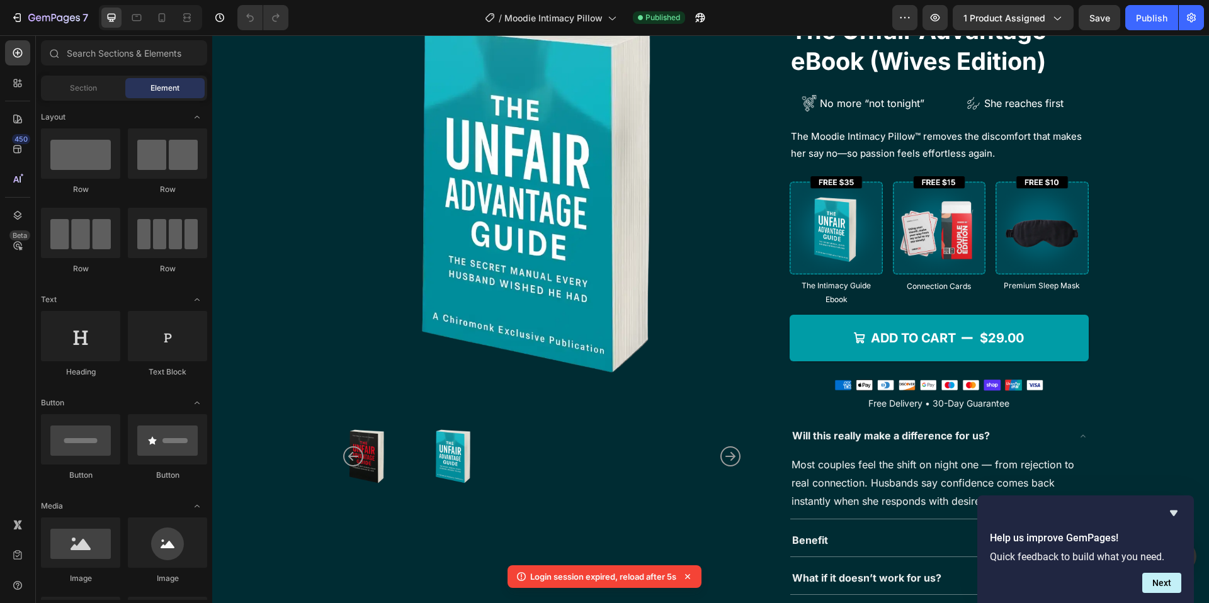
scroll to position [108, 0]
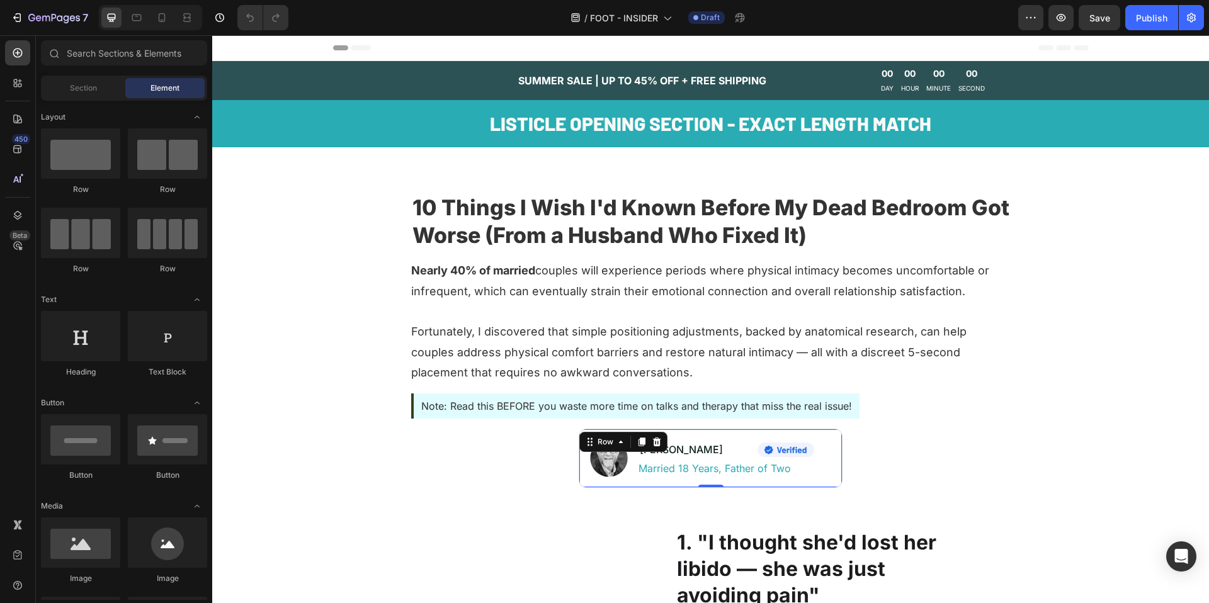
click at [678, 438] on div "Image Mike Thompson Text Block Image Row Row Married 18 Years, Father of Two Te…" at bounding box center [711, 458] width 264 height 59
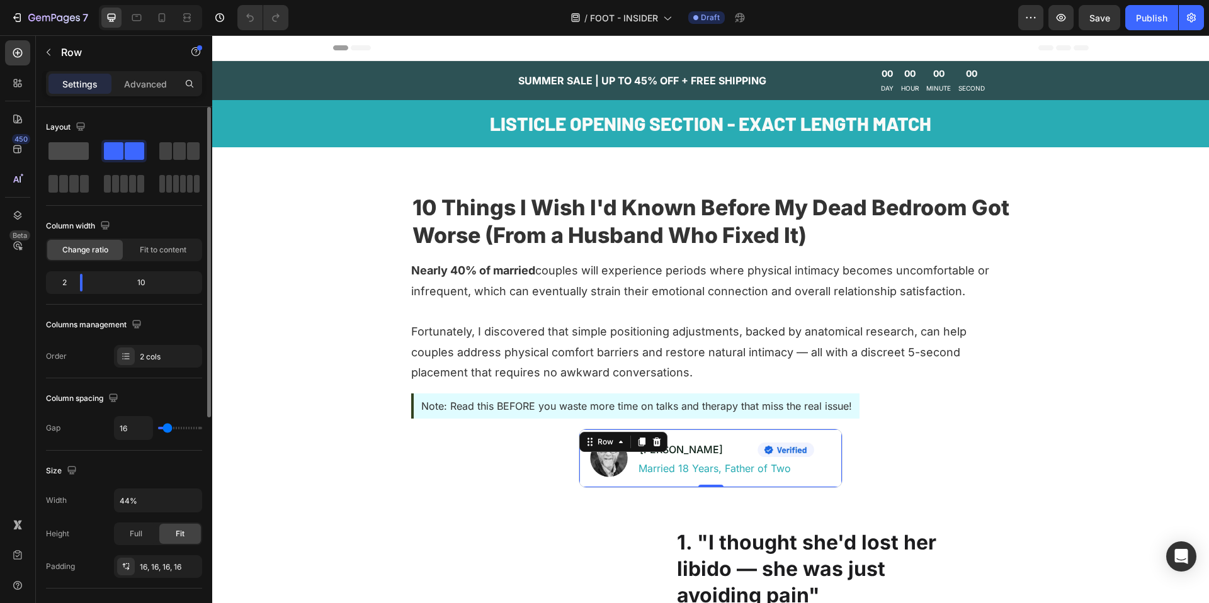
click at [73, 152] on span at bounding box center [68, 151] width 40 height 18
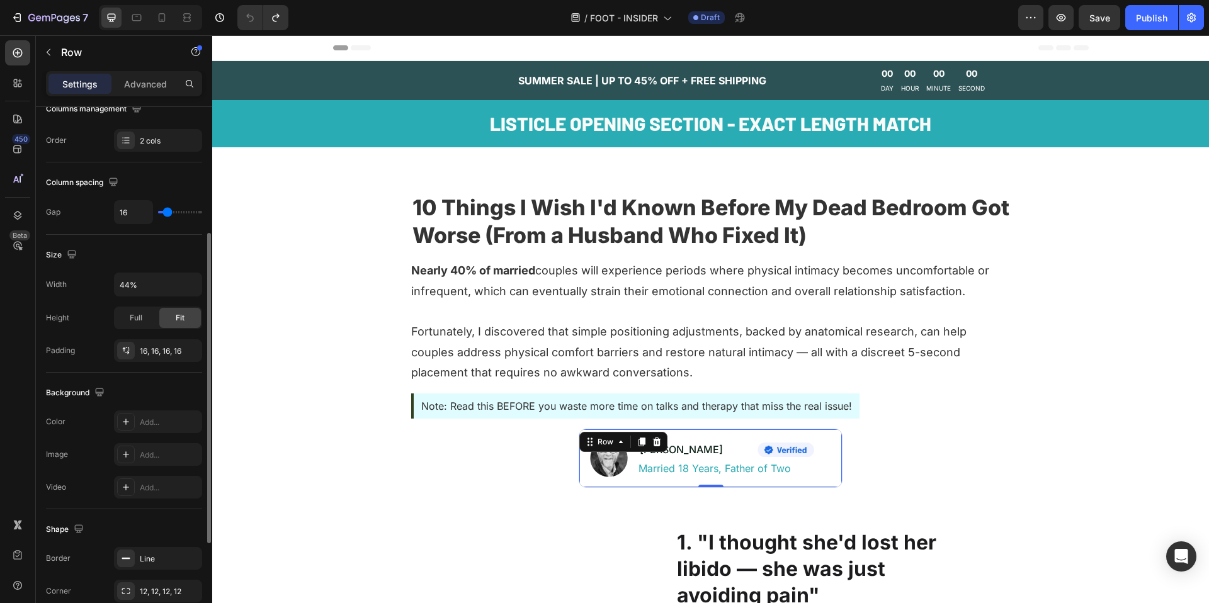
scroll to position [219, 0]
click at [161, 343] on div "16, 16, 16, 16" at bounding box center [158, 348] width 37 height 11
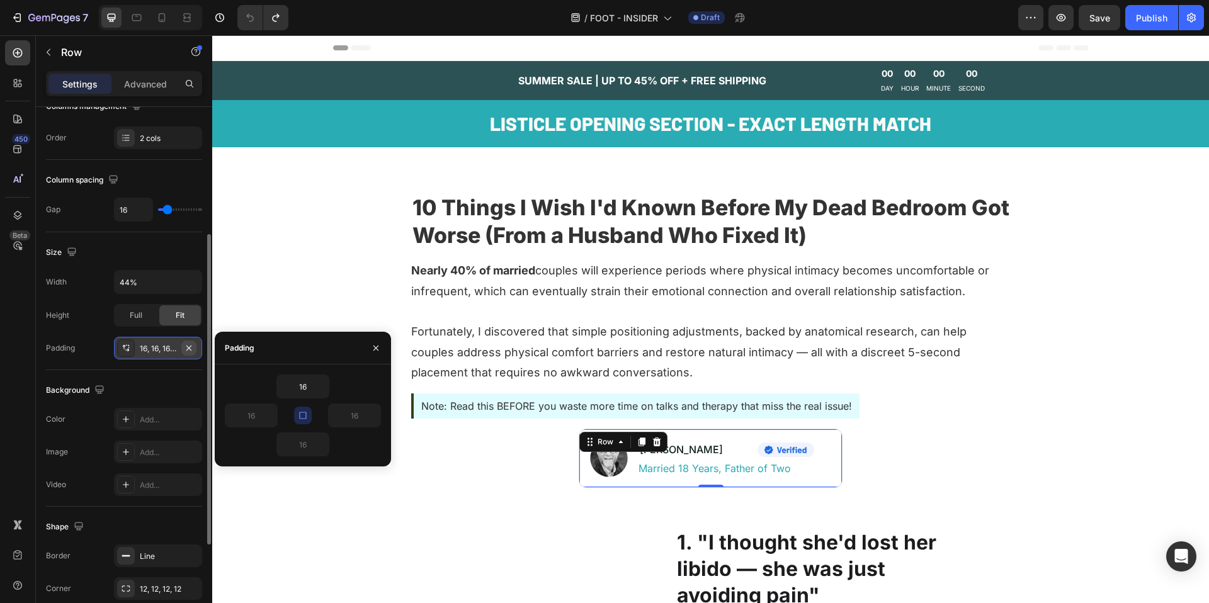
click at [191, 351] on icon "button" at bounding box center [189, 348] width 10 height 10
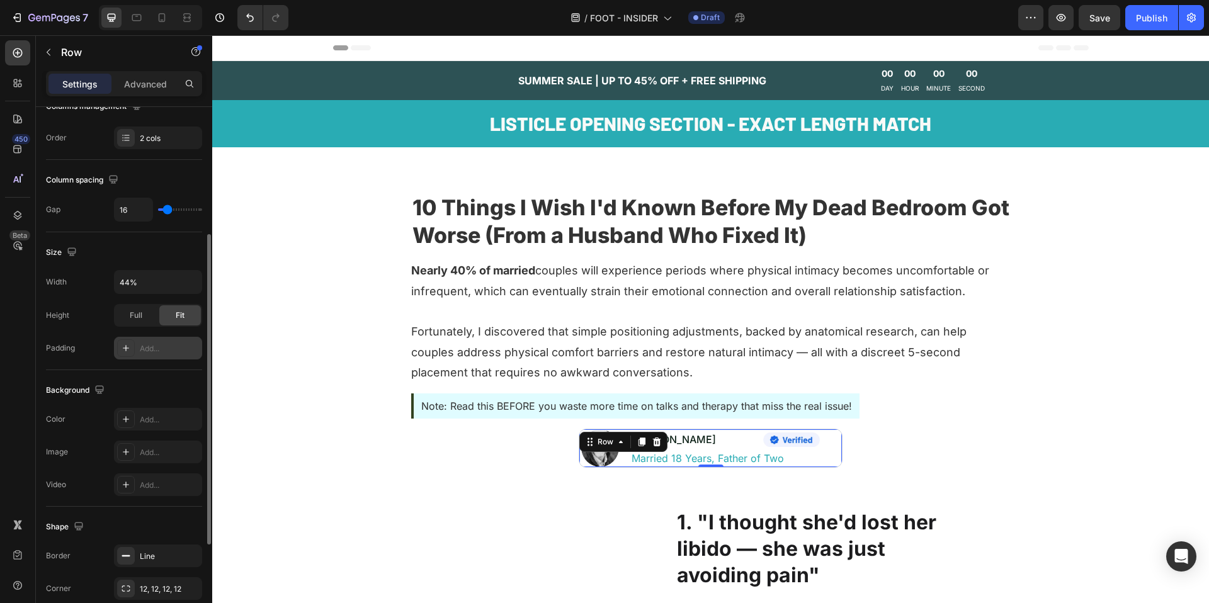
click at [157, 390] on div "Background" at bounding box center [124, 390] width 156 height 20
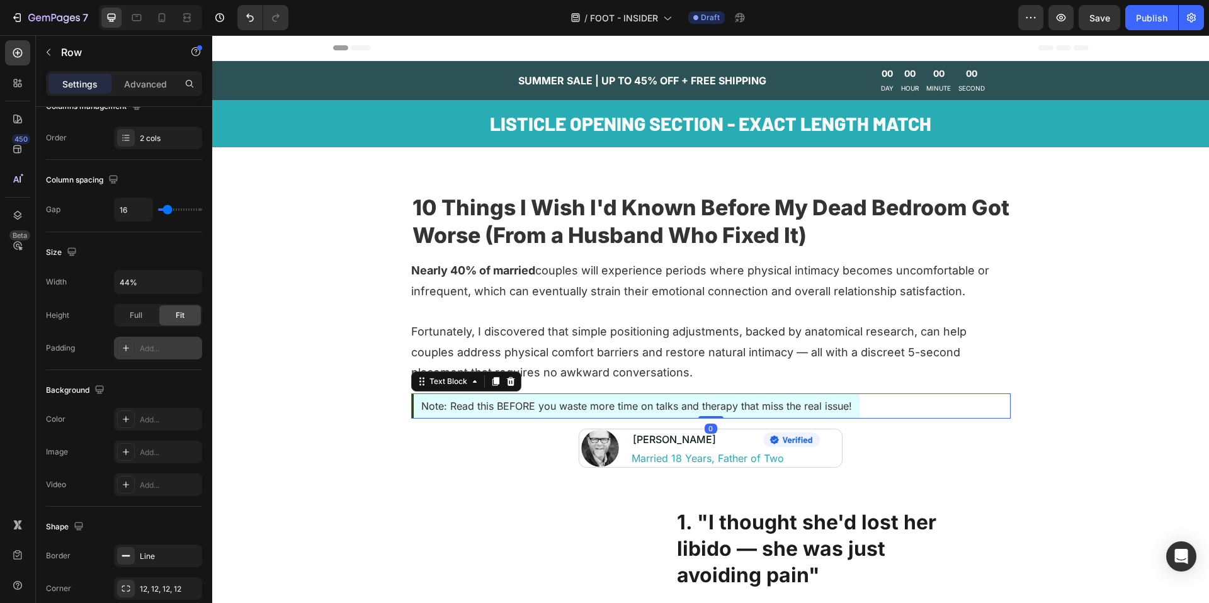
click at [555, 394] on div "Note: Read this BEFORE you waste more time on talks and therapy that miss the r…" at bounding box center [635, 407] width 448 height 26
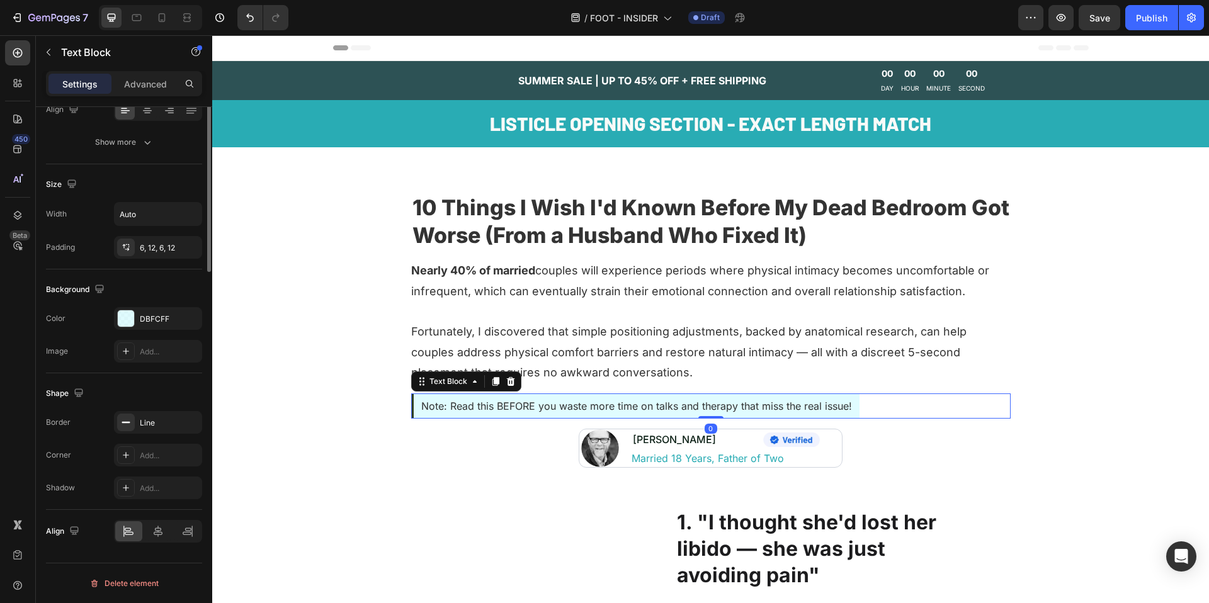
scroll to position [0, 0]
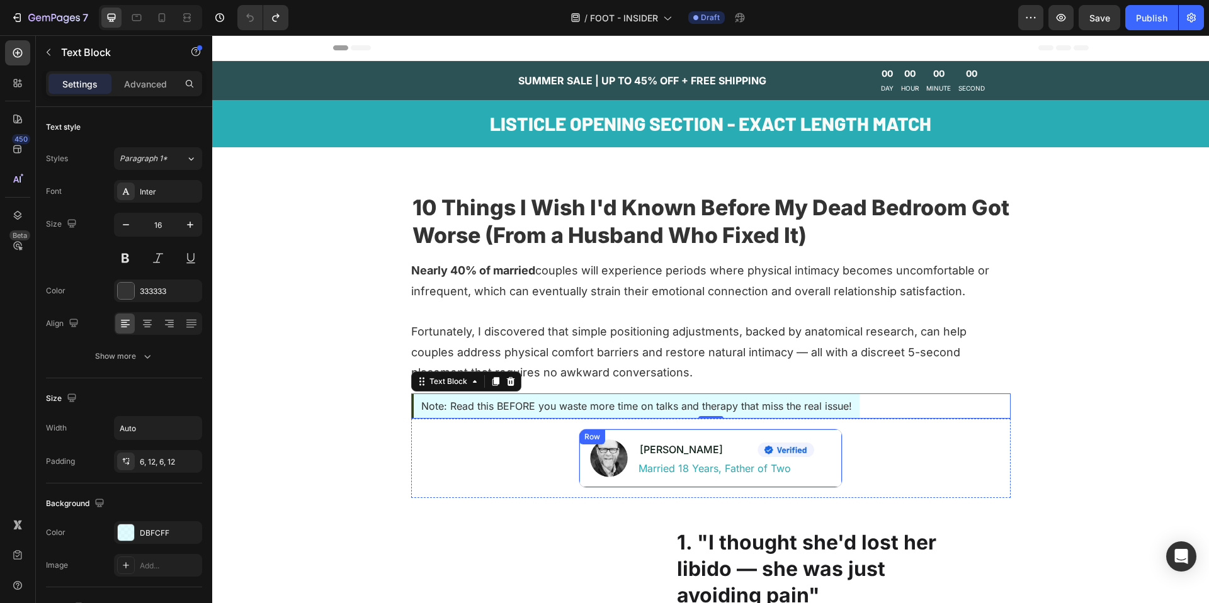
click at [629, 433] on div "Image Mike Thompson Text Block Image Row Row Married 18 Years, Father of Two Te…" at bounding box center [711, 458] width 264 height 59
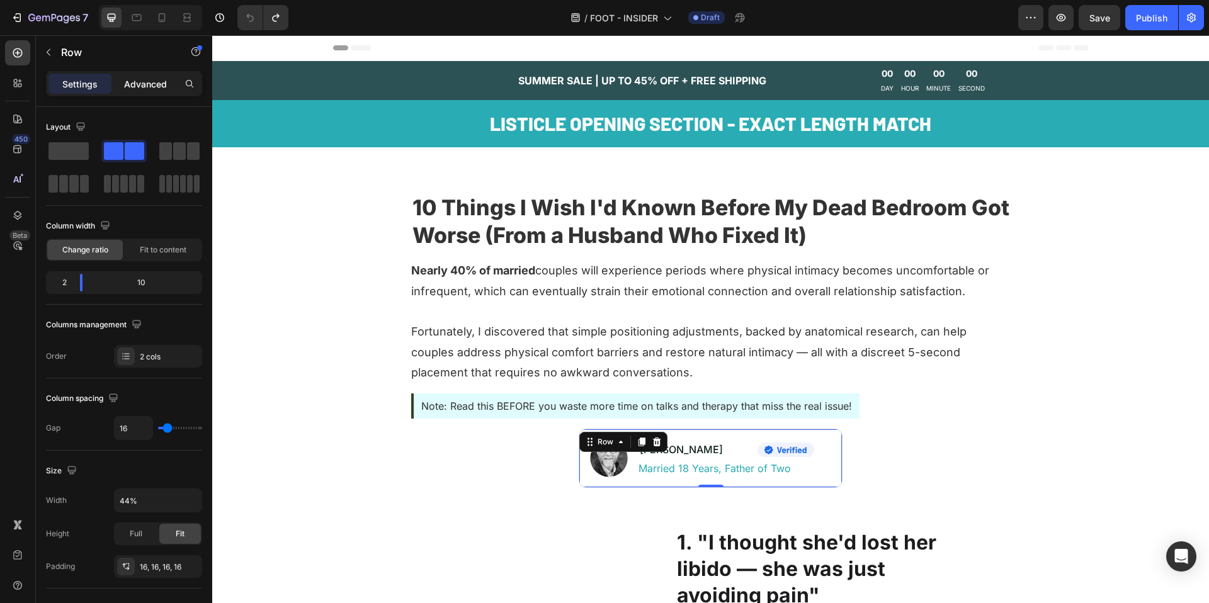
click at [140, 91] on div "Advanced" at bounding box center [145, 84] width 63 height 20
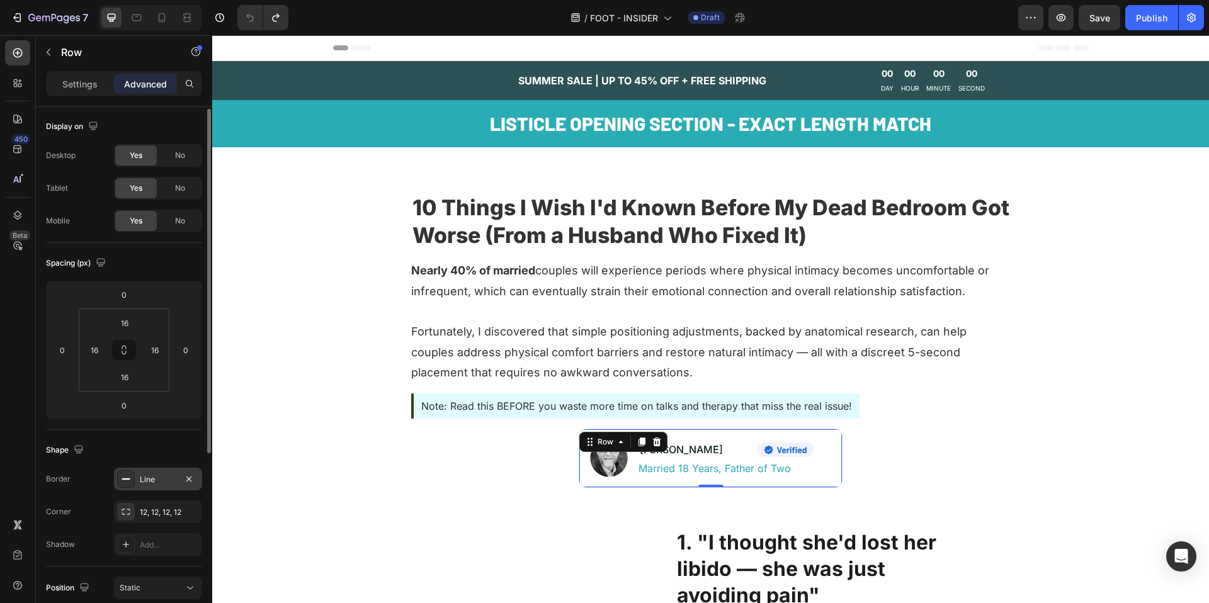
scroll to position [173, 0]
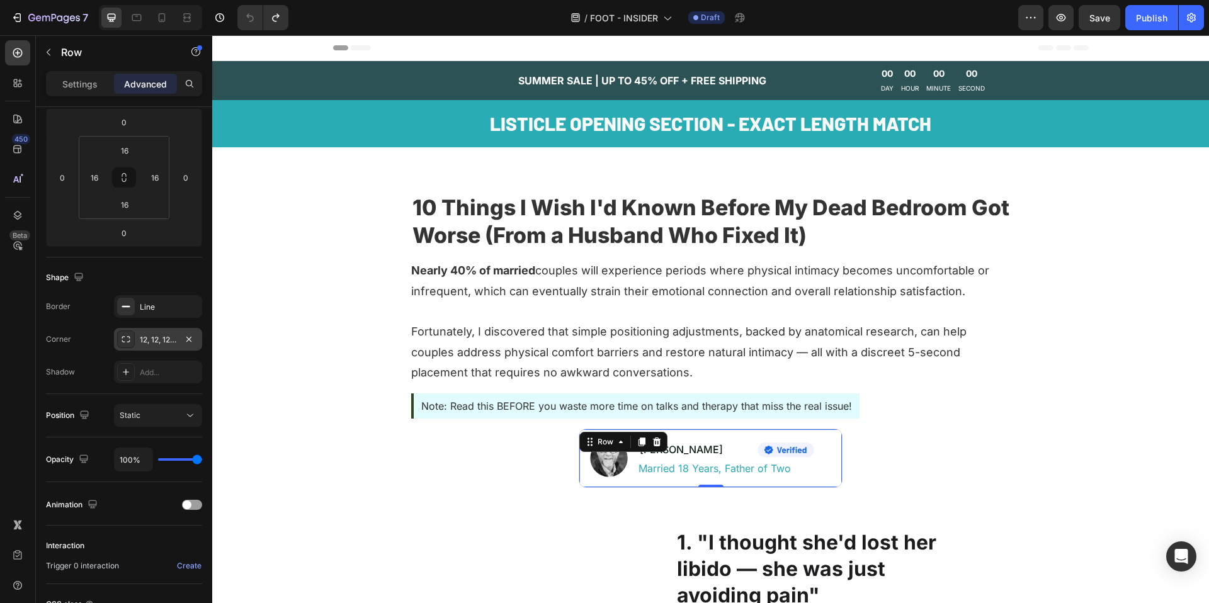
click at [158, 328] on div "12, 12, 12, 12" at bounding box center [158, 339] width 88 height 23
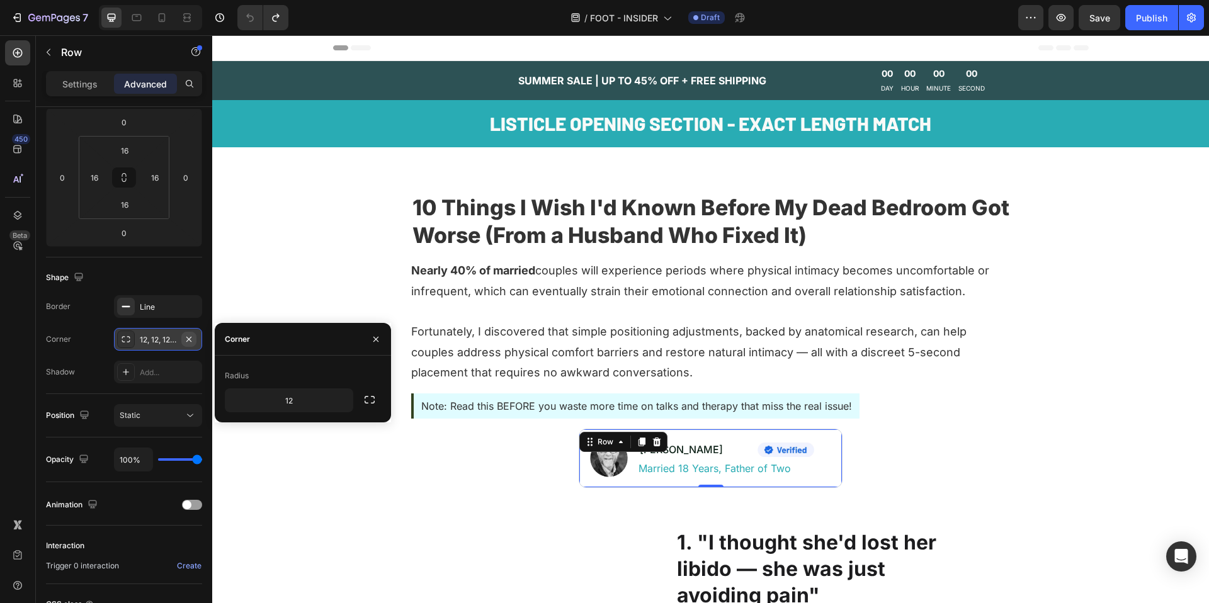
click at [188, 340] on icon "button" at bounding box center [189, 339] width 10 height 10
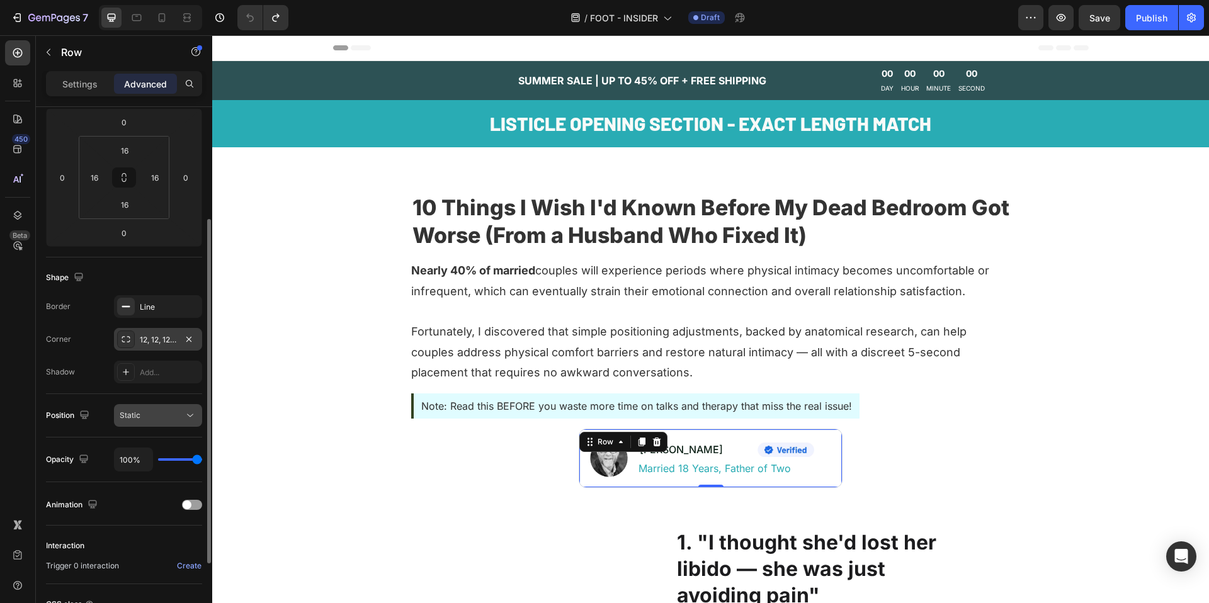
click at [156, 414] on div "Static" at bounding box center [152, 415] width 64 height 11
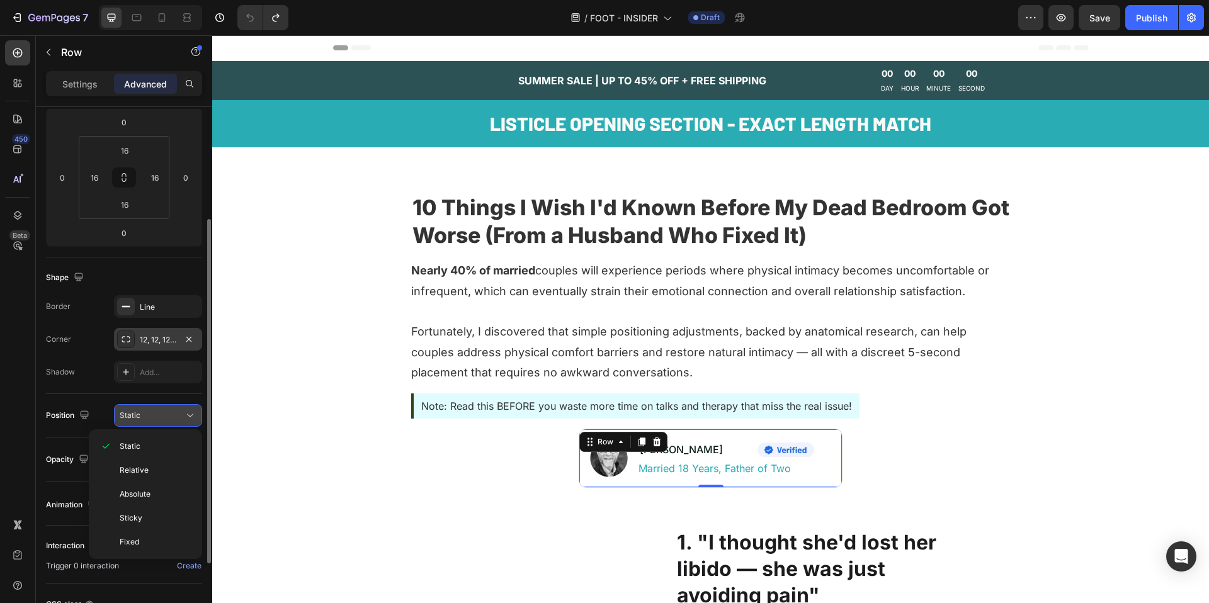
click at [156, 414] on div "Static" at bounding box center [152, 415] width 64 height 11
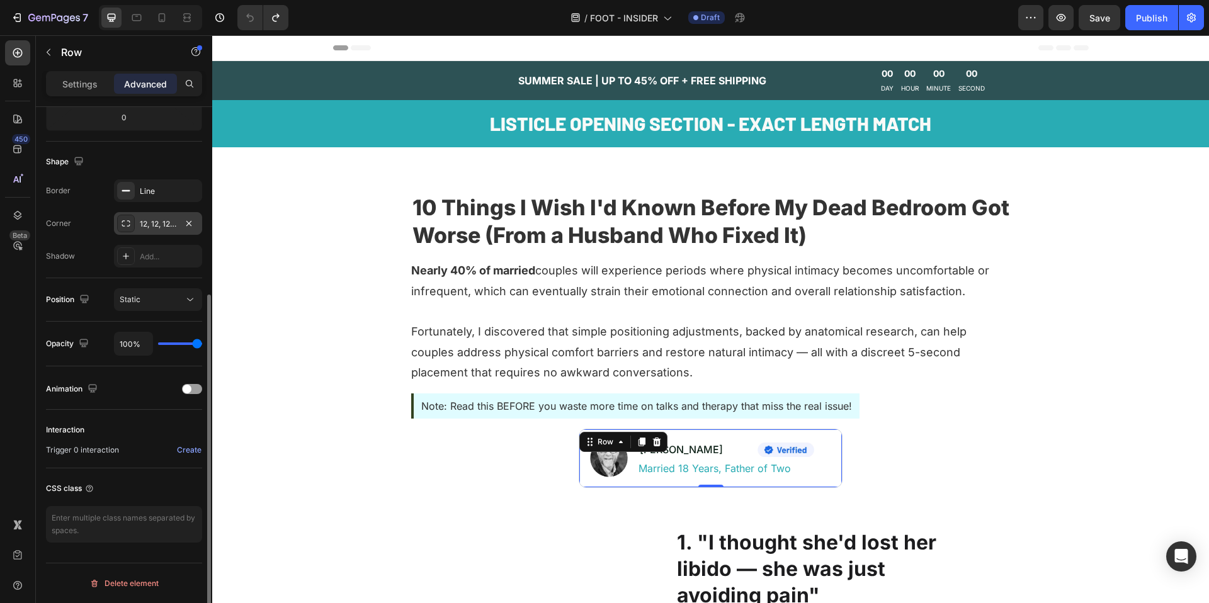
scroll to position [0, 0]
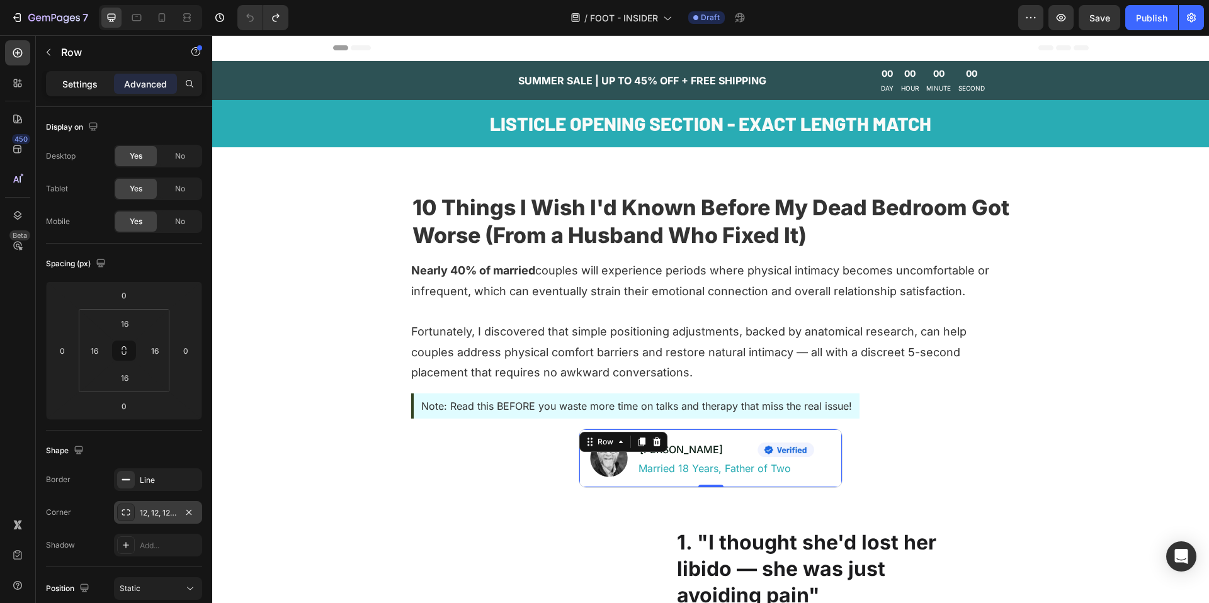
click at [78, 82] on p "Settings" at bounding box center [79, 83] width 35 height 13
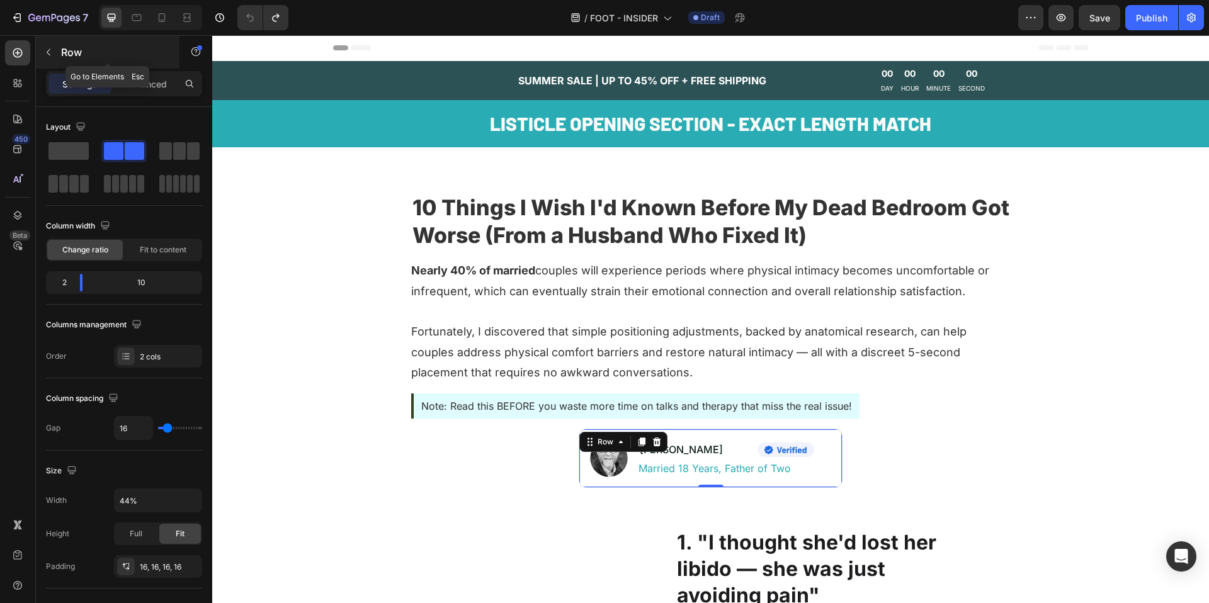
click at [54, 61] on button "button" at bounding box center [48, 52] width 20 height 20
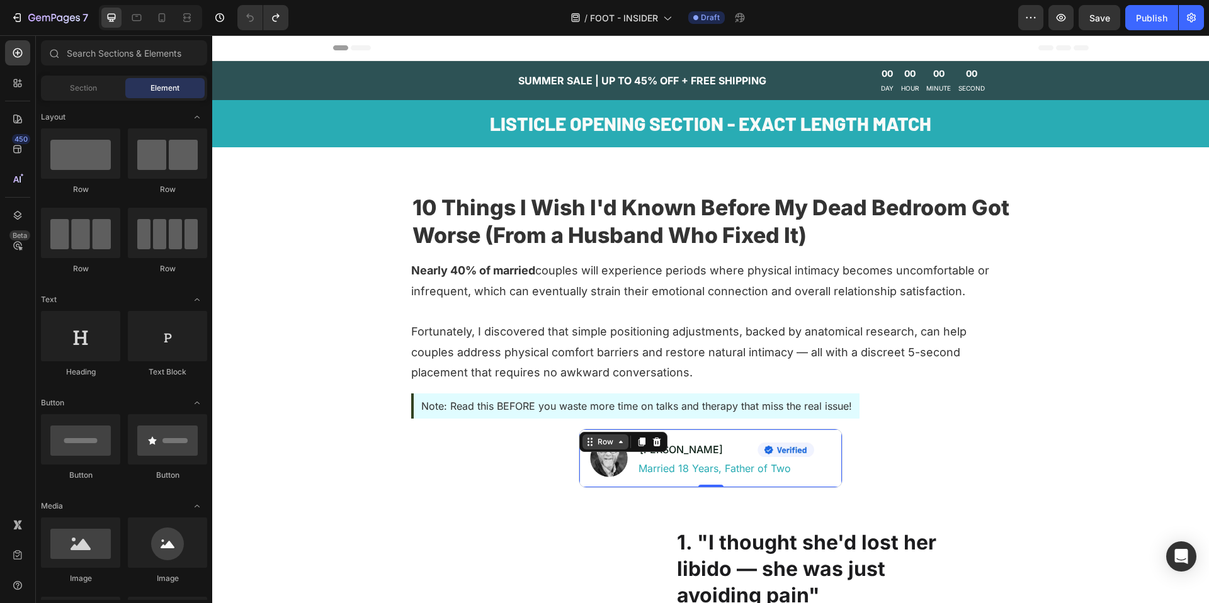
click at [588, 433] on div "Row" at bounding box center [623, 442] width 88 height 20
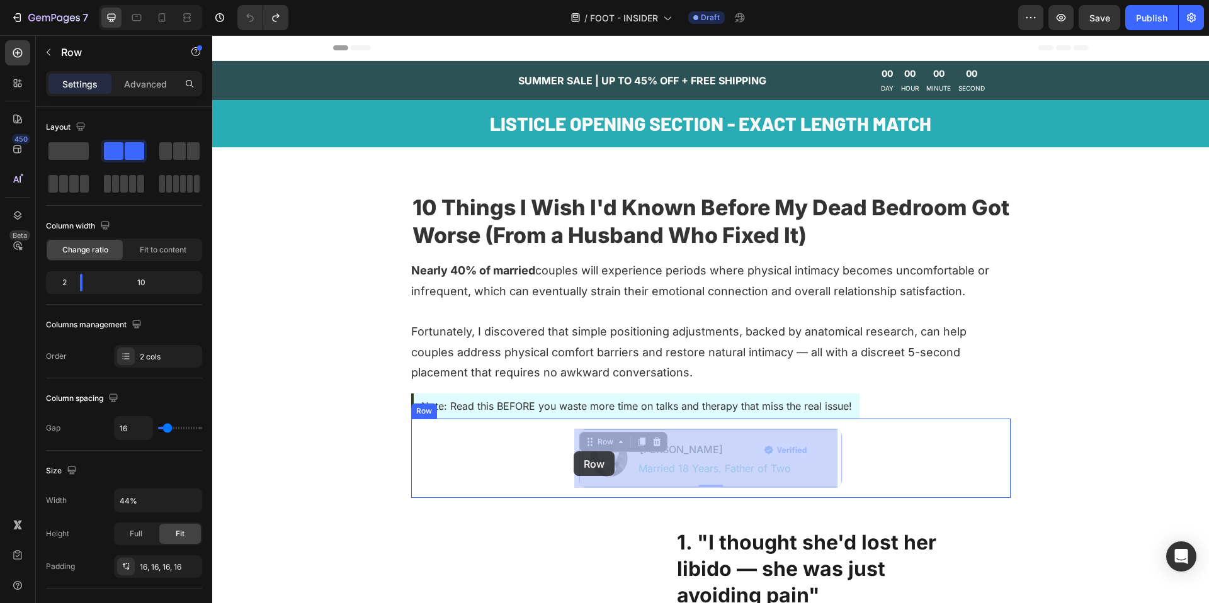
drag, startPoint x: 584, startPoint y: 447, endPoint x: 574, endPoint y: 452, distance: 11.8
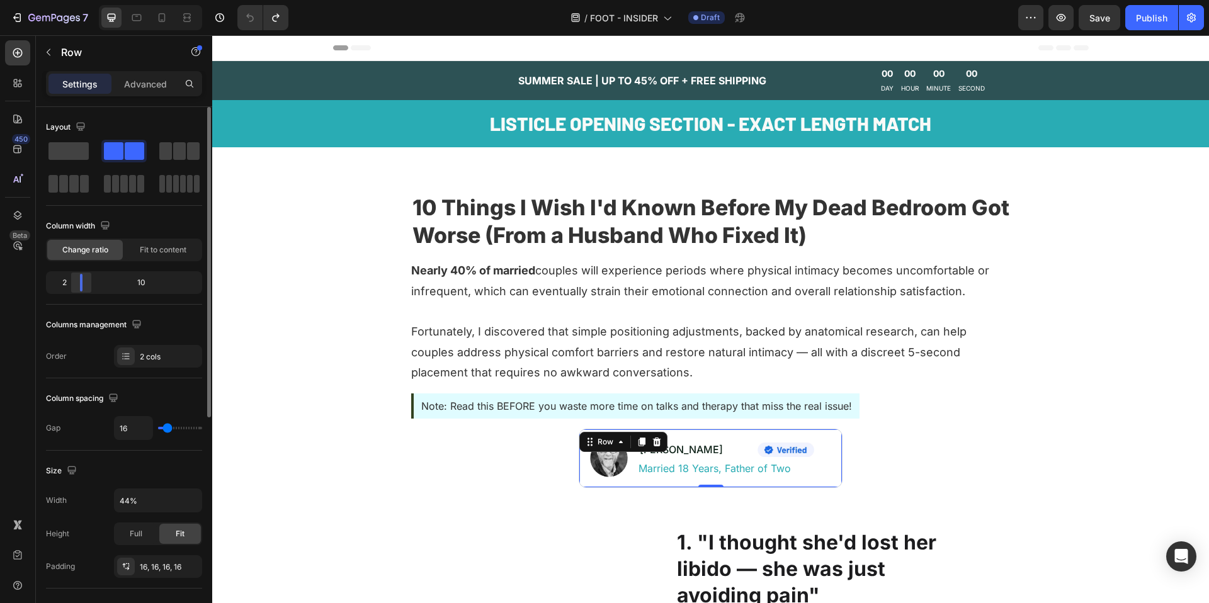
click at [77, 0] on body "7 Version history / FOOT - INSIDER Draft Preview Save Publish 450 Beta Sections…" at bounding box center [604, 0] width 1209 height 0
type input "0"
drag, startPoint x: 168, startPoint y: 431, endPoint x: 119, endPoint y: 433, distance: 48.6
type input "0"
click at [158, 430] on input "range" at bounding box center [180, 428] width 44 height 3
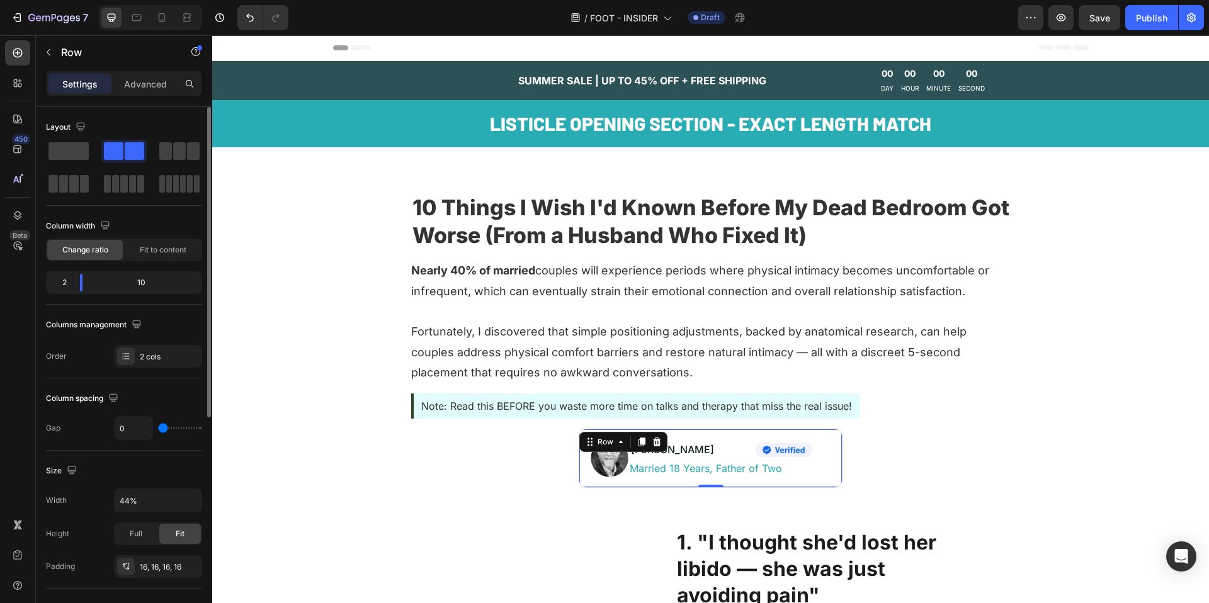
type input "16"
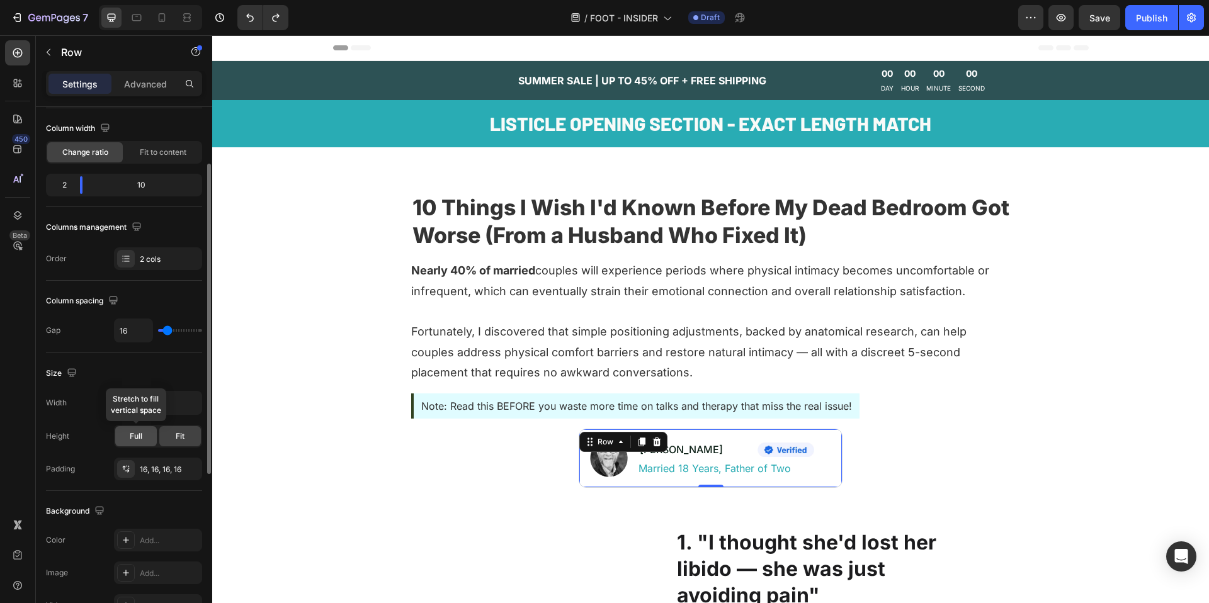
click at [136, 436] on span "Full" at bounding box center [136, 436] width 13 height 11
click at [167, 440] on div "Fit" at bounding box center [180, 436] width 42 height 20
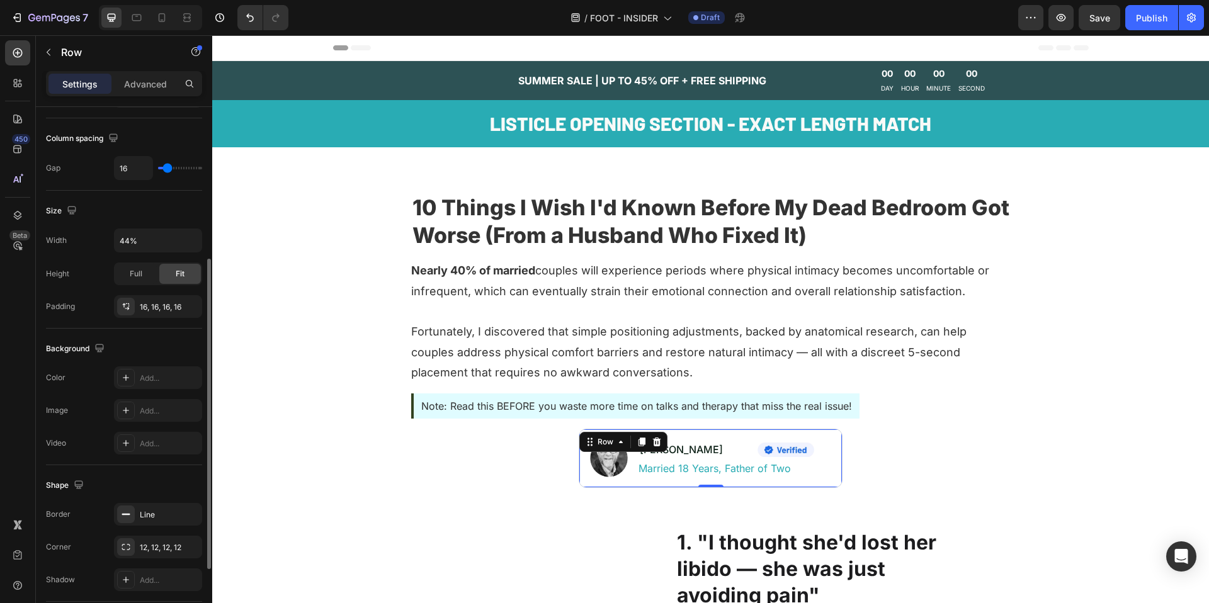
scroll to position [380, 0]
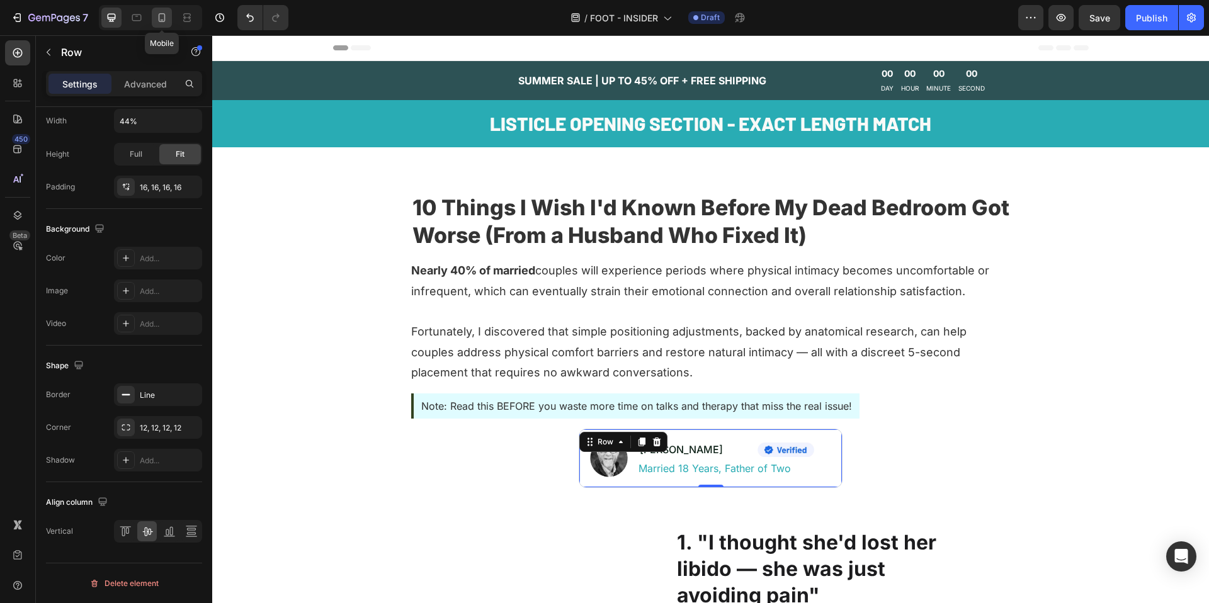
click at [162, 22] on icon at bounding box center [162, 17] width 13 height 13
type input "100%"
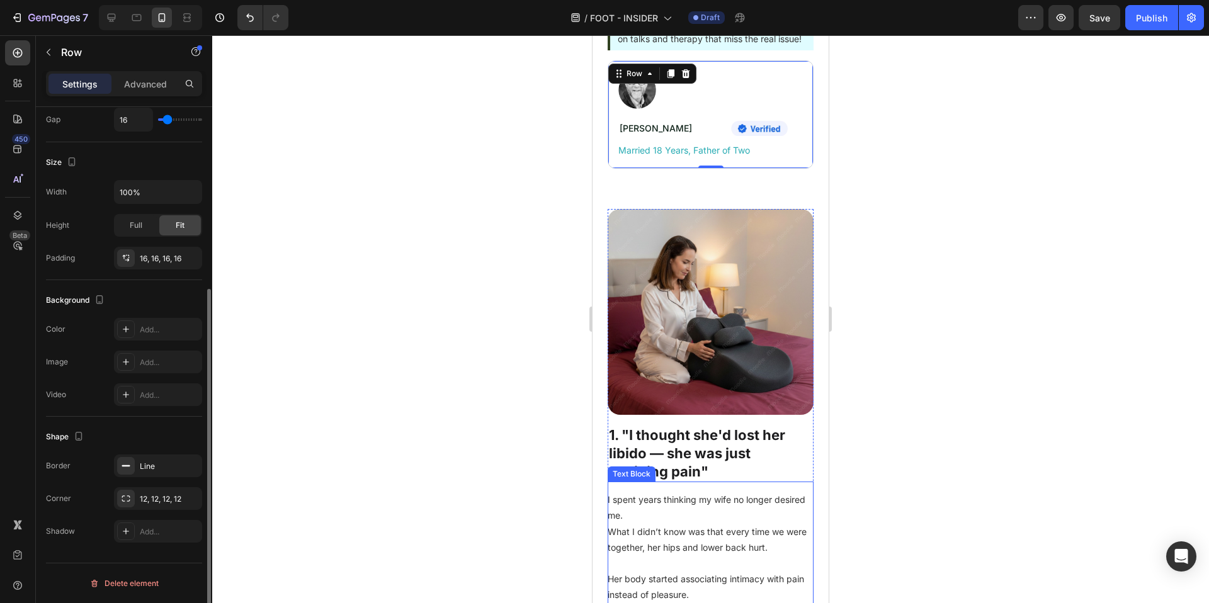
scroll to position [552, 0]
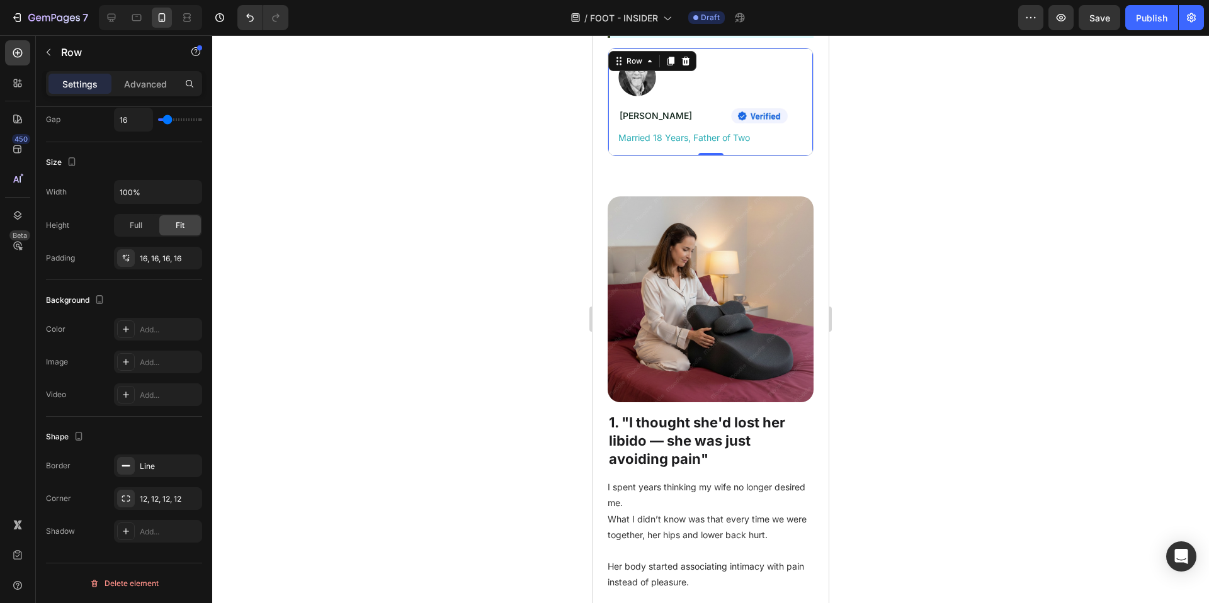
click at [997, 417] on div at bounding box center [710, 319] width 997 height 568
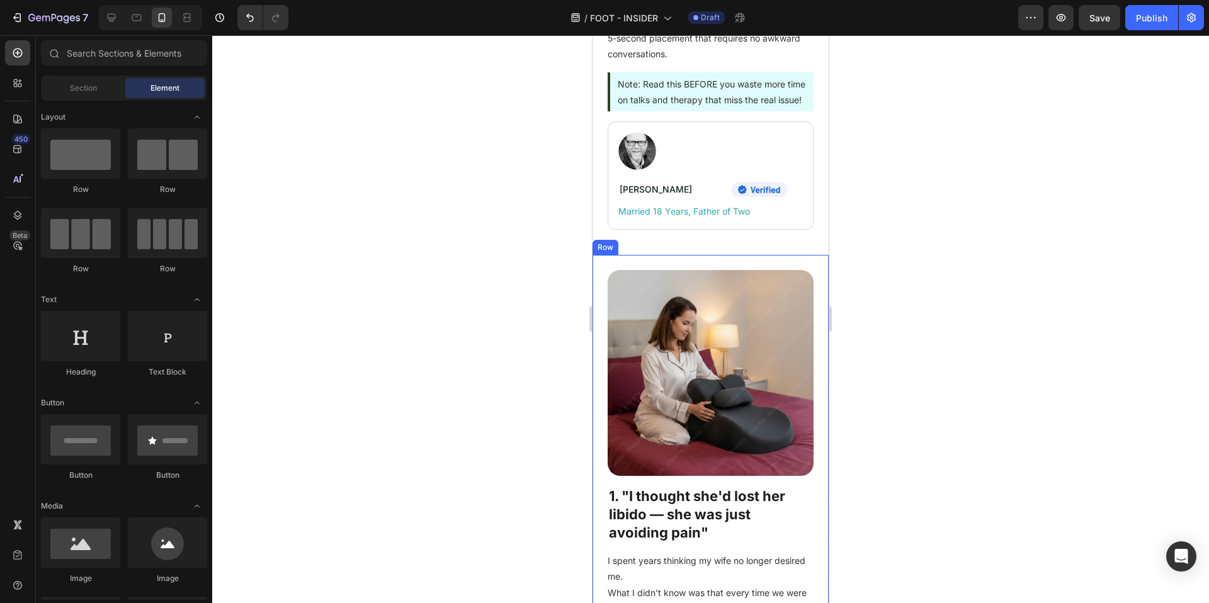
scroll to position [379, 0]
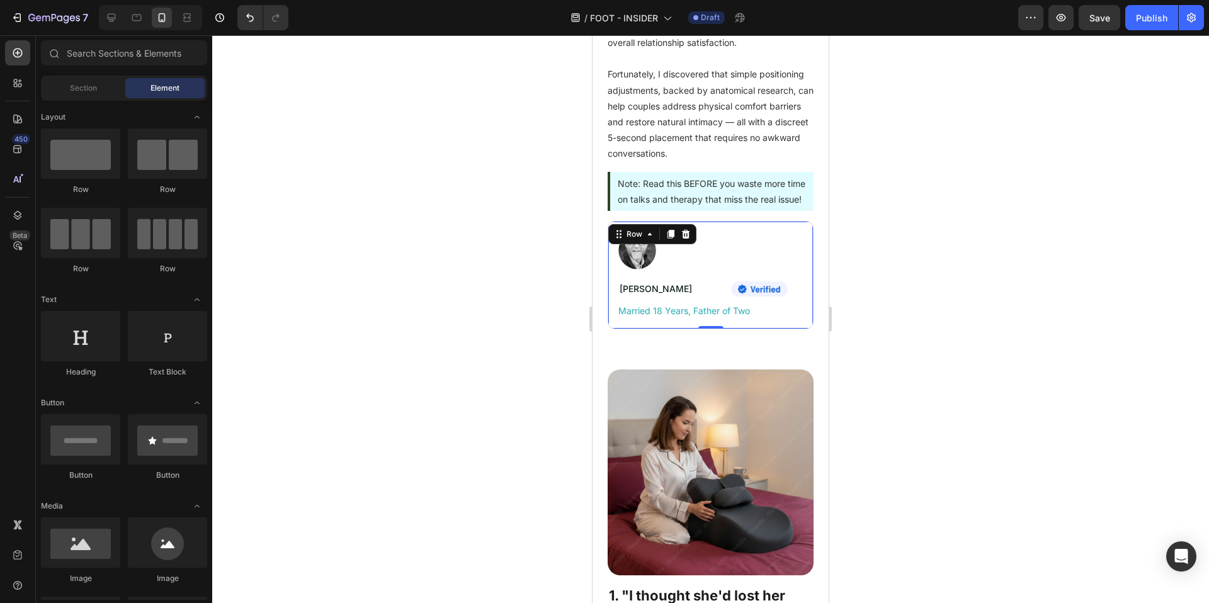
click at [726, 257] on div "Image Mike Thompson Text Block Image Row Row Married 18 Years, Father of Two Te…" at bounding box center [711, 275] width 206 height 108
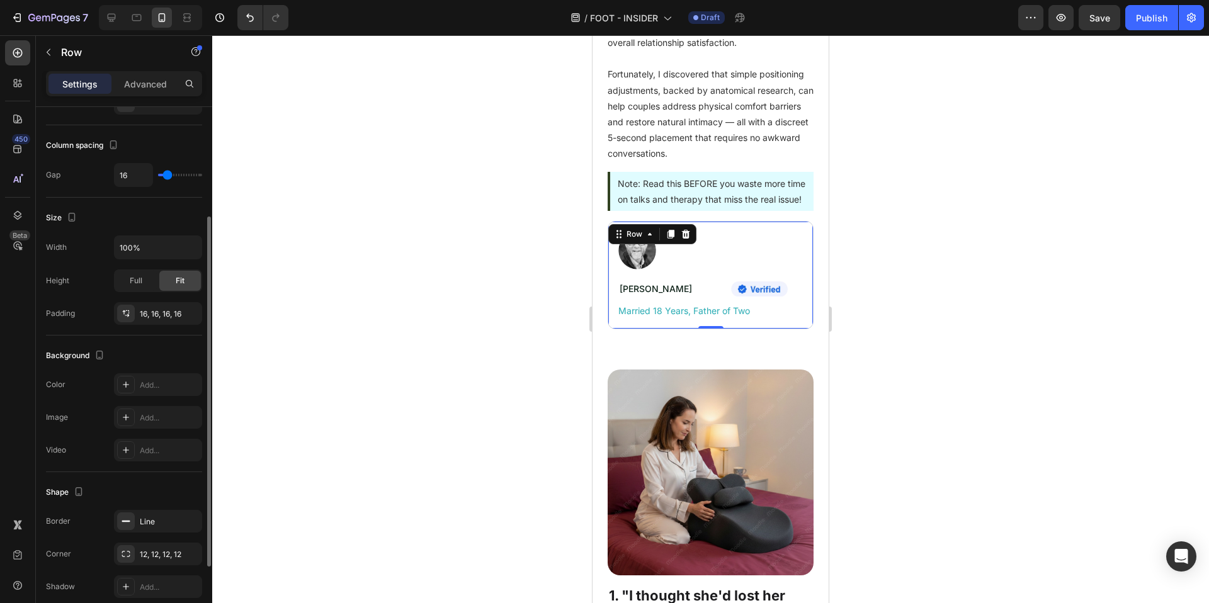
scroll to position [237, 0]
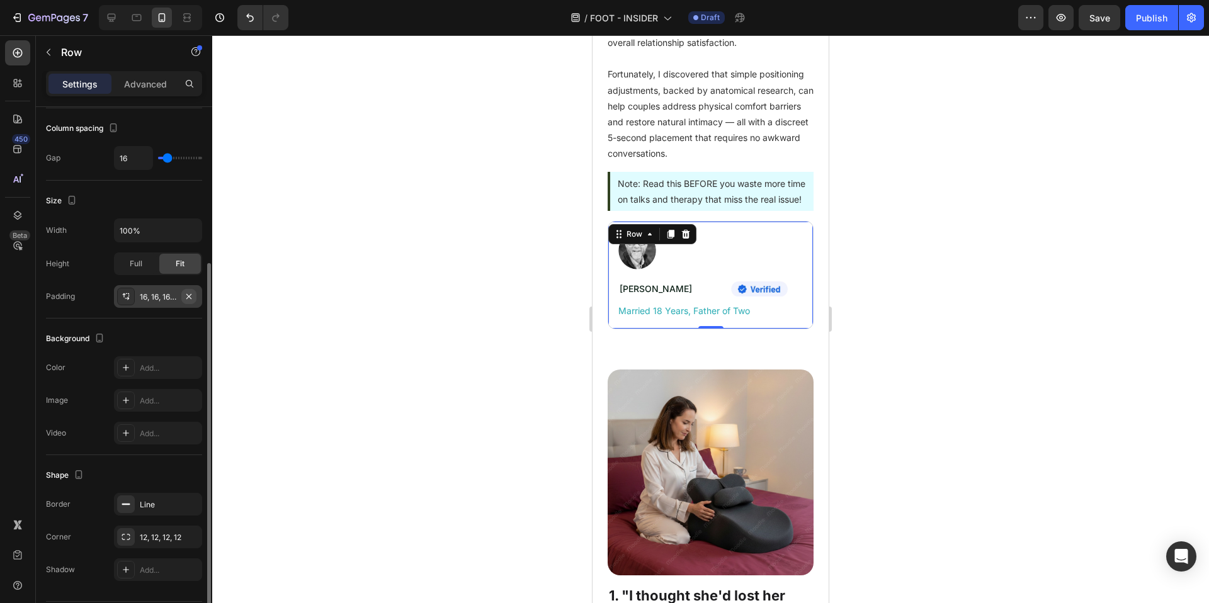
click at [186, 293] on icon "button" at bounding box center [189, 297] width 10 height 10
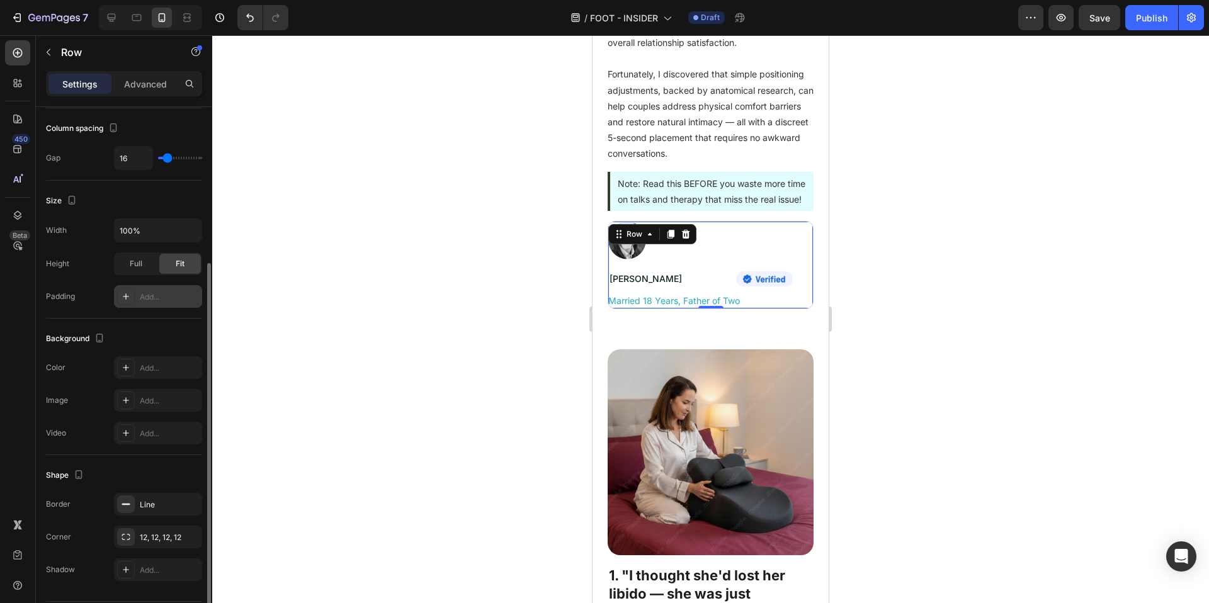
click at [1147, 370] on div at bounding box center [710, 319] width 997 height 568
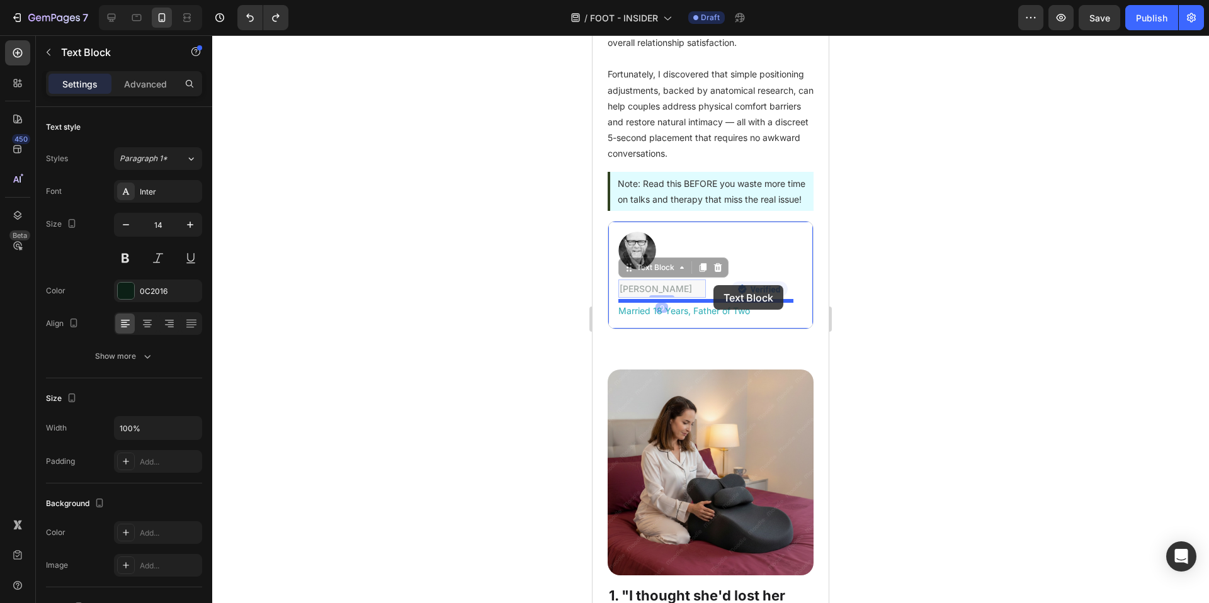
drag, startPoint x: 661, startPoint y: 321, endPoint x: 714, endPoint y: 285, distance: 63.1
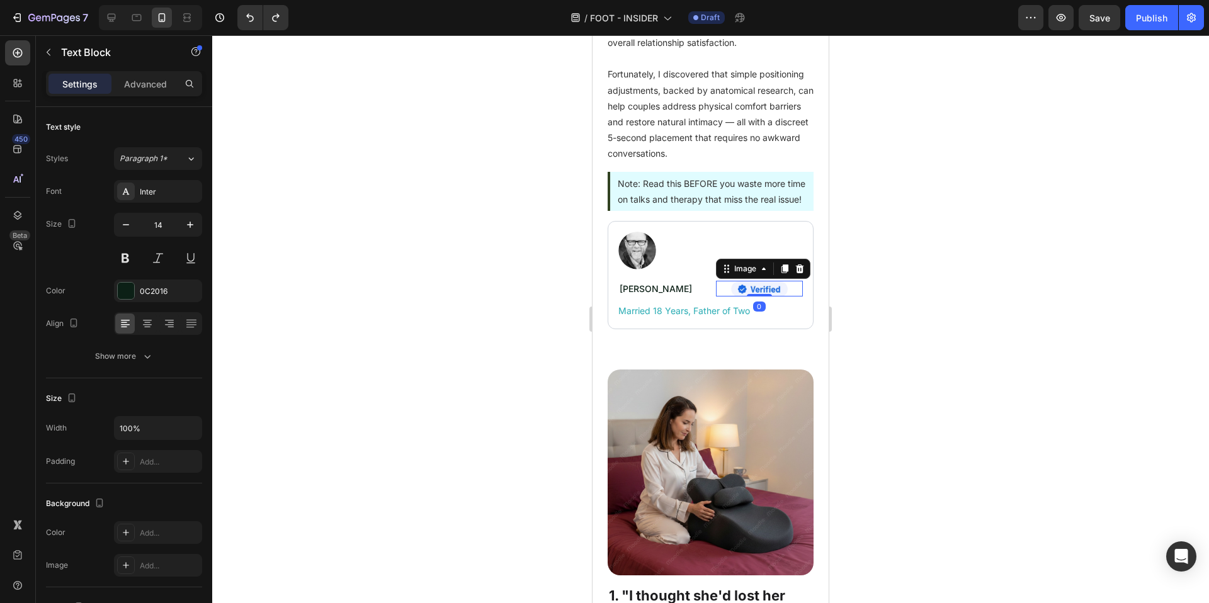
click at [717, 297] on div at bounding box center [760, 289] width 88 height 16
click at [672, 297] on p "Mike Thompson" at bounding box center [662, 289] width 85 height 16
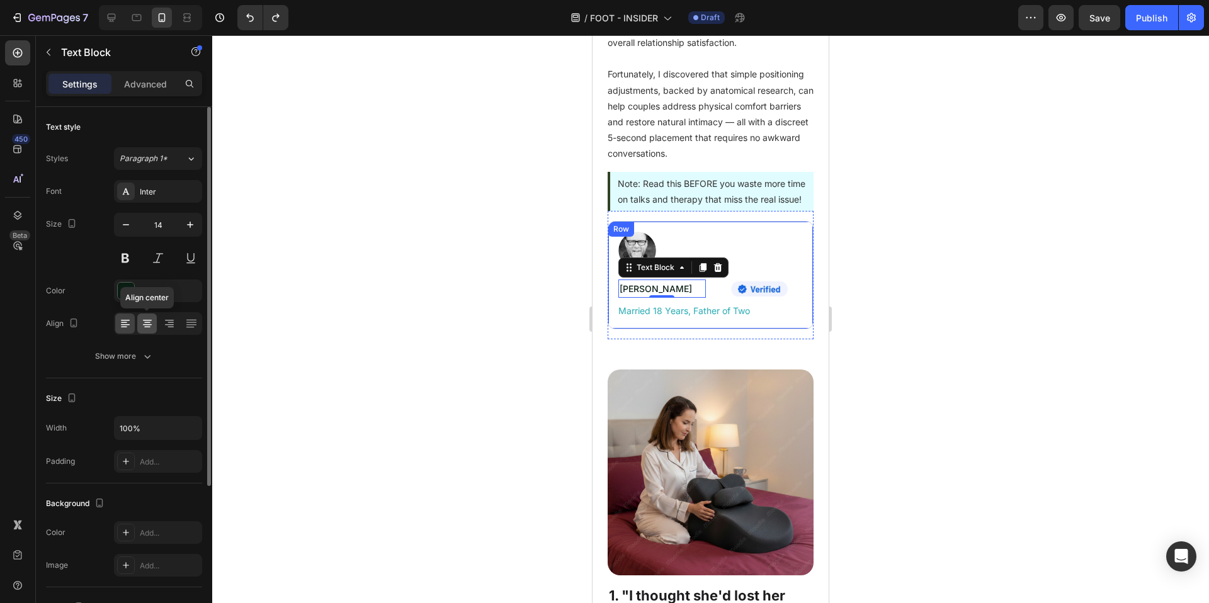
click at [142, 327] on icon at bounding box center [147, 323] width 13 height 13
click at [127, 325] on icon at bounding box center [125, 324] width 9 height 1
click at [133, 341] on div "Font Inter Size 14 Color 0C2016 Align Show more" at bounding box center [124, 274] width 156 height 188
click at [134, 350] on button "Show more" at bounding box center [124, 356] width 156 height 23
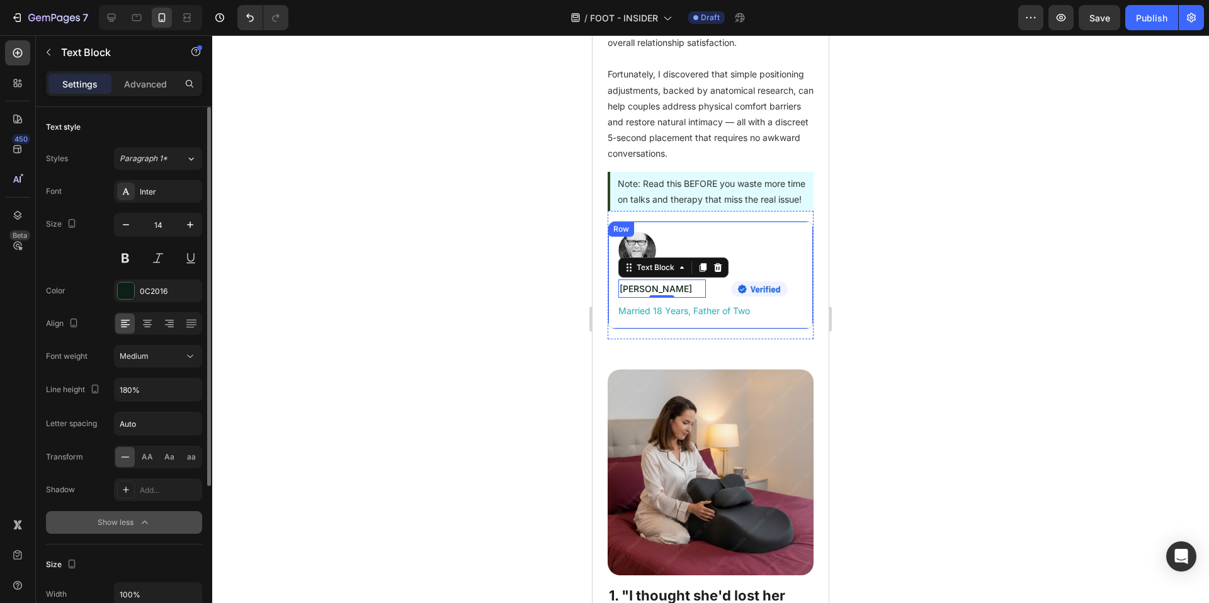
click at [145, 518] on icon "button" at bounding box center [145, 522] width 13 height 13
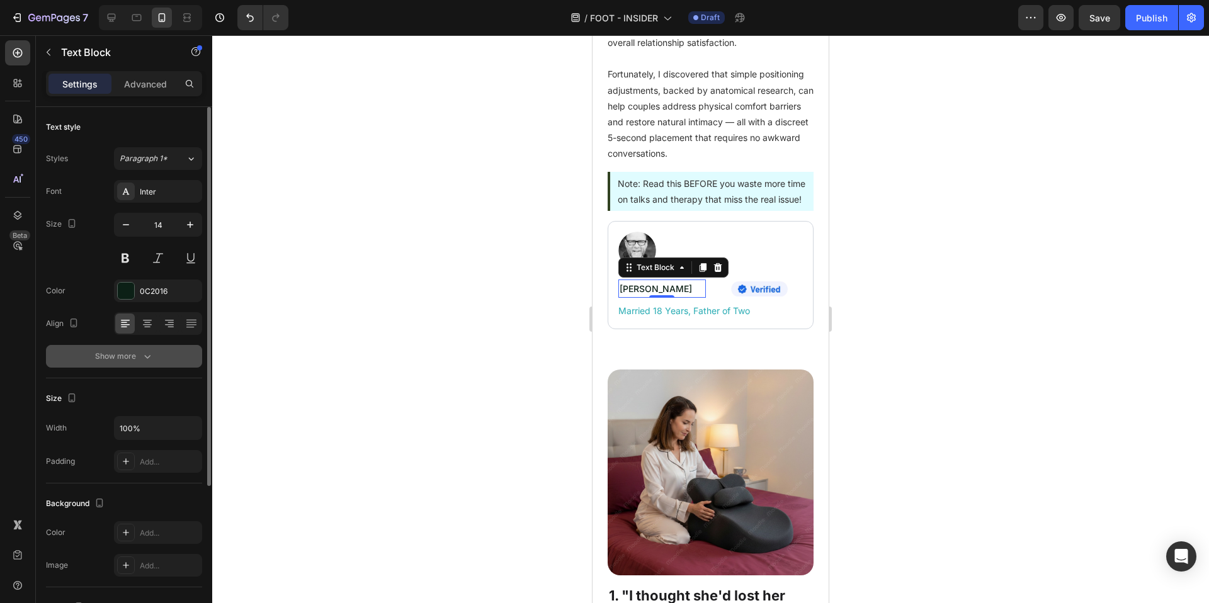
click at [1002, 354] on div at bounding box center [710, 319] width 997 height 568
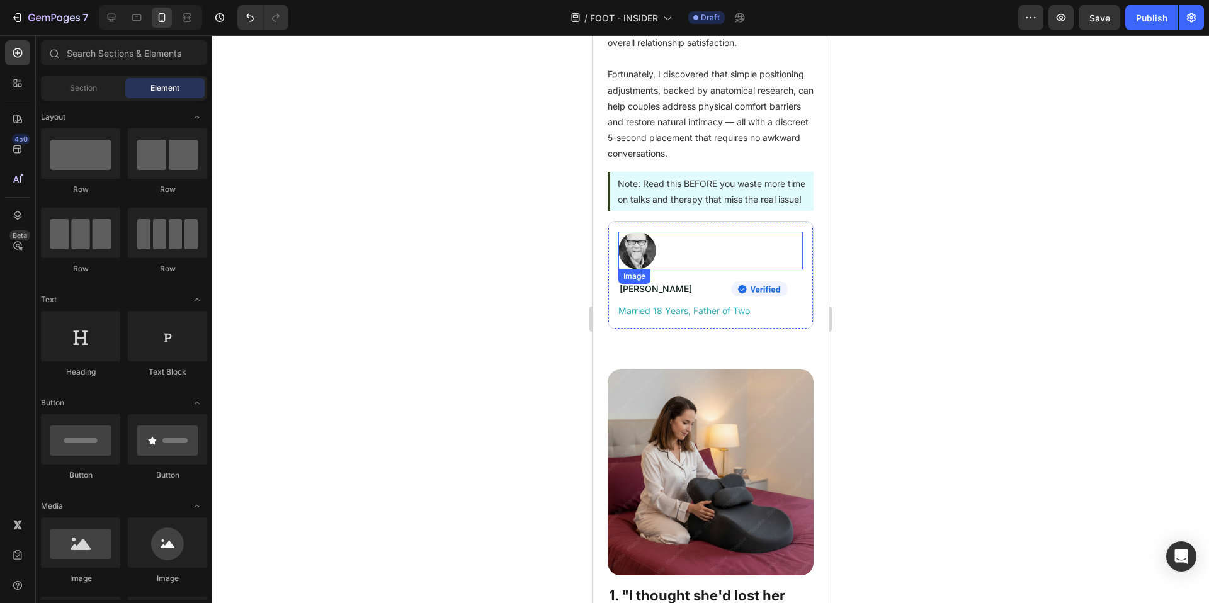
click at [658, 270] on div at bounding box center [710, 251] width 185 height 38
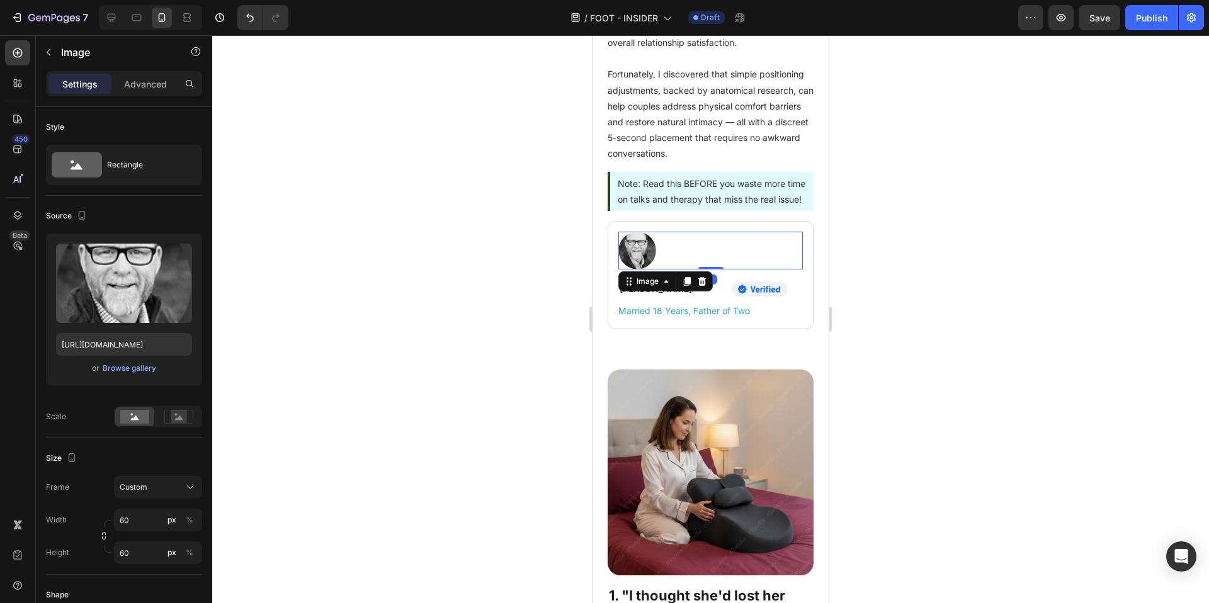
click at [720, 270] on div at bounding box center [710, 251] width 185 height 38
click at [143, 173] on div "Rectangle" at bounding box center [145, 165] width 77 height 29
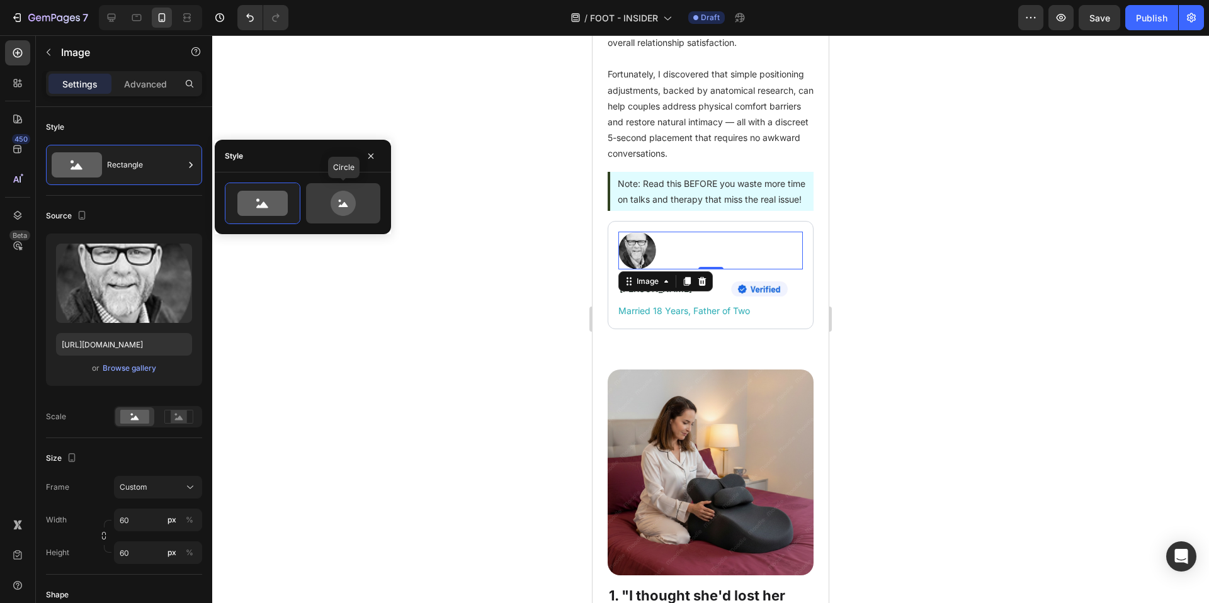
click at [356, 200] on icon at bounding box center [343, 203] width 59 height 25
type input "80"
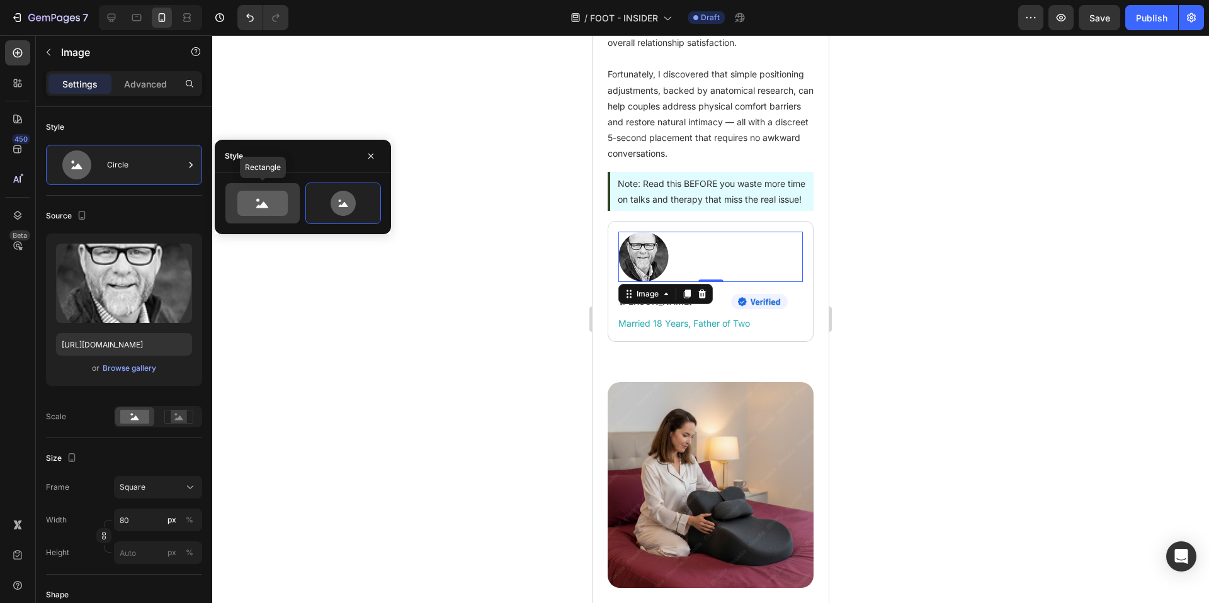
click at [262, 213] on icon at bounding box center [262, 203] width 50 height 25
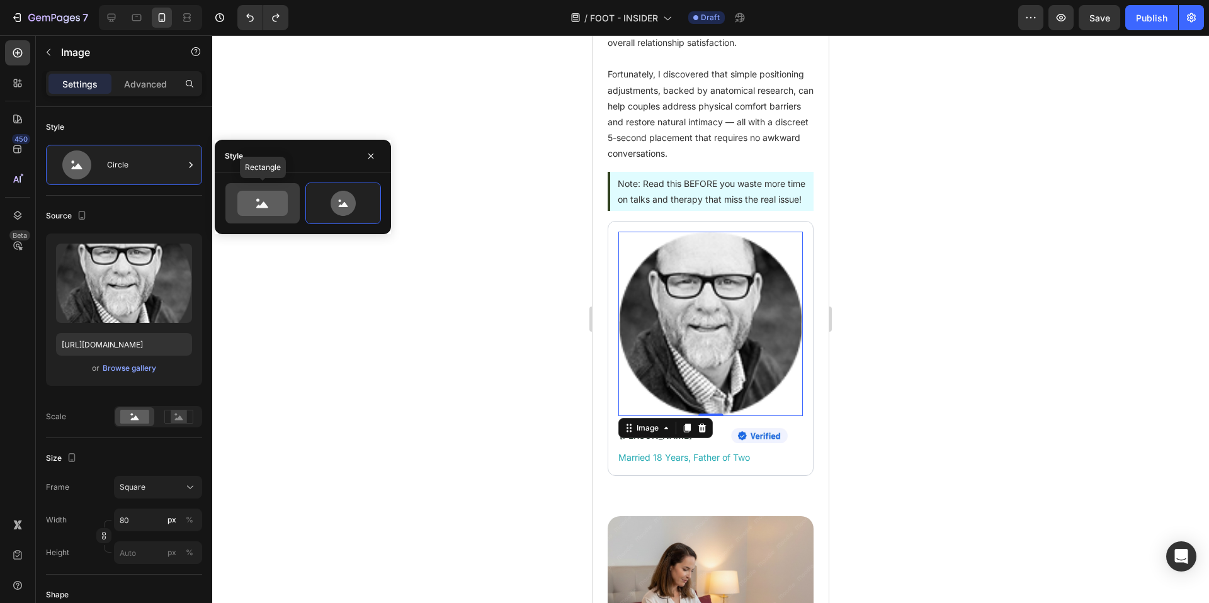
type input "60"
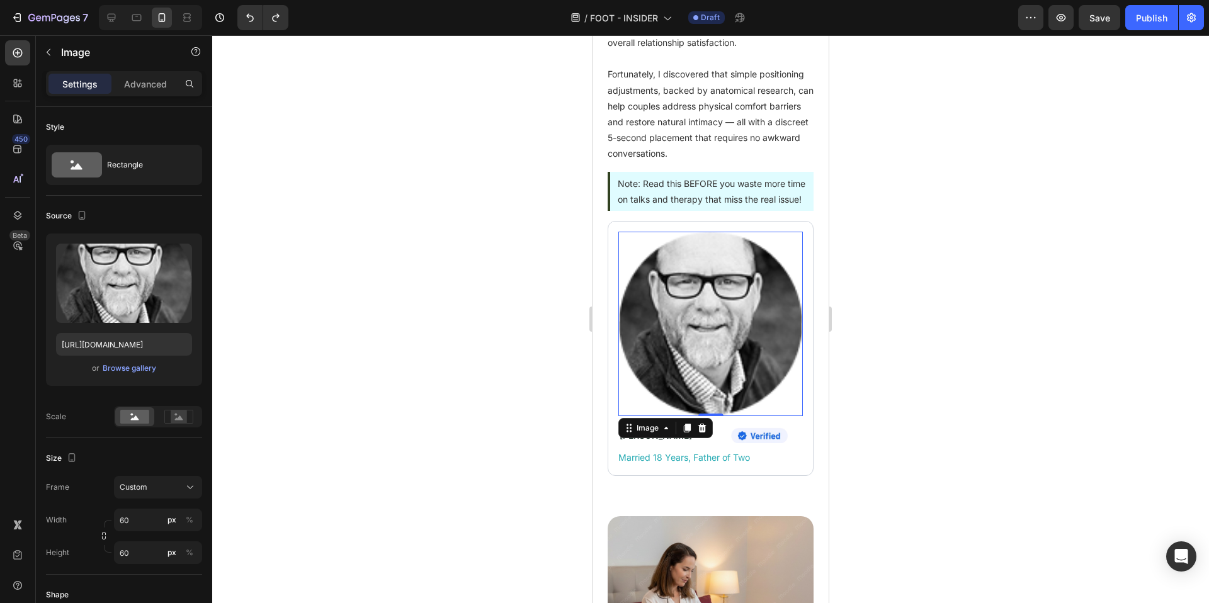
click at [362, 326] on div at bounding box center [710, 319] width 997 height 568
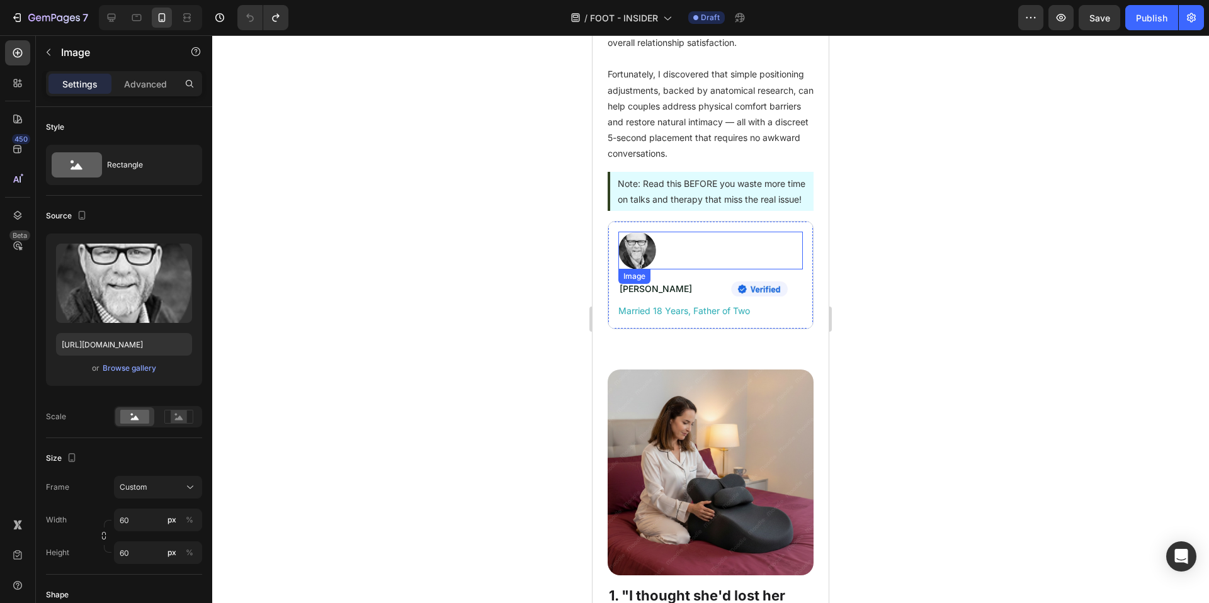
click at [753, 270] on div at bounding box center [710, 251] width 185 height 38
click at [185, 411] on rect at bounding box center [179, 417] width 16 height 13
click at [125, 413] on rect at bounding box center [134, 417] width 29 height 14
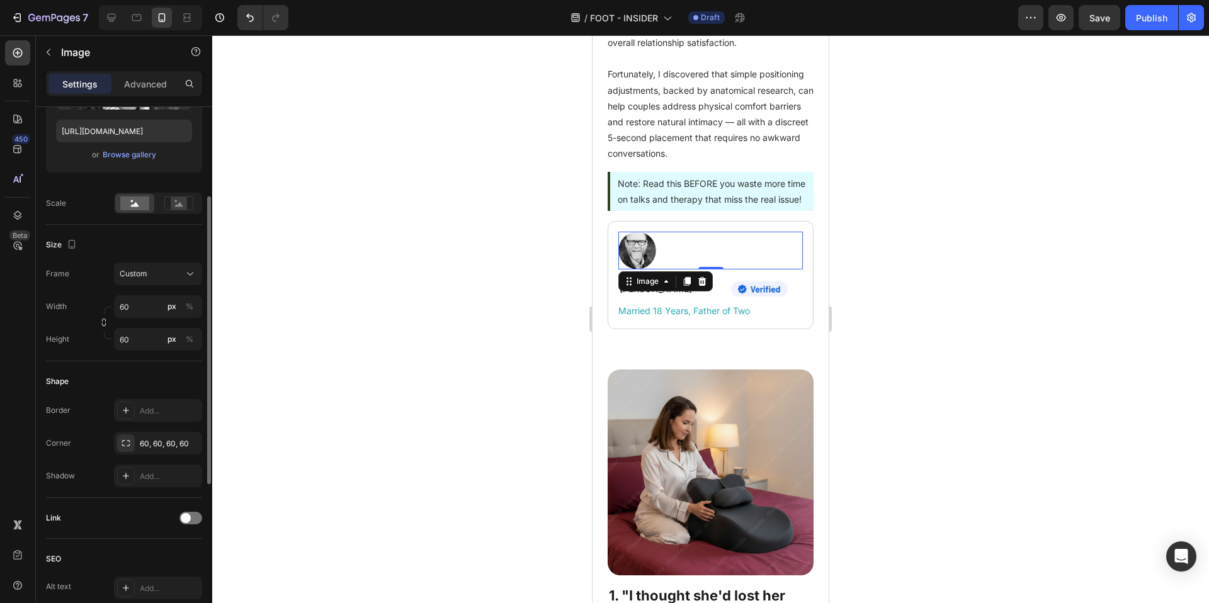
scroll to position [244, 0]
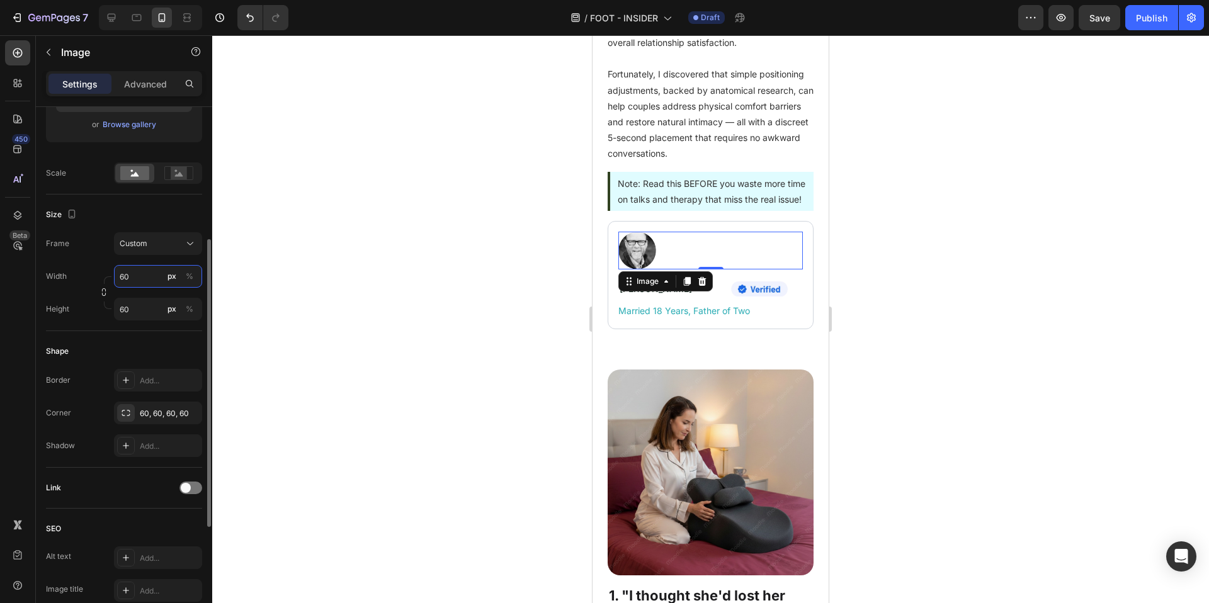
drag, startPoint x: 140, startPoint y: 274, endPoint x: 154, endPoint y: 355, distance: 81.9
click at [154, 355] on div "Style Rectangle Source Upload Image https://cdn.shopify.com/s/files/1/0662/5512…" at bounding box center [124, 311] width 156 height 896
click at [154, 355] on div "Shape" at bounding box center [124, 351] width 156 height 20
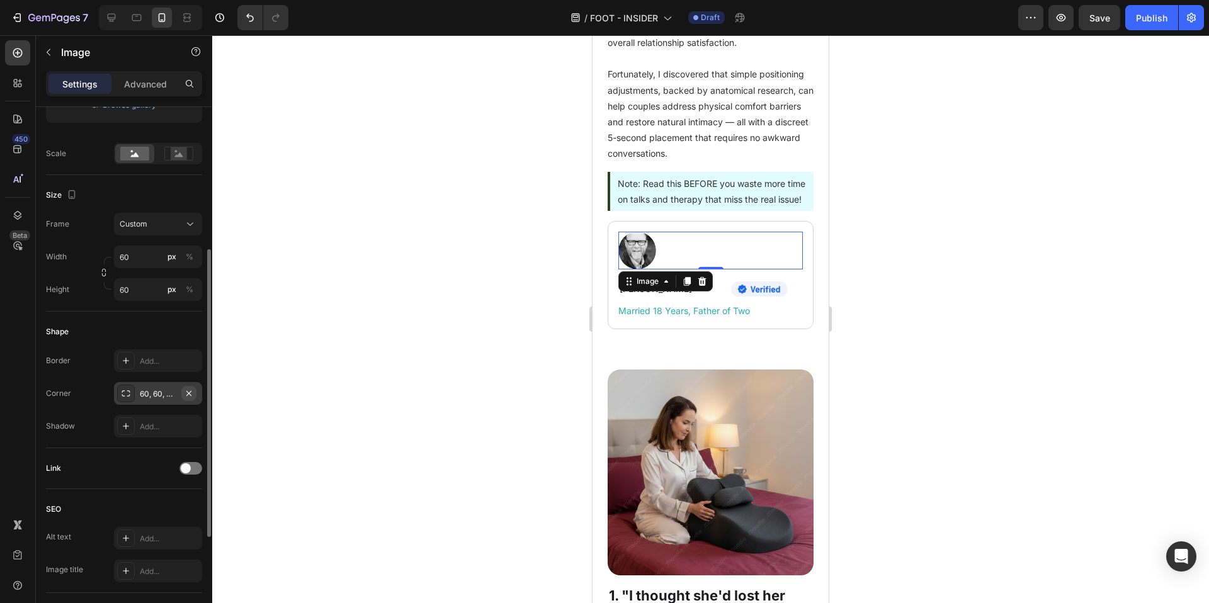
click at [186, 391] on icon "button" at bounding box center [188, 392] width 5 height 5
click at [96, 389] on div "Corner Add..." at bounding box center [124, 393] width 156 height 23
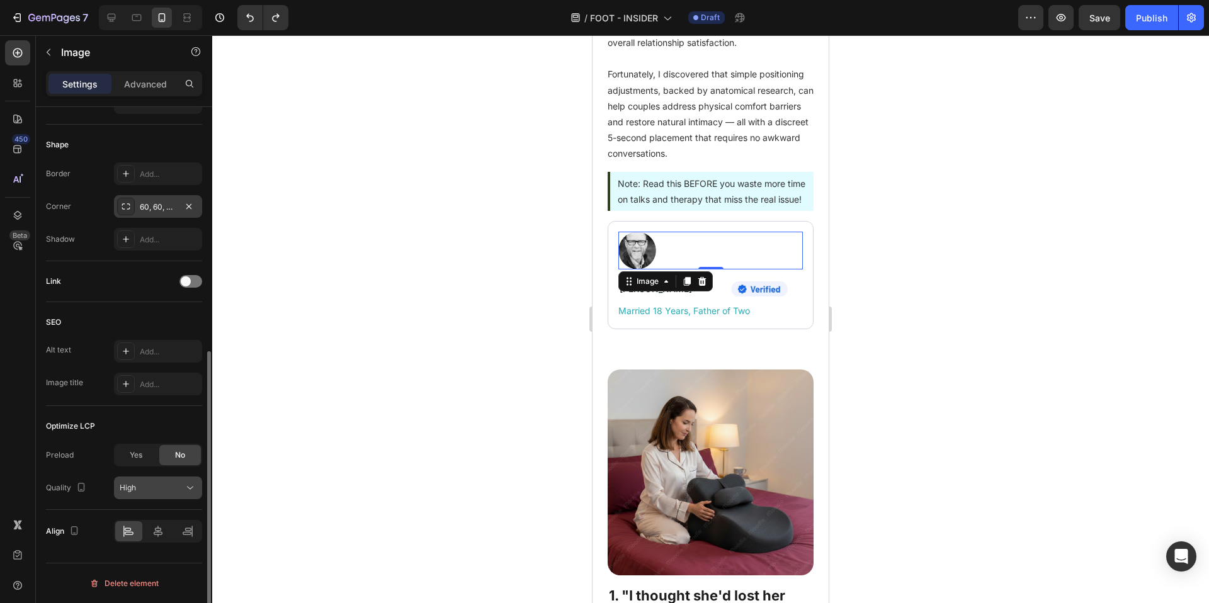
click at [171, 496] on button "High" at bounding box center [158, 488] width 88 height 23
click at [175, 496] on button "High" at bounding box center [158, 488] width 88 height 23
click at [163, 535] on icon at bounding box center [158, 531] width 13 height 13
click at [118, 535] on div at bounding box center [128, 531] width 27 height 20
click at [147, 533] on div at bounding box center [158, 531] width 27 height 20
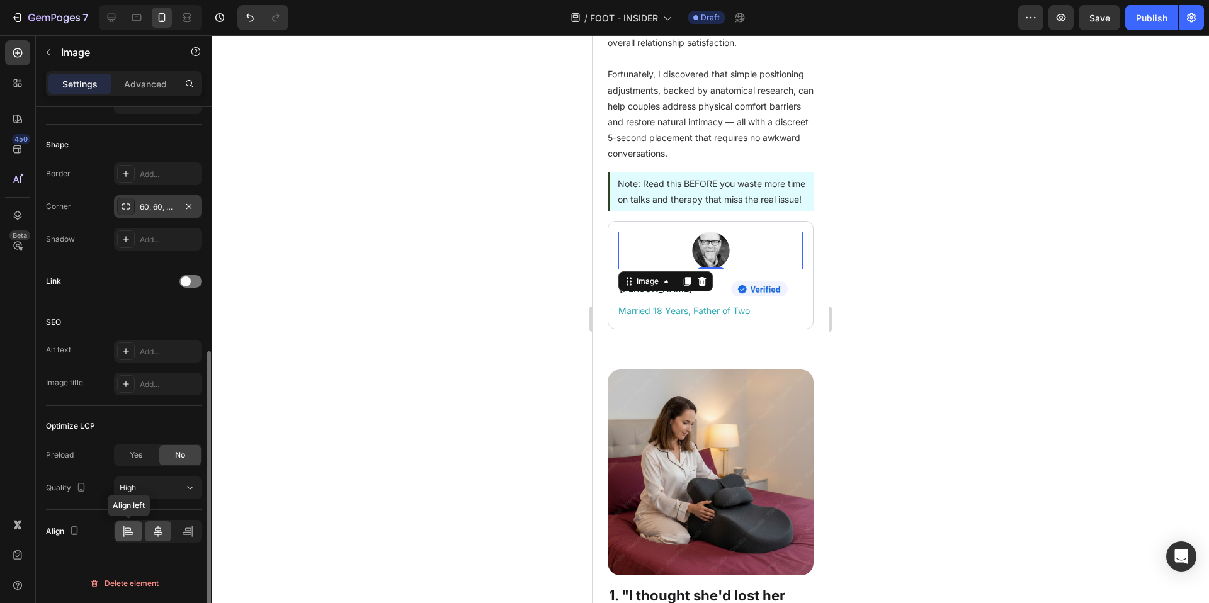
click at [117, 532] on div at bounding box center [128, 531] width 27 height 20
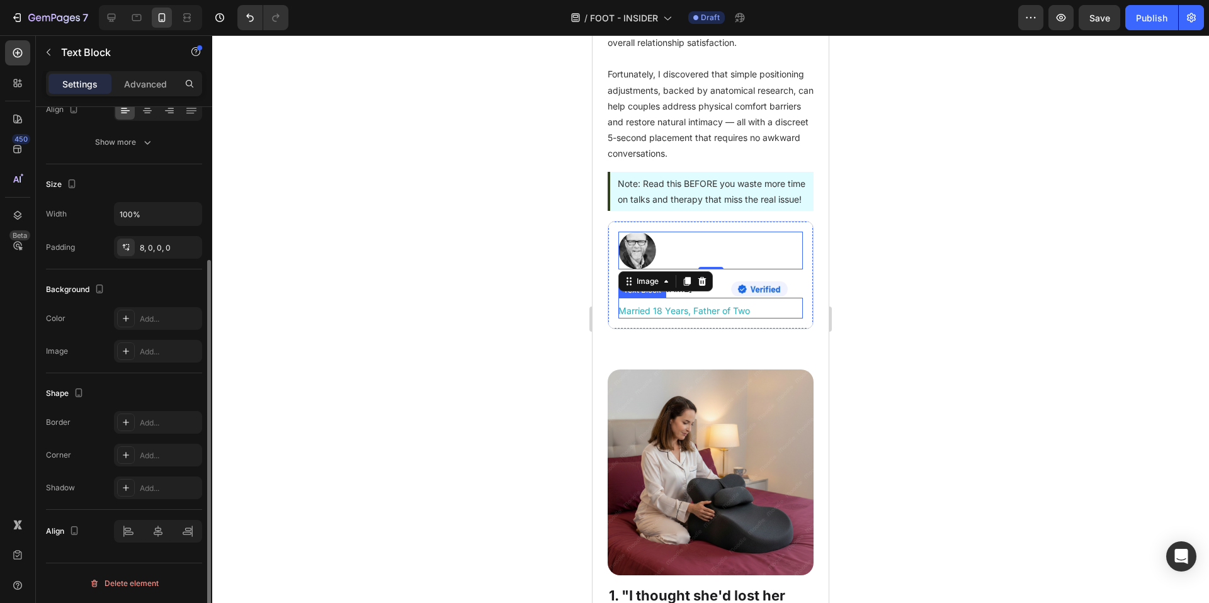
click at [642, 319] on p "Married 18 Years, Father of Two" at bounding box center [710, 311] width 185 height 16
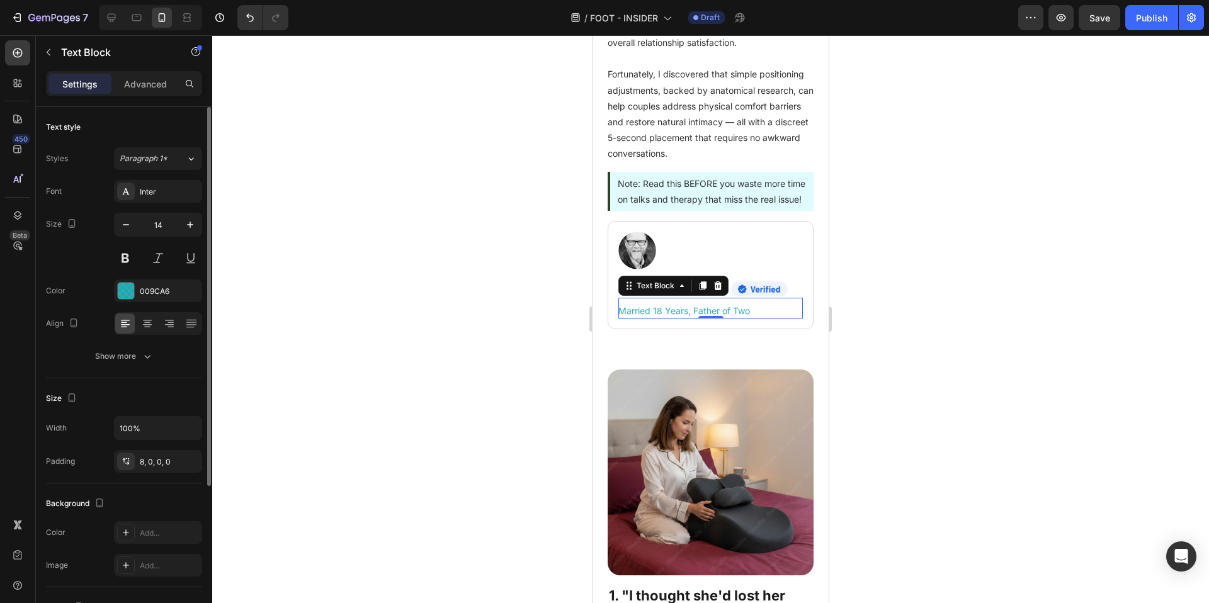
click at [907, 292] on div at bounding box center [710, 319] width 997 height 568
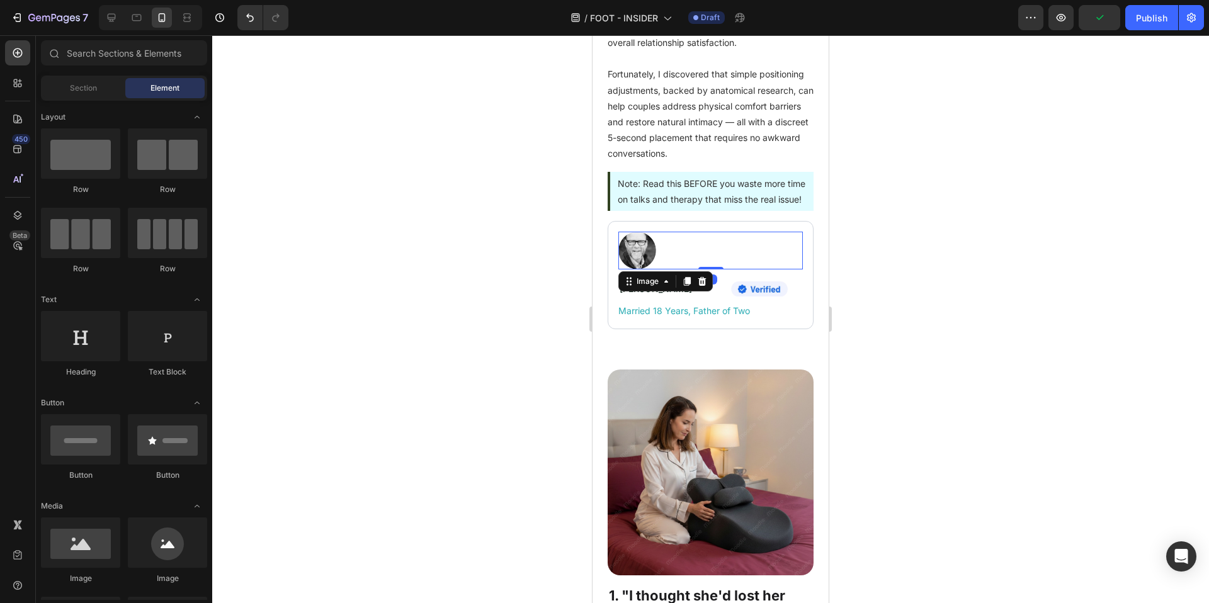
click at [667, 270] on div at bounding box center [710, 251] width 185 height 38
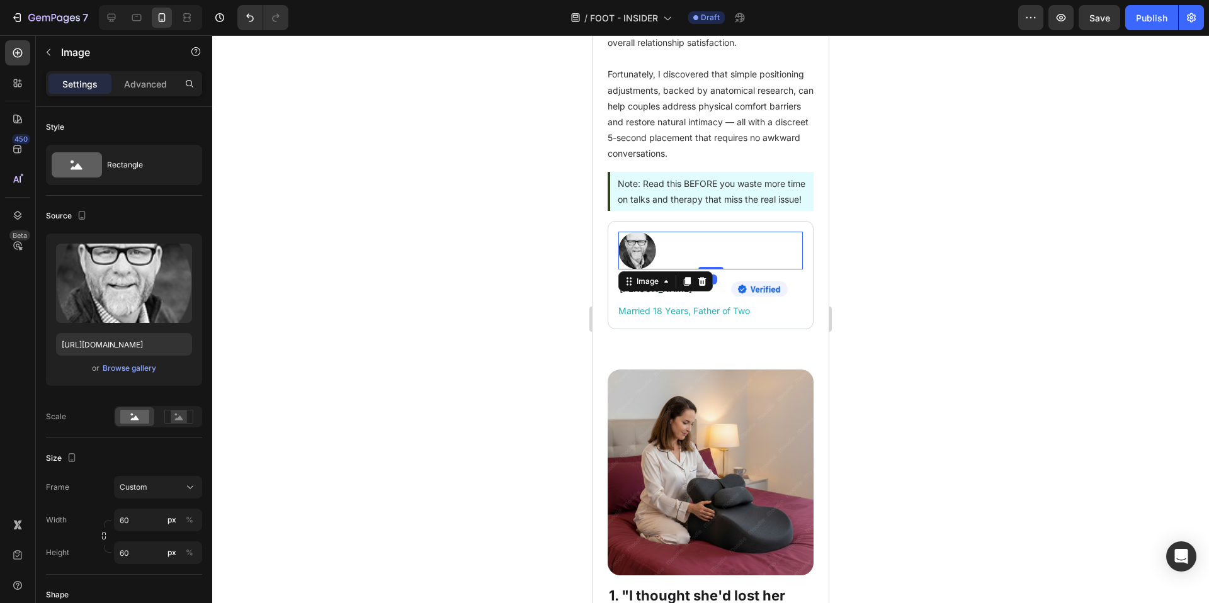
drag, startPoint x: 698, startPoint y: 299, endPoint x: 699, endPoint y: 284, distance: 15.1
click at [699, 270] on div "Image 0" at bounding box center [710, 251] width 185 height 38
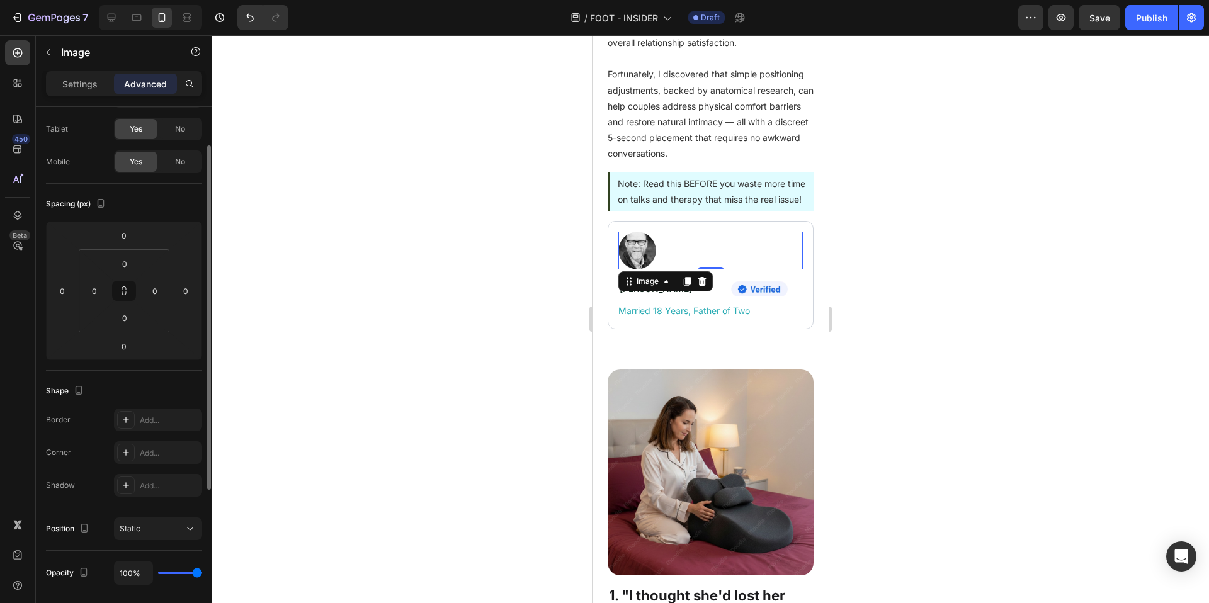
scroll to position [107, 0]
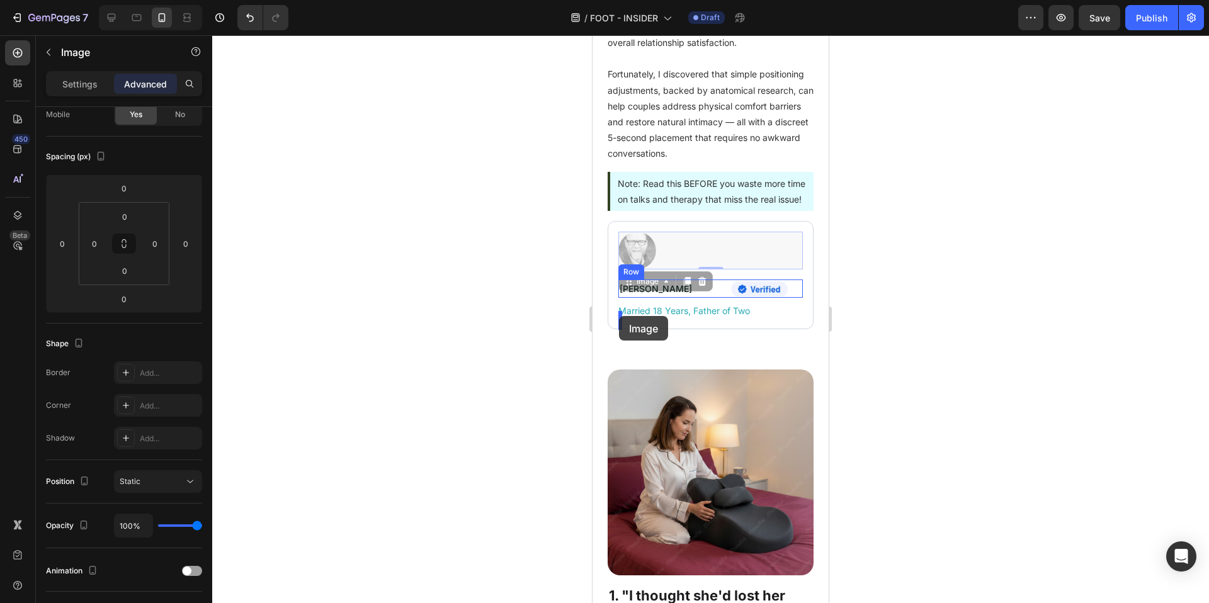
drag, startPoint x: 639, startPoint y: 282, endPoint x: 619, endPoint y: 316, distance: 39.2
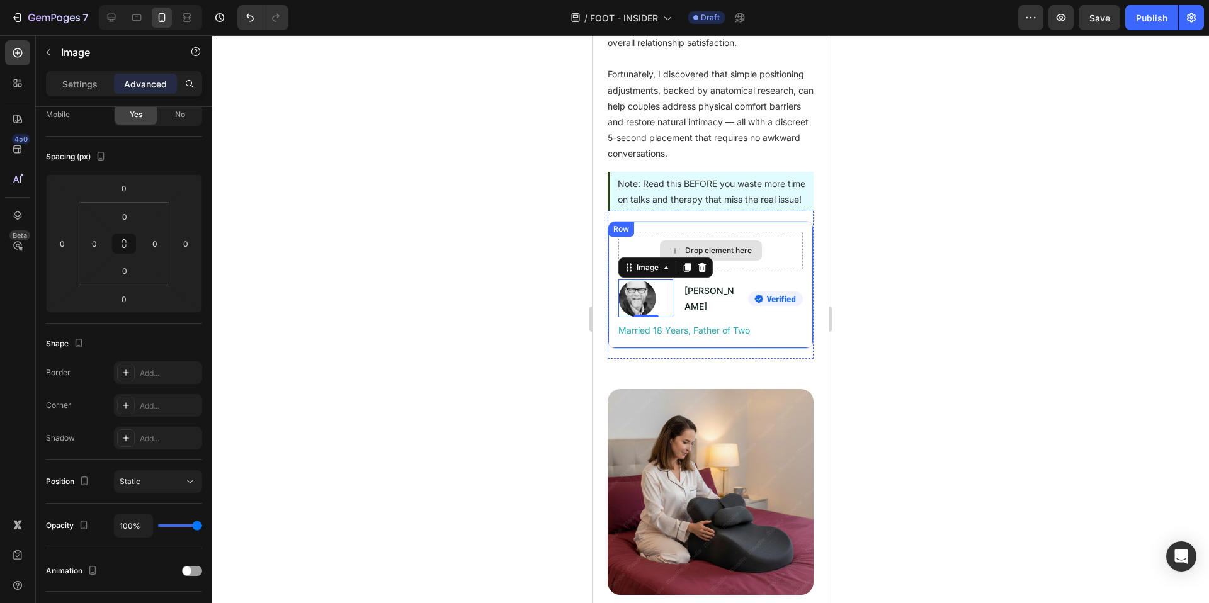
click at [769, 270] on div "Drop element here" at bounding box center [710, 251] width 185 height 38
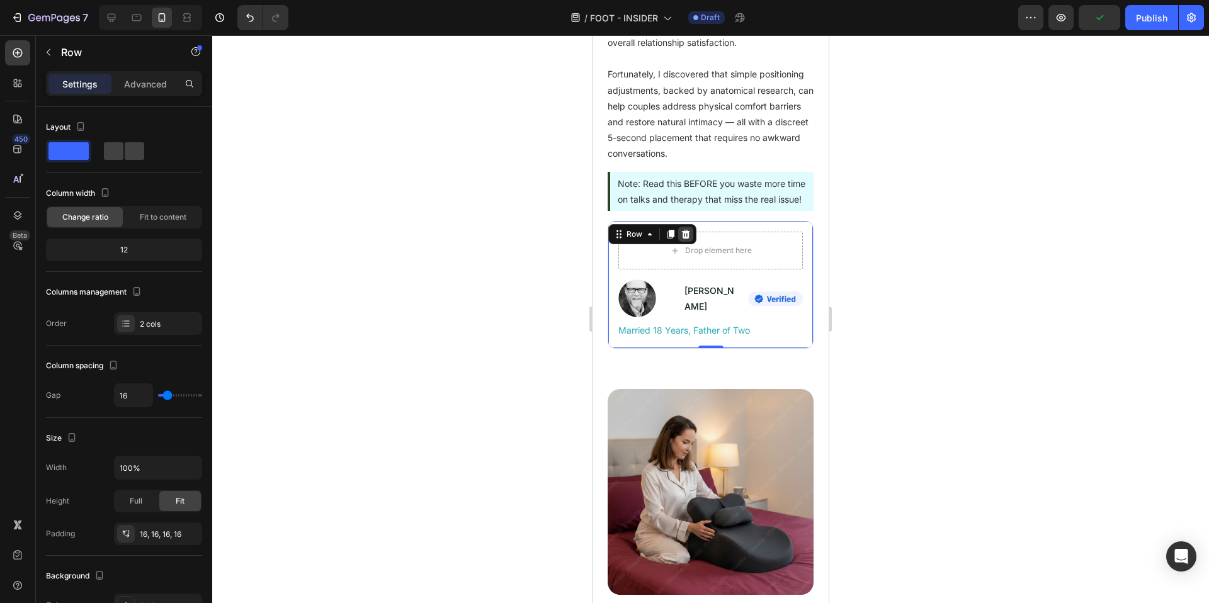
click at [681, 239] on icon at bounding box center [686, 234] width 10 height 10
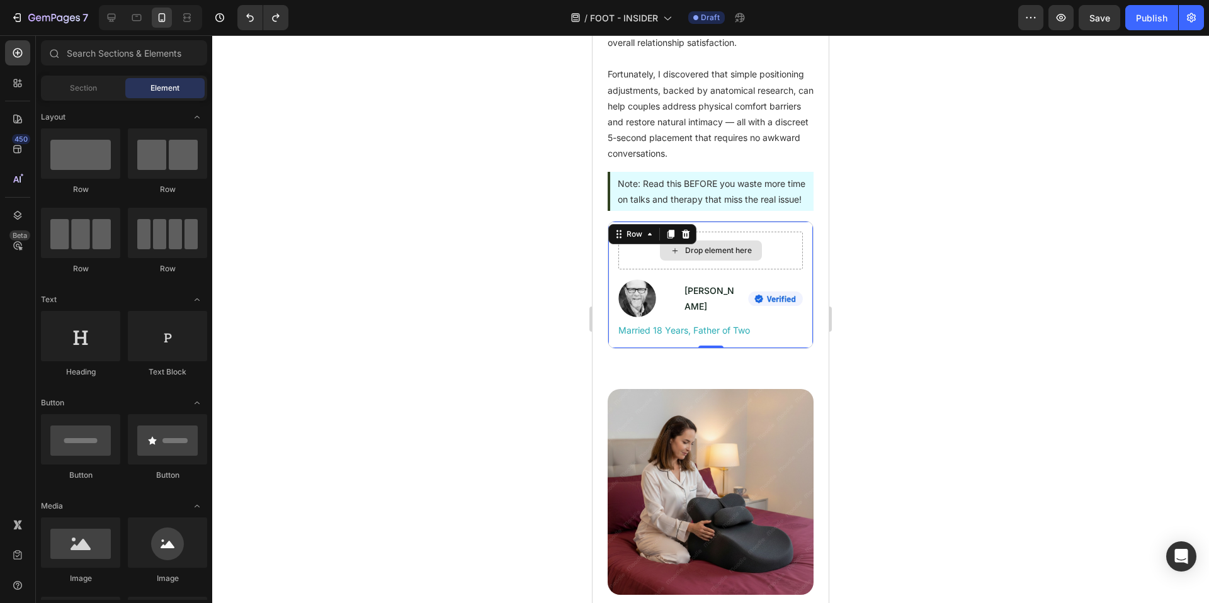
click at [787, 270] on div "Drop element here" at bounding box center [710, 251] width 185 height 38
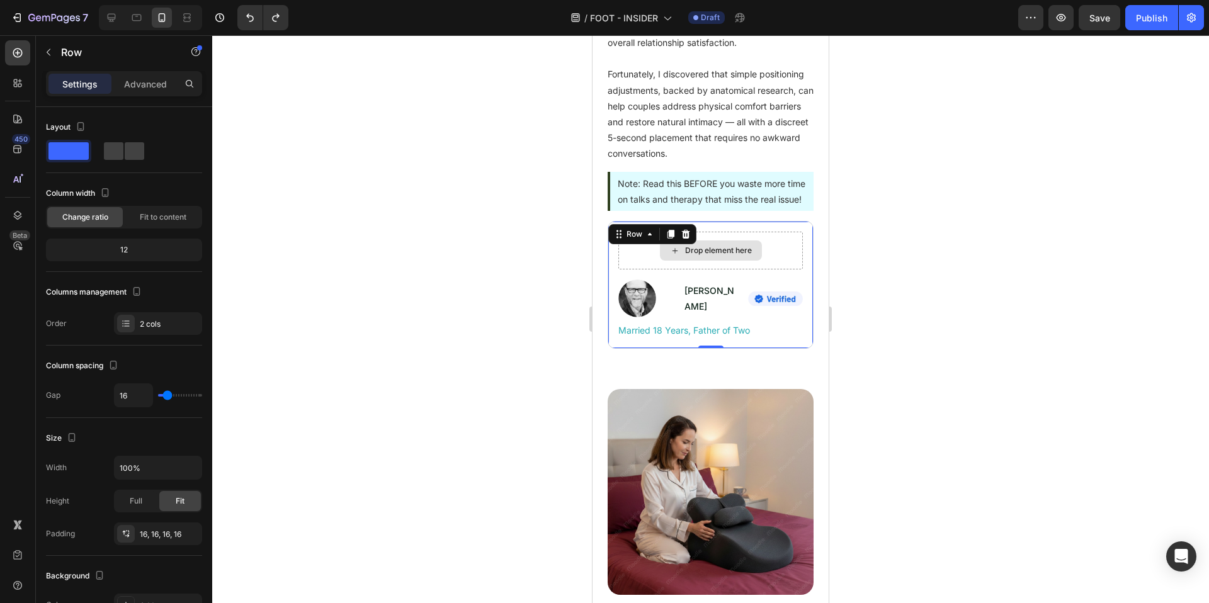
click at [787, 270] on div "Drop element here" at bounding box center [710, 251] width 185 height 38
click at [783, 270] on div "Drop element here" at bounding box center [710, 251] width 185 height 38
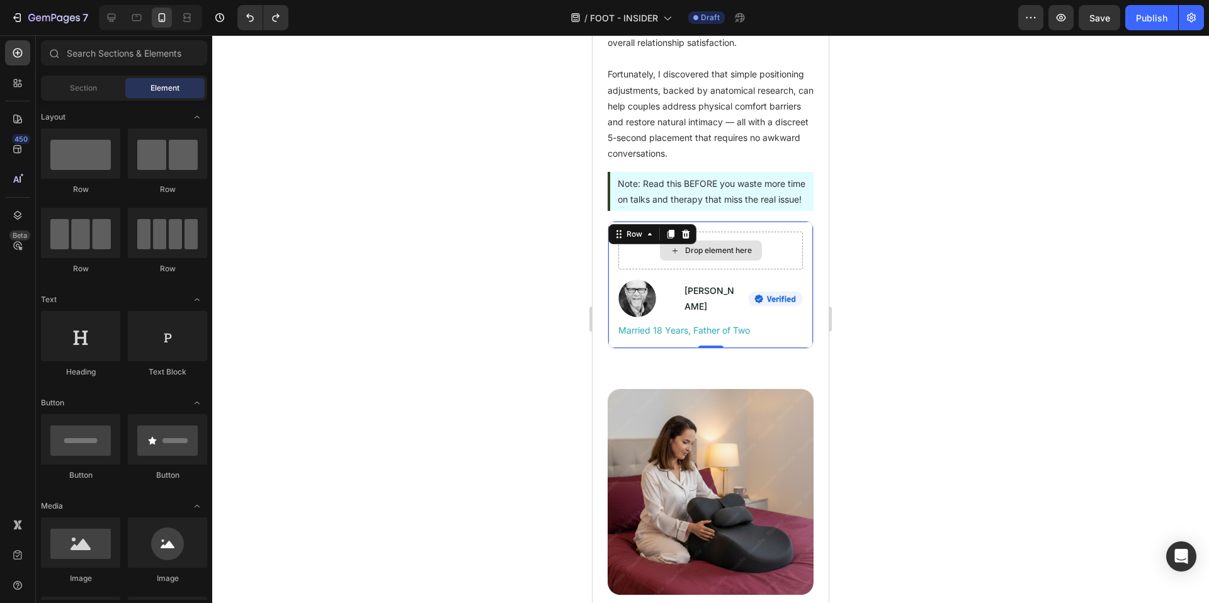
click at [736, 261] on div "Drop element here" at bounding box center [711, 251] width 102 height 20
click at [740, 256] on div "Drop element here" at bounding box center [718, 251] width 67 height 10
click at [695, 314] on p "Mike Thompson" at bounding box center [711, 298] width 52 height 31
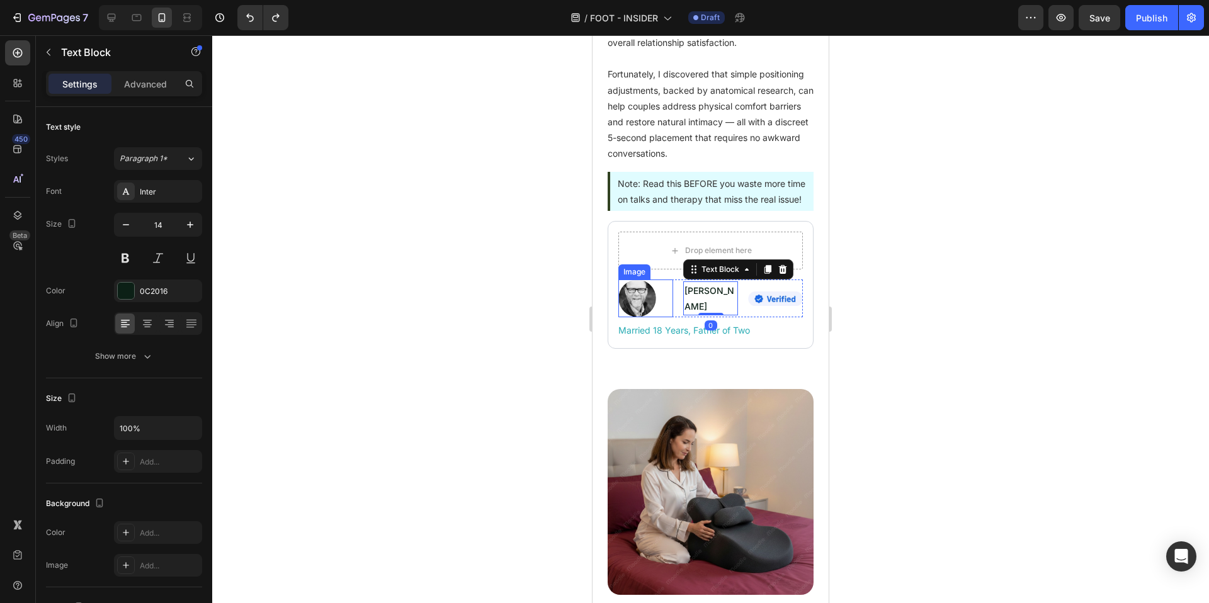
click at [658, 317] on div at bounding box center [645, 299] width 55 height 38
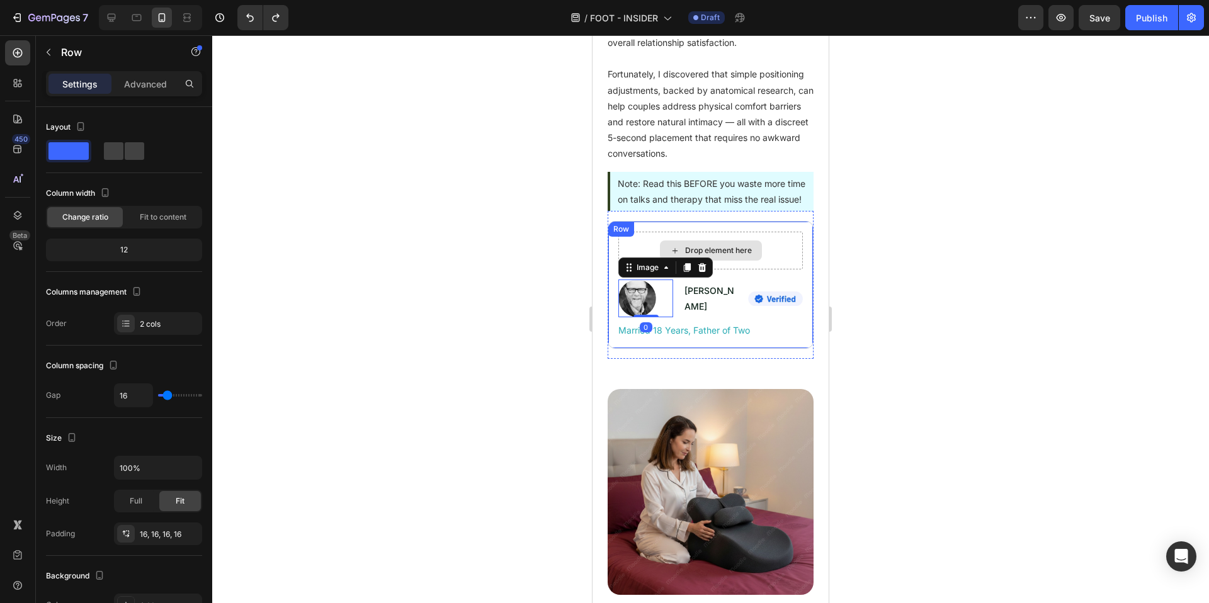
click at [785, 270] on div "Drop element here" at bounding box center [710, 251] width 185 height 38
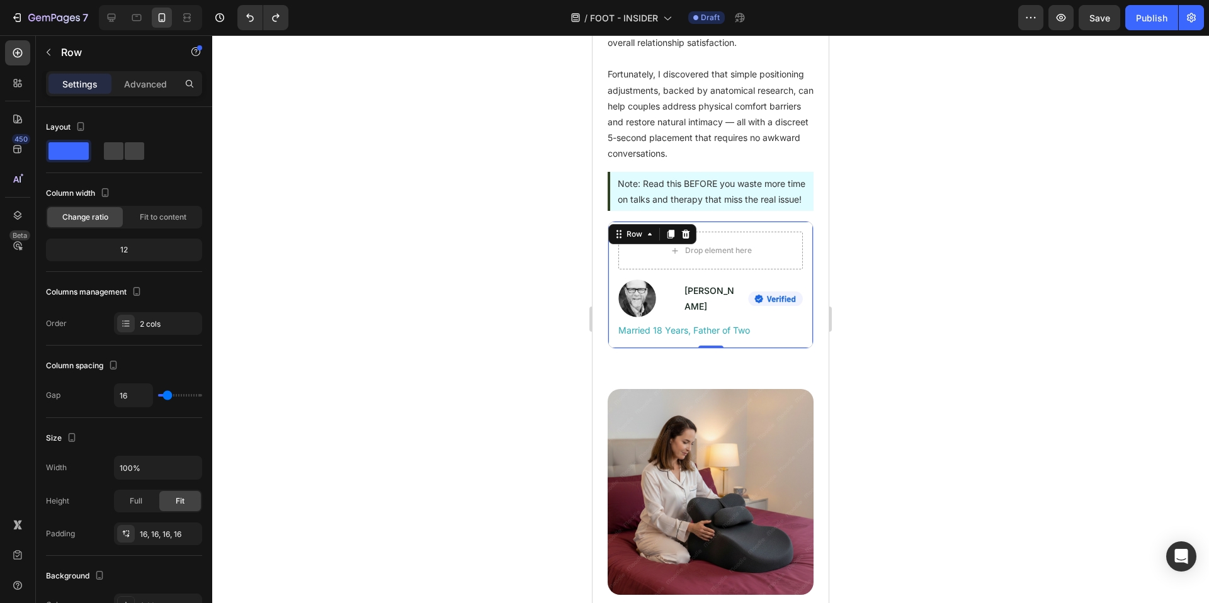
click at [936, 315] on div at bounding box center [710, 319] width 997 height 568
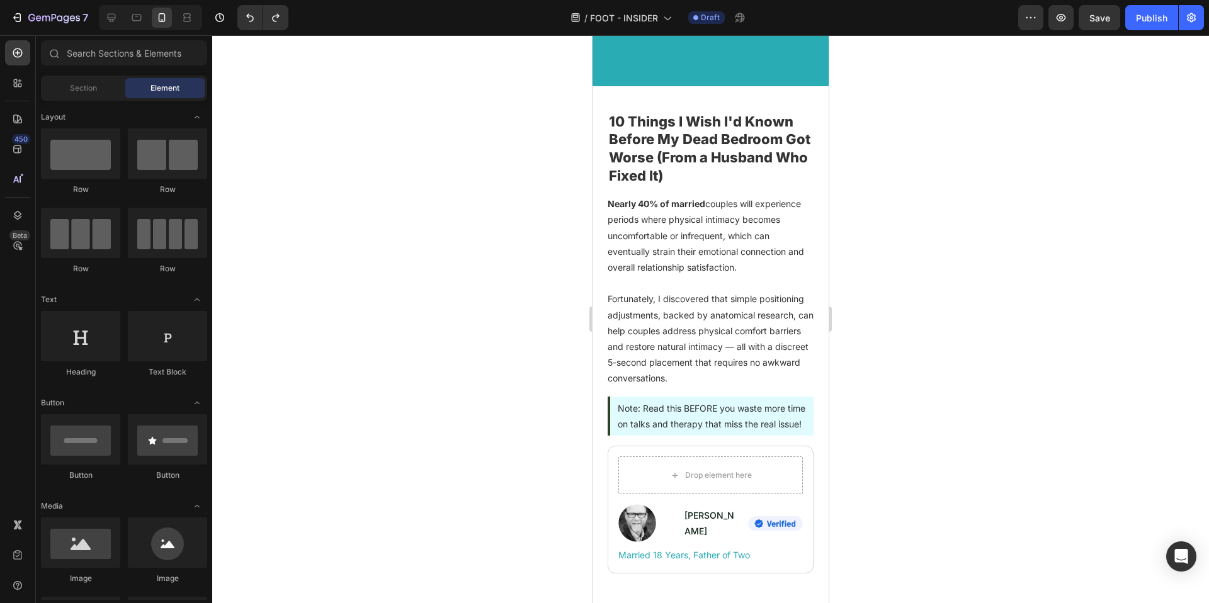
scroll to position [380, 0]
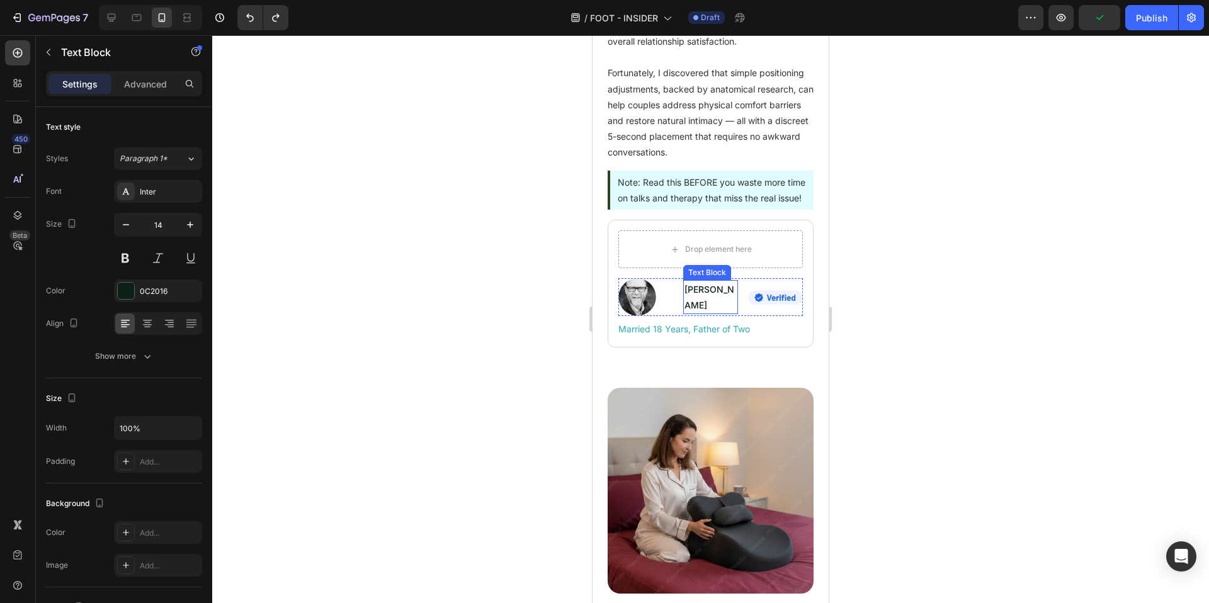
click at [719, 313] on p "Mike Thompson" at bounding box center [711, 297] width 52 height 31
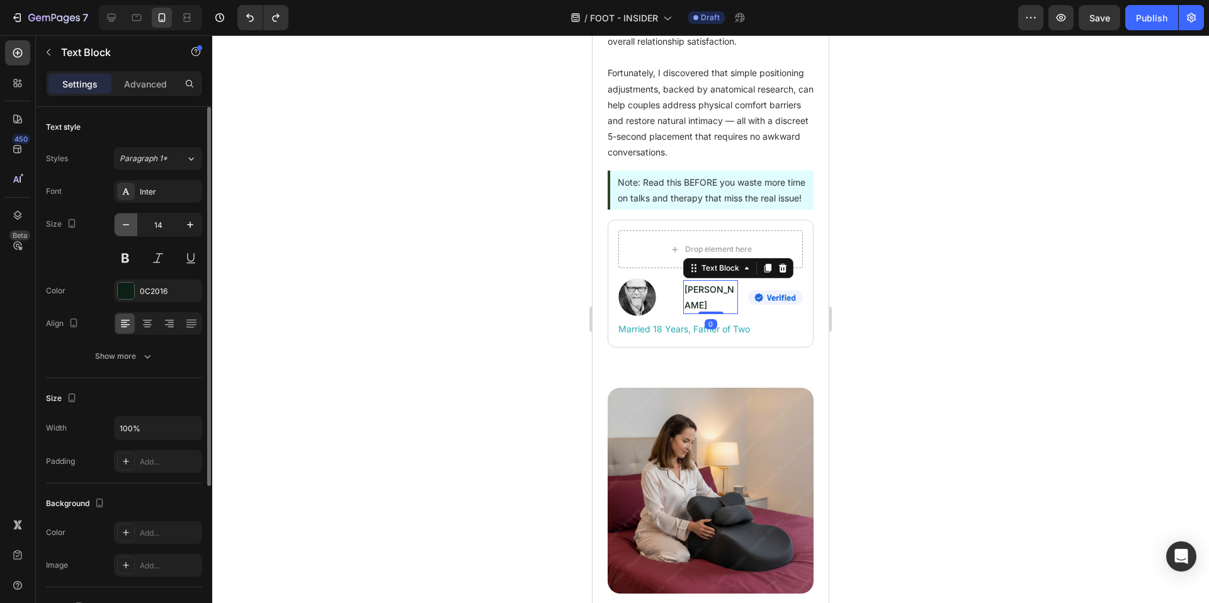
click at [132, 220] on icon "button" at bounding box center [126, 225] width 13 height 13
click at [130, 225] on icon "button" at bounding box center [126, 225] width 13 height 13
type input "10"
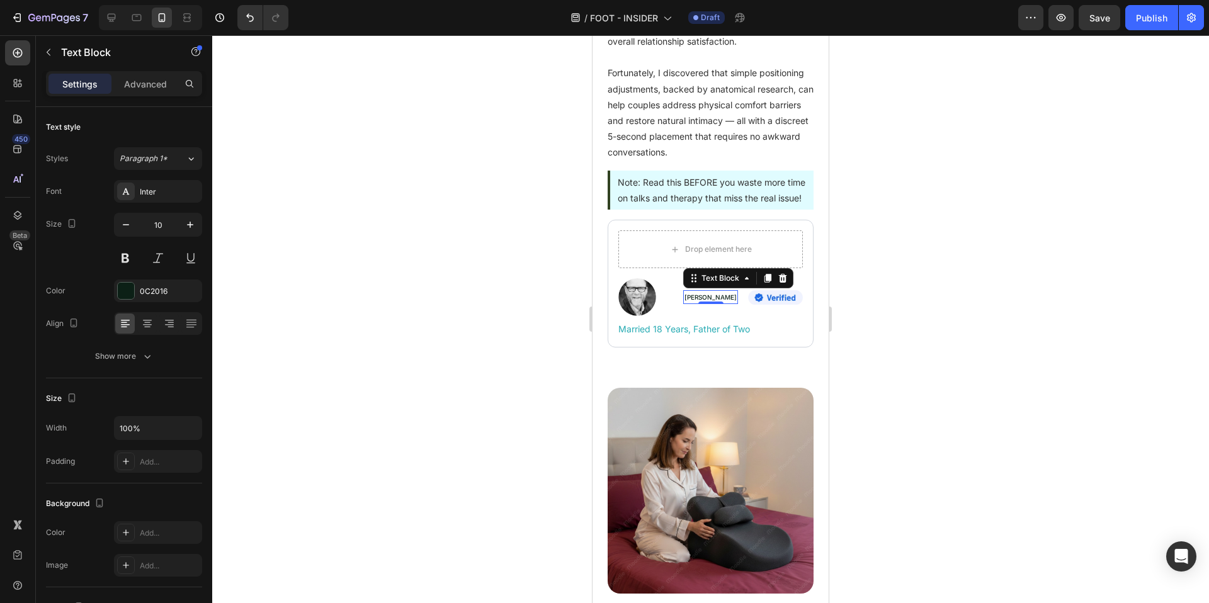
click at [896, 340] on div at bounding box center [710, 319] width 997 height 568
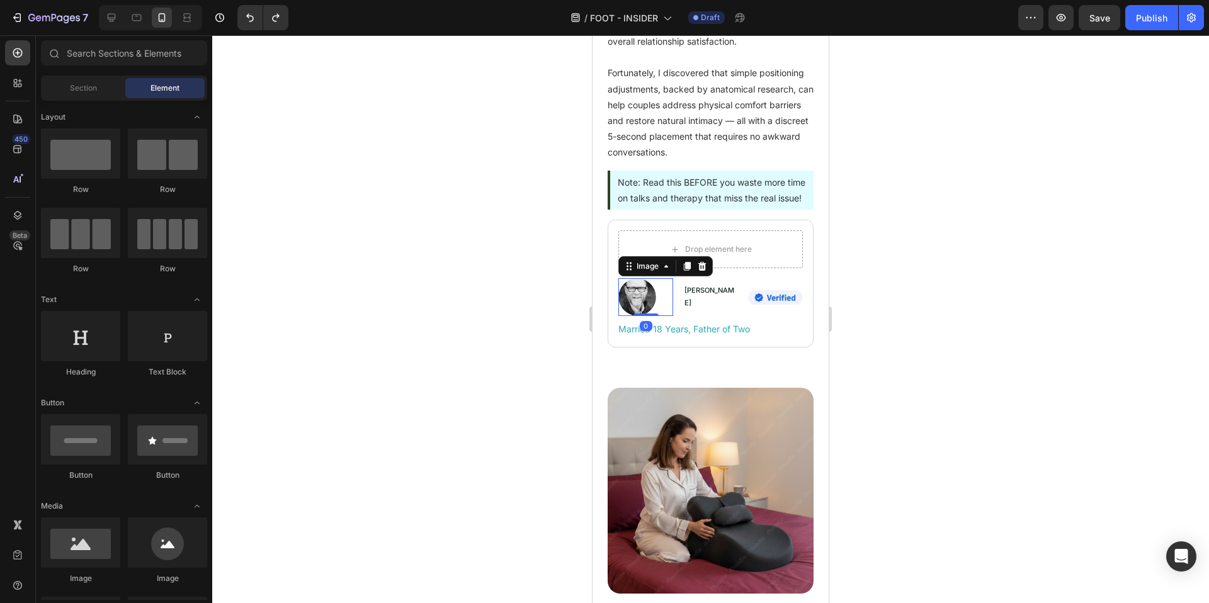
click at [666, 316] on div at bounding box center [645, 297] width 55 height 38
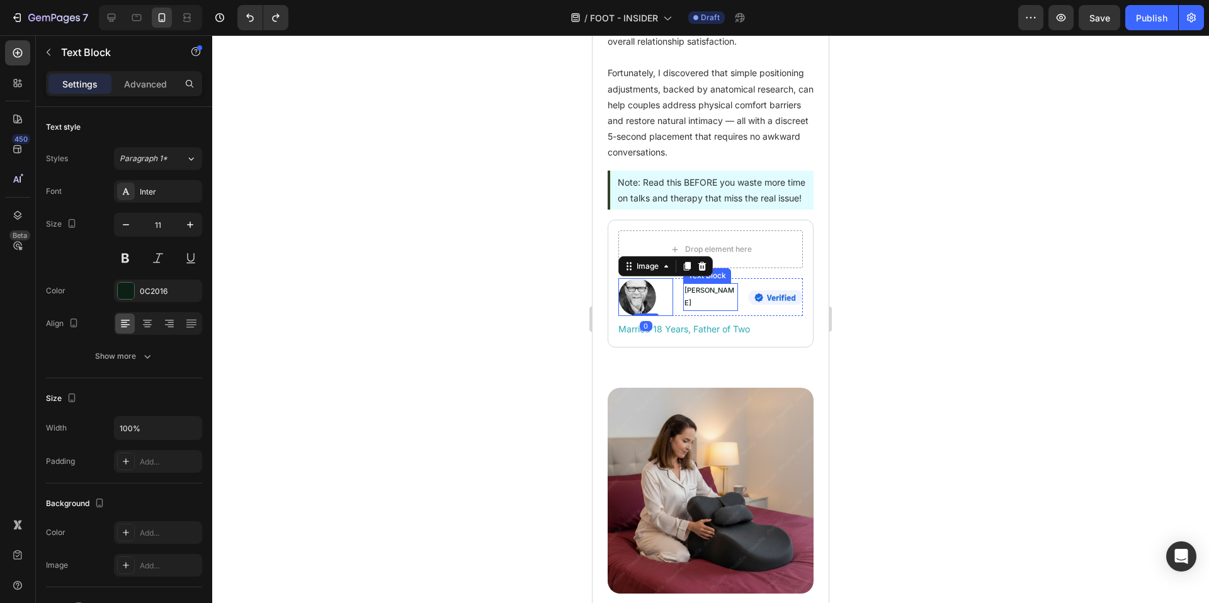
click at [686, 310] on p "Mike Thompson" at bounding box center [711, 297] width 52 height 25
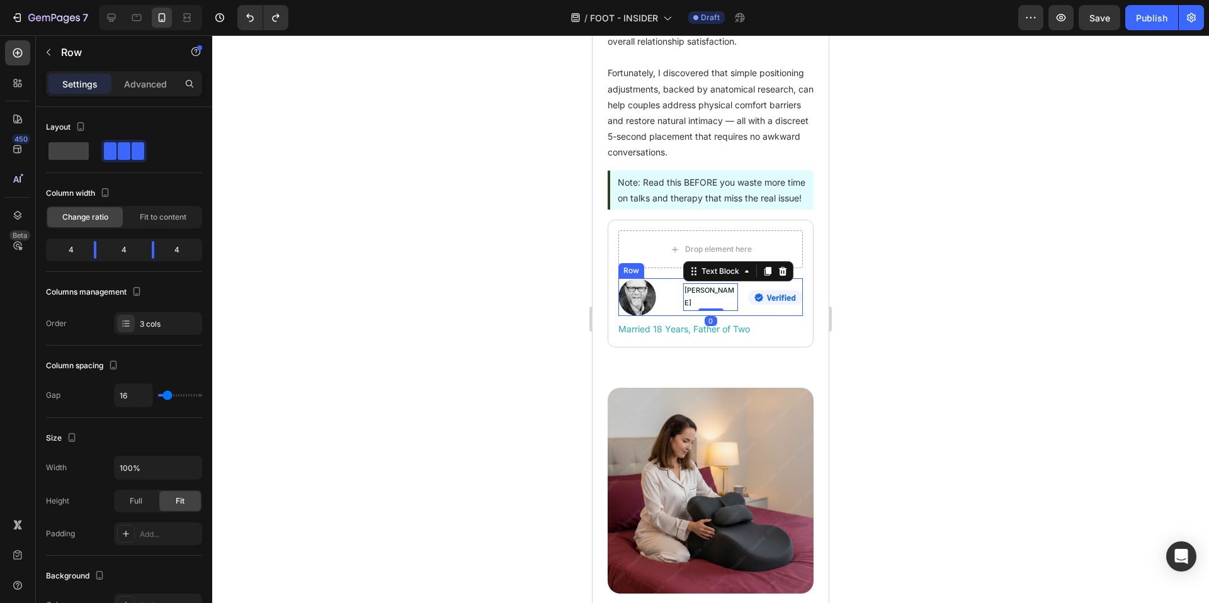
click at [676, 316] on div "Image Mike Thompson Text Block 0 Image Row" at bounding box center [710, 297] width 185 height 38
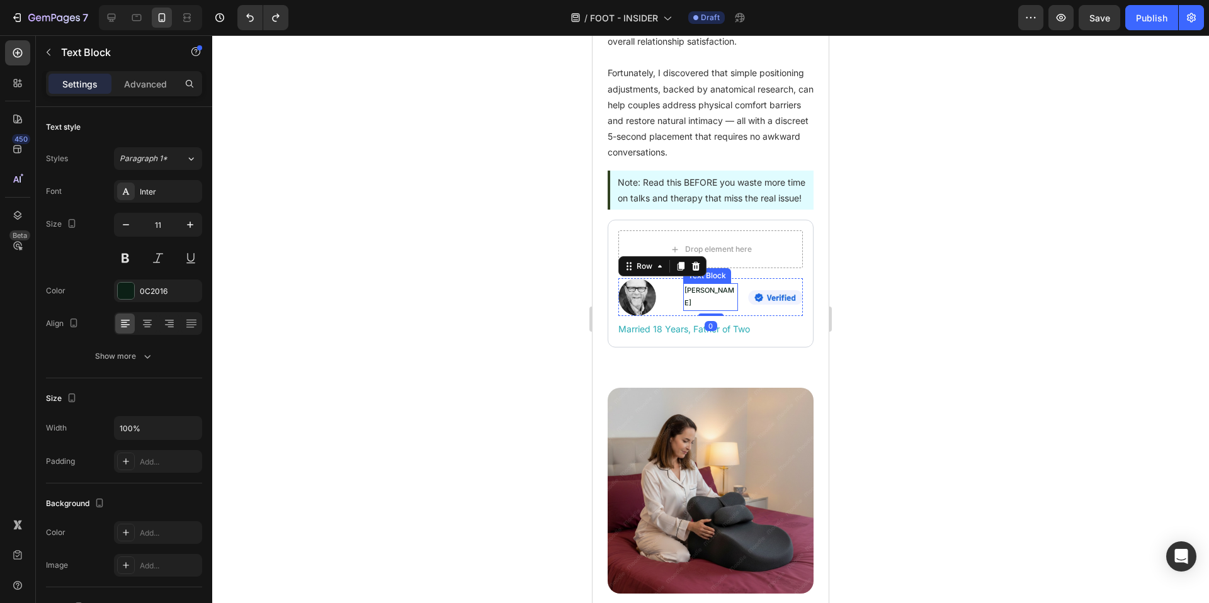
click at [694, 310] on p "Mike Thompson" at bounding box center [711, 297] width 52 height 25
click at [130, 76] on div "Advanced" at bounding box center [145, 84] width 63 height 20
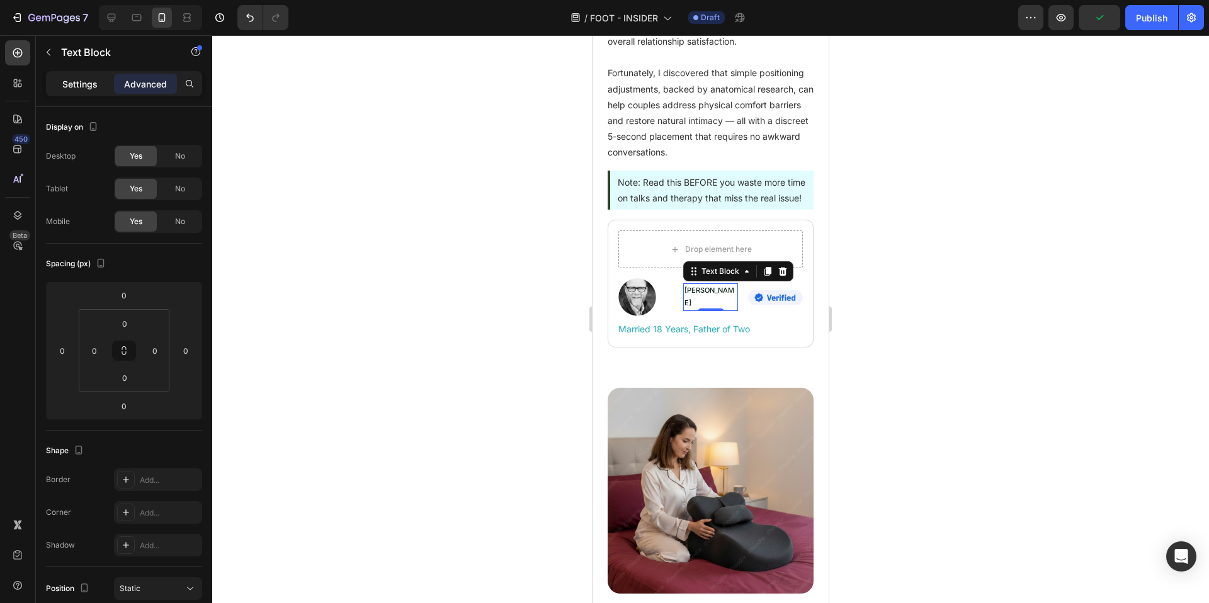
click at [96, 81] on p "Settings" at bounding box center [79, 83] width 35 height 13
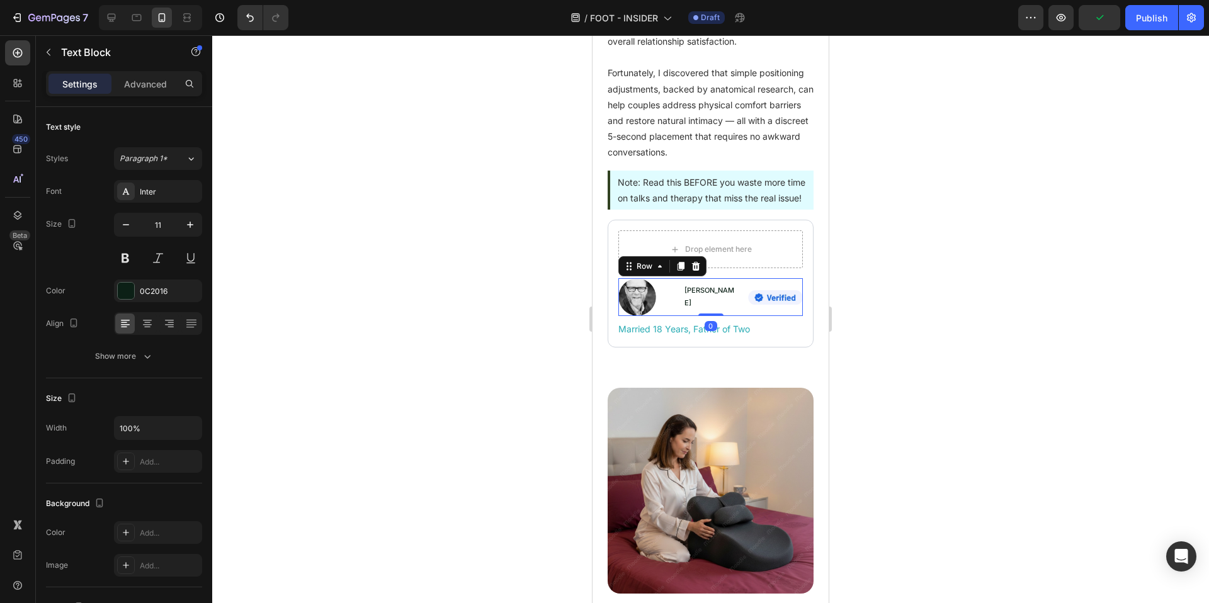
click at [674, 316] on div "Image Mike Thompson Text Block Image Row 0" at bounding box center [710, 297] width 185 height 38
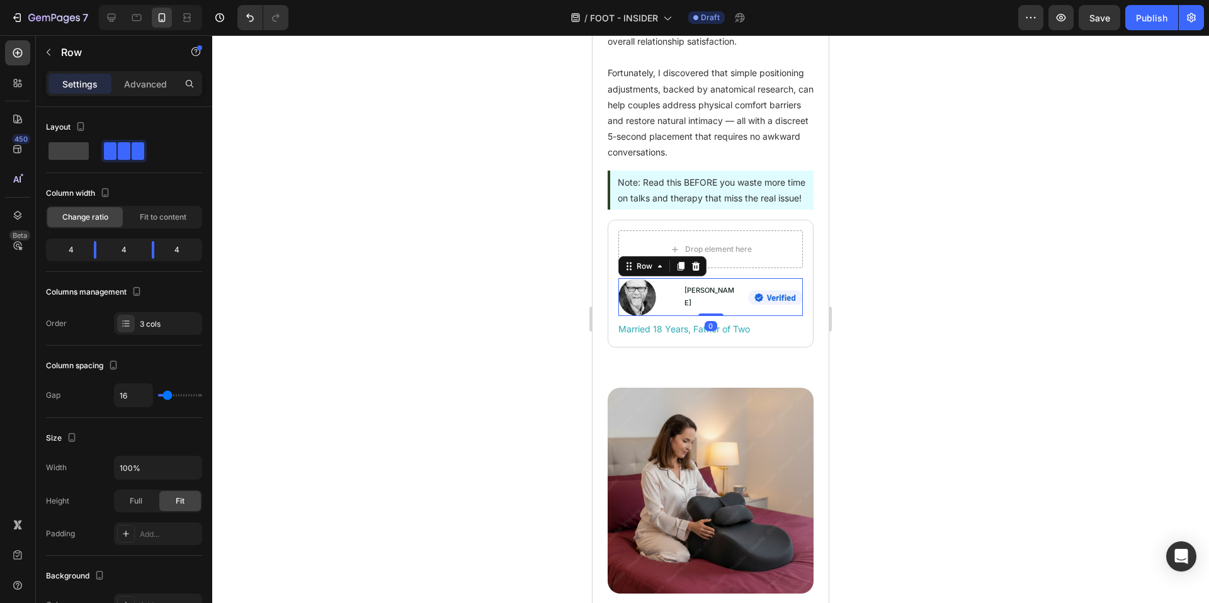
click at [676, 316] on div "Image Mike Thompson Text Block Image Row 0" at bounding box center [710, 297] width 185 height 38
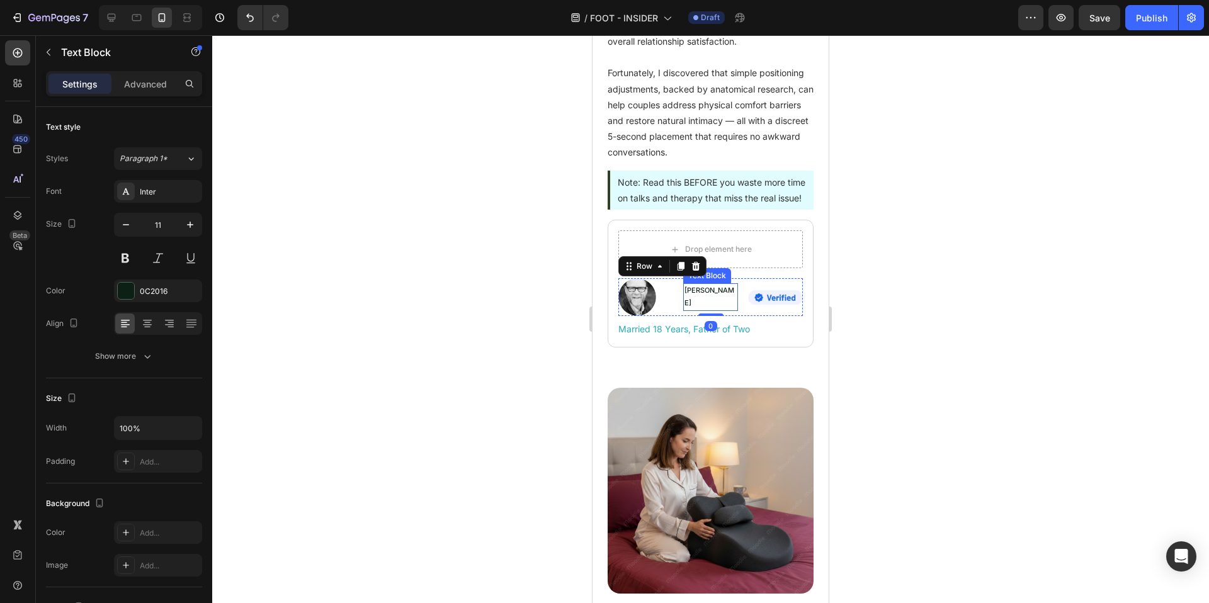
click at [685, 310] on p "Mike Thompson" at bounding box center [711, 297] width 52 height 25
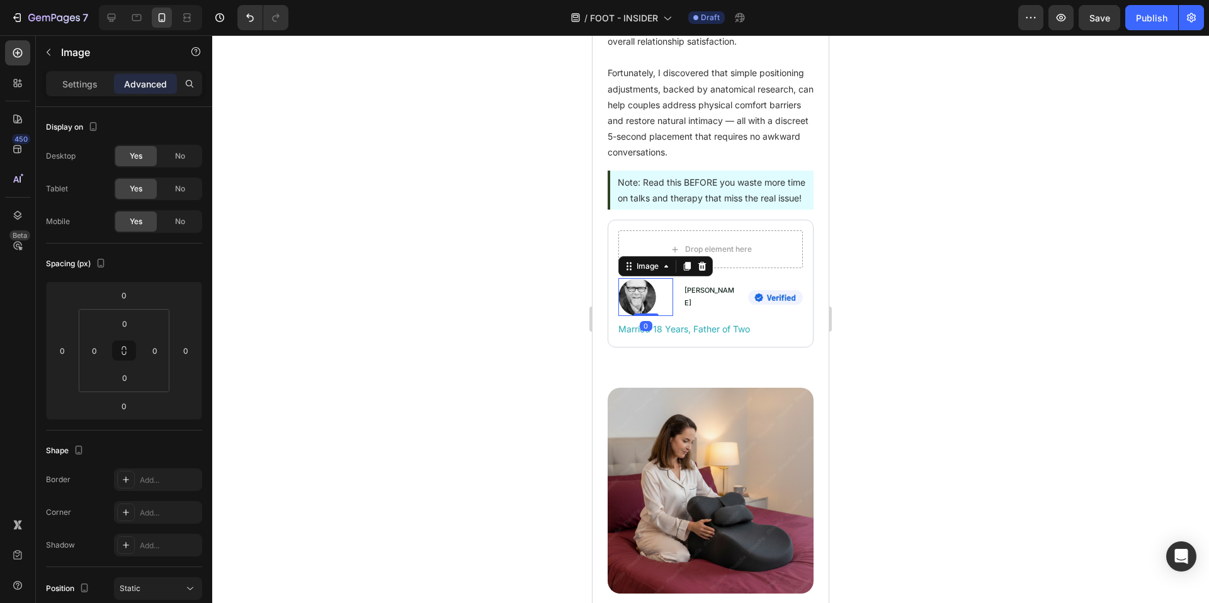
click at [664, 316] on div at bounding box center [645, 297] width 55 height 38
click at [671, 316] on div "Image Mike Thompson Text Block Image Row 0" at bounding box center [710, 297] width 185 height 38
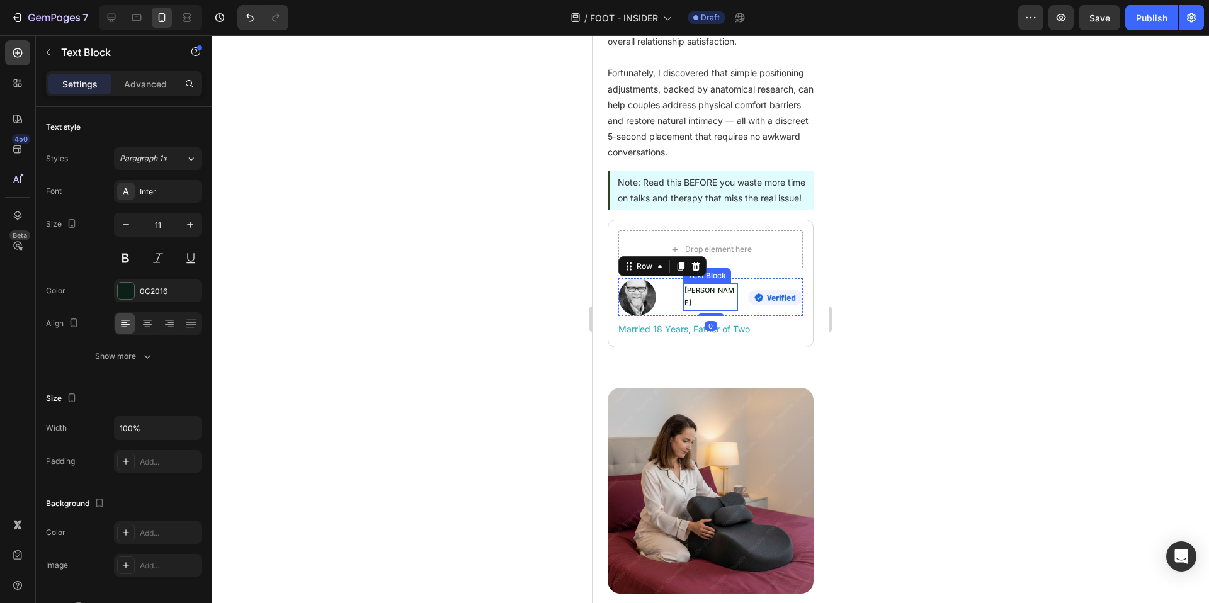
click at [702, 310] on p "Mike Thompson" at bounding box center [711, 297] width 52 height 25
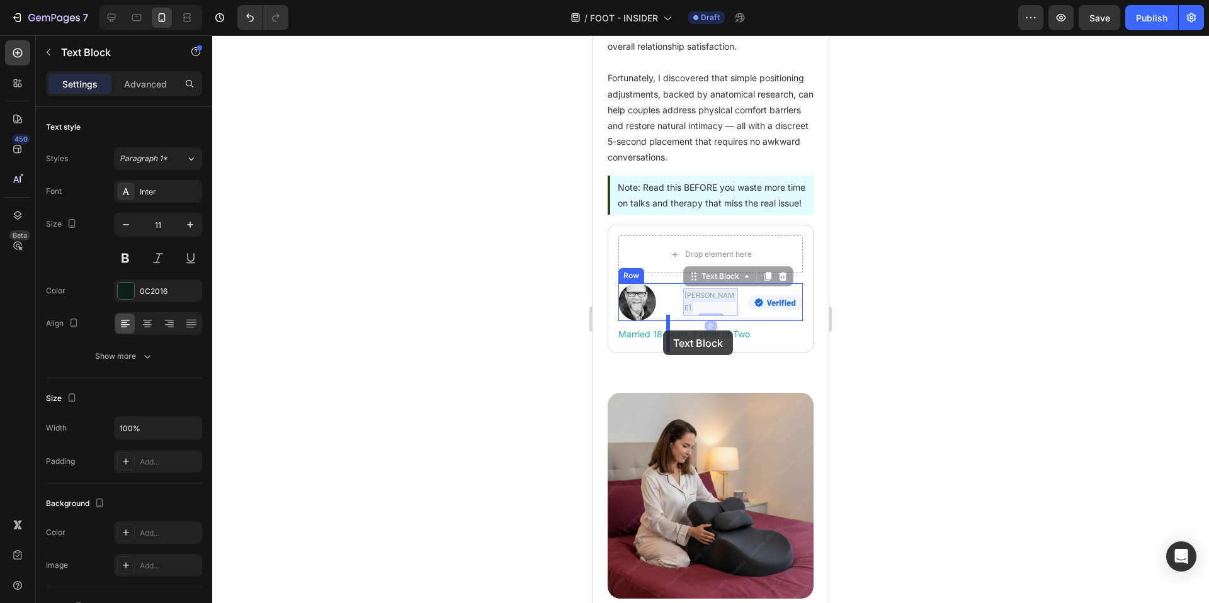
drag, startPoint x: 702, startPoint y: 331, endPoint x: 663, endPoint y: 331, distance: 38.4
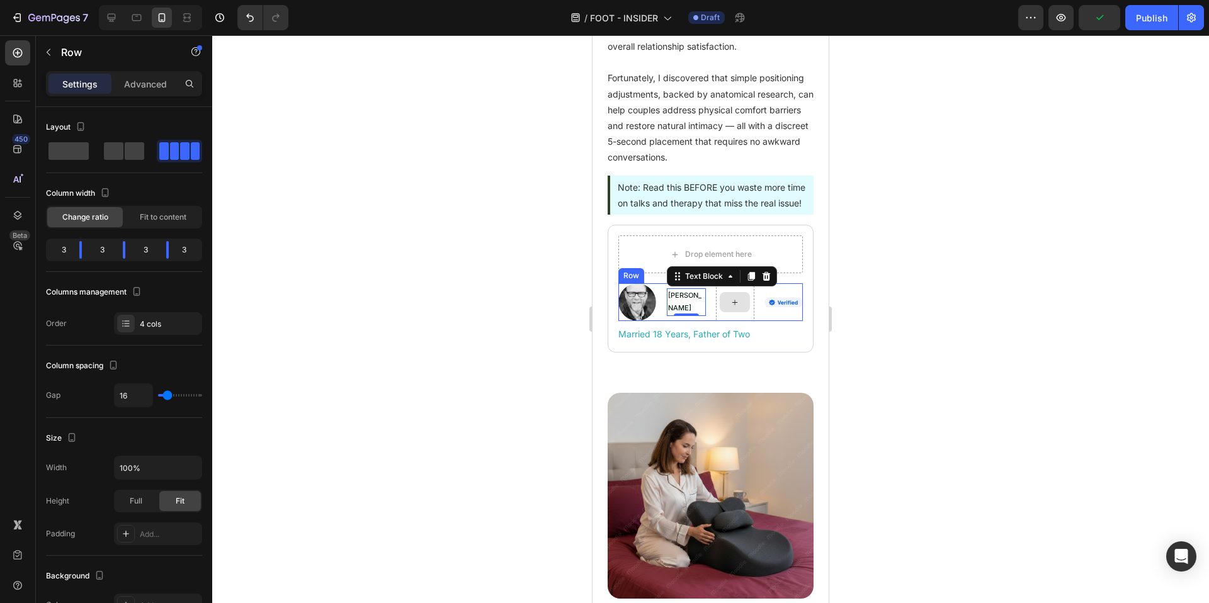
click at [746, 321] on div at bounding box center [735, 302] width 38 height 38
click at [741, 321] on div at bounding box center [735, 302] width 38 height 38
click at [740, 312] on div at bounding box center [735, 302] width 30 height 20
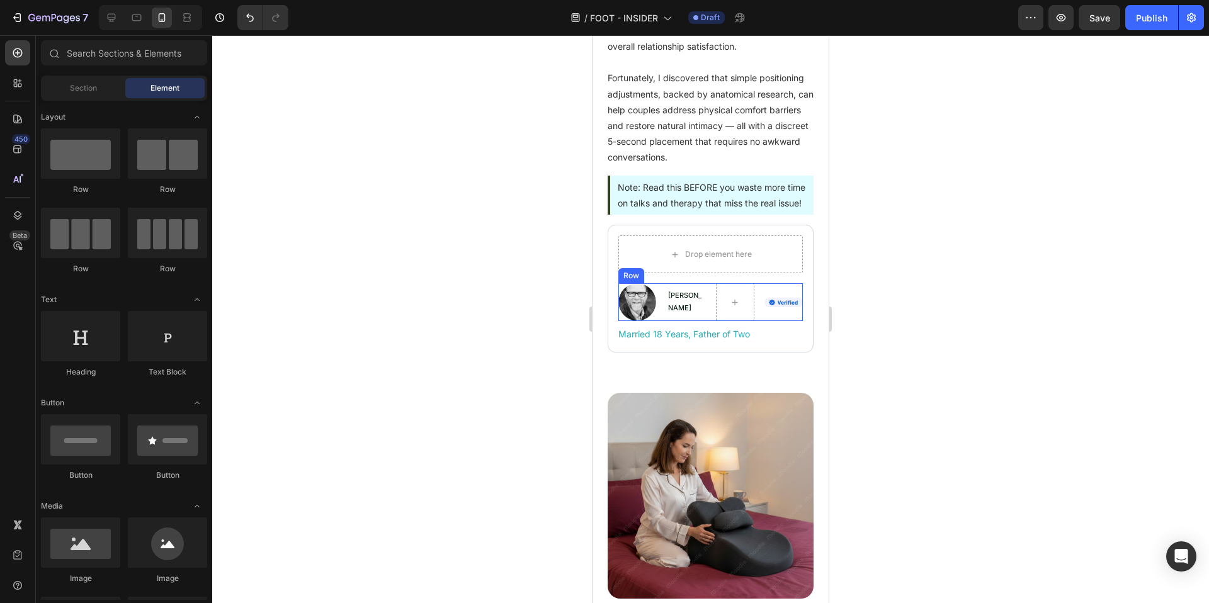
click at [1000, 276] on div at bounding box center [710, 319] width 997 height 568
click at [728, 321] on div at bounding box center [735, 302] width 38 height 38
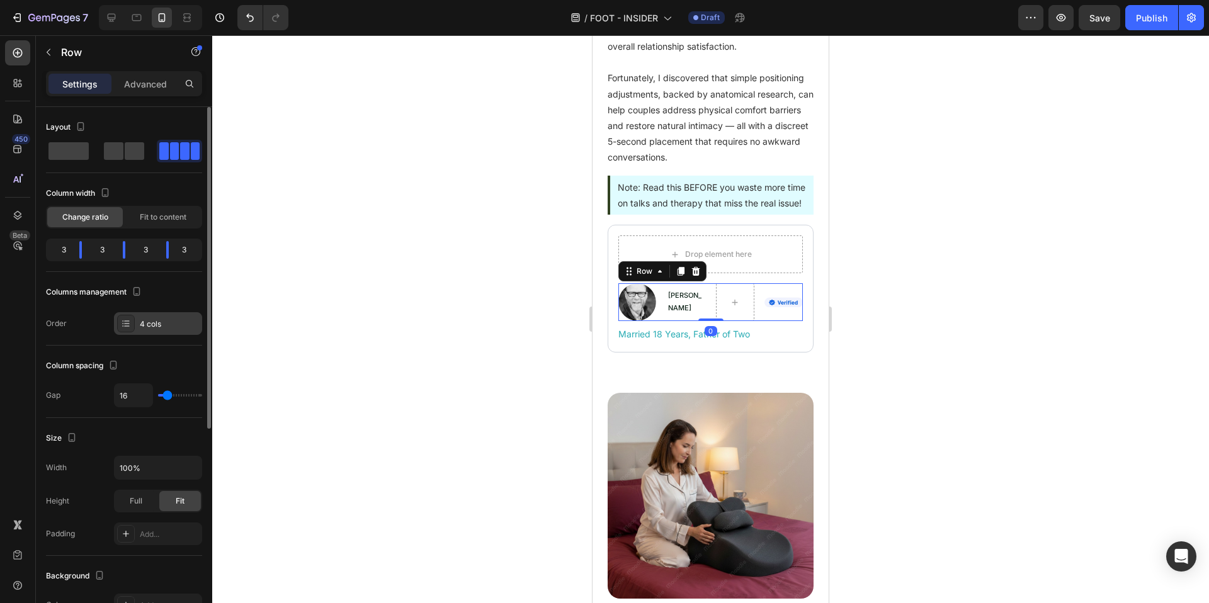
click at [182, 327] on div "4 cols" at bounding box center [169, 324] width 59 height 11
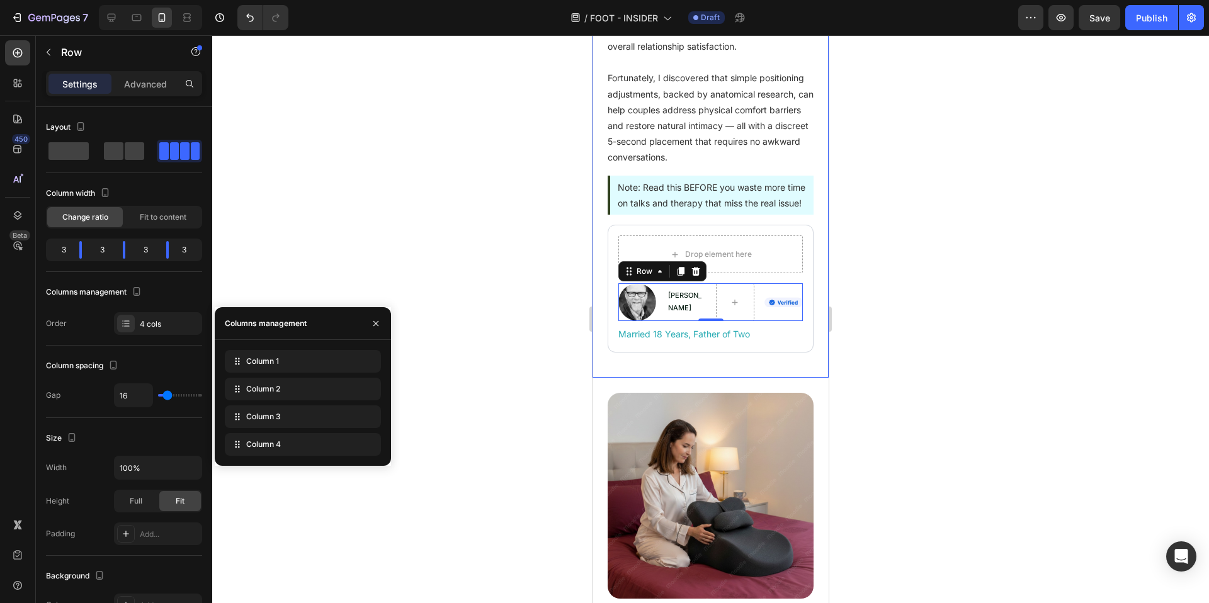
click at [532, 354] on div at bounding box center [710, 319] width 997 height 568
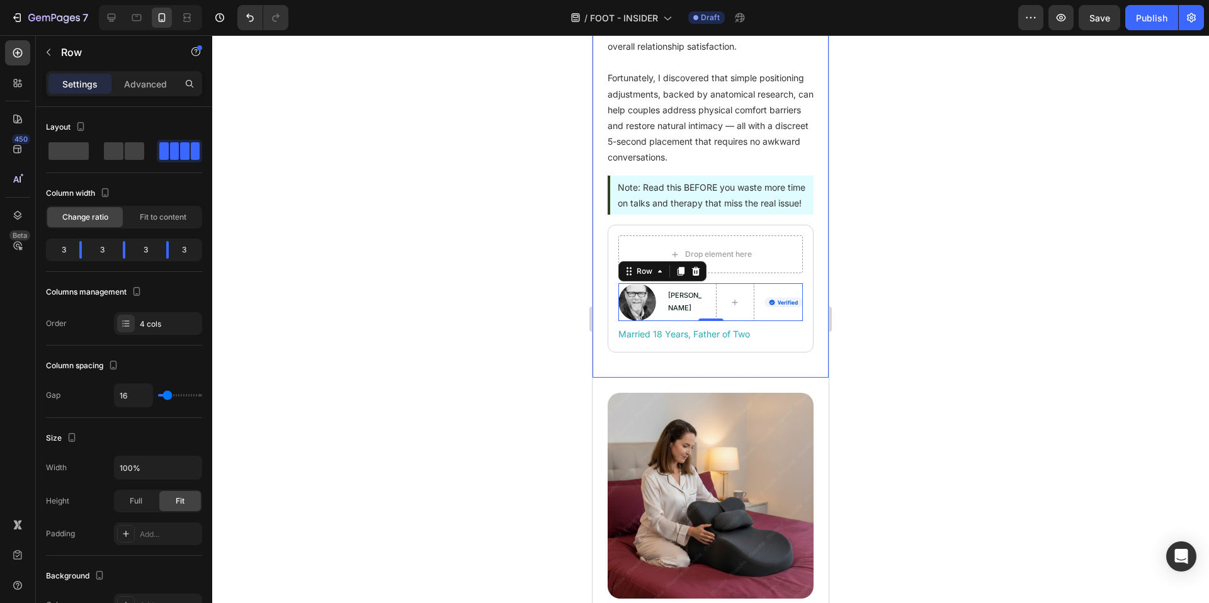
click at [499, 375] on div at bounding box center [710, 319] width 997 height 568
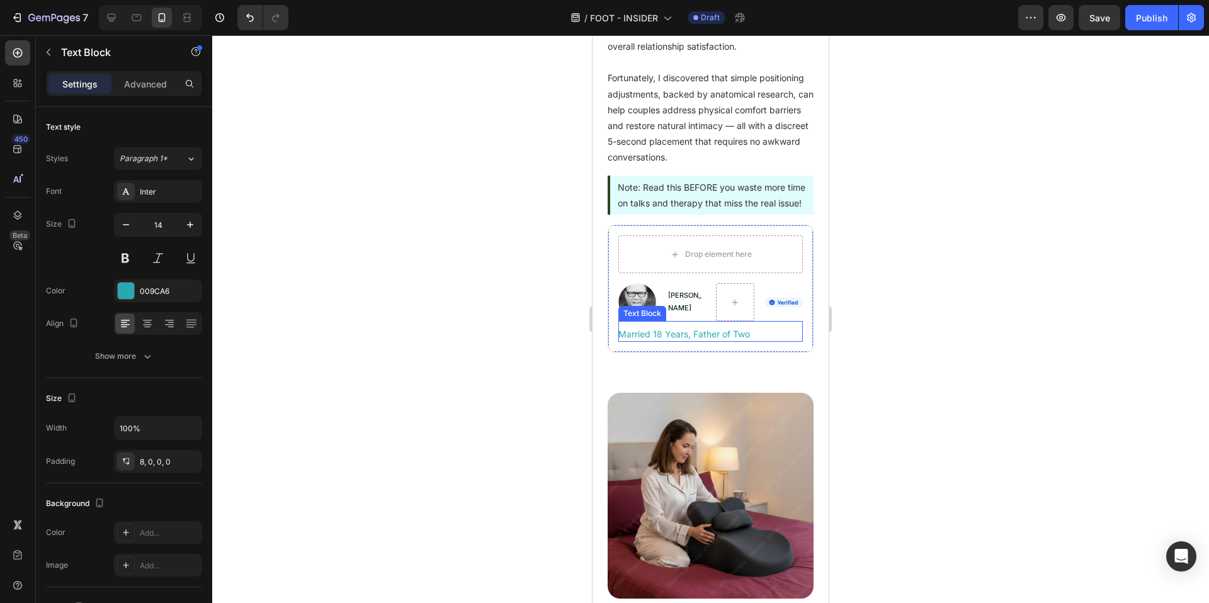
click at [758, 342] on div "Married 18 Years, Father of Two" at bounding box center [710, 331] width 185 height 21
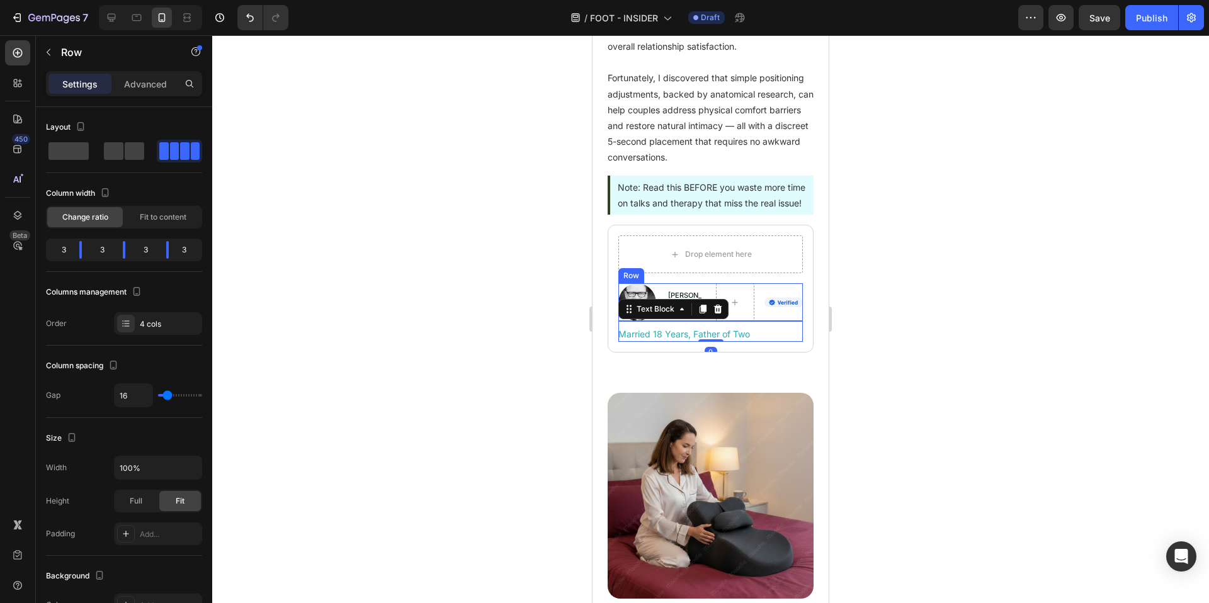
click at [756, 321] on div "Image Mike Thompson Text Block Image Row" at bounding box center [710, 302] width 185 height 38
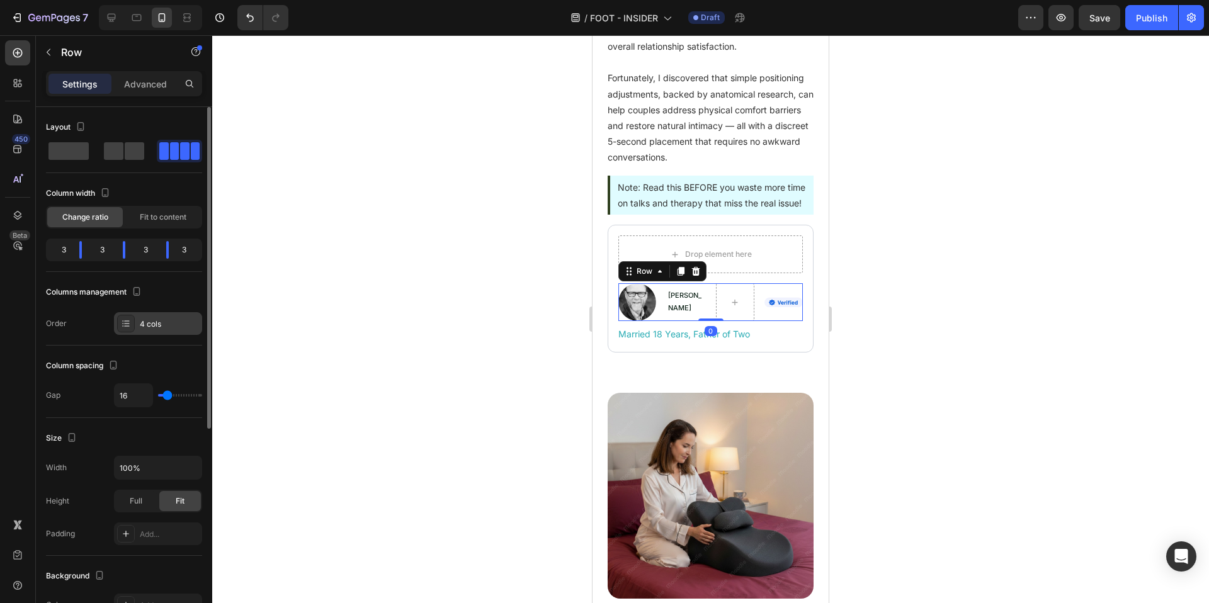
click at [137, 333] on div "4 cols" at bounding box center [158, 323] width 88 height 23
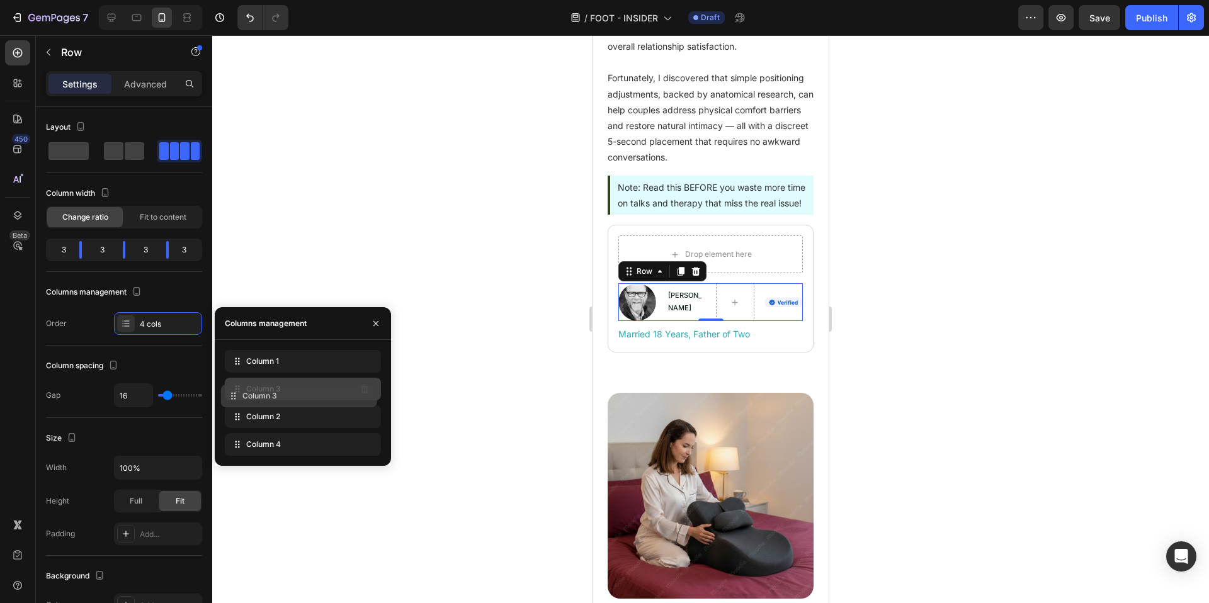
drag, startPoint x: 253, startPoint y: 413, endPoint x: 249, endPoint y: 390, distance: 23.6
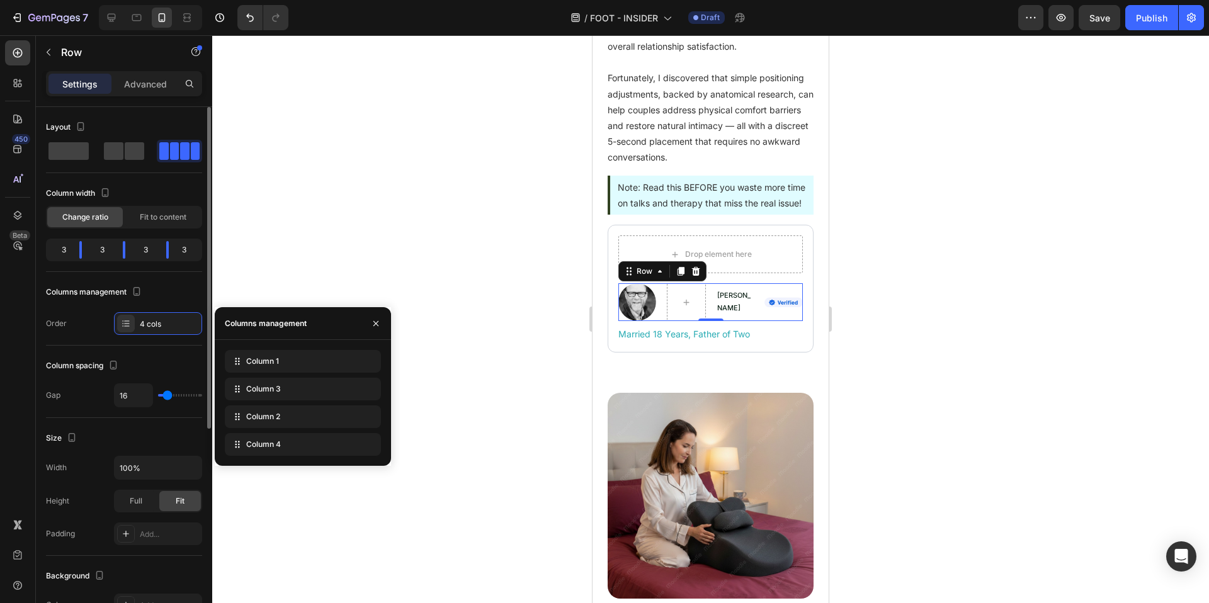
click at [142, 247] on div "3" at bounding box center [145, 250] width 21 height 18
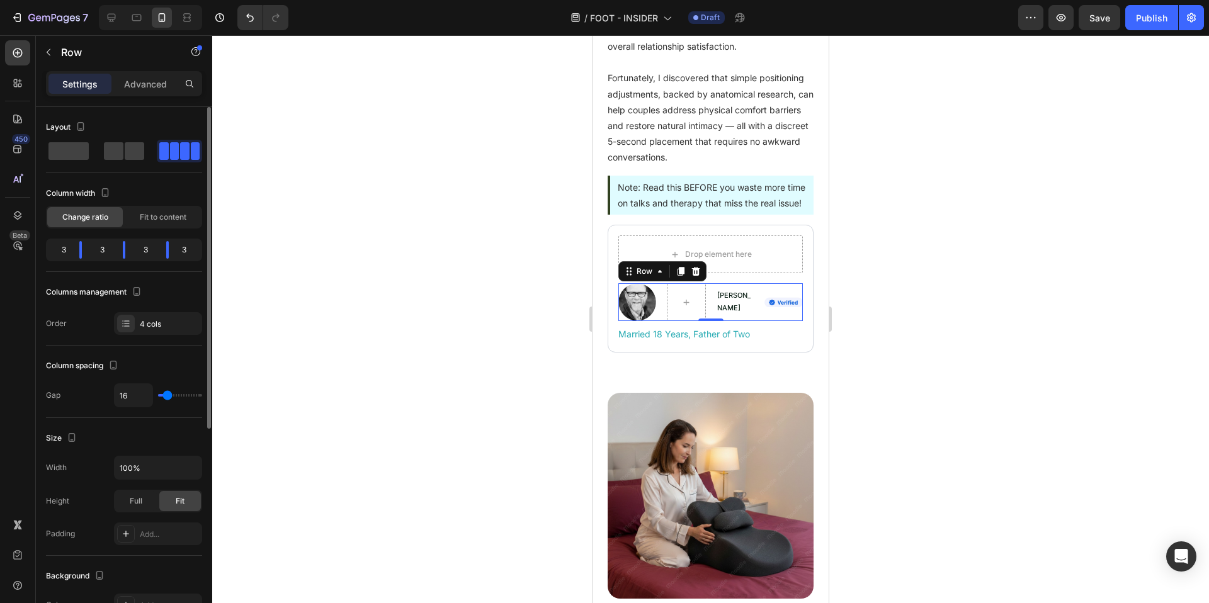
click at [153, 256] on div "3" at bounding box center [145, 250] width 21 height 18
drag, startPoint x: 121, startPoint y: 251, endPoint x: 63, endPoint y: 253, distance: 58.0
click at [63, 0] on body "7 Version history / FOOT - INSIDER Draft Preview Publish 450 Beta Sections(18) …" at bounding box center [604, 0] width 1209 height 0
click at [96, 253] on div "1" at bounding box center [95, 250] width 7 height 18
click at [150, 219] on span "Fit to content" at bounding box center [163, 217] width 47 height 11
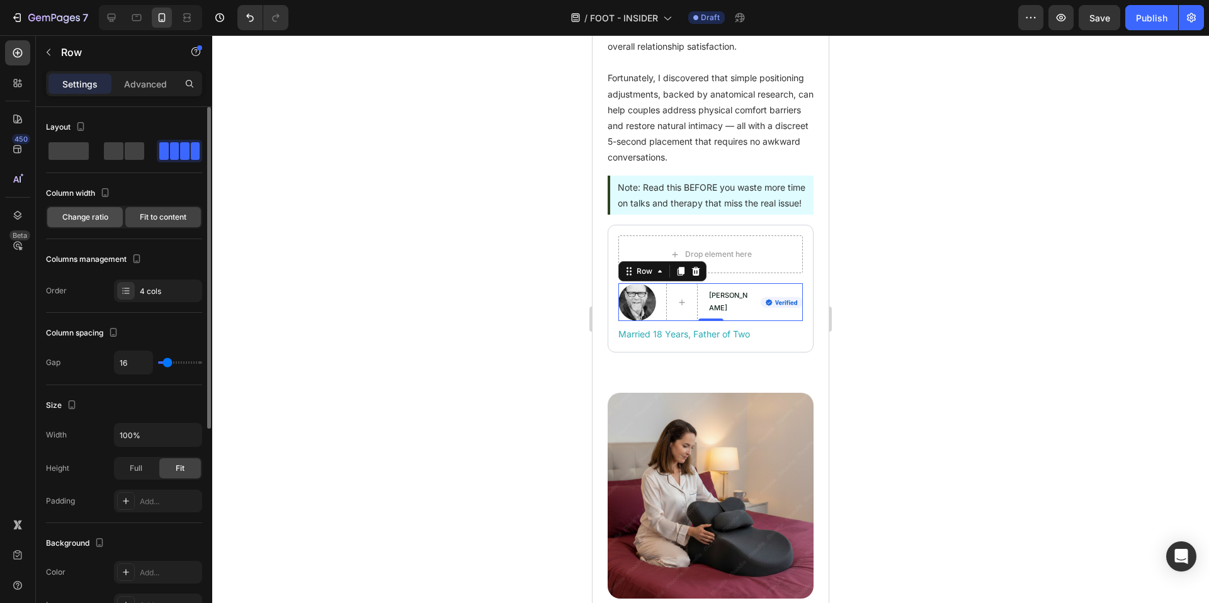
click at [91, 220] on span "Change ratio" at bounding box center [85, 217] width 46 height 11
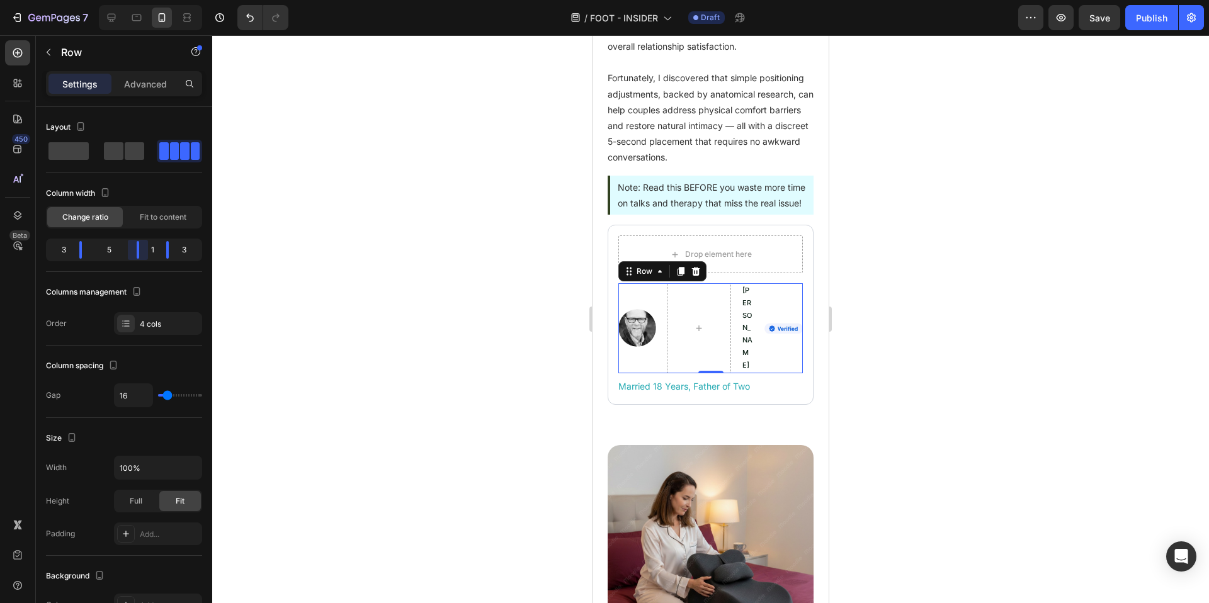
drag, startPoint x: 109, startPoint y: 253, endPoint x: 202, endPoint y: 254, distance: 93.2
click at [202, 0] on body "7 Version history / FOOT - INSIDER Draft Preview Save Publish 450 Beta Sections…" at bounding box center [604, 0] width 1209 height 0
drag, startPoint x: 170, startPoint y: 252, endPoint x: 137, endPoint y: 253, distance: 33.4
click at [137, 0] on body "7 Version history / FOOT - INSIDER Draft Preview Save Publish 450 Beta Sections…" at bounding box center [604, 0] width 1209 height 0
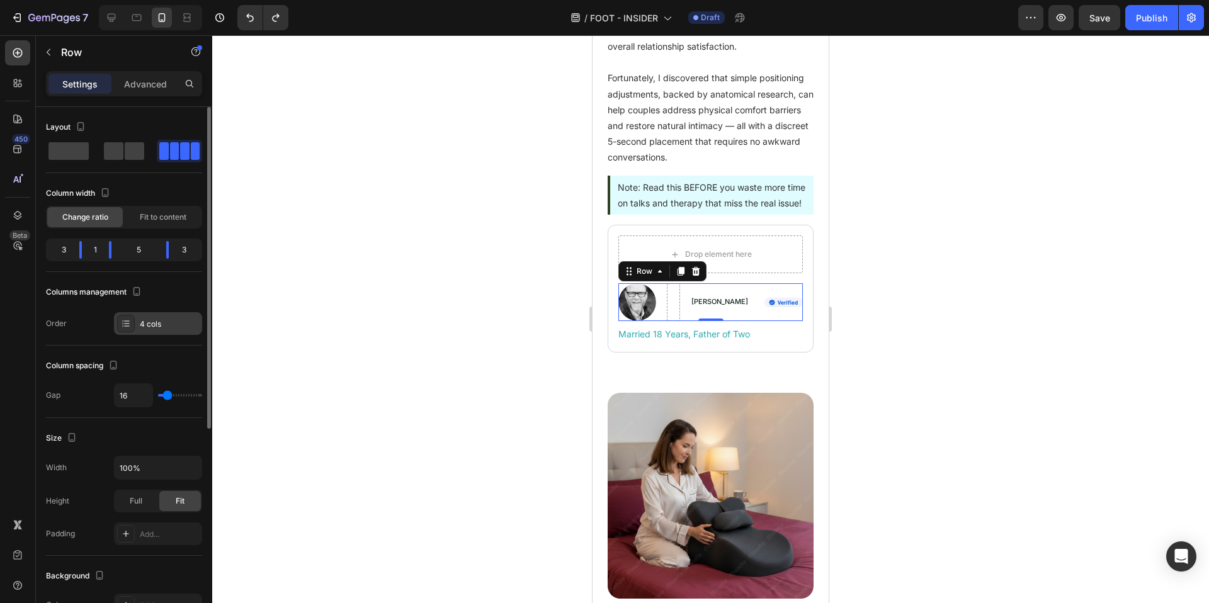
click at [173, 331] on div "4 cols" at bounding box center [158, 323] width 88 height 23
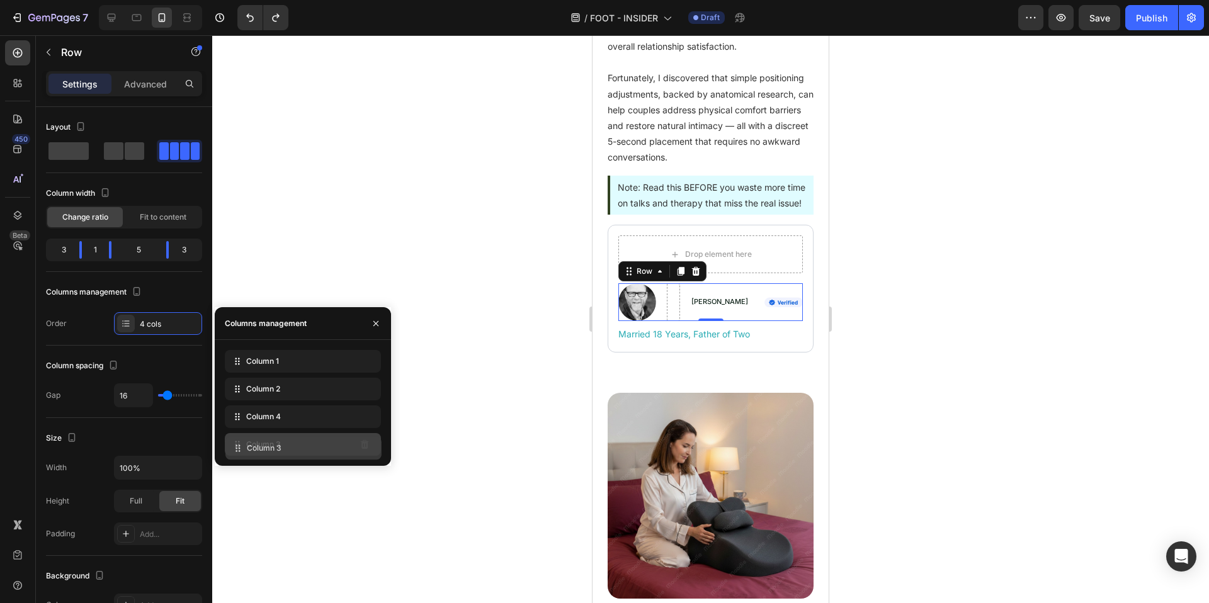
drag, startPoint x: 288, startPoint y: 390, endPoint x: 288, endPoint y: 450, distance: 59.2
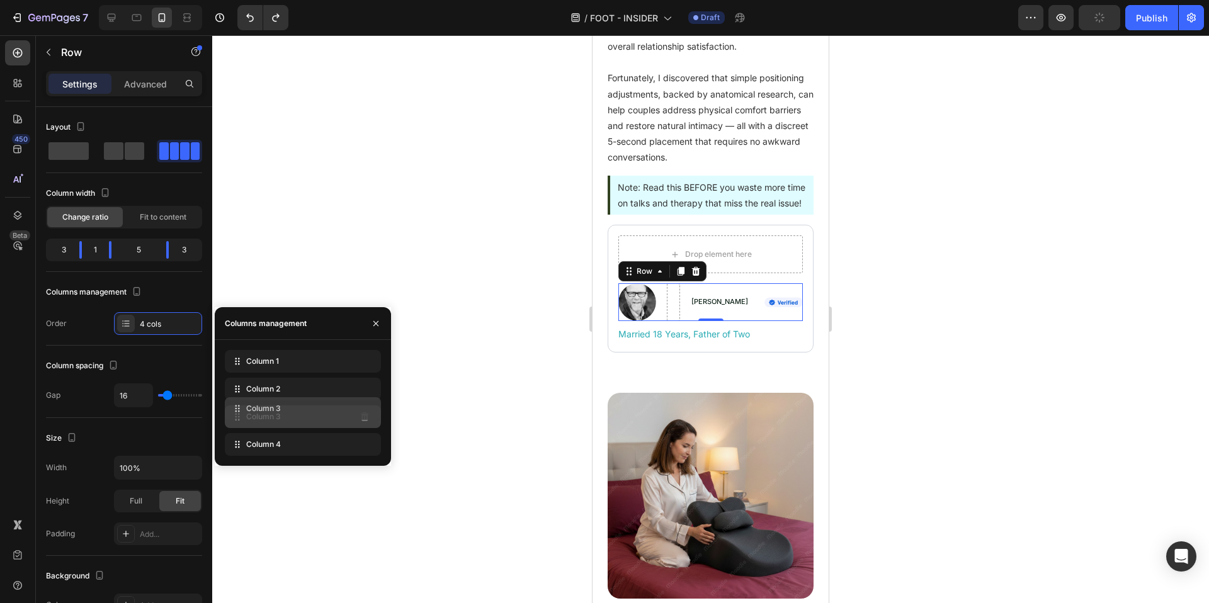
drag, startPoint x: 316, startPoint y: 392, endPoint x: 315, endPoint y: 412, distance: 20.2
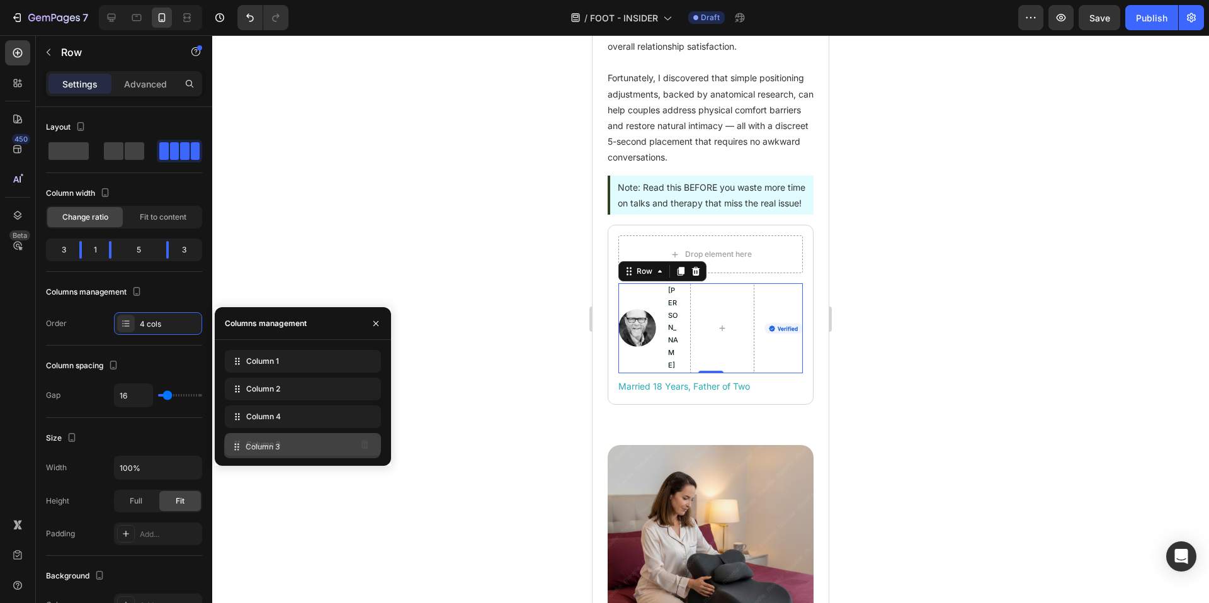
drag, startPoint x: 312, startPoint y: 414, endPoint x: 311, endPoint y: 445, distance: 31.5
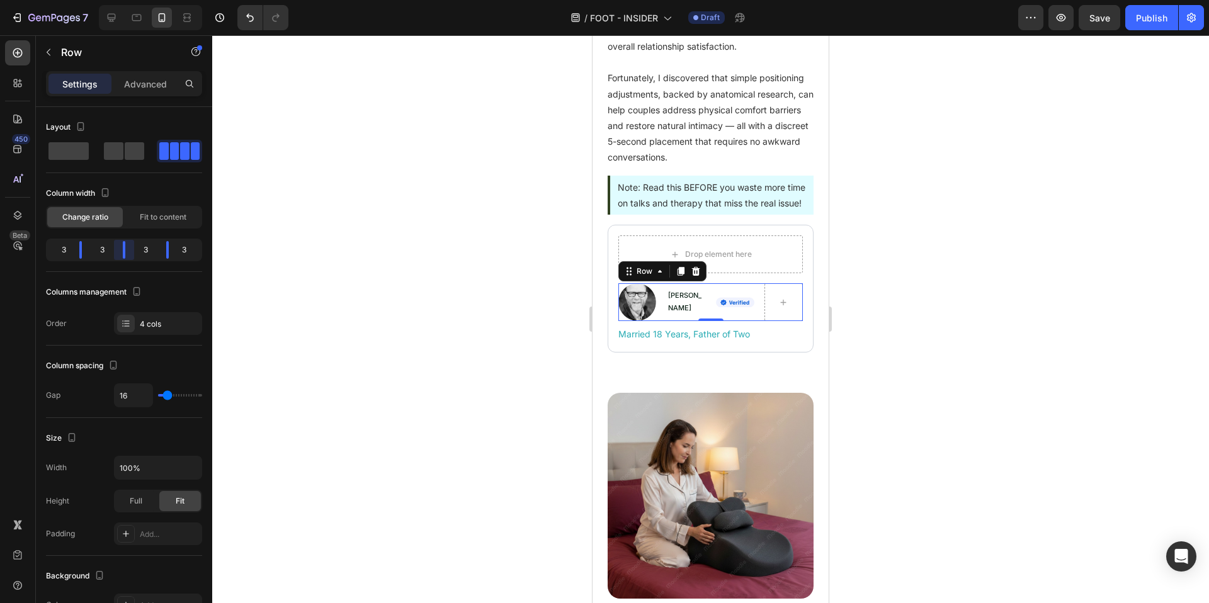
drag, startPoint x: 109, startPoint y: 253, endPoint x: 121, endPoint y: 254, distance: 12.0
click at [121, 0] on body "7 Version history / FOOT - INSIDER Draft Preview Save Publish 450 Beta Sections…" at bounding box center [604, 0] width 1209 height 0
drag, startPoint x: 123, startPoint y: 254, endPoint x: 132, endPoint y: 254, distance: 8.8
click at [132, 0] on body "7 Version history / FOOT - INSIDER Draft Preview Save Publish 450 Beta Sections…" at bounding box center [604, 0] width 1209 height 0
drag, startPoint x: 166, startPoint y: 253, endPoint x: 239, endPoint y: 253, distance: 73.7
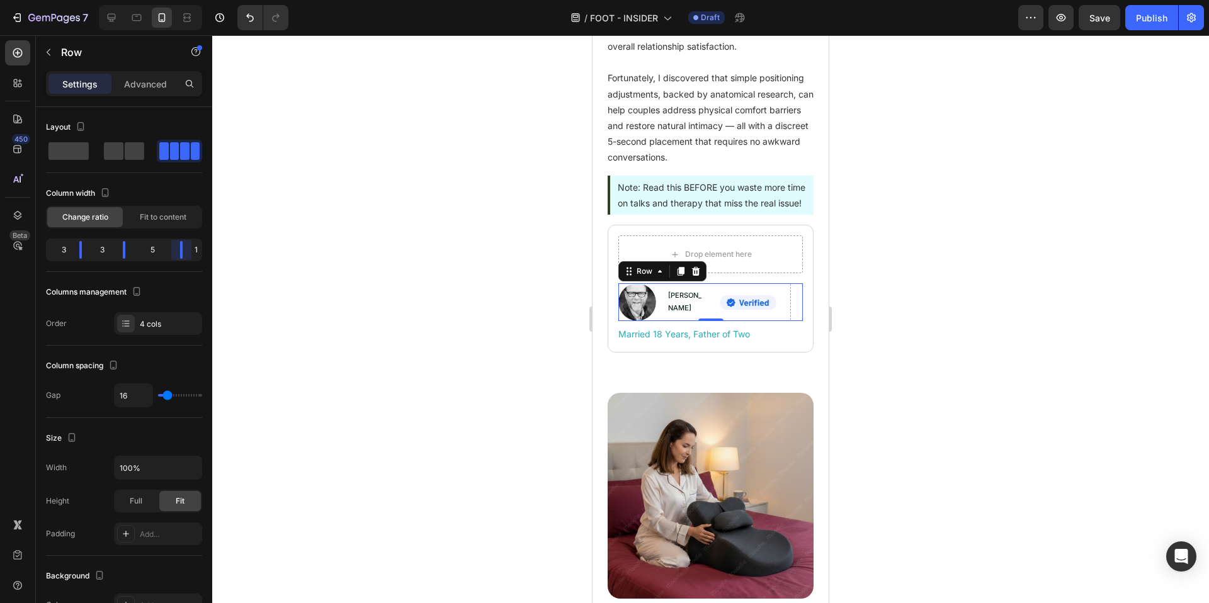
click at [239, 0] on body "7 Version history / FOOT - INSIDER Draft Preview Save Publish 450 Beta Sections…" at bounding box center [604, 0] width 1209 height 0
drag, startPoint x: 121, startPoint y: 254, endPoint x: 148, endPoint y: 256, distance: 27.1
click at [148, 0] on body "7 Version history / FOOT - INSIDER Draft Preview Save Publish 450 Beta Sections…" at bounding box center [604, 0] width 1209 height 0
click at [384, 368] on div at bounding box center [710, 319] width 997 height 568
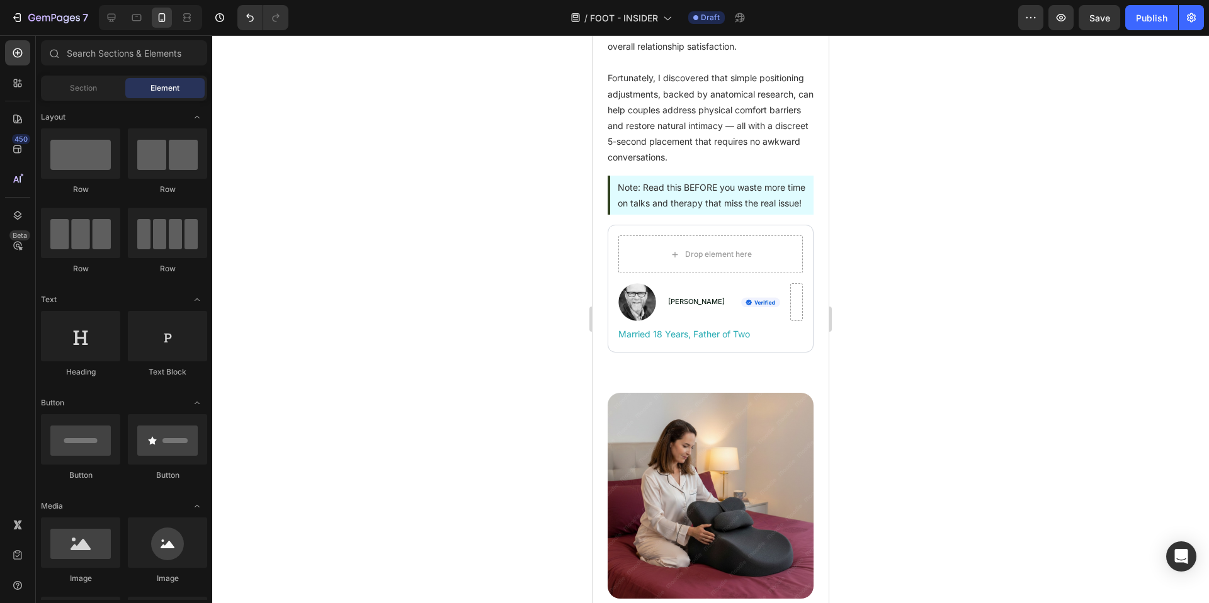
click at [426, 406] on div at bounding box center [710, 319] width 997 height 568
click at [705, 309] on p "Mike Thompson" at bounding box center [699, 302] width 62 height 13
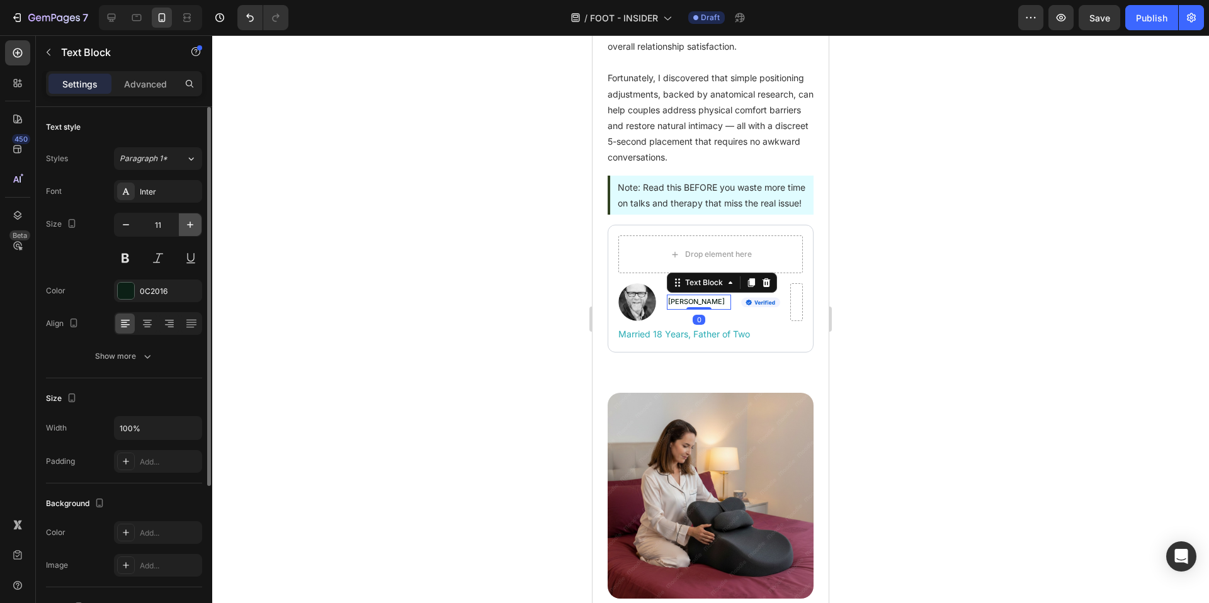
click at [182, 217] on button "button" at bounding box center [190, 224] width 23 height 23
click at [188, 227] on icon "button" at bounding box center [190, 225] width 13 height 13
type input "14"
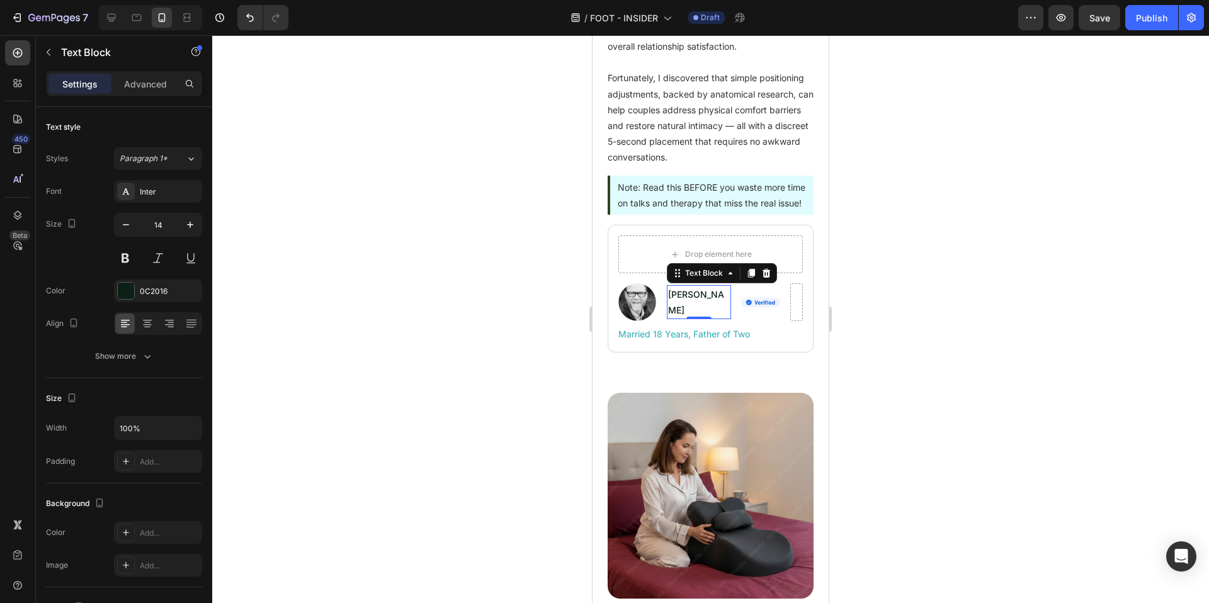
click at [464, 293] on div at bounding box center [710, 319] width 997 height 568
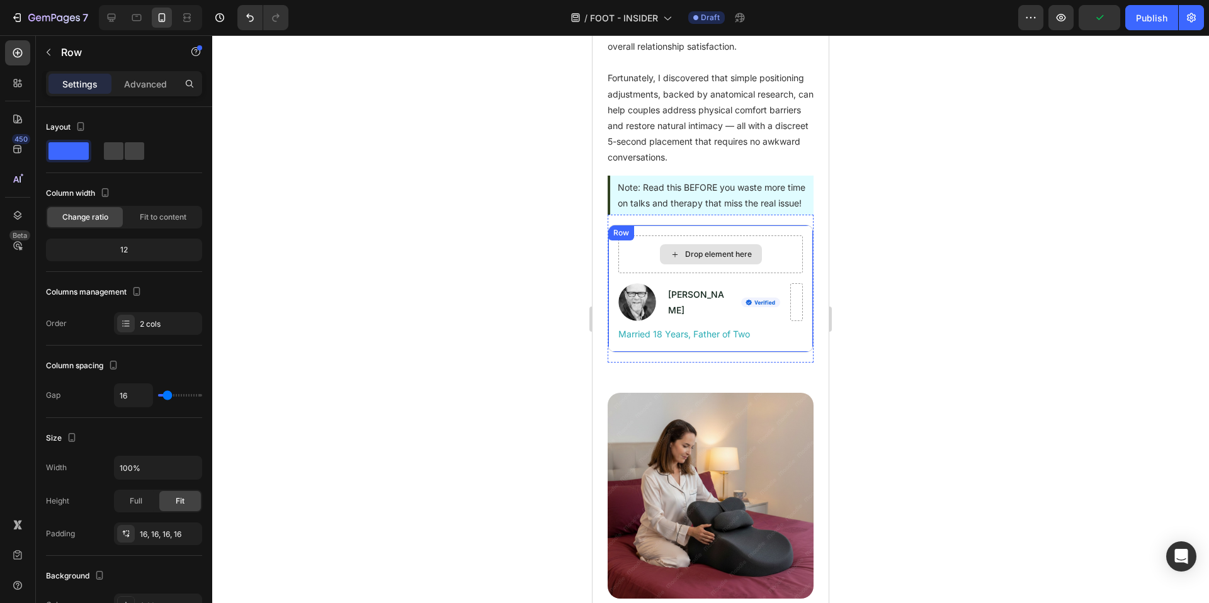
click at [772, 272] on div "Drop element here" at bounding box center [710, 255] width 185 height 38
click at [139, 257] on div "12" at bounding box center [123, 250] width 151 height 18
click at [117, 251] on div "12" at bounding box center [123, 250] width 151 height 18
click at [142, 247] on div "12" at bounding box center [123, 250] width 151 height 18
click at [776, 261] on div "Drop element here Image Mike Thompson Text Block Image Row Row Married 18 Years…" at bounding box center [711, 289] width 206 height 128
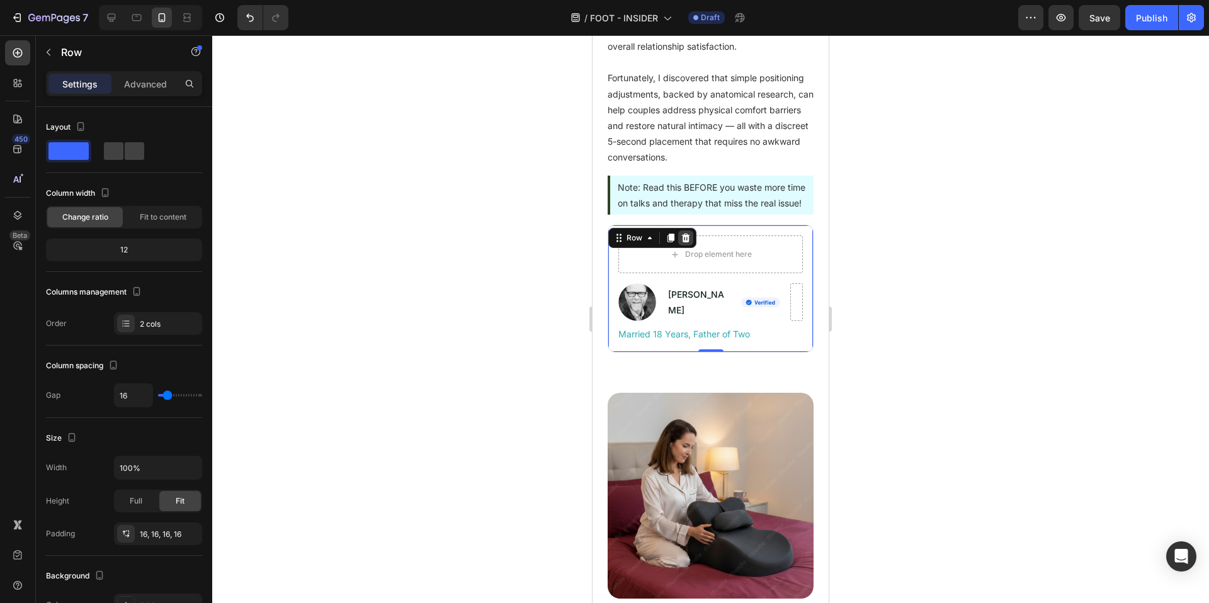
click at [688, 242] on icon at bounding box center [686, 238] width 8 height 9
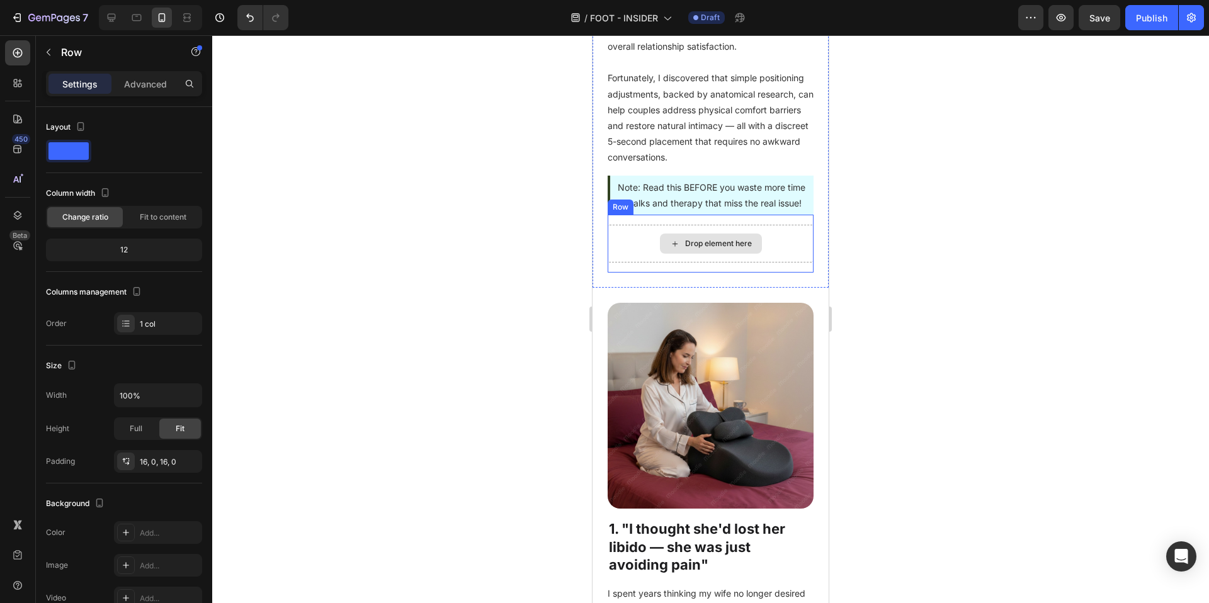
click at [770, 256] on div "Drop element here" at bounding box center [711, 244] width 206 height 38
click at [691, 210] on div at bounding box center [685, 202] width 15 height 15
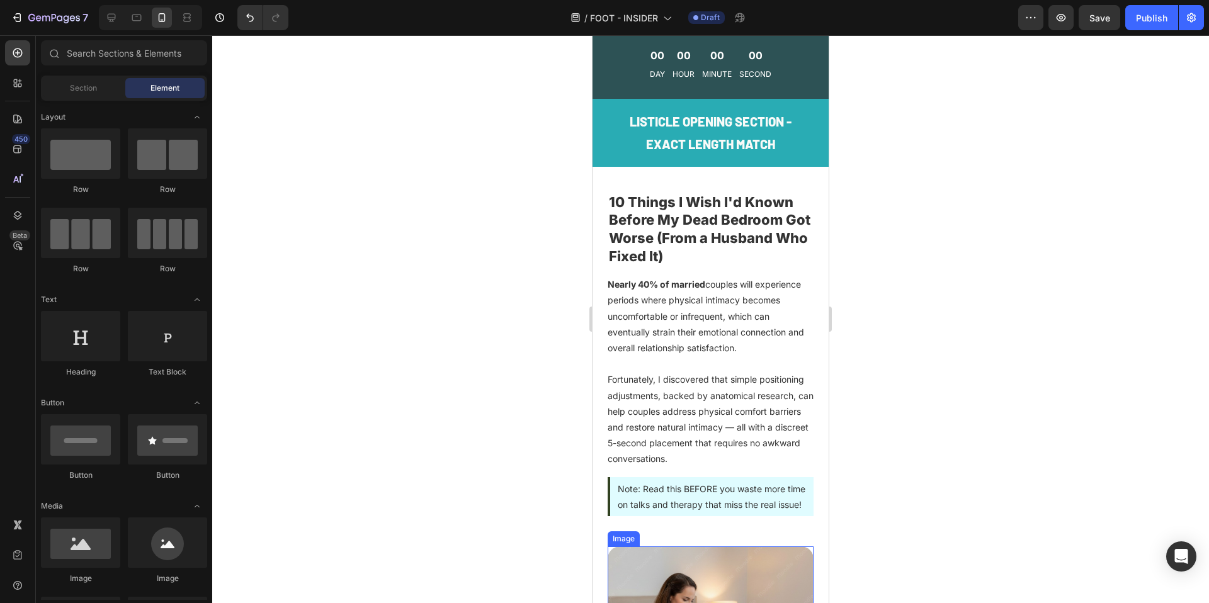
scroll to position [0, 0]
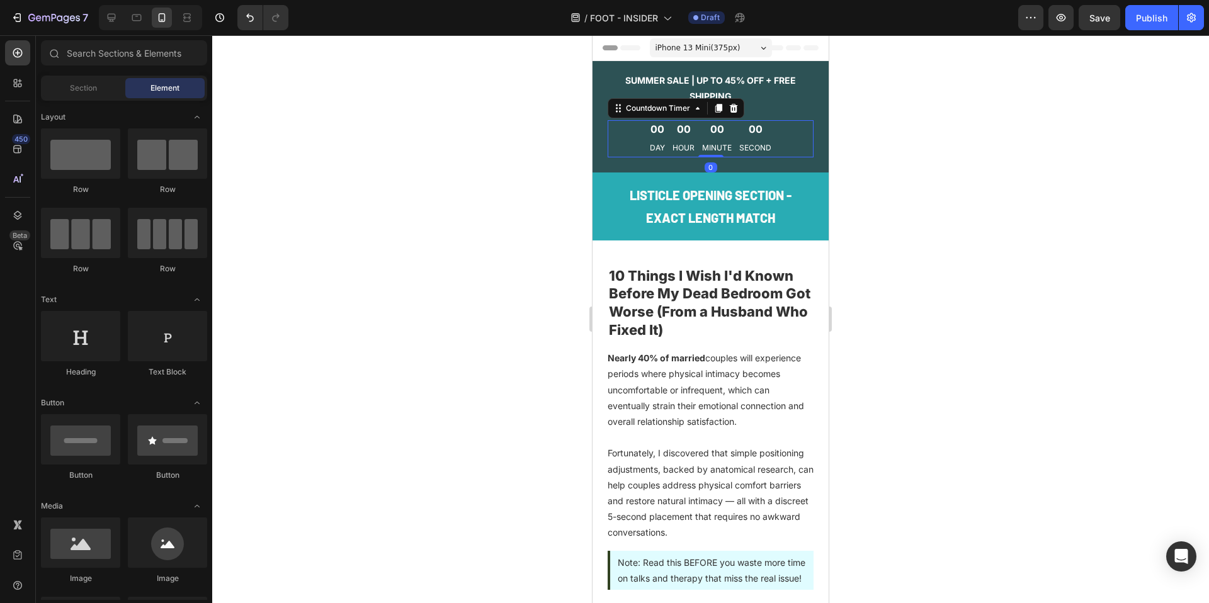
click at [715, 137] on div "00 Minute" at bounding box center [717, 138] width 35 height 37
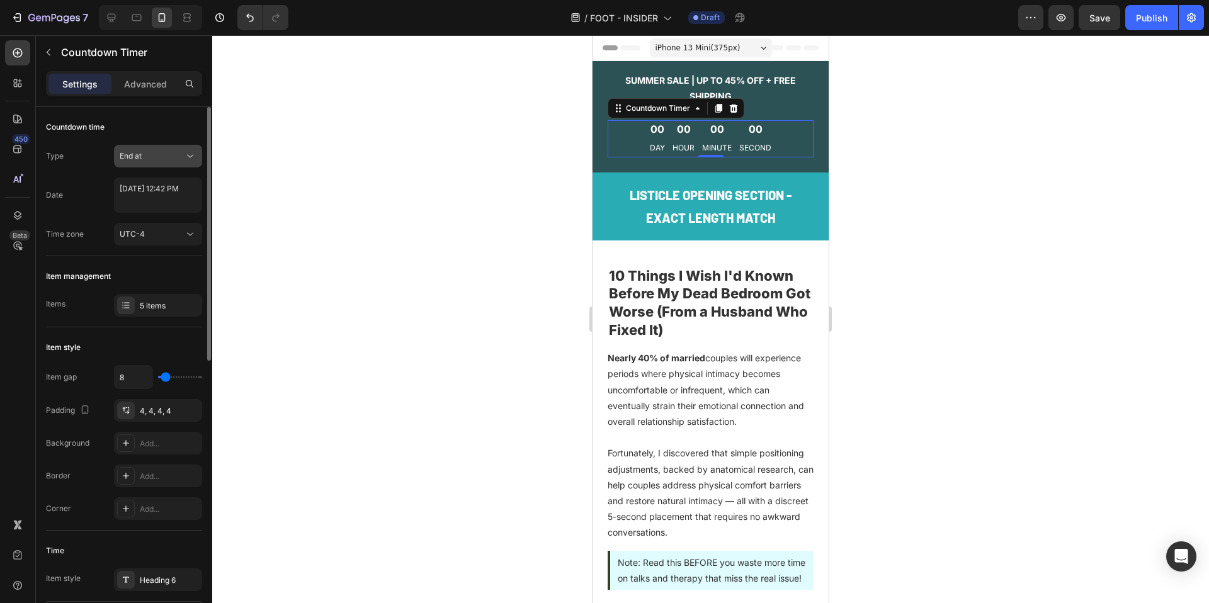
click at [169, 165] on button "End at" at bounding box center [158, 156] width 88 height 23
click at [164, 212] on p "Auto-renew" at bounding box center [156, 210] width 72 height 11
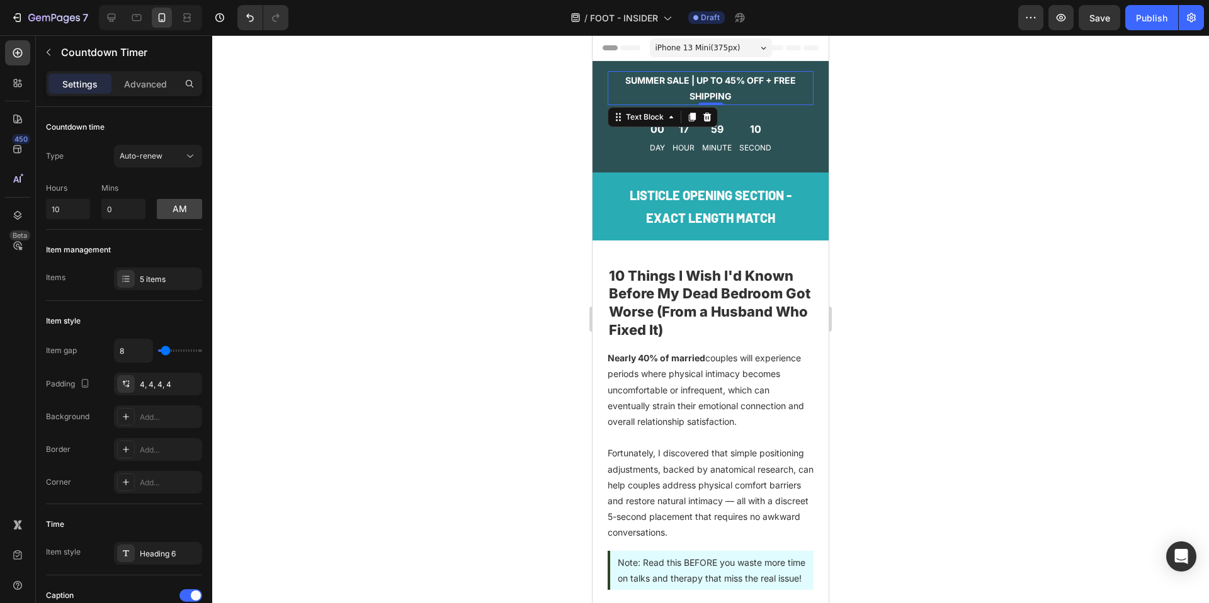
click at [759, 88] on p "Summer Sale | UP TO 45% OFF + FREE SHIPPING" at bounding box center [710, 87] width 203 height 31
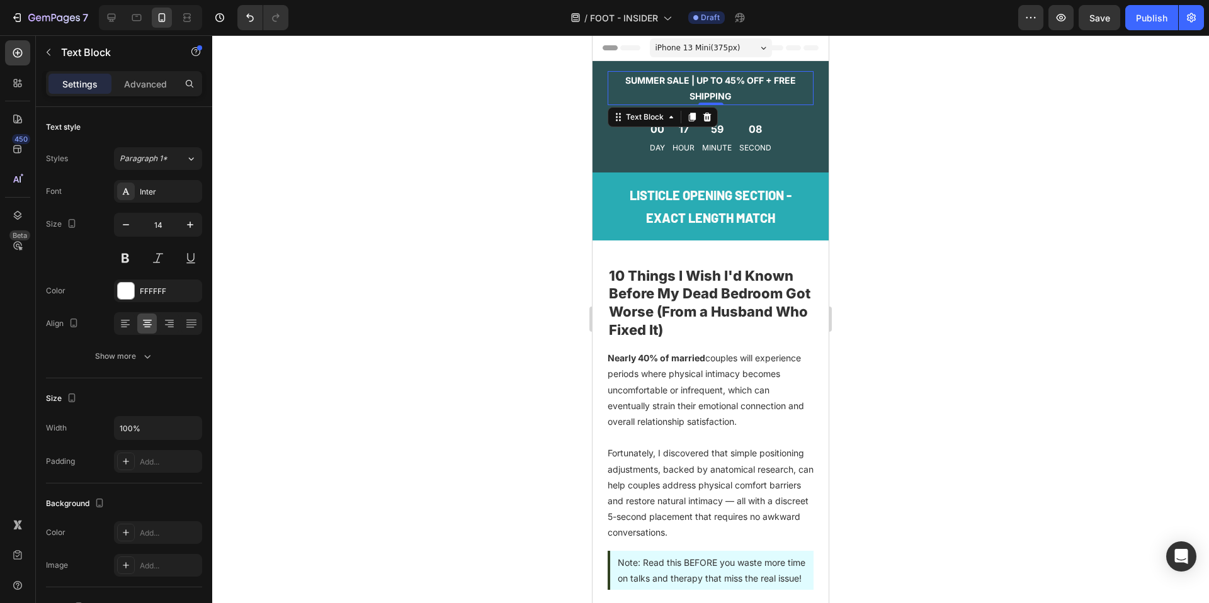
click at [737, 80] on p "Summer Sale | UP TO 45% OFF + FREE SHIPPING" at bounding box center [710, 87] width 203 height 31
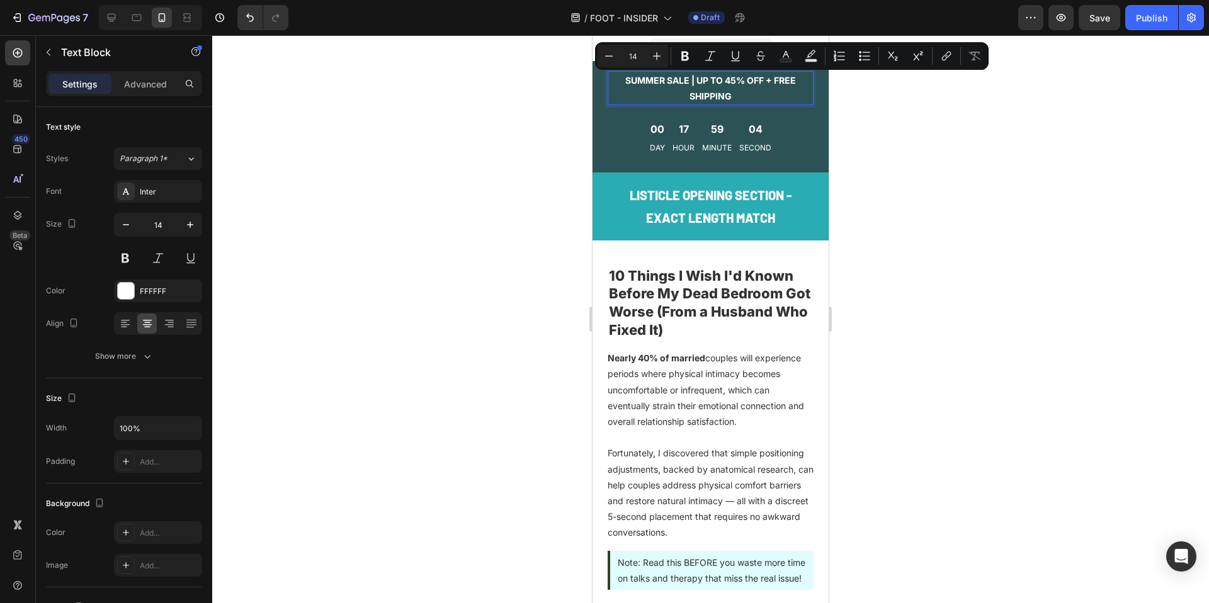
click at [691, 79] on p "Summer Sale | UP TO 45% OFF + FREE SHIPPING" at bounding box center [710, 87] width 203 height 31
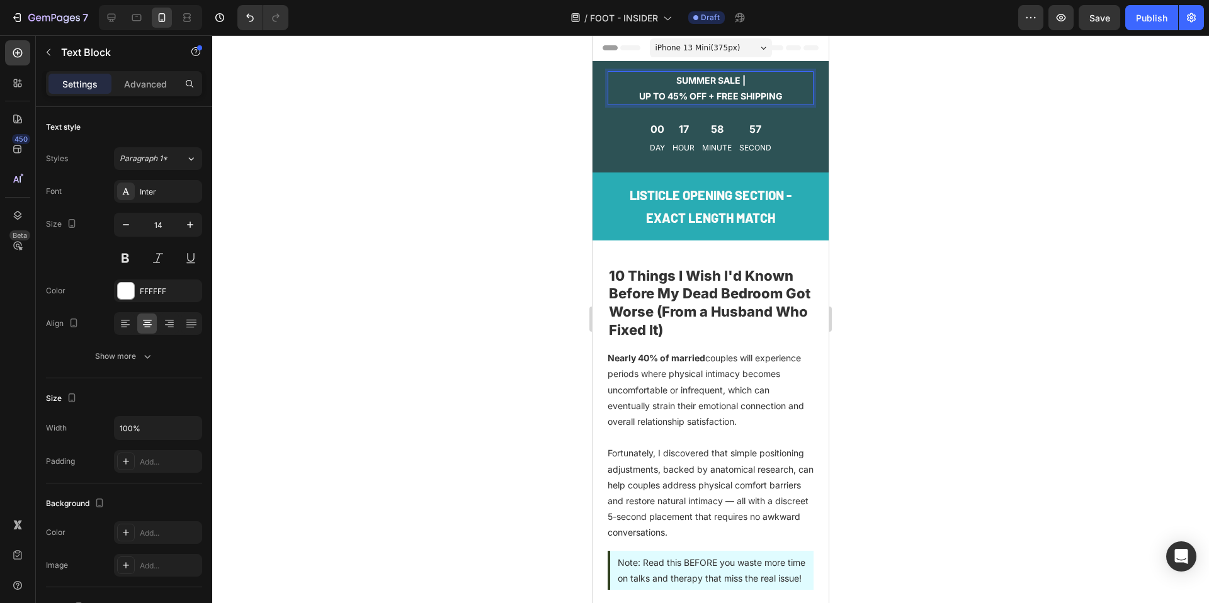
click at [742, 81] on p "Summer Sale | UP TO 45% OFF + FREE SHIPPING" at bounding box center [710, 87] width 203 height 31
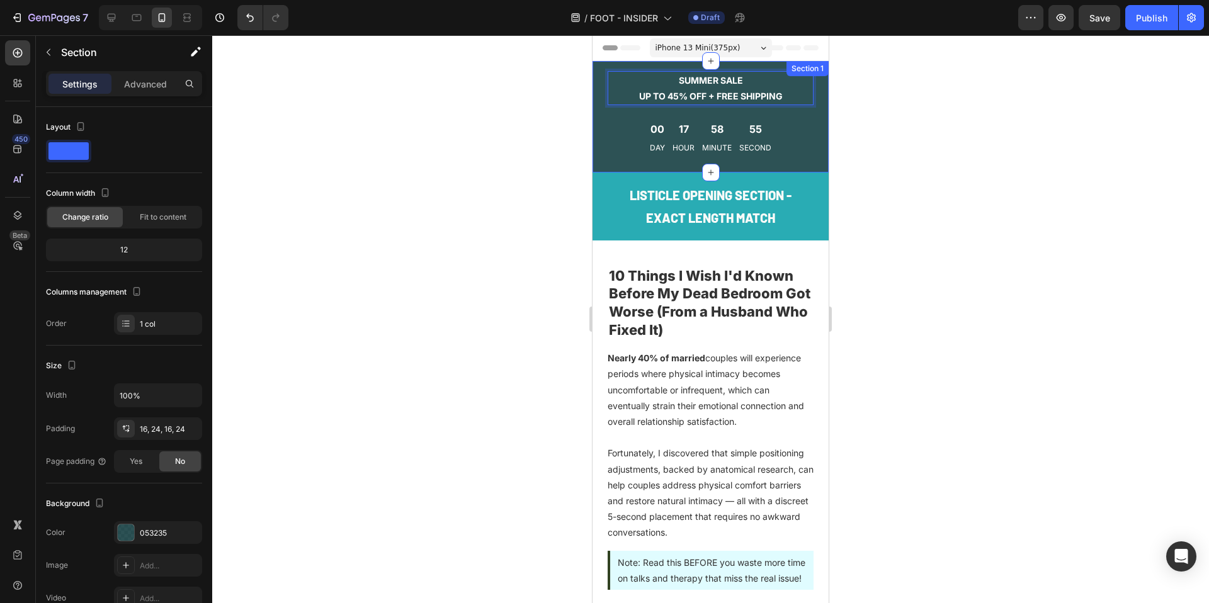
click at [805, 93] on div "Summer Sale UP TO 45% OFF + FREE SHIPPING Text Block 0 00 Day 17 Hour 58 Minute…" at bounding box center [711, 116] width 236 height 111
click at [906, 118] on div at bounding box center [710, 319] width 997 height 568
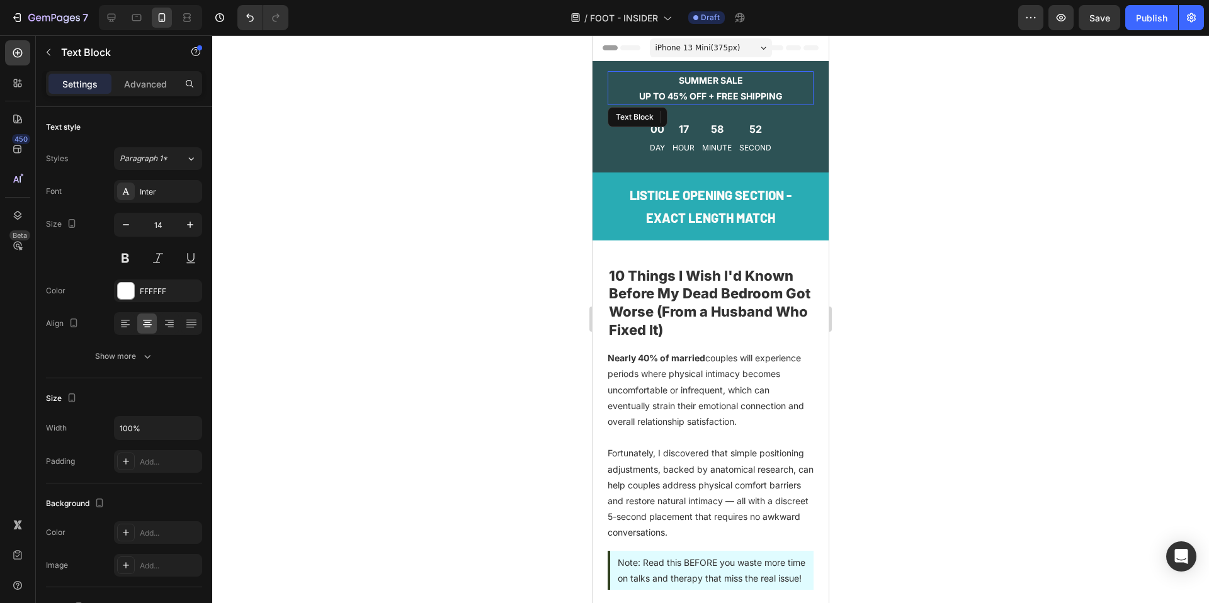
click at [732, 91] on p "Summer Sale UP TO 45% OFF + FREE SHIPPING" at bounding box center [710, 87] width 203 height 31
click at [719, 214] on p "LISTICLE OPENING SECTION - EXACT LENGTH MATCH" at bounding box center [710, 206] width 203 height 45
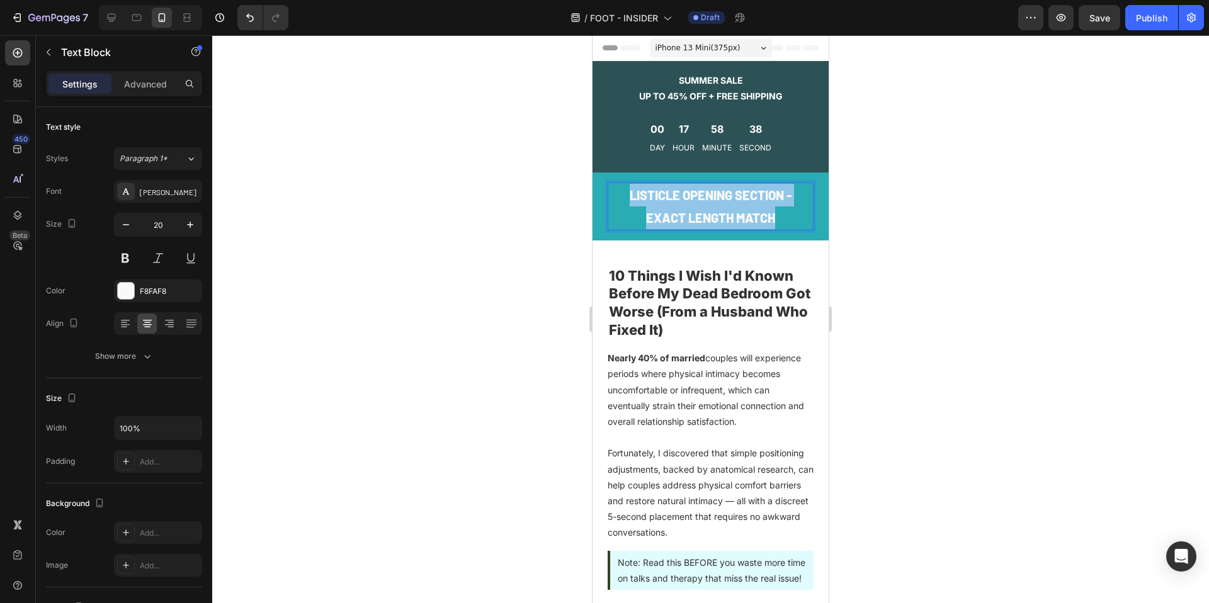
click at [719, 214] on p "LISTICLE OPENING SECTION - EXACT LENGTH MATCH" at bounding box center [710, 206] width 203 height 45
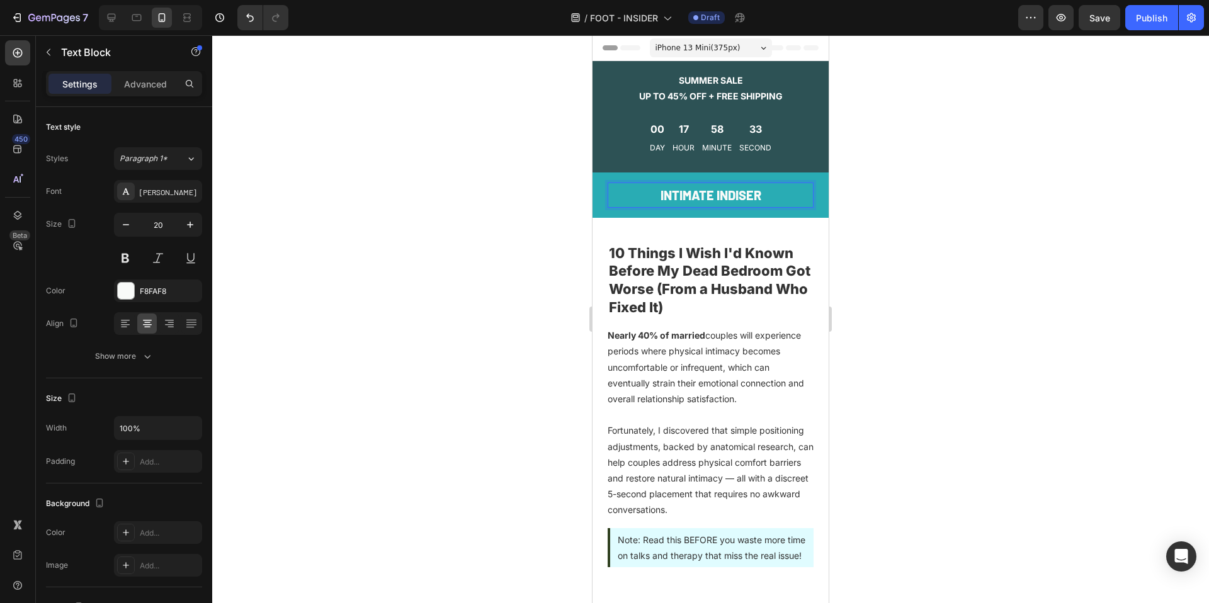
click at [973, 275] on div at bounding box center [710, 319] width 997 height 568
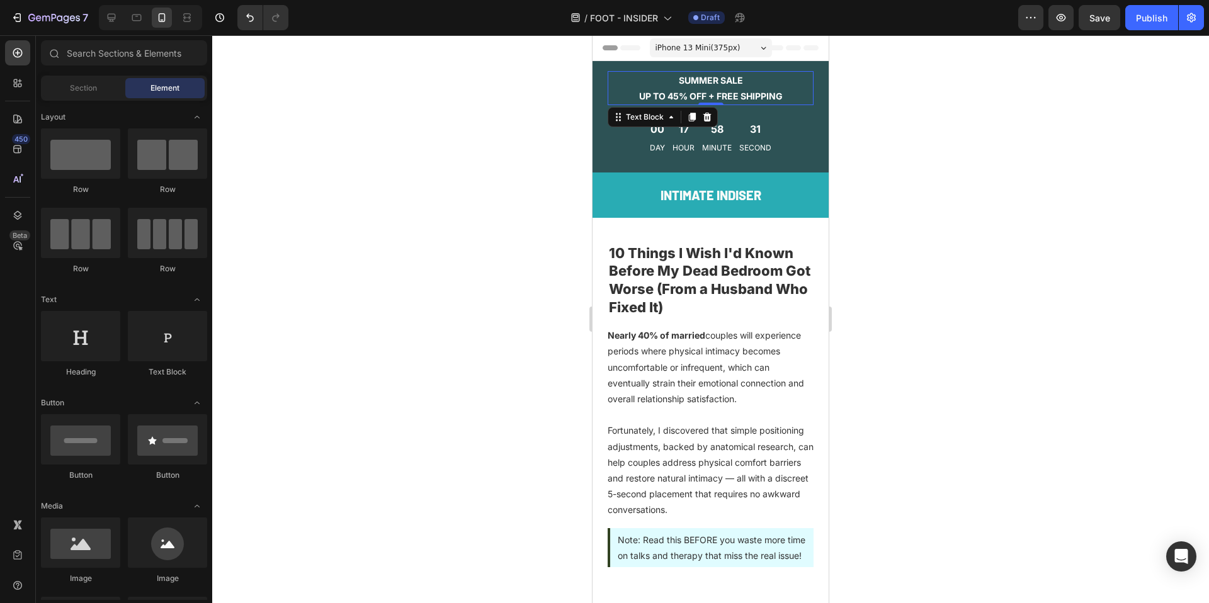
click at [733, 88] on p "Summer Sale UP TO 45% OFF + FREE SHIPPING" at bounding box center [710, 87] width 203 height 31
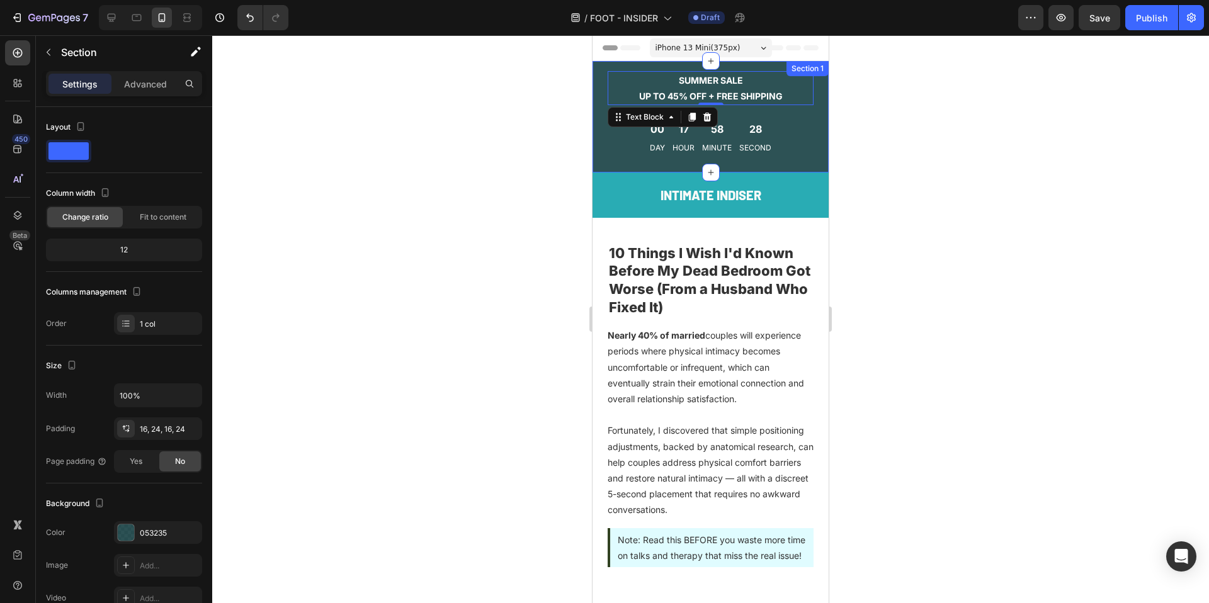
click at [598, 82] on div "Summer Sale UP TO 45% OFF + FREE SHIPPING Text Block 0 00 Day 17 Hour 58 Minute…" at bounding box center [711, 116] width 236 height 111
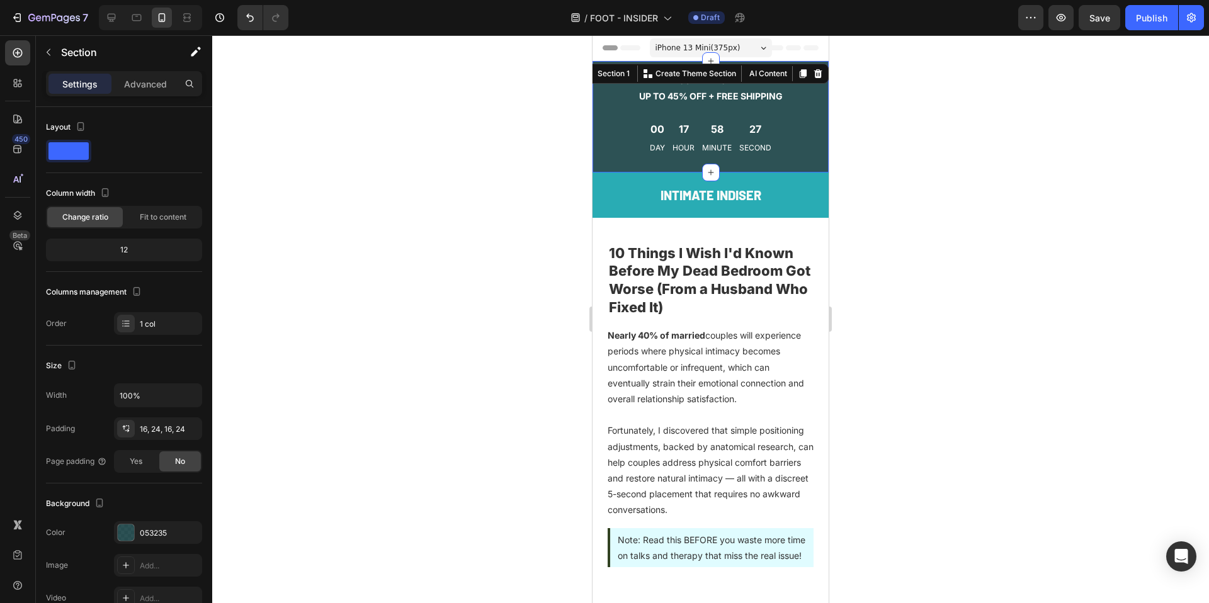
click at [813, 75] on icon at bounding box center [818, 74] width 10 height 10
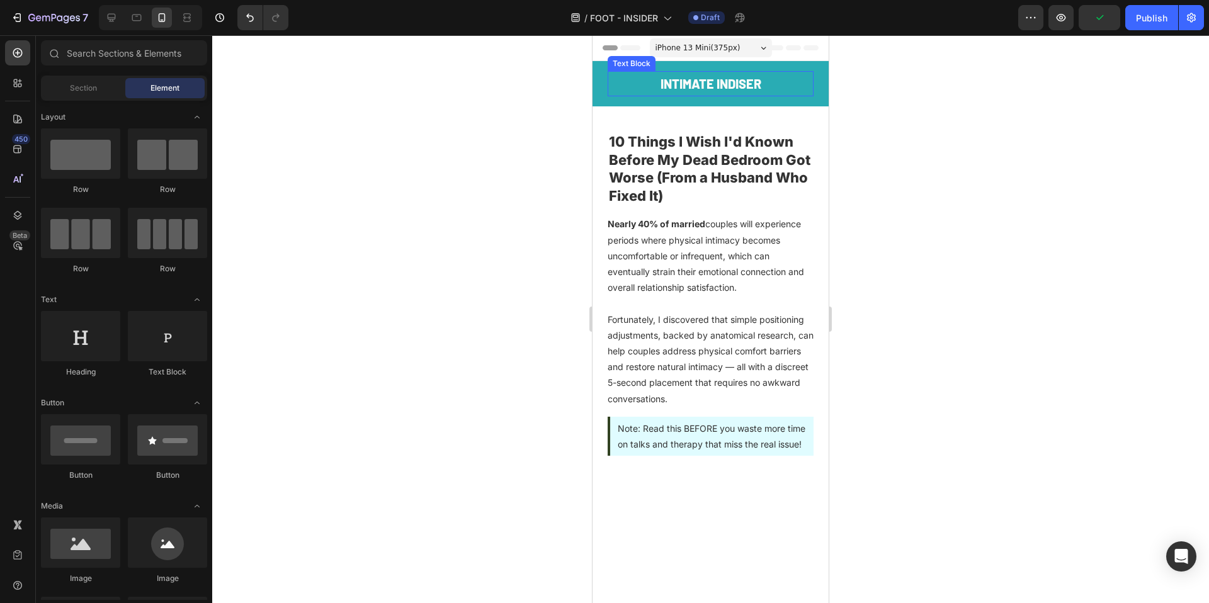
click at [757, 82] on p "INTIMATE INDISER" at bounding box center [710, 83] width 203 height 23
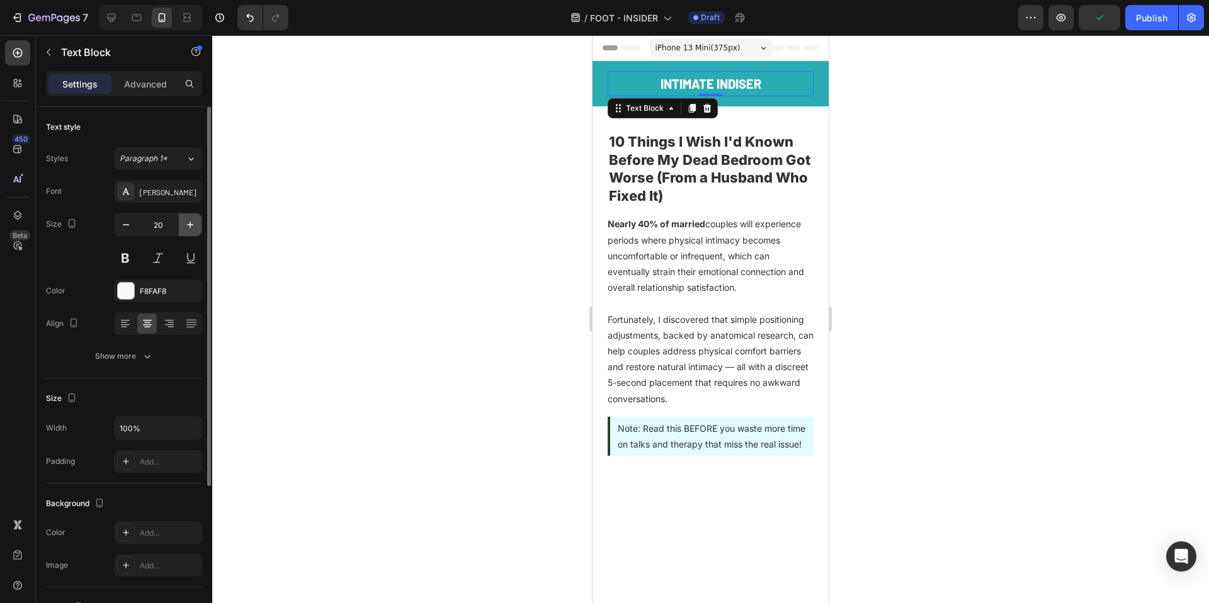
click at [186, 233] on button "button" at bounding box center [190, 224] width 23 height 23
click at [185, 232] on button "button" at bounding box center [190, 224] width 23 height 23
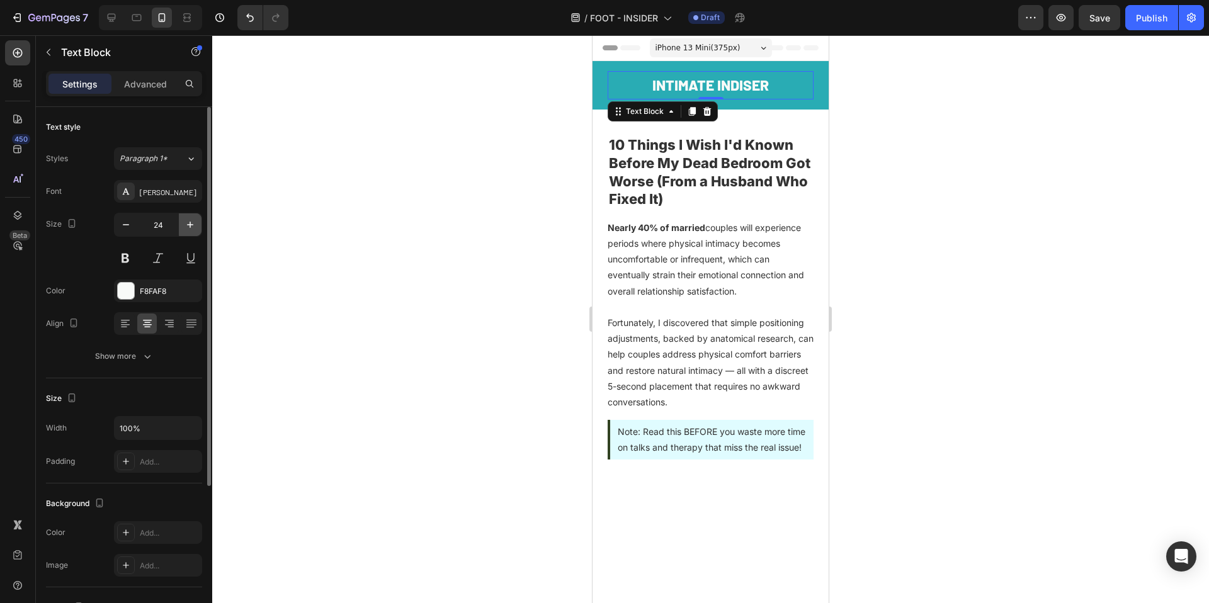
click at [186, 232] on button "button" at bounding box center [190, 224] width 23 height 23
type input "26"
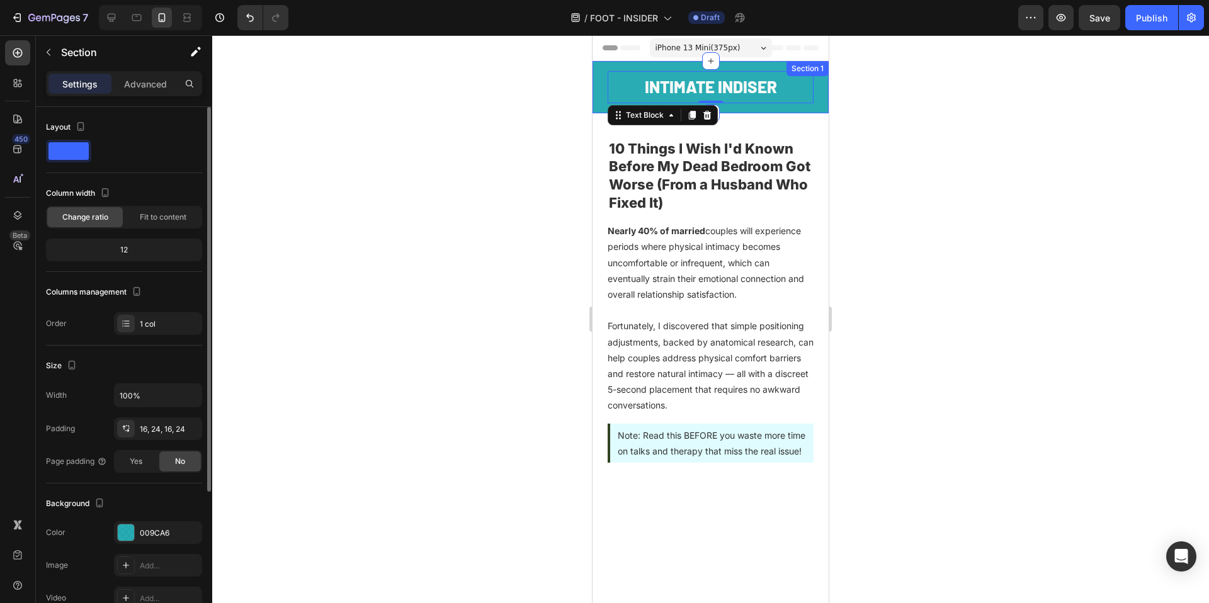
click at [601, 93] on div "INTIMATE INDISER Text Block 0 Row Row Section 1" at bounding box center [711, 87] width 236 height 52
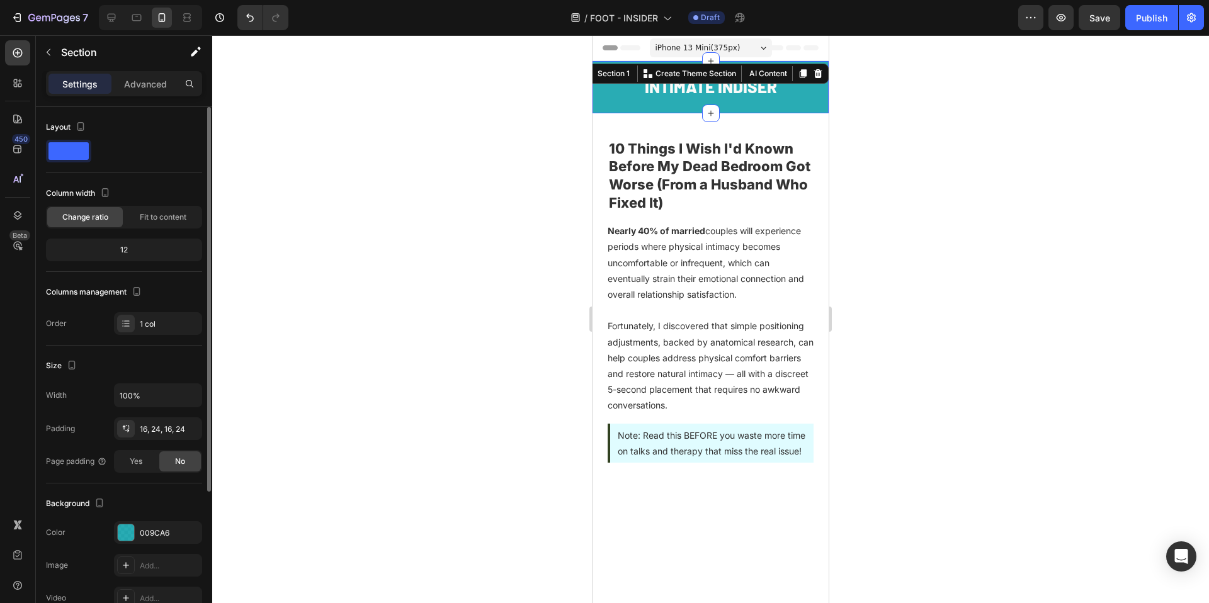
click at [139, 251] on div "12" at bounding box center [123, 250] width 151 height 18
click at [116, 251] on div "12" at bounding box center [123, 250] width 151 height 18
click at [153, 83] on p "Advanced" at bounding box center [145, 83] width 43 height 13
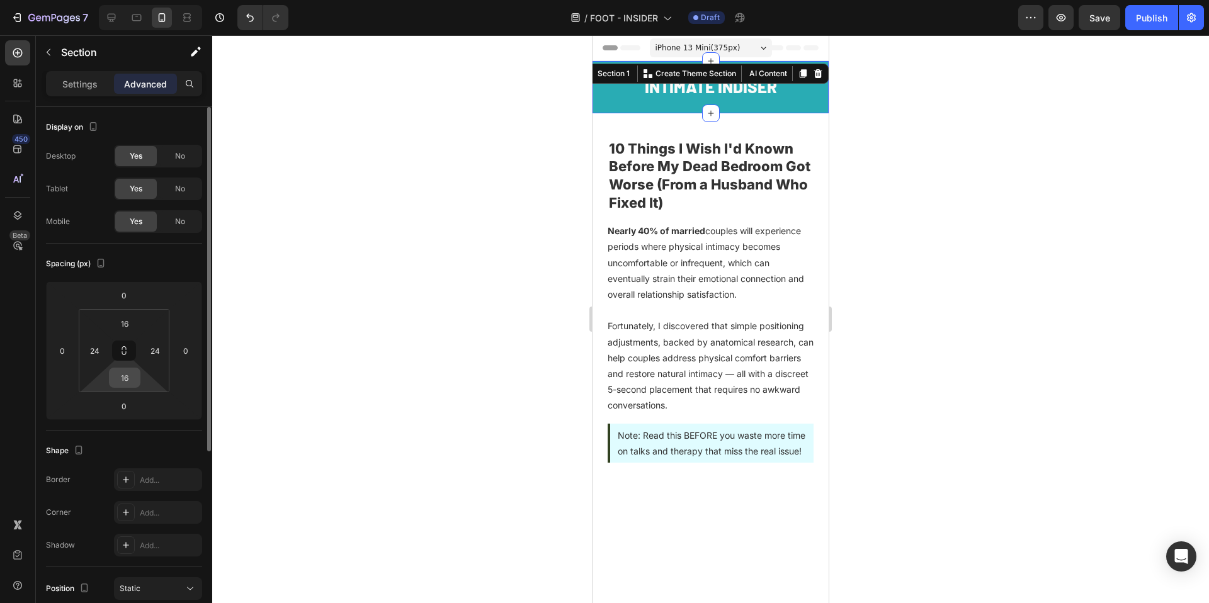
click at [124, 374] on input "16" at bounding box center [124, 377] width 25 height 19
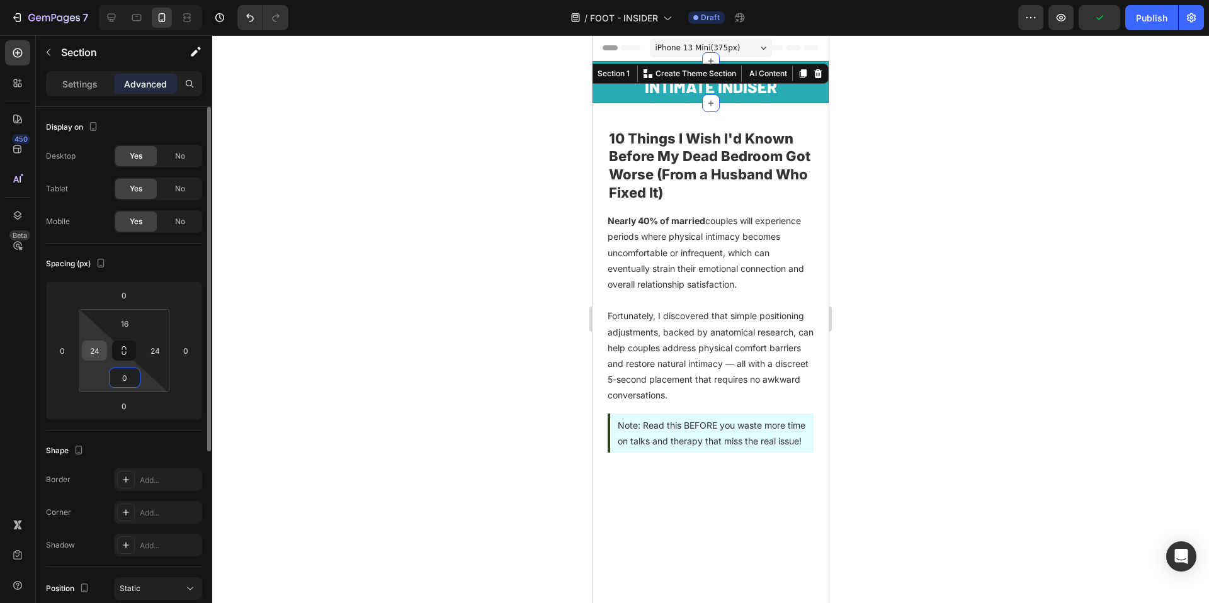
type input "0"
click at [98, 356] on input "24" at bounding box center [94, 350] width 19 height 19
type input "0"
click at [118, 319] on input "16" at bounding box center [124, 323] width 25 height 19
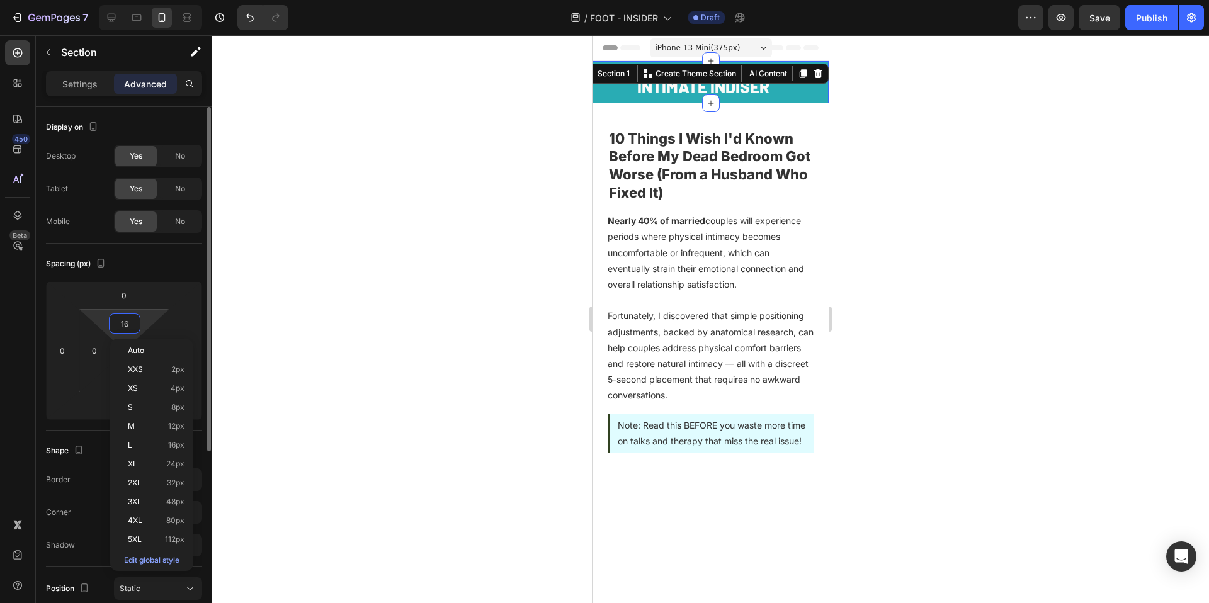
click at [118, 319] on input "16" at bounding box center [124, 323] width 25 height 19
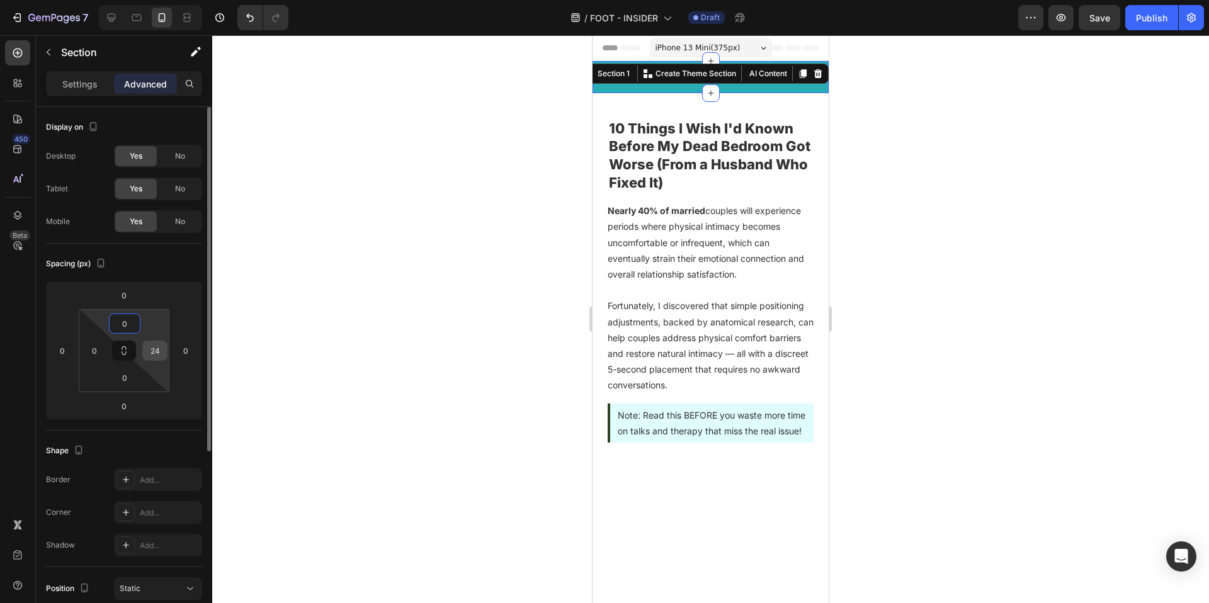
type input "0"
click at [150, 344] on input "24" at bounding box center [154, 350] width 19 height 19
type input "0"
click at [454, 317] on div at bounding box center [710, 319] width 997 height 568
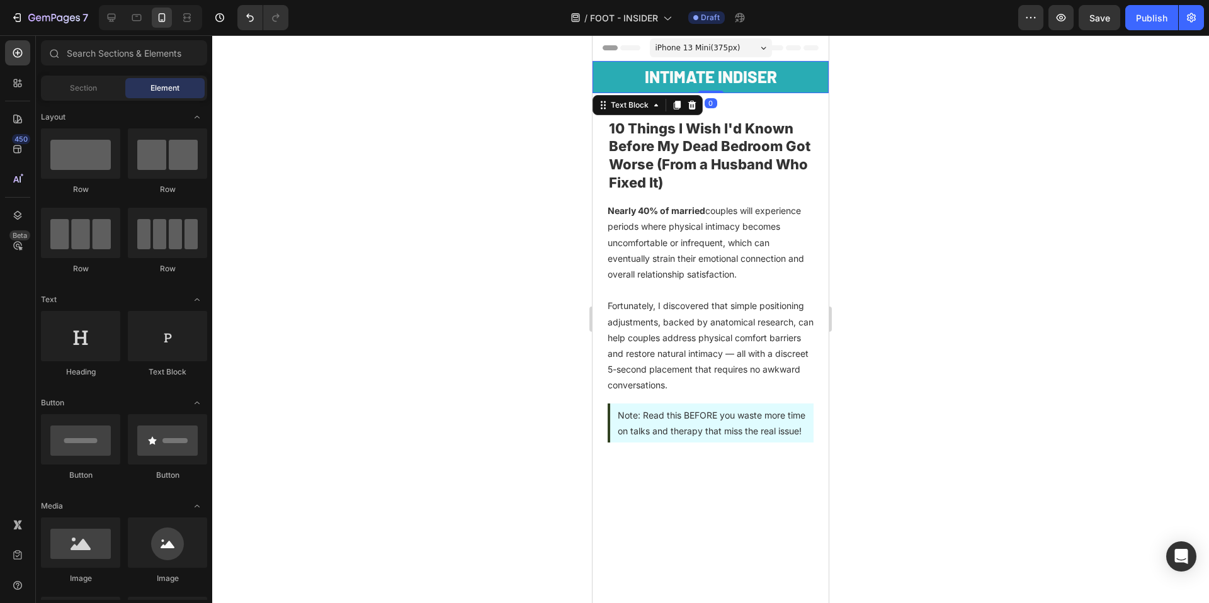
click at [755, 74] on p "INTIMATE INDISER" at bounding box center [711, 77] width 234 height 30
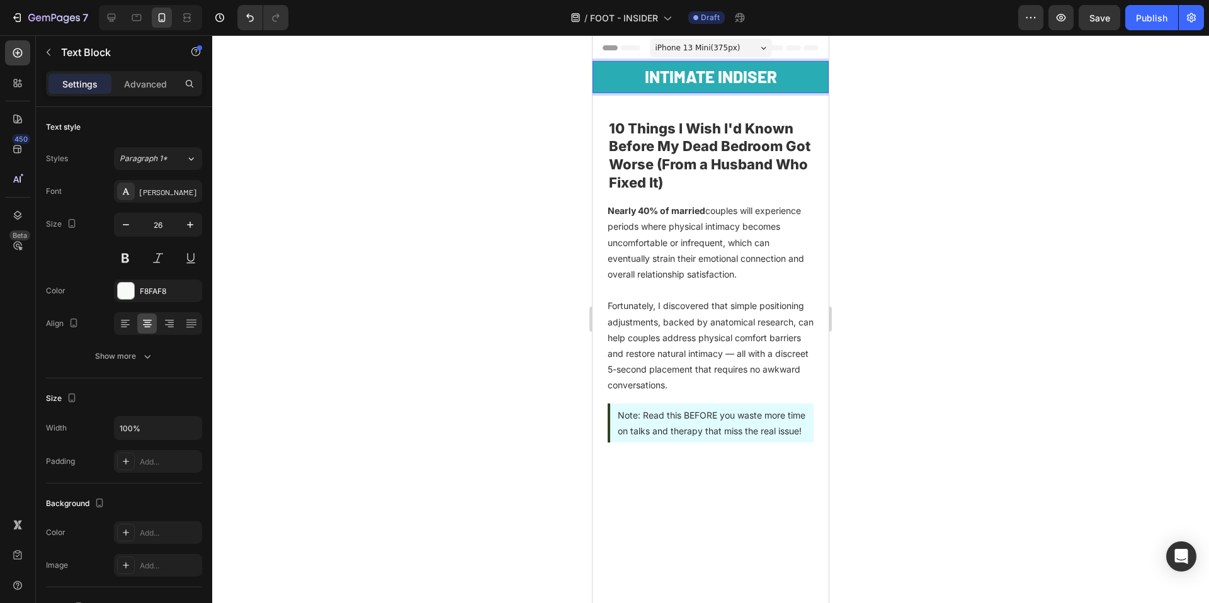
click at [744, 78] on p "INTIMATE INDISER" at bounding box center [711, 77] width 234 height 30
click at [737, 77] on p "INTIMATE INDISER" at bounding box center [711, 77] width 234 height 30
drag, startPoint x: 777, startPoint y: 79, endPoint x: 731, endPoint y: 77, distance: 46.0
click at [731, 77] on p "INTIMATE INDISER" at bounding box center [711, 77] width 234 height 30
click at [1100, 233] on div at bounding box center [710, 319] width 997 height 568
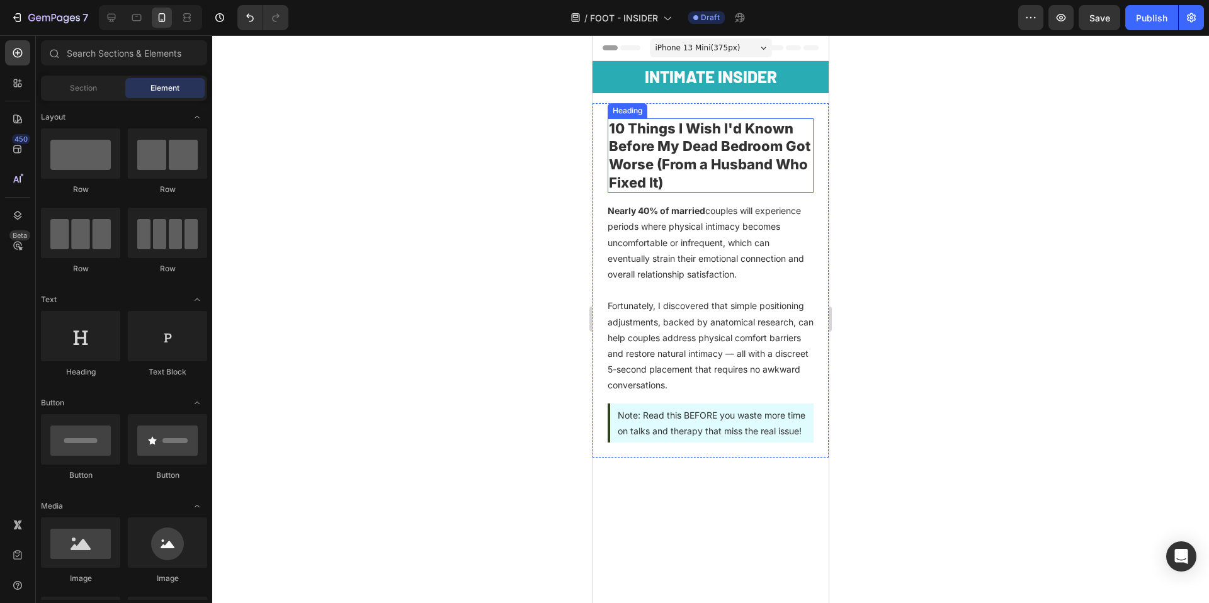
click at [726, 120] on h2 "10 Things I Wish I'd Known Before My Dead Bedroom Got Worse (From a Husband Who…" at bounding box center [711, 155] width 206 height 74
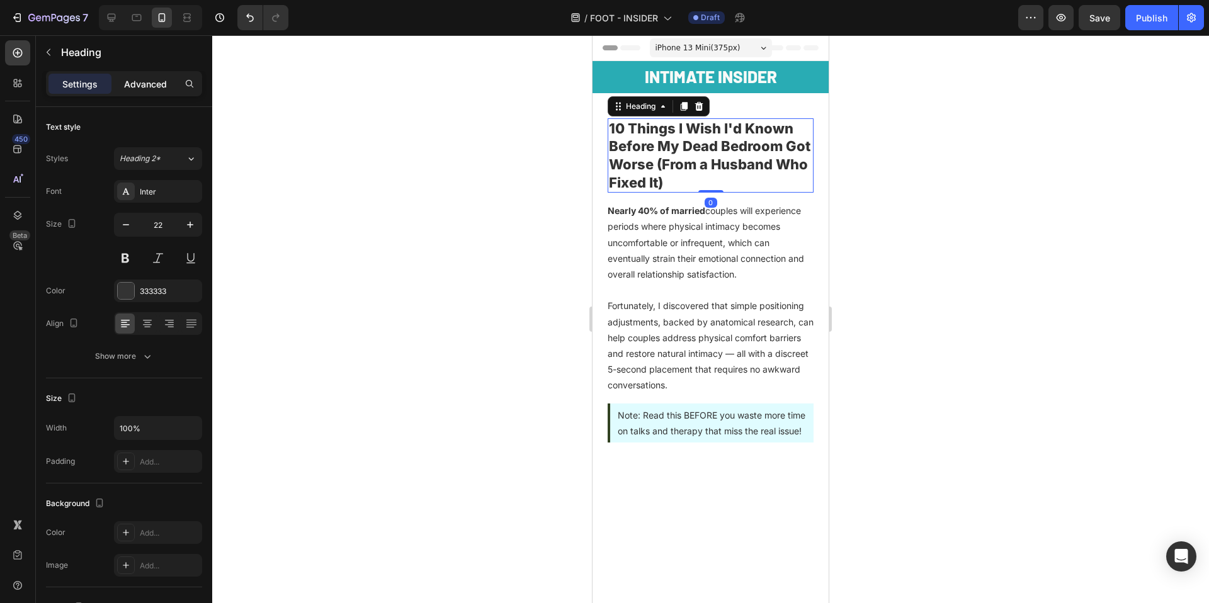
click at [145, 82] on p "Advanced" at bounding box center [145, 83] width 43 height 13
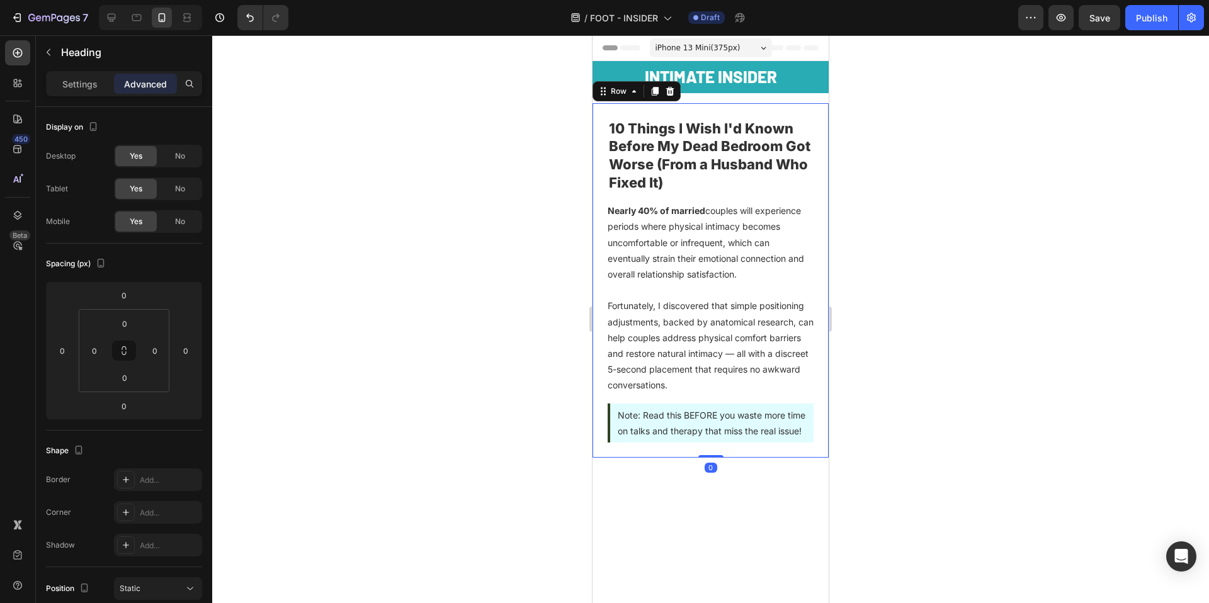
click at [764, 105] on div "10 Things I Wish I'd Known Before My Dead Bedroom Got Worse (From a Husband Who…" at bounding box center [711, 280] width 236 height 355
click at [714, 125] on h2 "10 Things I Wish I'd Known Before My Dead Bedroom Got Worse (From a Husband Who…" at bounding box center [711, 155] width 206 height 74
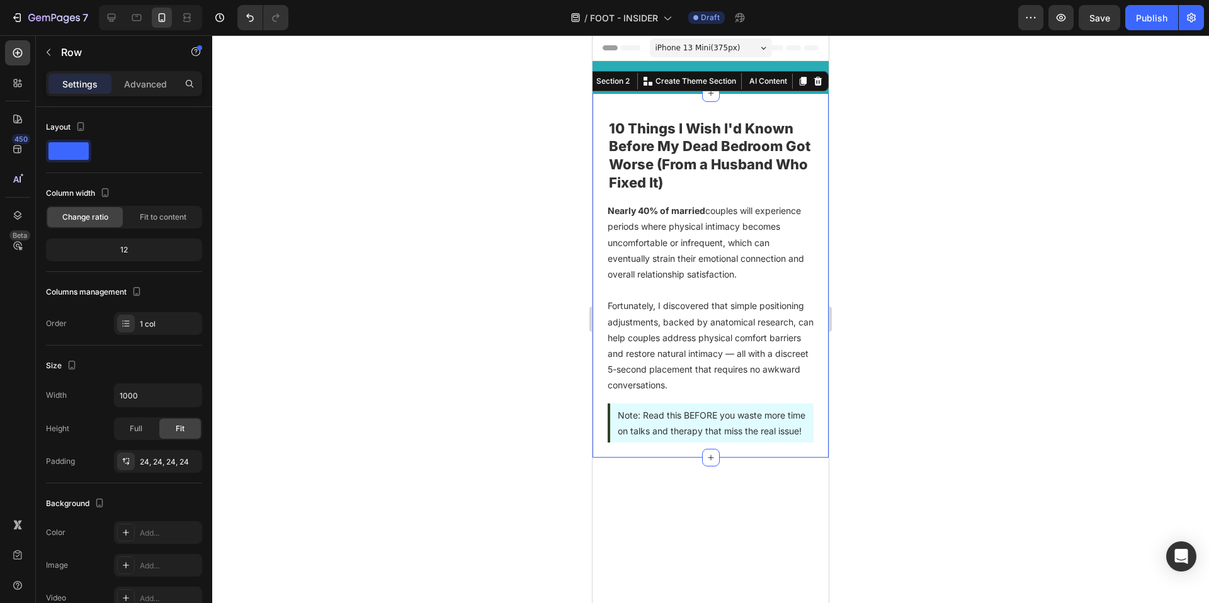
click at [734, 100] on div "10 Things I Wish I'd Known Before My Dead Bedroom Got Worse (From a Husband Who…" at bounding box center [711, 275] width 236 height 365
click at [161, 86] on p "Advanced" at bounding box center [145, 83] width 43 height 13
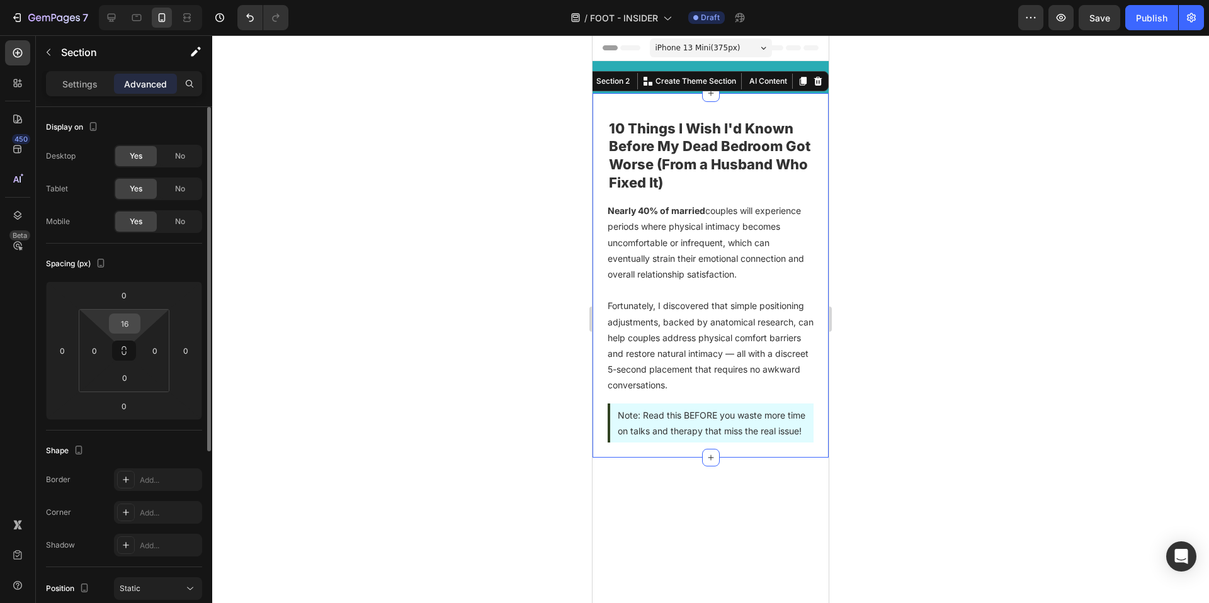
click at [120, 329] on input "16" at bounding box center [124, 323] width 25 height 19
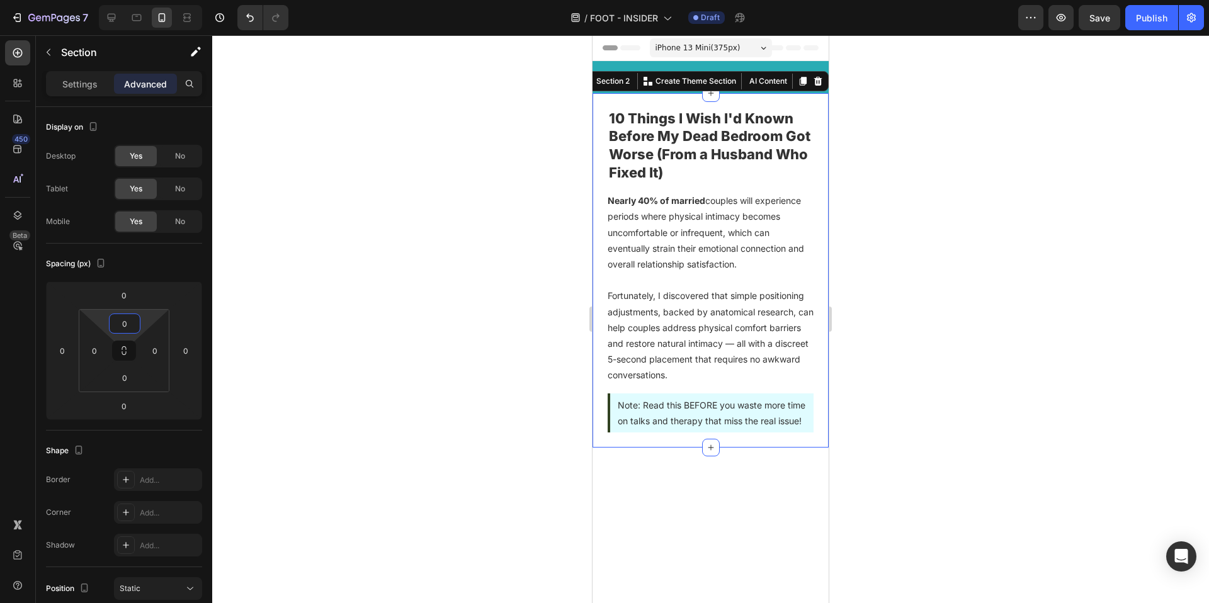
type input "0"
click at [363, 274] on div at bounding box center [710, 319] width 997 height 568
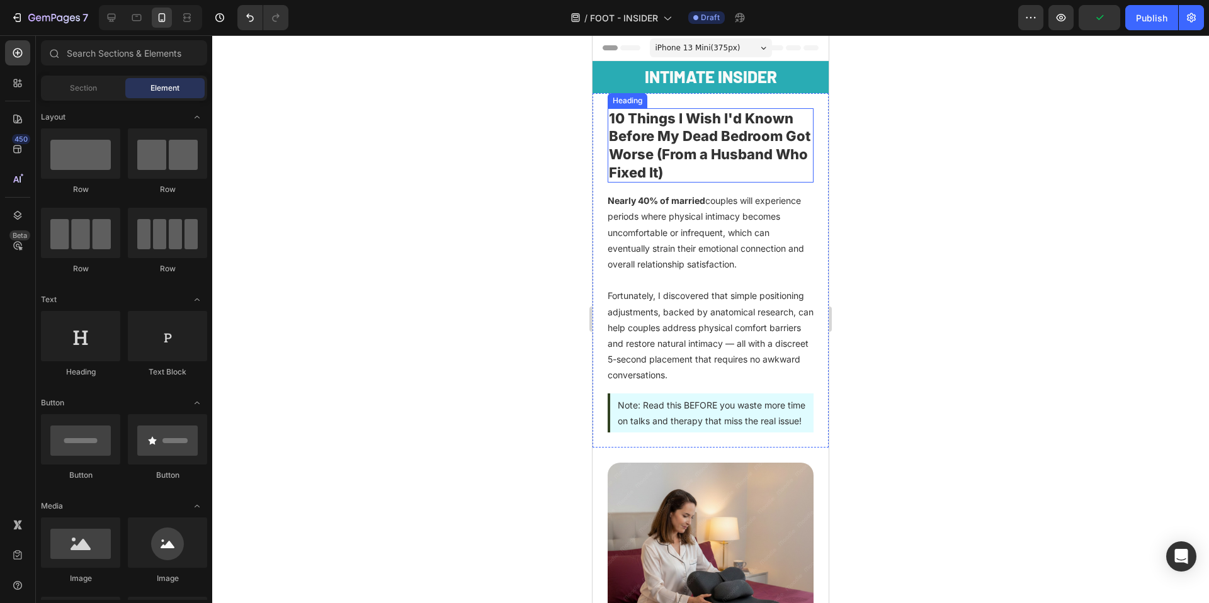
click at [690, 153] on h2 "10 Things I Wish I'd Known Before My Dead Bedroom Got Worse (From a Husband Who…" at bounding box center [711, 145] width 206 height 74
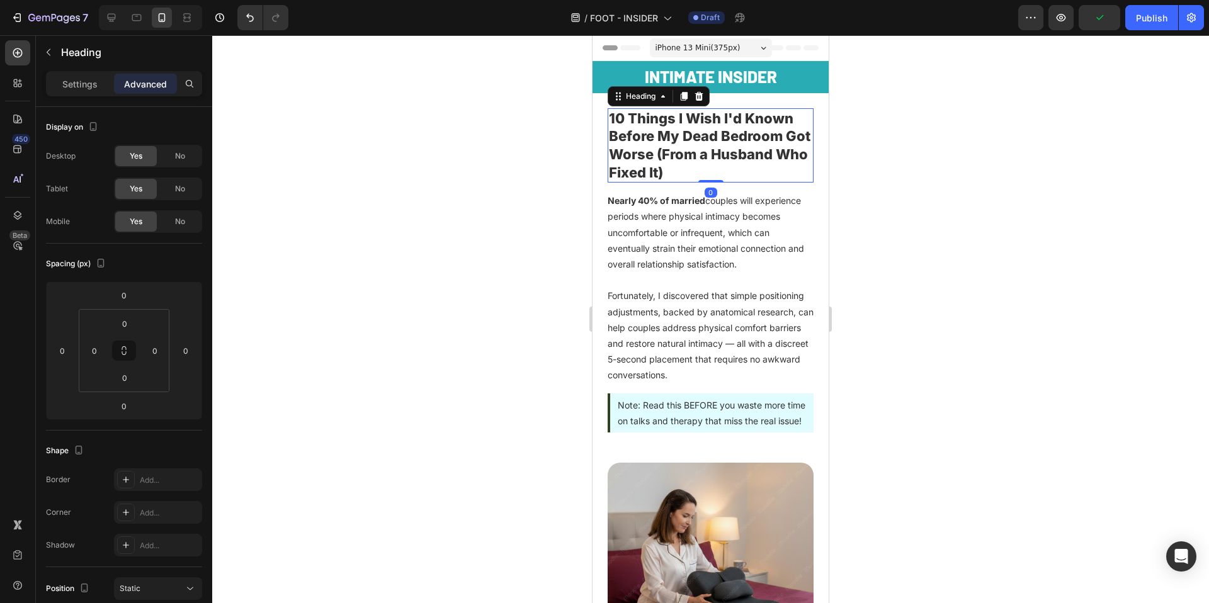
click at [690, 153] on h2 "10 Things I Wish I'd Known Before My Dead Bedroom Got Worse (From a Husband Who…" at bounding box center [711, 145] width 206 height 74
click at [690, 153] on p "10 Things I Wish I'd Known Before My Dead Bedroom Got Worse (From a Husband Who…" at bounding box center [710, 146] width 203 height 72
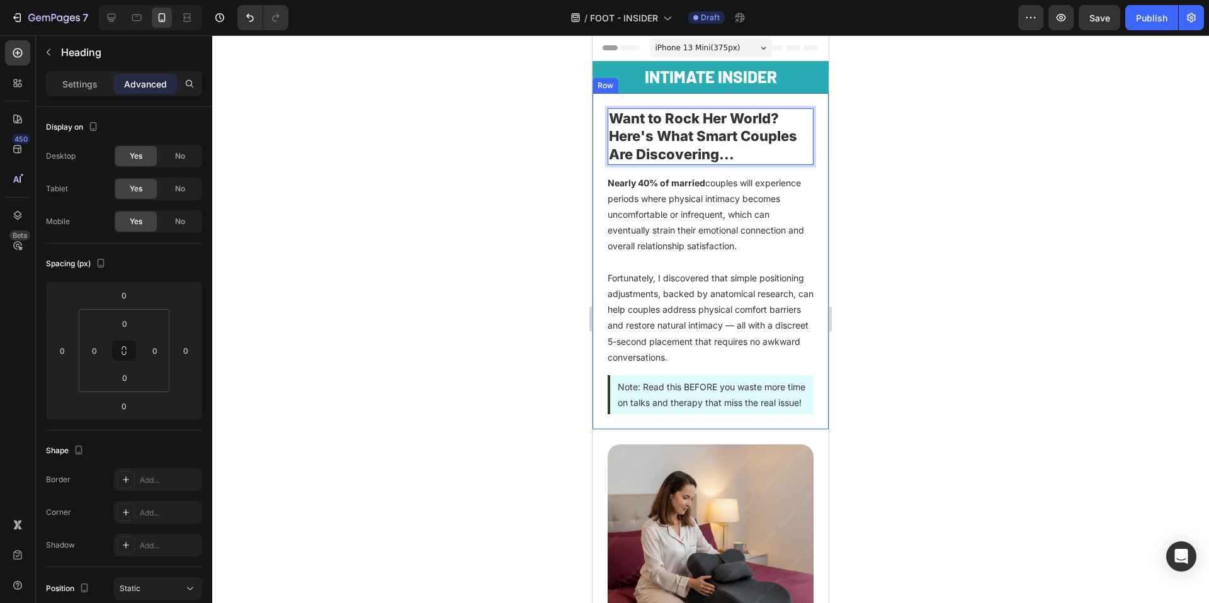
click at [551, 204] on div at bounding box center [710, 319] width 997 height 568
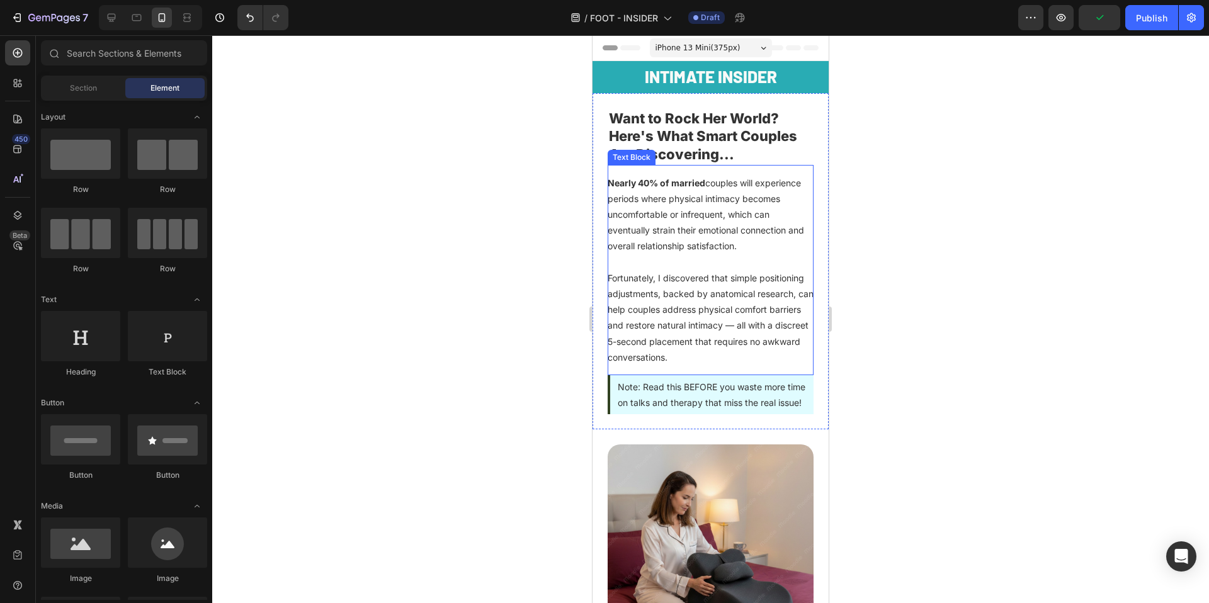
click at [709, 270] on p "Fortunately, I discovered that simple positioning adjustments, backed by anatom…" at bounding box center [711, 309] width 206 height 111
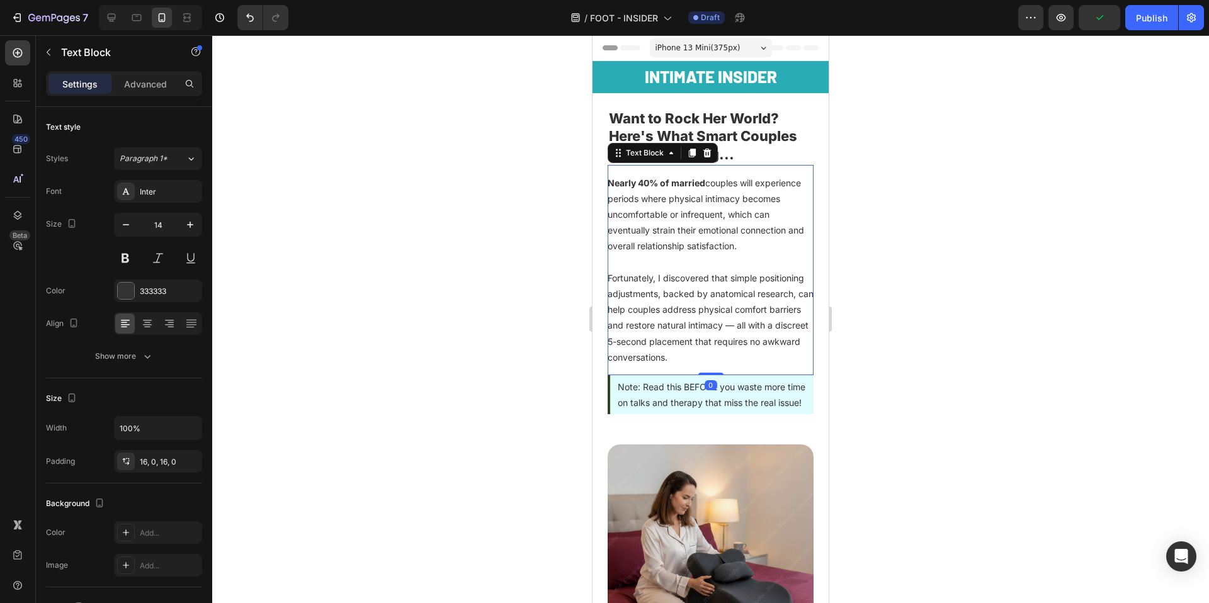
click at [709, 270] on p "Fortunately, I discovered that simple positioning adjustments, backed by anatom…" at bounding box center [711, 309] width 206 height 111
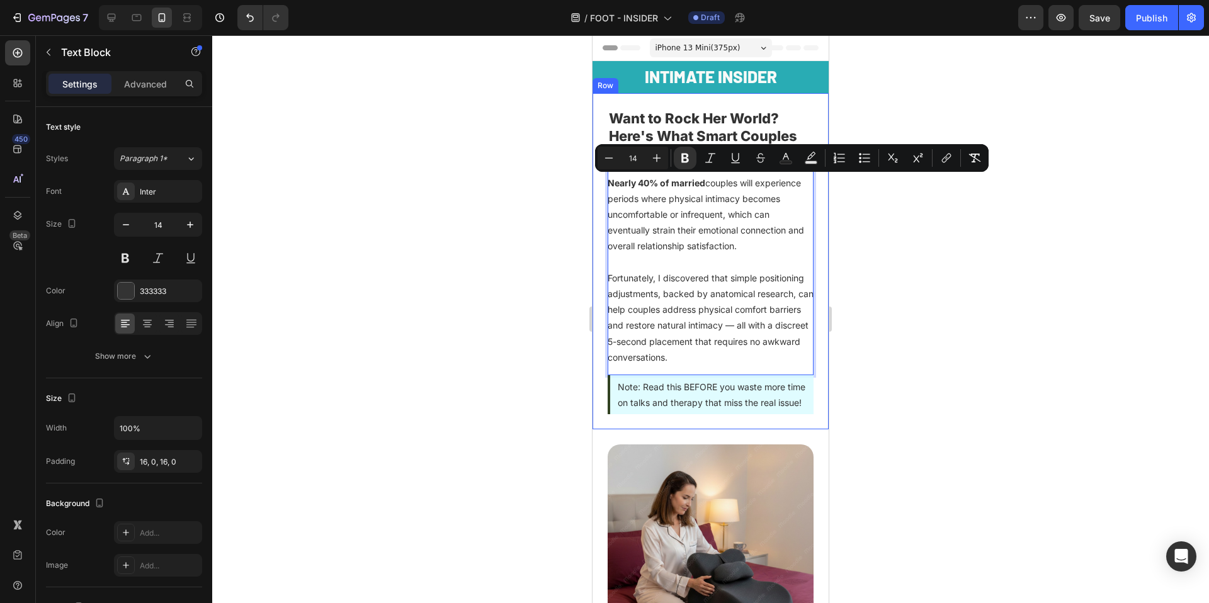
click at [455, 290] on div at bounding box center [710, 319] width 997 height 568
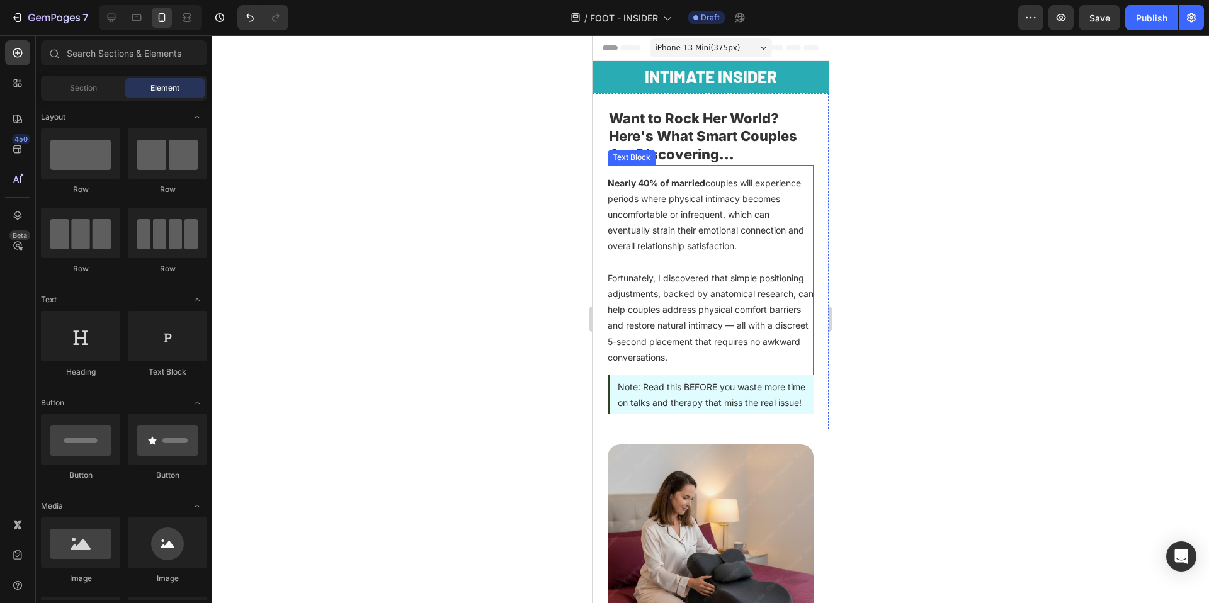
click at [692, 317] on p "Fortunately, I discovered that simple positioning adjustments, backed by anatom…" at bounding box center [711, 309] width 206 height 111
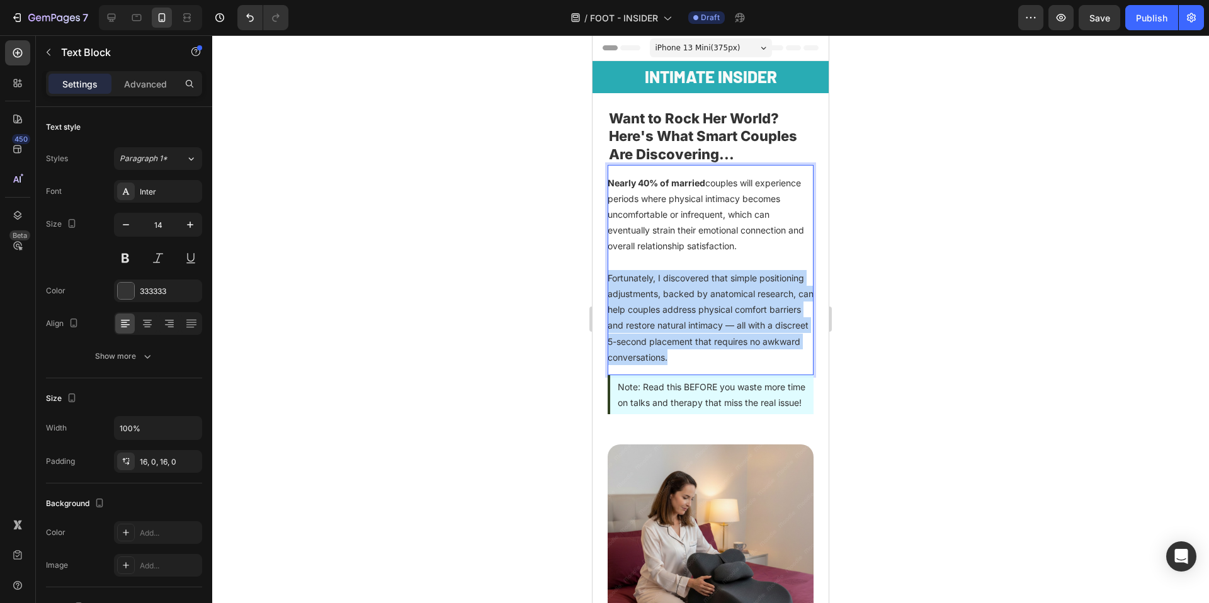
click at [692, 317] on p "Fortunately, I discovered that simple positioning adjustments, backed by anatom…" at bounding box center [711, 309] width 206 height 111
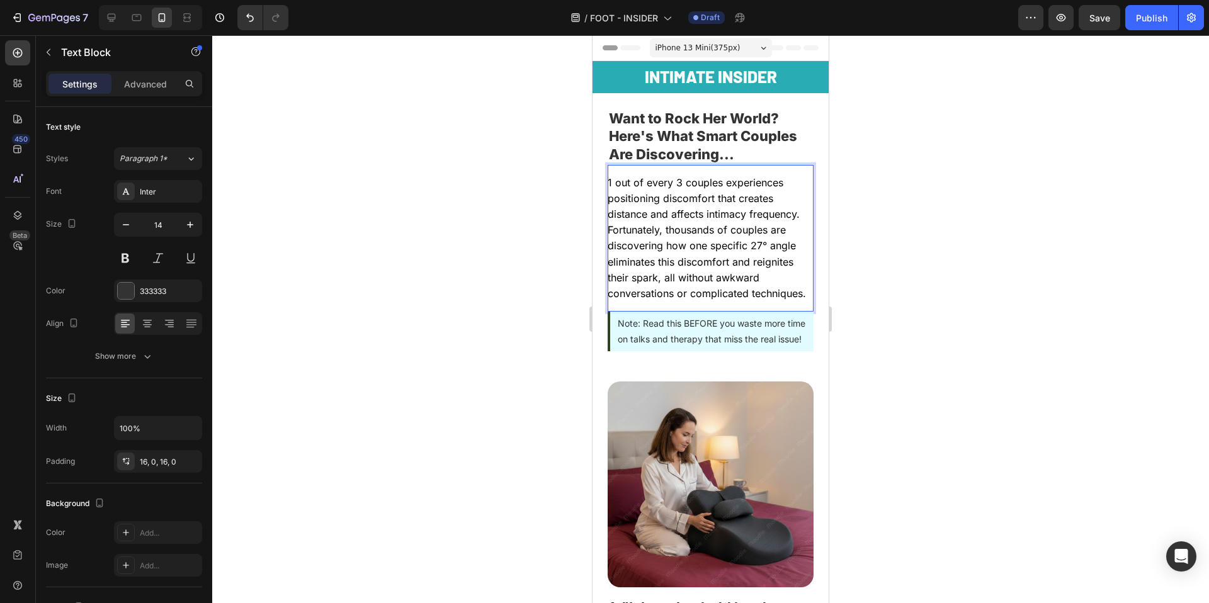
click at [491, 304] on div at bounding box center [710, 319] width 997 height 568
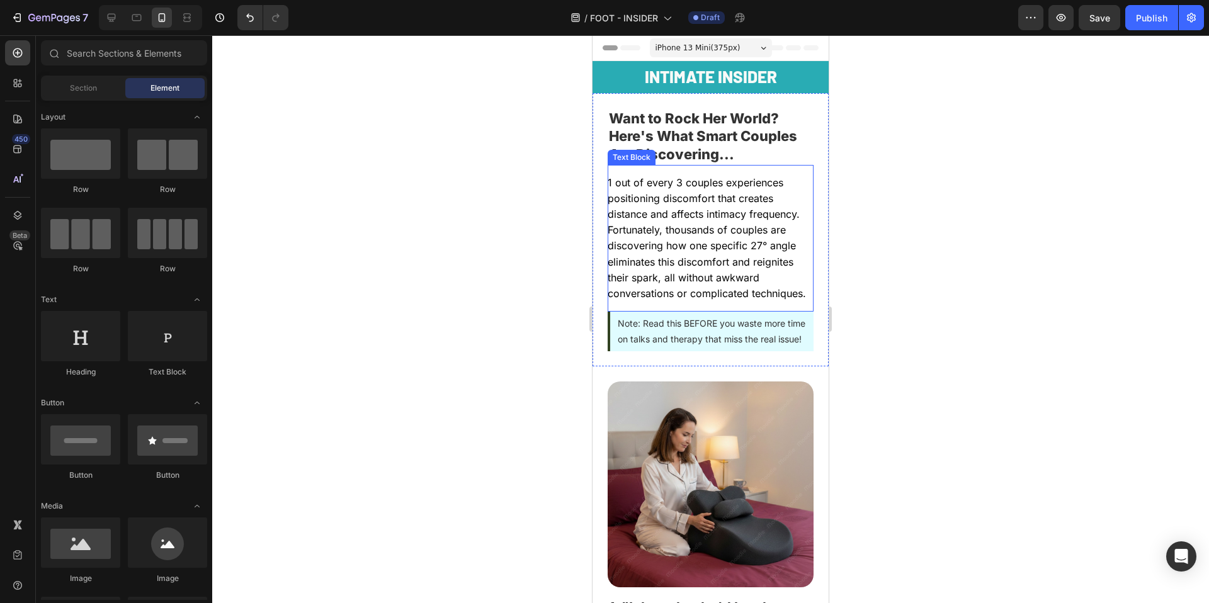
click at [690, 266] on span "1 out of every 3 couples experiences positioning discomfort that creates distan…" at bounding box center [707, 237] width 198 height 123
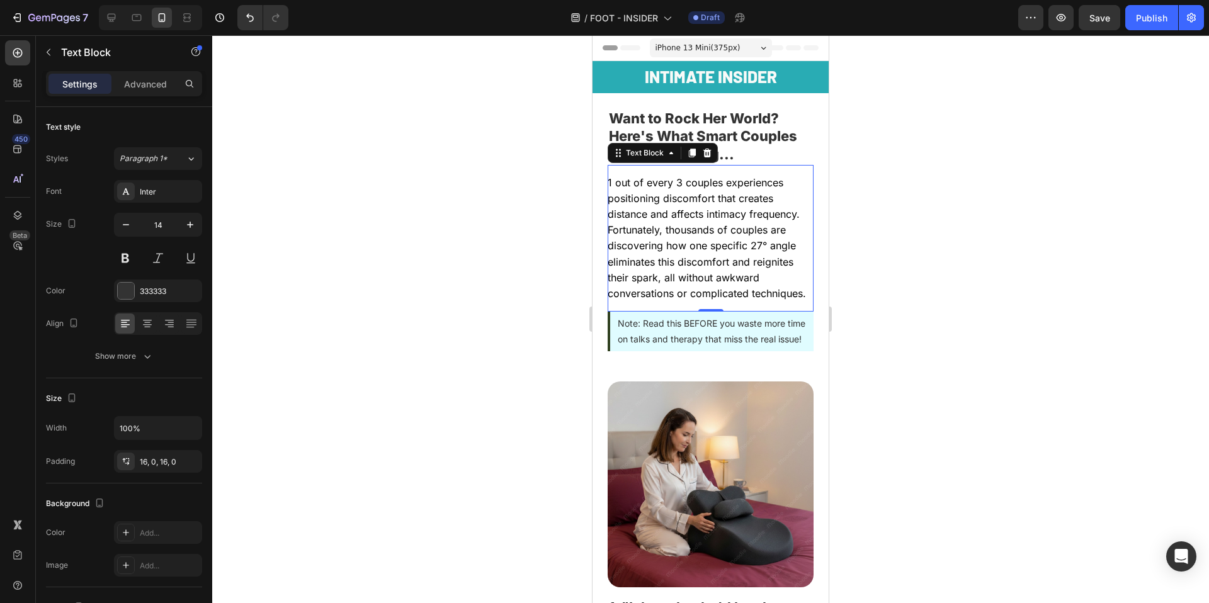
click at [690, 266] on span "1 out of every 3 couples experiences positioning discomfort that creates distan…" at bounding box center [707, 237] width 198 height 123
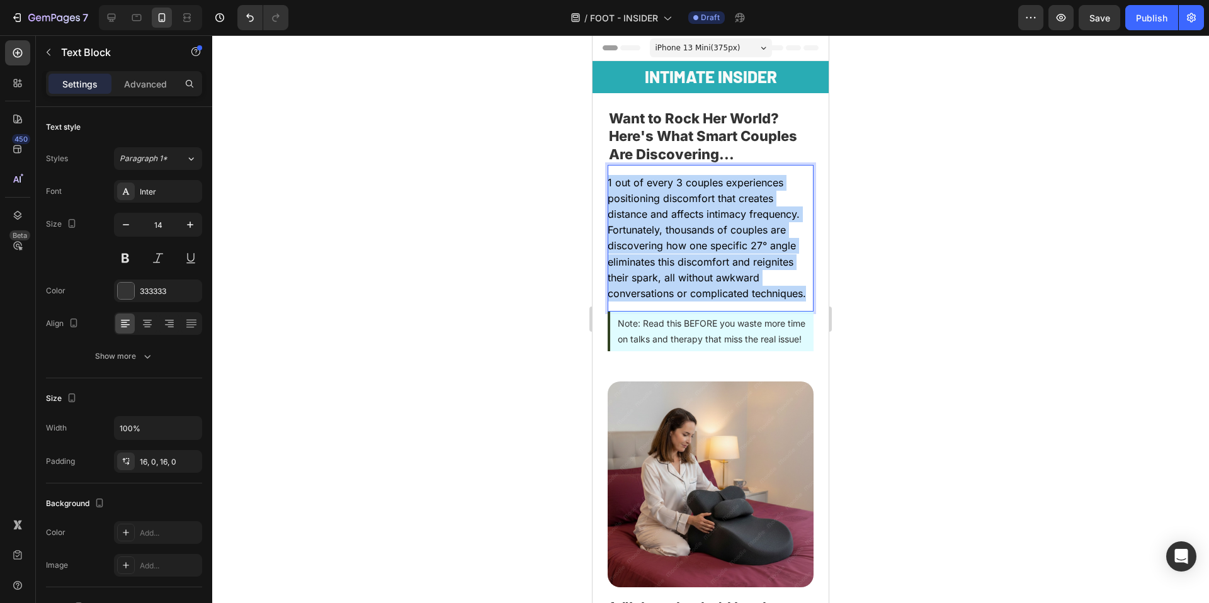
click at [690, 266] on span "1 out of every 3 couples experiences positioning discomfort that creates distan…" at bounding box center [707, 237] width 198 height 123
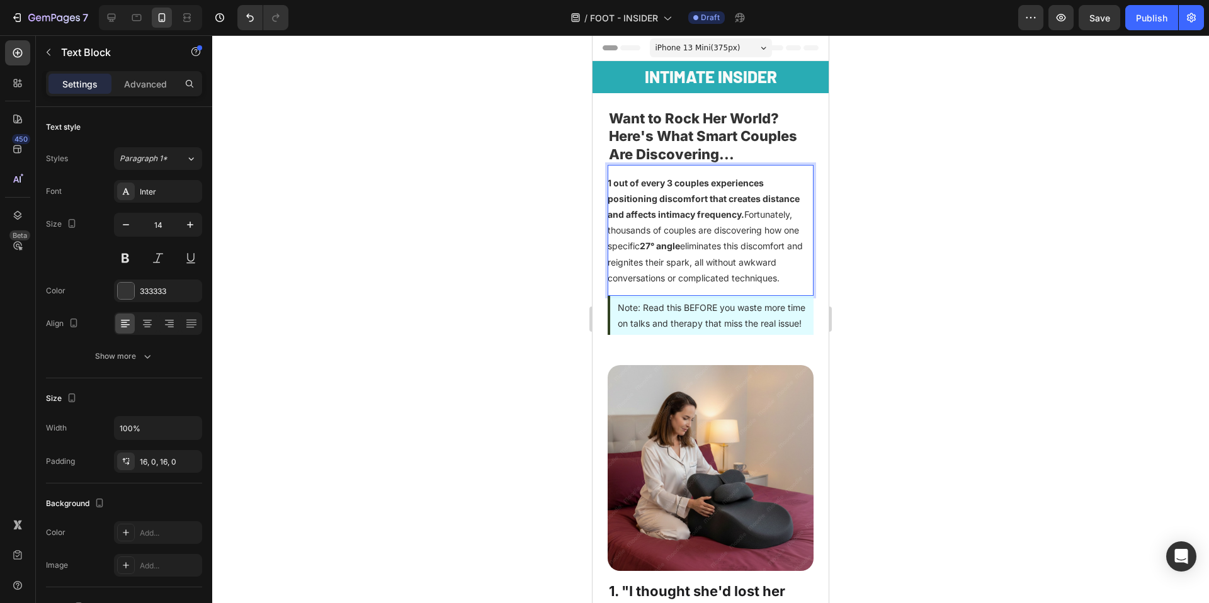
click at [964, 296] on div at bounding box center [710, 319] width 997 height 568
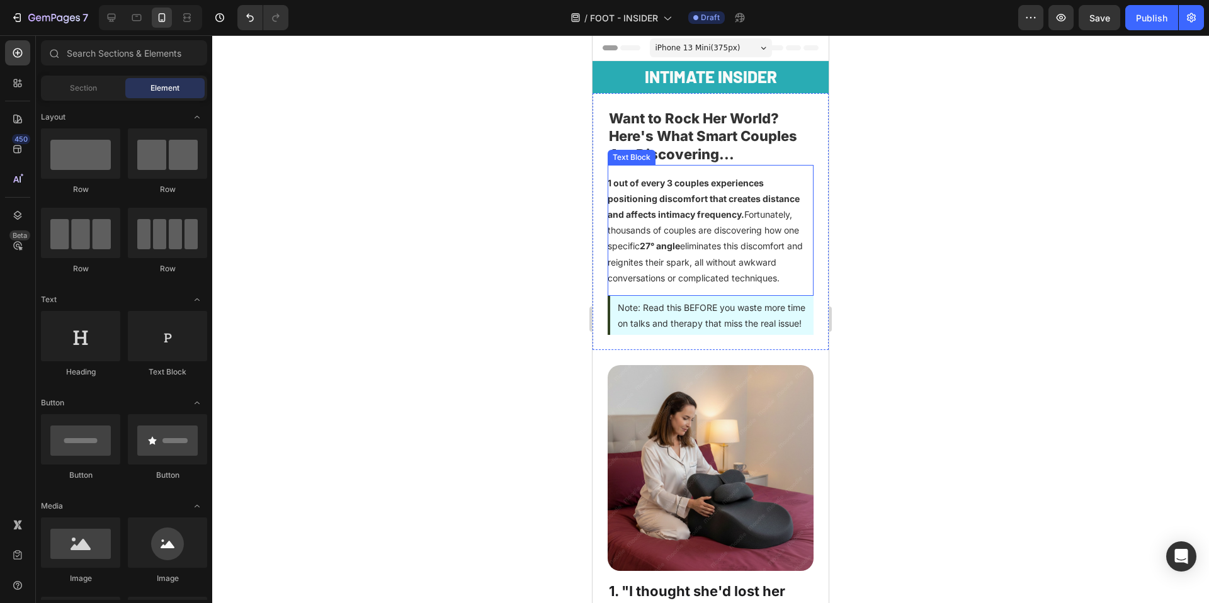
click at [695, 223] on p "1 out of every 3 couples experiences positioning discomfort that creates distan…" at bounding box center [711, 230] width 206 height 111
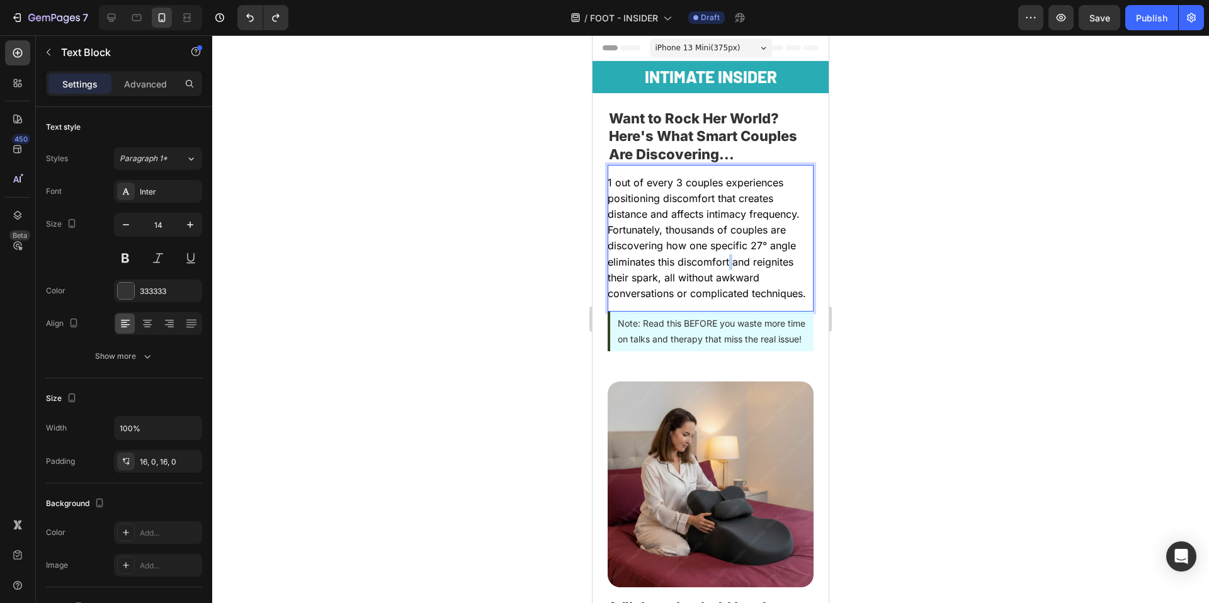
click at [731, 259] on span "1 out of every 3 couples experiences positioning discomfort that creates distan…" at bounding box center [707, 237] width 198 height 123
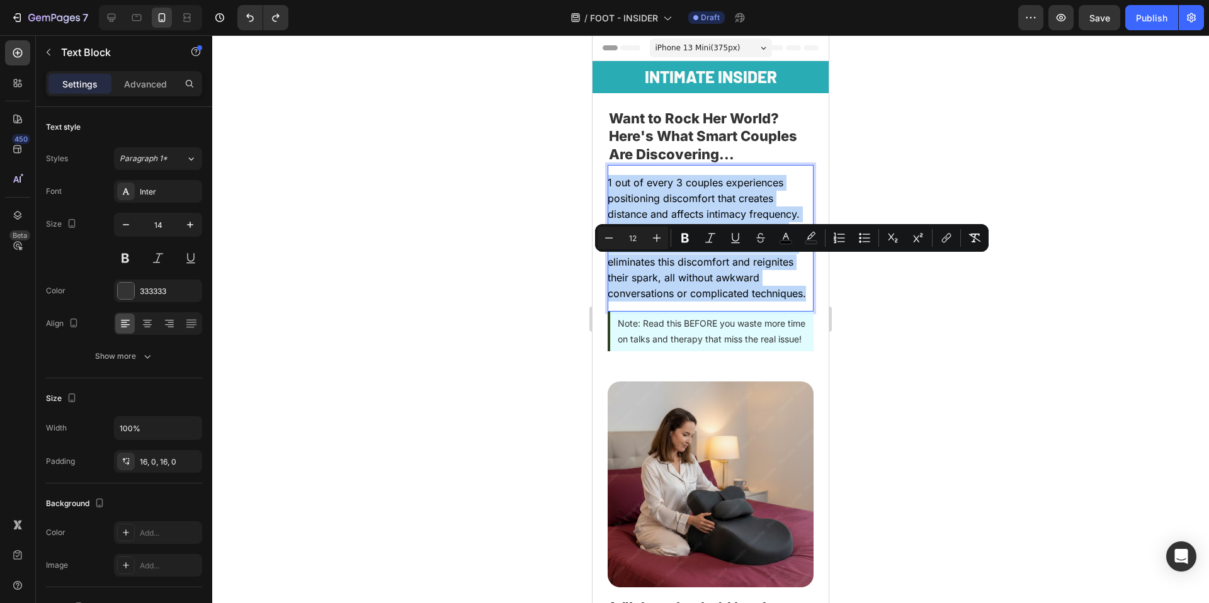
click at [731, 259] on span "1 out of every 3 couples experiences positioning discomfort that creates distan…" at bounding box center [707, 237] width 198 height 123
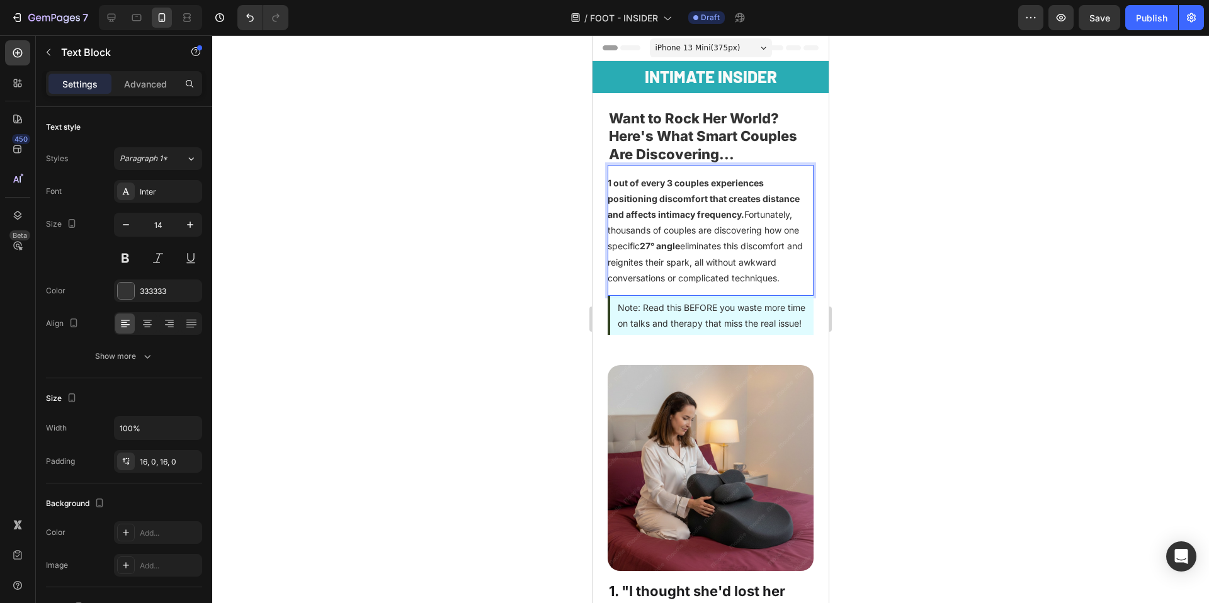
click at [890, 291] on div at bounding box center [710, 319] width 997 height 568
click at [719, 222] on p "1 out of every 3 couples experiences positioning discomfort that creates distan…" at bounding box center [711, 230] width 206 height 111
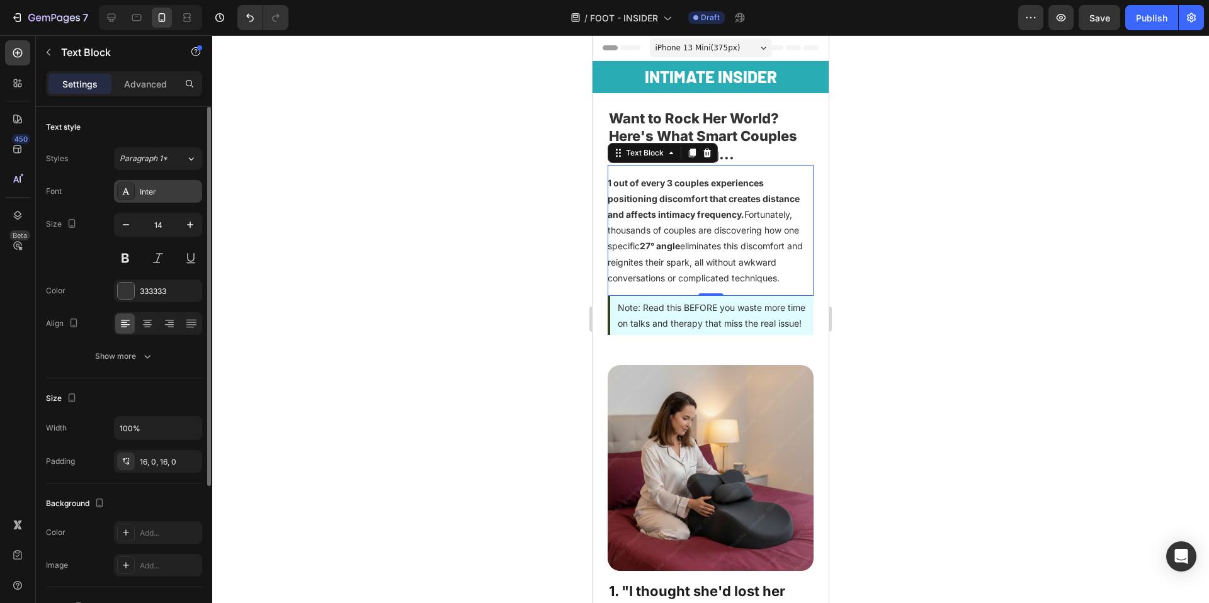
click at [164, 184] on div "Inter" at bounding box center [158, 191] width 88 height 23
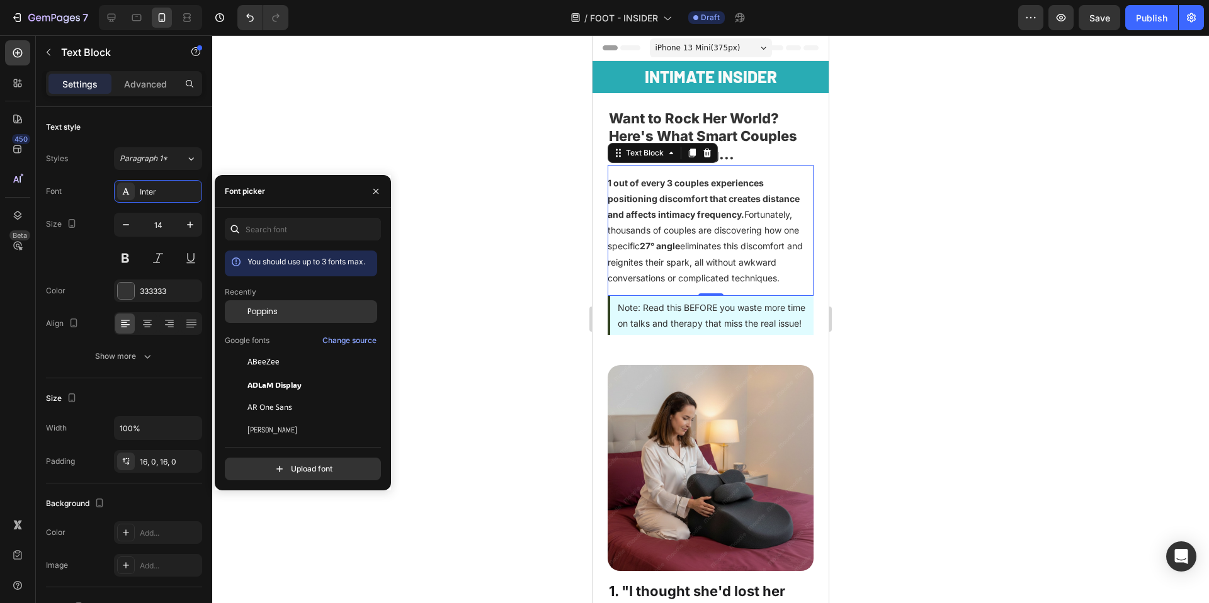
click at [316, 308] on div "Poppins" at bounding box center [310, 311] width 127 height 11
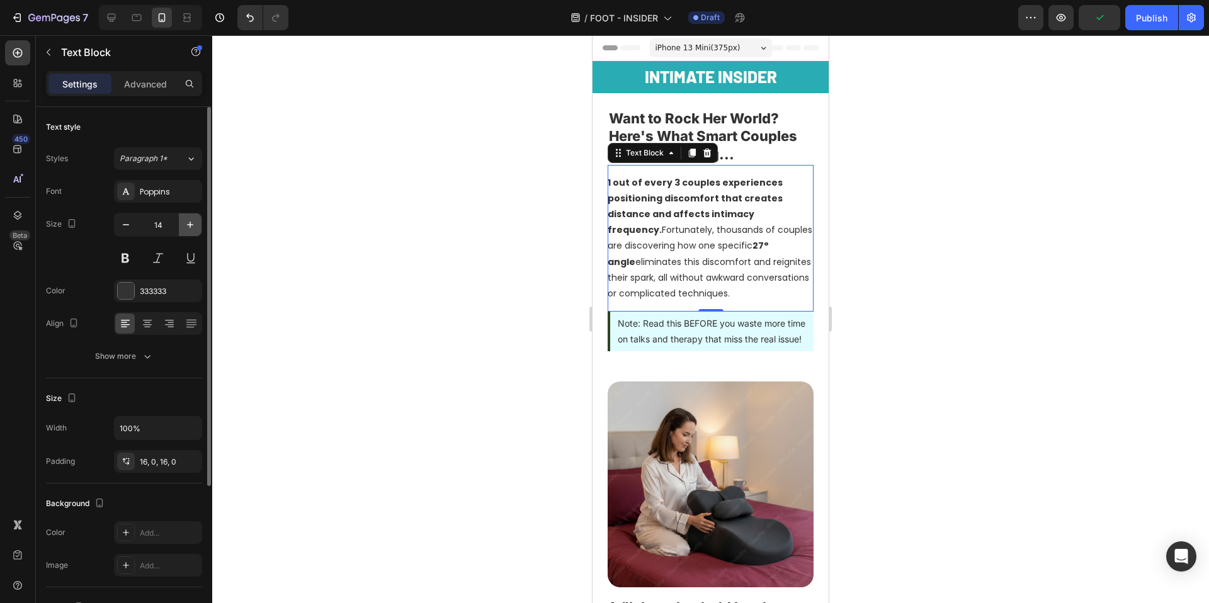
click at [195, 229] on icon "button" at bounding box center [190, 225] width 13 height 13
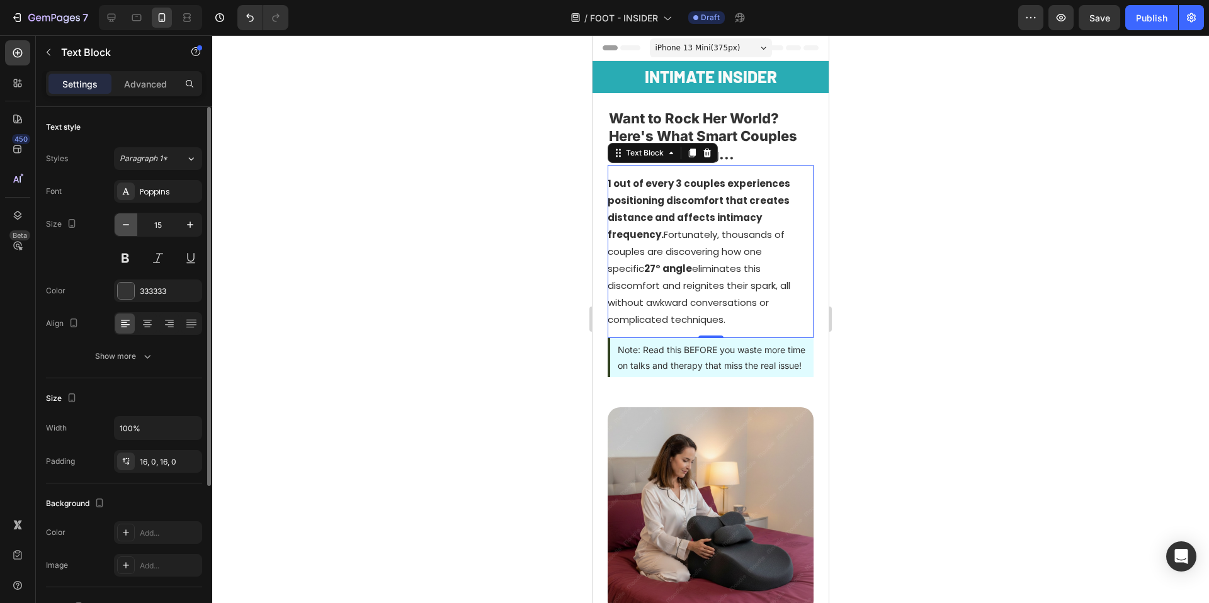
click at [127, 227] on icon "button" at bounding box center [126, 225] width 13 height 13
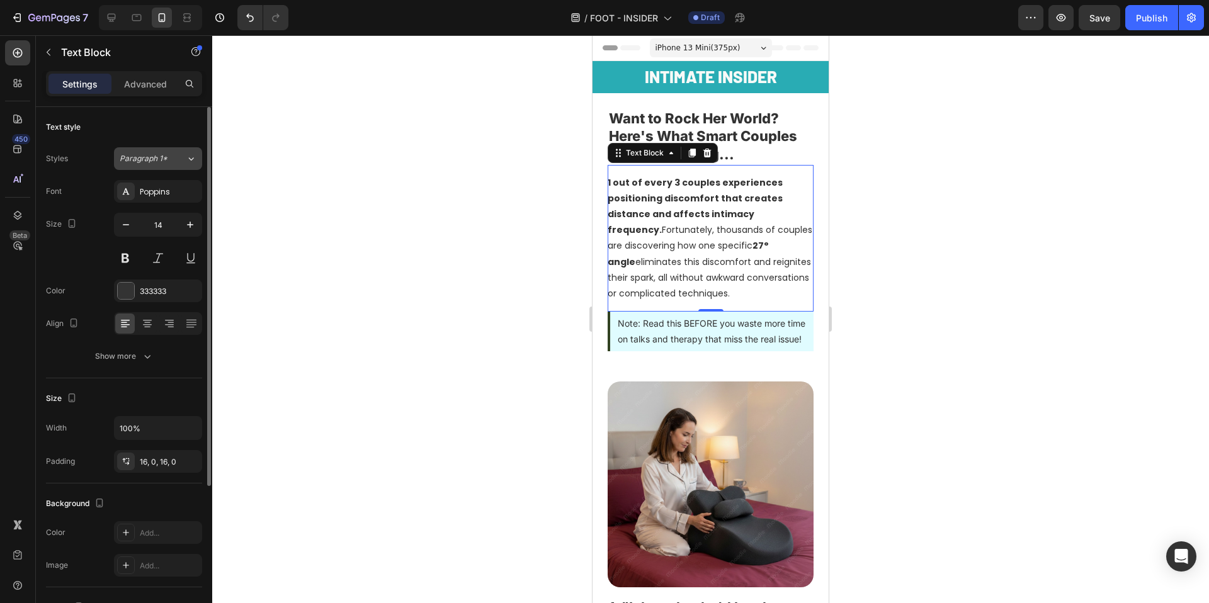
click at [183, 154] on div "Paragraph 1*" at bounding box center [153, 158] width 66 height 11
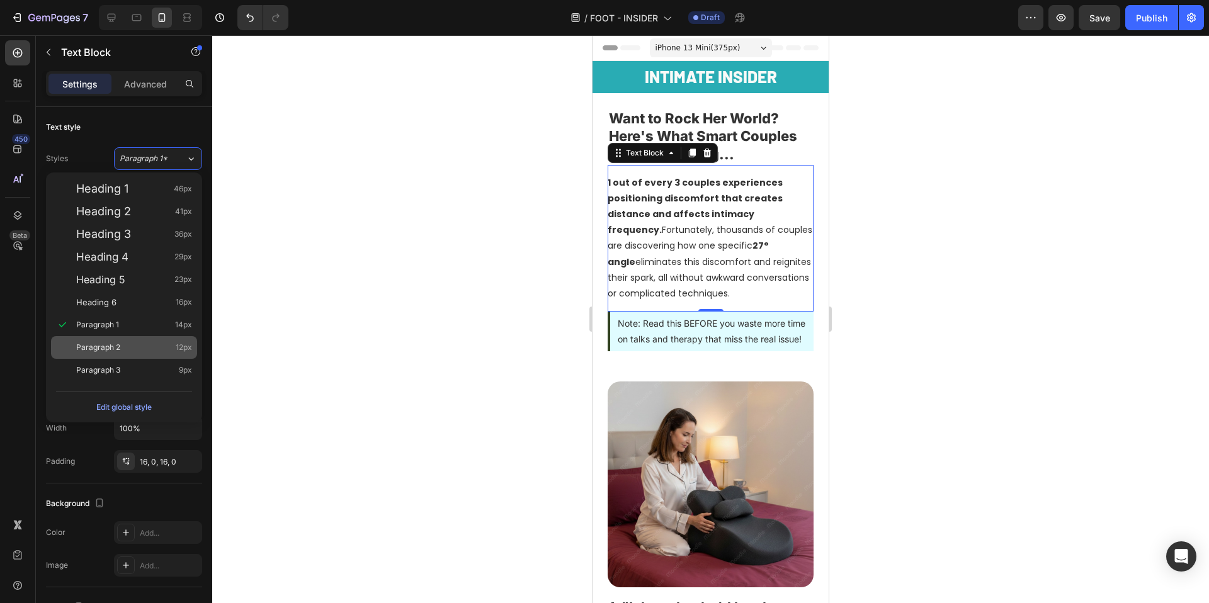
click at [134, 341] on div "Paragraph 2 12px" at bounding box center [134, 347] width 116 height 13
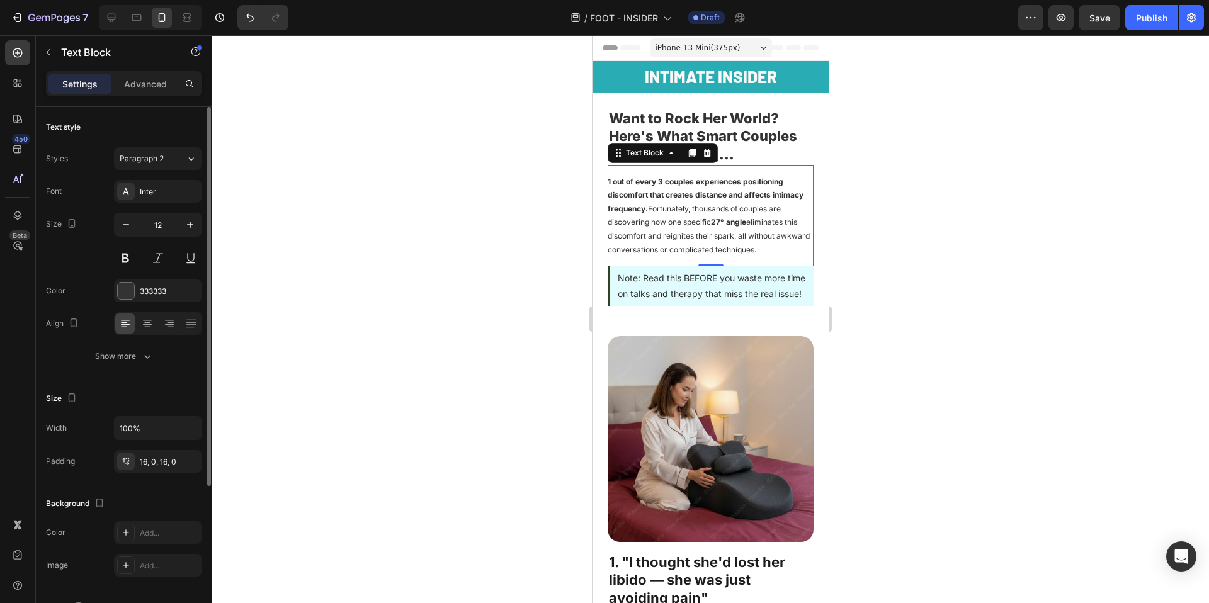
click at [170, 178] on div "Styles Paragraph 2 Font Inter Size 12 Color 333333 Align Show more" at bounding box center [124, 257] width 156 height 220
click at [171, 159] on div "Paragraph 2" at bounding box center [153, 158] width 66 height 11
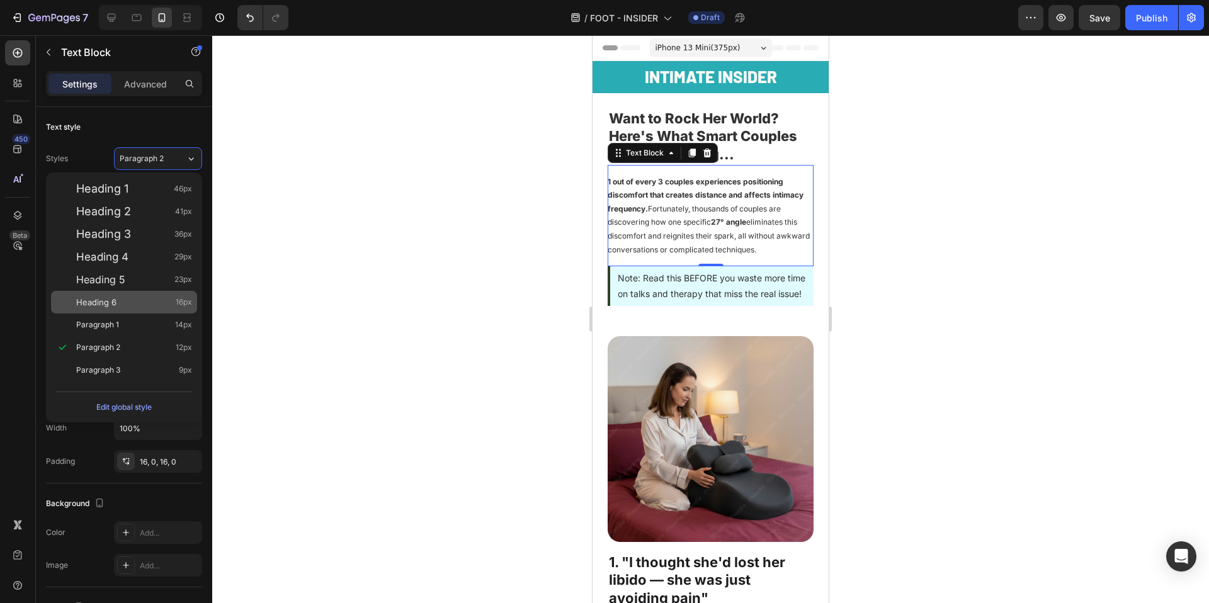
click at [117, 302] on div "Heading 6 16px" at bounding box center [134, 302] width 116 height 13
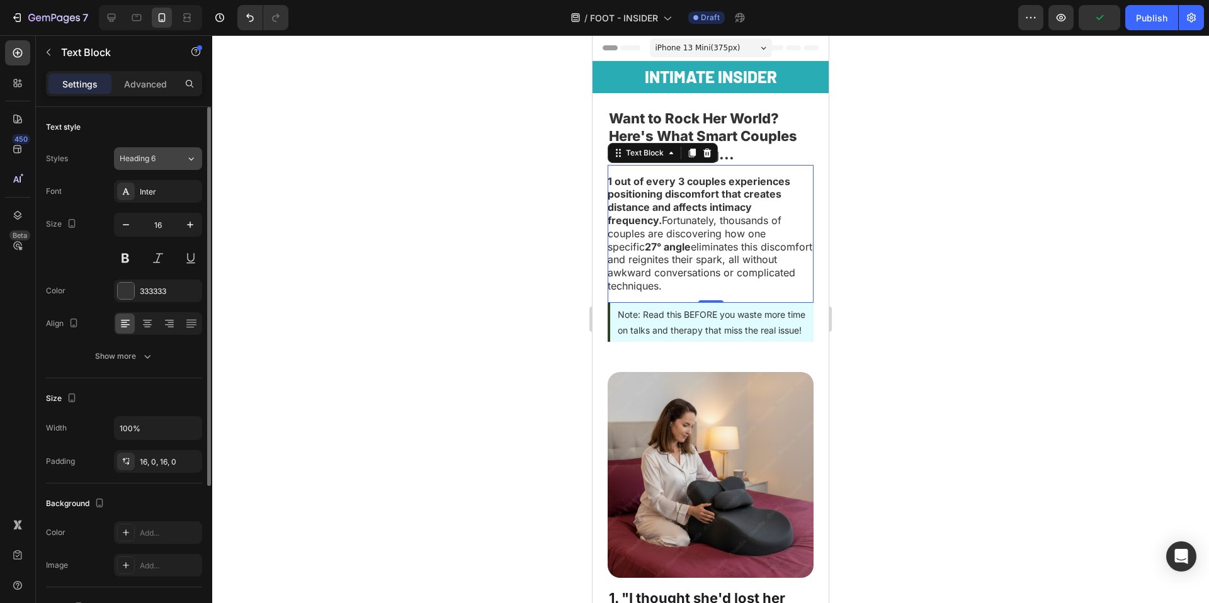
click at [188, 149] on button "Heading 6" at bounding box center [158, 158] width 88 height 23
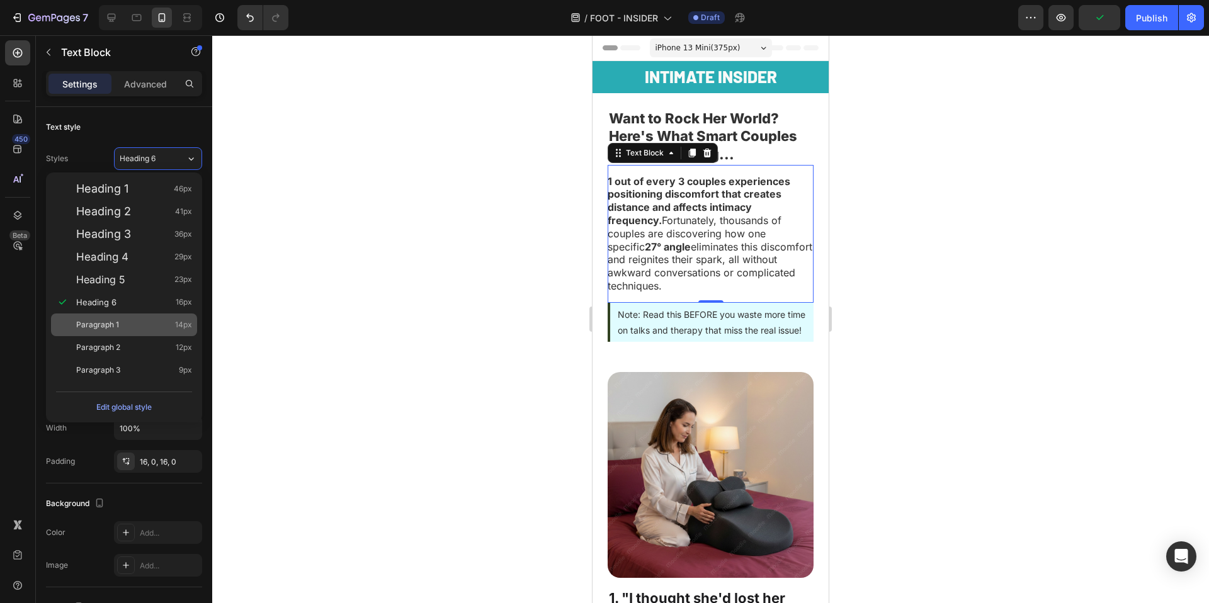
click at [120, 330] on div "Paragraph 1 14px" at bounding box center [134, 325] width 116 height 13
type input "14"
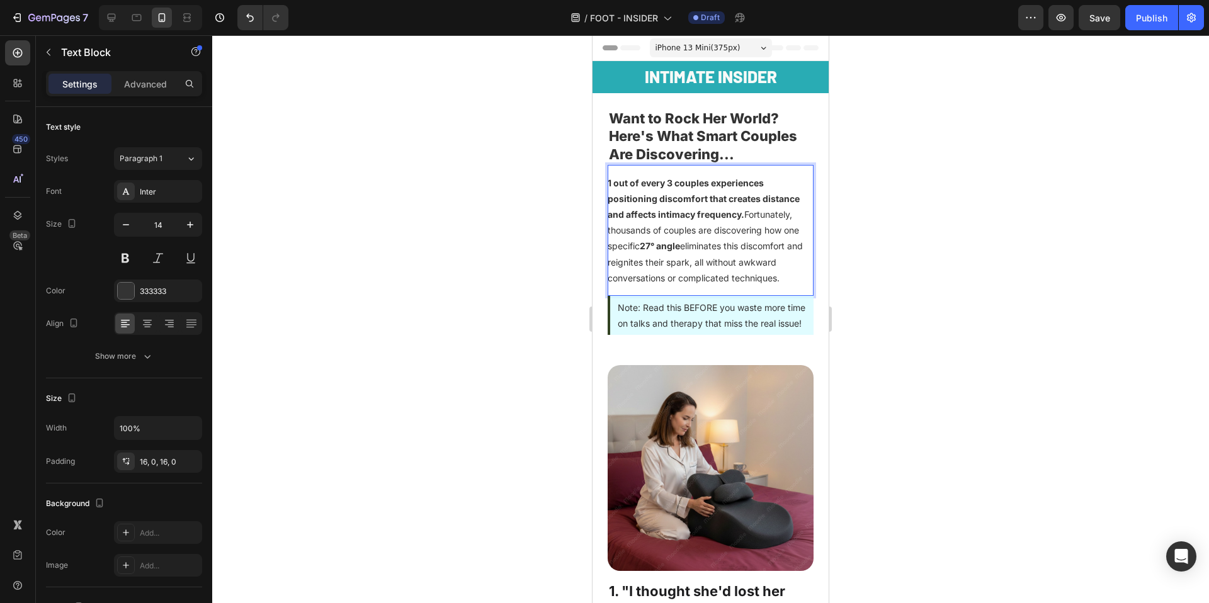
click at [612, 182] on strong "1 out of every 3 couples experiences positioning discomfort that creates distan…" at bounding box center [704, 199] width 192 height 42
click at [465, 241] on div at bounding box center [710, 319] width 997 height 568
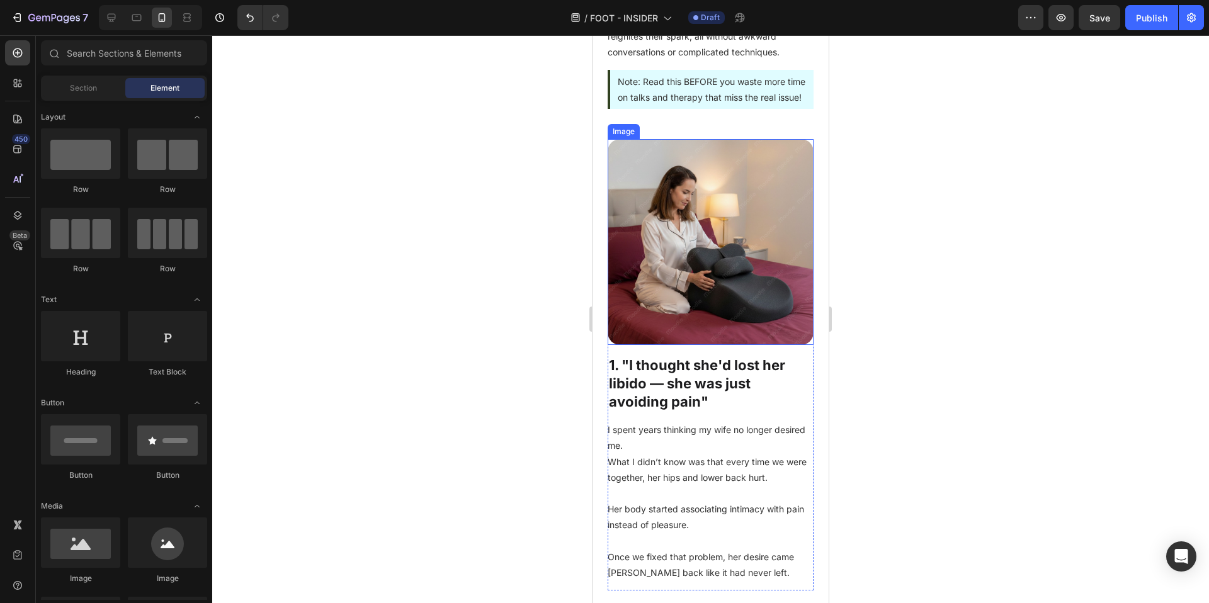
scroll to position [54, 0]
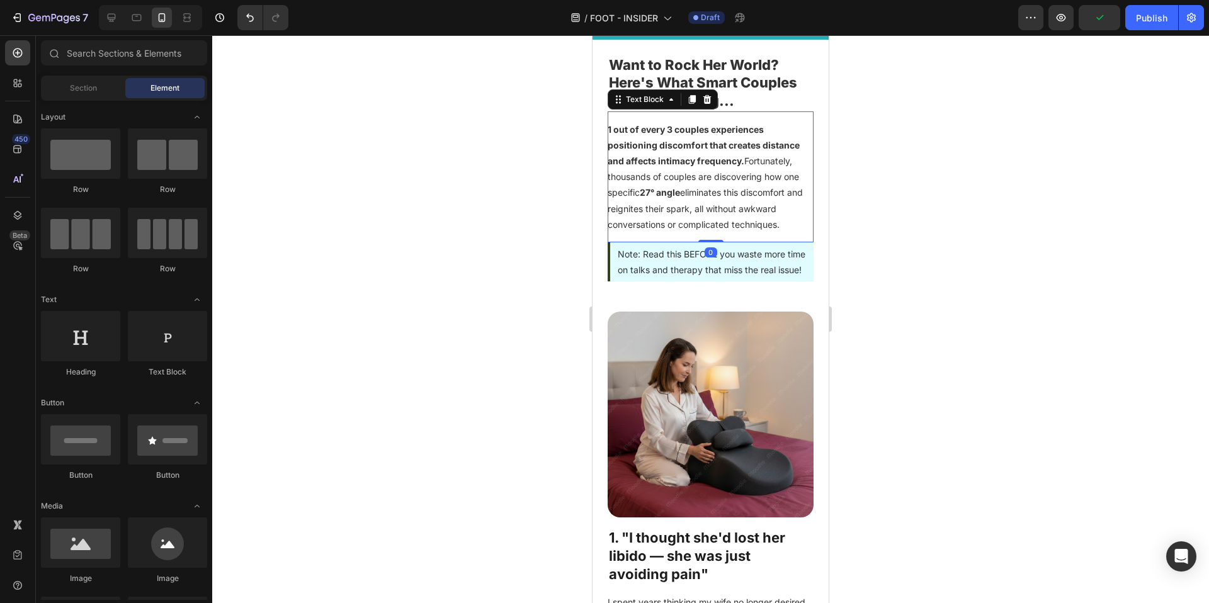
click at [752, 166] on p "1 out of every 3 couples experiences positioning discomfort that creates distan…" at bounding box center [711, 177] width 206 height 111
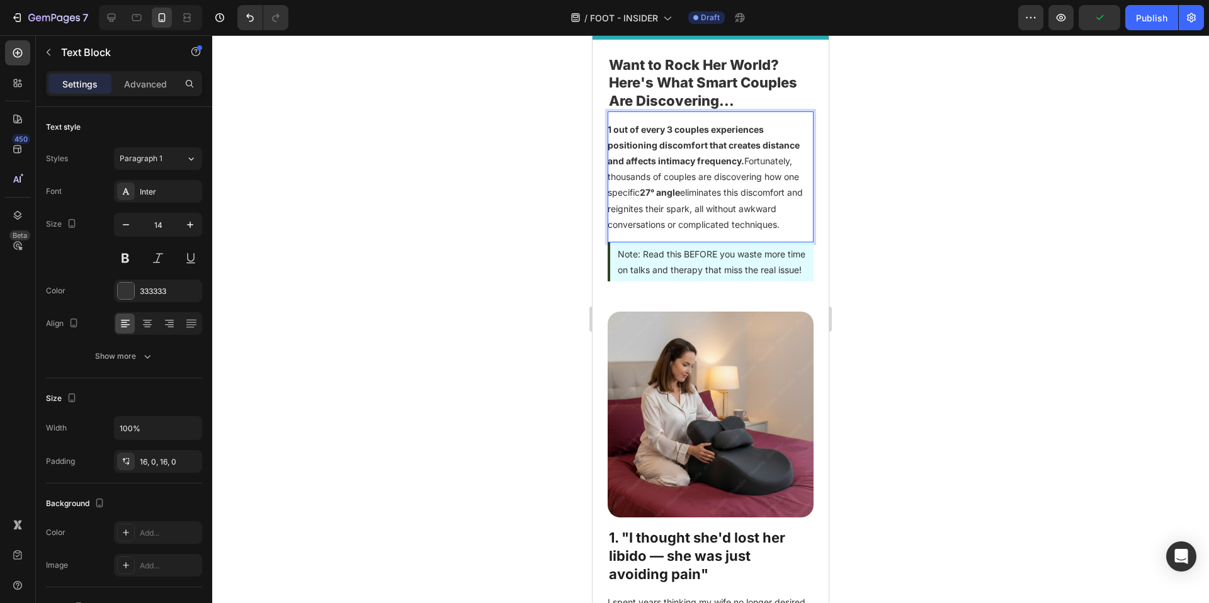
click at [745, 159] on p "1 out of every 3 couples experiences positioning discomfort that creates distan…" at bounding box center [711, 177] width 206 height 111
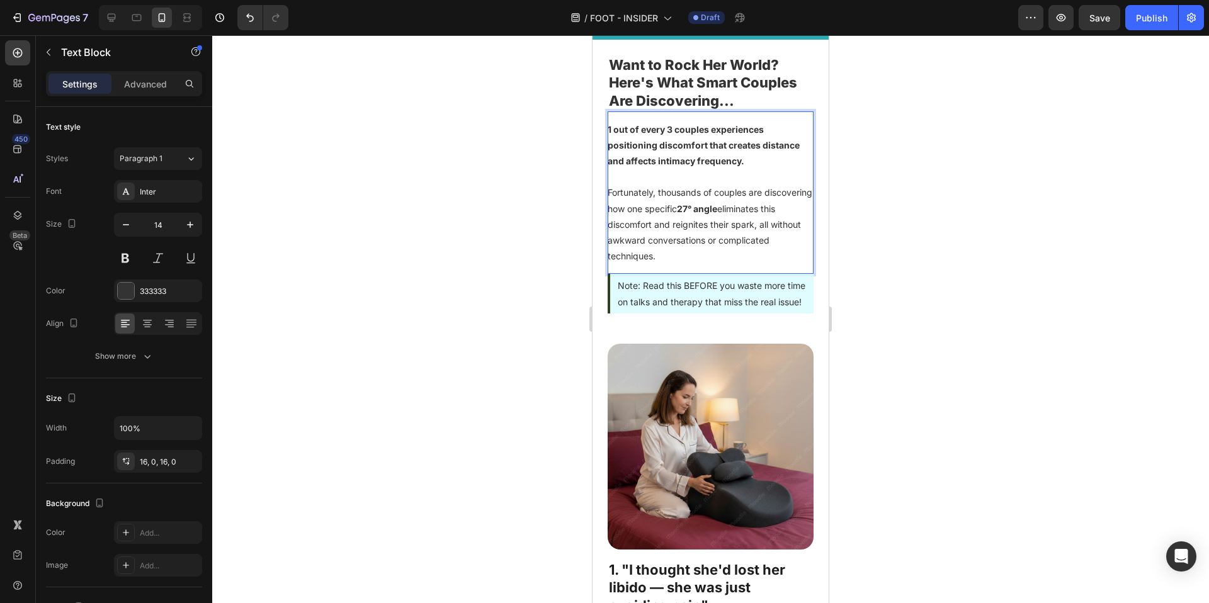
scroll to position [53, 0]
click at [989, 222] on div at bounding box center [710, 319] width 997 height 568
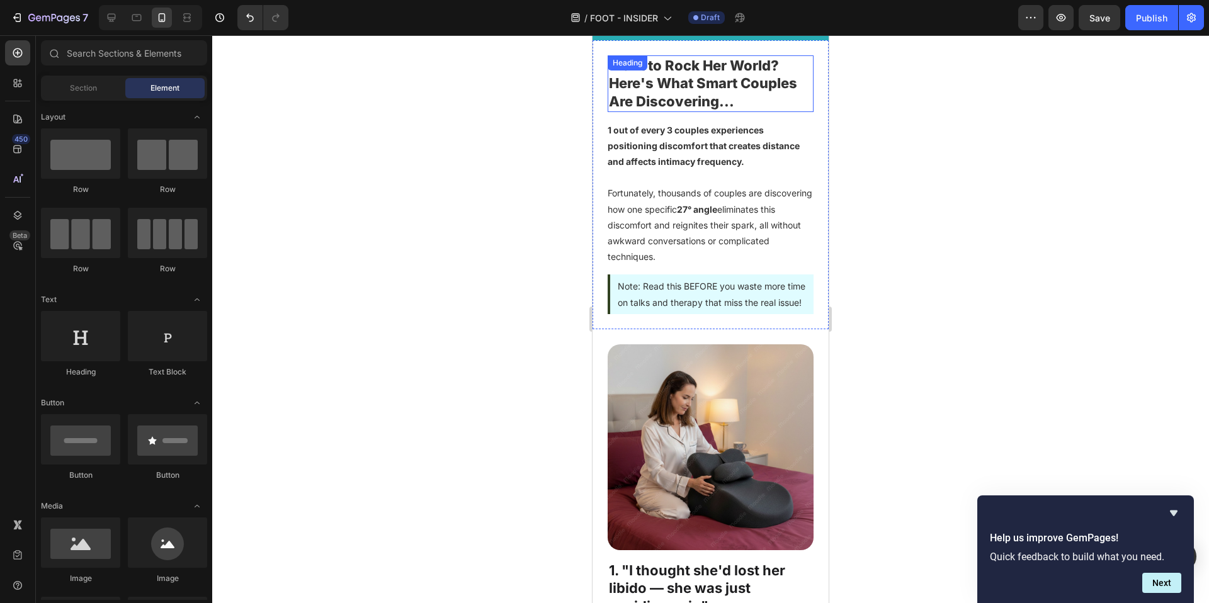
click at [660, 84] on h2 "Want to Rock Her World? Here's What Smart Couples Are Discovering..." at bounding box center [711, 83] width 206 height 57
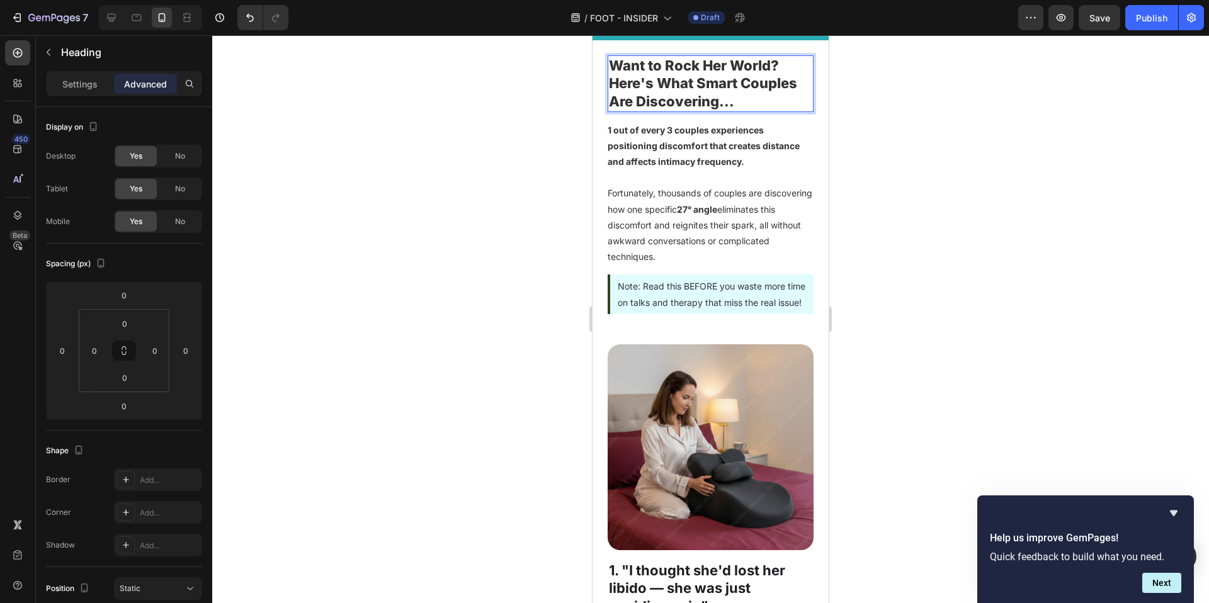
click at [660, 84] on h2 "Want to Rock Her World? Here's What Smart Couples Are Discovering..." at bounding box center [711, 83] width 206 height 57
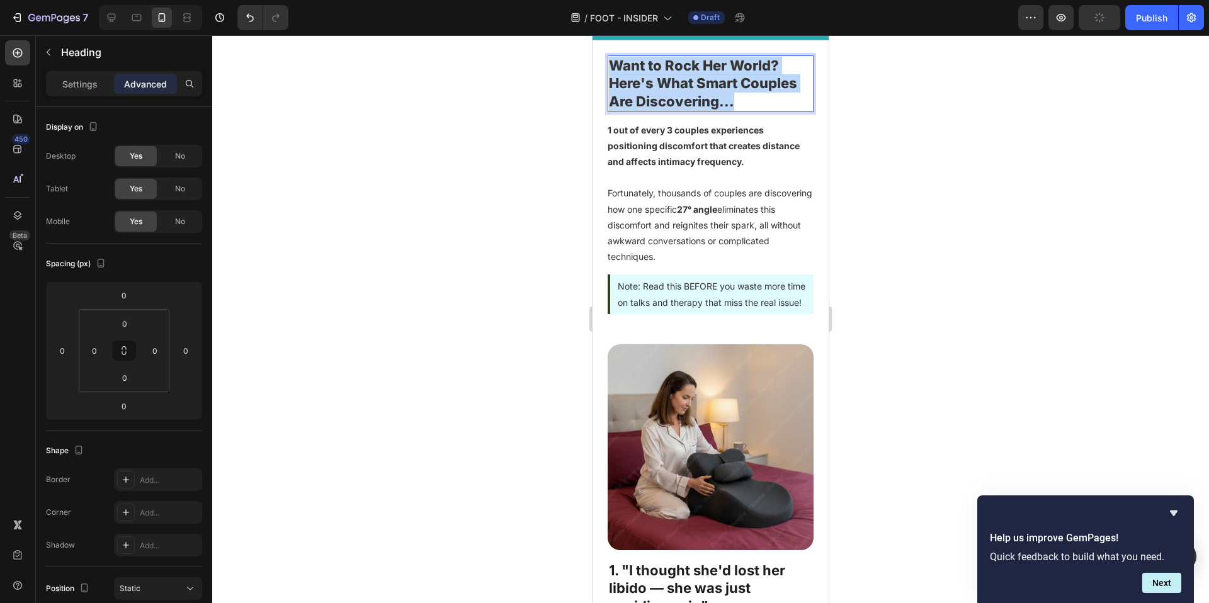
click at [660, 84] on p "Want to Rock Her World? Here's What Smart Couples Are Discovering..." at bounding box center [710, 84] width 203 height 54
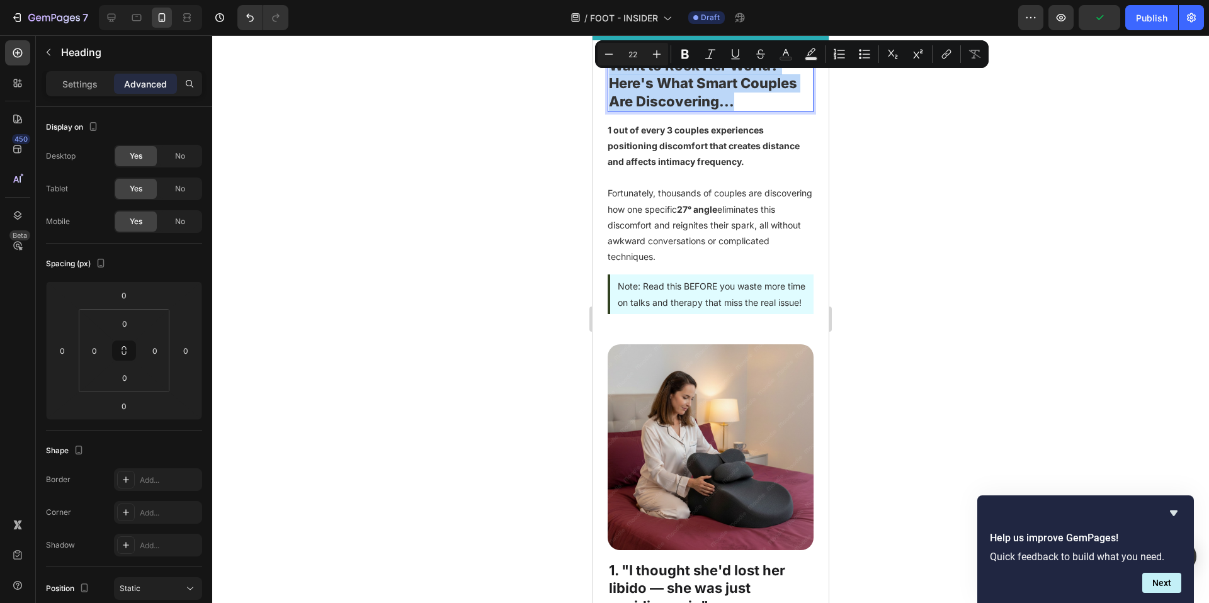
click at [737, 96] on p "Want to Rock Her World? Here's What Smart Couples Are Discovering..." at bounding box center [710, 84] width 203 height 54
drag, startPoint x: 741, startPoint y: 104, endPoint x: 608, endPoint y: 80, distance: 135.0
click at [609, 80] on p "Want to Rock Her World? Here's What Smart Couples Are Discovering..." at bounding box center [710, 84] width 203 height 54
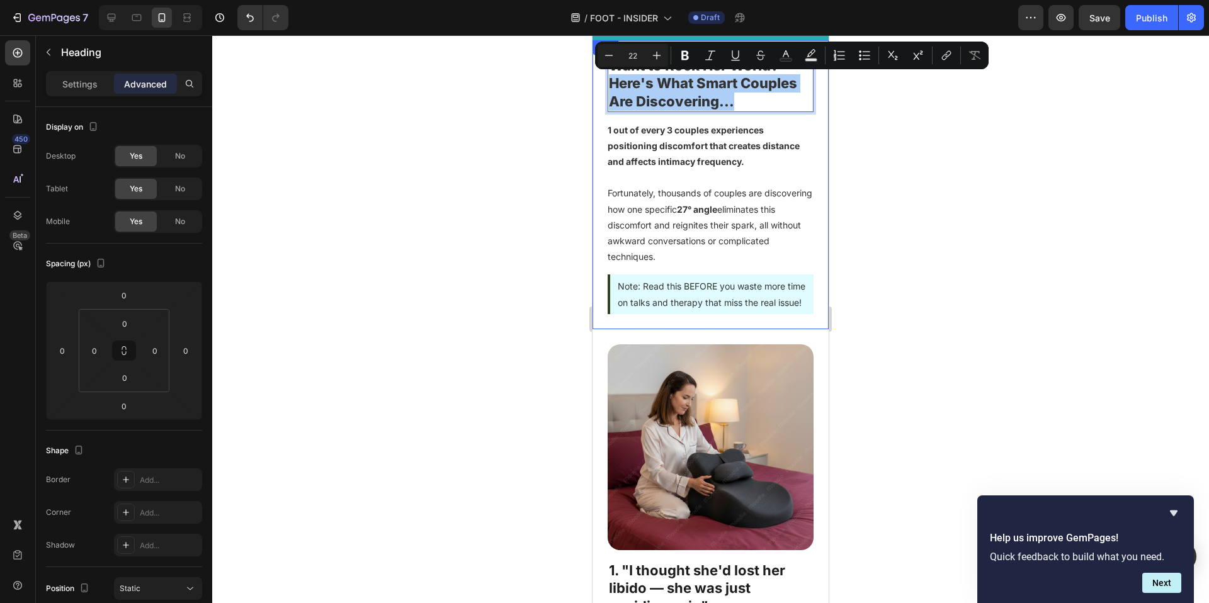
click at [89, 88] on p "Settings" at bounding box center [79, 83] width 35 height 13
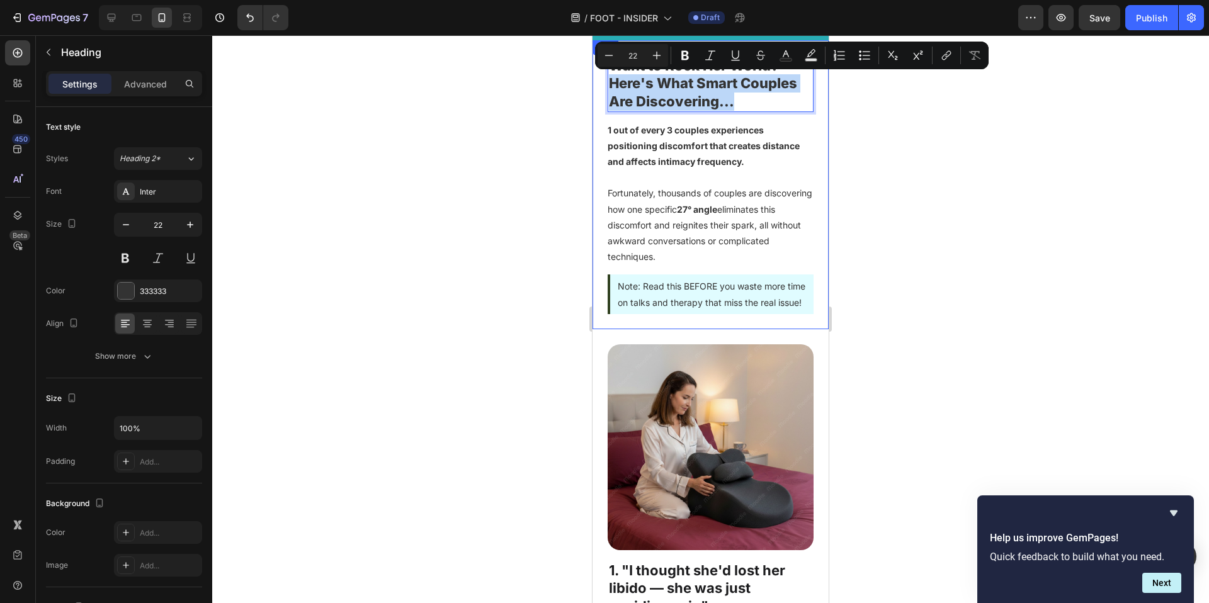
drag, startPoint x: 739, startPoint y: 103, endPoint x: 602, endPoint y: 85, distance: 138.4
click at [602, 85] on div "Want to Rock Her World? Here's What Smart Couples Are Discovering... Heading 0 …" at bounding box center [711, 184] width 236 height 289
click at [787, 52] on icon "Editor contextual toolbar" at bounding box center [786, 53] width 6 height 7
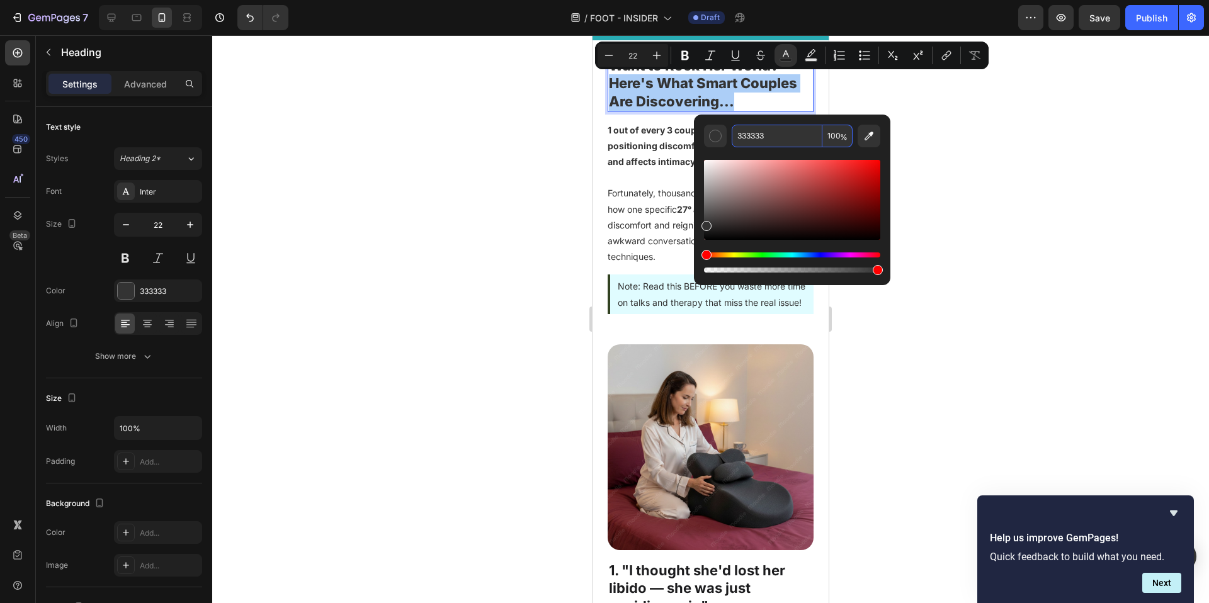
click at [762, 130] on input "333333" at bounding box center [777, 136] width 91 height 23
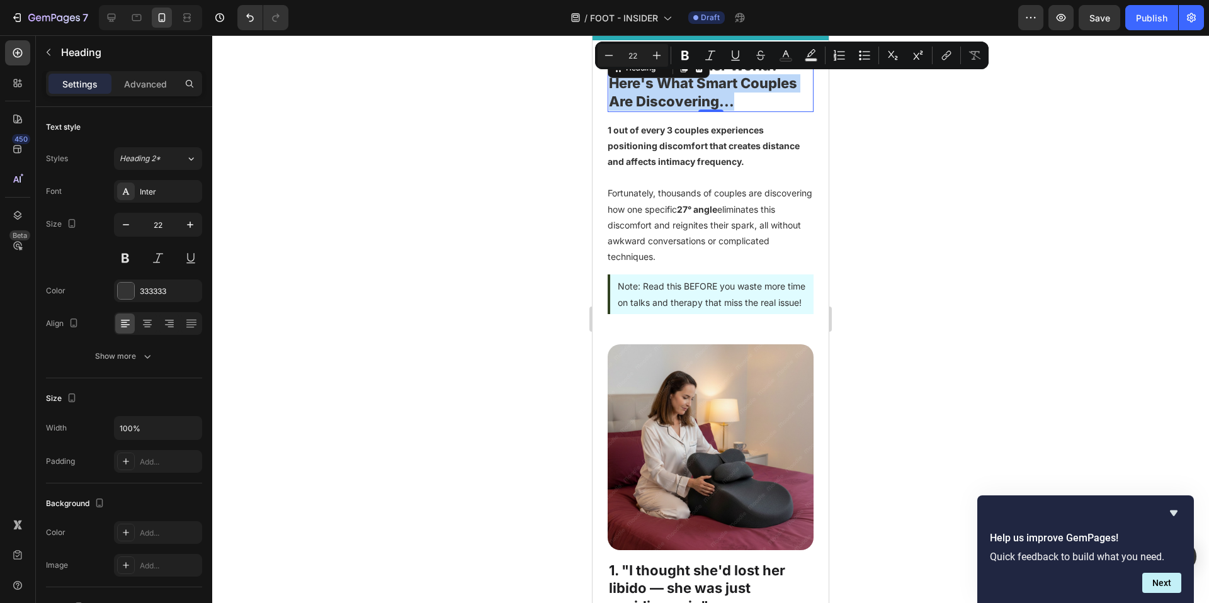
click at [678, 95] on p "Want to Rock Her World? Here's What Smart Couples Are Discovering..." at bounding box center [710, 84] width 203 height 54
drag, startPoint x: 730, startPoint y: 101, endPoint x: 600, endPoint y: 76, distance: 132.2
click at [600, 76] on div "Want to Rock Her World? Here's What Smart Couples Are Discovering... Heading 0 …" at bounding box center [711, 184] width 236 height 289
click at [788, 56] on icon "Editor contextual toolbar" at bounding box center [786, 55] width 13 height 13
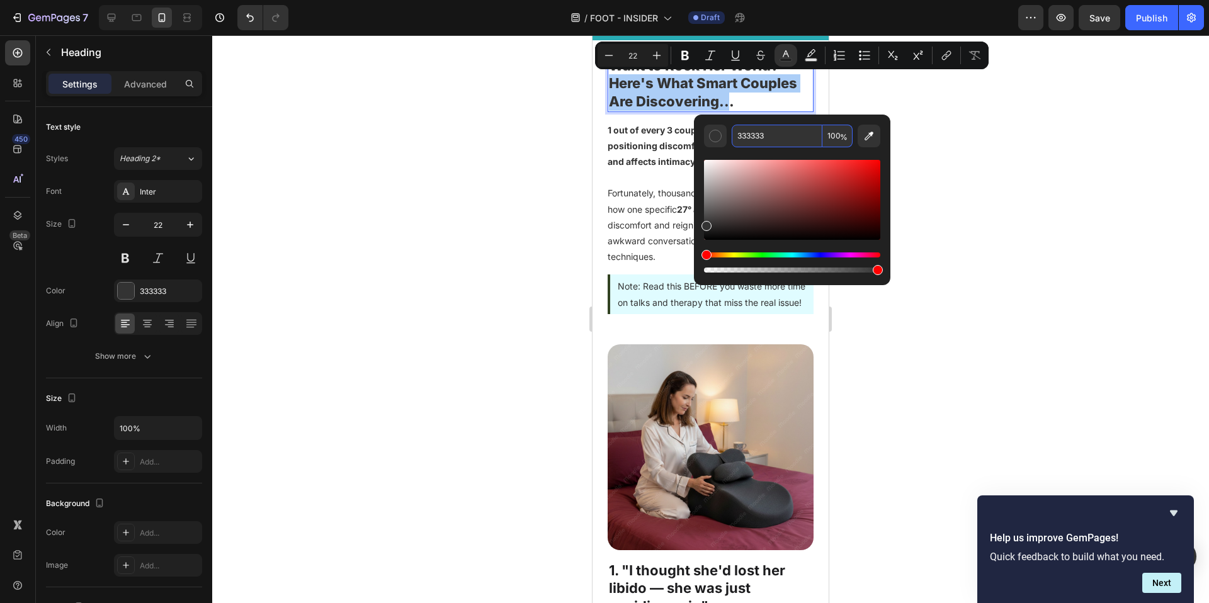
click at [766, 132] on input "333333" at bounding box center [777, 136] width 91 height 23
paste input "#009ba6"
type input "009BA6"
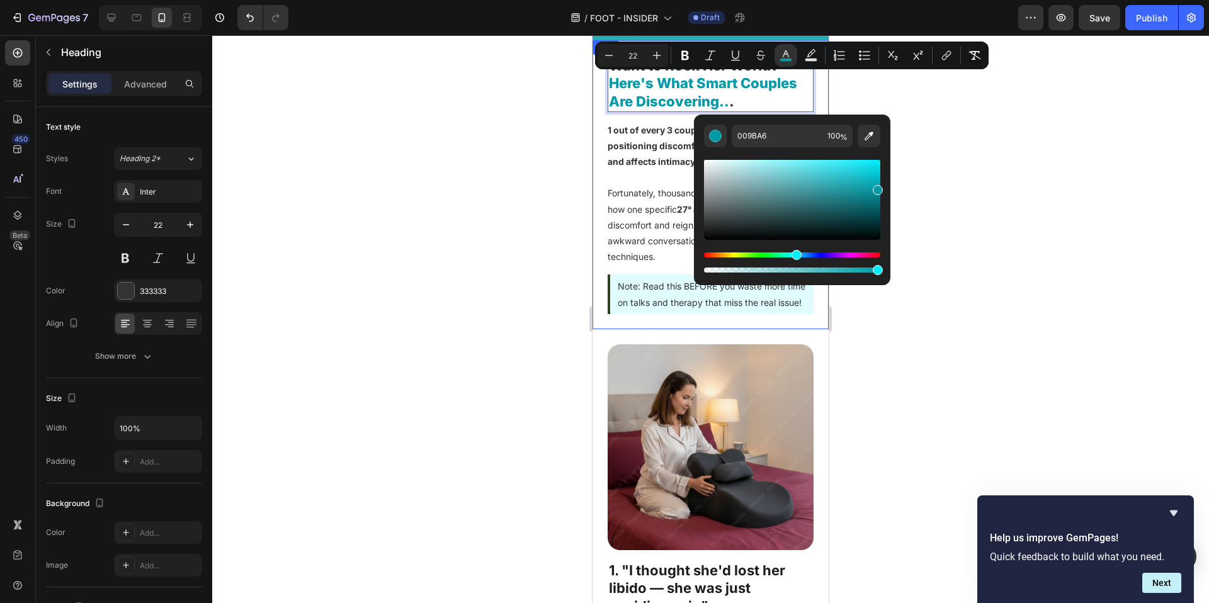
click at [506, 126] on div at bounding box center [710, 319] width 997 height 568
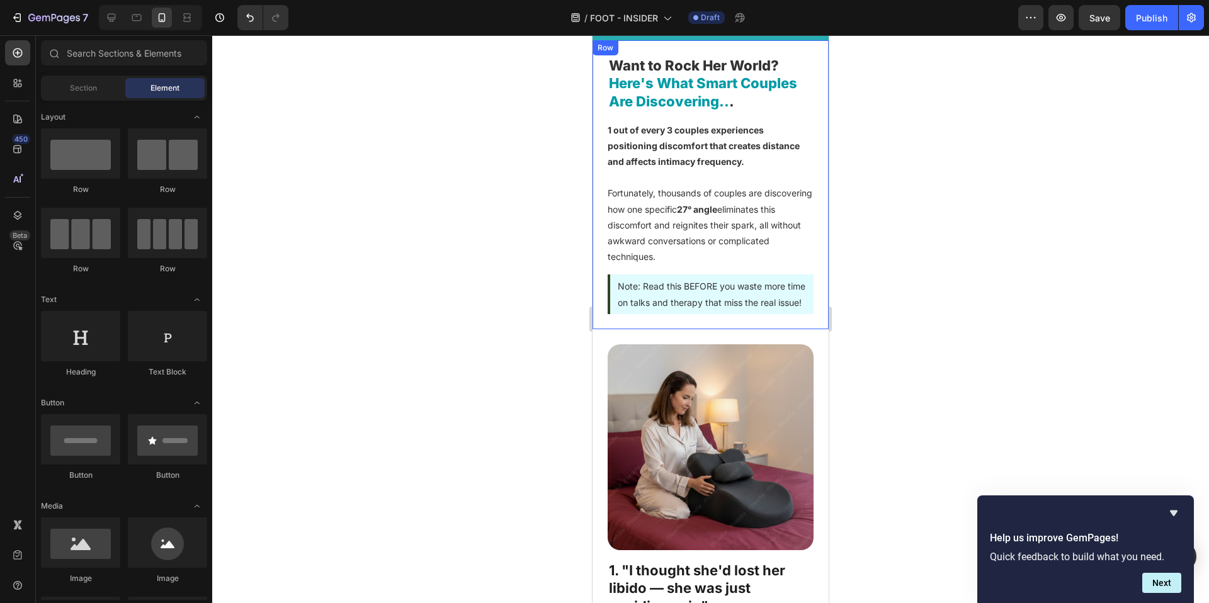
click at [506, 263] on div at bounding box center [710, 319] width 997 height 568
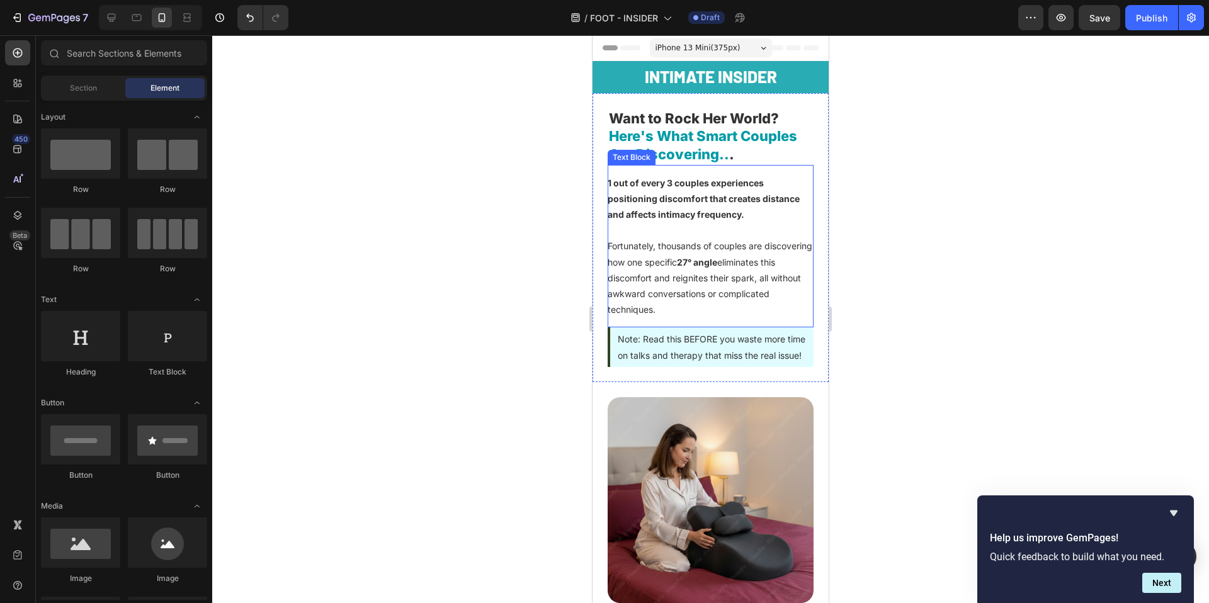
scroll to position [13, 0]
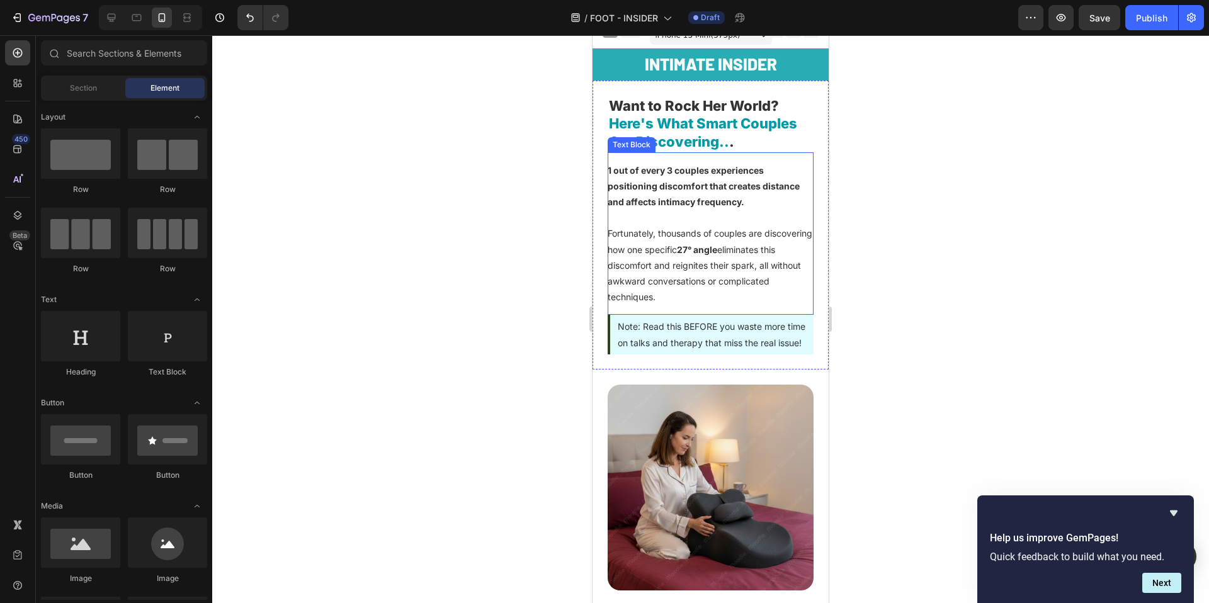
click at [441, 245] on div at bounding box center [710, 319] width 997 height 568
click at [923, 220] on div at bounding box center [710, 319] width 997 height 568
click at [649, 128] on span "Here's What Smart Couples Are Discovering.." at bounding box center [703, 132] width 188 height 35
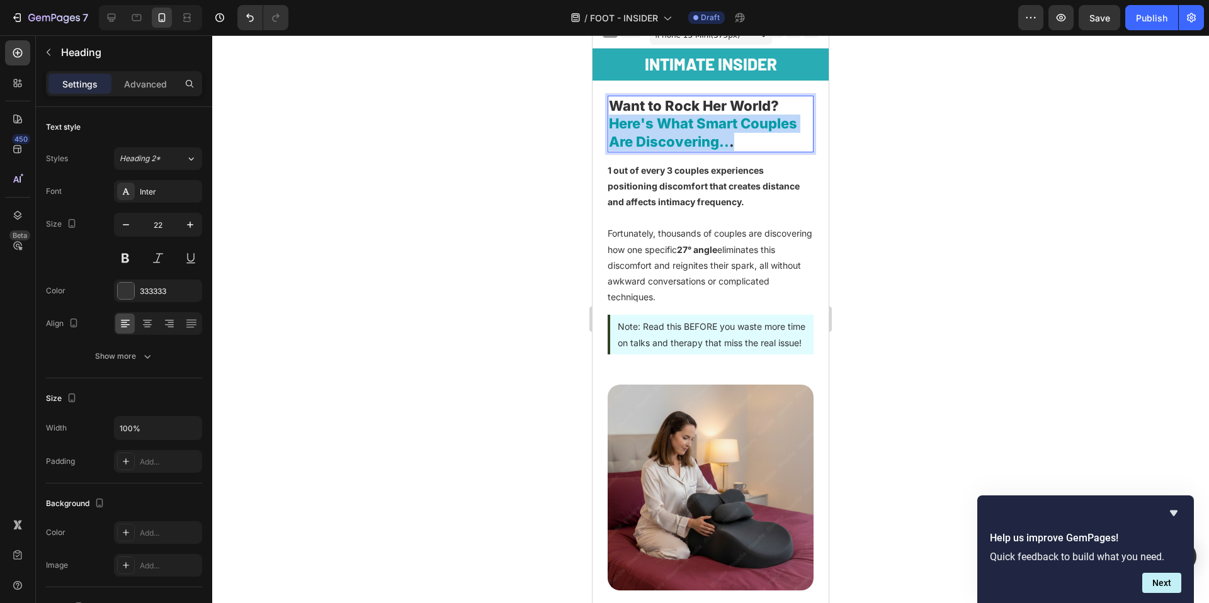
drag, startPoint x: 609, startPoint y: 122, endPoint x: 741, endPoint y: 147, distance: 134.6
click at [741, 147] on p "Want to Rock Her World? Here's What Smart Couples Are Discovering.. ." at bounding box center [710, 124] width 203 height 54
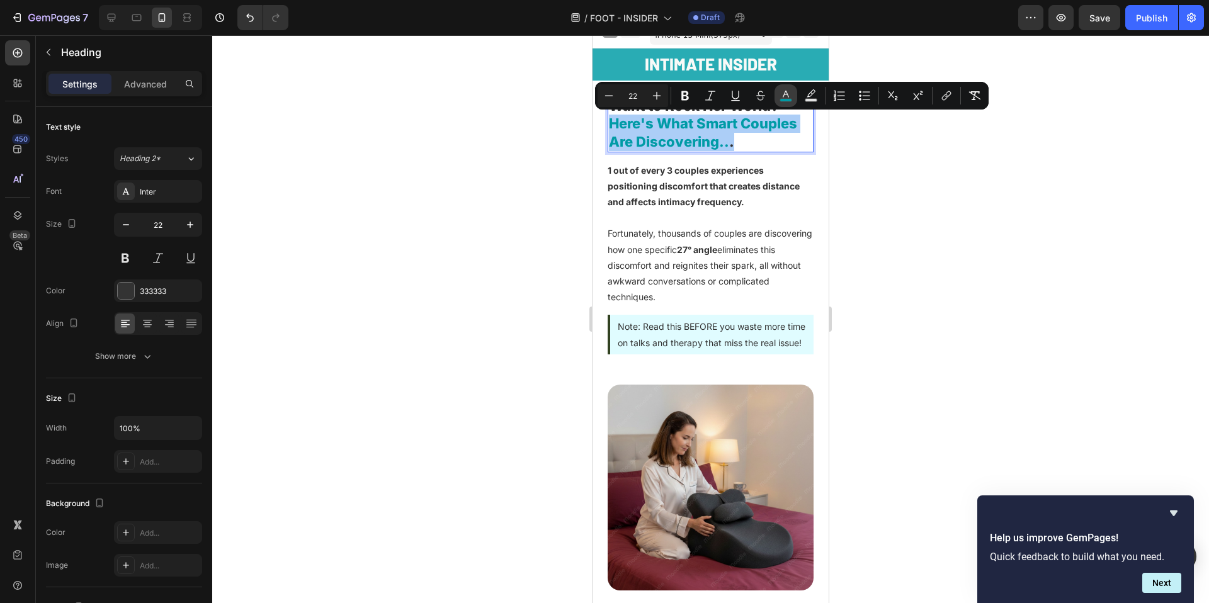
click at [787, 87] on button "color" at bounding box center [786, 95] width 23 height 23
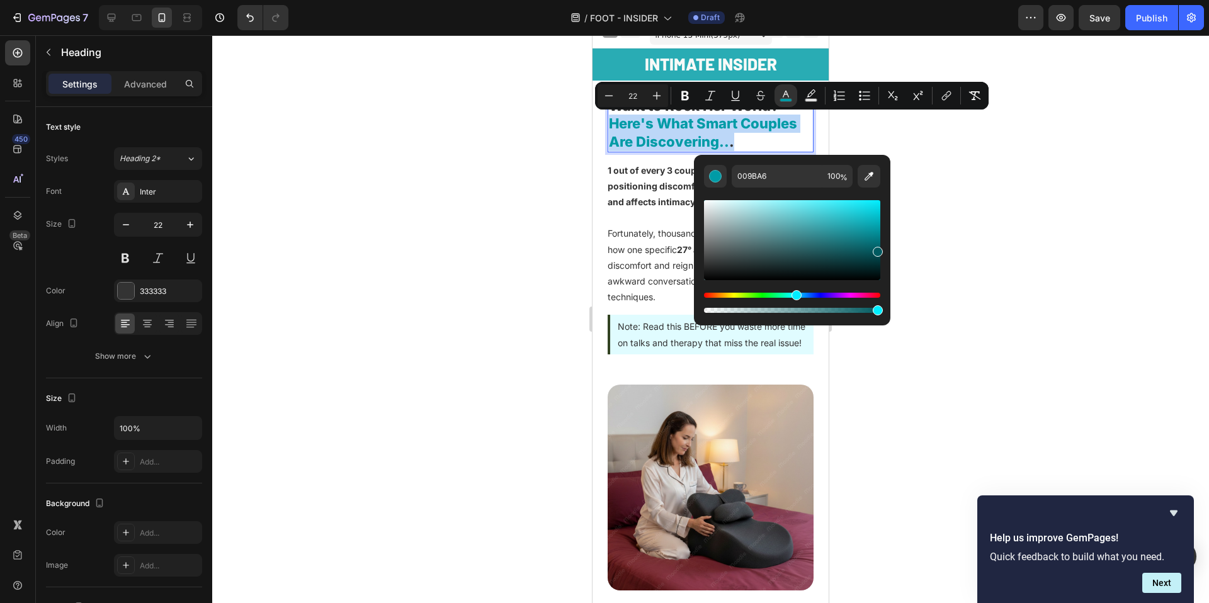
type input "005A60"
drag, startPoint x: 879, startPoint y: 232, endPoint x: 879, endPoint y: 249, distance: 17.6
click at [879, 249] on div "Editor contextual toolbar" at bounding box center [878, 252] width 10 height 10
click at [1018, 216] on div at bounding box center [710, 319] width 997 height 568
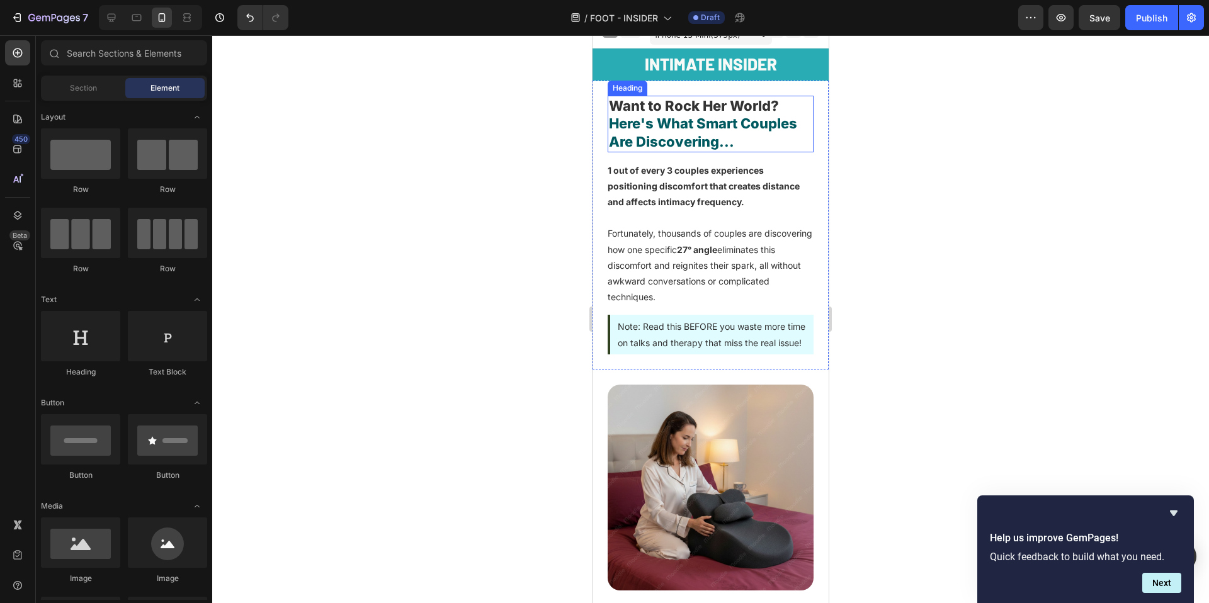
click at [639, 122] on span "Here's What Smart Couples Are Discovering..." at bounding box center [703, 132] width 188 height 35
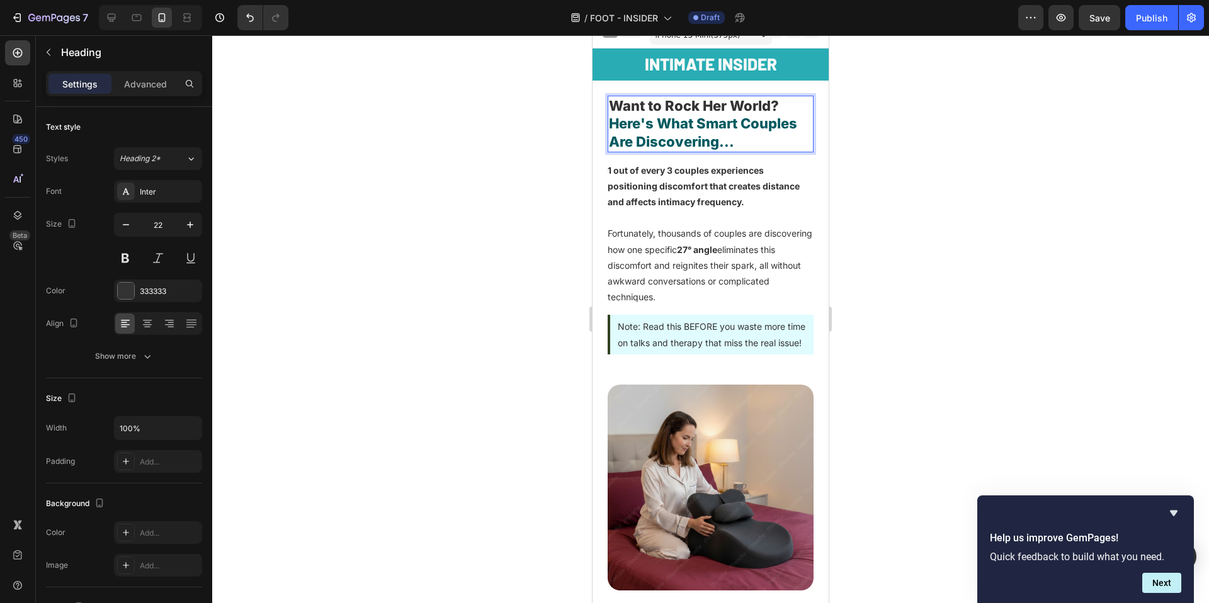
click at [615, 122] on span "Here's What Smart Couples Are Discovering..." at bounding box center [703, 132] width 188 height 35
drag, startPoint x: 610, startPoint y: 122, endPoint x: 764, endPoint y: 147, distance: 155.8
click at [764, 147] on p "Want to Rock Her World? Here's What Smart Couples Are Discovering..." at bounding box center [710, 124] width 203 height 54
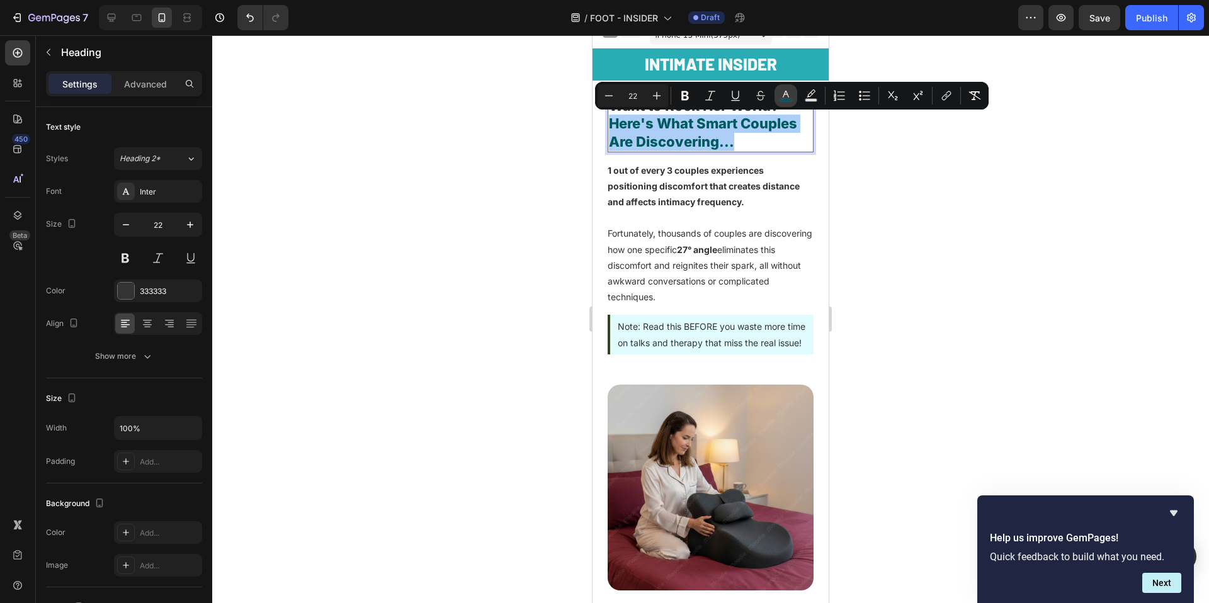
drag, startPoint x: 789, startPoint y: 98, endPoint x: 217, endPoint y: 111, distance: 572.6
click at [789, 99] on rect "Editor contextual toolbar" at bounding box center [786, 100] width 12 height 3
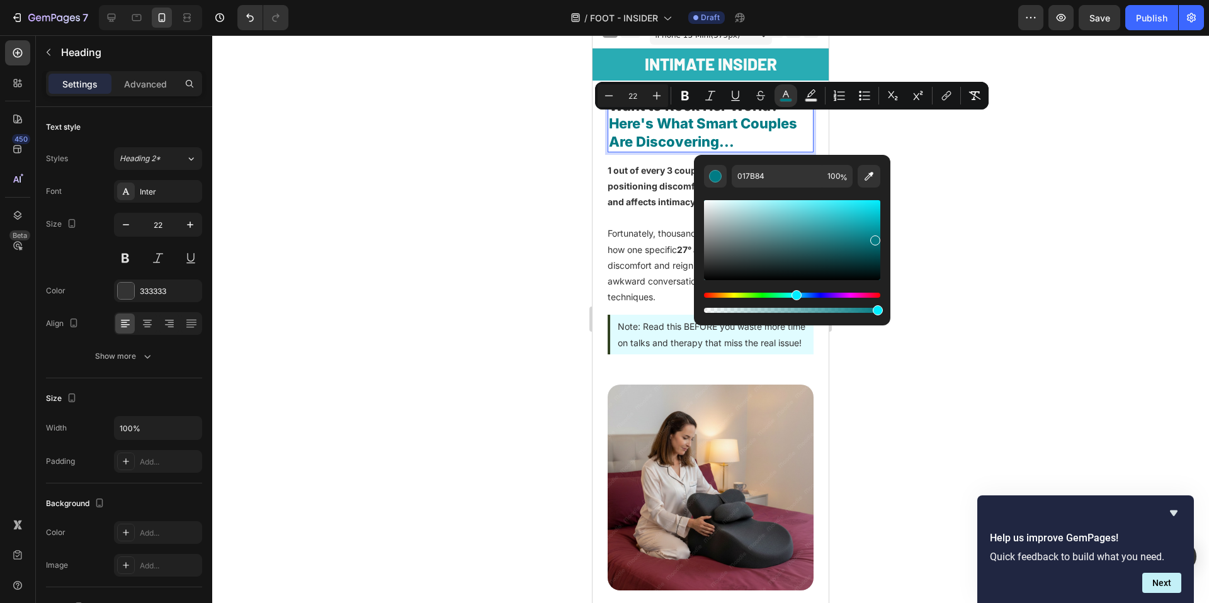
type input "057C84"
drag, startPoint x: 879, startPoint y: 253, endPoint x: 873, endPoint y: 238, distance: 15.9
click at [873, 238] on div "Editor contextual toolbar" at bounding box center [876, 241] width 10 height 10
click at [1059, 227] on div at bounding box center [710, 319] width 997 height 568
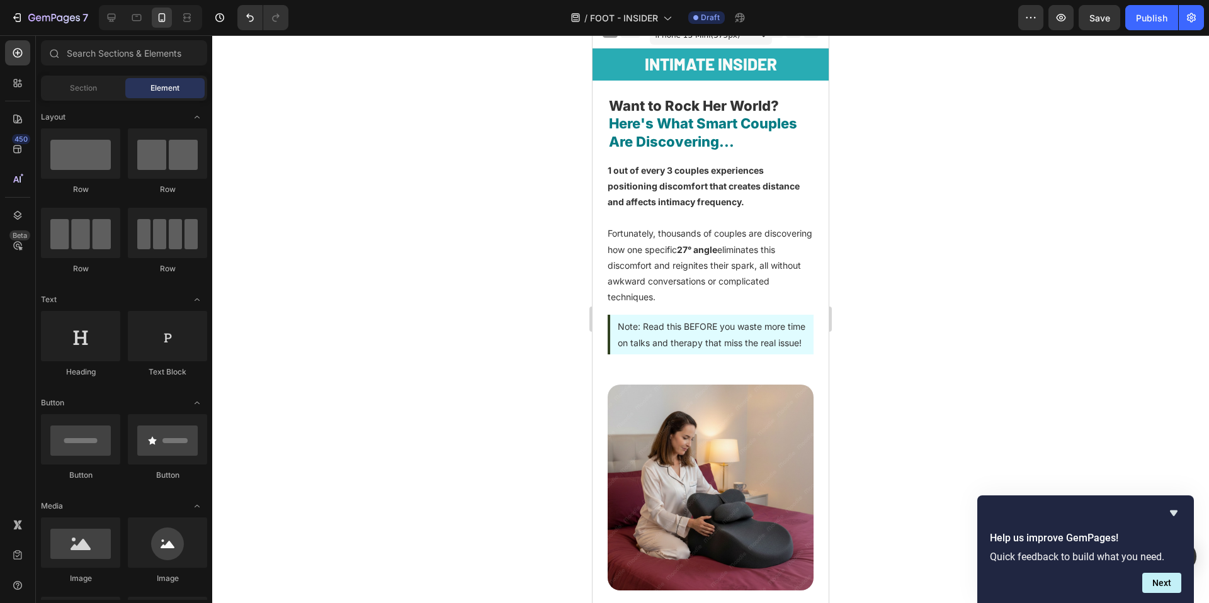
click at [1012, 236] on div at bounding box center [710, 319] width 997 height 568
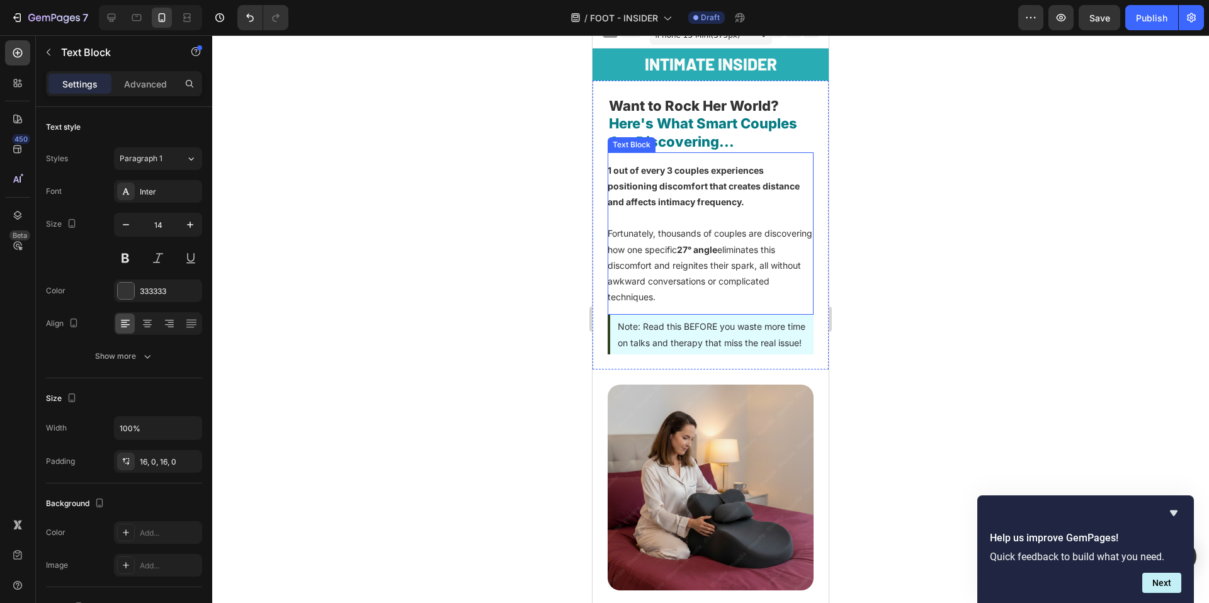
click at [739, 255] on p "Fortunately, thousands of couples are discovering how one specific 27° angle el…" at bounding box center [711, 264] width 206 height 79
click at [708, 256] on p "Fortunately, thousands of couples are discovering how one specific 27° angle el…" at bounding box center [711, 264] width 206 height 79
click at [695, 182] on strong "1 out of every 3 couples experiences positioning discomfort that creates distan…" at bounding box center [704, 186] width 192 height 42
click at [670, 246] on p "Fortunately, thousands of couples are discovering how one specific 27° angle el…" at bounding box center [711, 264] width 206 height 79
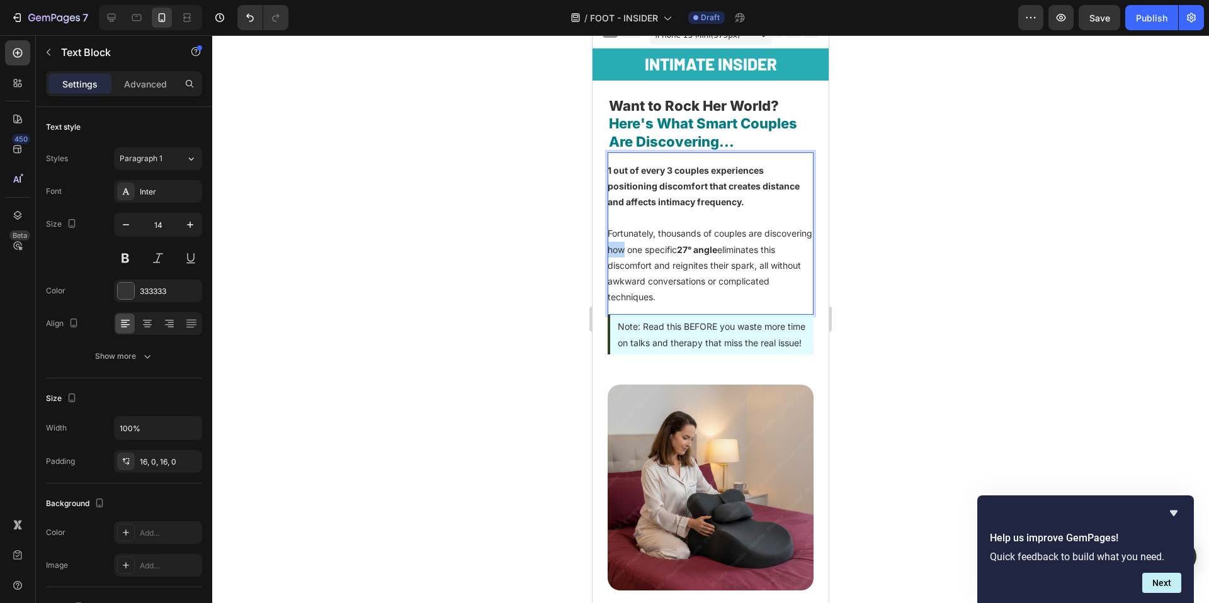
click at [670, 246] on p "Fortunately, thousands of couples are discovering how one specific 27° angle el…" at bounding box center [711, 264] width 206 height 79
click at [678, 276] on p "Fortunately, thousands of couples are discovering how one specific 27° angle el…" at bounding box center [711, 264] width 206 height 79
click at [741, 301] on p "Fortunately, thousands of couples are discovering how one specific 27° angle el…" at bounding box center [711, 264] width 206 height 79
click at [741, 344] on p "Note: Read this BEFORE you waste more time on talks and therapy that miss the r…" at bounding box center [712, 334] width 188 height 31
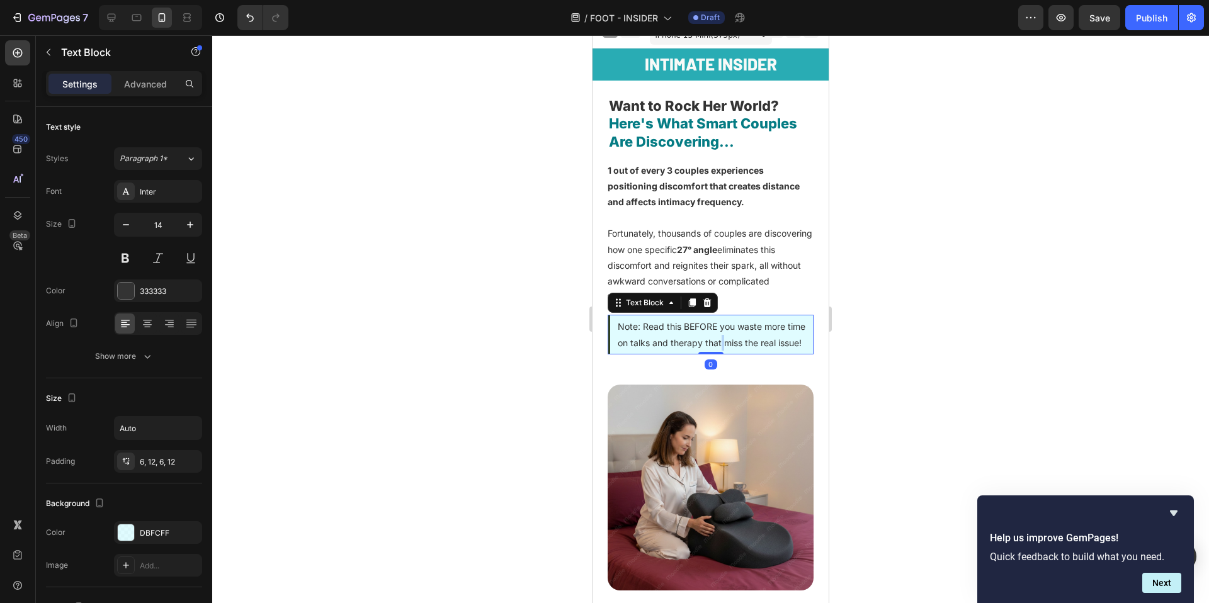
click at [741, 344] on p "Note: Read this BEFORE you waste more time on talks and therapy that miss the r…" at bounding box center [712, 334] width 188 height 31
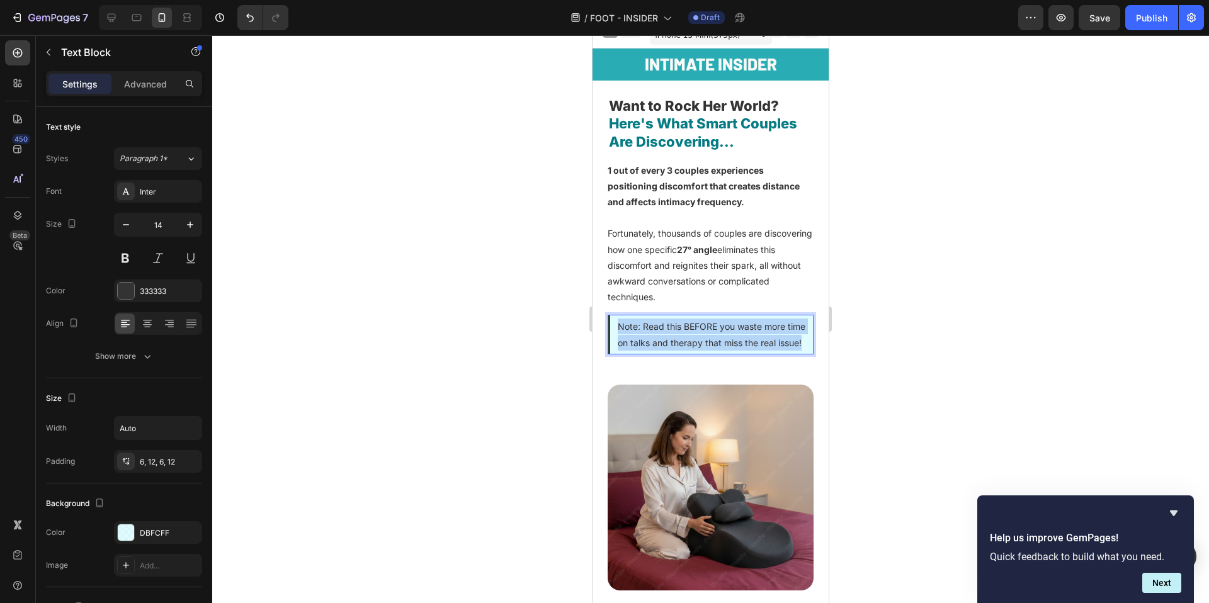
click at [741, 344] on p "Note: Read this BEFORE you waste more time on talks and therapy that miss the r…" at bounding box center [712, 334] width 188 height 31
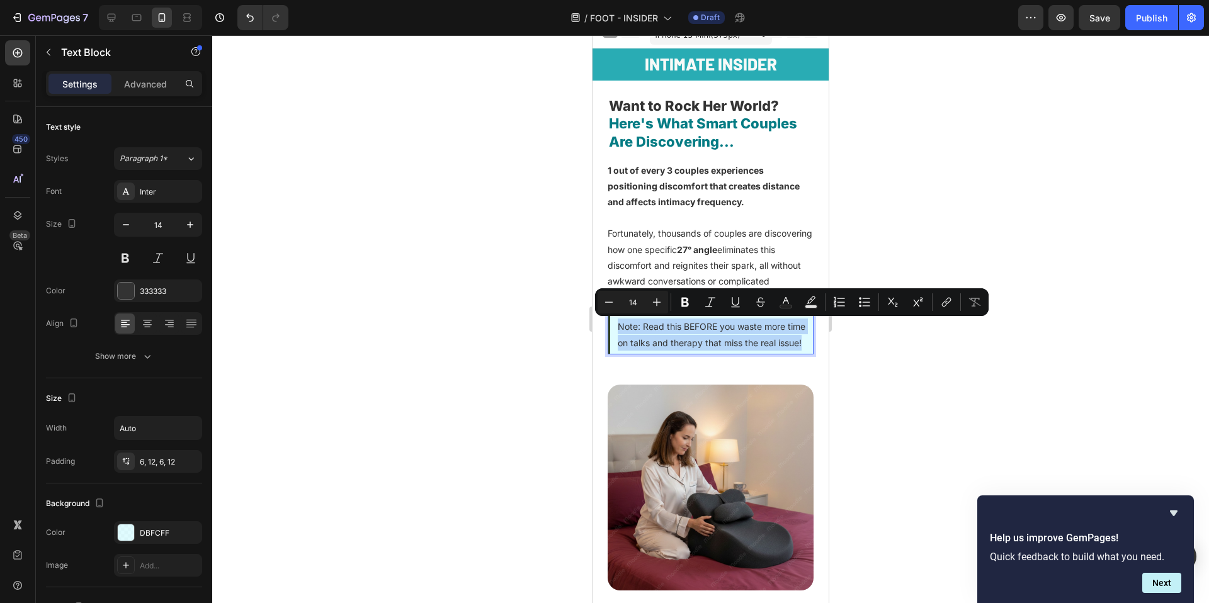
click at [649, 331] on p "Note: Read this BEFORE you waste more time on talks and therapy that miss the r…" at bounding box center [712, 334] width 188 height 31
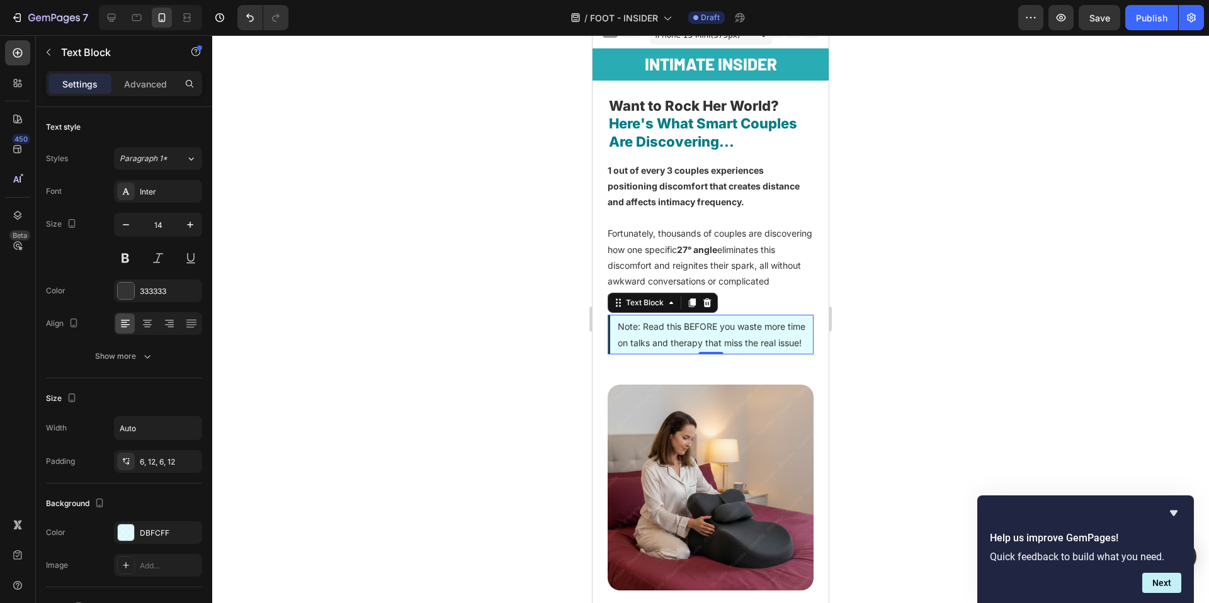
click at [649, 337] on p "Note: Read this BEFORE you waste more time on talks and therapy that miss the r…" at bounding box center [712, 334] width 188 height 31
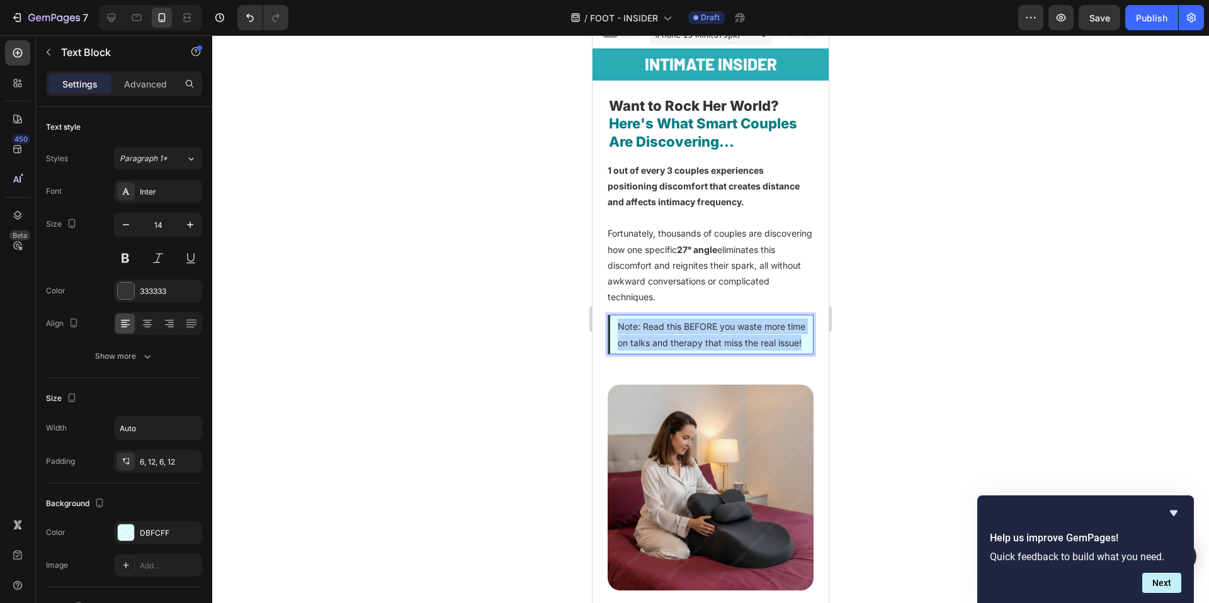
click at [649, 337] on p "Note: Read this BEFORE you waste more time on talks and therapy that miss the r…" at bounding box center [712, 334] width 188 height 31
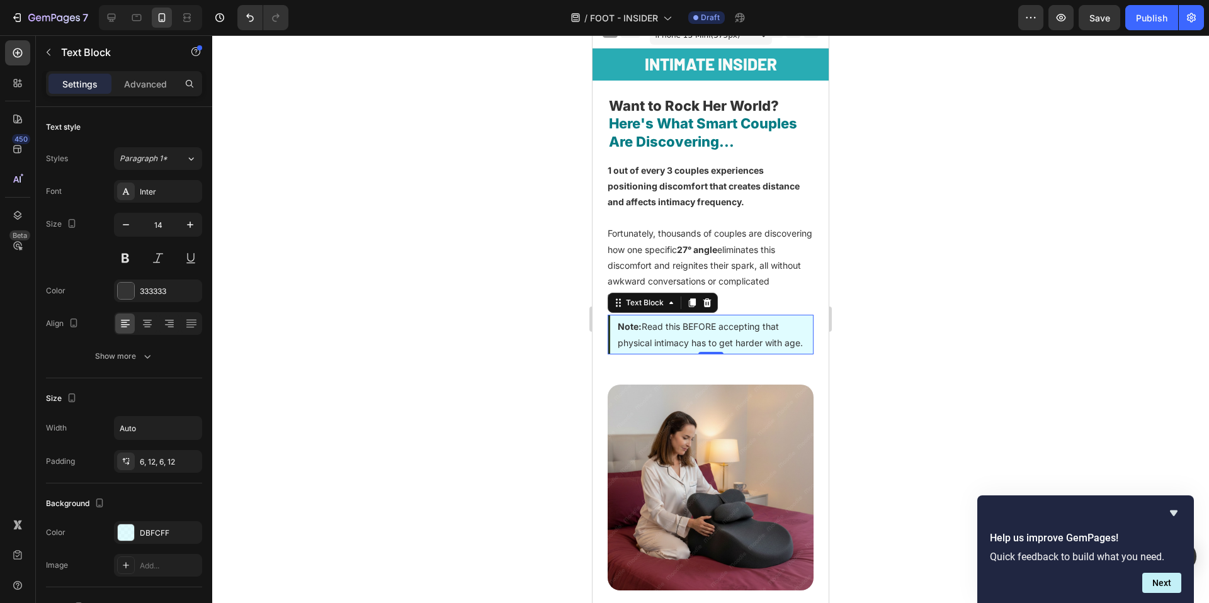
click at [930, 369] on div at bounding box center [710, 319] width 997 height 568
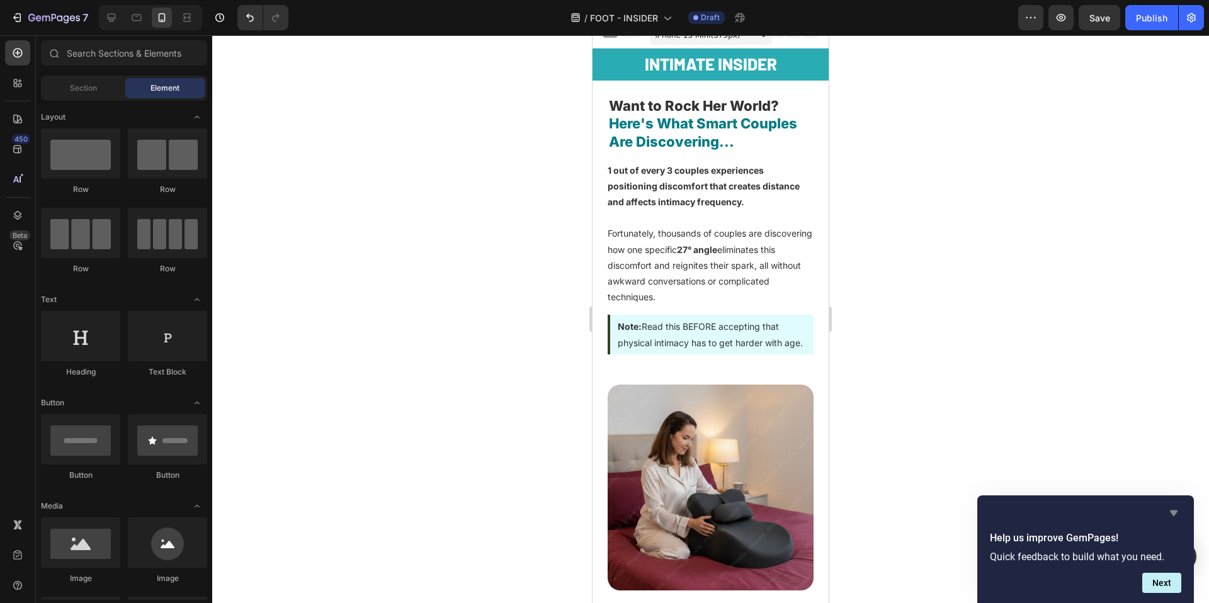
click at [1176, 513] on icon "Hide survey" at bounding box center [1174, 514] width 8 height 6
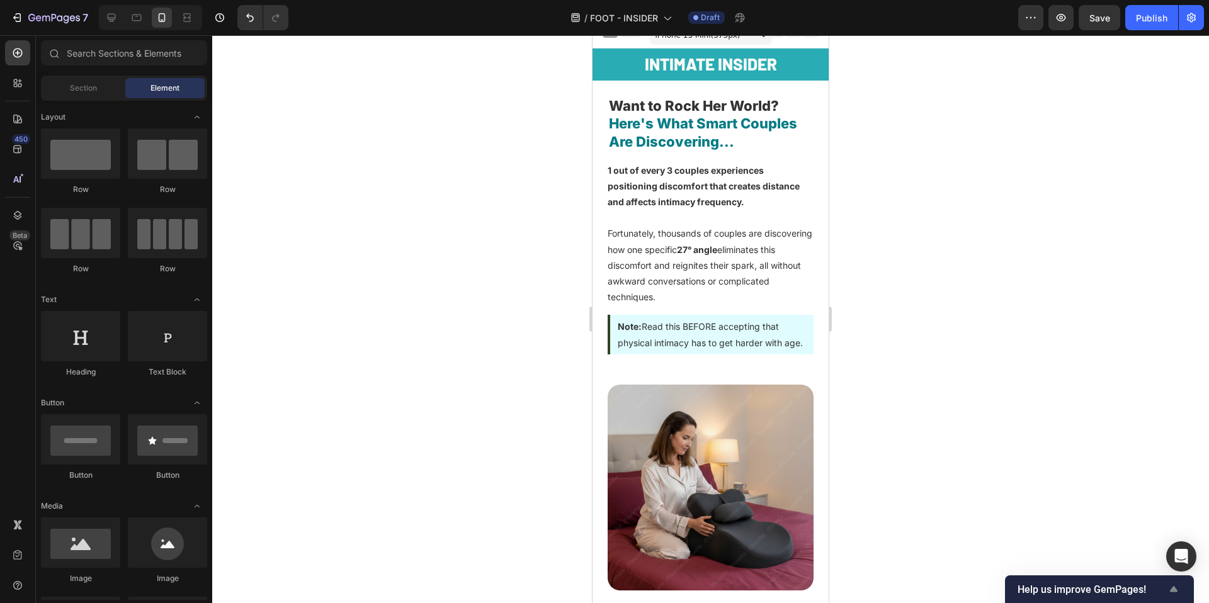
click at [1174, 593] on icon "Show survey - Help us improve GemPages!" at bounding box center [1173, 589] width 15 height 15
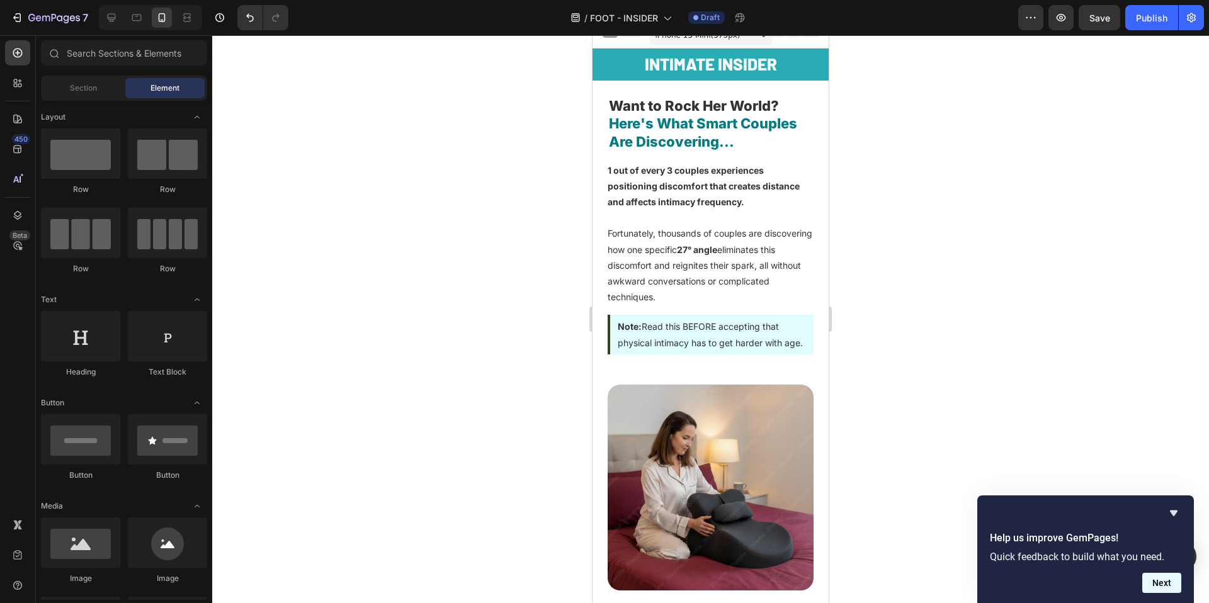
click at [1159, 577] on button "Next" at bounding box center [1161, 583] width 39 height 20
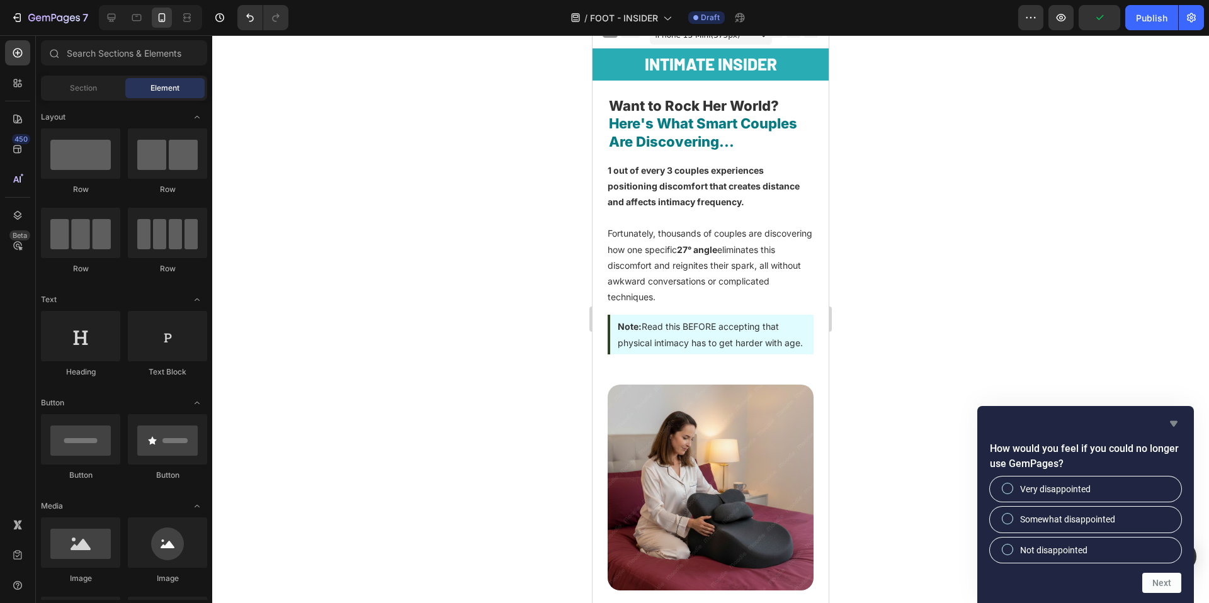
click at [1173, 421] on icon "Hide survey" at bounding box center [1174, 424] width 8 height 6
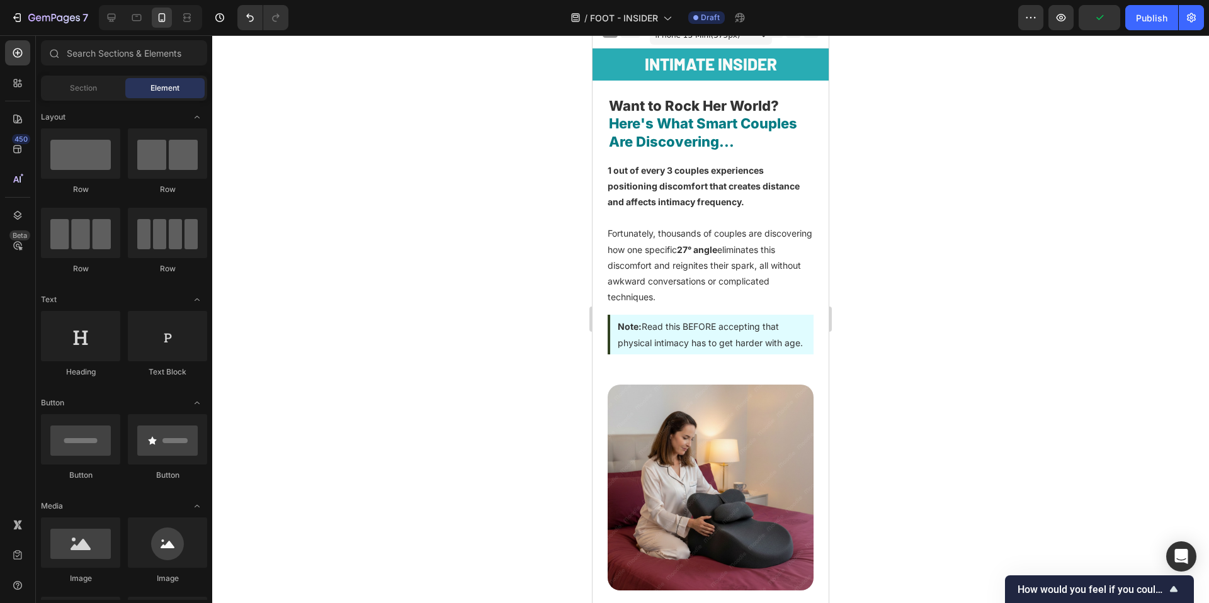
click at [973, 410] on div at bounding box center [710, 319] width 997 height 568
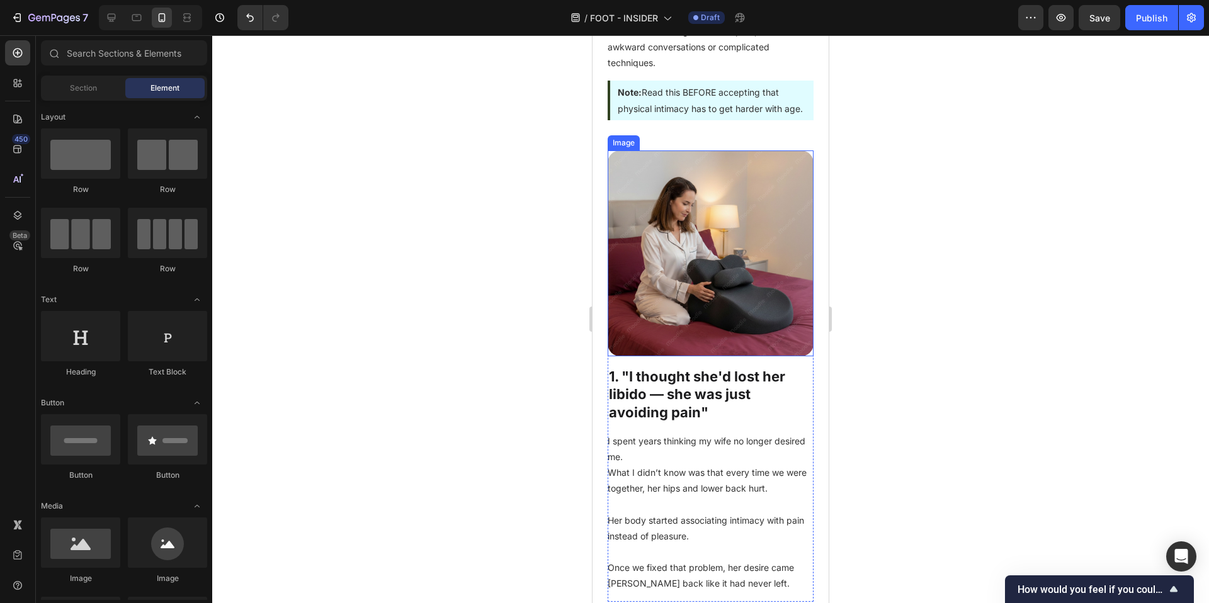
scroll to position [256, 0]
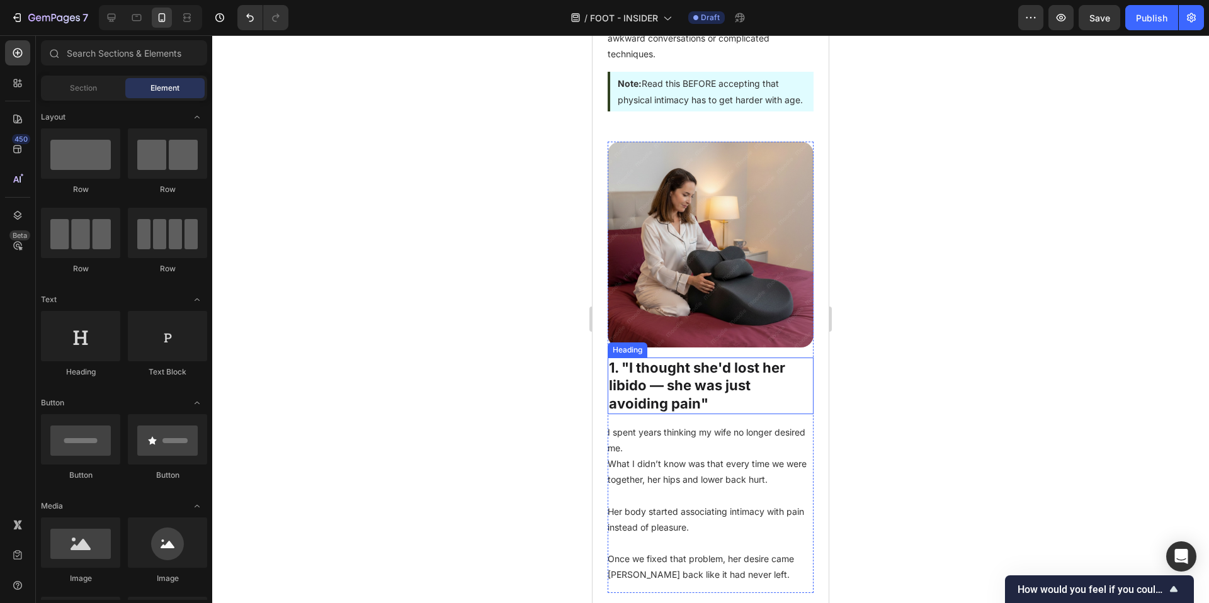
click at [695, 406] on h2 "1. "I thought she'd lost her libido — she was just avoiding pain"" at bounding box center [711, 386] width 206 height 57
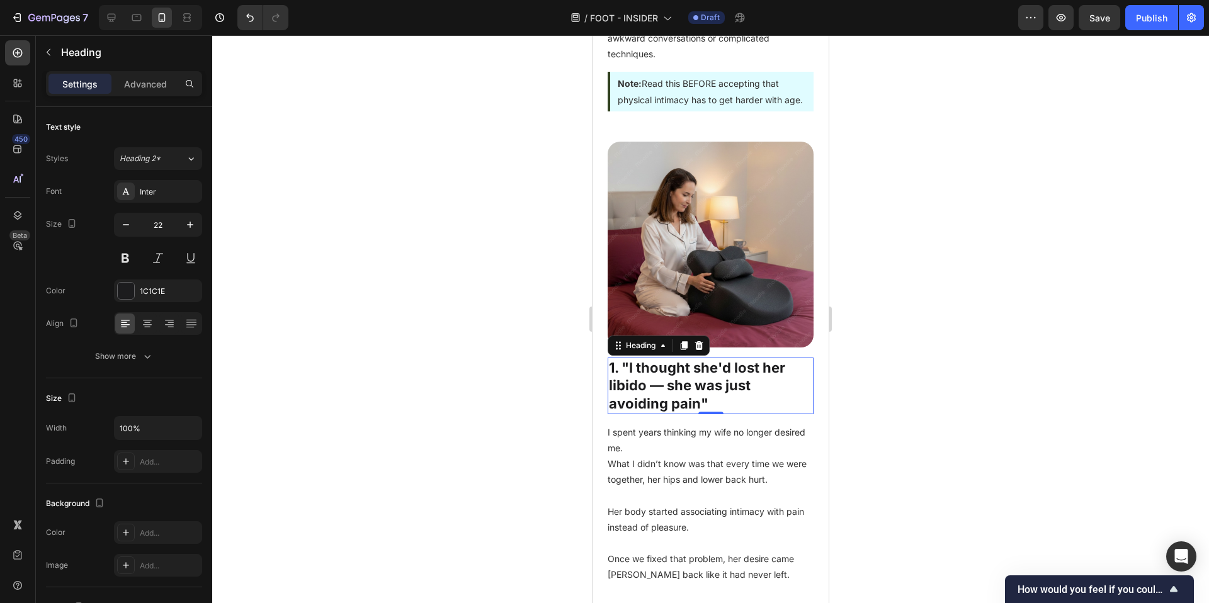
click at [683, 381] on h2 "1. "I thought she'd lost her libido — she was just avoiding pain"" at bounding box center [711, 386] width 206 height 57
click at [683, 381] on p "1. "I thought she'd lost her libido — she was just avoiding pain"" at bounding box center [710, 386] width 203 height 54
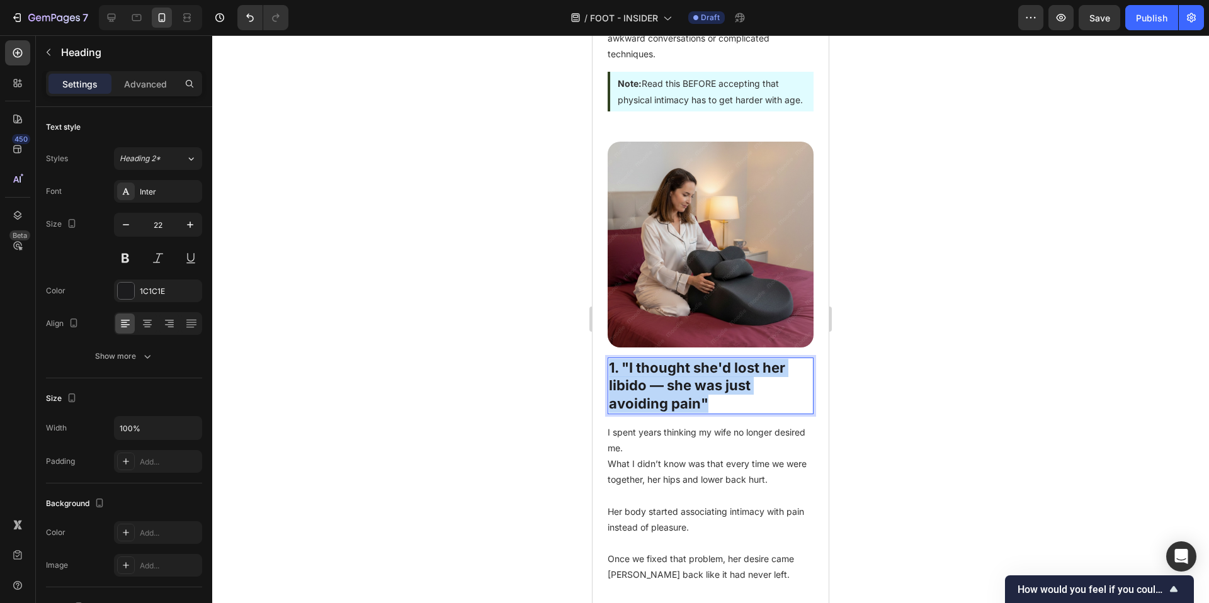
click at [683, 381] on p "1. "I thought she'd lost her libido — she was just avoiding pain"" at bounding box center [710, 386] width 203 height 54
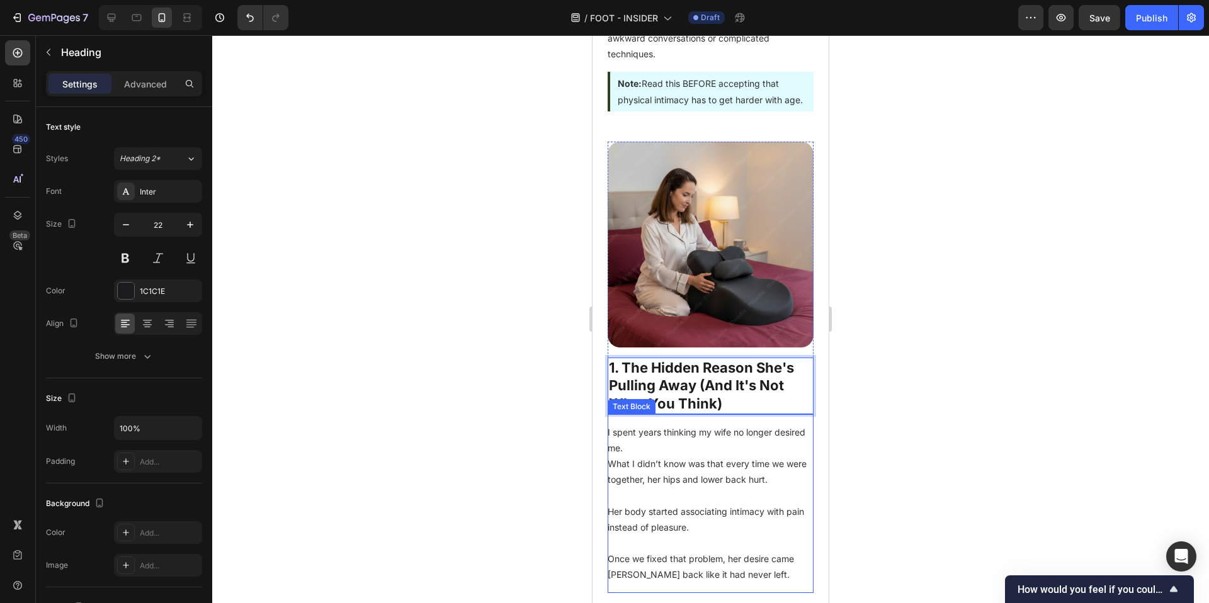
scroll to position [459, 0]
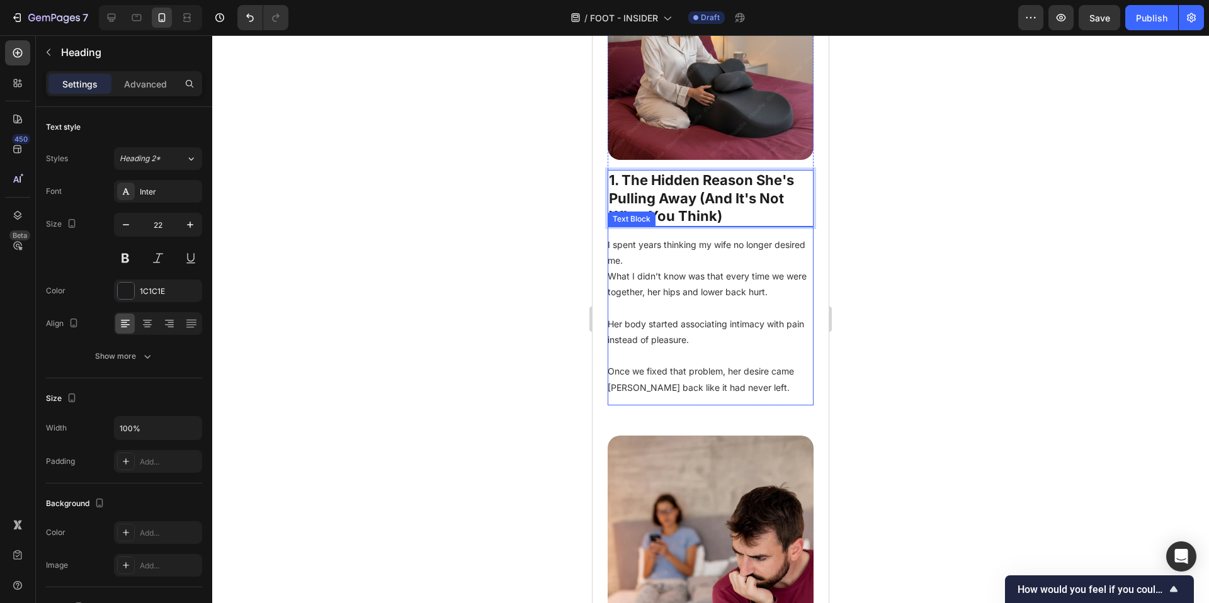
click at [693, 301] on p "Her body started associating intimacy with pain instead of pleasure." at bounding box center [711, 324] width 206 height 48
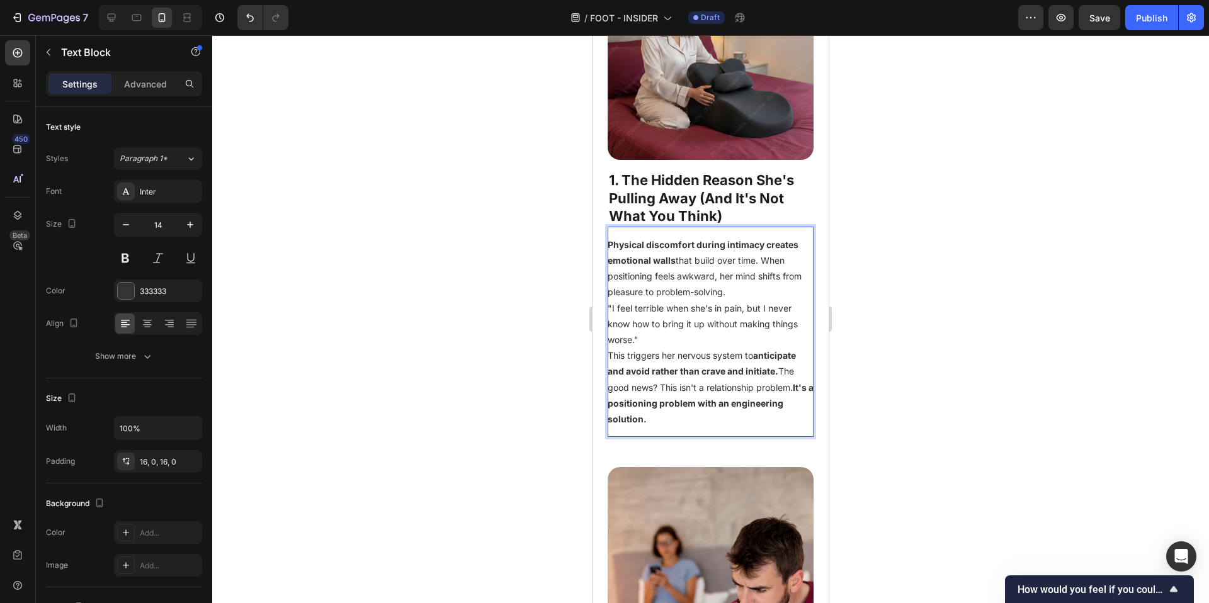
click at [762, 290] on p "Physical discomfort during intimacy creates emotional walls that build over tim…" at bounding box center [711, 269] width 206 height 64
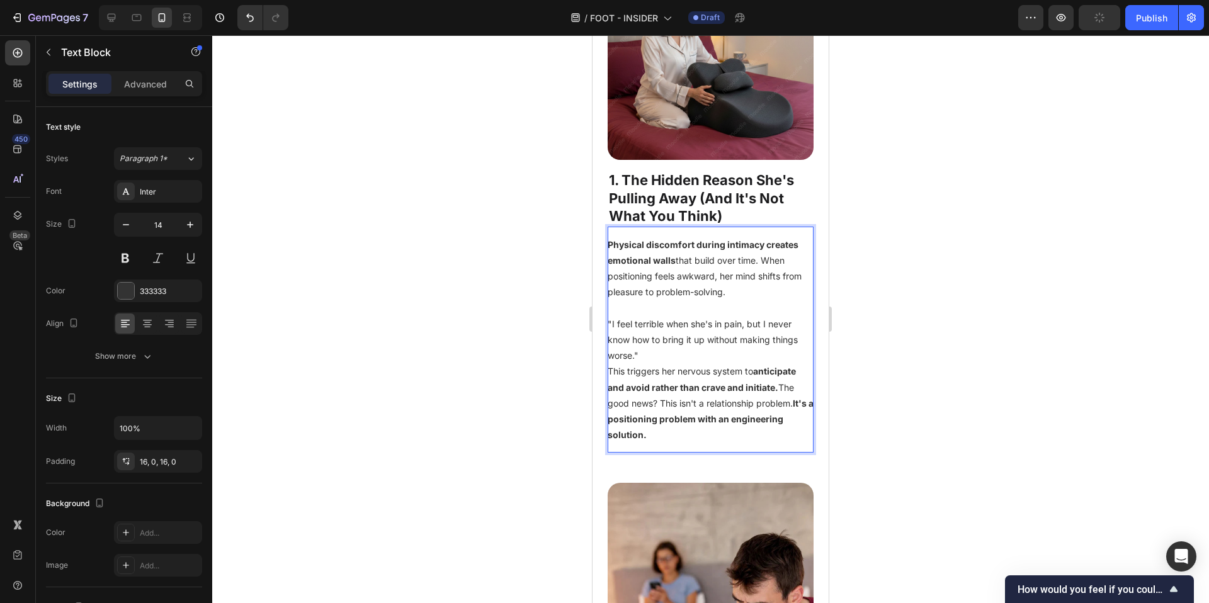
scroll to position [460, 0]
click at [672, 345] on p ""I feel terrible when she's in pain, but I never know how to bring it up withou…" at bounding box center [711, 339] width 206 height 48
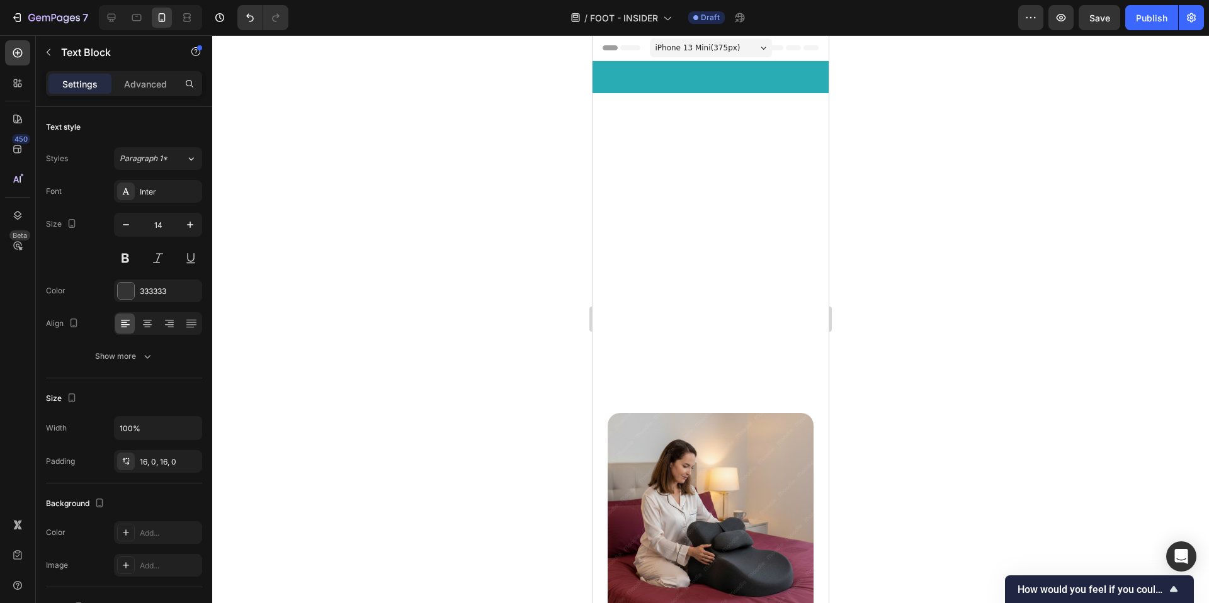
scroll to position [460, 0]
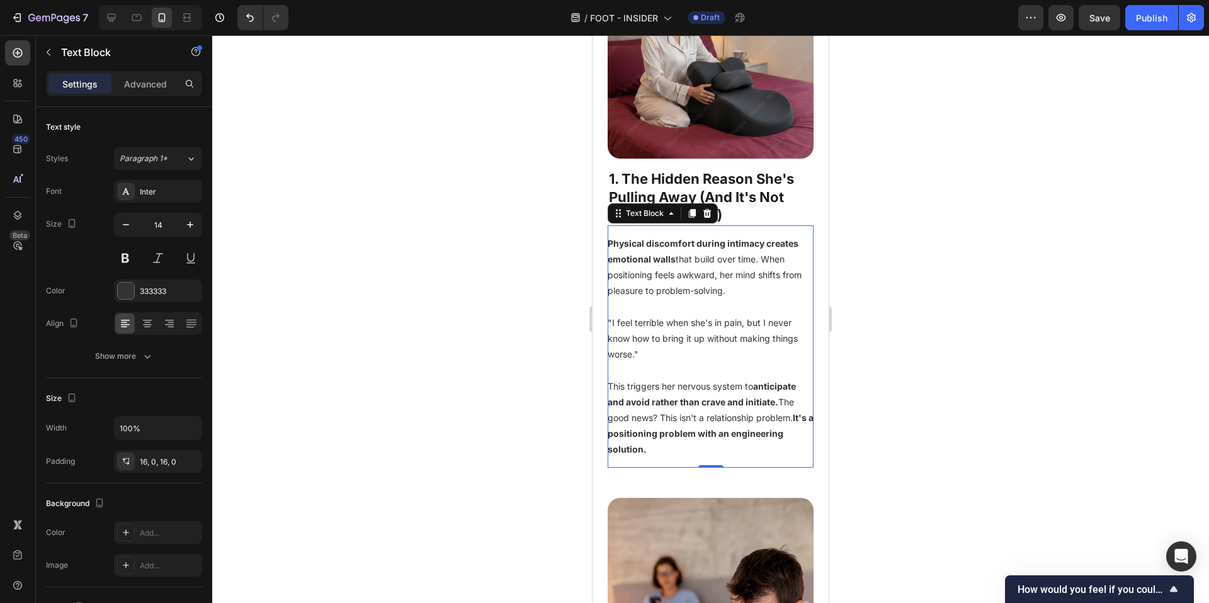
click at [970, 338] on div at bounding box center [710, 319] width 997 height 568
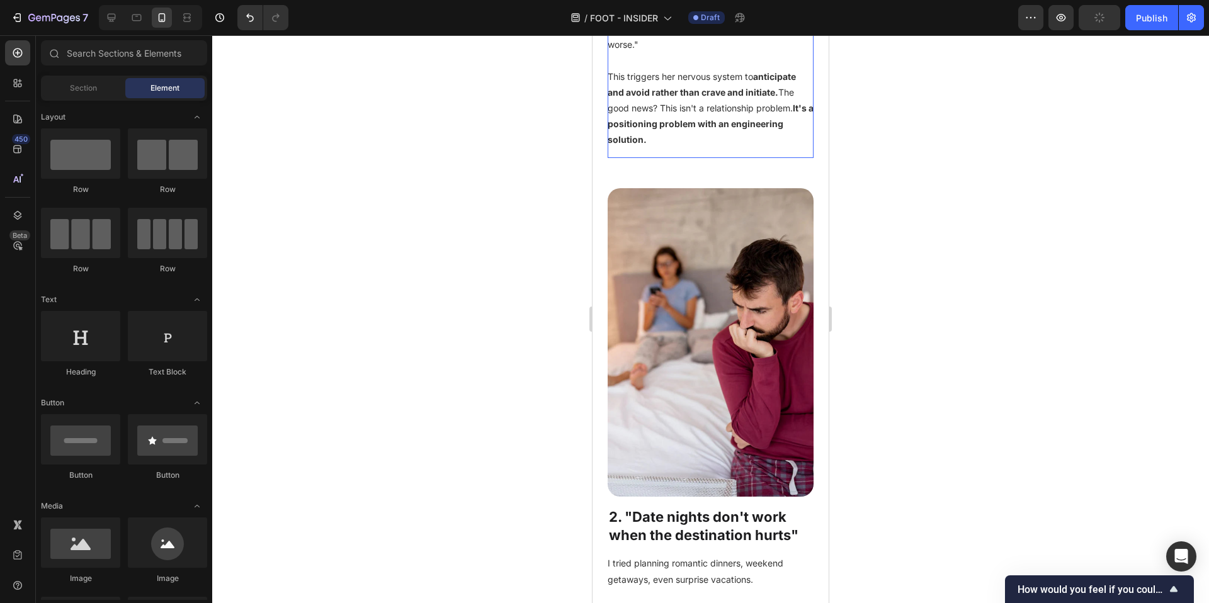
scroll to position [1063, 0]
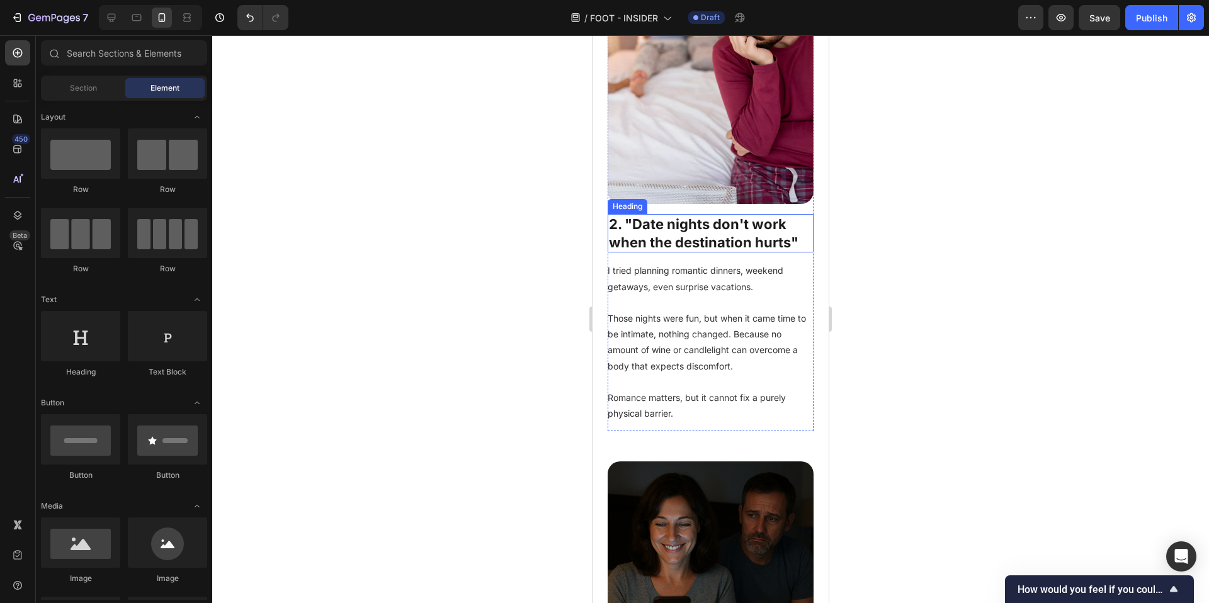
click at [744, 217] on h2 "2. "Date nights don't work when the destination hurts"" at bounding box center [711, 233] width 206 height 38
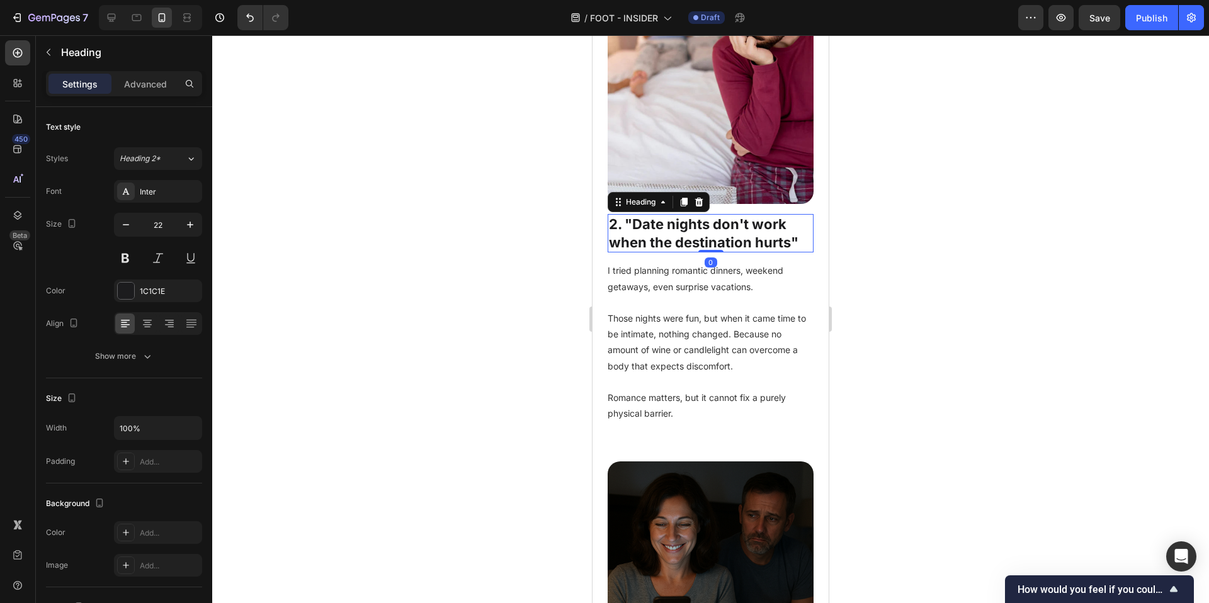
click at [744, 217] on h2 "2. "Date nights don't work when the destination hurts"" at bounding box center [711, 233] width 206 height 38
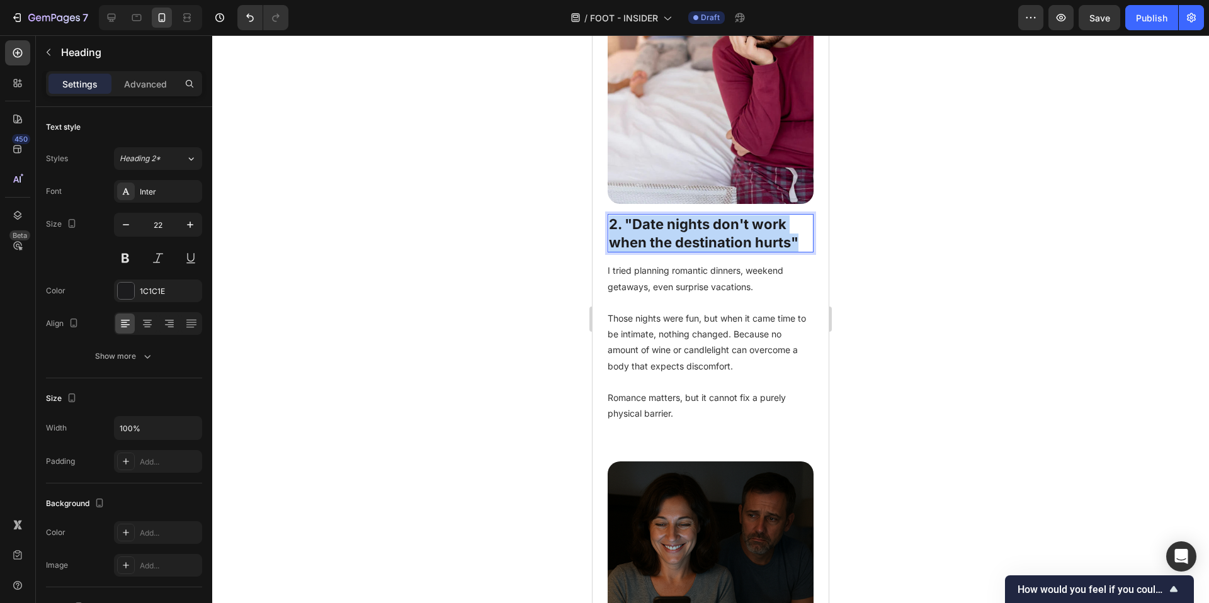
click at [744, 217] on p "2. "Date nights don't work when the destination hurts"" at bounding box center [710, 233] width 203 height 36
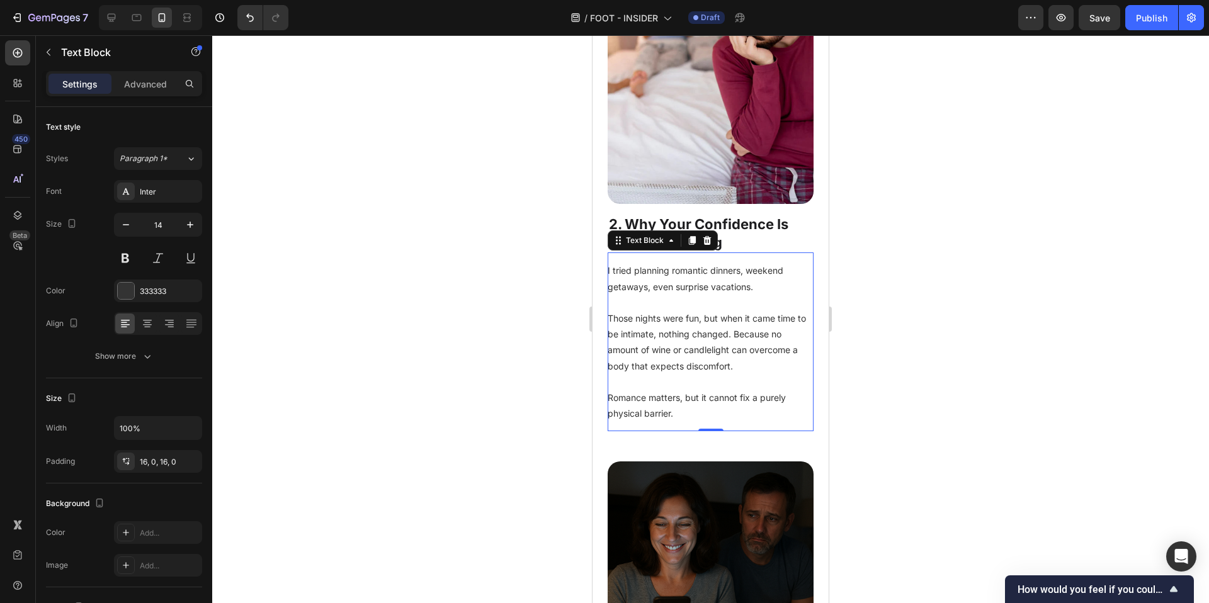
click at [718, 295] on p "Those nights were fun, but when it came time to be intimate, nothing changed. B…" at bounding box center [711, 334] width 206 height 79
click at [680, 341] on p "Those nights were fun, but when it came time to be intimate, nothing changed. B…" at bounding box center [711, 334] width 206 height 79
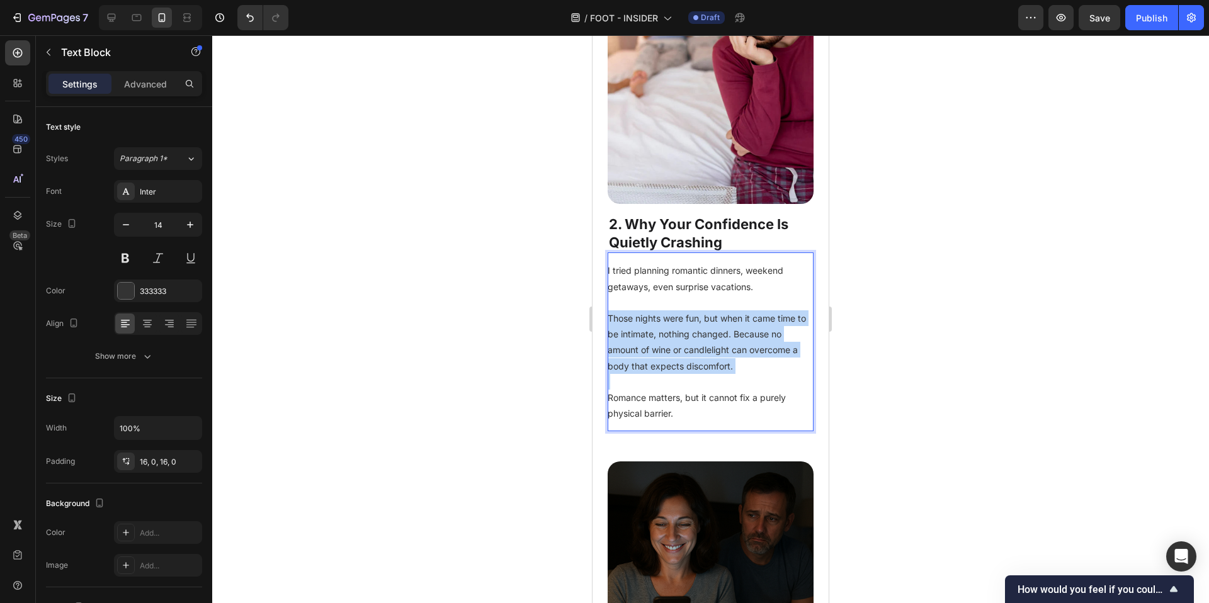
click at [680, 341] on p "Those nights were fun, but when it came time to be intimate, nothing changed. B…" at bounding box center [711, 334] width 206 height 79
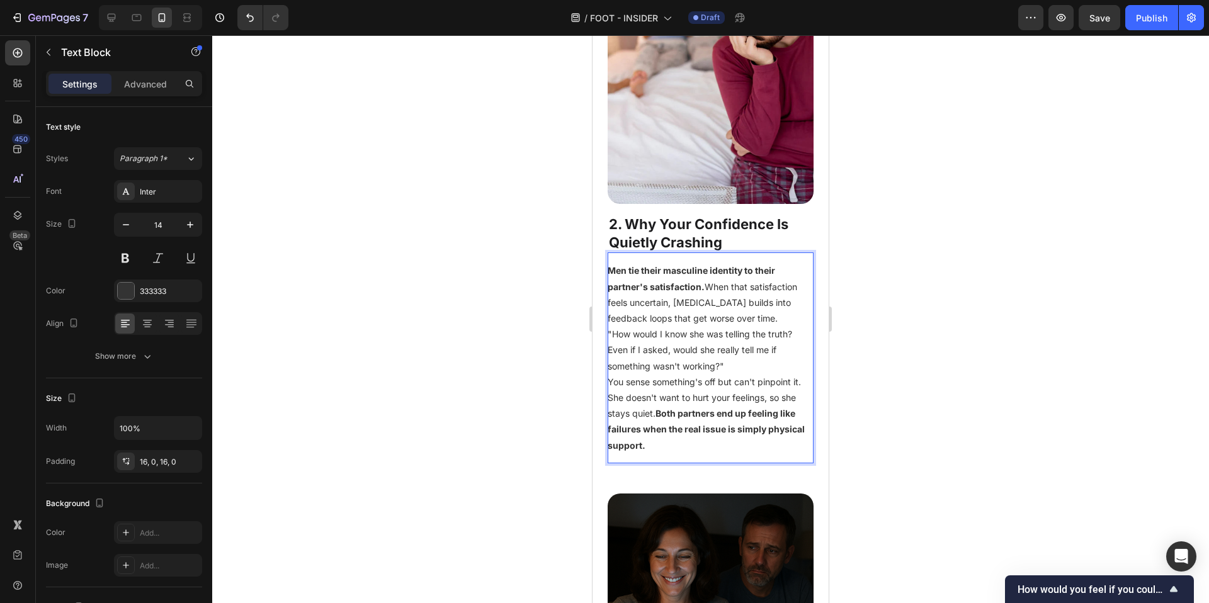
click at [795, 295] on p "Men tie their masculine identity to their partner's satisfaction. When that sat…" at bounding box center [711, 295] width 206 height 64
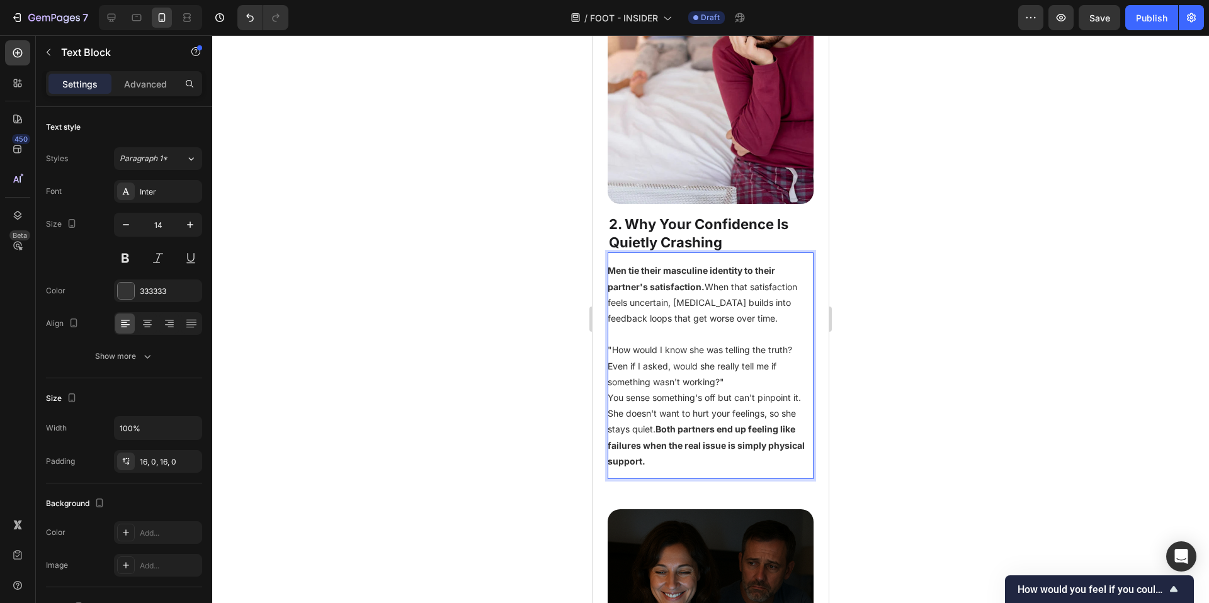
click at [741, 358] on p ""How would I know she was telling the truth? Even if I asked, would she really …" at bounding box center [711, 366] width 206 height 48
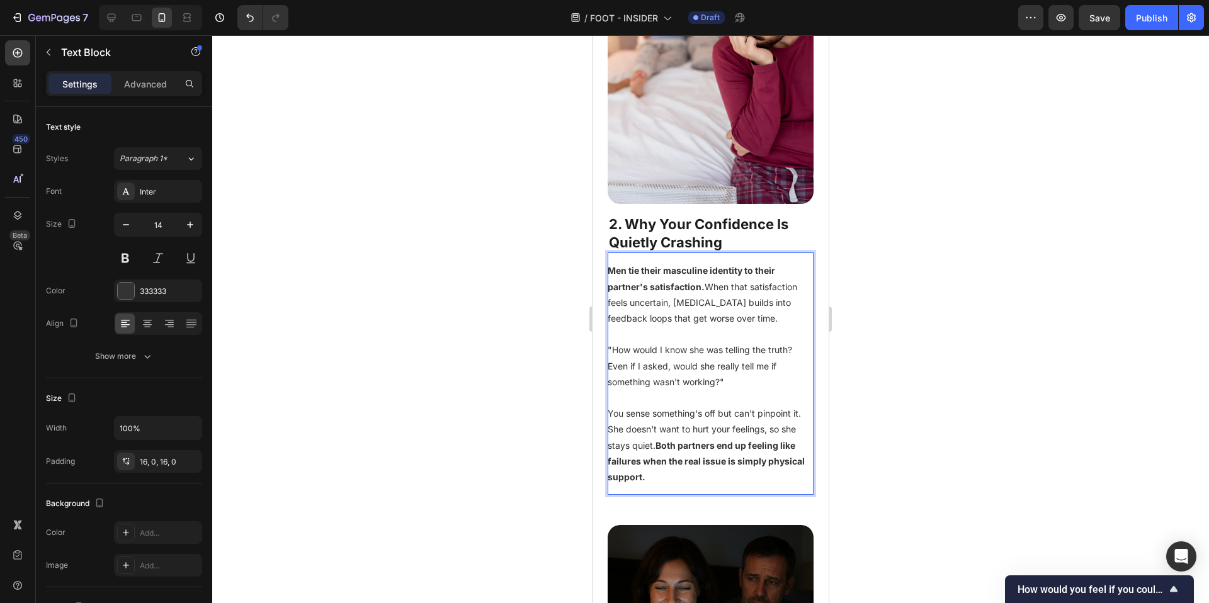
click at [983, 411] on div at bounding box center [710, 319] width 997 height 568
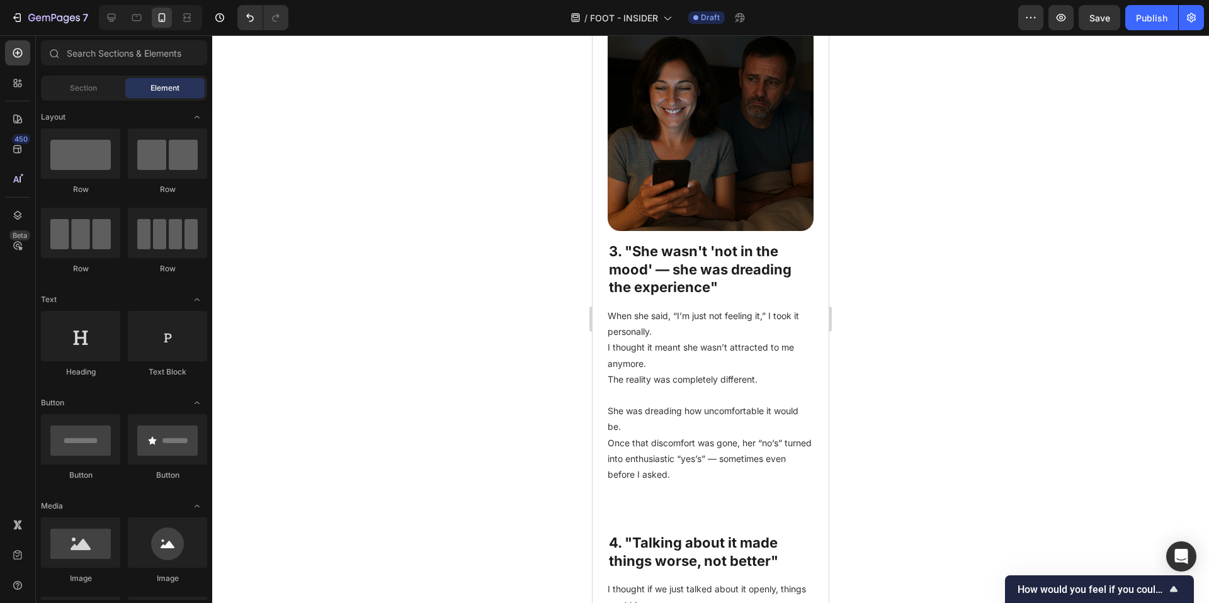
scroll to position [1580, 0]
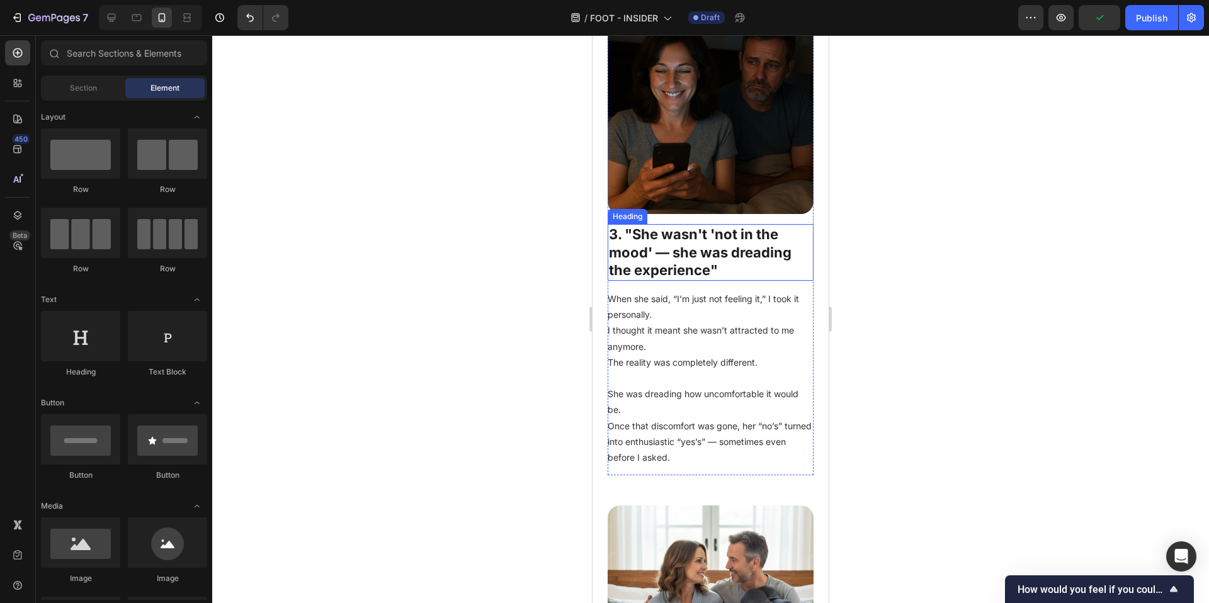
click at [665, 224] on h2 "3. "She wasn't 'not in the mood' — she was dreading the experience"" at bounding box center [711, 252] width 206 height 57
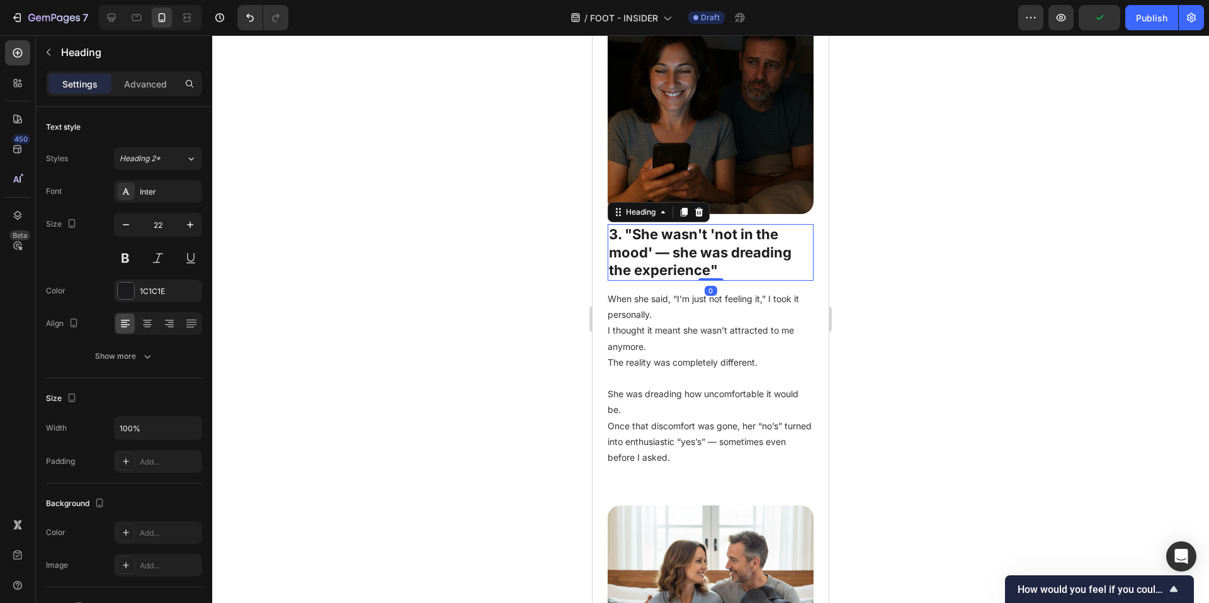
click at [665, 224] on h2 "3. "She wasn't 'not in the mood' — she was dreading the experience"" at bounding box center [711, 252] width 206 height 57
click at [665, 225] on p "3. "She wasn't 'not in the mood' — she was dreading the experience"" at bounding box center [710, 252] width 203 height 54
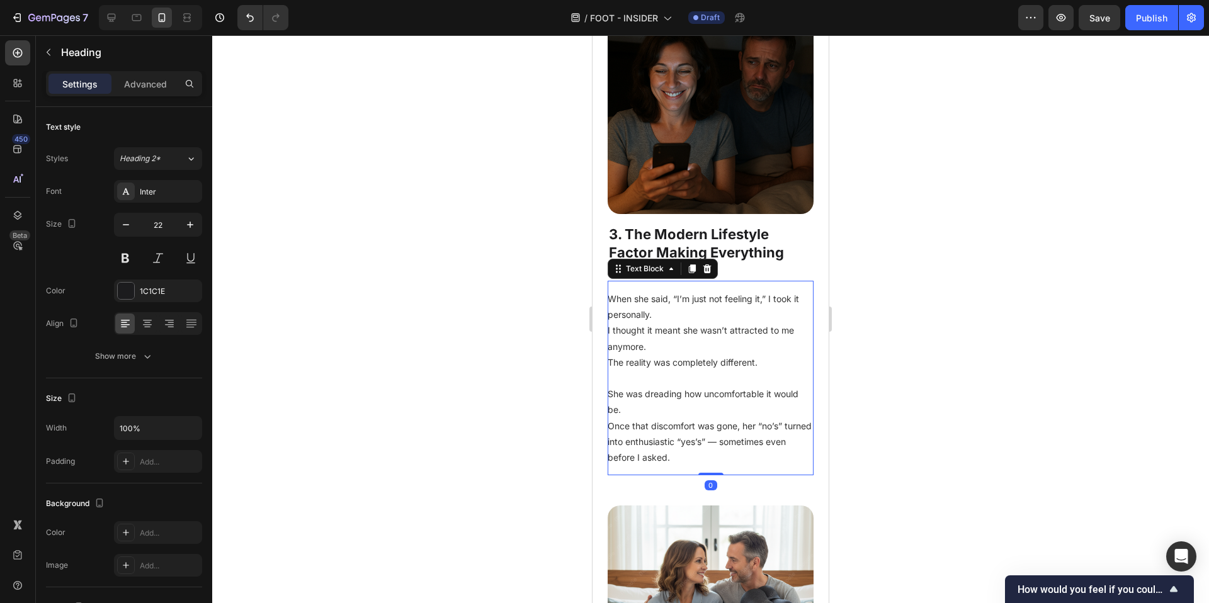
click at [718, 323] on p "When she said, “I’m just not feeling it,” I took it personally. I thought it me…" at bounding box center [711, 330] width 206 height 79
click at [697, 370] on p "She was dreading how uncomfortable it would be. Once that discomfort was gone, …" at bounding box center [711, 417] width 206 height 95
click at [693, 329] on p "When she said, “I’m just not feeling it,” I took it personally. I thought it me…" at bounding box center [711, 330] width 206 height 79
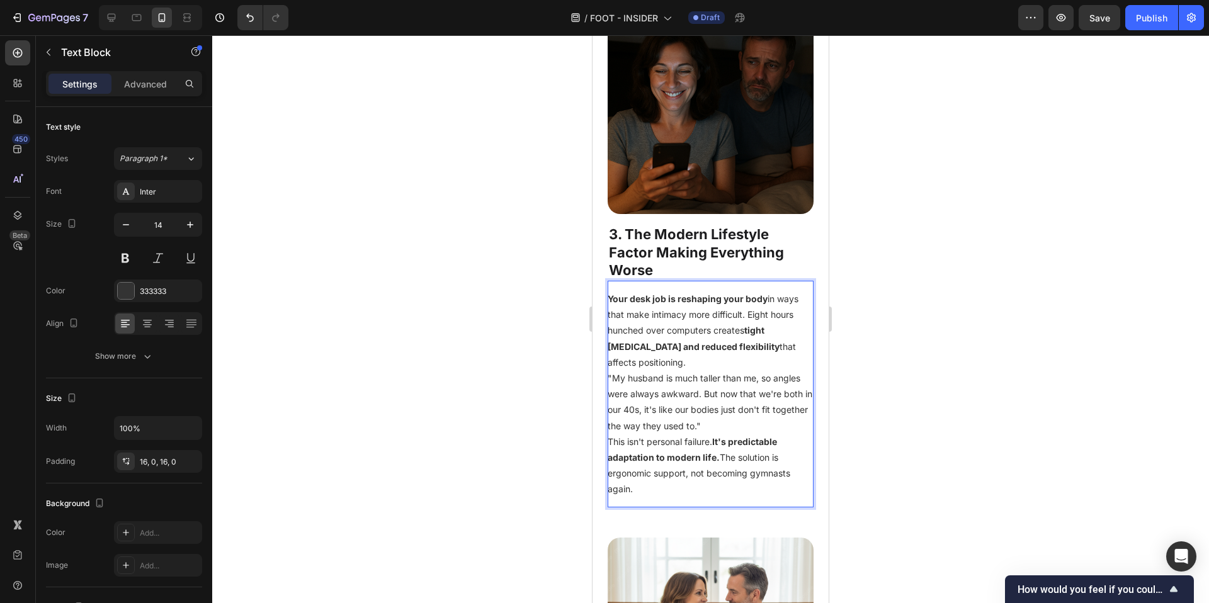
click at [673, 336] on p "Your desk job is reshaping your body in ways that make intimacy more difficult.…" at bounding box center [711, 330] width 206 height 79
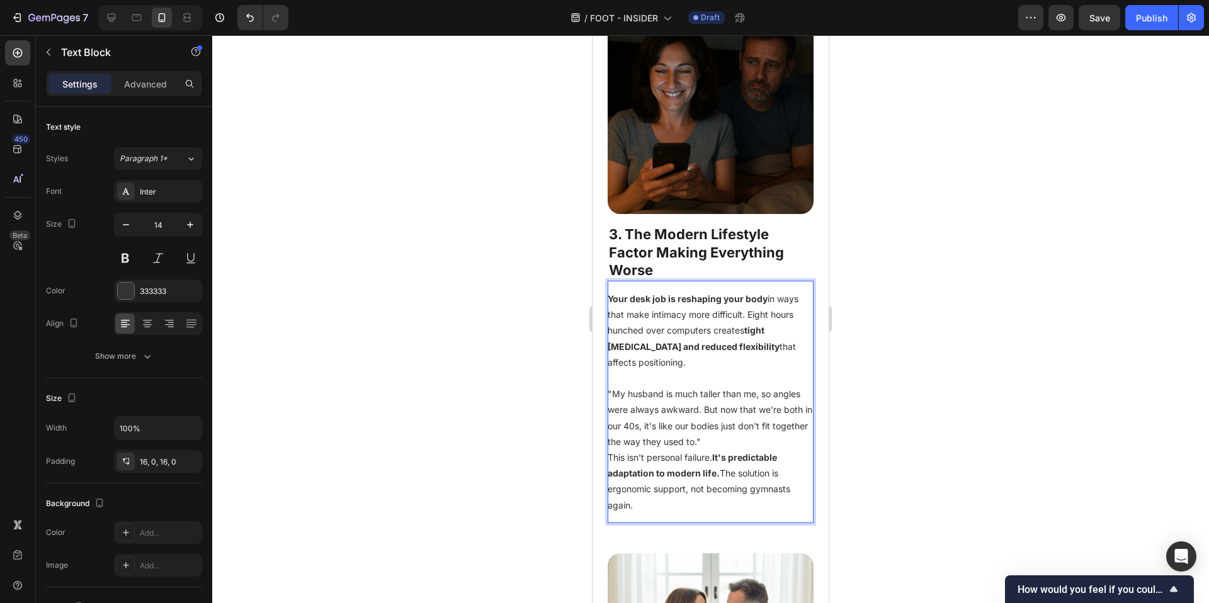
click at [749, 409] on p ""My husband is much taller than me, so angles were always awkward. But now that…" at bounding box center [711, 418] width 206 height 64
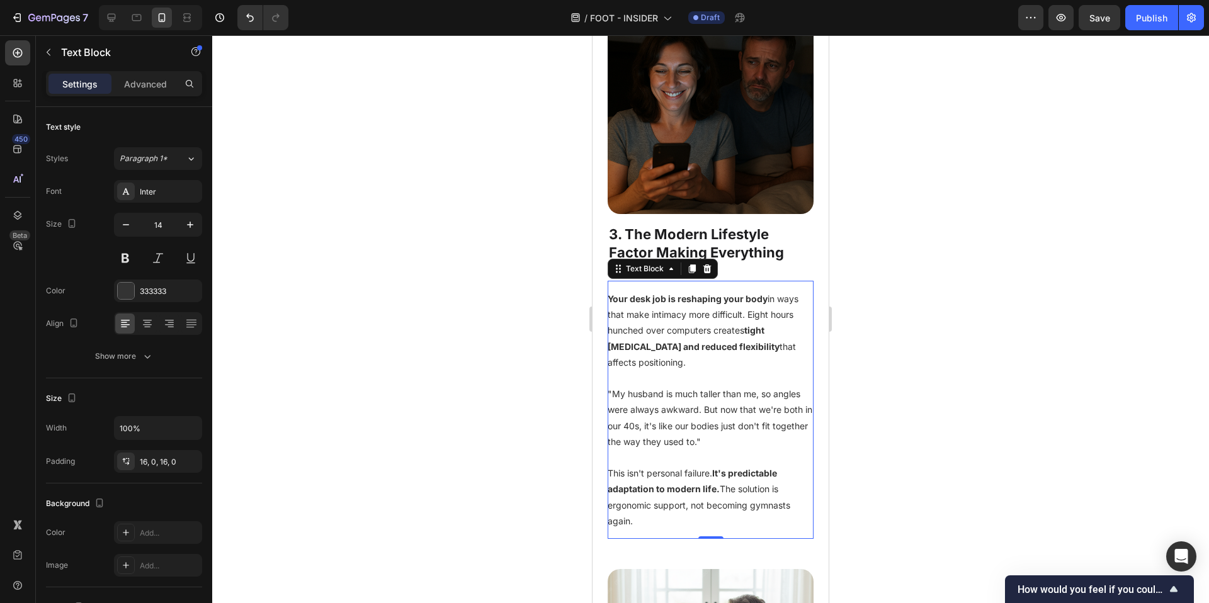
click at [1091, 431] on div at bounding box center [710, 319] width 997 height 568
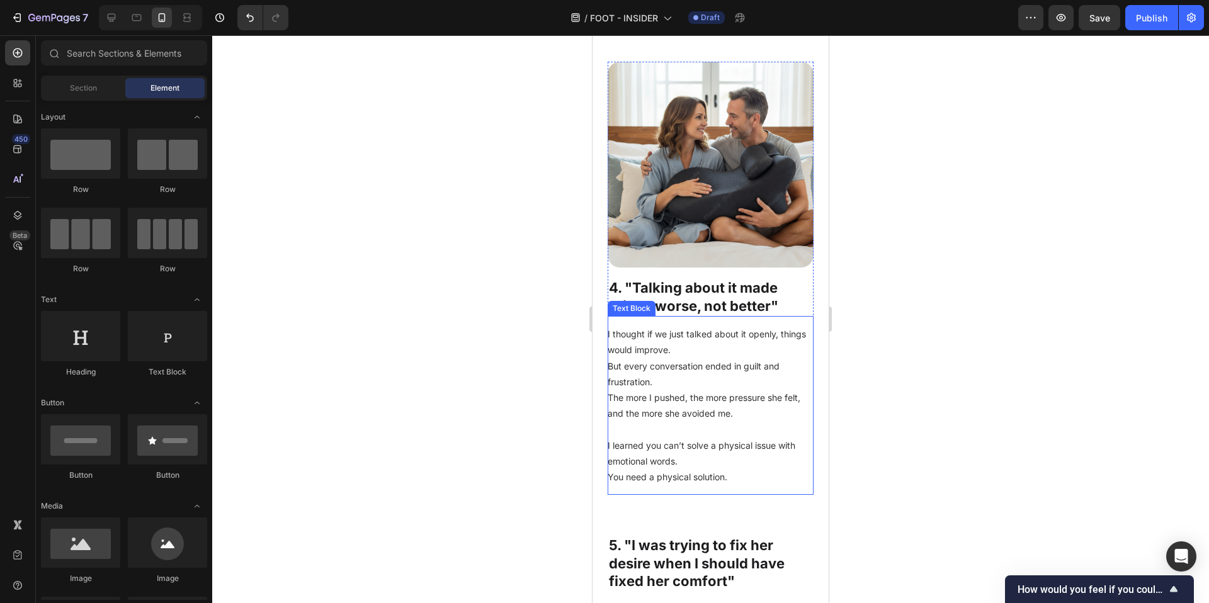
scroll to position [2157, 0]
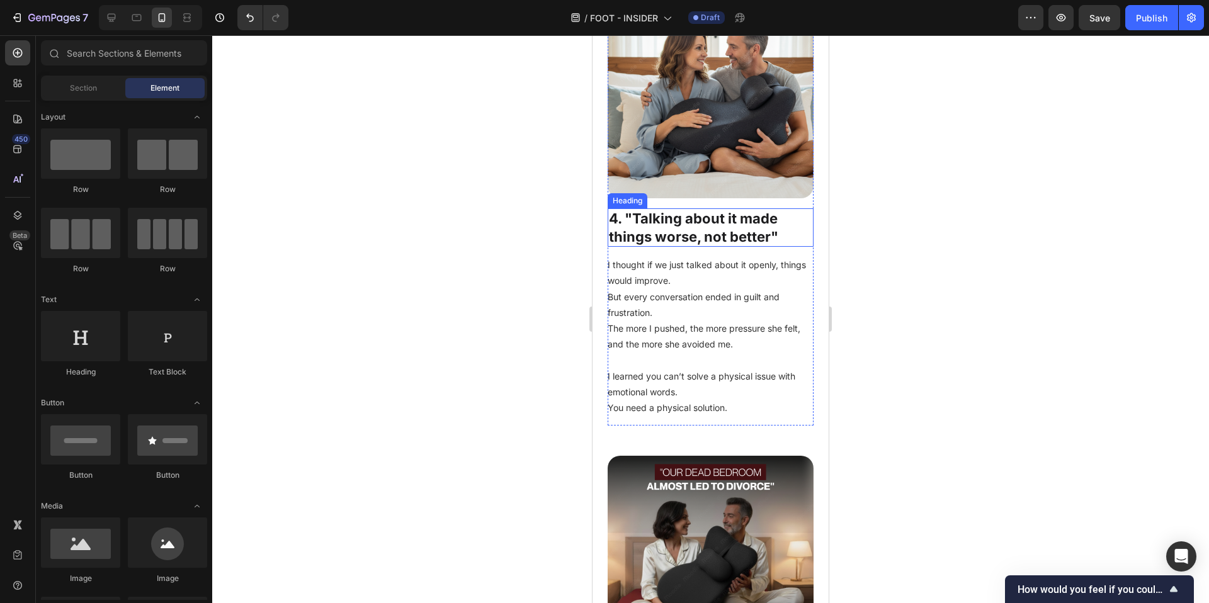
click at [706, 208] on h2 "4. "Talking about it made things worse, not better"" at bounding box center [711, 227] width 206 height 38
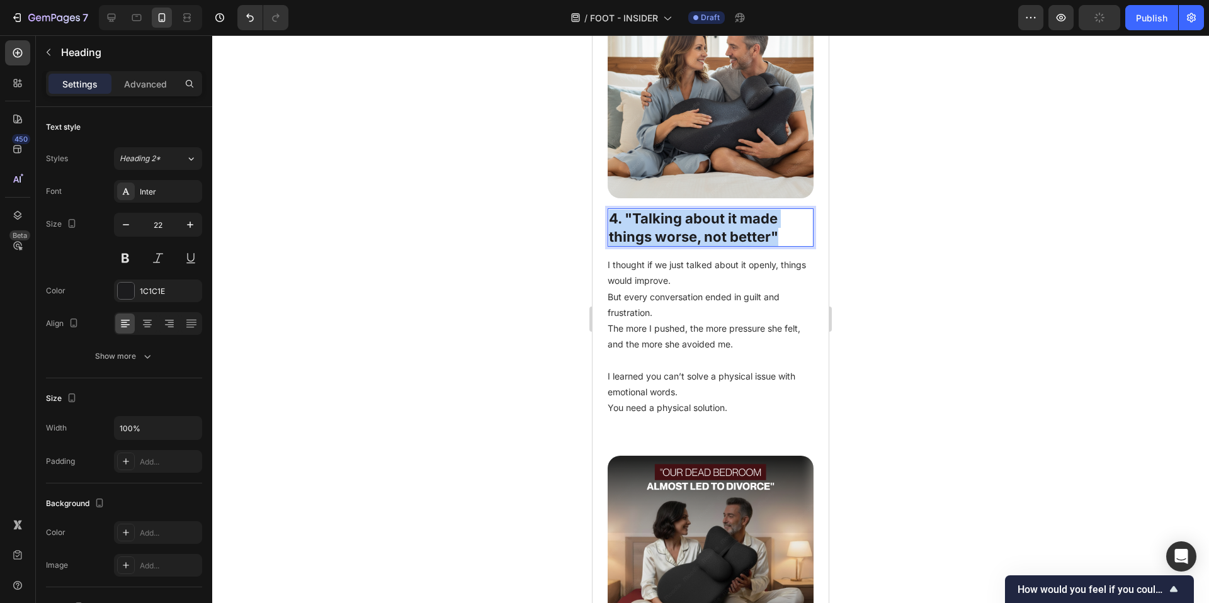
click at [706, 210] on p "4. "Talking about it made things worse, not better"" at bounding box center [710, 228] width 203 height 36
click at [928, 365] on div at bounding box center [710, 319] width 997 height 568
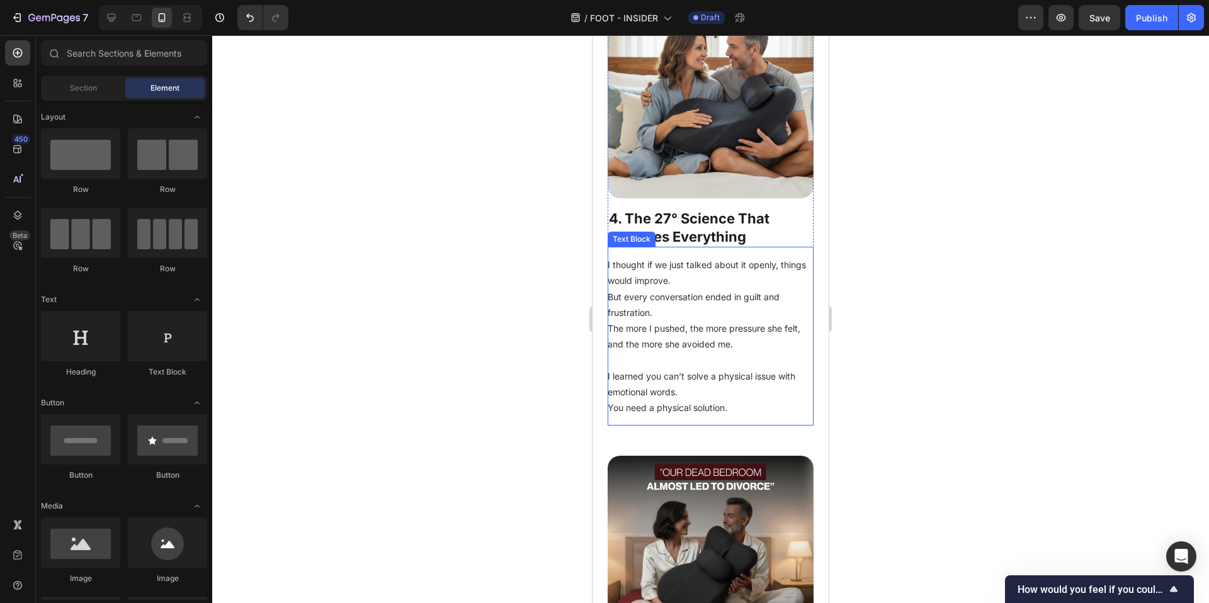
click at [652, 282] on p "I thought if we just talked about it openly, things would improve. But every co…" at bounding box center [711, 304] width 206 height 95
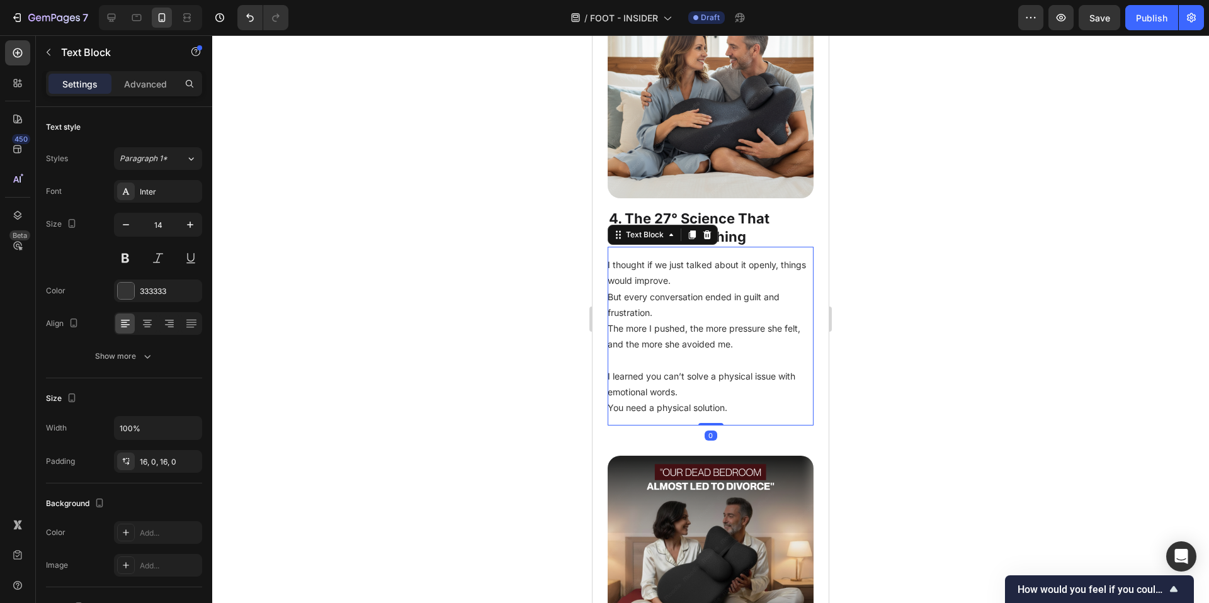
click at [652, 282] on p "I thought if we just talked about it openly, things would improve. But every co…" at bounding box center [711, 304] width 206 height 95
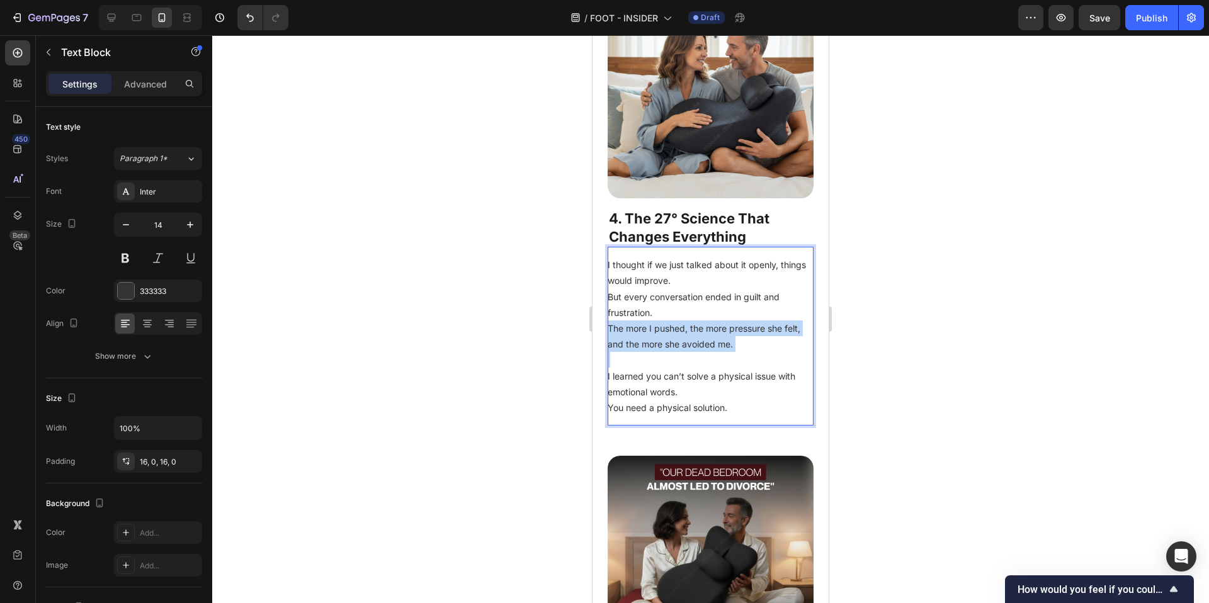
click at [652, 282] on p "I thought if we just talked about it openly, things would improve. But every co…" at bounding box center [711, 304] width 206 height 95
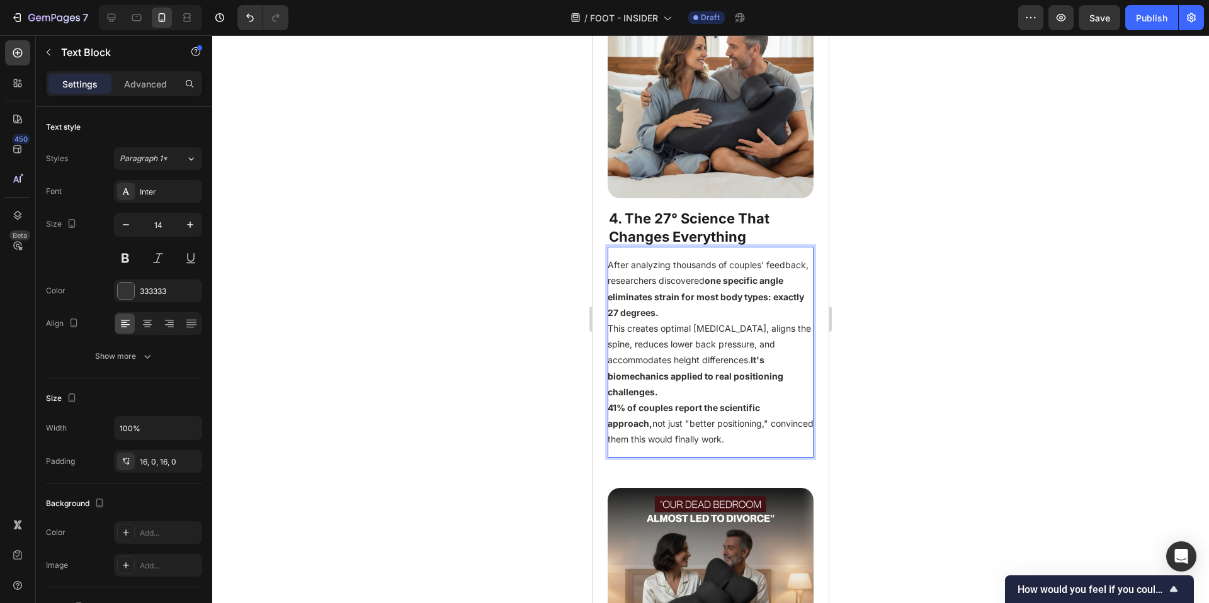
click at [733, 275] on p "After analyzing thousands of couples' feedback, researchers discovered one spec…" at bounding box center [711, 289] width 206 height 64
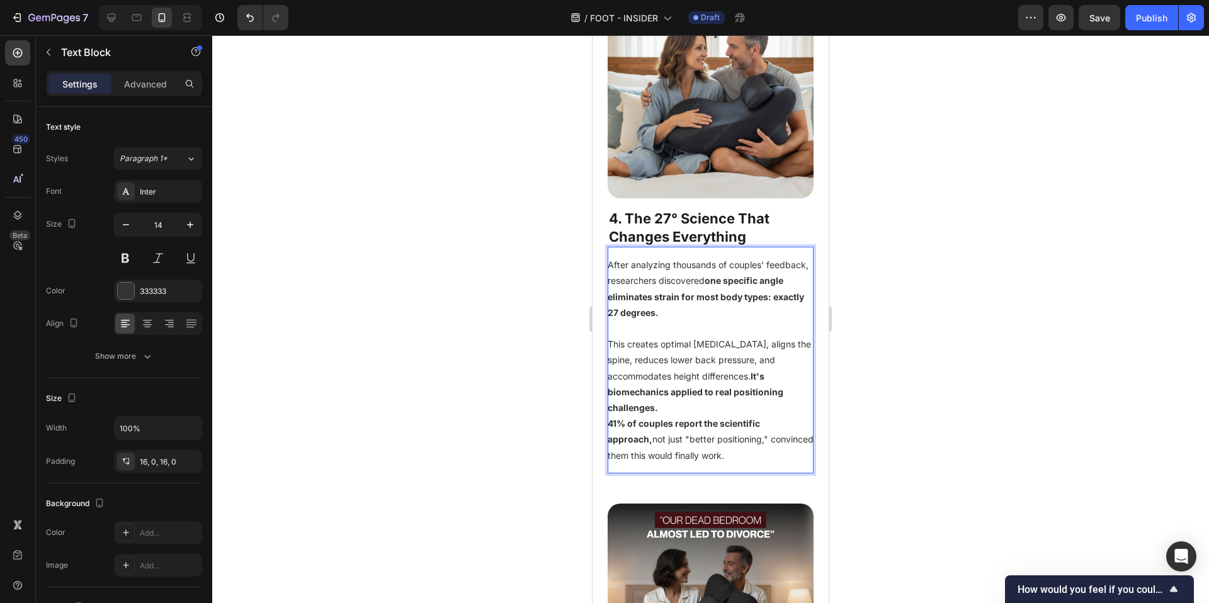
click at [690, 363] on p "This creates optimal pelvic tilt, aligns the spine, reduces lower back pressure…" at bounding box center [711, 375] width 206 height 79
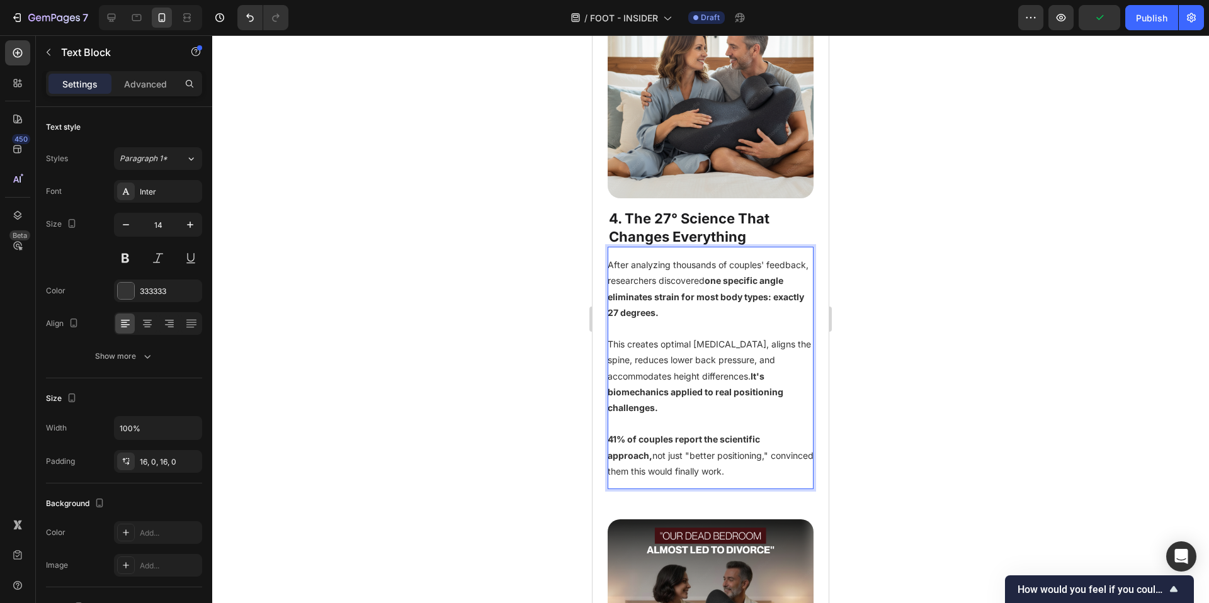
drag, startPoint x: 852, startPoint y: 327, endPoint x: 913, endPoint y: 356, distance: 66.8
click at [853, 328] on div at bounding box center [710, 319] width 997 height 568
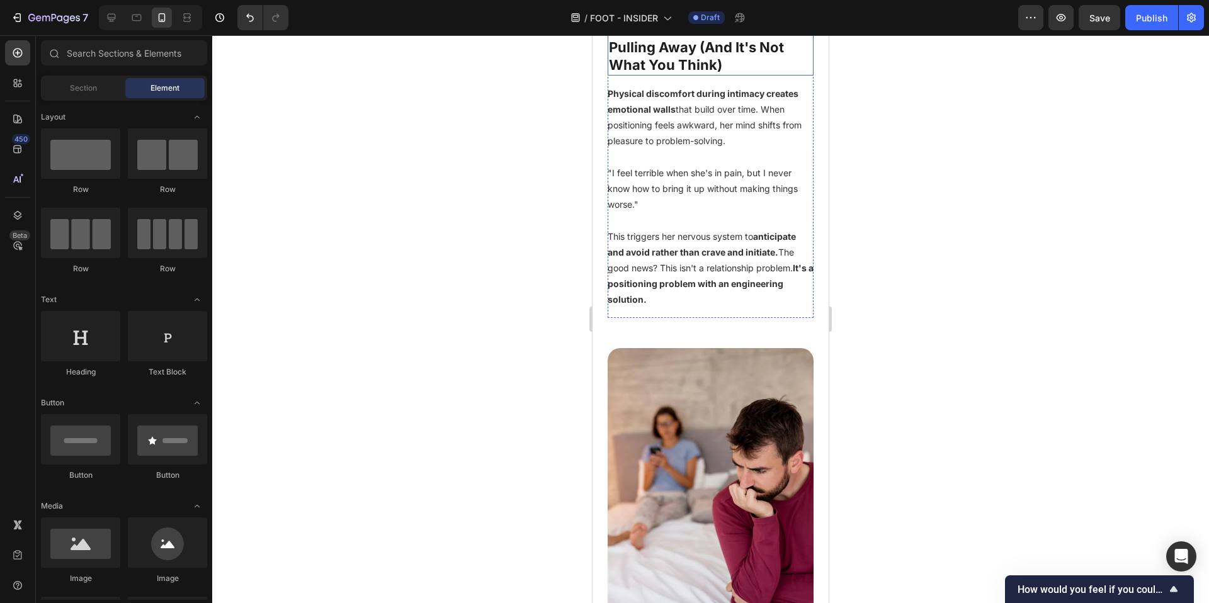
scroll to position [619, 0]
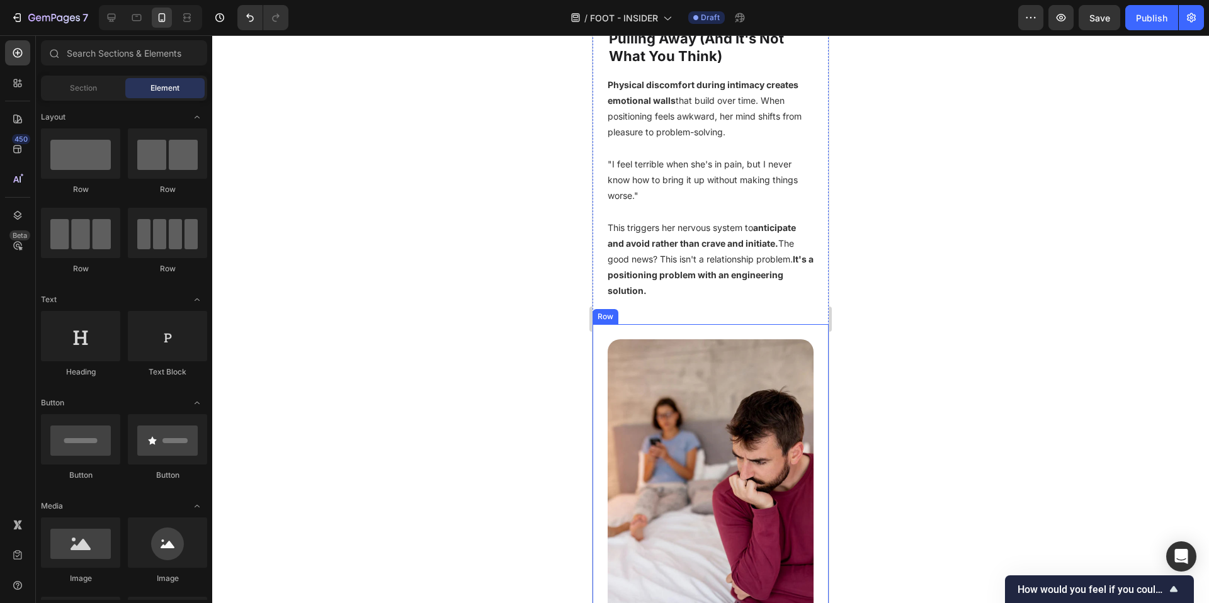
click at [687, 231] on strong "anticipate and avoid rather than crave and initiate." at bounding box center [702, 235] width 188 height 26
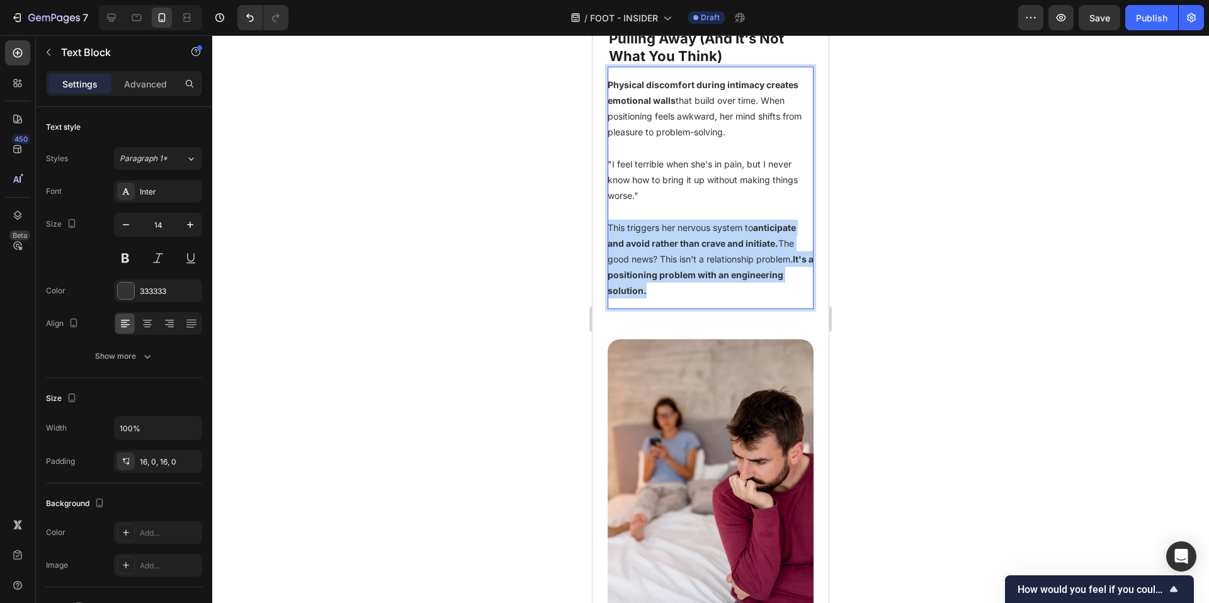
click at [687, 231] on strong "anticipate and avoid rather than crave and initiate." at bounding box center [702, 235] width 188 height 26
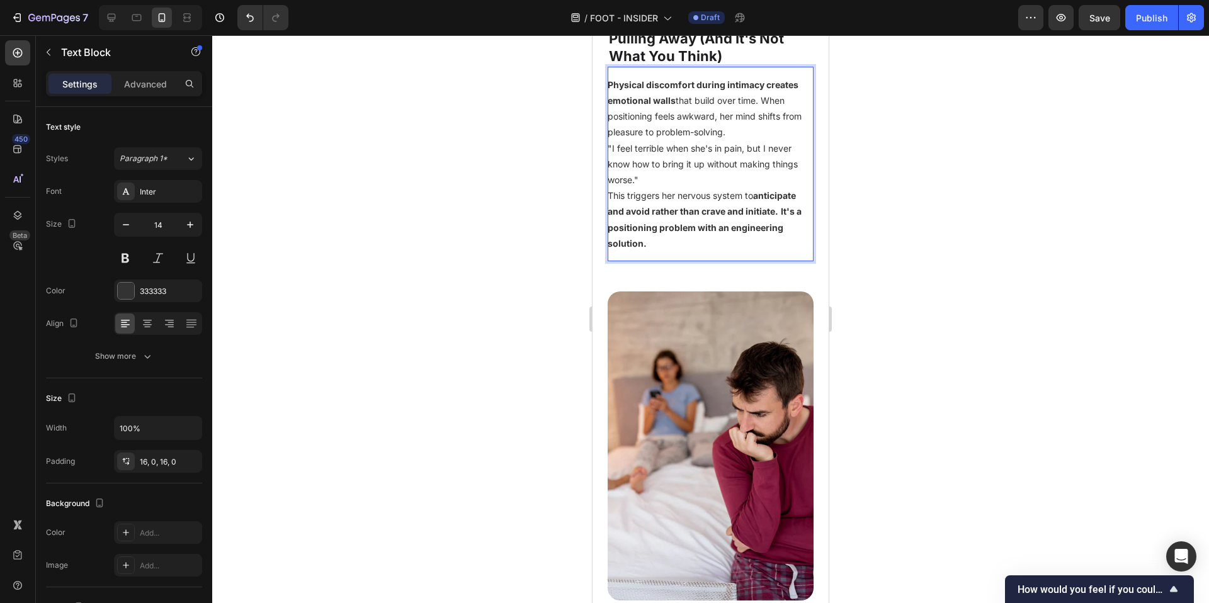
click at [756, 120] on p "Physical discomfort during intimacy creates emotional walls that build over tim…" at bounding box center [711, 109] width 206 height 64
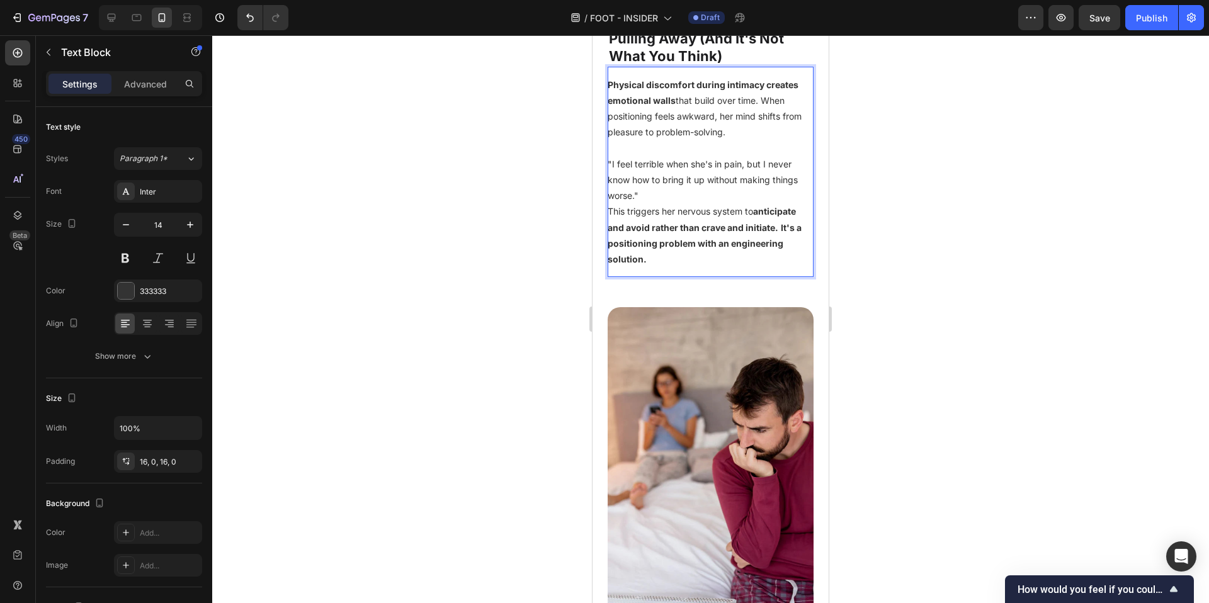
click at [687, 189] on p ""I feel terrible when she's in pain, but I never know how to bring it up withou…" at bounding box center [711, 180] width 206 height 48
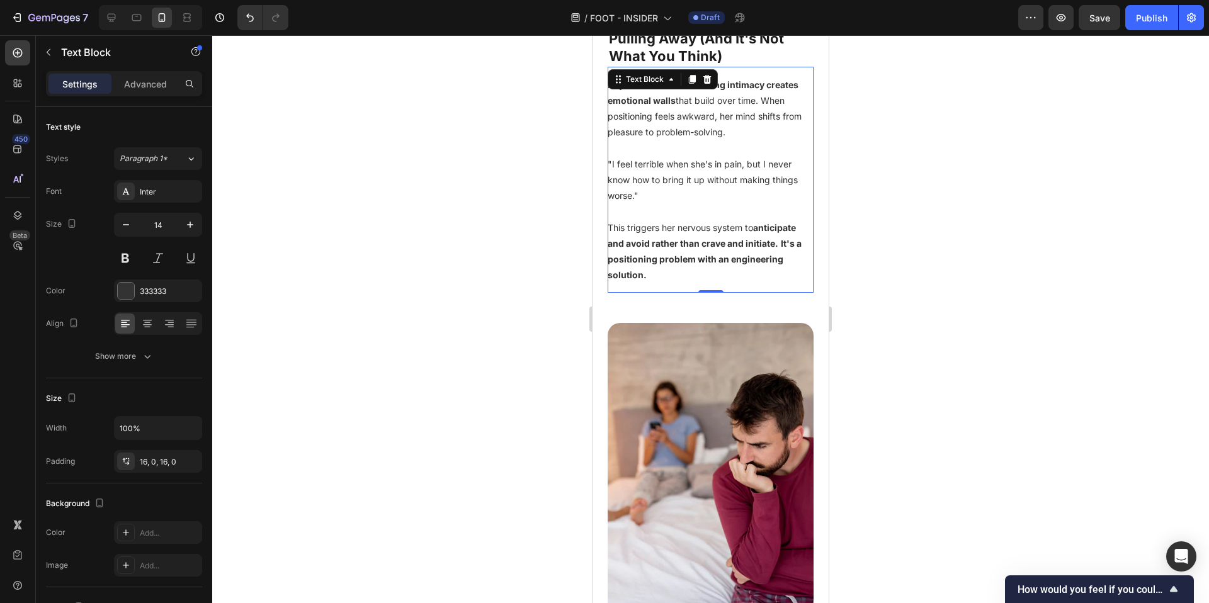
click at [963, 257] on div at bounding box center [710, 319] width 997 height 568
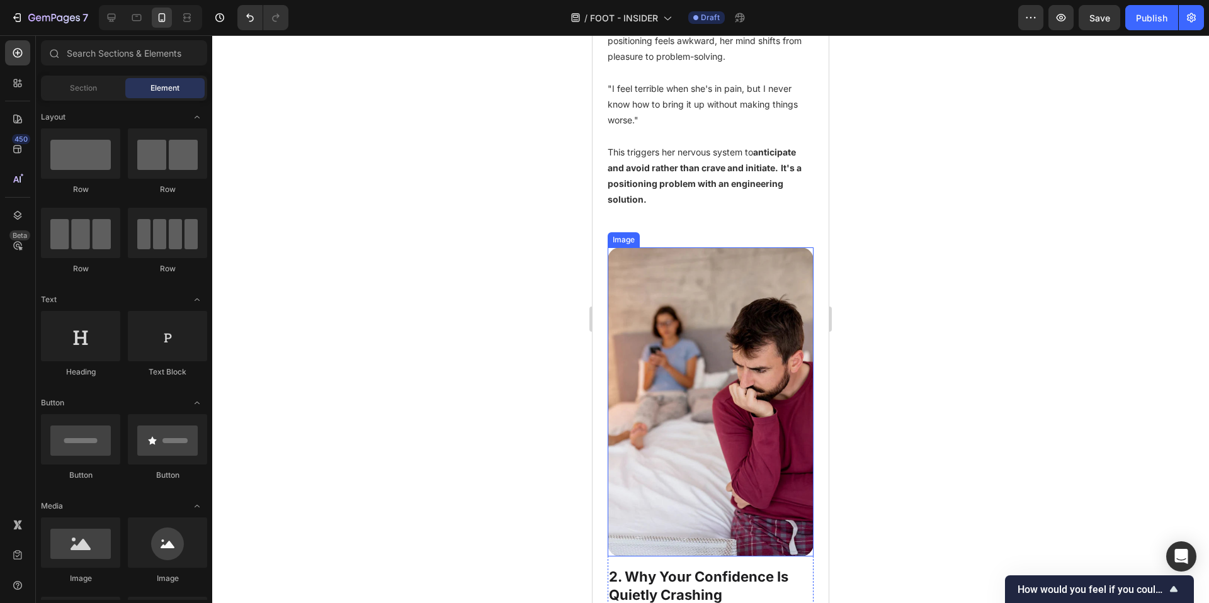
scroll to position [516, 0]
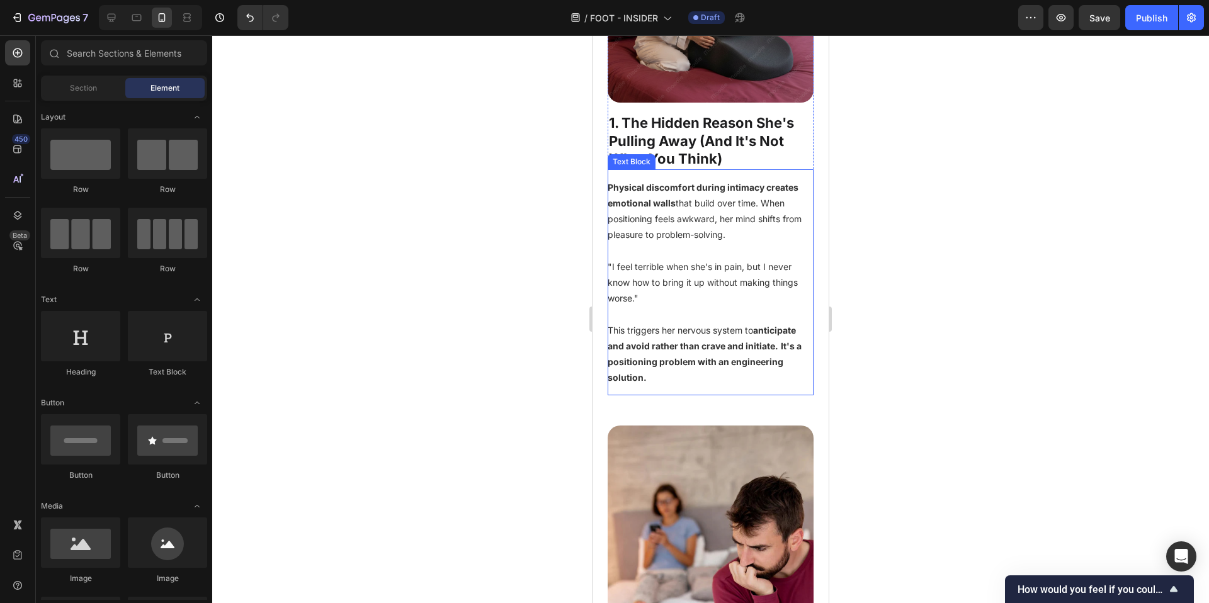
click at [703, 273] on p ""I feel terrible when she's in pain, but I never know how to bring it up withou…" at bounding box center [711, 283] width 206 height 48
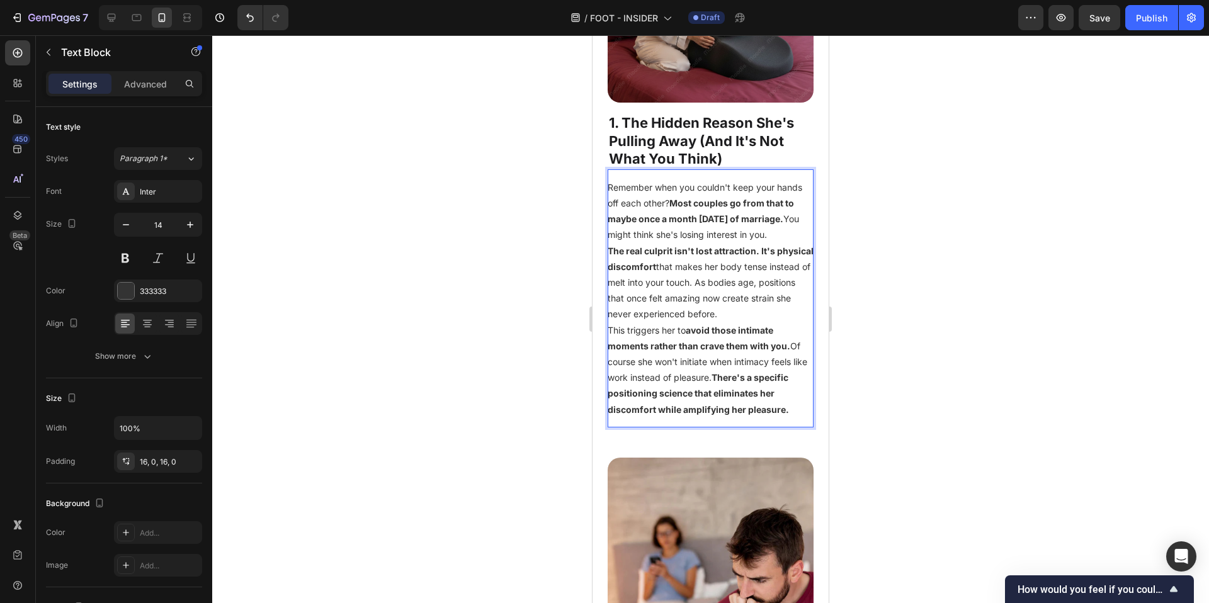
click at [644, 242] on p "Remember when you couldn't keep your hands off each other? Most couples go from…" at bounding box center [711, 211] width 206 height 64
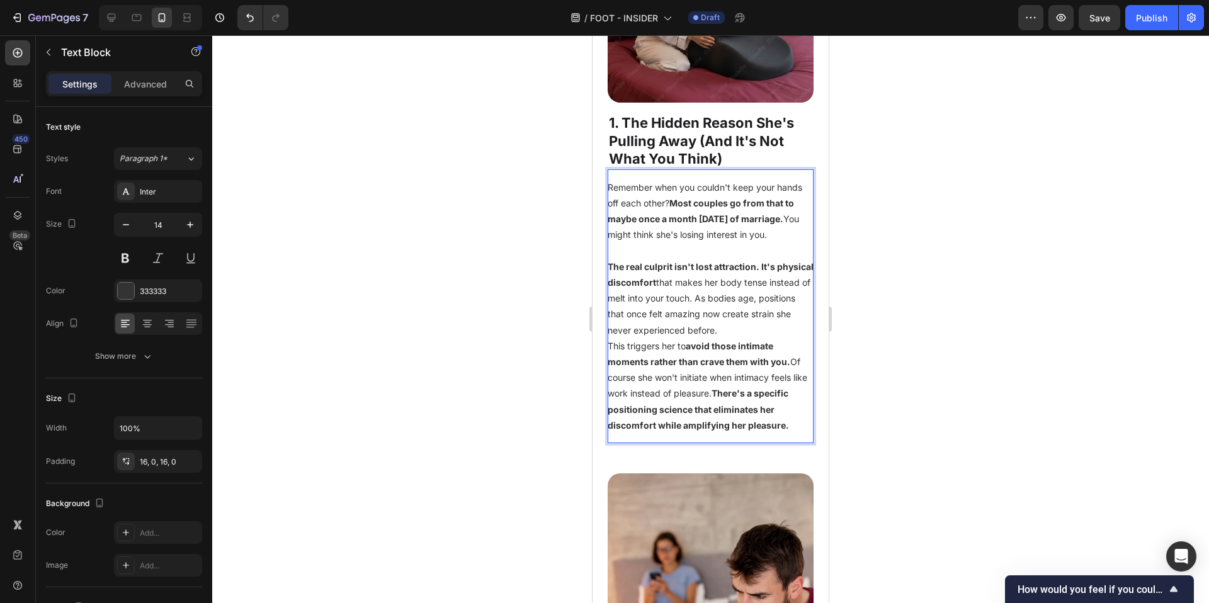
click at [656, 338] on p "The real culprit isn't lost attraction. It's physical discomfort that makes her…" at bounding box center [711, 298] width 206 height 79
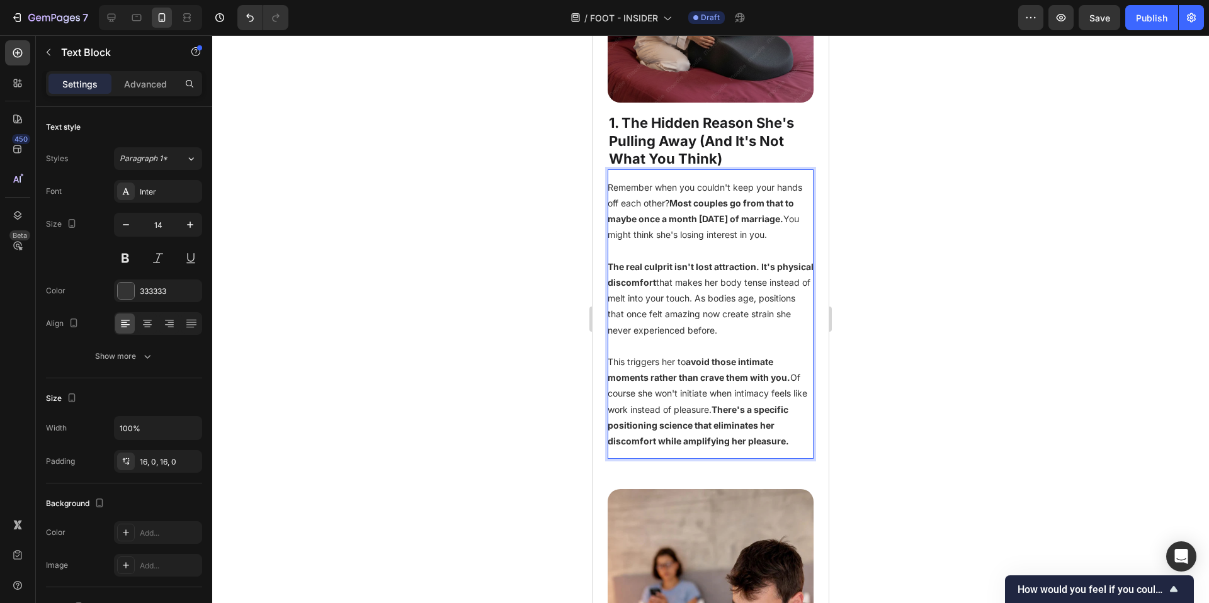
click at [884, 297] on div at bounding box center [710, 319] width 997 height 568
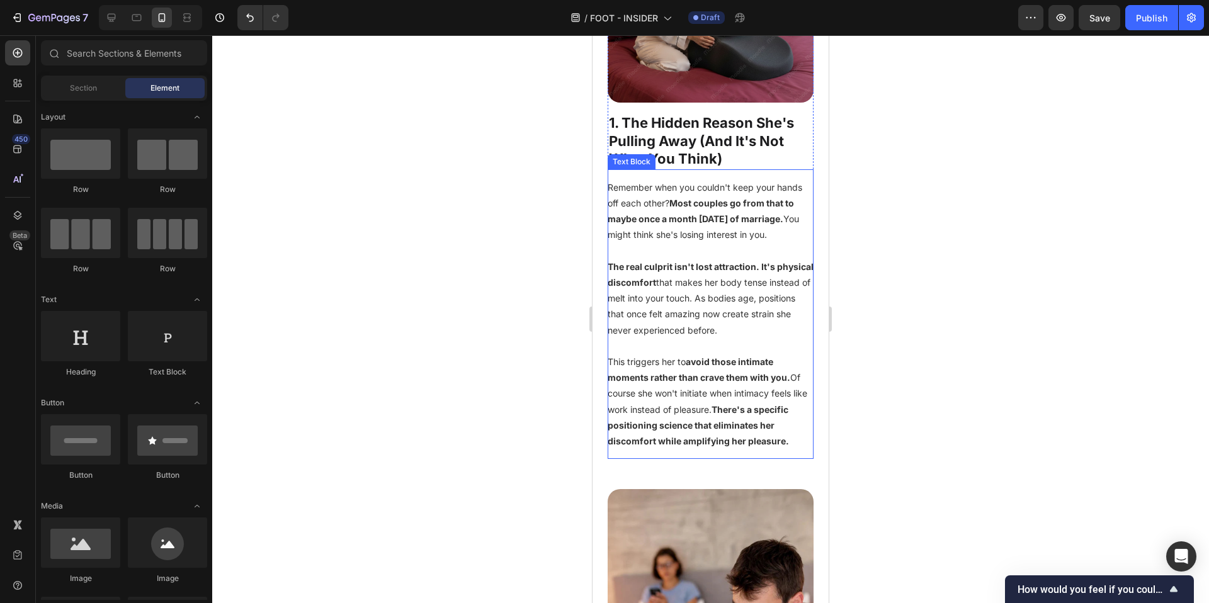
click at [615, 212] on strong "Most couples go from that to maybe once a month within three years of marriage." at bounding box center [701, 211] width 186 height 26
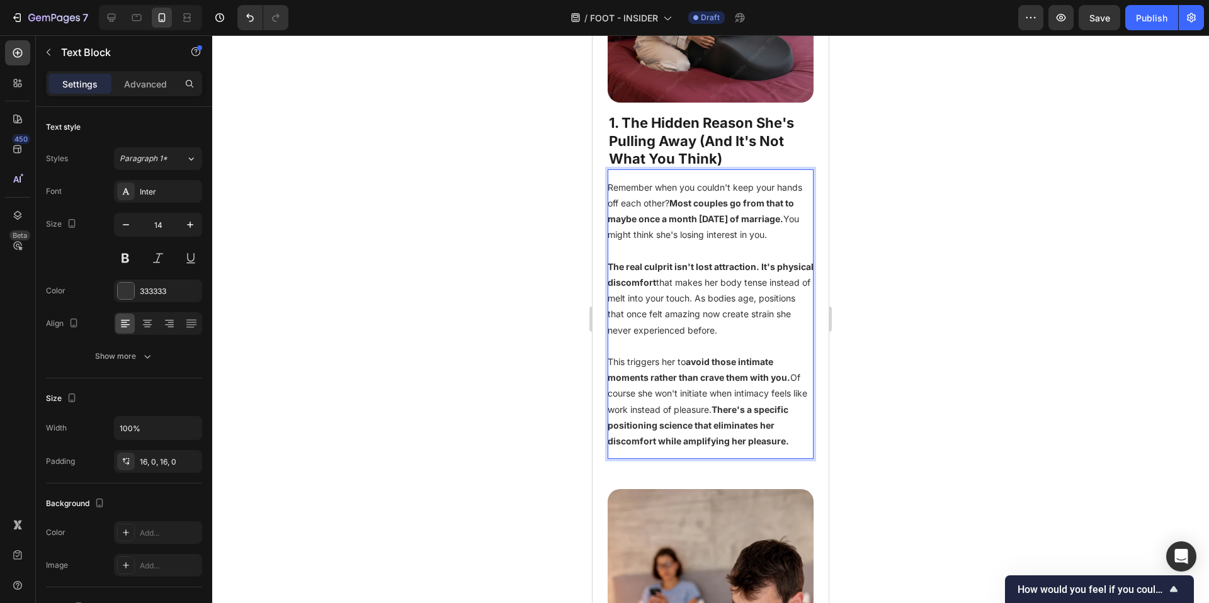
click at [634, 212] on strong "Most couples go from that to maybe once a month within three years of marriage." at bounding box center [701, 211] width 186 height 26
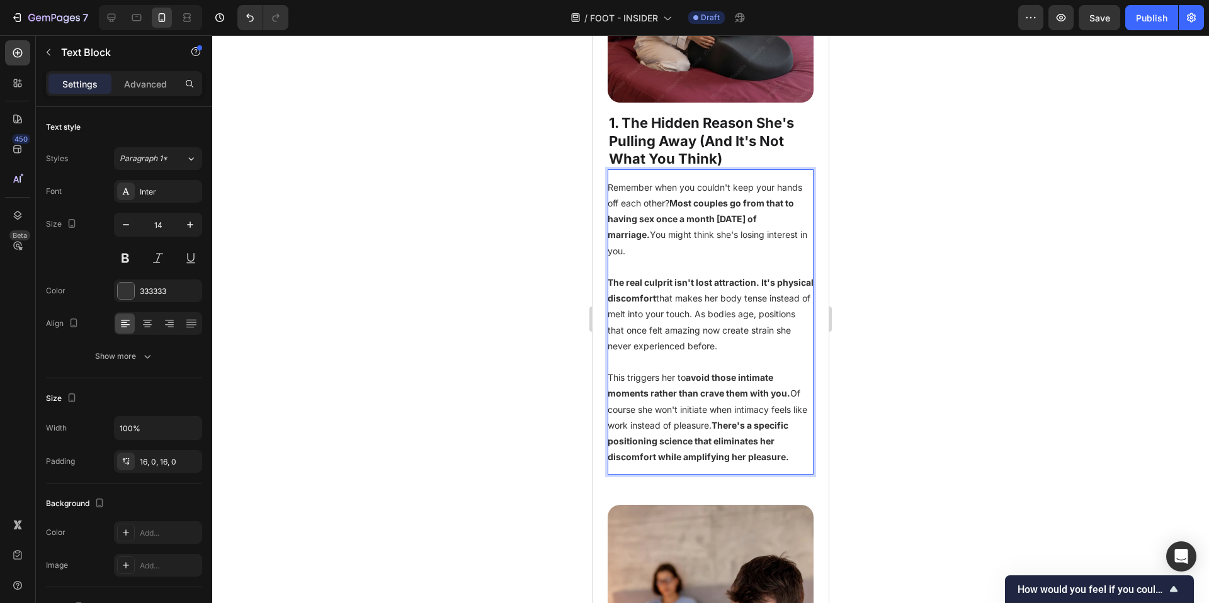
click at [940, 212] on div at bounding box center [710, 319] width 997 height 568
click at [647, 212] on strong "Most couples go from that to having sex once a month within three years of marr…" at bounding box center [701, 219] width 186 height 42
click at [979, 292] on div at bounding box center [710, 319] width 997 height 568
click at [656, 209] on strong "Most couples go from that to having sex once a month within three years of marr…" at bounding box center [701, 219] width 186 height 42
click at [660, 212] on strong "Most couples go from that to having sex once a month within three years of marr…" at bounding box center [701, 219] width 186 height 42
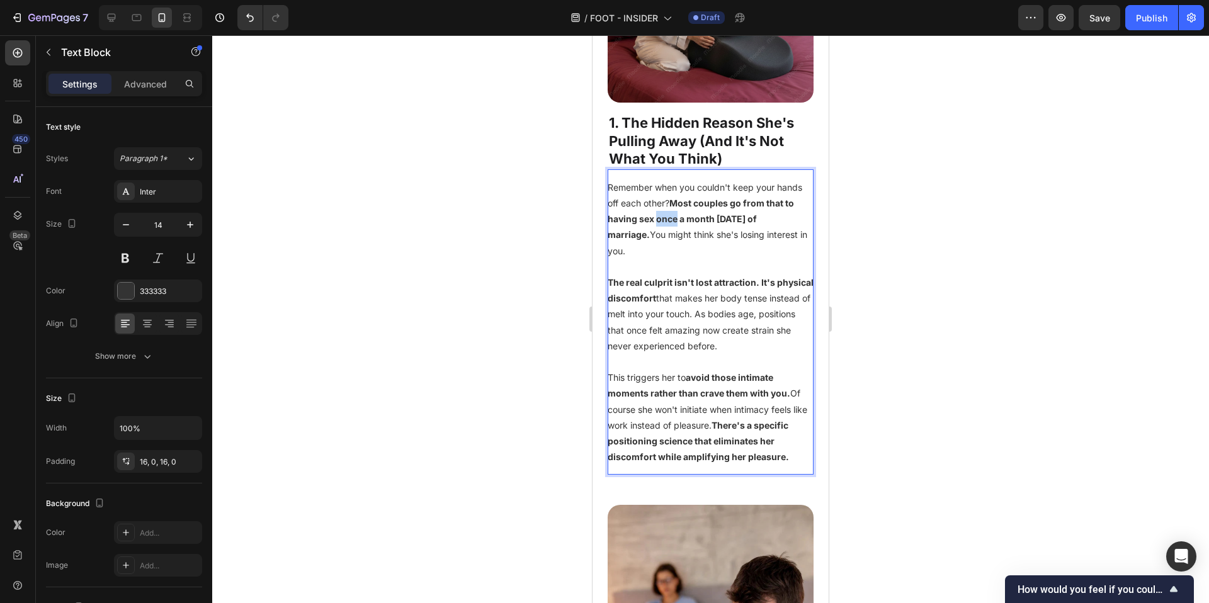
click at [660, 212] on strong "Most couples go from that to having sex once a month within three years of marr…" at bounding box center [701, 219] width 186 height 42
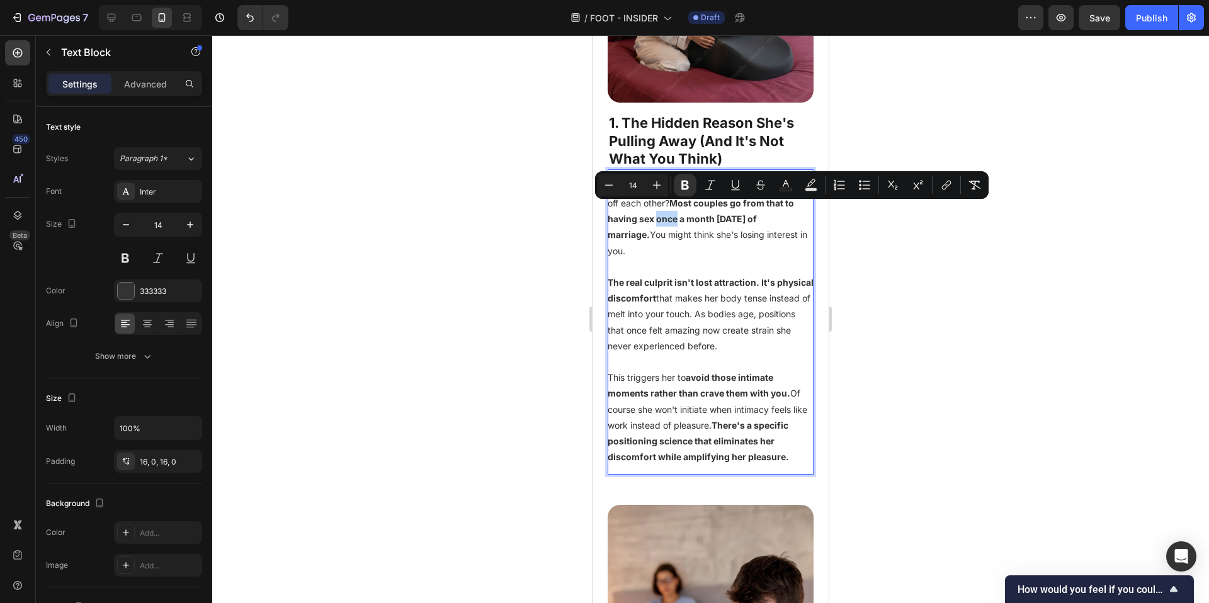
click at [657, 210] on strong "Most couples go from that to having sex once a month within three years of marr…" at bounding box center [701, 219] width 186 height 42
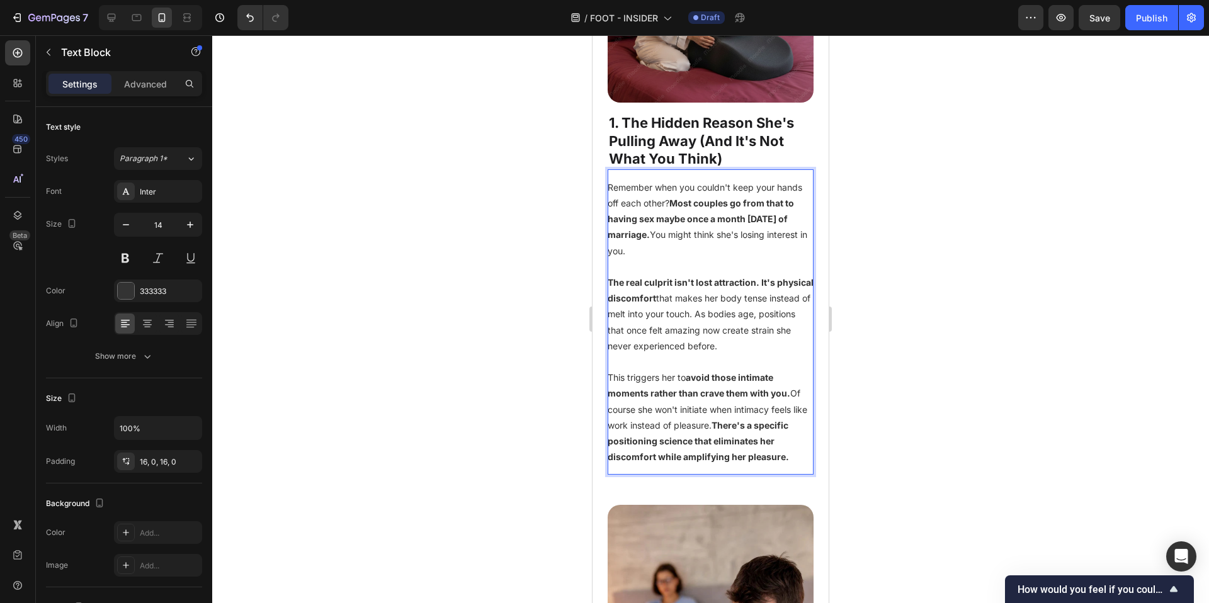
click at [785, 232] on p "Remember when you couldn't keep your hands off each other? Most couples go from…" at bounding box center [711, 218] width 206 height 79
click at [936, 278] on div at bounding box center [710, 319] width 997 height 568
click at [642, 304] on p "The real culprit isn't lost attraction. It's physical discomfort that makes her…" at bounding box center [711, 314] width 206 height 79
click at [630, 321] on p "The real culprit isn't lost attraction. It's physical discomfort that makes her…" at bounding box center [711, 314] width 206 height 79
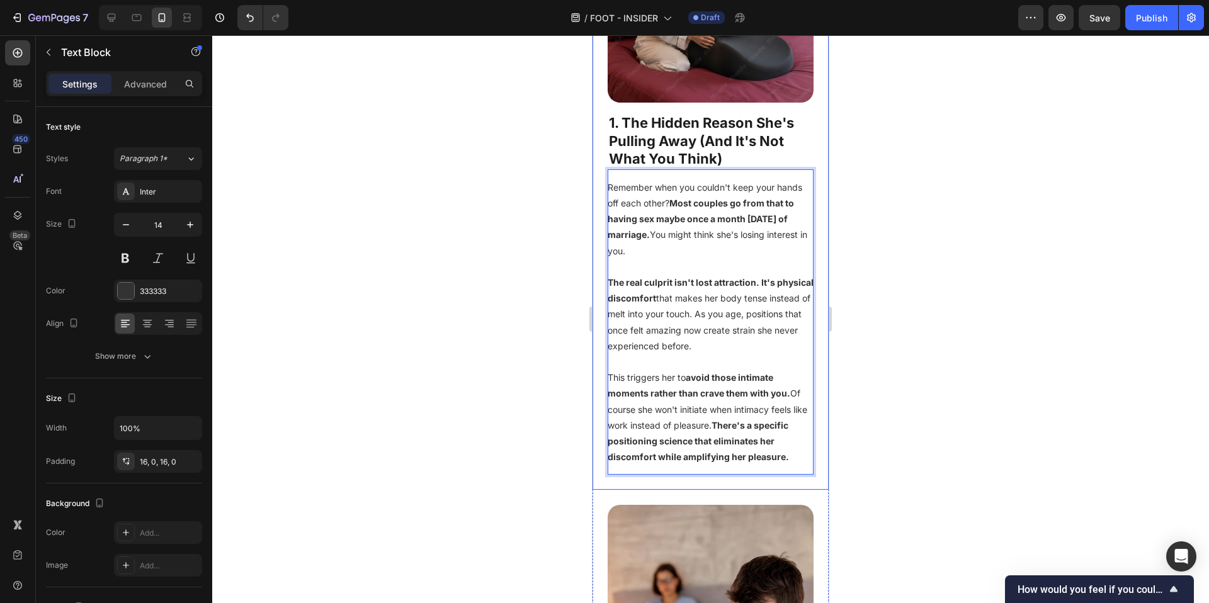
click at [860, 402] on div at bounding box center [710, 319] width 997 height 568
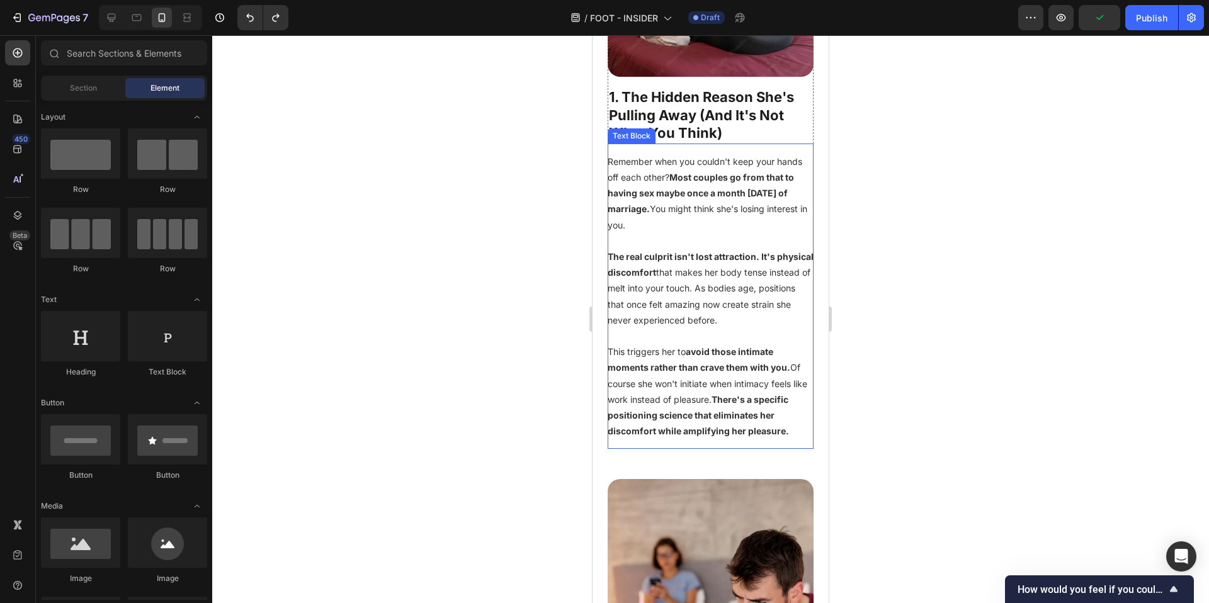
scroll to position [549, 0]
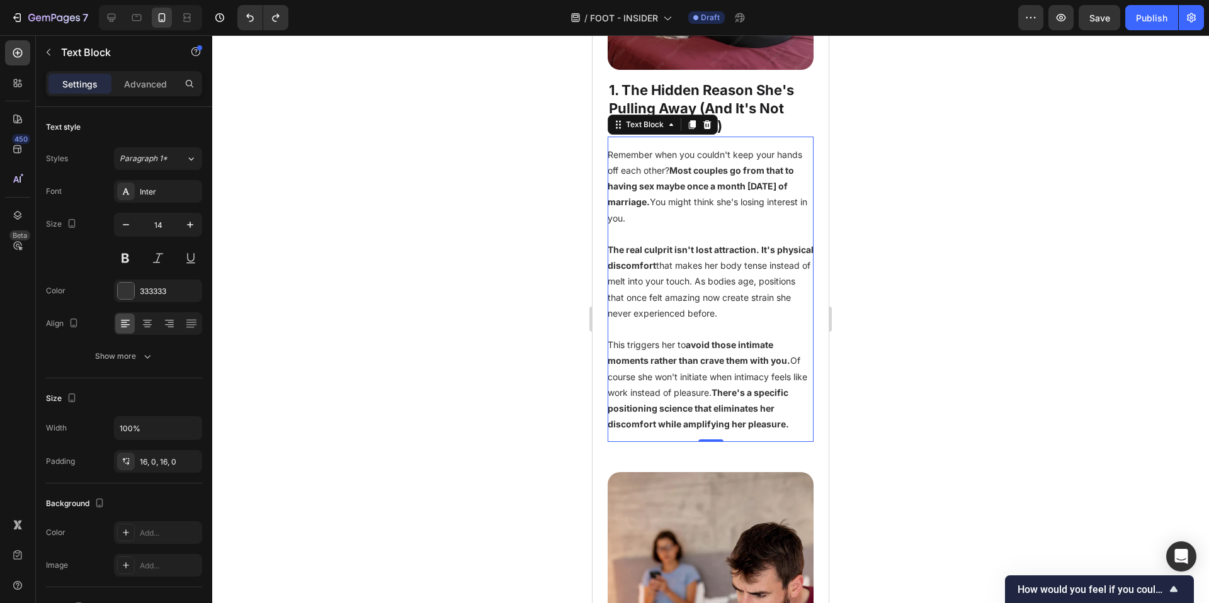
click at [734, 399] on strong "There's a specific positioning science that eliminates her discomfort while amp…" at bounding box center [698, 408] width 181 height 42
drag, startPoint x: 732, startPoint y: 400, endPoint x: 751, endPoint y: 402, distance: 19.0
click at [751, 402] on p "This triggers her to avoid those intimate moments rather than crave them with y…" at bounding box center [711, 384] width 206 height 95
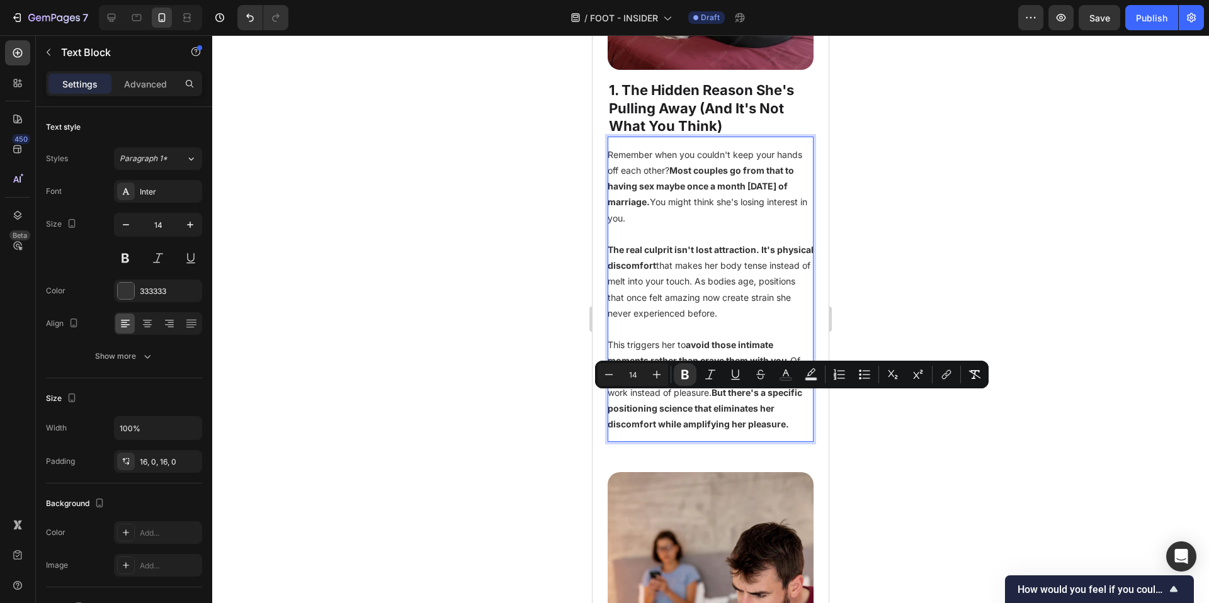
click at [959, 399] on div at bounding box center [710, 319] width 997 height 568
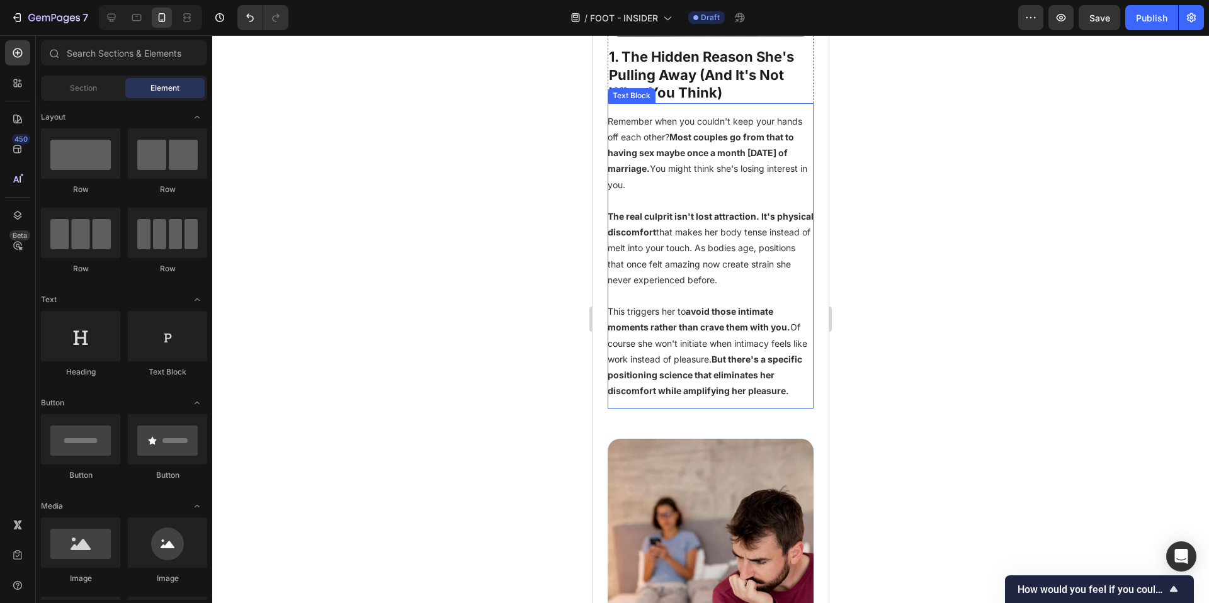
scroll to position [643, 0]
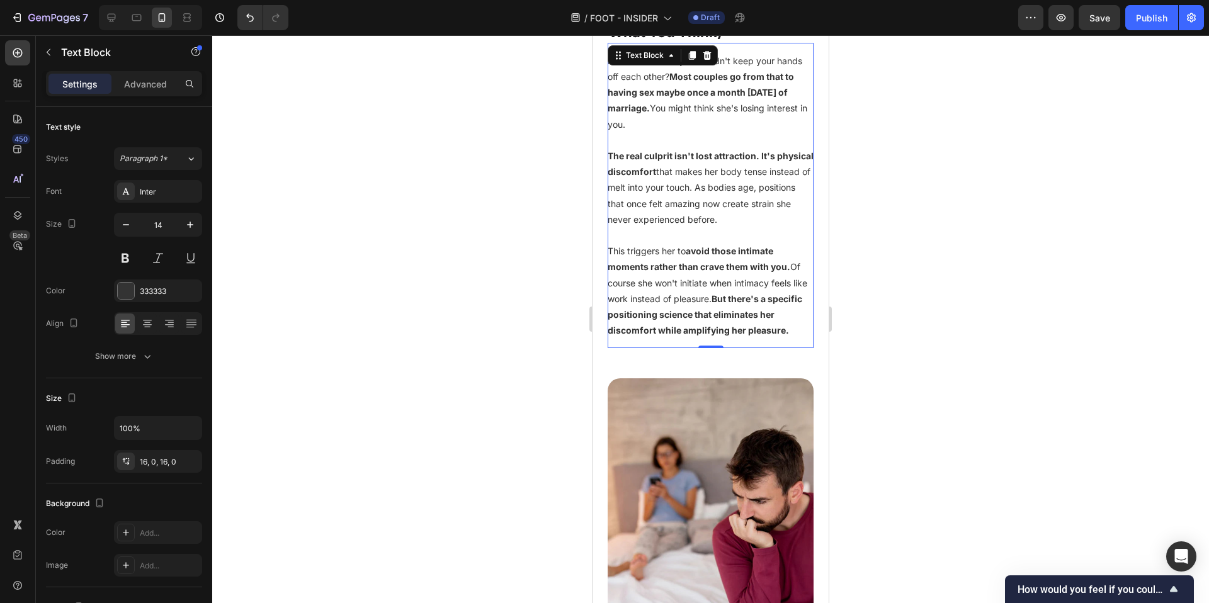
click at [779, 336] on strong "But there's a specific positioning science that eliminates her discomfort while…" at bounding box center [705, 314] width 195 height 42
click at [799, 336] on strong "But there's a specific positioning science that eliminates her discomfort while…" at bounding box center [705, 314] width 195 height 42
click at [939, 390] on div at bounding box center [710, 319] width 997 height 568
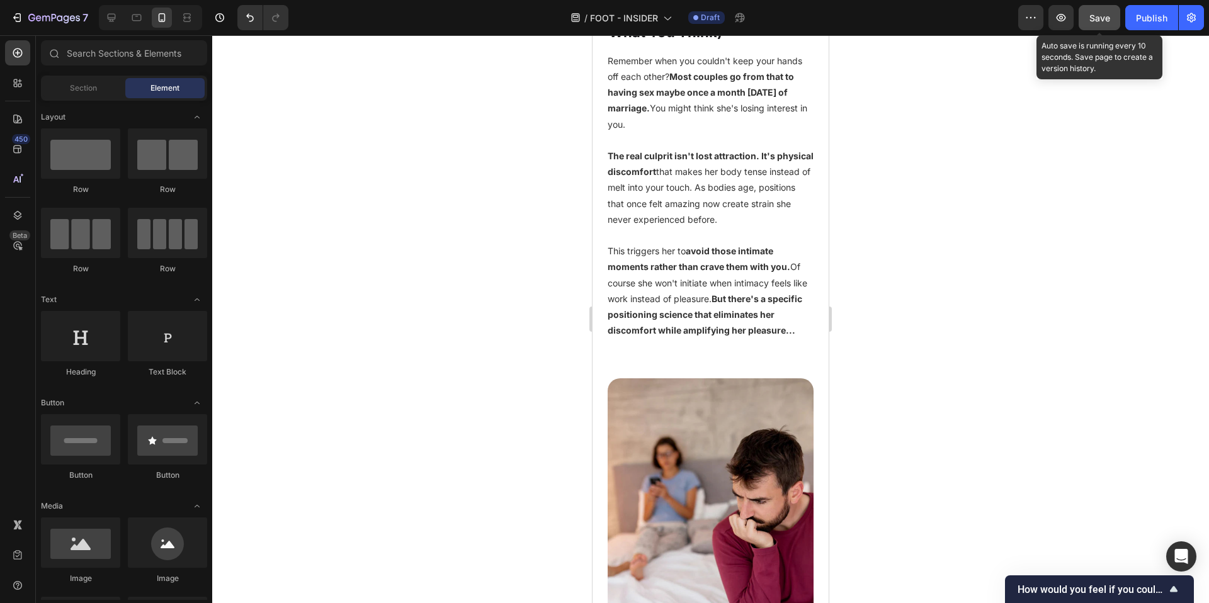
click at [1098, 23] on div "Save" at bounding box center [1100, 17] width 21 height 13
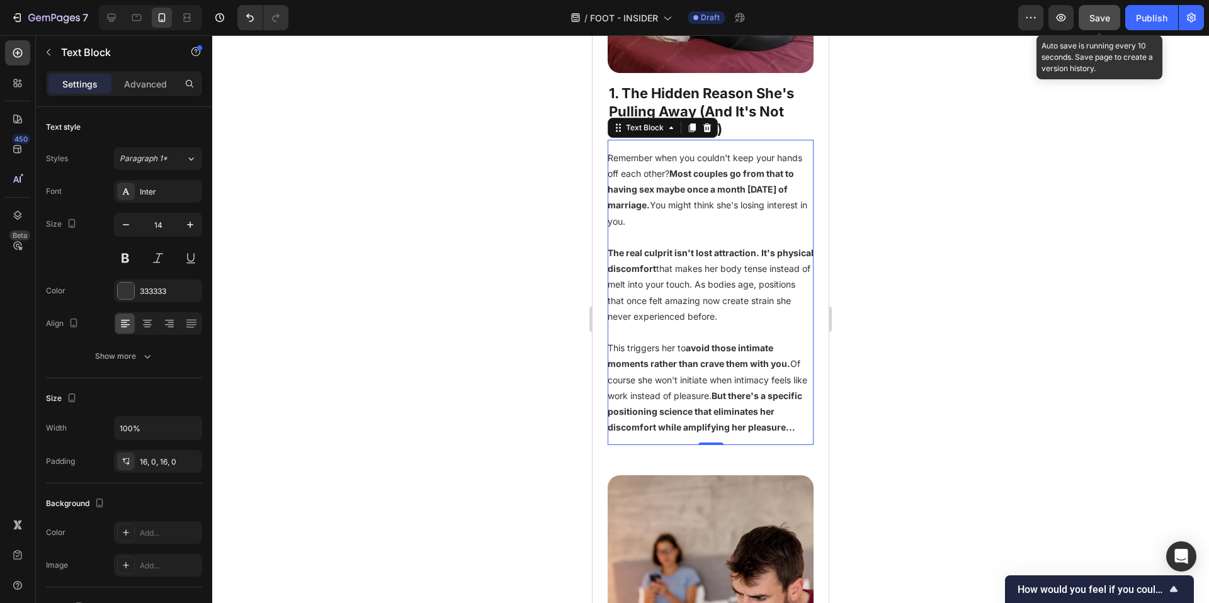
click at [700, 299] on p "The real culprit isn't lost attraction. It's physical discomfort that makes her…" at bounding box center [711, 284] width 206 height 79
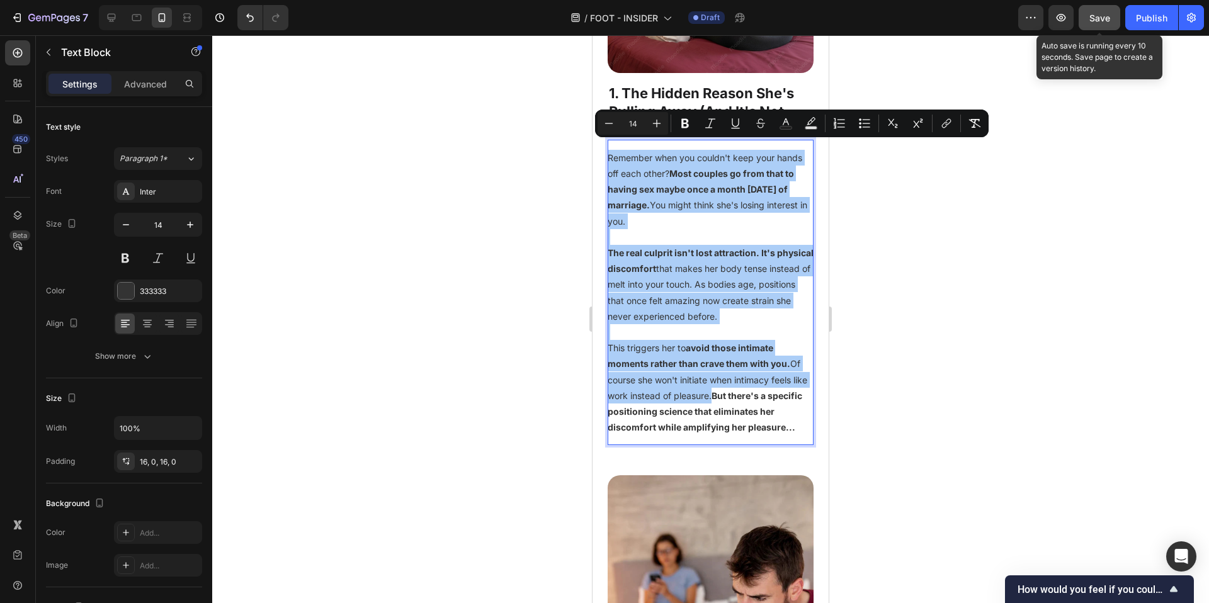
click at [538, 375] on div at bounding box center [710, 319] width 997 height 568
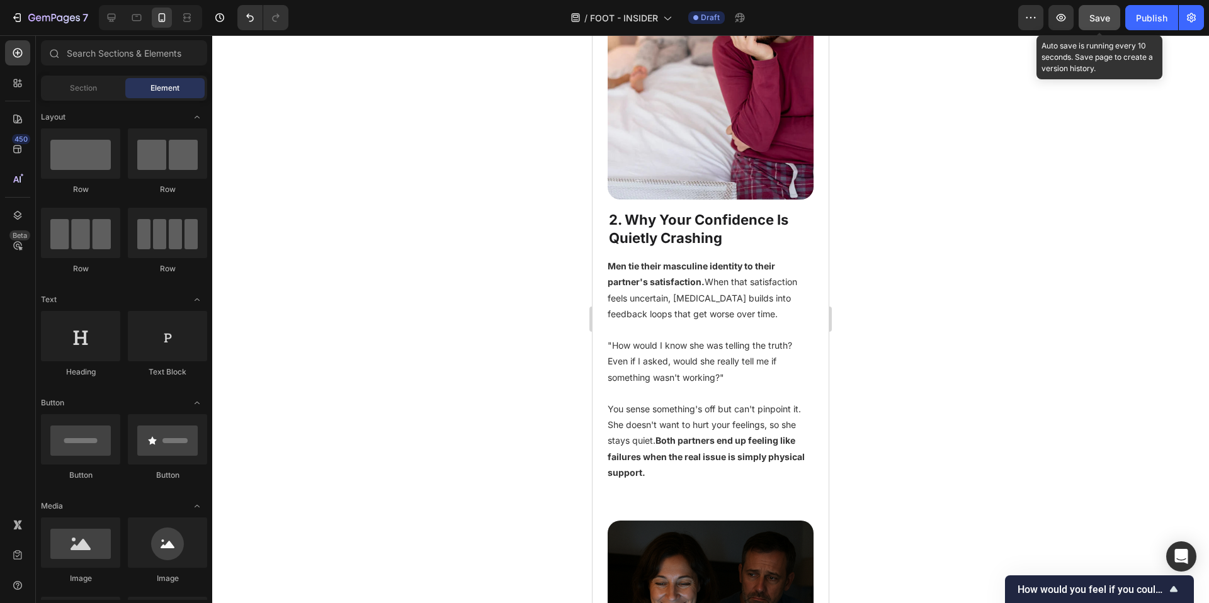
scroll to position [1152, 0]
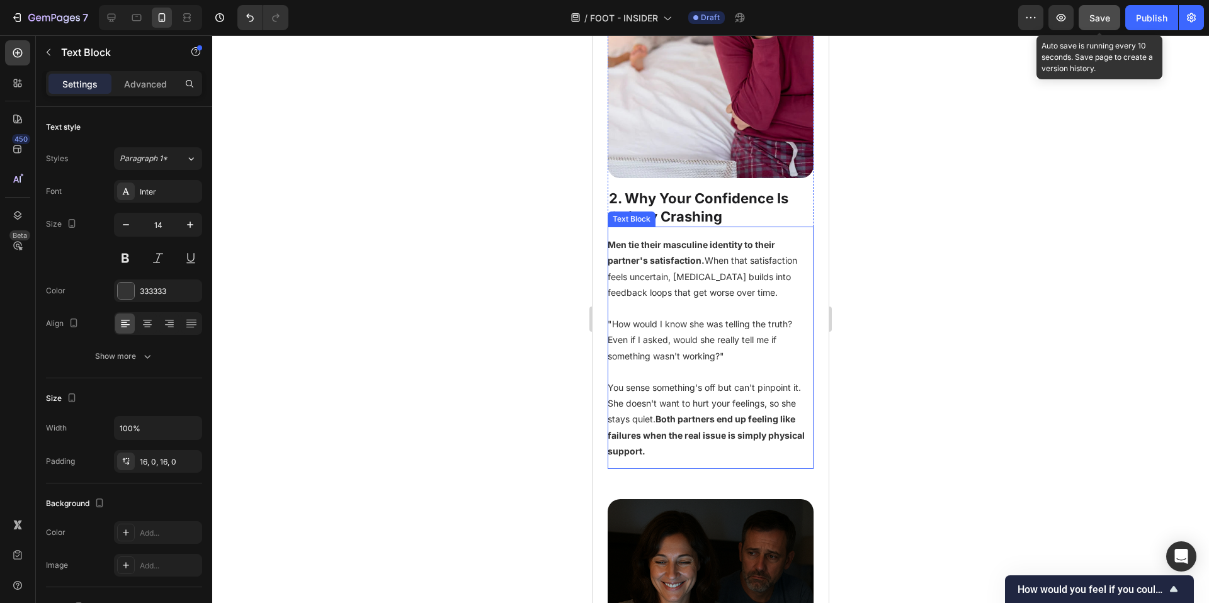
click at [665, 363] on p ""How would I know she was telling the truth? Even if I asked, would she really …" at bounding box center [711, 340] width 206 height 48
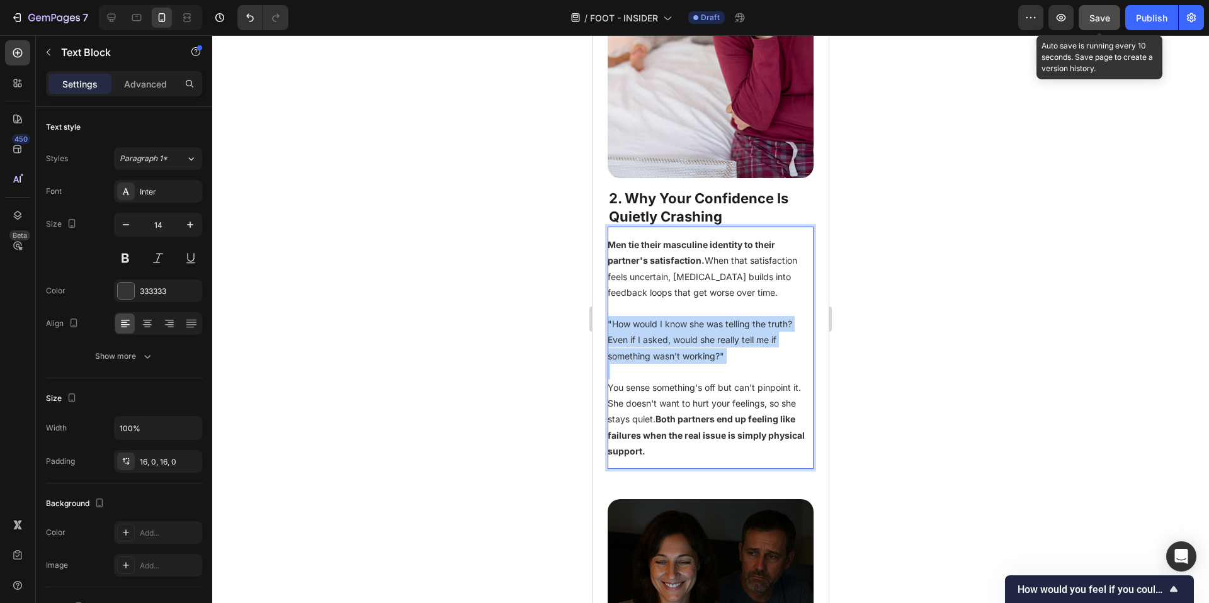
click at [665, 363] on p ""How would I know she was telling the truth? Even if I asked, would she really …" at bounding box center [711, 340] width 206 height 48
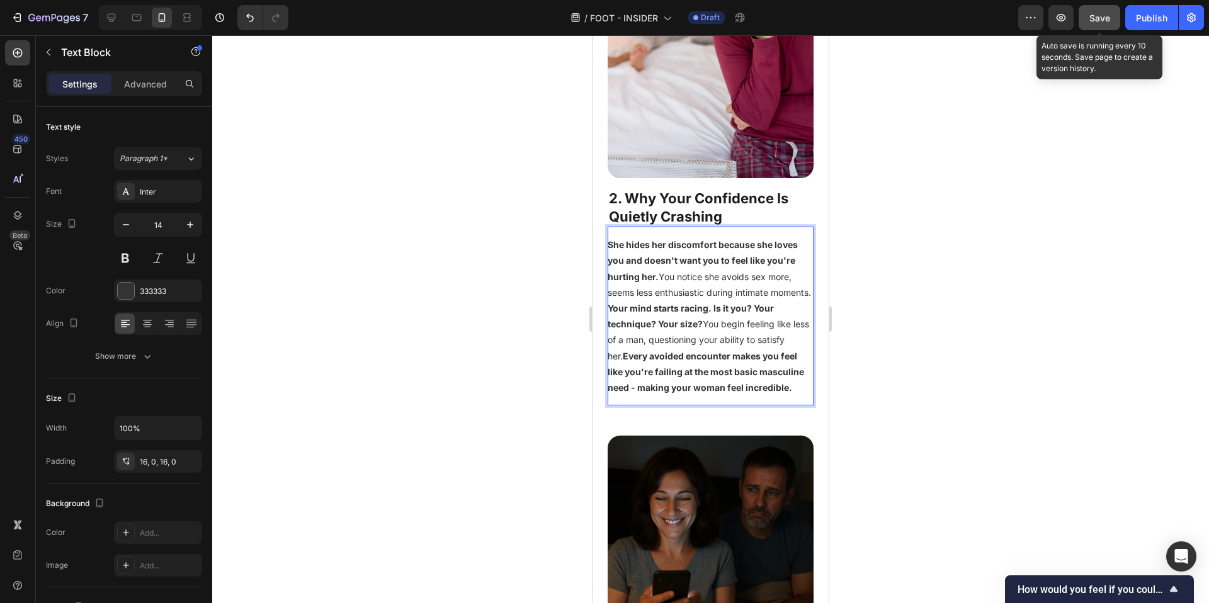
click at [695, 300] on p "She hides her discomfort because she loves you and doesn't want you to feel lik…" at bounding box center [711, 269] width 206 height 64
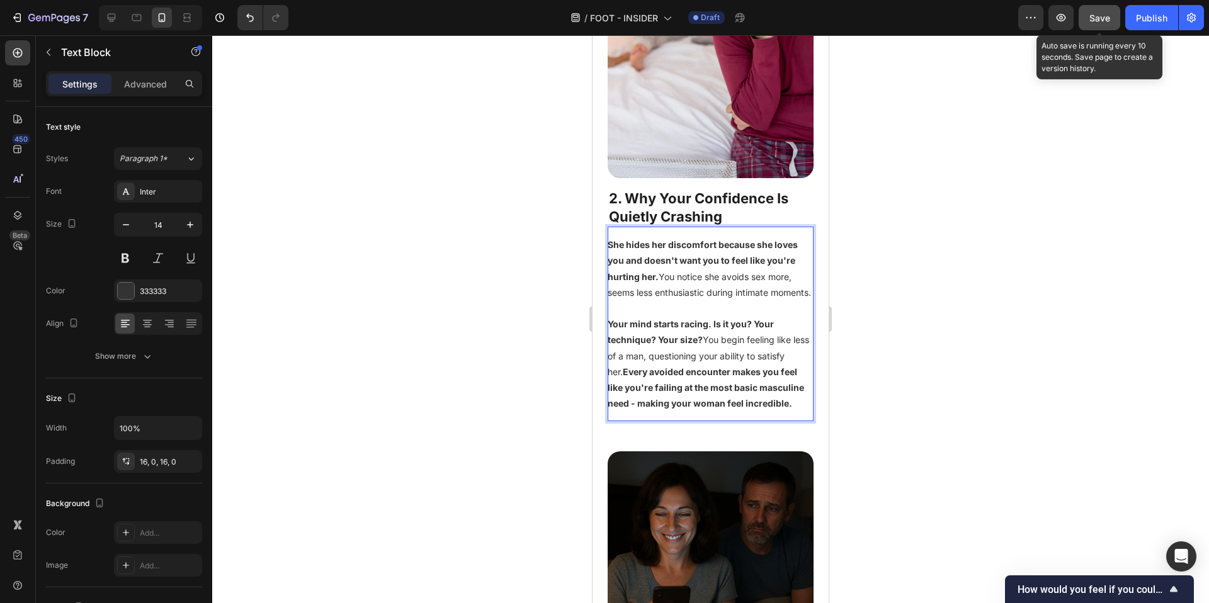
click at [464, 378] on div at bounding box center [710, 319] width 997 height 568
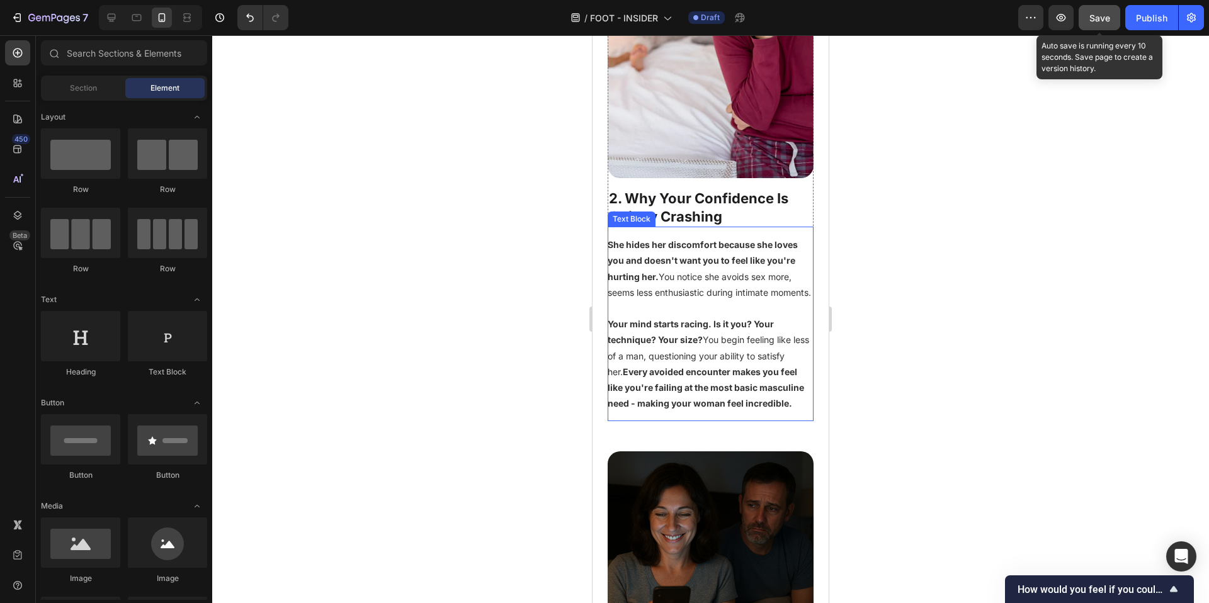
click at [668, 401] on p "Your mind starts racing. Is it you? Your technique? Your size? You begin feelin…" at bounding box center [711, 363] width 206 height 95
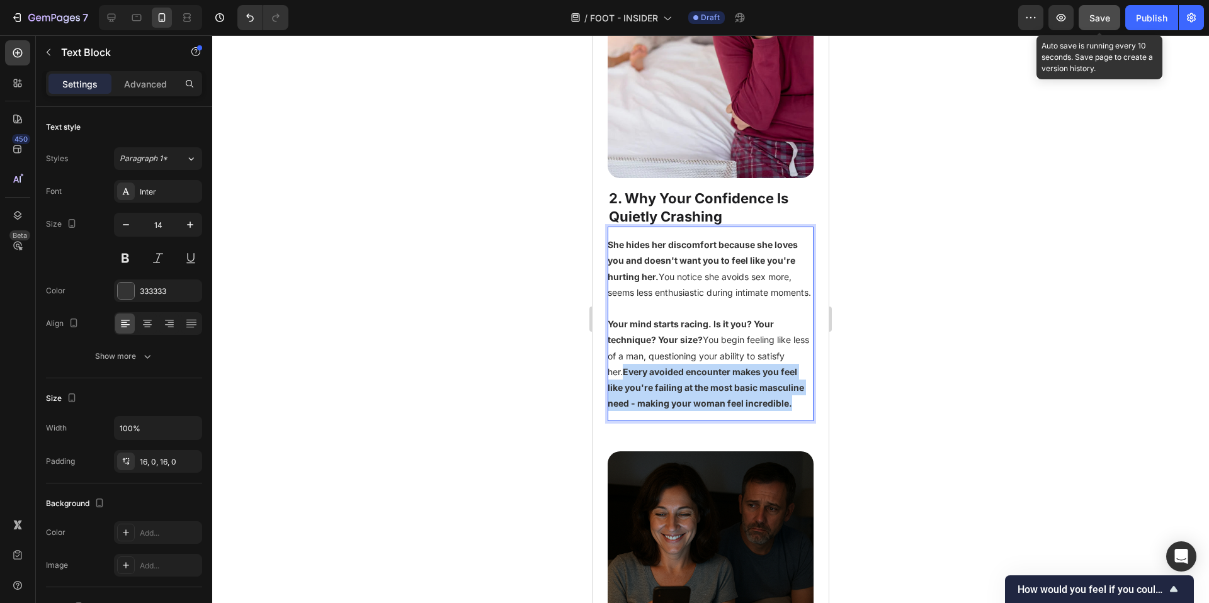
drag, startPoint x: 664, startPoint y: 438, endPoint x: 654, endPoint y: 401, distance: 39.1
click at [654, 401] on p "Your mind starts racing. Is it you? Your technique? Your size? You begin feelin…" at bounding box center [711, 363] width 206 height 95
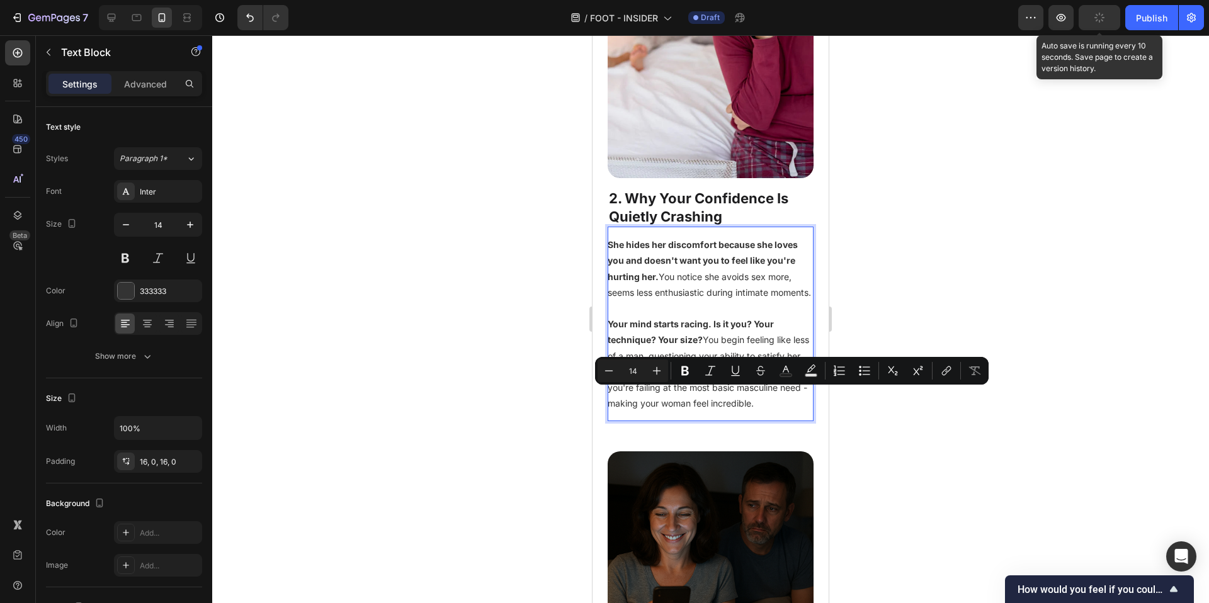
click at [965, 472] on div at bounding box center [710, 319] width 997 height 568
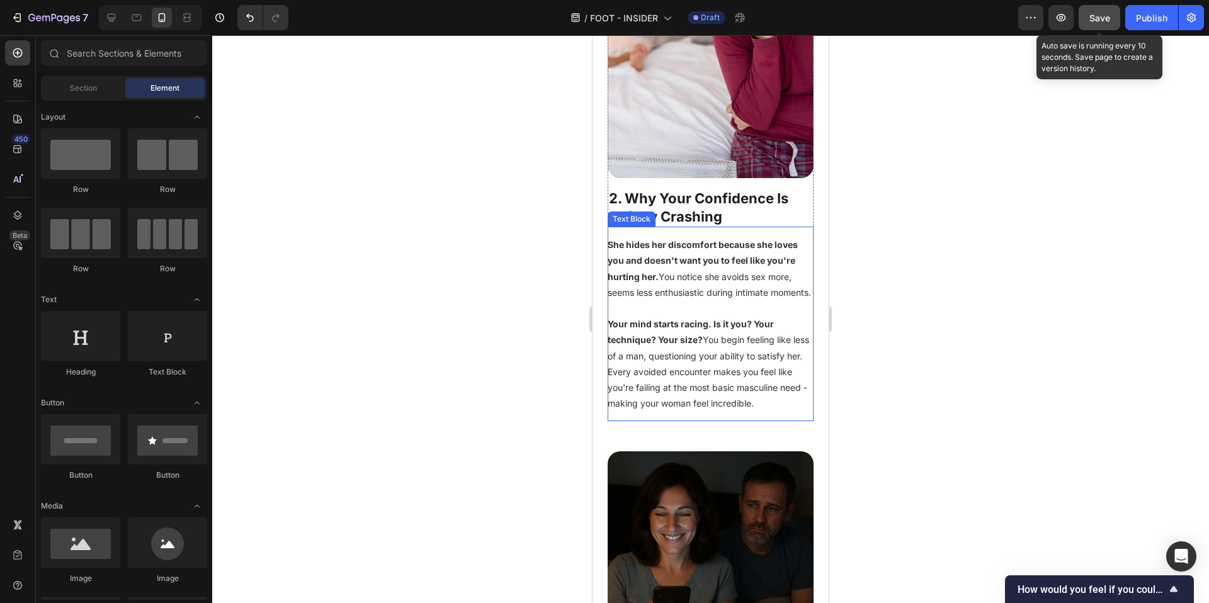
click at [640, 265] on strong "She hides her discomfort because she loves you and doesn't want you to feel lik…" at bounding box center [703, 260] width 190 height 42
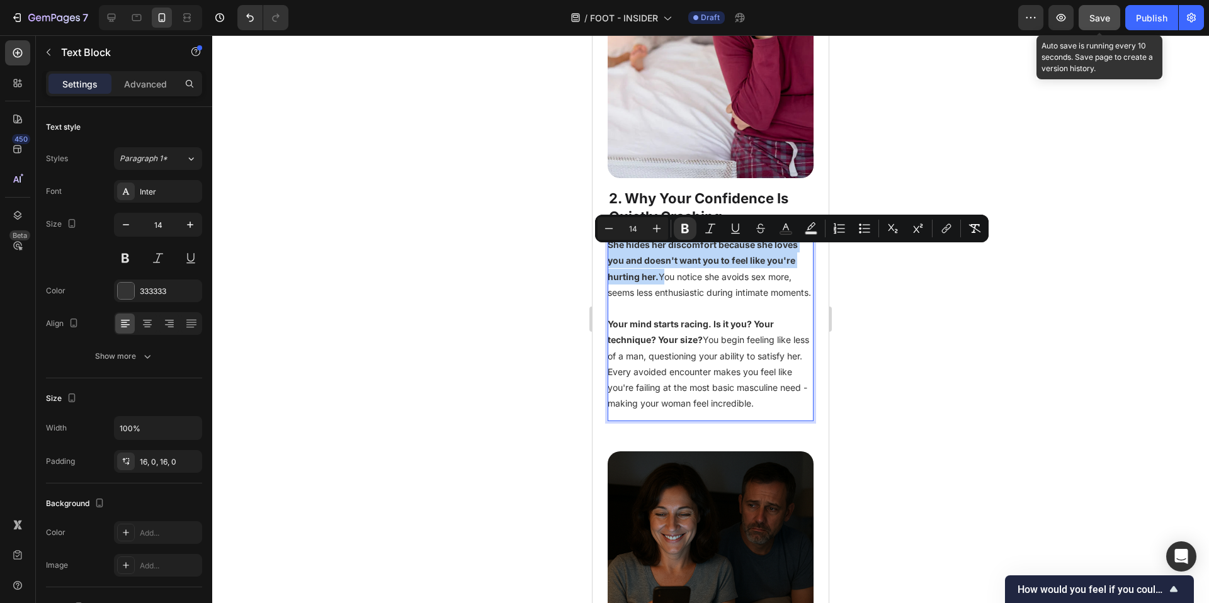
drag, startPoint x: 661, startPoint y: 287, endPoint x: 1170, endPoint y: 332, distance: 511.5
click at [608, 259] on p "She hides her discomfort because she loves you and doesn't want you to feel lik…" at bounding box center [711, 269] width 206 height 64
click at [448, 366] on div at bounding box center [710, 319] width 997 height 568
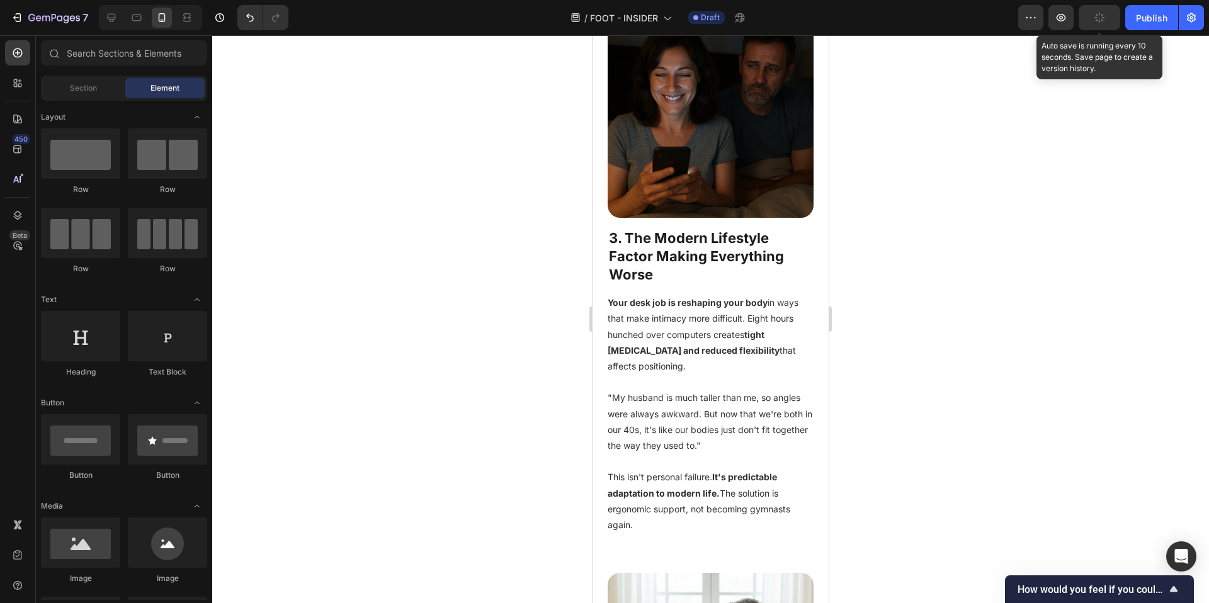
scroll to position [1601, 0]
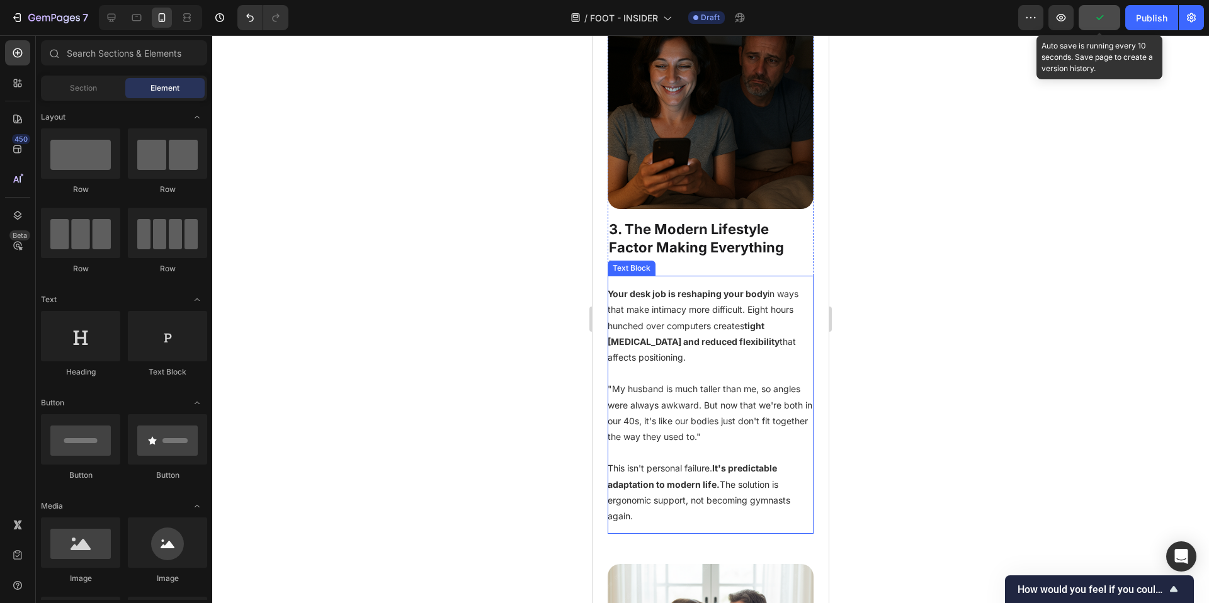
click at [627, 365] on p "Your desk job is reshaping your body in ways that make intimacy more difficult.…" at bounding box center [711, 325] width 206 height 79
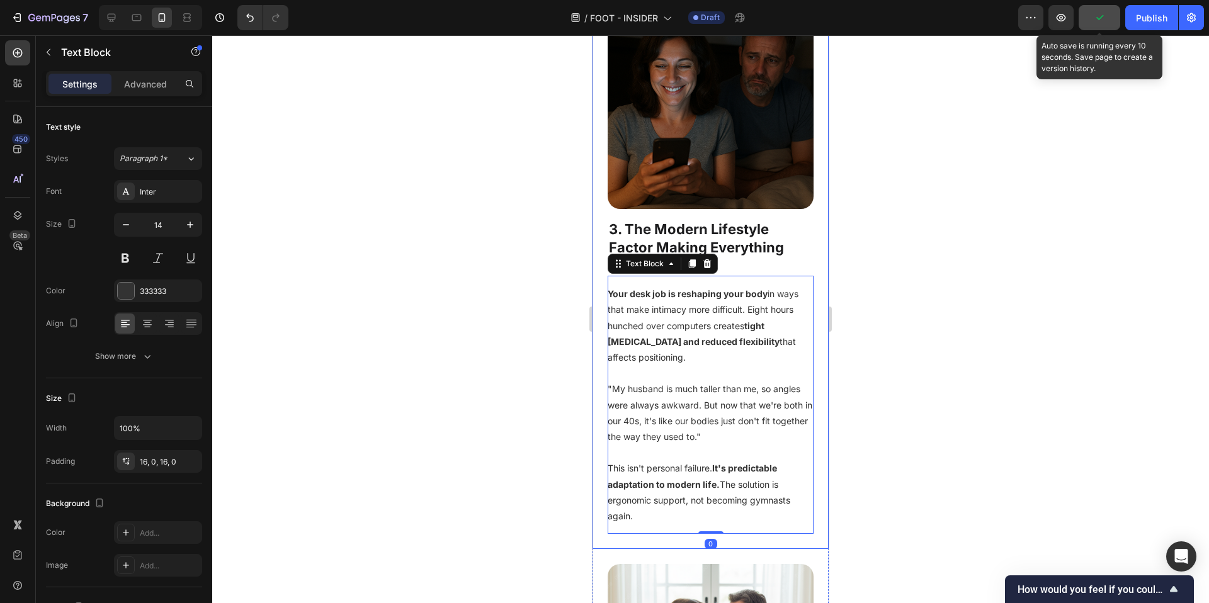
click at [467, 368] on div at bounding box center [710, 319] width 997 height 568
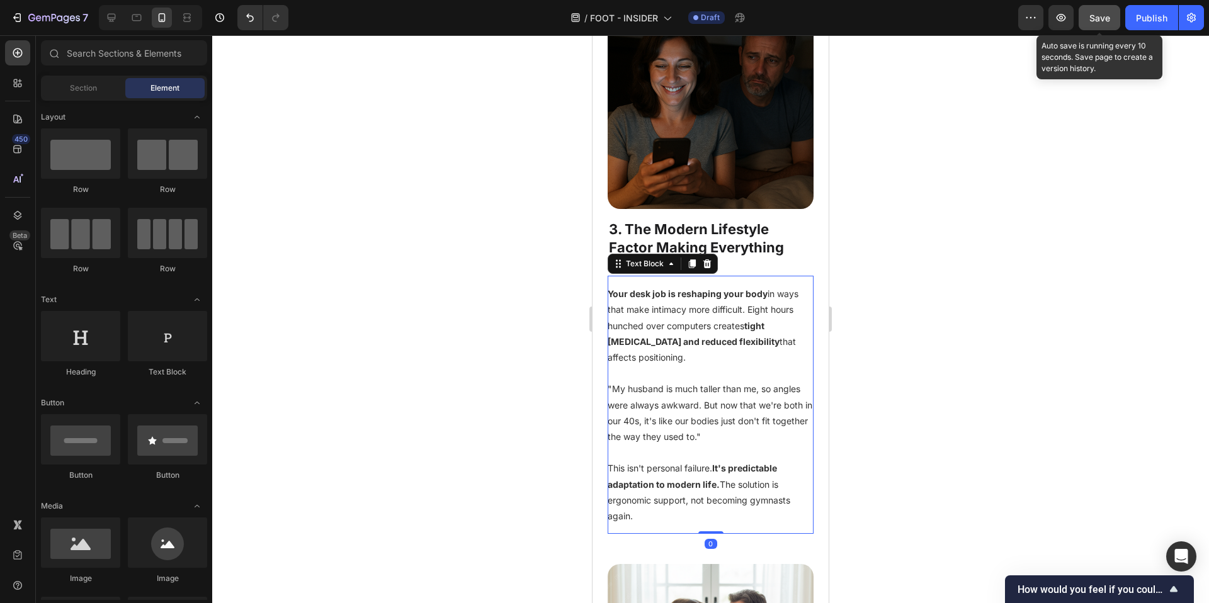
click at [648, 365] on p "Your desk job is reshaping your body in ways that make intimacy more difficult.…" at bounding box center [711, 325] width 206 height 79
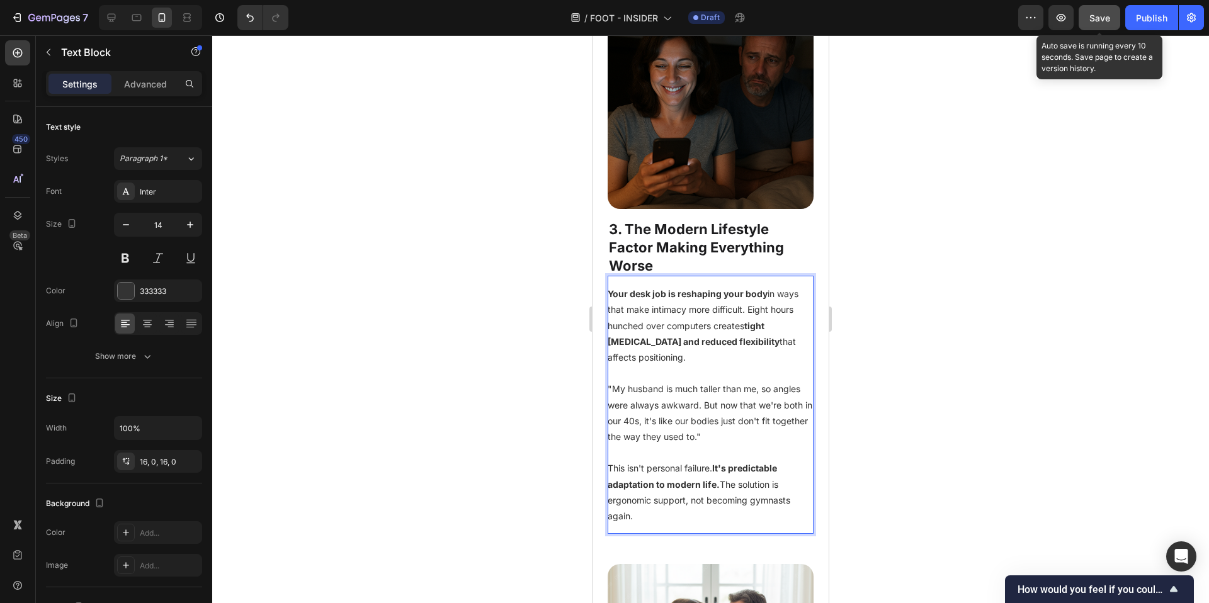
click at [647, 365] on p "Your desk job is reshaping your body in ways that make intimacy more difficult.…" at bounding box center [711, 325] width 206 height 79
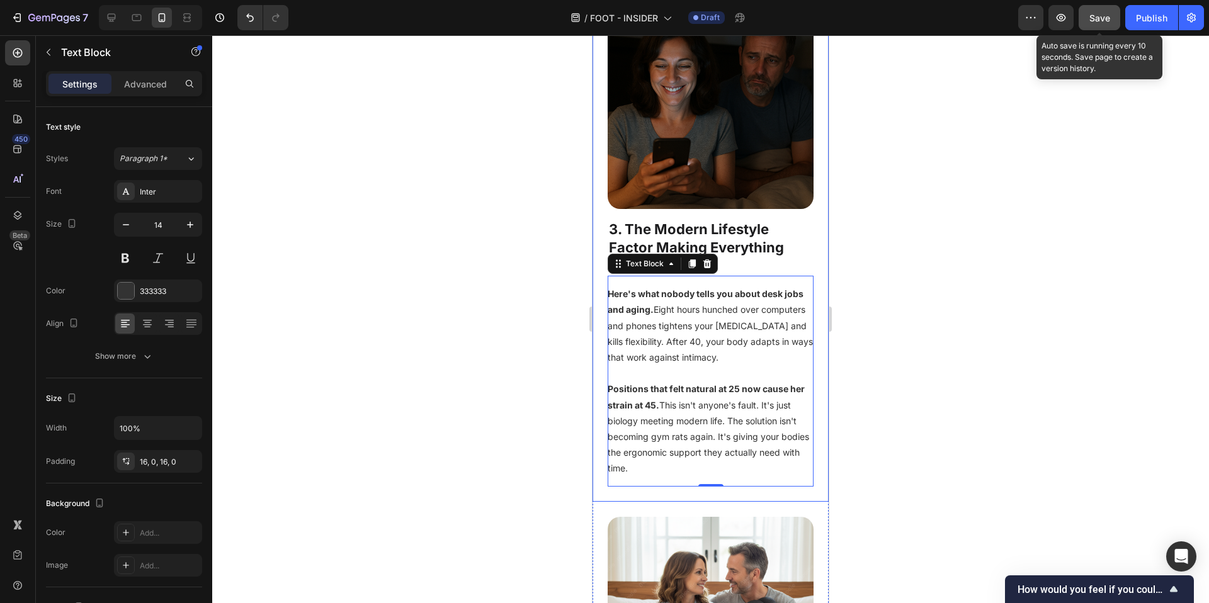
click at [474, 394] on div at bounding box center [710, 319] width 997 height 568
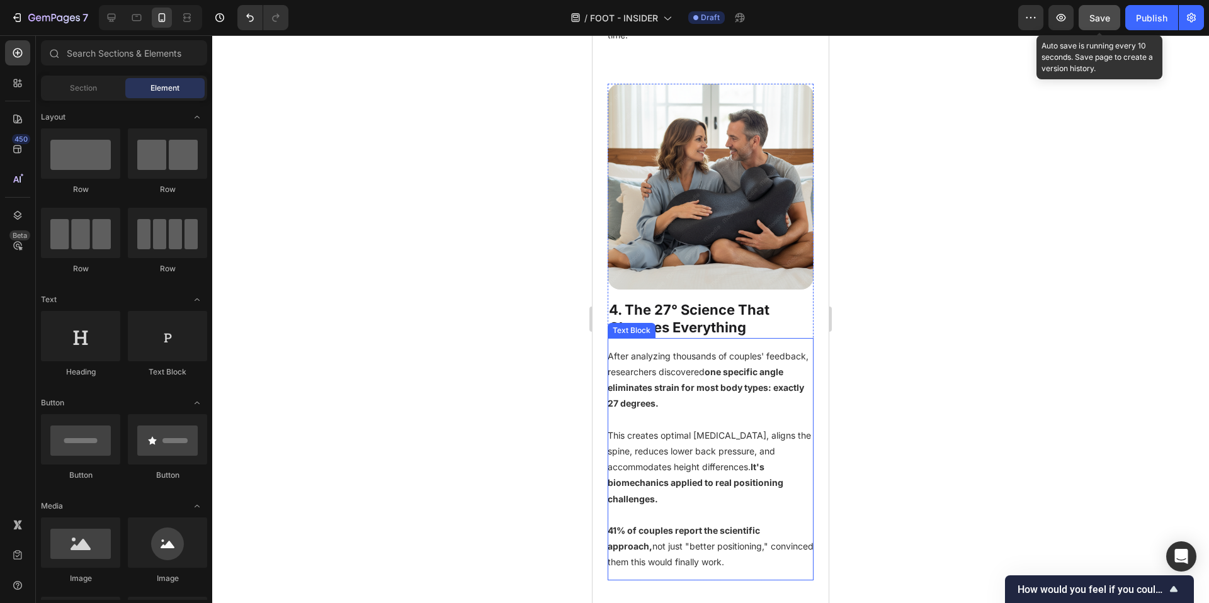
scroll to position [2262, 0]
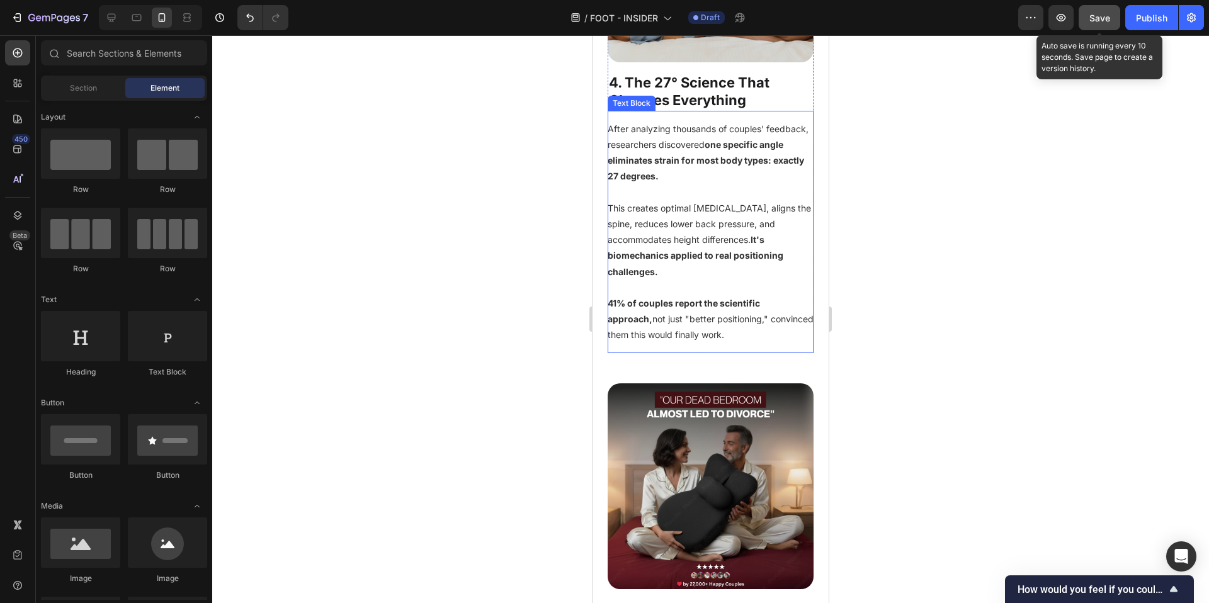
click at [780, 343] on p "41% of couples report the scientific approach, not just "better positioning," c…" at bounding box center [711, 319] width 206 height 48
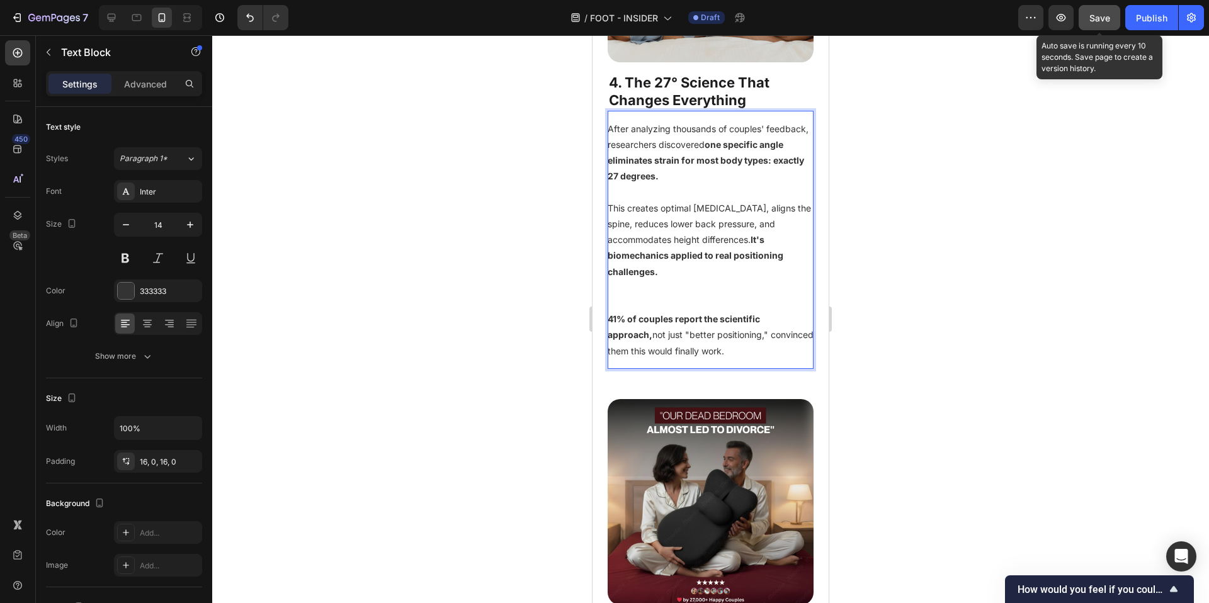
click at [750, 359] on p "41% of couples report the scientific approach, not just "better positioning," c…" at bounding box center [711, 335] width 206 height 48
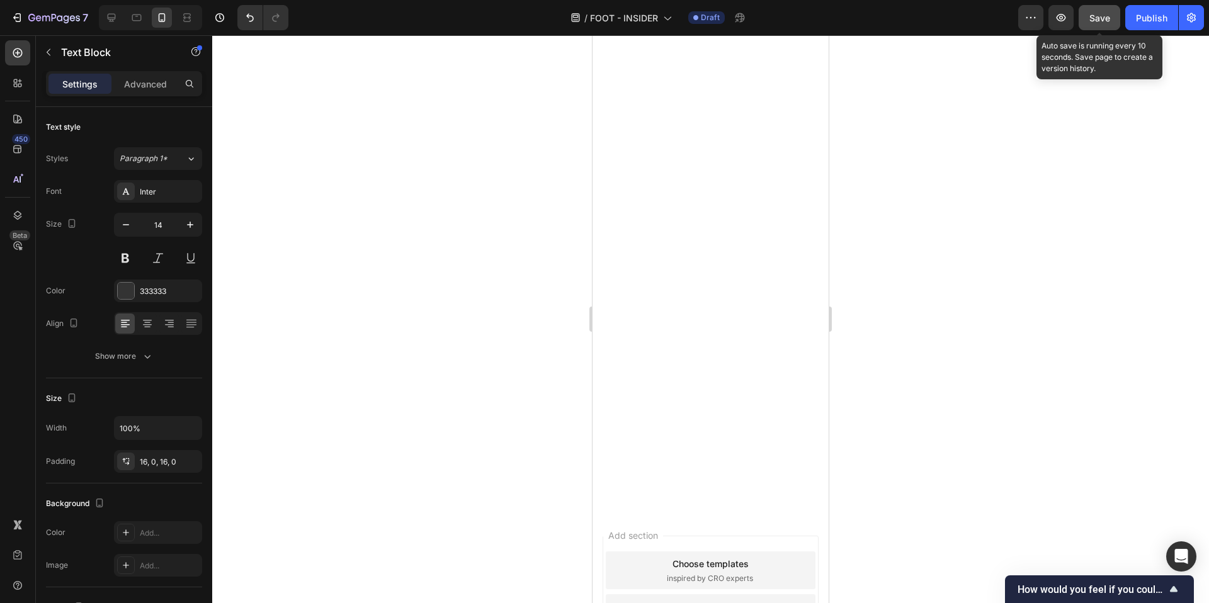
scroll to position [4905, 0]
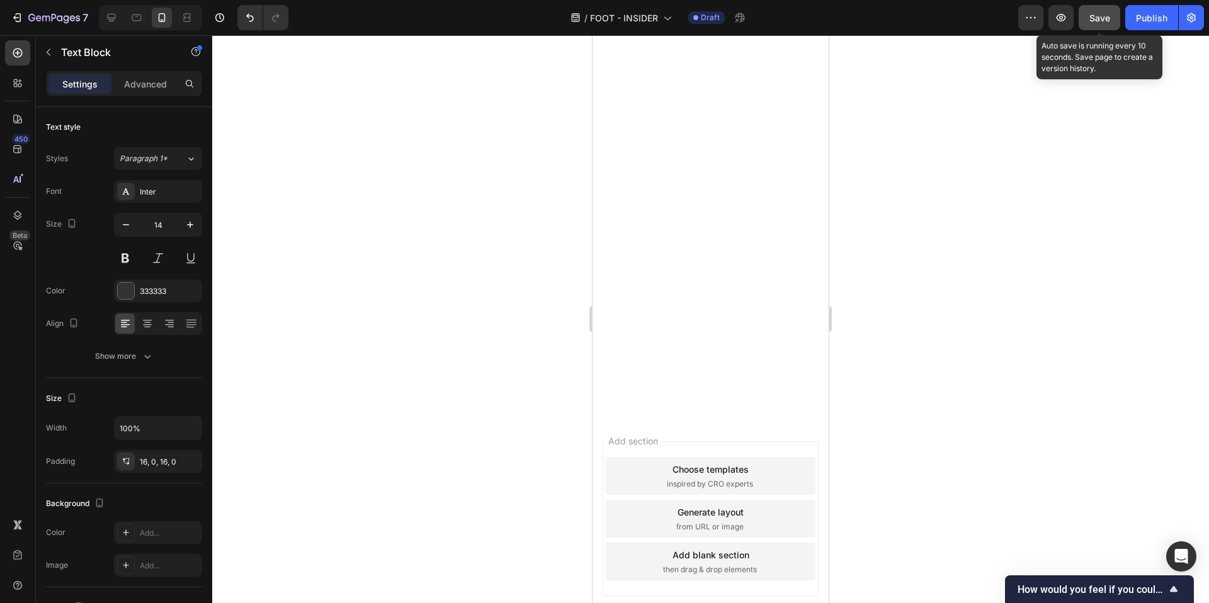
click at [434, 375] on div at bounding box center [710, 319] width 997 height 568
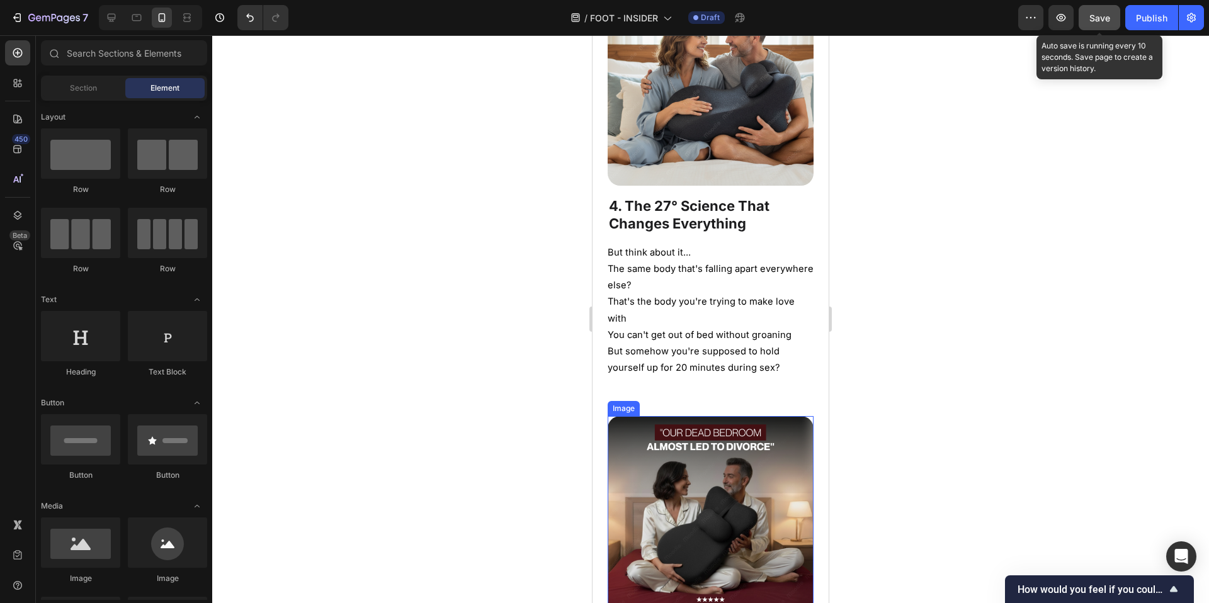
scroll to position [2181, 0]
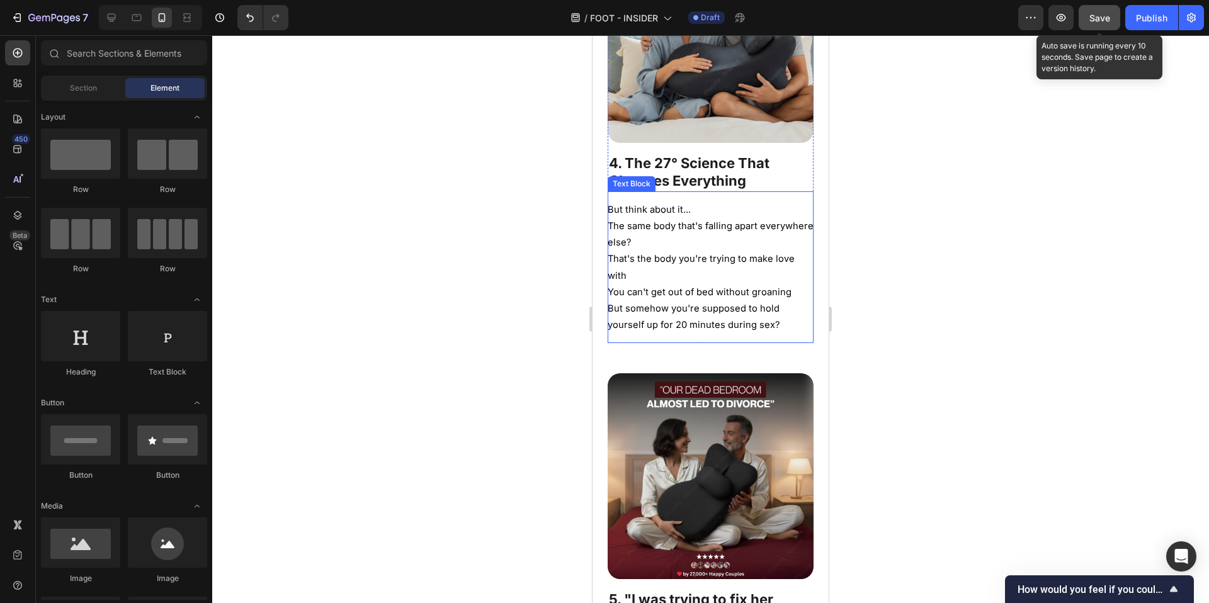
click at [680, 251] on p "The same body that's falling apart everywhere else?" at bounding box center [711, 234] width 206 height 33
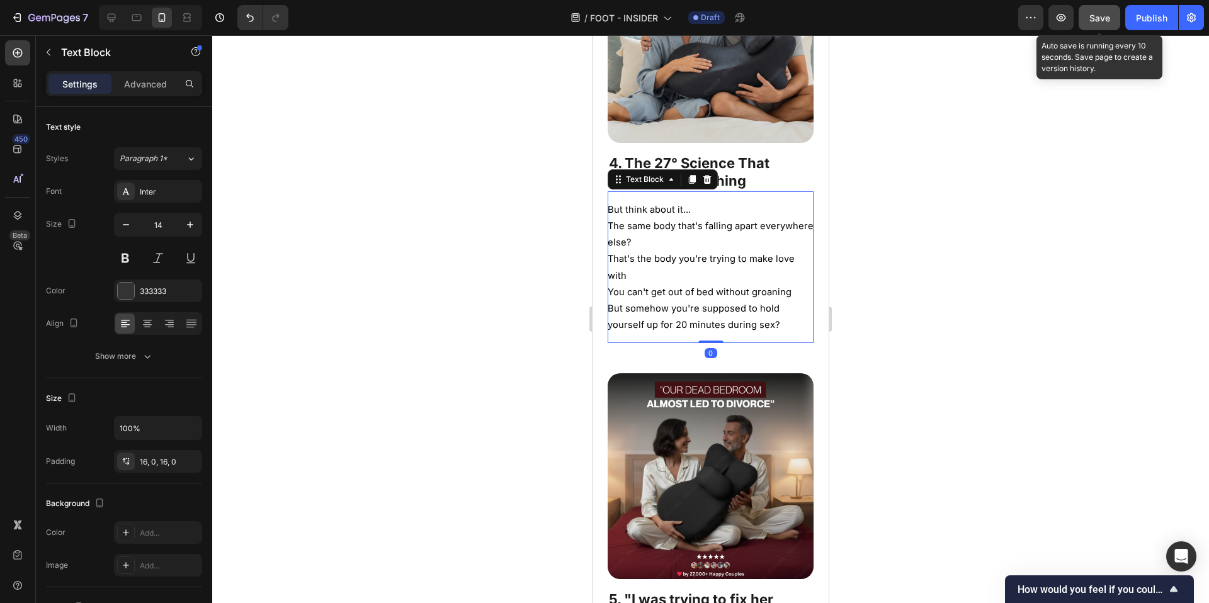
click at [680, 248] on span "The same body that's falling apart everywhere else?" at bounding box center [711, 234] width 206 height 28
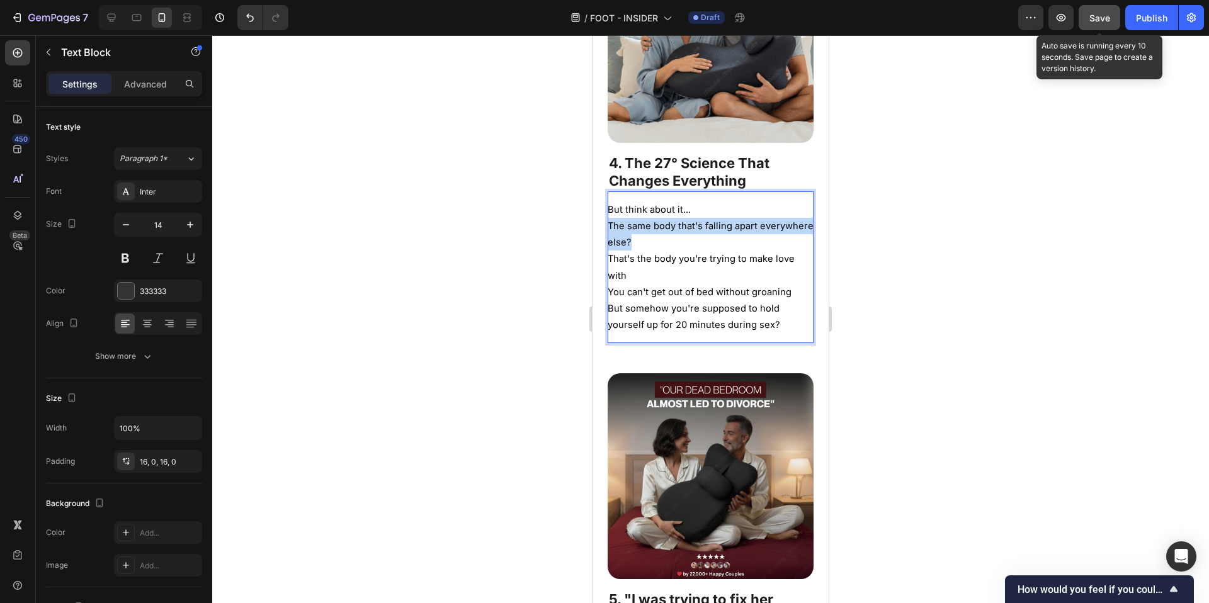
click at [680, 248] on span "The same body that's falling apart everywhere else?" at bounding box center [711, 234] width 206 height 28
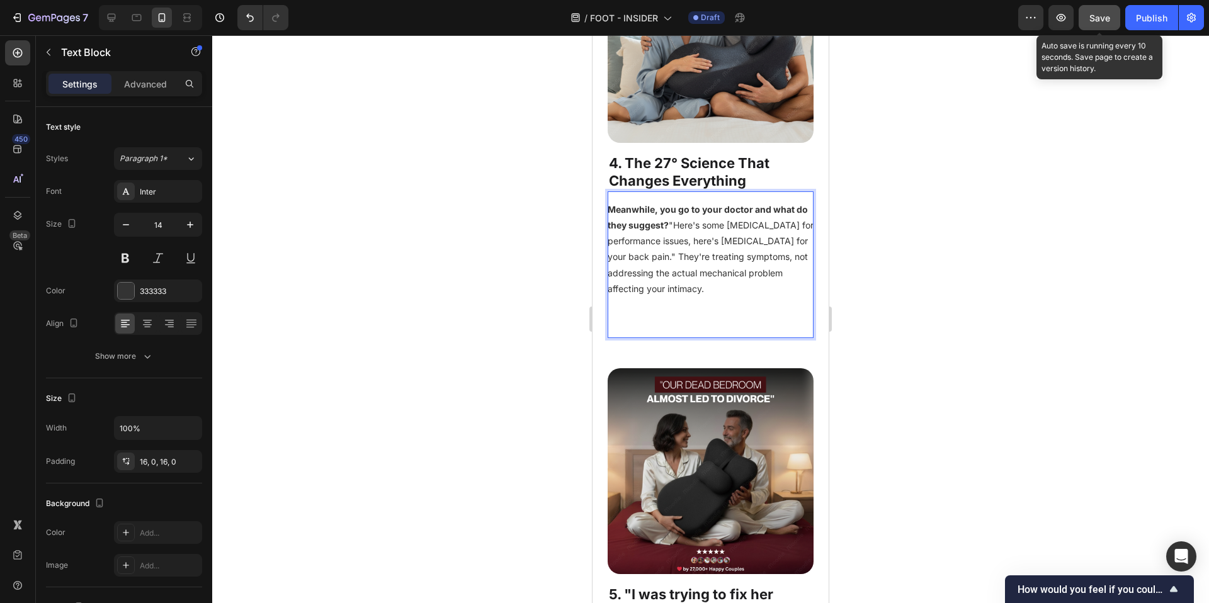
click at [707, 276] on p "Meanwhile, you go to your doctor and what do they suggest? "Here's some Viagra …" at bounding box center [711, 249] width 206 height 95
click at [654, 293] on p "Meanwhile, you go to your doctor and what do they suggest? "Here's some Viagra …" at bounding box center [711, 249] width 206 height 95
click at [718, 297] on p "Meanwhile, you go to your doctor and what do they suggest? "Here's some Viagra …" at bounding box center [711, 249] width 206 height 95
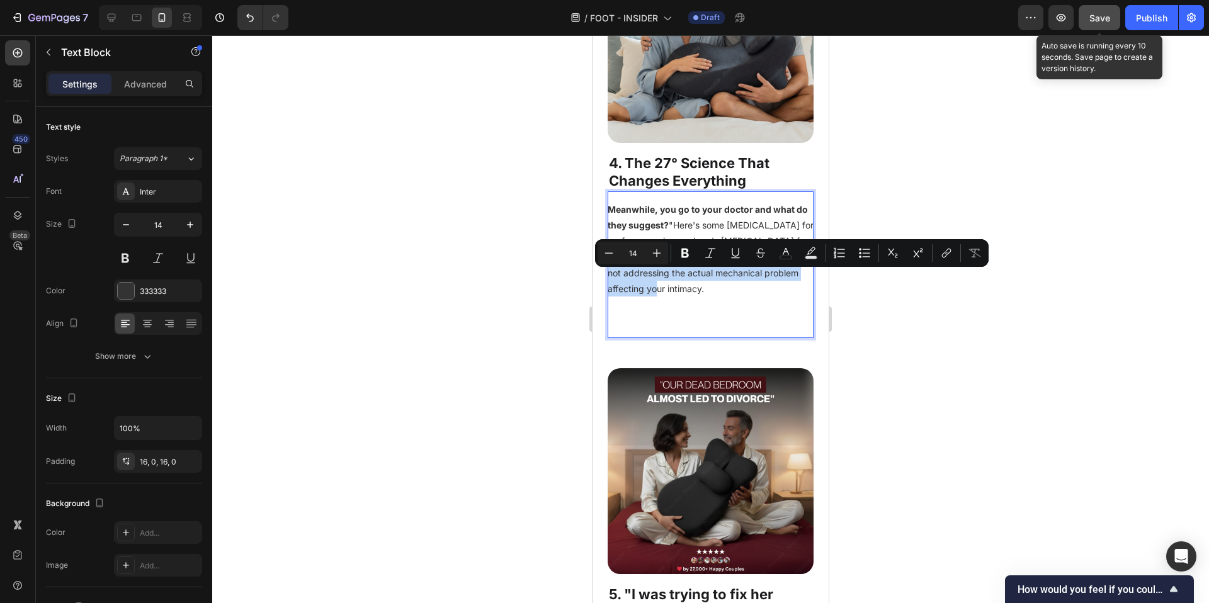
drag, startPoint x: 715, startPoint y: 311, endPoint x: 659, endPoint y: 278, distance: 65.2
click at [659, 278] on p "Meanwhile, you go to your doctor and what do they suggest? "Here's some Viagra …" at bounding box center [711, 249] width 206 height 95
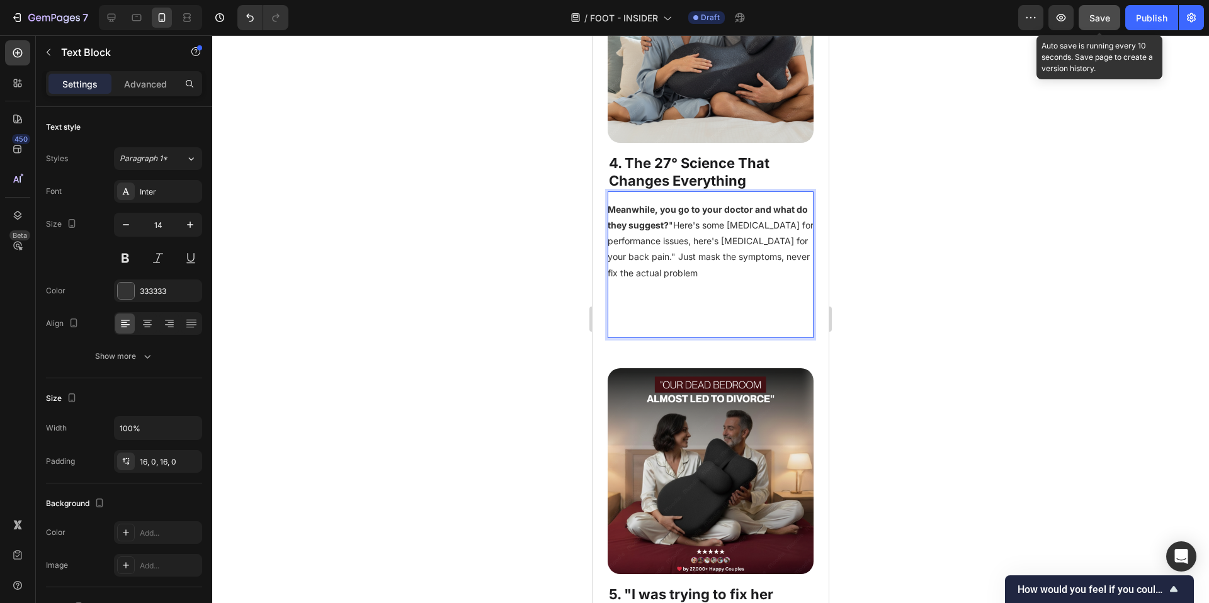
click at [629, 312] on p "Rich Text Editor. Editing area: main" at bounding box center [711, 305] width 206 height 16
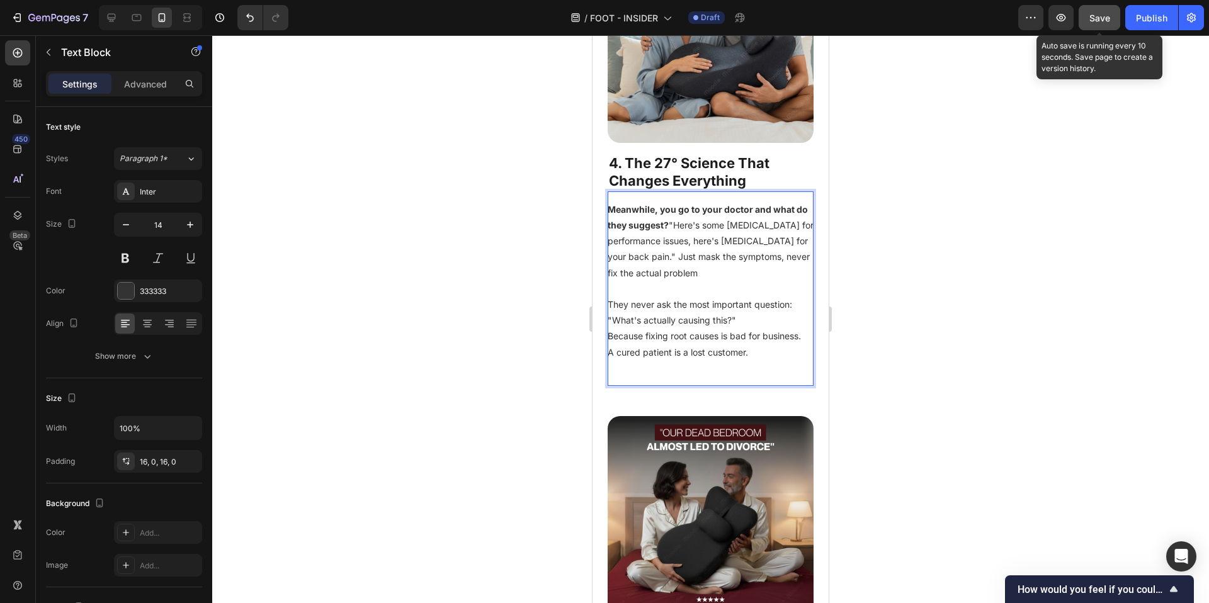
click at [609, 339] on p "They never ask the most important question: "What's actually causing this?" Bec…" at bounding box center [711, 329] width 206 height 64
click at [609, 357] on p "They never ask the most important question: "What's actually causing this?" Bec…" at bounding box center [711, 329] width 206 height 64
click at [610, 360] on p "They never ask the most important question: "What's actually causing this?" Bec…" at bounding box center [711, 329] width 206 height 64
click at [735, 342] on p "They never ask the most important question: "What's actually causing this?" Bec…" at bounding box center [711, 329] width 206 height 64
click at [746, 376] on p "Rich Text Editor. Editing area: main" at bounding box center [711, 368] width 206 height 16
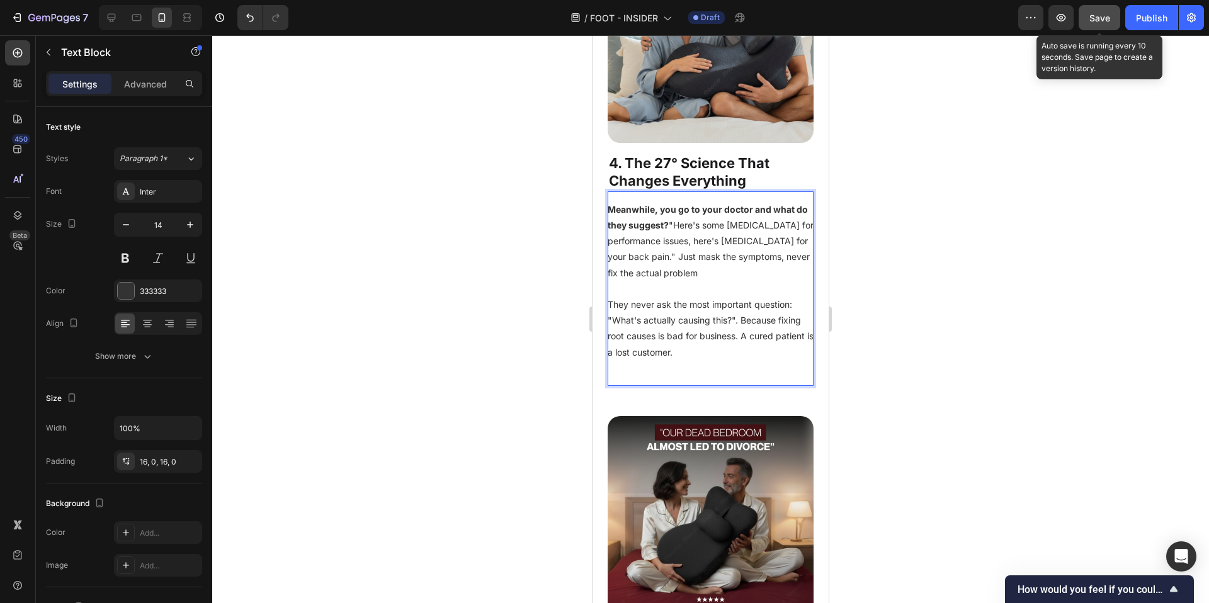
click at [740, 345] on p "They never ask the most important question: "What's actually causing this?". Be…" at bounding box center [711, 329] width 206 height 64
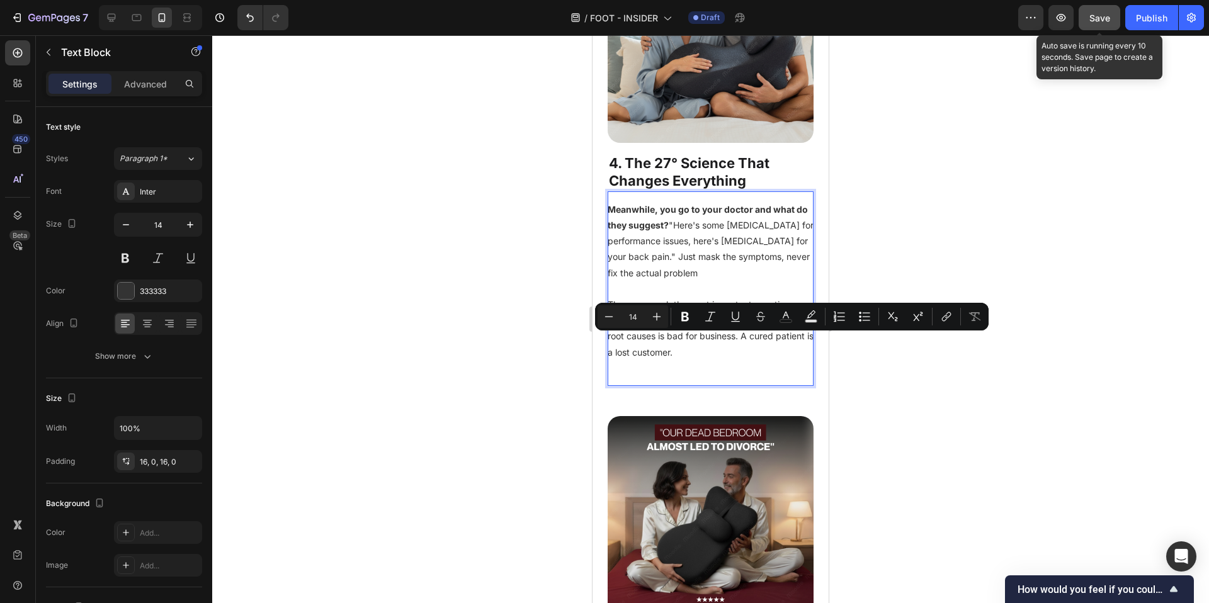
drag, startPoint x: 737, startPoint y: 340, endPoint x: 608, endPoint y: 339, distance: 128.5
click at [608, 339] on p "They never ask the most important question: "What's actually causing this?" Bec…" at bounding box center [711, 329] width 206 height 64
click at [920, 413] on div at bounding box center [710, 319] width 997 height 568
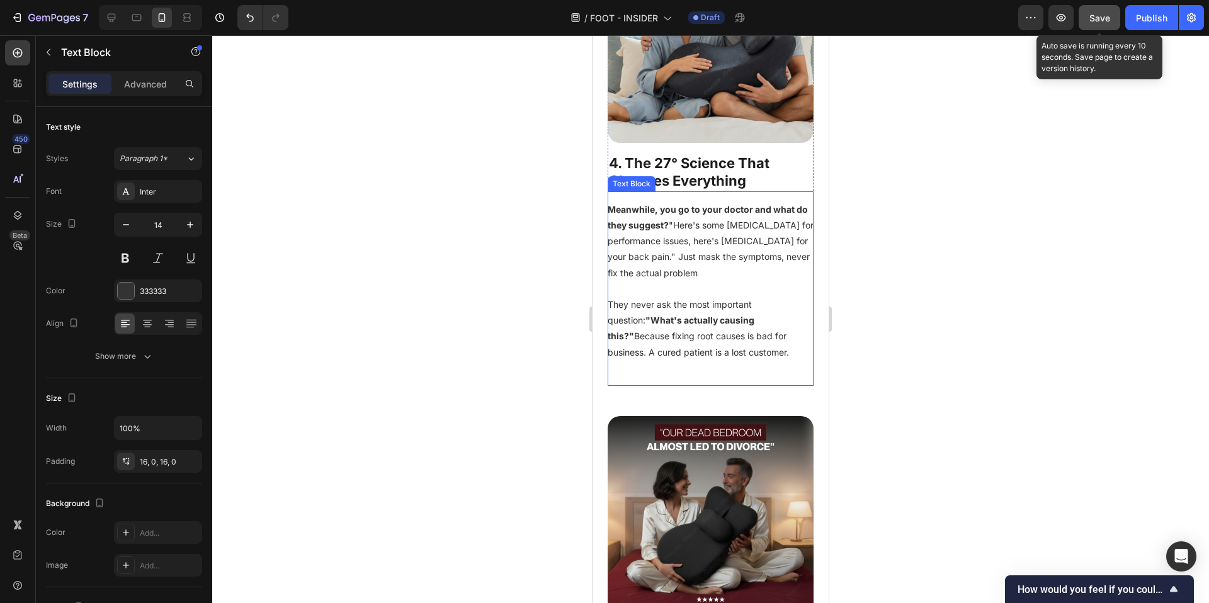
click at [732, 360] on p "They never ask the most important question: "What's actually causing this?" Bec…" at bounding box center [711, 329] width 206 height 64
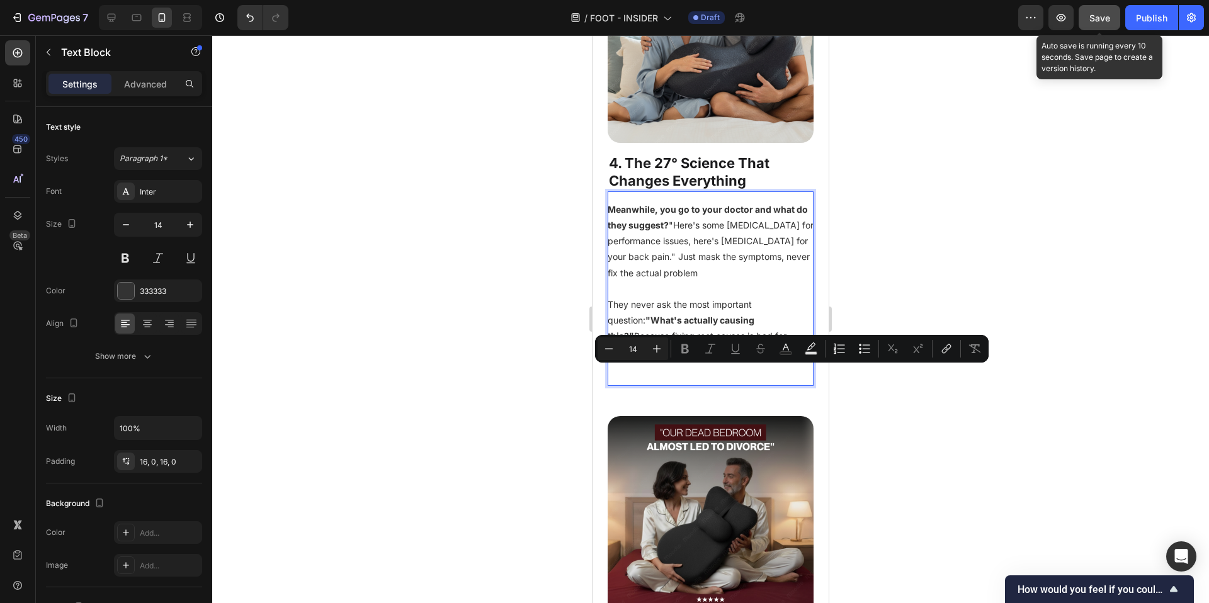
click at [727, 360] on p "They never ask the most important question: "What's actually causing this?" Bec…" at bounding box center [711, 329] width 206 height 64
click at [719, 360] on p "They never ask the most important question: "What's actually causing this?" Bec…" at bounding box center [711, 329] width 206 height 64
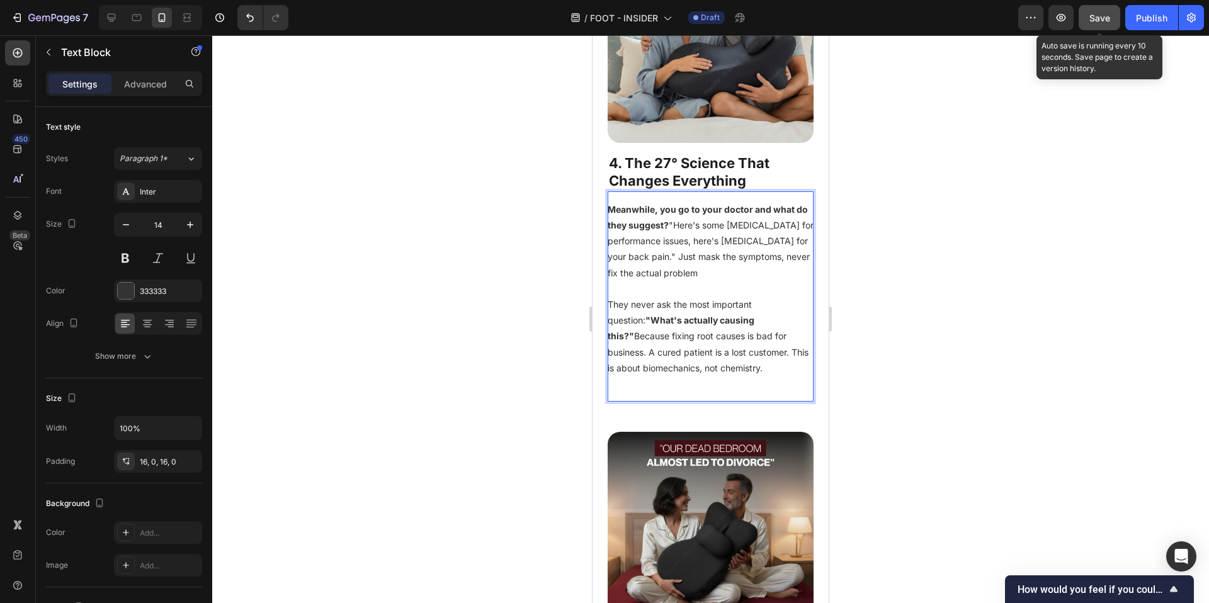
click at [630, 376] on p "They never ask the most important question: "What's actually causing this?" Bec…" at bounding box center [711, 336] width 206 height 79
click at [887, 441] on div at bounding box center [710, 319] width 997 height 568
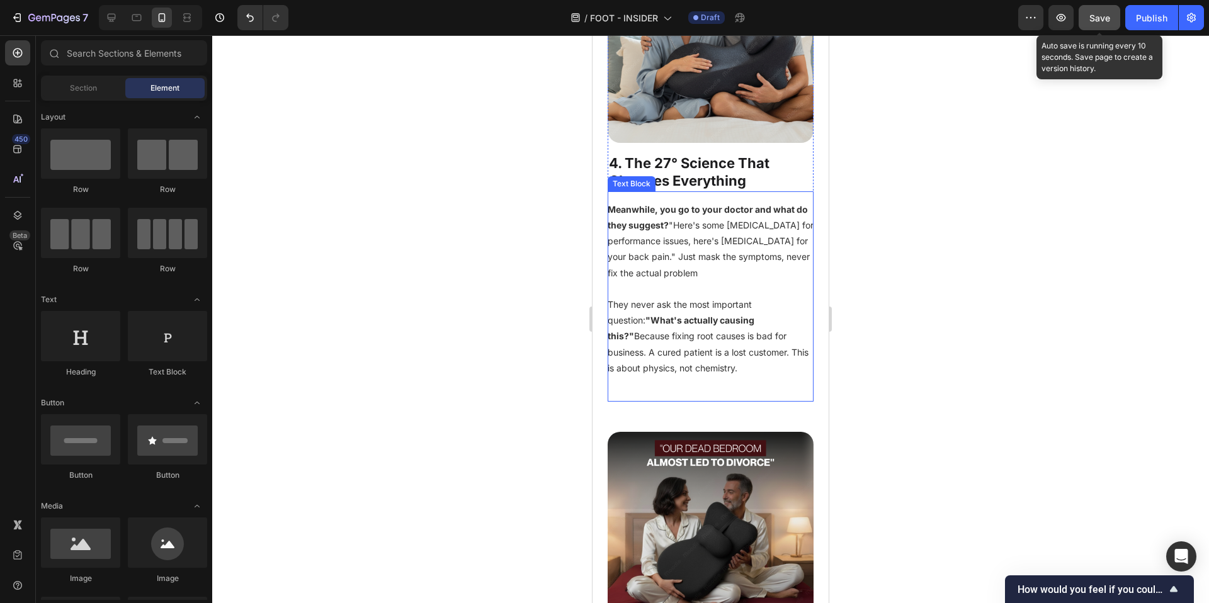
click at [702, 376] on p "They never ask the most important question: "What's actually causing this?" Bec…" at bounding box center [711, 336] width 206 height 79
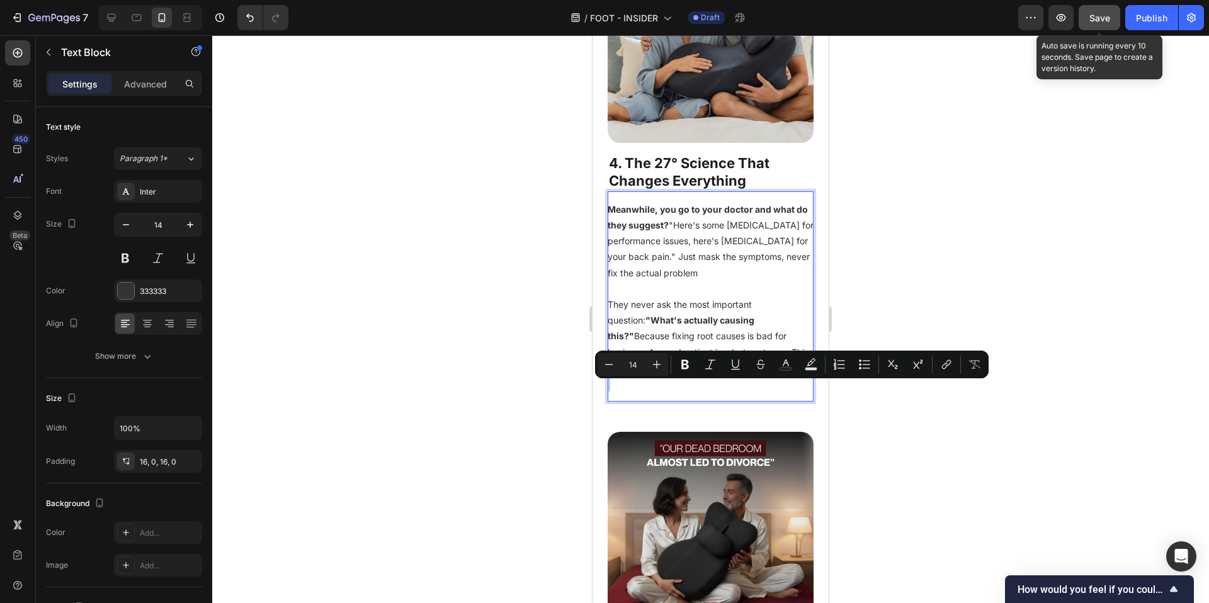
click at [708, 376] on p "They never ask the most important question: "What's actually causing this?" Bec…" at bounding box center [711, 336] width 206 height 79
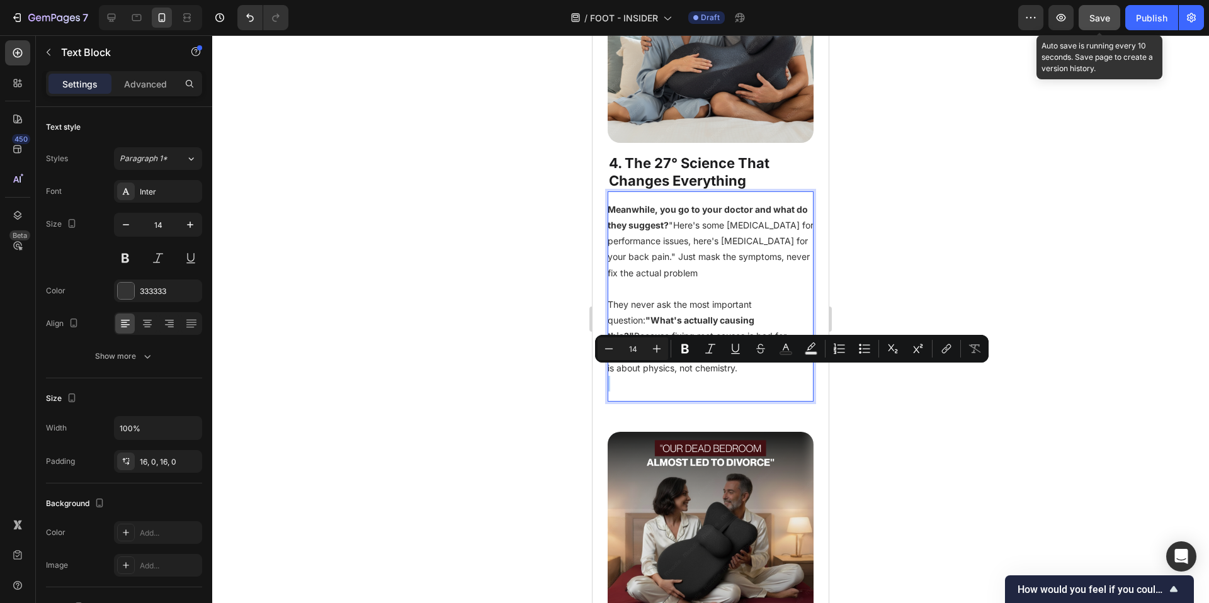
drag, startPoint x: 709, startPoint y: 391, endPoint x: 717, endPoint y: 376, distance: 16.9
click at [717, 376] on p "They never ask the most important question: "What's actually causing this?" Bec…" at bounding box center [711, 336] width 206 height 79
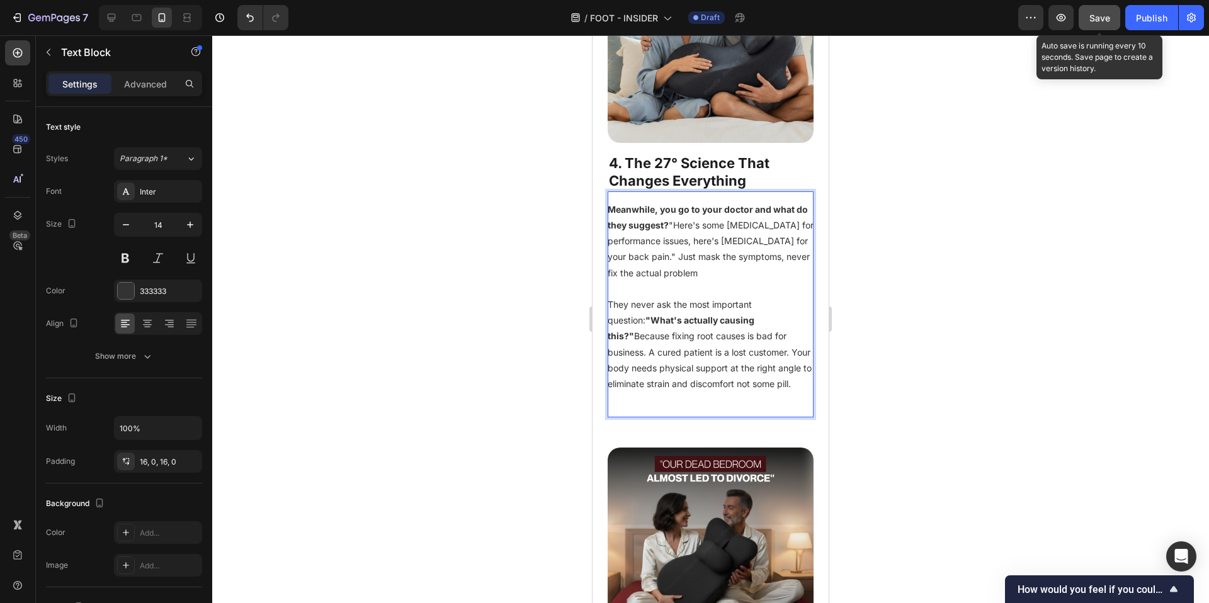
click at [983, 396] on div at bounding box center [710, 319] width 997 height 568
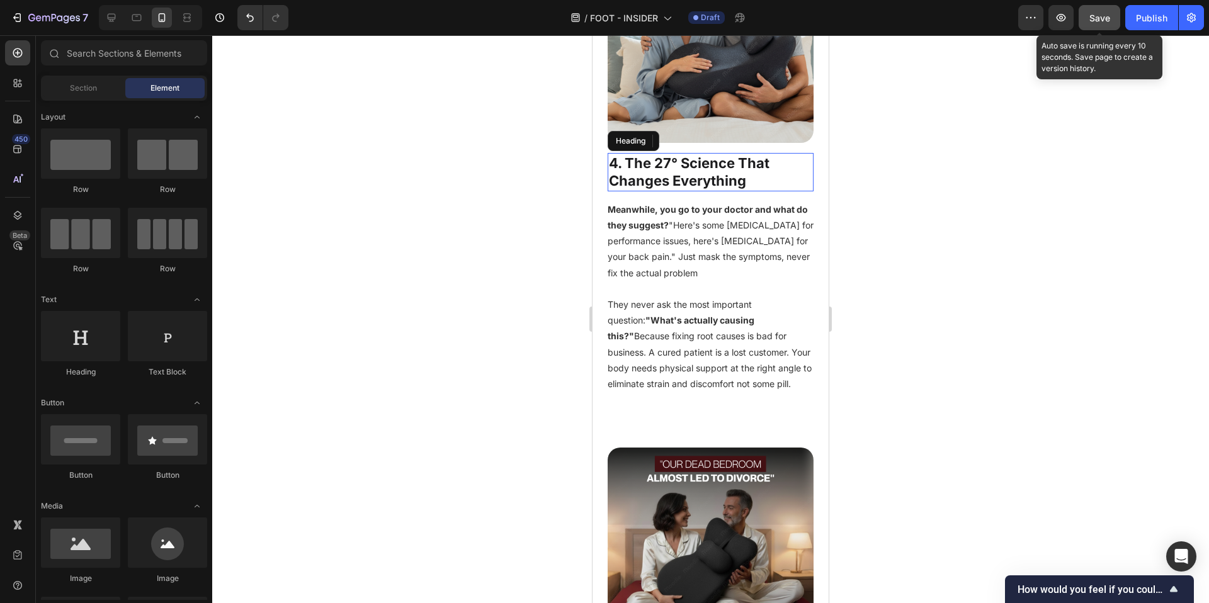
click at [736, 191] on h2 "4. The 27° Science That Changes Everything" at bounding box center [711, 172] width 206 height 38
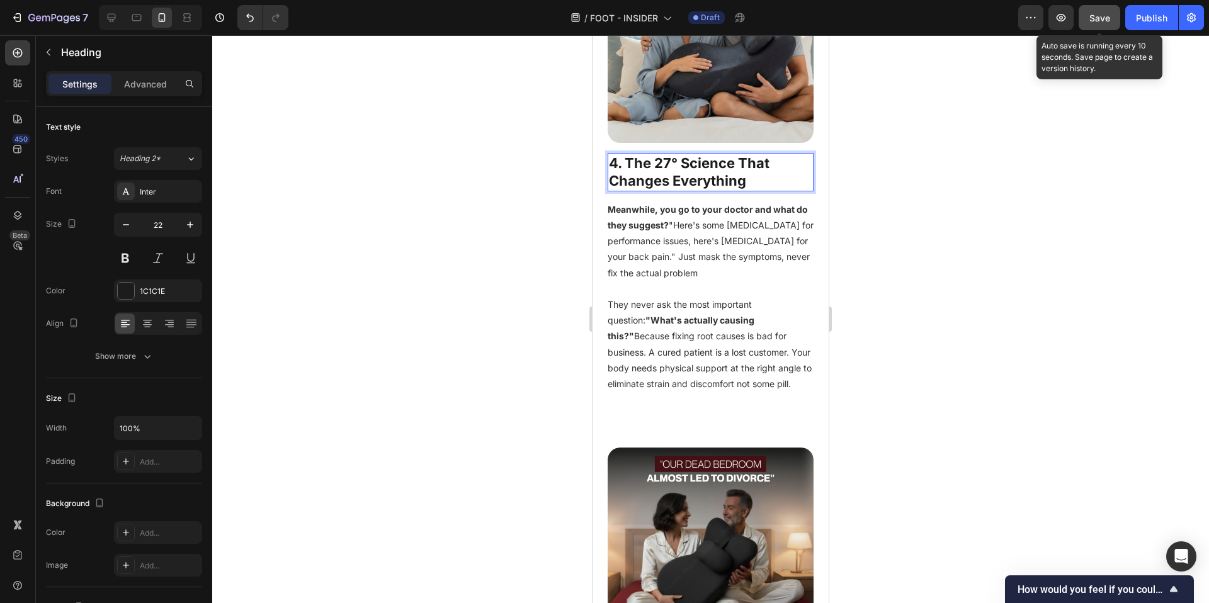
click at [736, 191] on h2 "4. The 27° Science That Changes Everything" at bounding box center [711, 172] width 206 height 38
click at [736, 190] on p "4. The 27° Science That Changes Everything" at bounding box center [710, 172] width 203 height 36
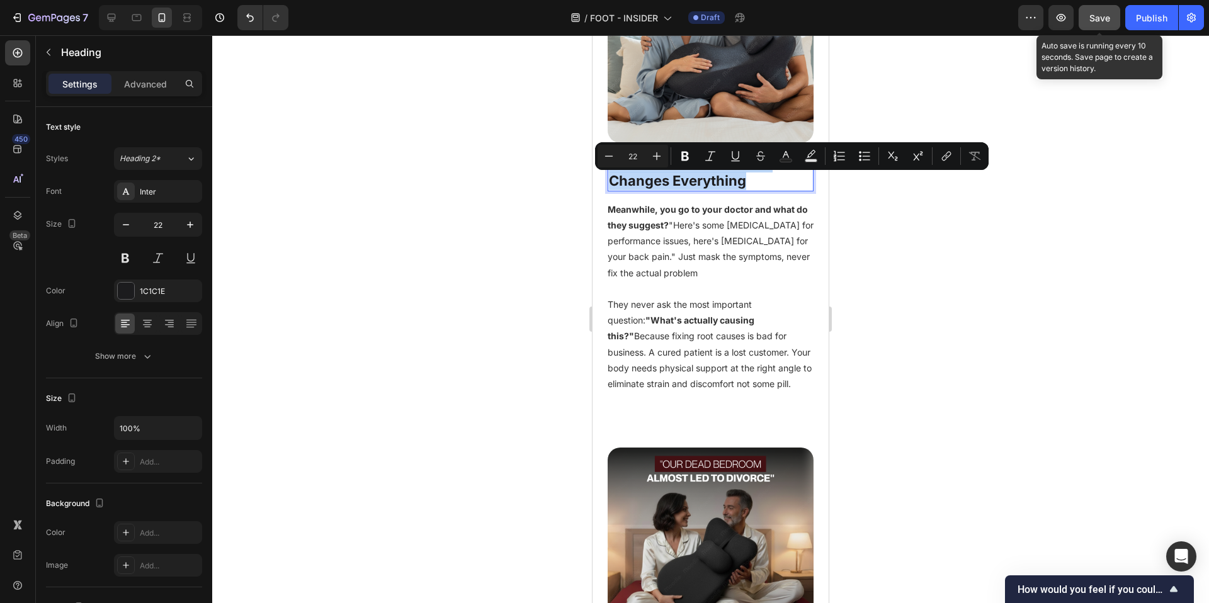
click at [766, 190] on p "4. The 27° Science That Changes Everything" at bounding box center [710, 172] width 203 height 36
drag, startPoint x: 768, startPoint y: 203, endPoint x: 627, endPoint y: 179, distance: 143.0
click at [627, 179] on p "4. The 27° Science That Changes Everything" at bounding box center [710, 172] width 203 height 36
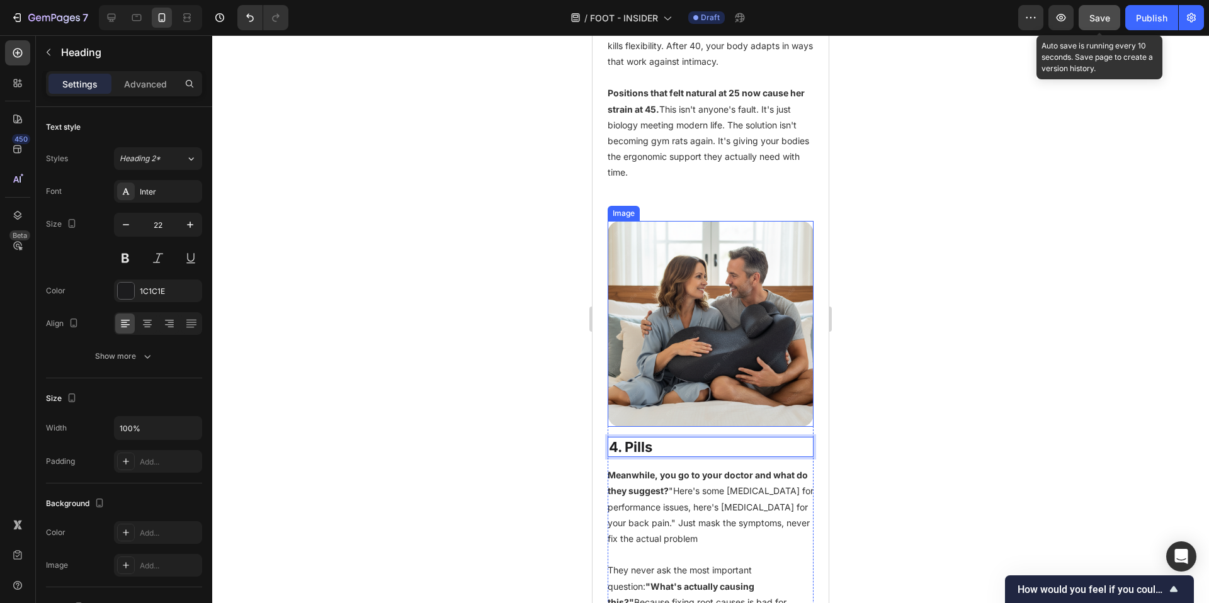
scroll to position [1884, 0]
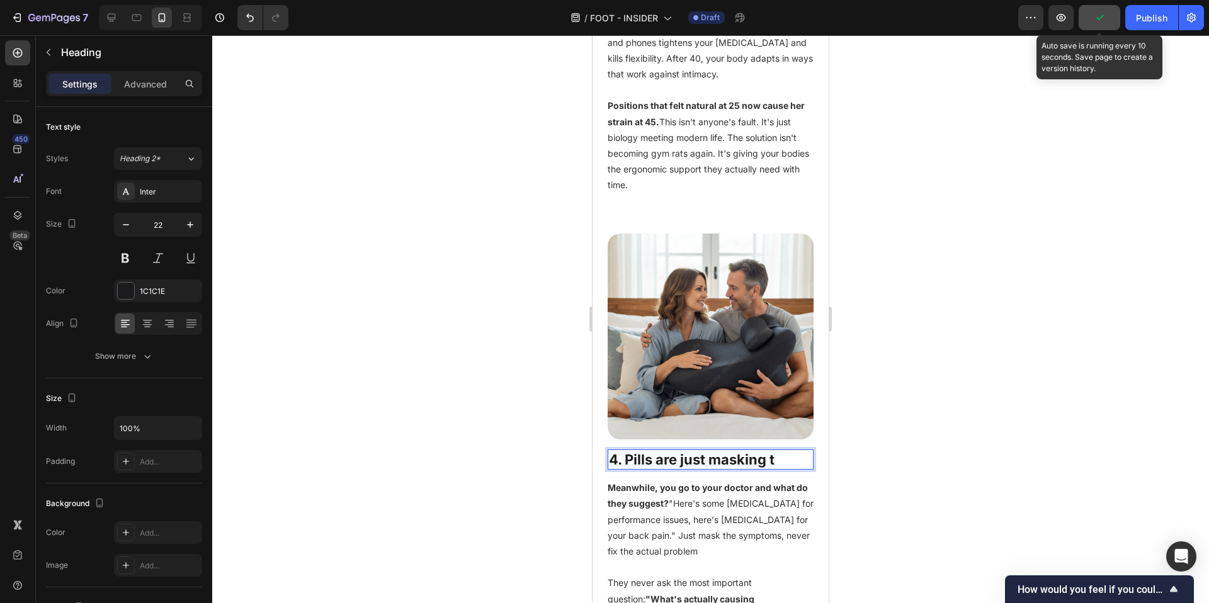
click at [709, 469] on p "4. Pills are just masking t" at bounding box center [710, 460] width 203 height 18
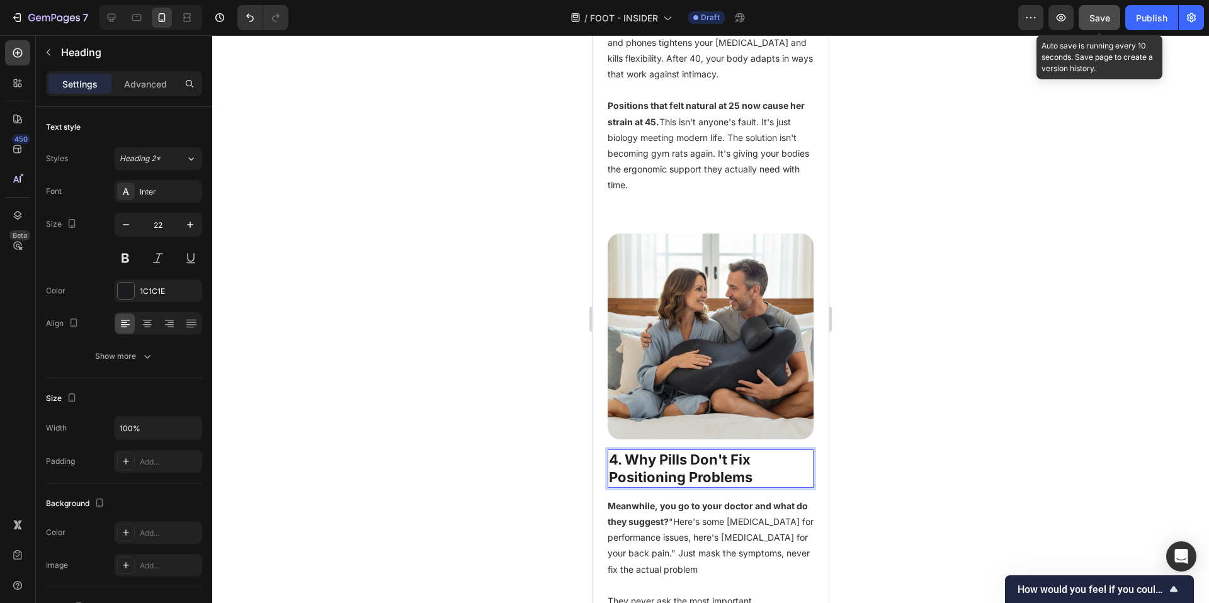
click at [653, 487] on p "4. Why Pills Don't Fix Positioning Problems" at bounding box center [710, 469] width 203 height 36
click at [654, 487] on p "4. Why Pills Don't Fix Positioning Problems" at bounding box center [710, 469] width 203 height 36
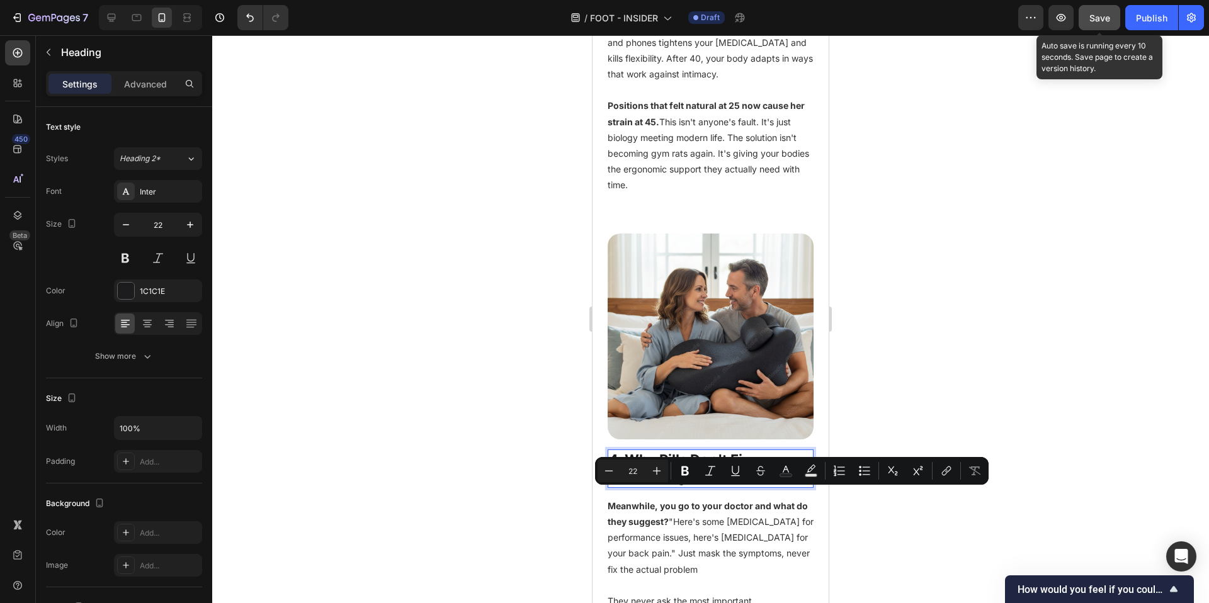
click at [949, 374] on div at bounding box center [710, 319] width 997 height 568
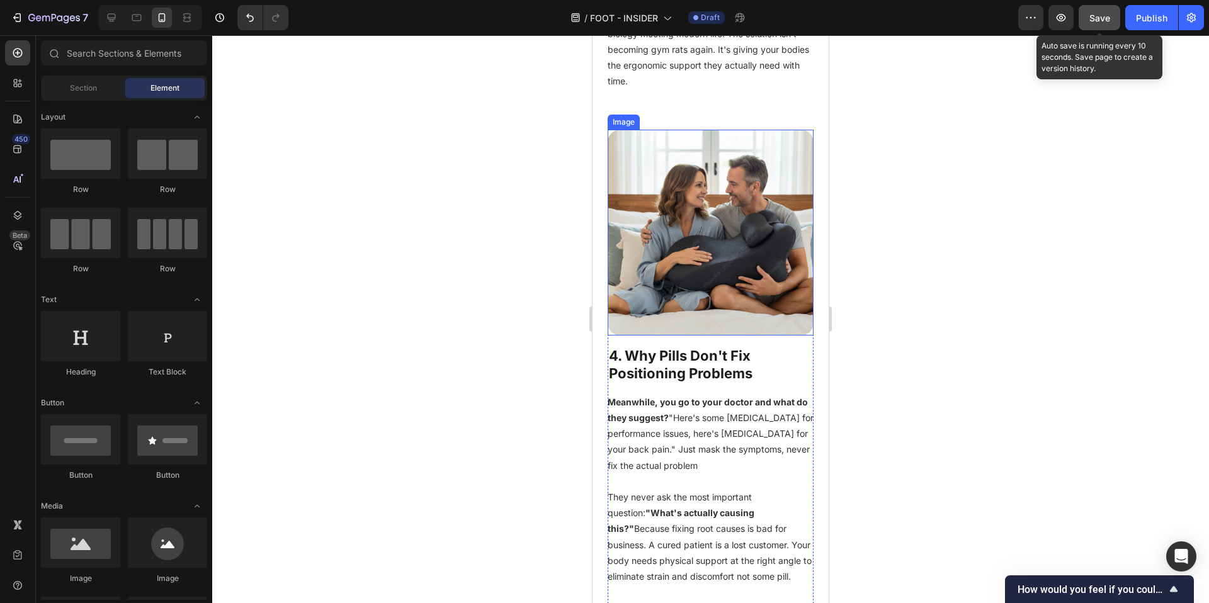
scroll to position [2036, 0]
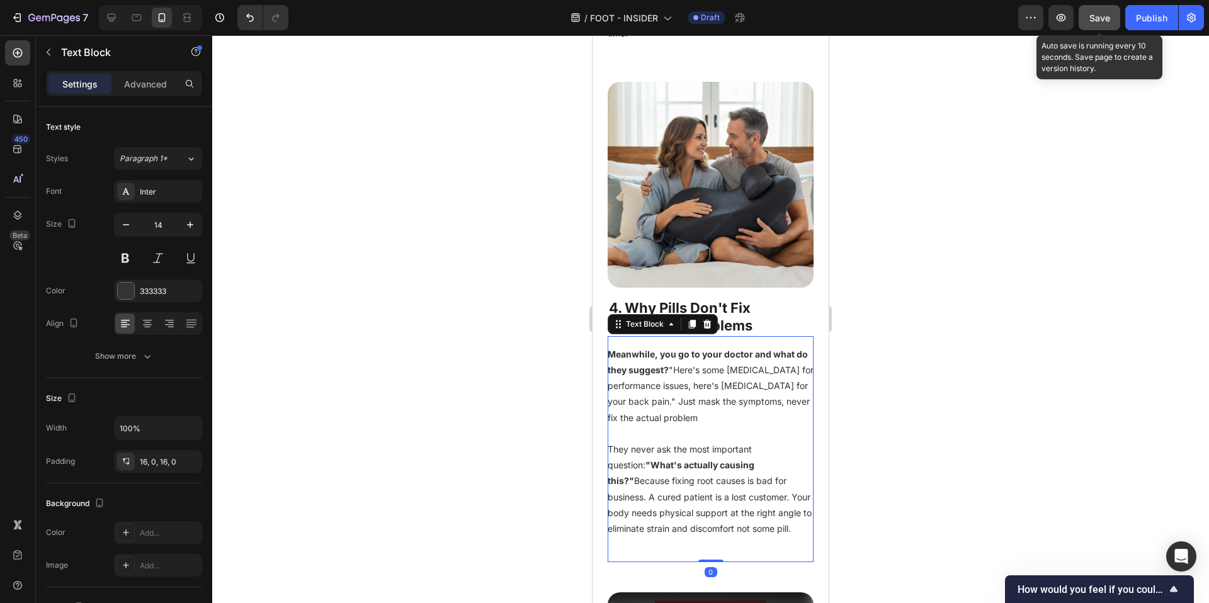
click at [722, 517] on p "They never ask the most important question: "What's actually causing this?" Bec…" at bounding box center [711, 488] width 206 height 95
click at [722, 519] on p "They never ask the most important question: "What's actually causing this?" Bec…" at bounding box center [711, 488] width 206 height 95
click at [744, 520] on p "They never ask the most important question: "What's actually causing this?" Bec…" at bounding box center [711, 488] width 206 height 95
click at [719, 516] on p "They never ask the most important question: "What's actually causing this?" Bec…" at bounding box center [711, 488] width 206 height 95
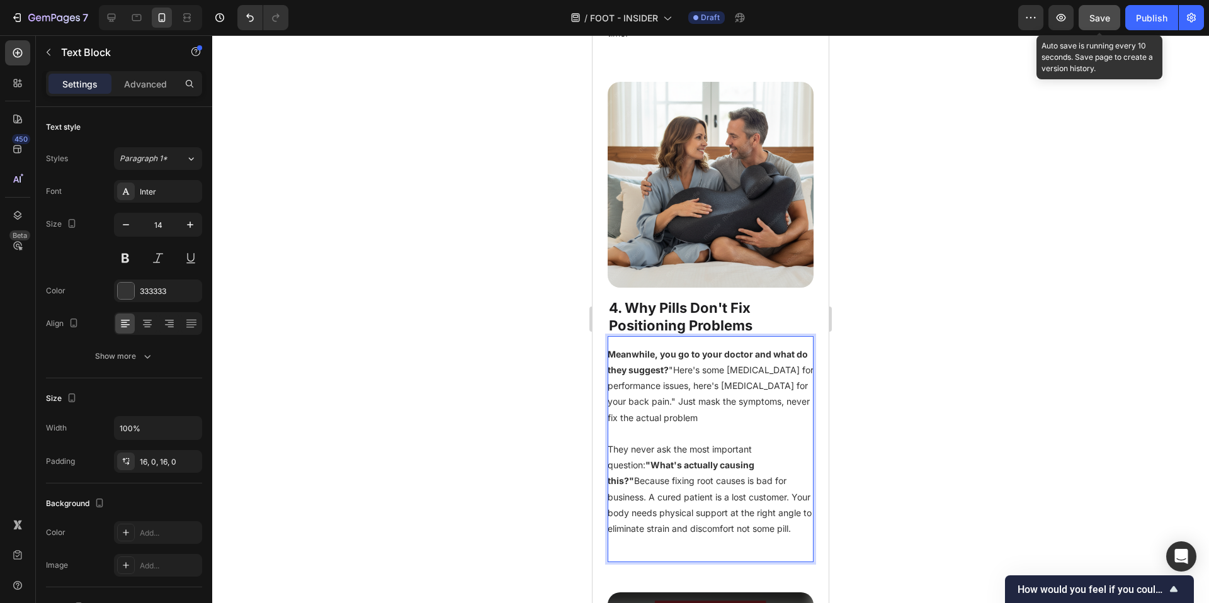
drag, startPoint x: 719, startPoint y: 518, endPoint x: 740, endPoint y: 542, distance: 31.2
click at [719, 518] on p "They never ask the most important question: "What's actually causing this?" Bec…" at bounding box center [711, 488] width 206 height 95
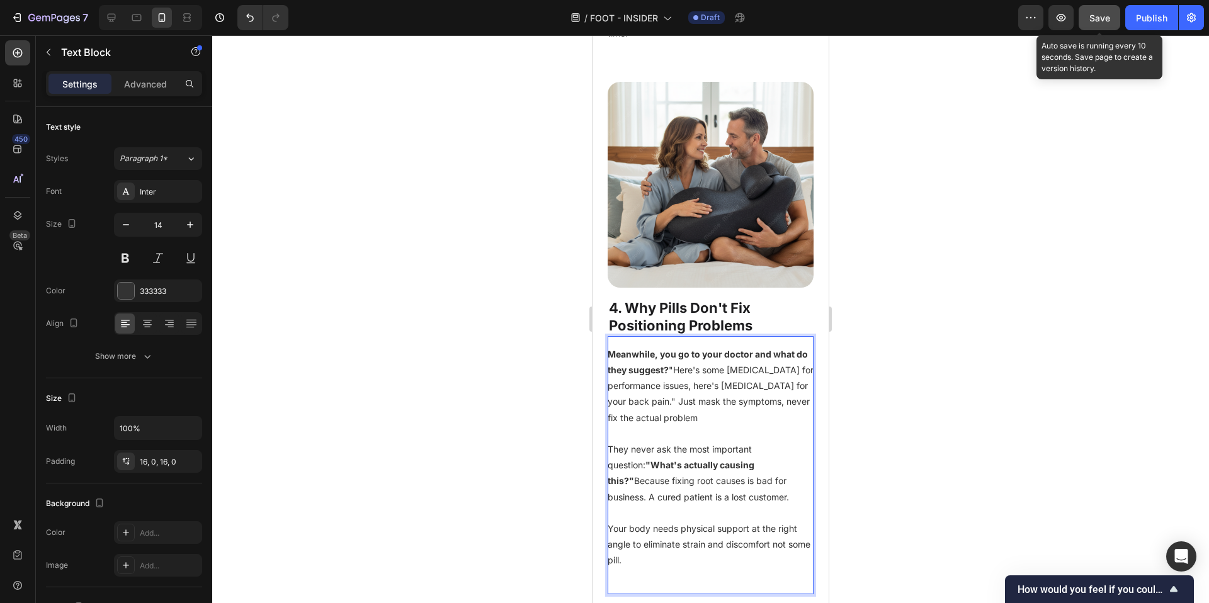
click at [987, 450] on div at bounding box center [710, 319] width 997 height 568
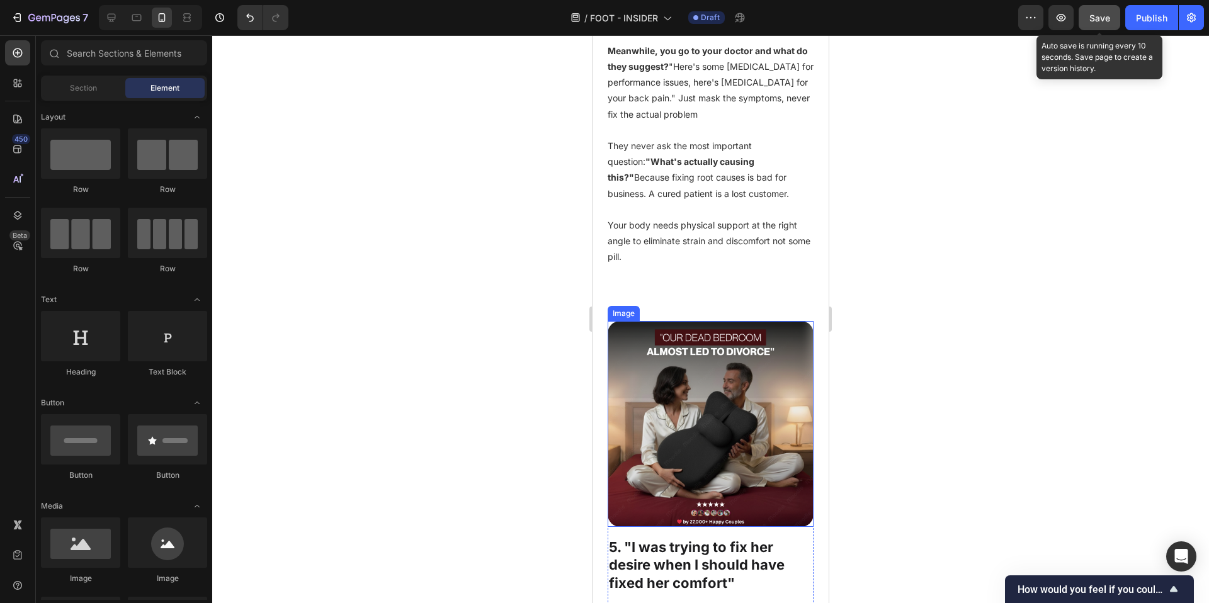
scroll to position [2493, 0]
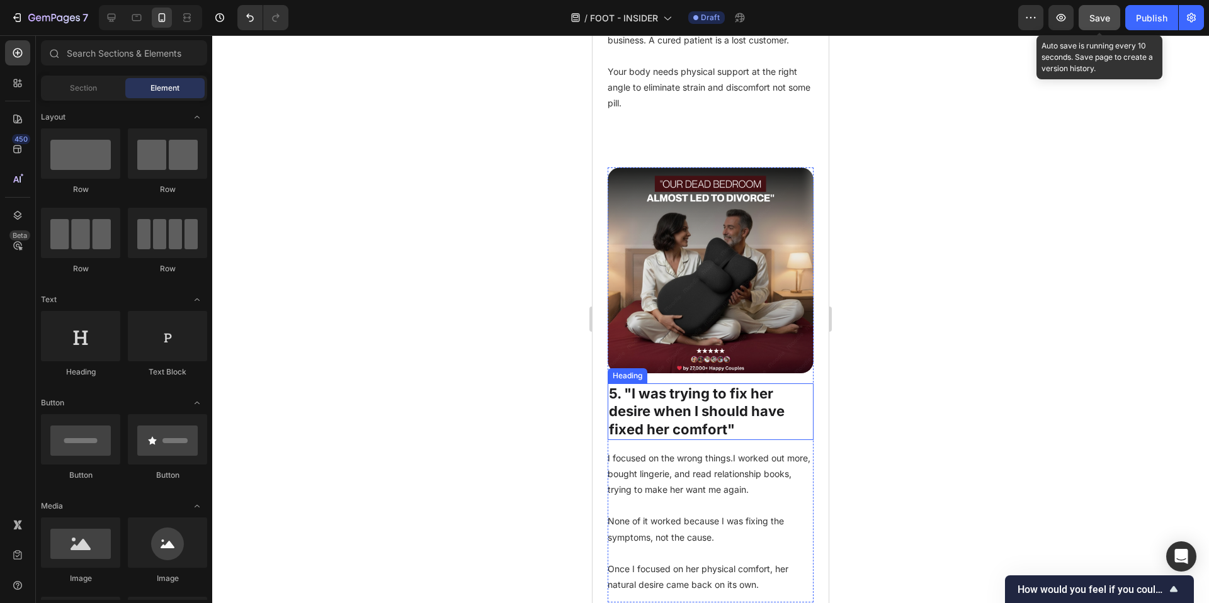
click at [671, 429] on h2 "5. "I was trying to fix her desire when I should have fixed her comfort"" at bounding box center [711, 412] width 206 height 57
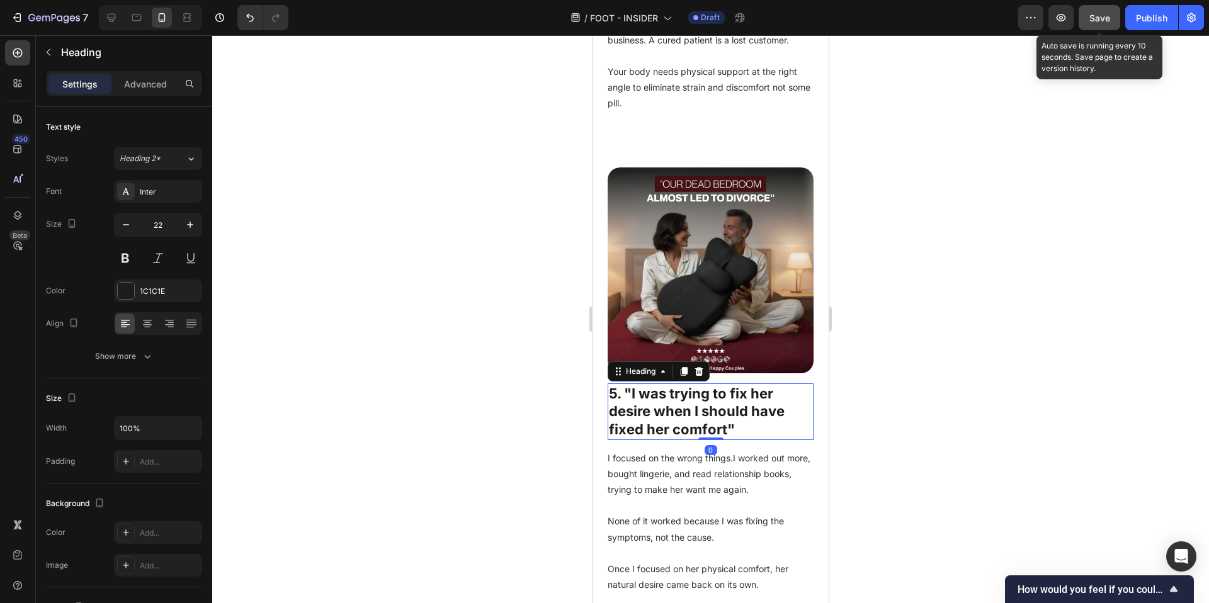
click at [671, 429] on h2 "5. "I was trying to fix her desire when I should have fixed her comfort"" at bounding box center [711, 412] width 206 height 57
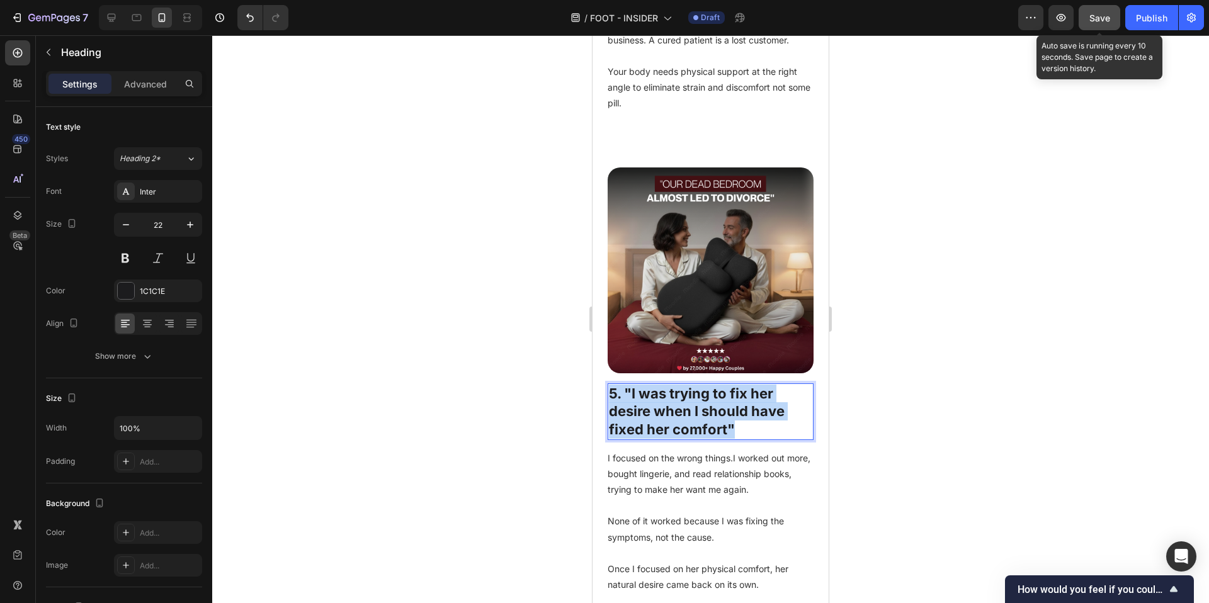
click at [671, 429] on p "5. "I was trying to fix her desire when I should have fixed her comfort"" at bounding box center [710, 412] width 203 height 54
click at [613, 406] on p "The 27° Science That Changes Everything" at bounding box center [710, 403] width 203 height 36
click at [877, 422] on div at bounding box center [710, 319] width 997 height 568
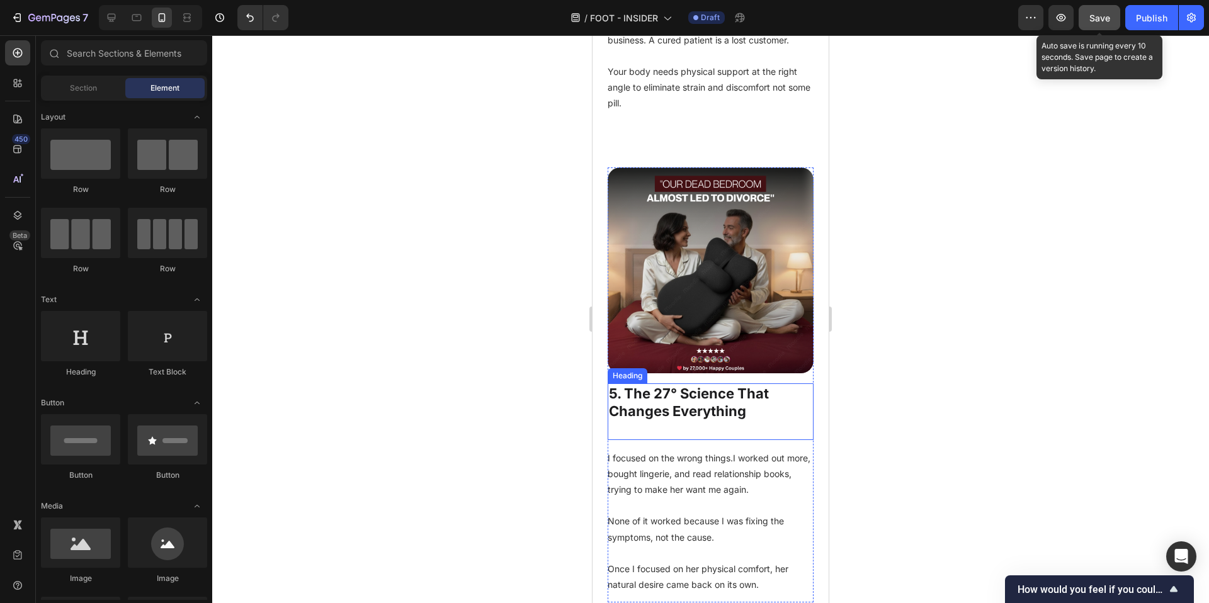
click at [681, 439] on p "5. The 27° Science That Changes Everything" at bounding box center [710, 412] width 203 height 54
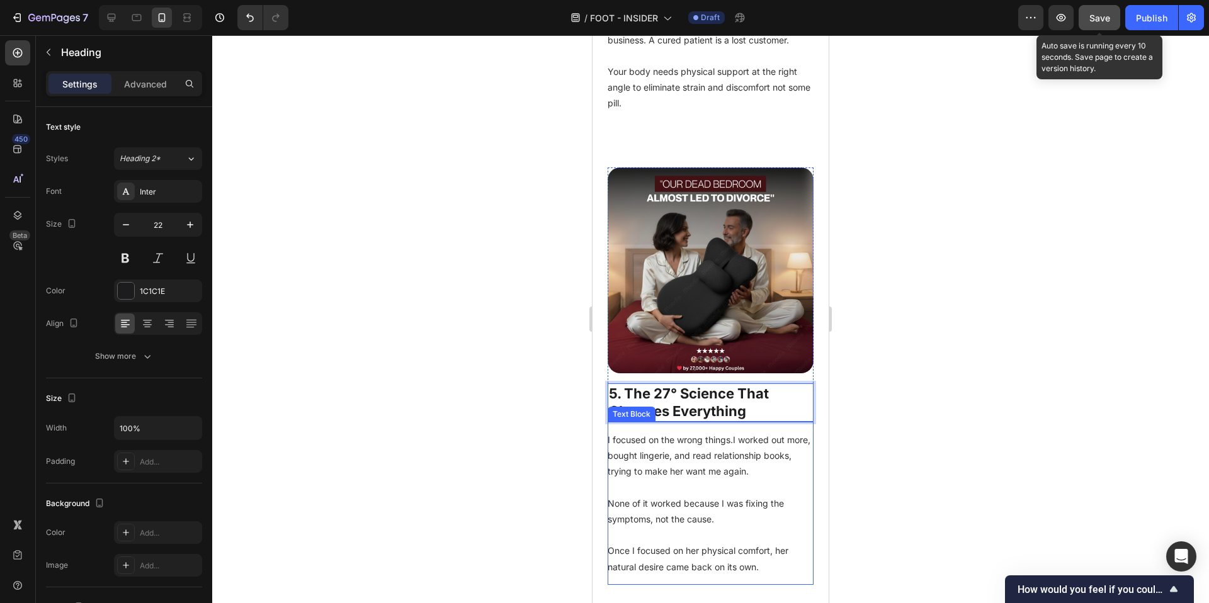
click at [964, 435] on div at bounding box center [710, 319] width 997 height 568
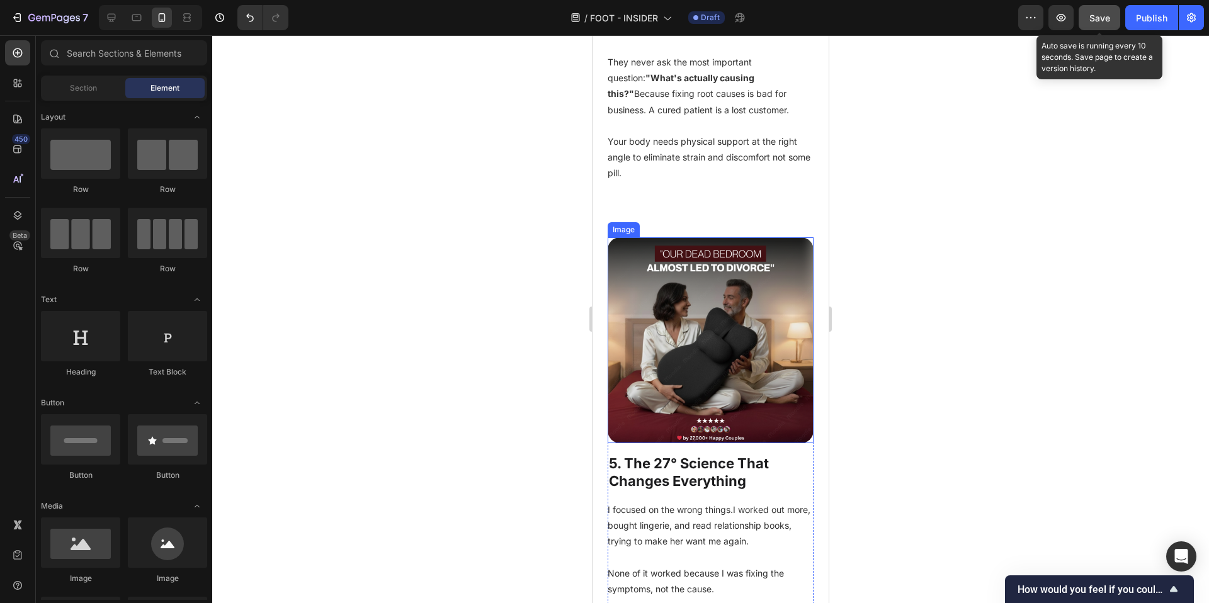
scroll to position [2586, 0]
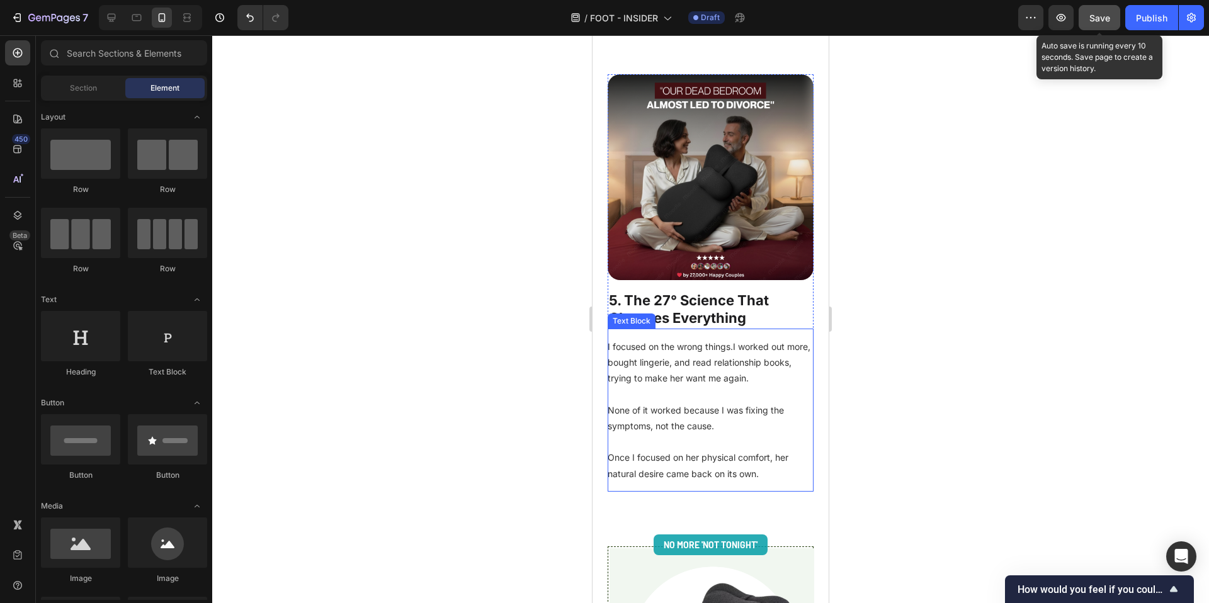
click at [688, 387] on p "I focused on the wrong things.I worked out more, bought lingerie, and read rela…" at bounding box center [711, 363] width 206 height 48
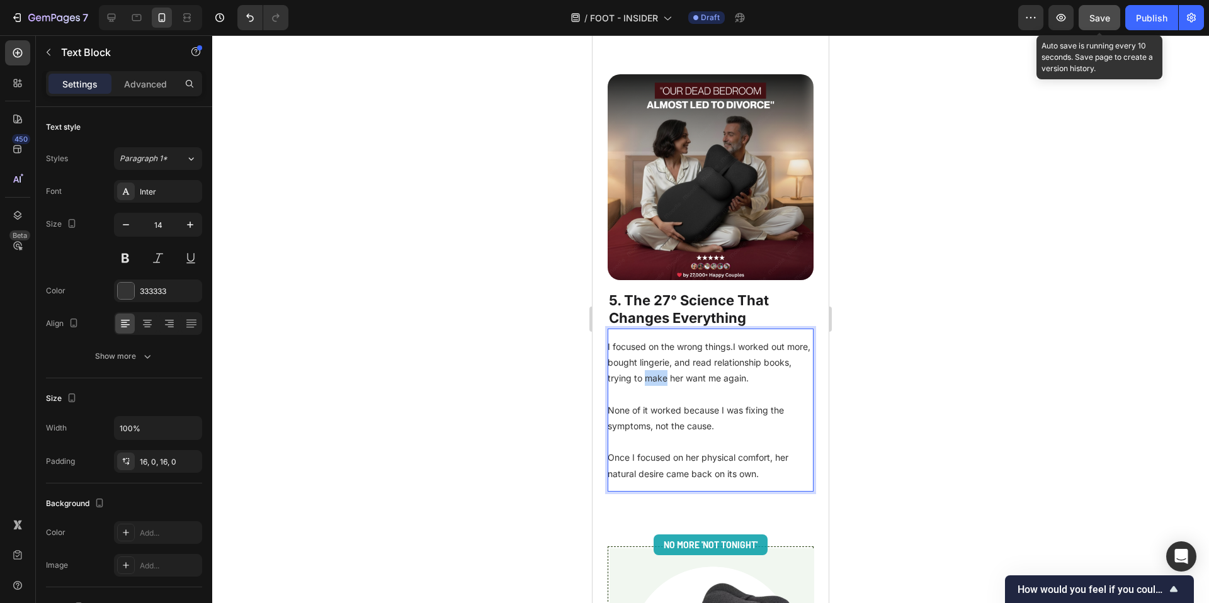
click at [688, 387] on p "I focused on the wrong things.I worked out more, bought lingerie, and read rela…" at bounding box center [711, 363] width 206 height 48
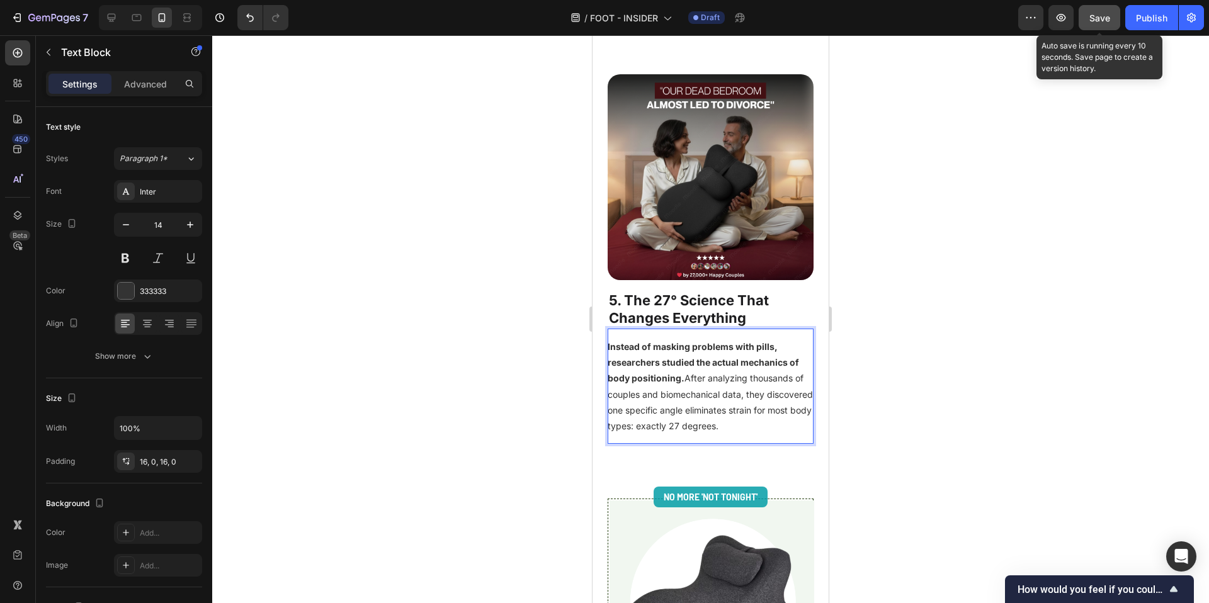
click at [705, 406] on p "Instead of masking problems with pills, researchers studied the actual mechanic…" at bounding box center [711, 386] width 206 height 95
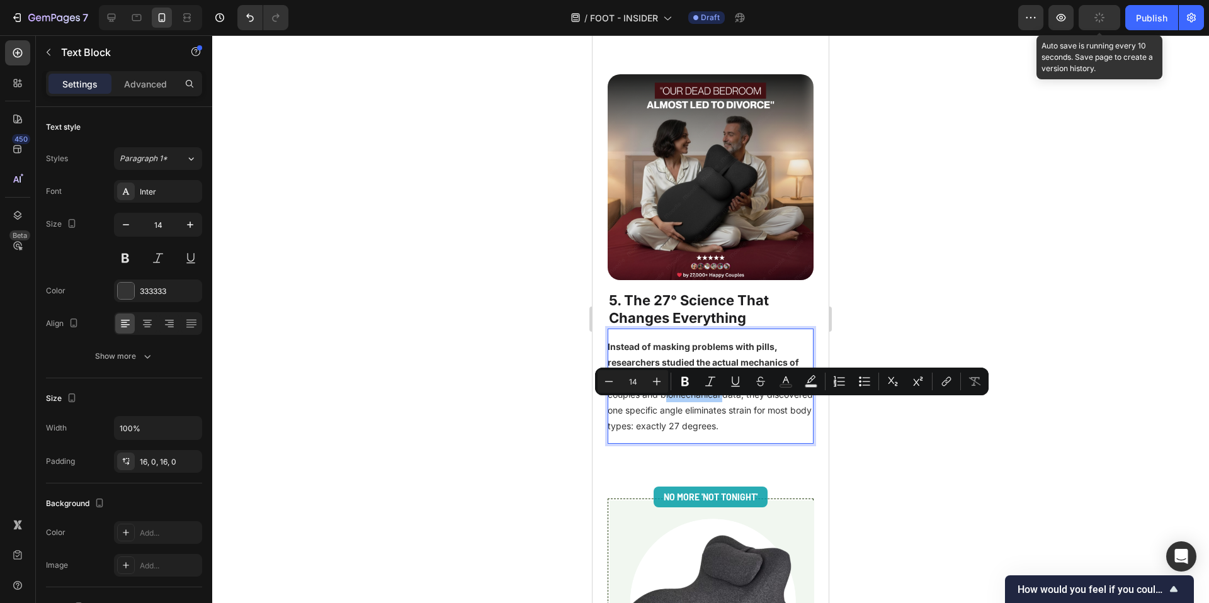
click at [488, 410] on div at bounding box center [710, 319] width 997 height 568
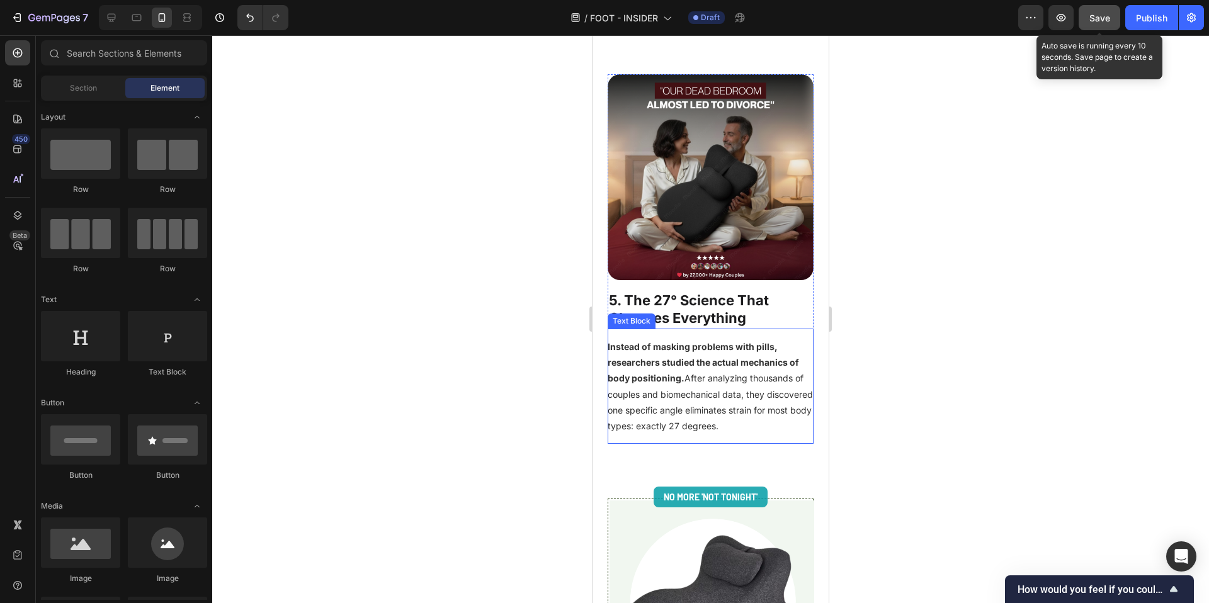
click at [729, 419] on p "Instead of masking problems with pills, researchers studied the actual mechanic…" at bounding box center [711, 386] width 206 height 95
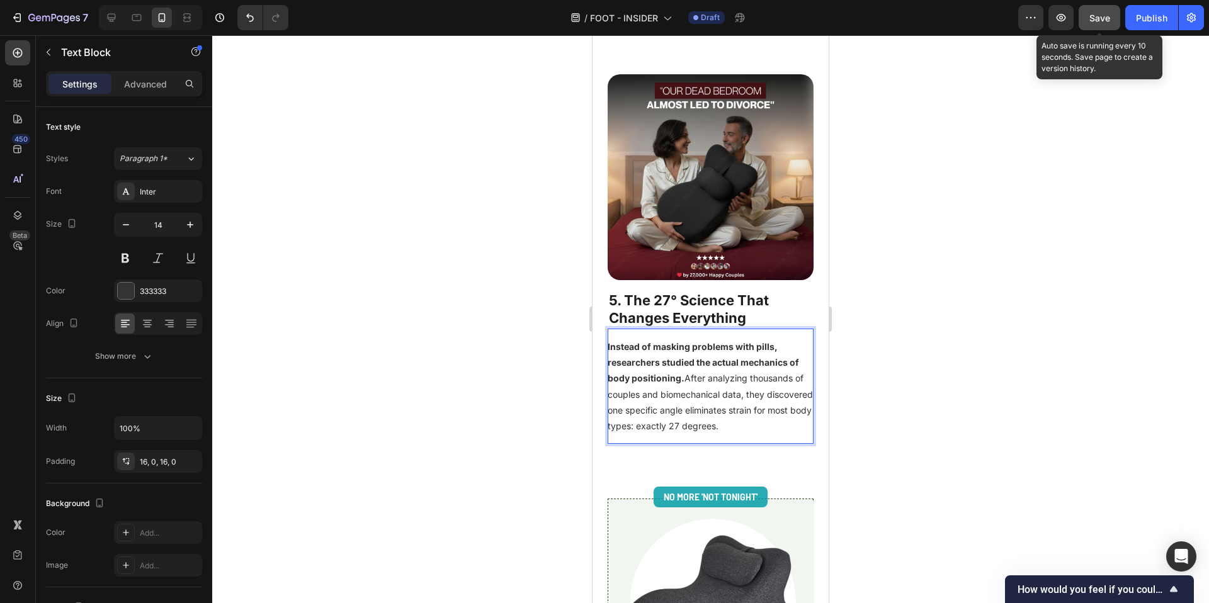
click at [780, 434] on p "Instead of masking problems with pills, researchers studied the actual mechanic…" at bounding box center [711, 386] width 206 height 95
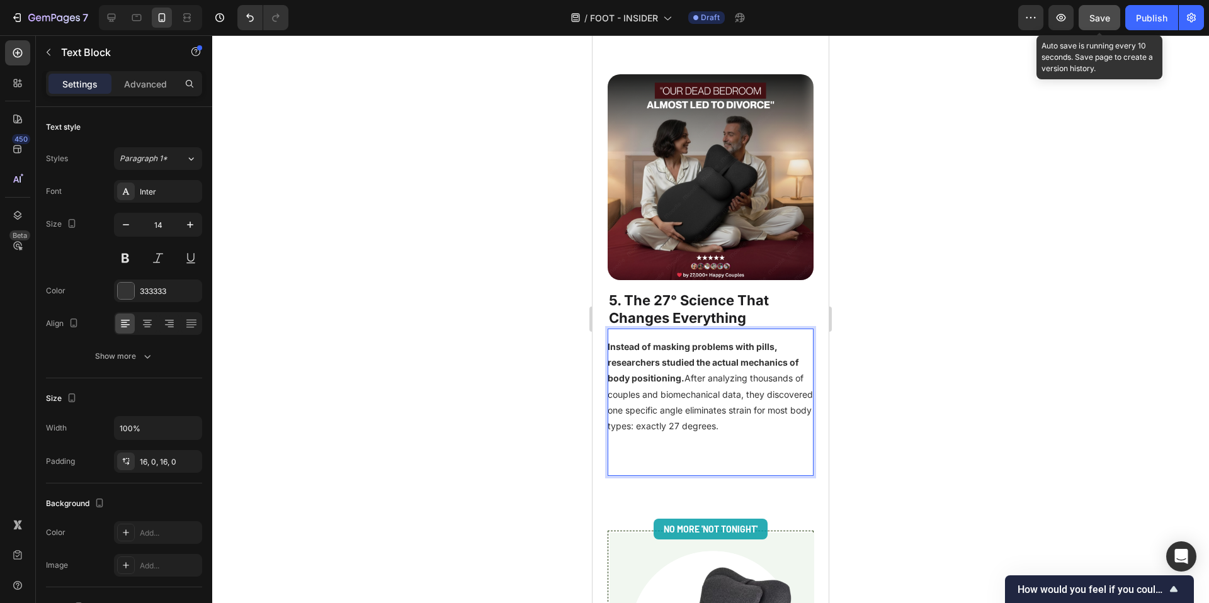
click at [631, 465] on p "Rich Text Editor. Editing area: main" at bounding box center [711, 458] width 206 height 16
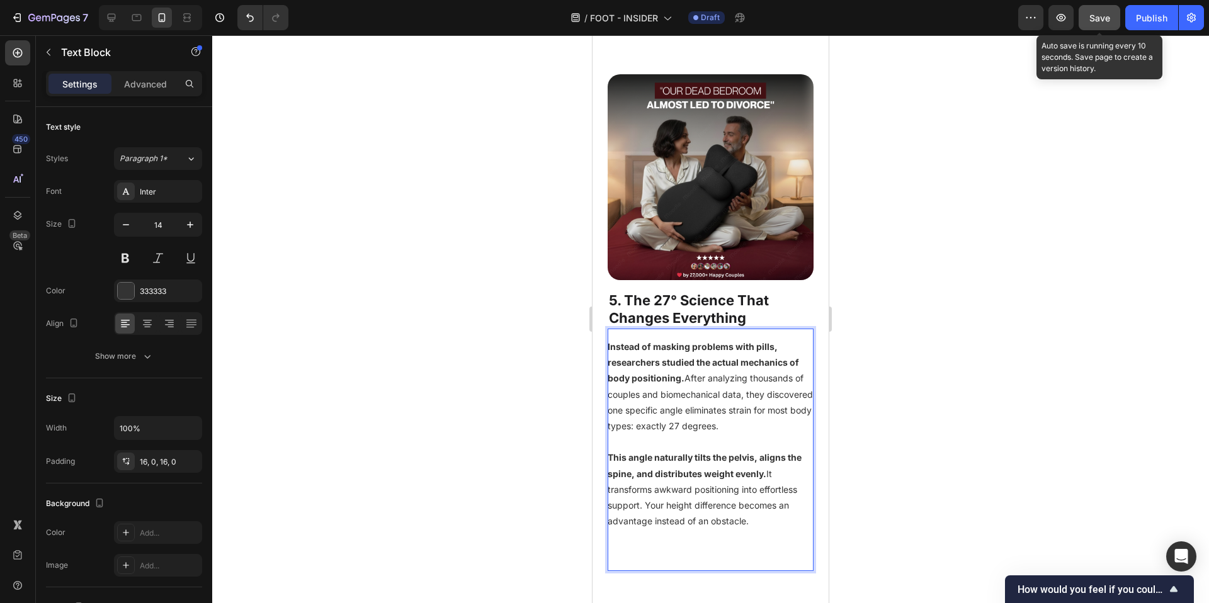
scroll to position [2587, 0]
click at [712, 421] on p "Instead of masking problems with pills, researchers studied the actual mechanic…" at bounding box center [711, 385] width 206 height 95
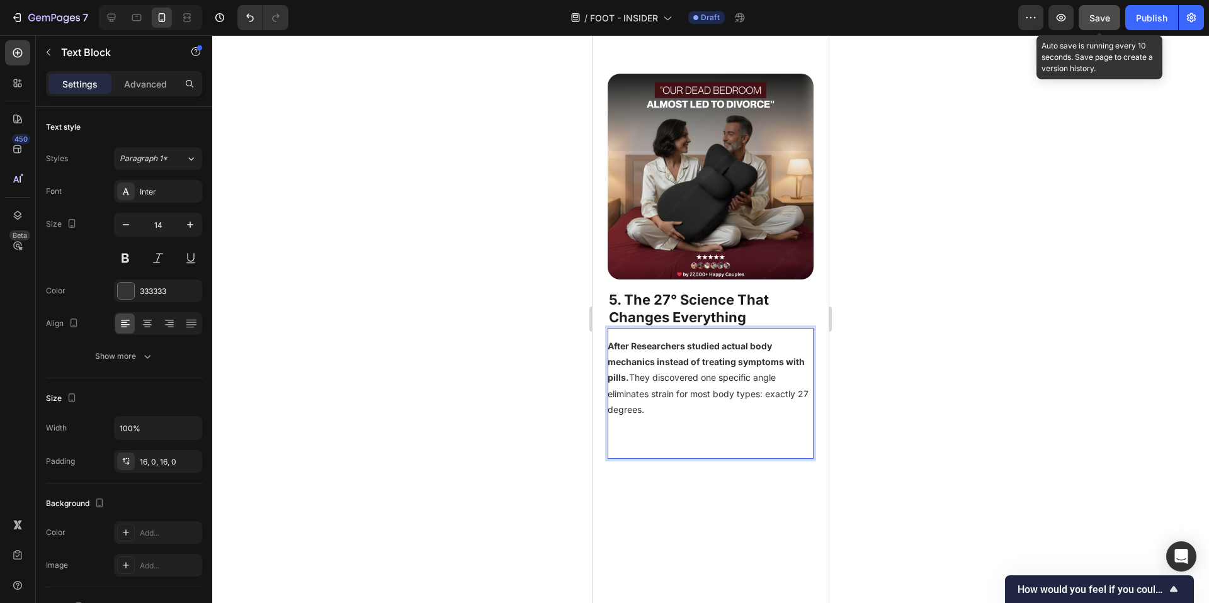
click at [640, 449] on p "Rich Text Editor. Editing area: main" at bounding box center [711, 441] width 206 height 16
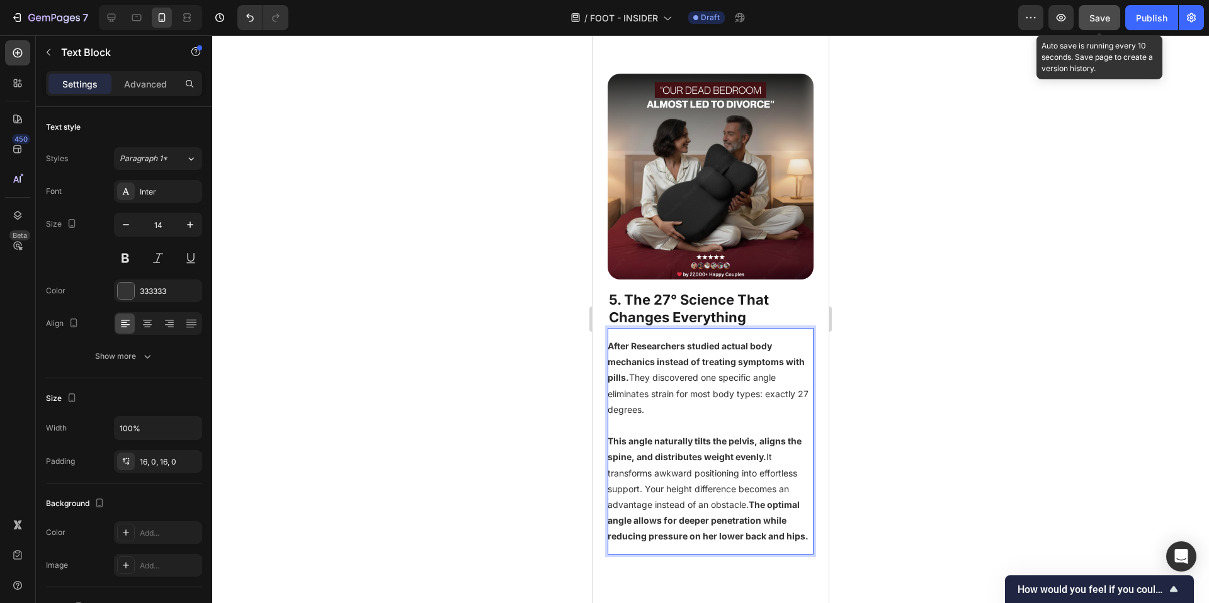
scroll to position [2607, 0]
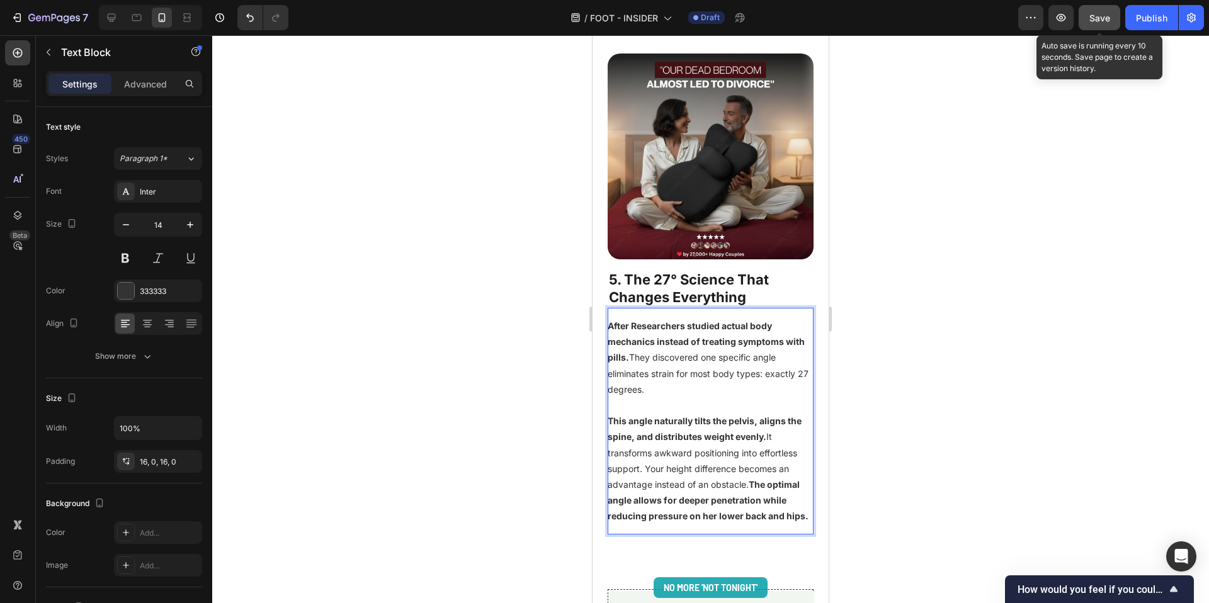
click at [703, 433] on strong "This angle naturally tilts the pelvis, aligns the spine, and distributes weight…" at bounding box center [705, 429] width 194 height 26
click at [704, 433] on strong "This angle naturally tilts the pelvis, aligns the spine, and distributes weight…" at bounding box center [705, 429] width 194 height 26
click at [912, 465] on div at bounding box center [710, 319] width 997 height 568
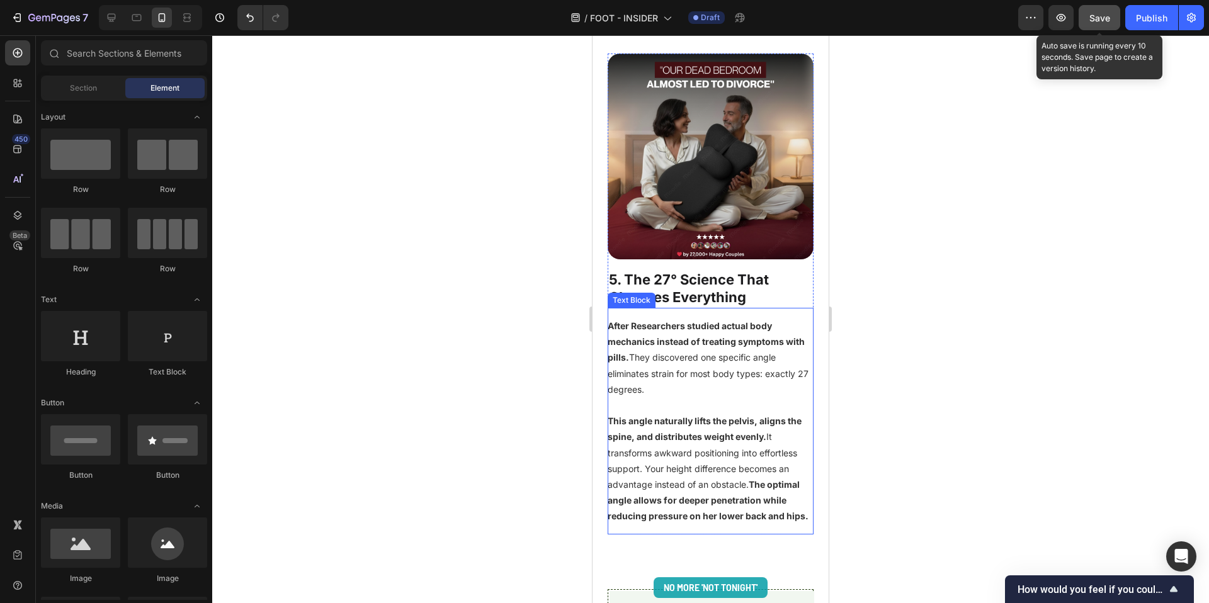
click at [670, 486] on p "This angle naturally lifts the pelvis, aligns the spine, and distributes weight…" at bounding box center [711, 468] width 206 height 111
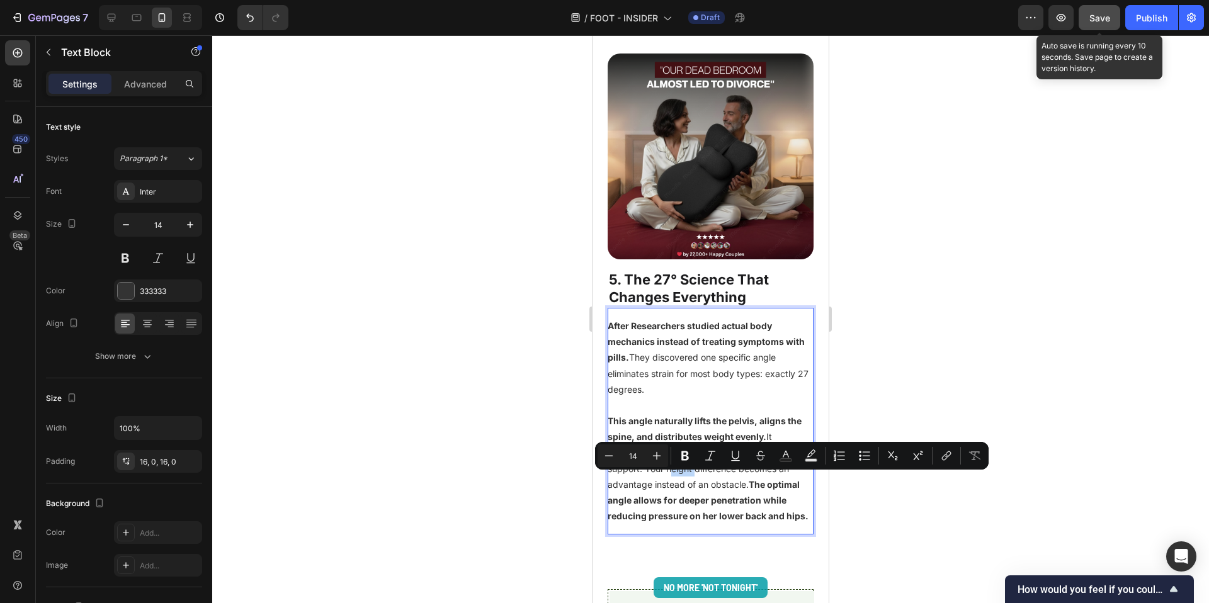
drag, startPoint x: 647, startPoint y: 480, endPoint x: 752, endPoint y: 499, distance: 106.2
click at [752, 499] on p "This angle naturally lifts the pelvis, aligns the spine, and distributes weight…" at bounding box center [711, 468] width 206 height 111
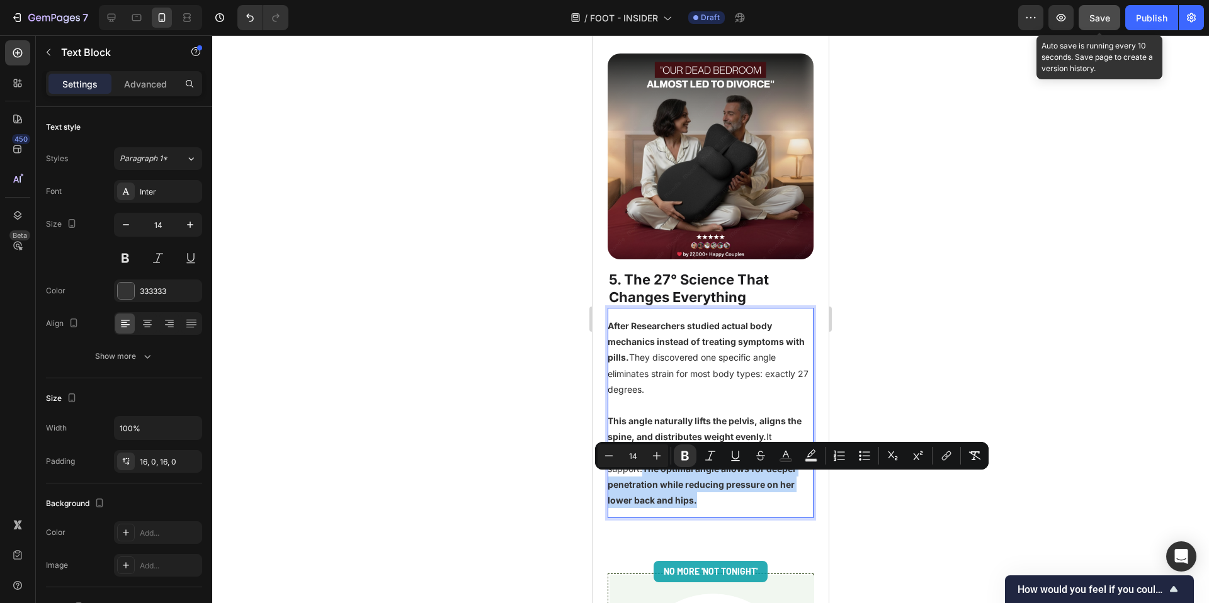
drag, startPoint x: 713, startPoint y: 513, endPoint x: 646, endPoint y: 481, distance: 74.6
click at [646, 481] on p "This angle naturally lifts the pelvis, aligns the spine, and distributes weight…" at bounding box center [711, 460] width 206 height 95
click at [945, 544] on div at bounding box center [710, 319] width 997 height 568
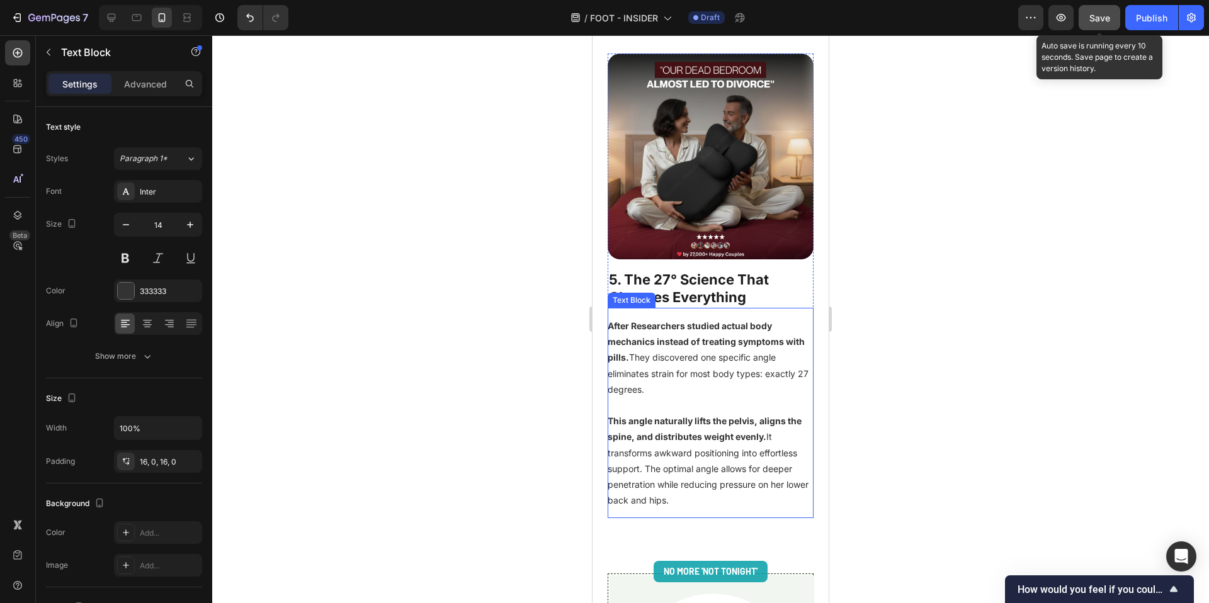
click at [637, 518] on div "After Researchers studied actual body mechanics instead of treating symptoms wi…" at bounding box center [711, 413] width 206 height 210
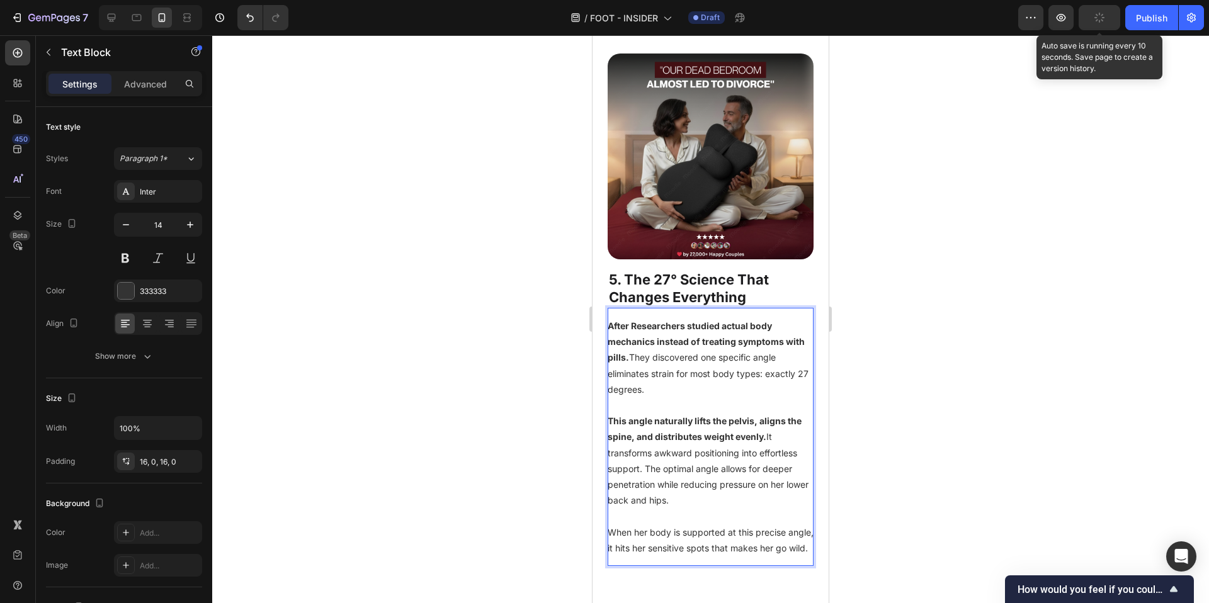
scroll to position [2614, 0]
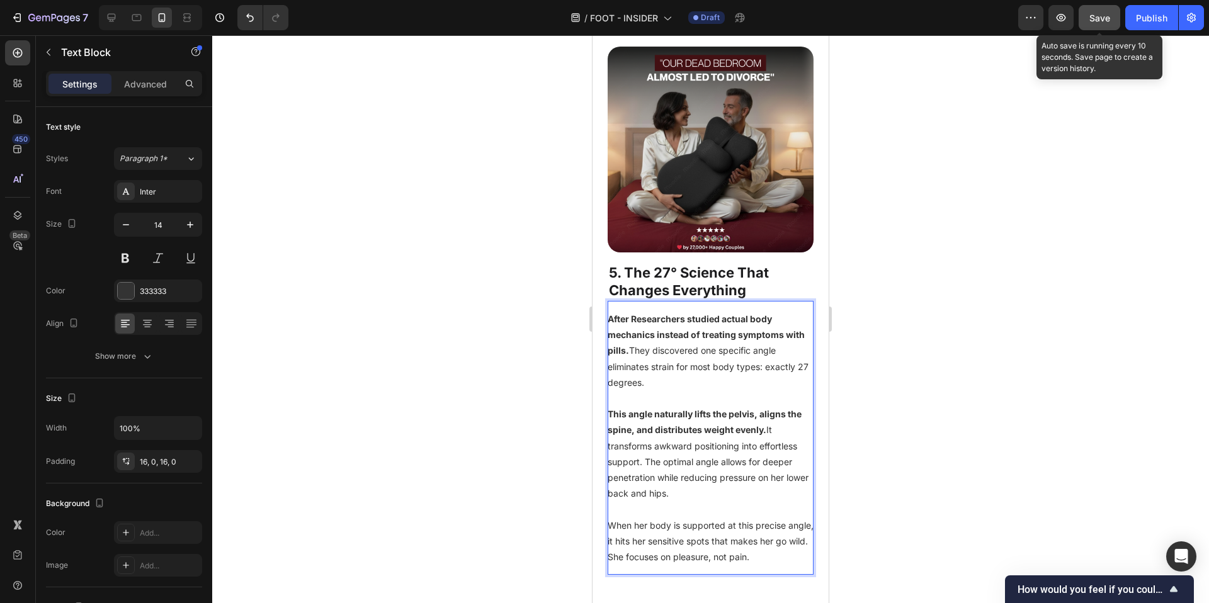
click at [661, 566] on p "When her body is supported at this precise angle, it hits her sensitive spots t…" at bounding box center [711, 542] width 206 height 48
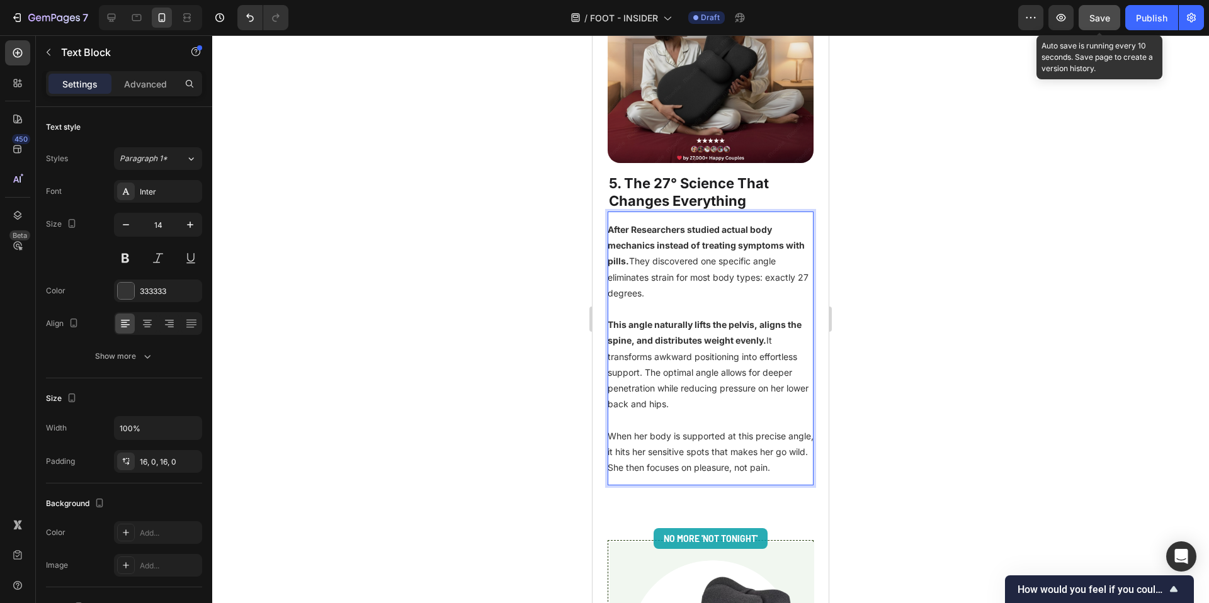
click at [620, 486] on div "After Researchers studied actual body mechanics instead of treating symptoms wi…" at bounding box center [711, 349] width 206 height 274
click at [504, 451] on div at bounding box center [710, 319] width 997 height 568
click at [668, 476] on p "When her body is supported at this precise angle, it hits her sensitive spots t…" at bounding box center [711, 452] width 206 height 48
drag, startPoint x: 661, startPoint y: 479, endPoint x: 715, endPoint y: 482, distance: 54.2
click at [715, 476] on p "When her body is supported at this precise angle, it hits her sensitive spots t…" at bounding box center [711, 452] width 206 height 48
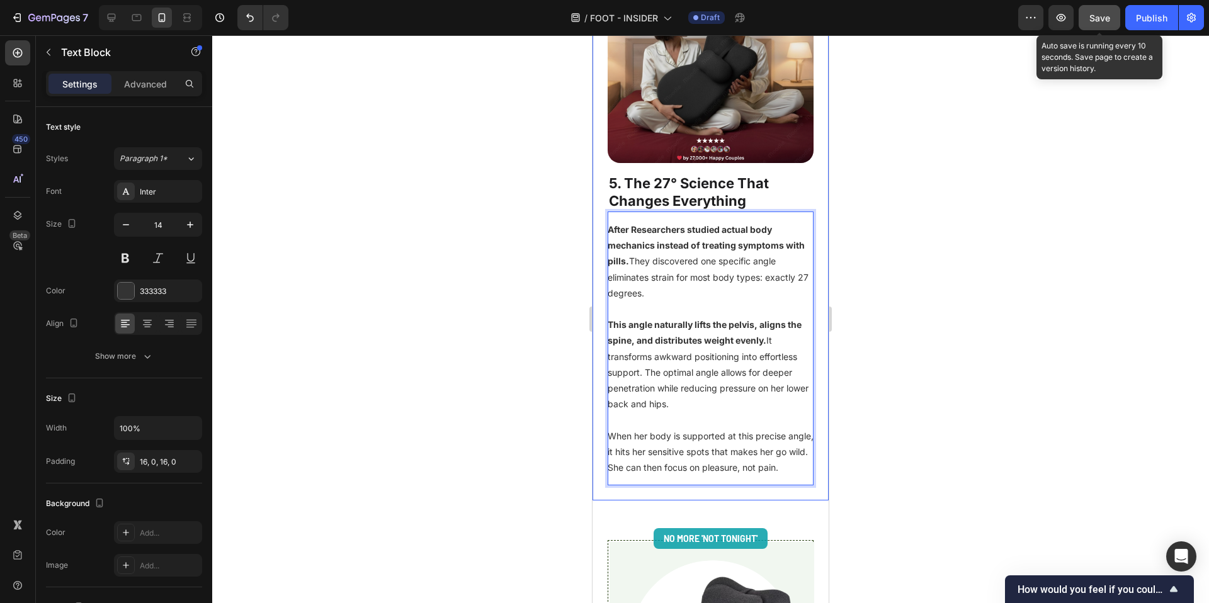
click at [949, 422] on div at bounding box center [710, 319] width 997 height 568
click at [635, 476] on p "When her body is supported at this precise angle, it hits her sensitive spots t…" at bounding box center [711, 452] width 206 height 48
click at [639, 476] on p "When her body is supported at this precise angle, it hits her sensitive spots t…" at bounding box center [711, 452] width 206 height 48
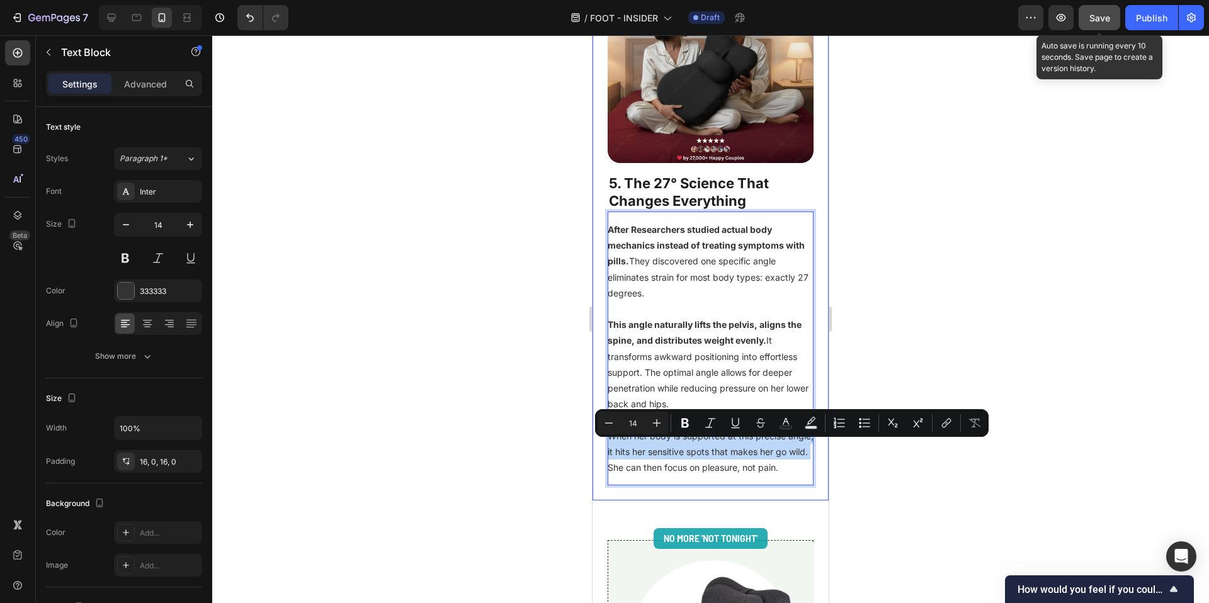
drag, startPoint x: 641, startPoint y: 481, endPoint x: 607, endPoint y: 451, distance: 45.5
click at [607, 451] on div "Image 5. The 27° Science That Changes Everything Heading After Researchers stud…" at bounding box center [711, 221] width 236 height 559
click at [942, 492] on div at bounding box center [710, 319] width 997 height 568
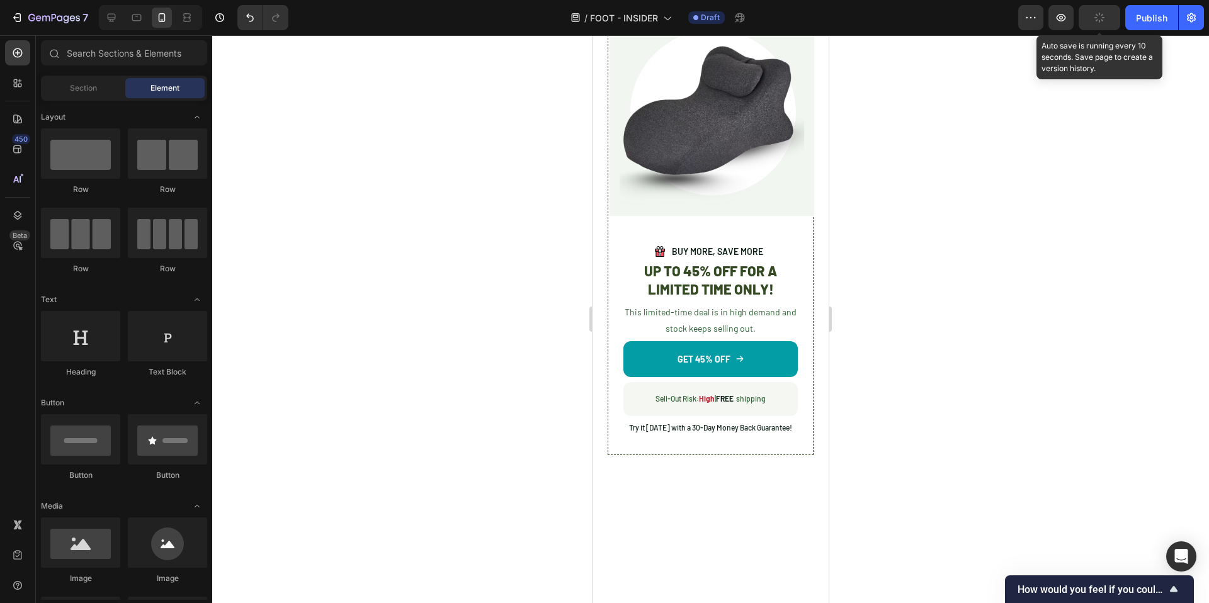
scroll to position [3025, 0]
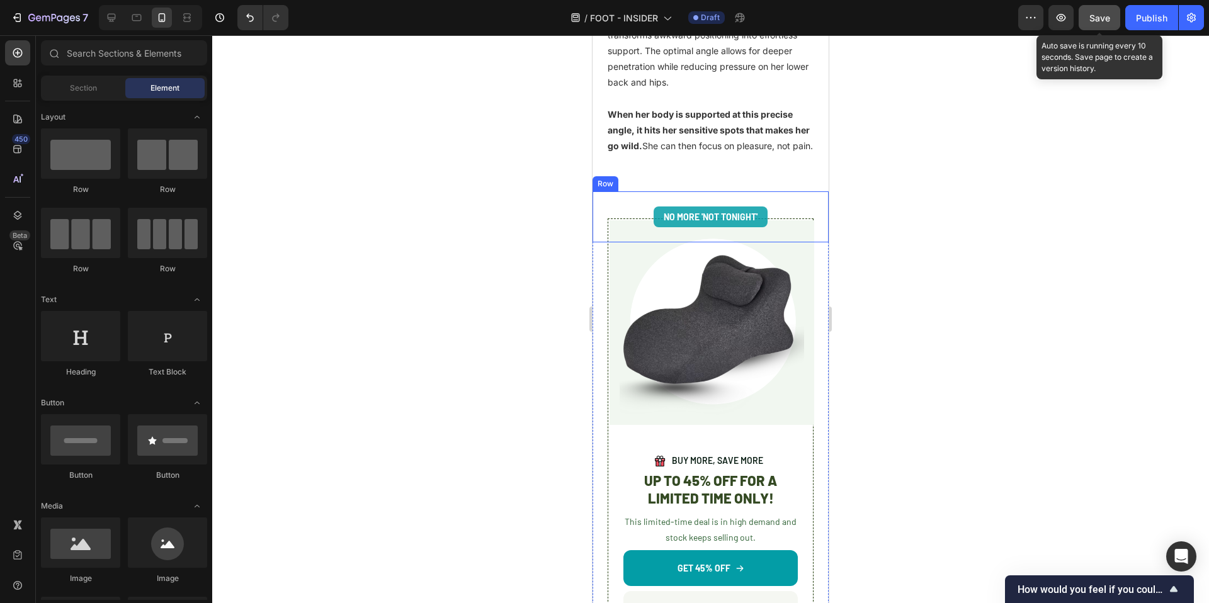
click at [763, 219] on div "No More 'Not Tonight' Text Block Row" at bounding box center [711, 216] width 236 height 51
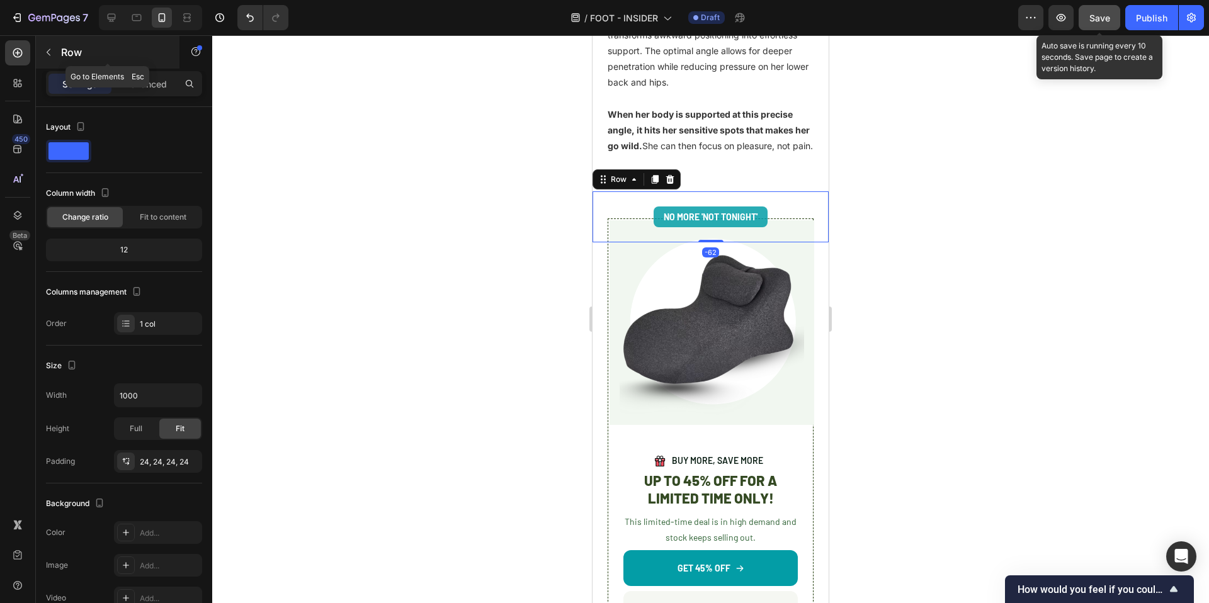
click at [54, 54] on button "button" at bounding box center [48, 52] width 20 height 20
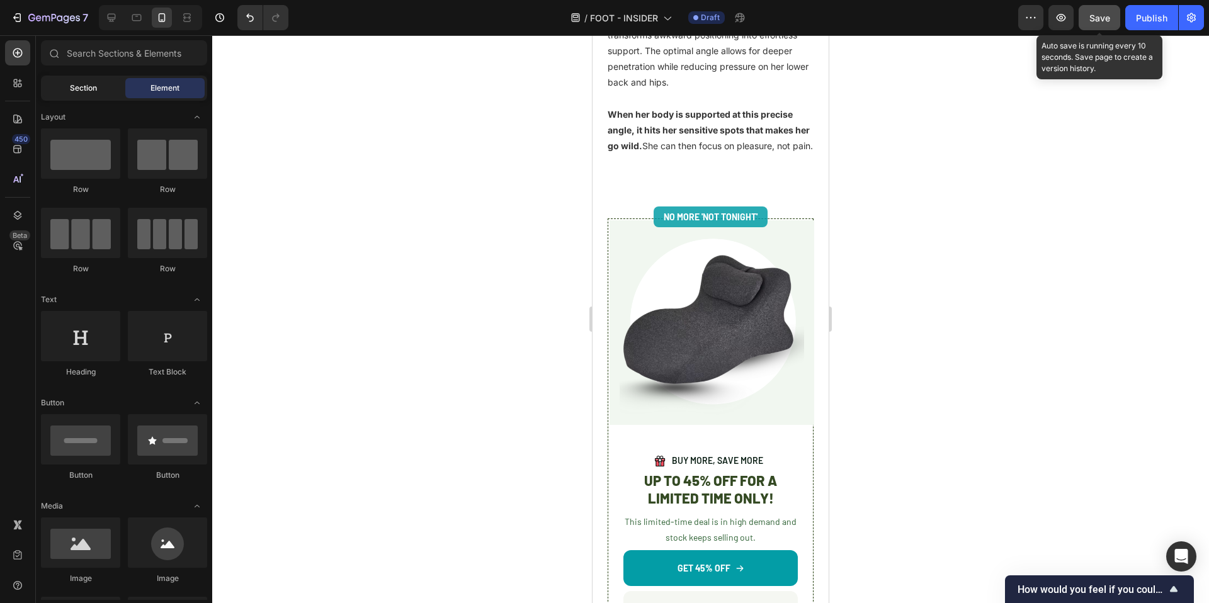
click at [68, 89] on div "Section" at bounding box center [82, 88] width 79 height 20
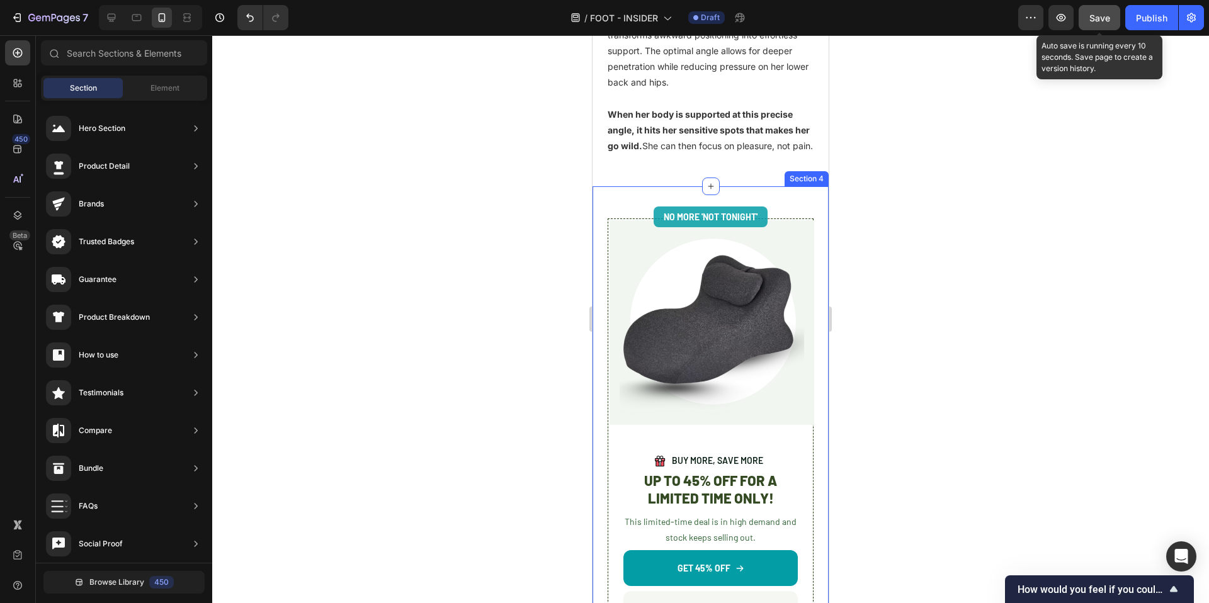
click at [668, 217] on div "No More 'Not Tonight' Text Block Row Image Row Image BUY MORE, SAVE MORE Text B…" at bounding box center [711, 435] width 236 height 498
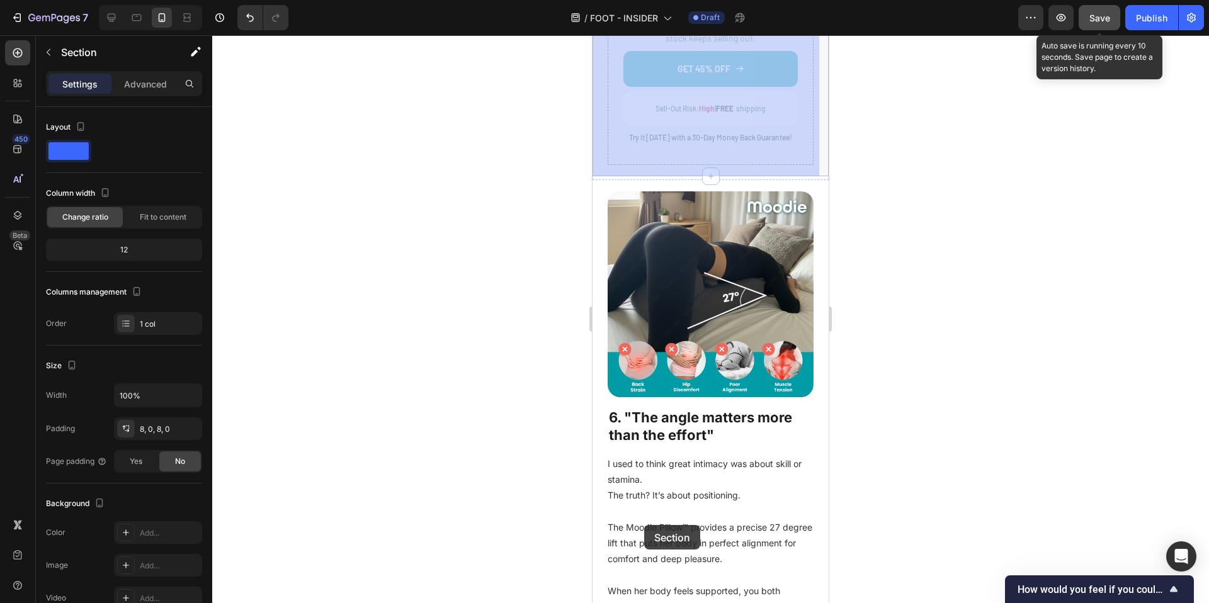
scroll to position [3789, 0]
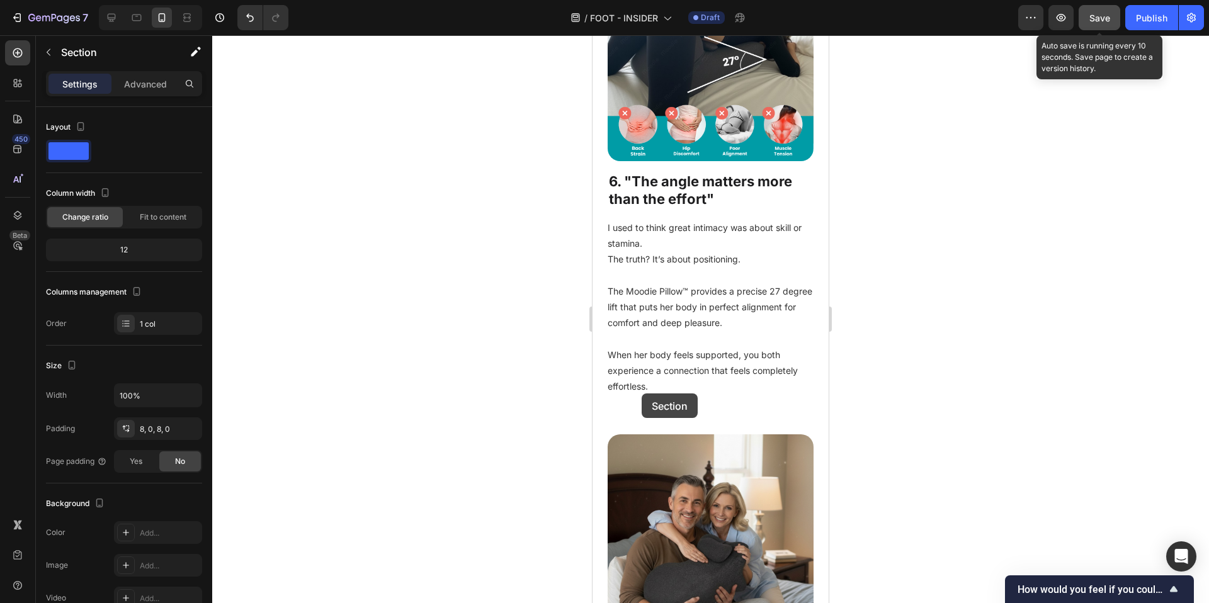
drag, startPoint x: 637, startPoint y: 58, endPoint x: 642, endPoint y: 394, distance: 335.7
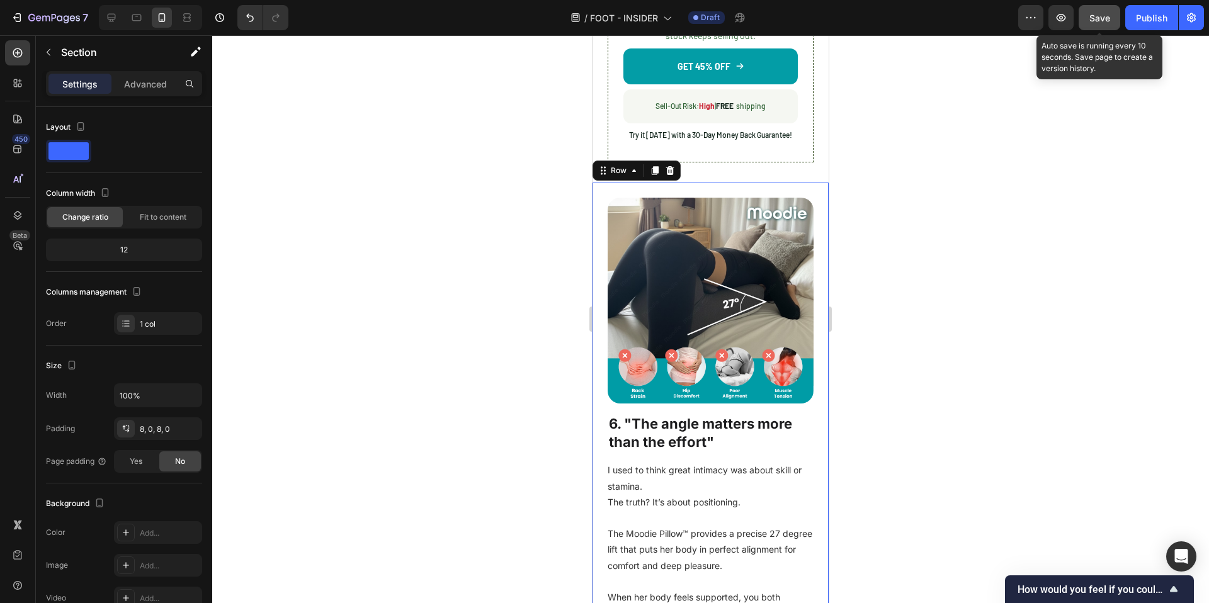
click at [660, 183] on div "Image 6. "The angle matters more than the effort" Heading I used to think great…" at bounding box center [711, 422] width 236 height 479
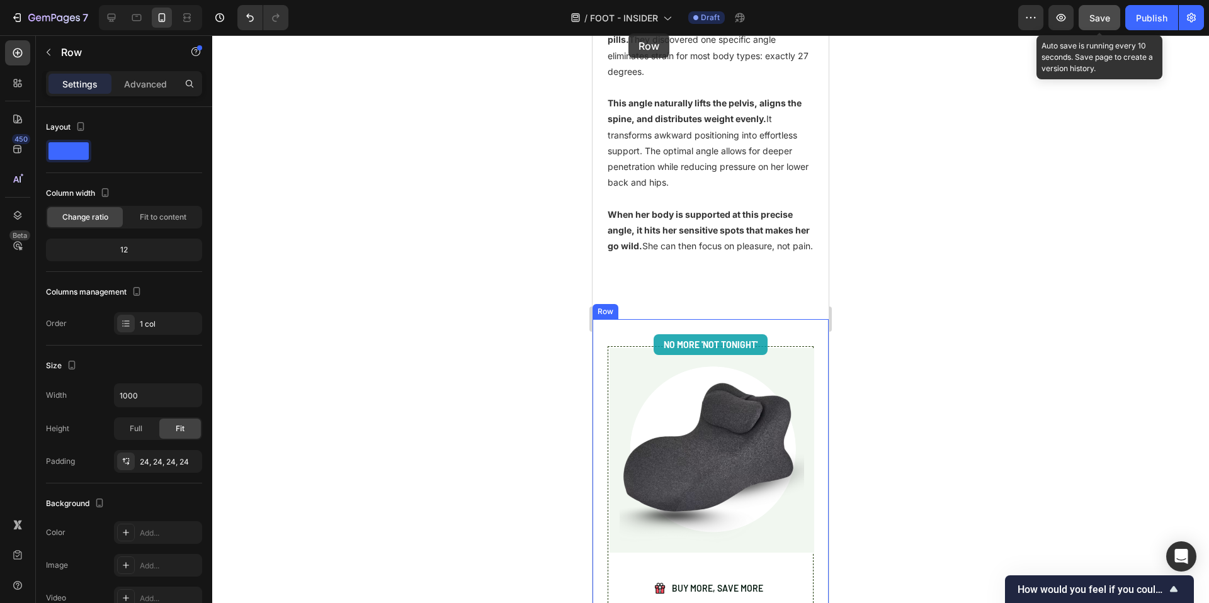
scroll to position [2900, 0]
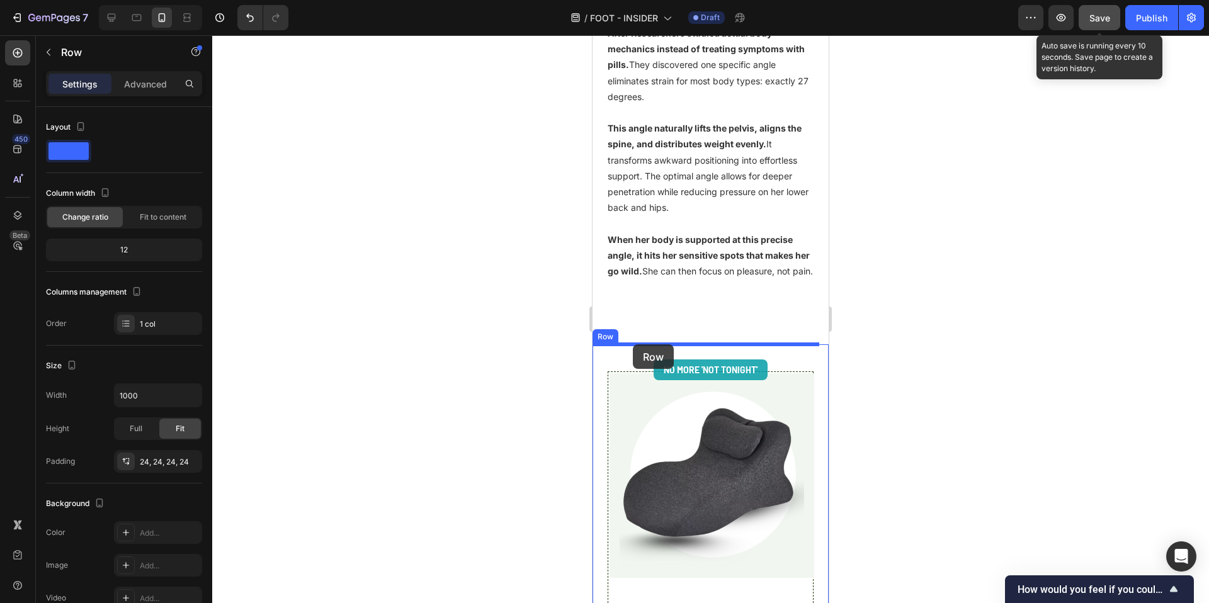
drag, startPoint x: 629, startPoint y: 161, endPoint x: 633, endPoint y: 343, distance: 182.1
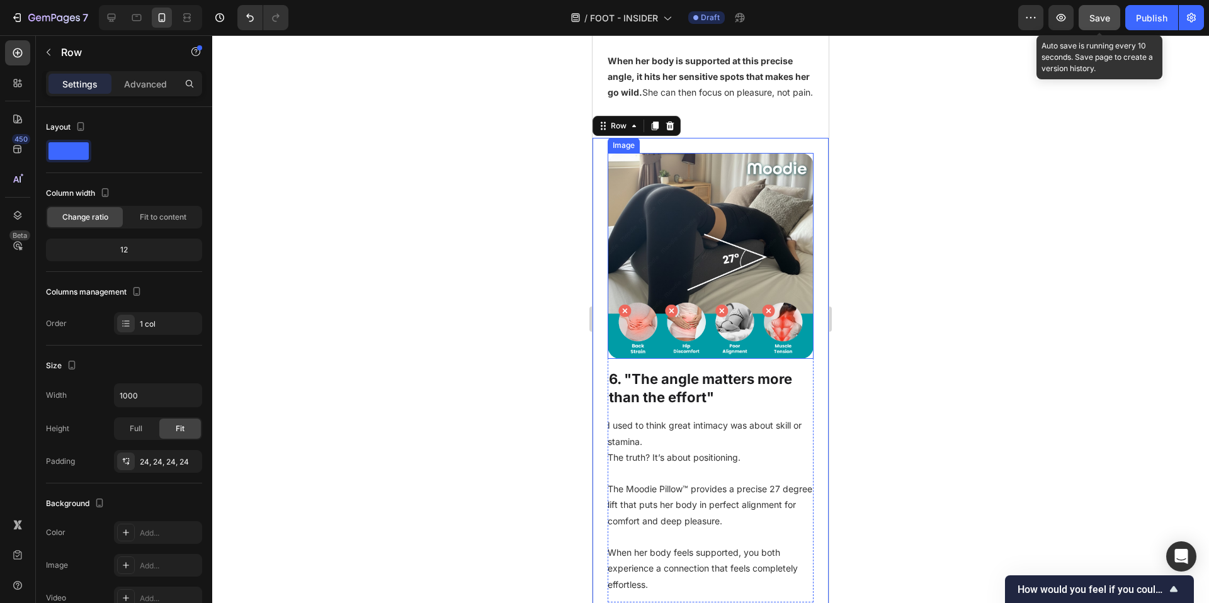
scroll to position [3092, 0]
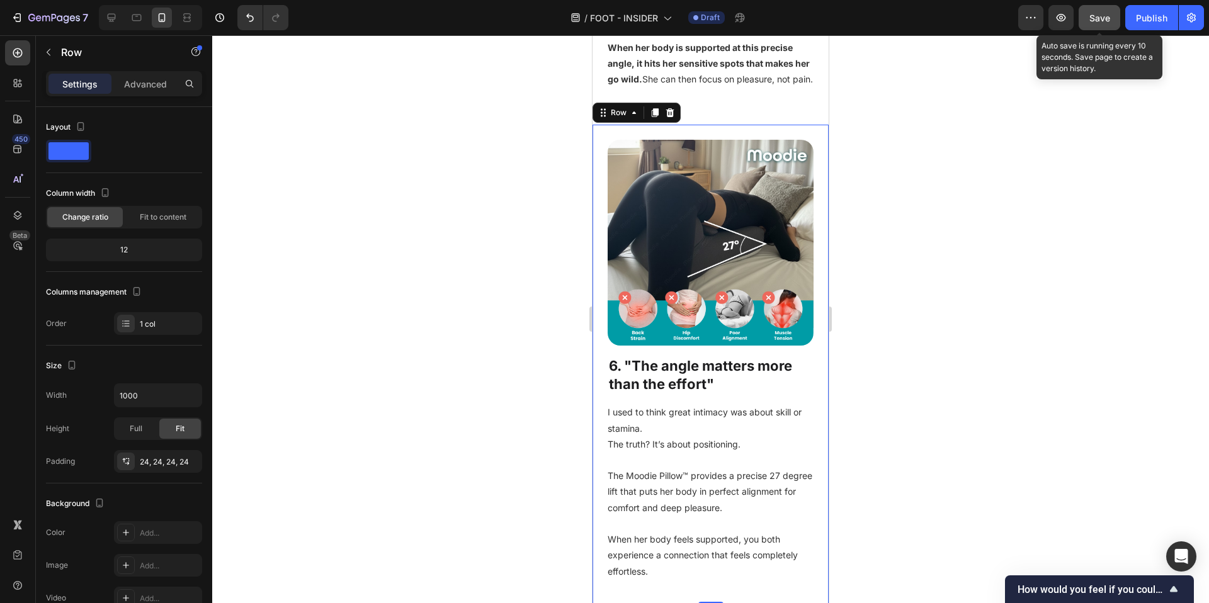
click at [970, 484] on div at bounding box center [710, 319] width 997 height 568
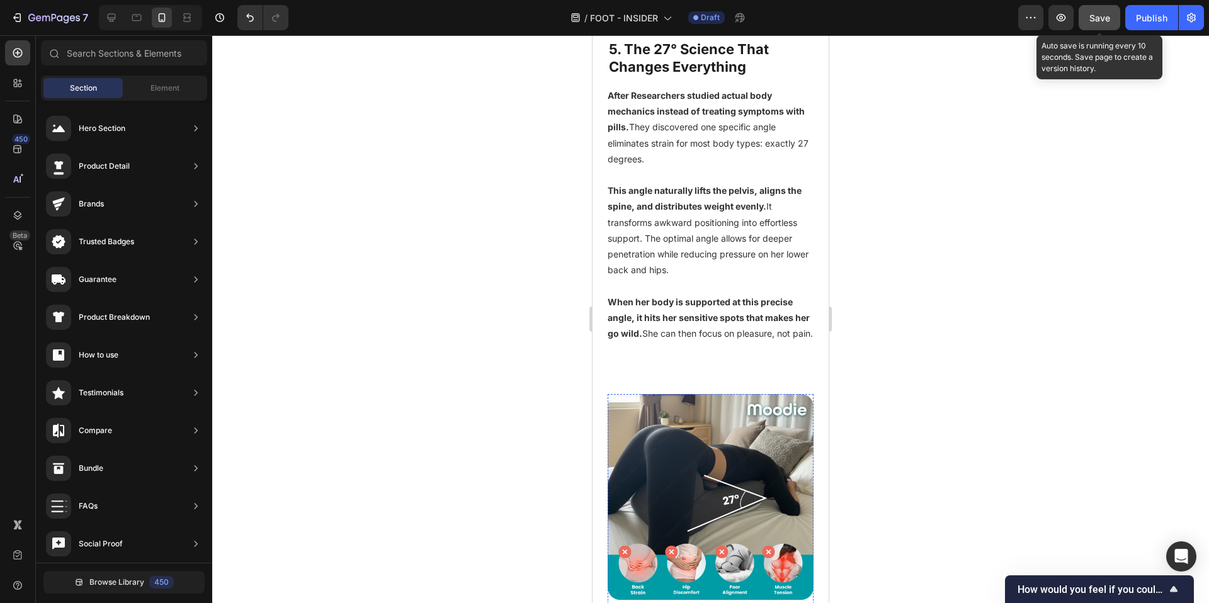
scroll to position [2738, 0]
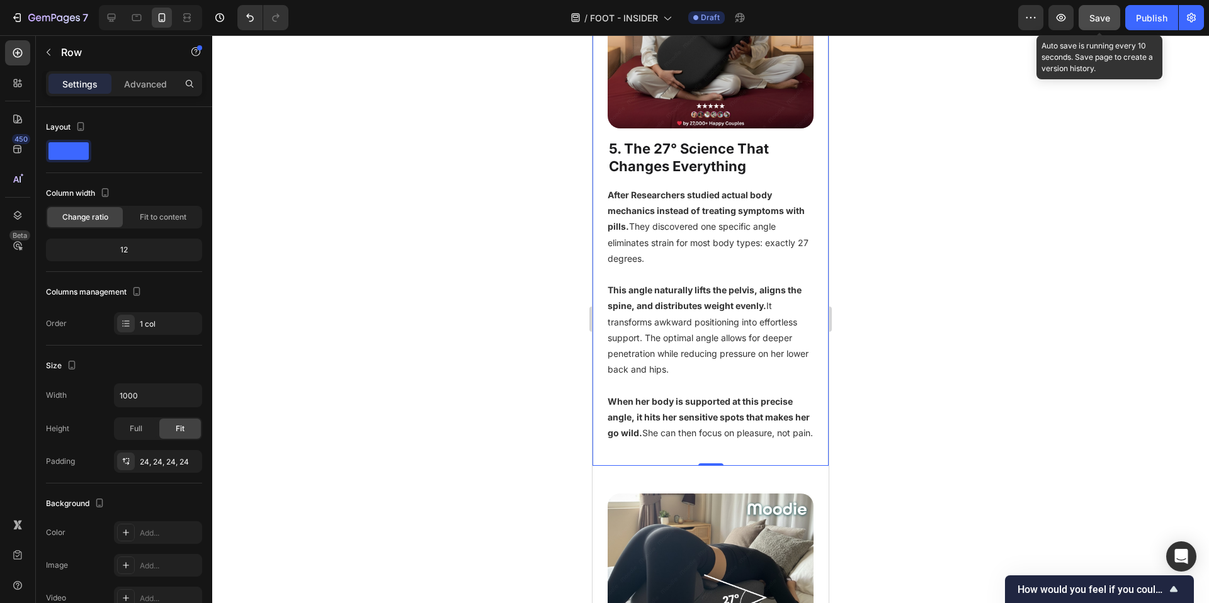
click at [648, 466] on div "Image 5. The 27° Science That Changes Everything Heading After Researchers stud…" at bounding box center [711, 186] width 236 height 559
drag, startPoint x: 702, startPoint y: 492, endPoint x: 700, endPoint y: 470, distance: 21.6
click at [700, 466] on div "Image 5. The 27° Science That Changes Everything Heading After Researchers stud…" at bounding box center [711, 186] width 236 height 559
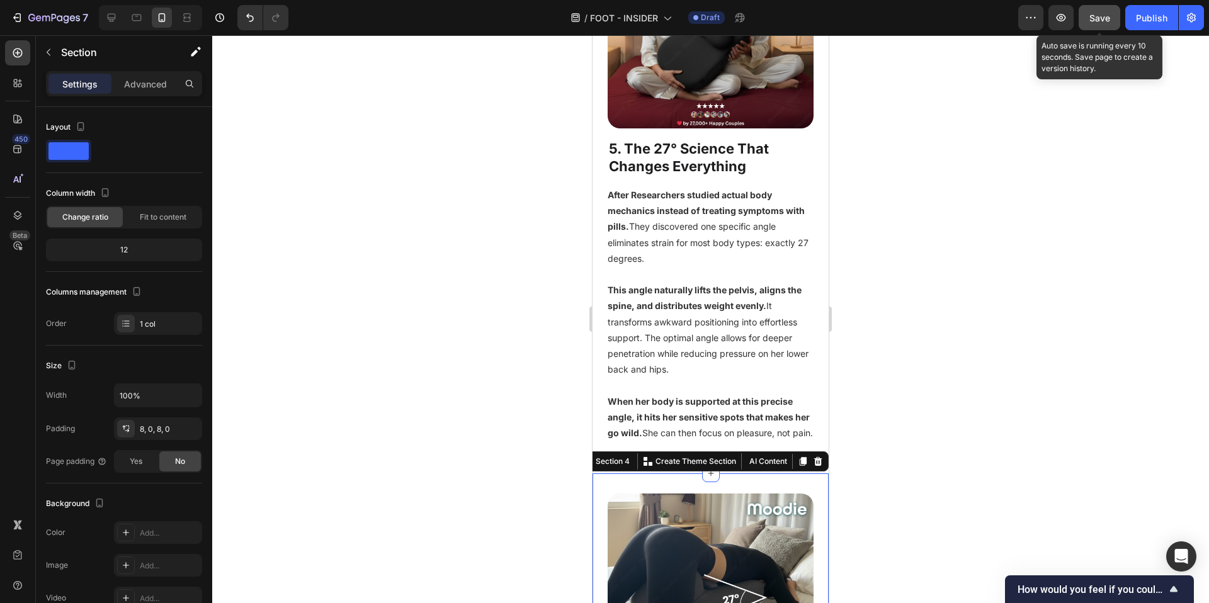
click at [976, 489] on div at bounding box center [710, 319] width 997 height 568
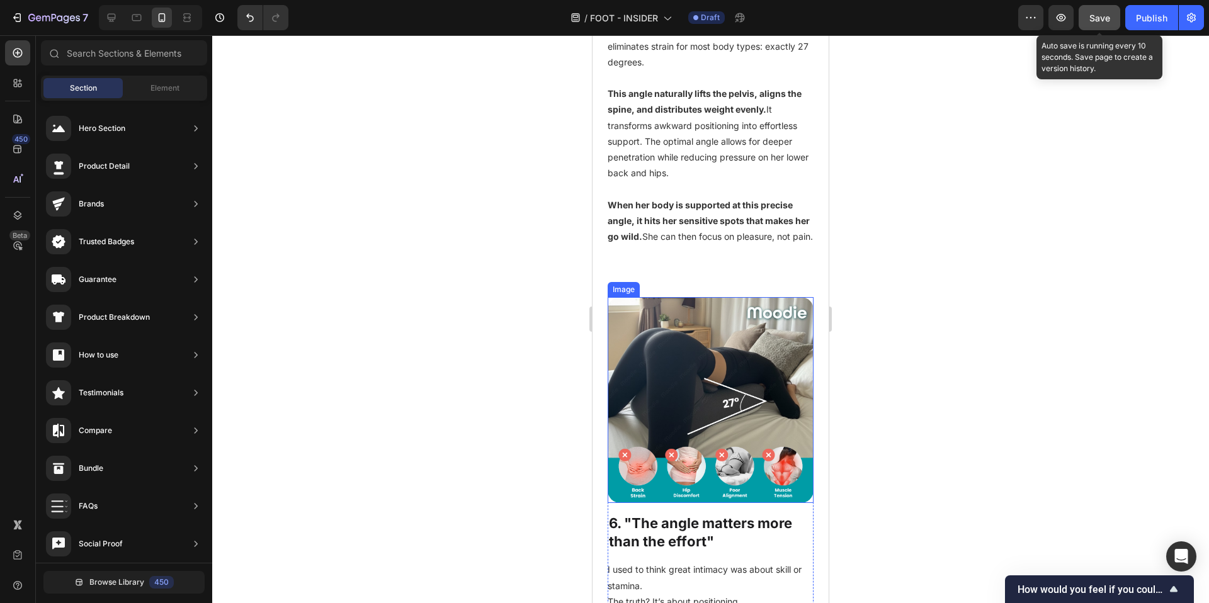
scroll to position [2780, 0]
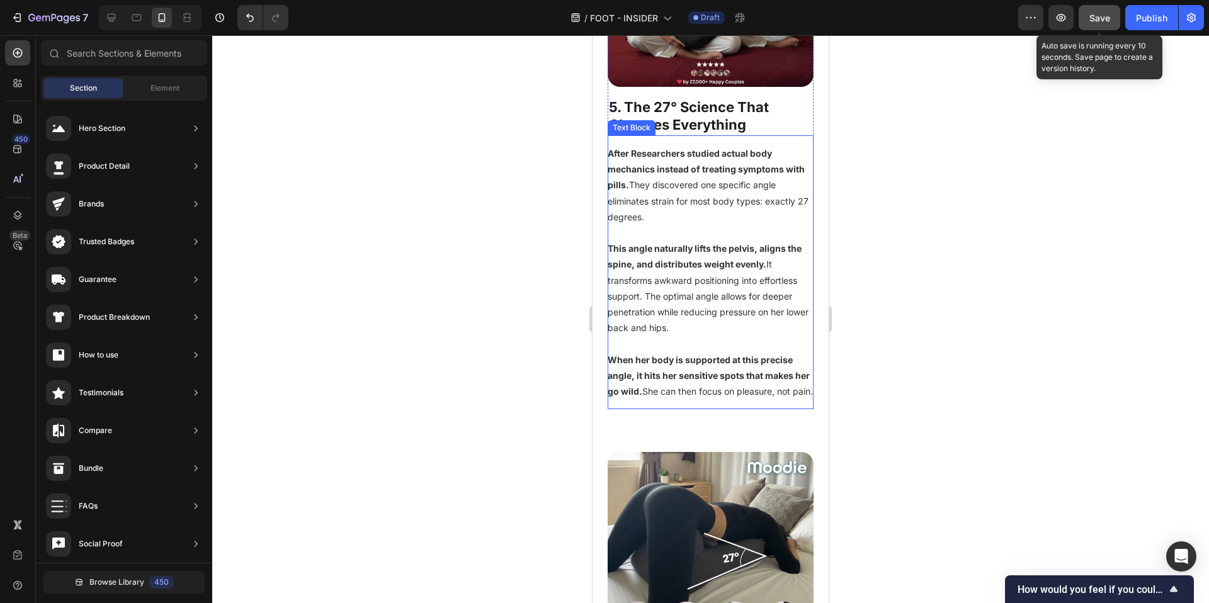
click at [680, 390] on strong "When her body is supported at this precise angle, it hits her sensitive spots t…" at bounding box center [709, 376] width 202 height 42
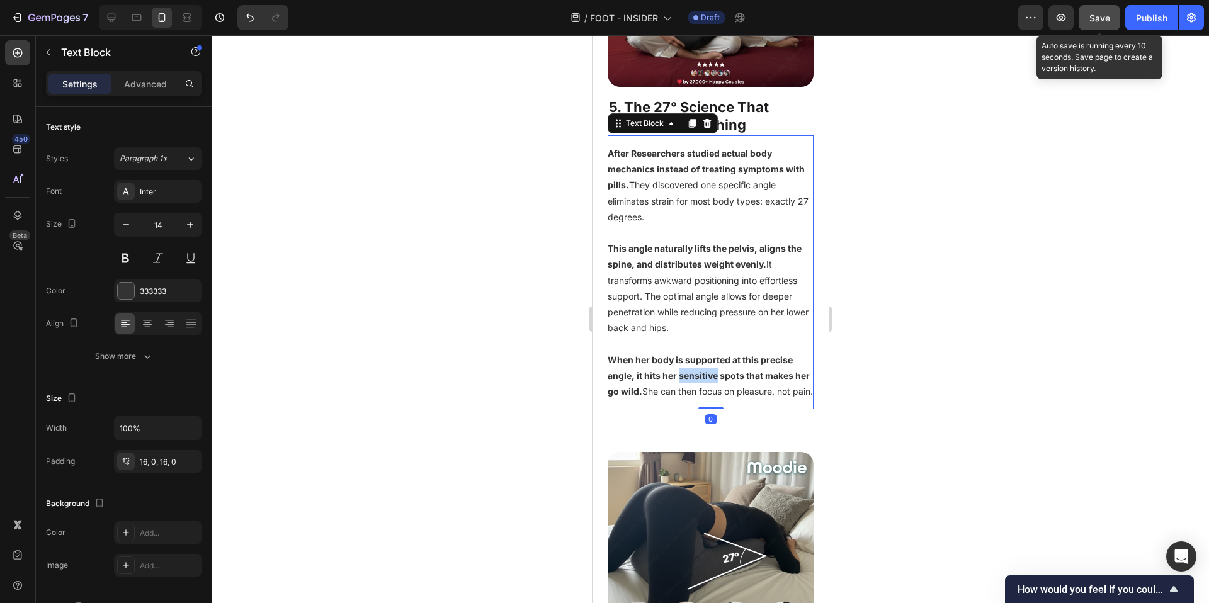
click at [680, 390] on strong "When her body is supported at this precise angle, it hits her sensitive spots t…" at bounding box center [709, 376] width 202 height 42
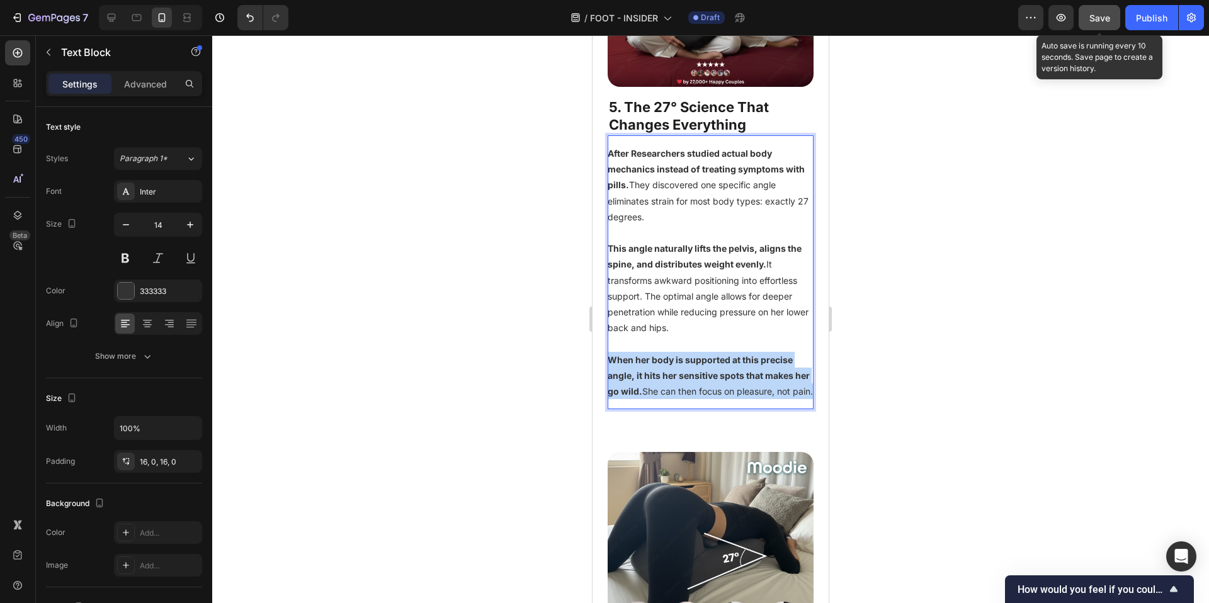
click at [680, 390] on strong "When her body is supported at this precise angle, it hits her sensitive spots t…" at bounding box center [709, 376] width 202 height 42
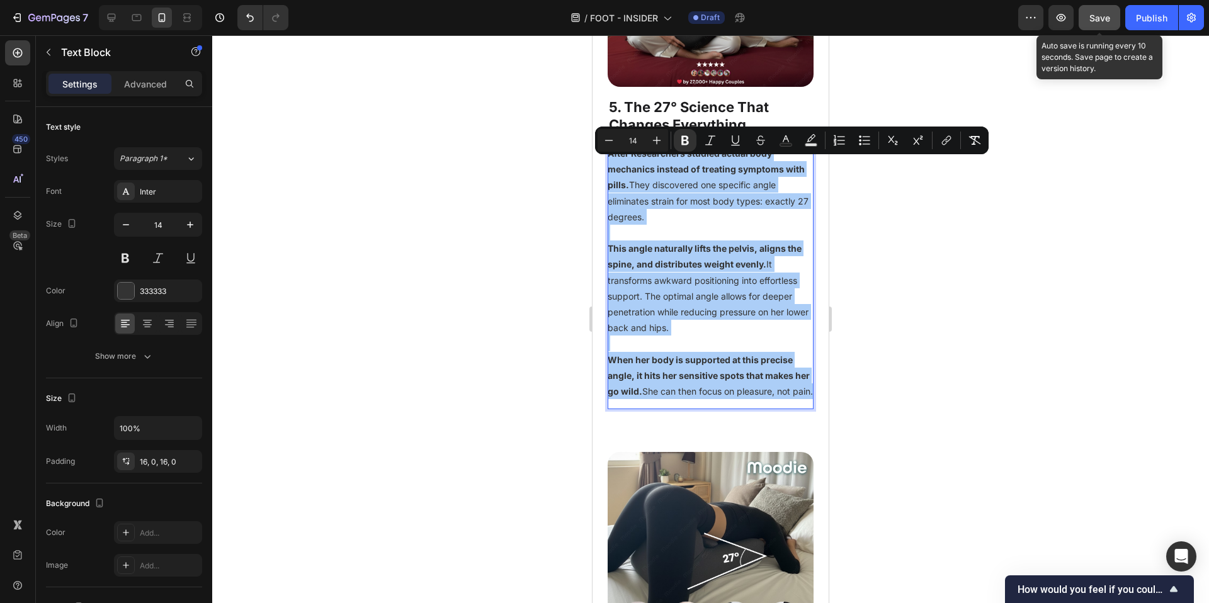
click at [494, 336] on div at bounding box center [710, 319] width 997 height 568
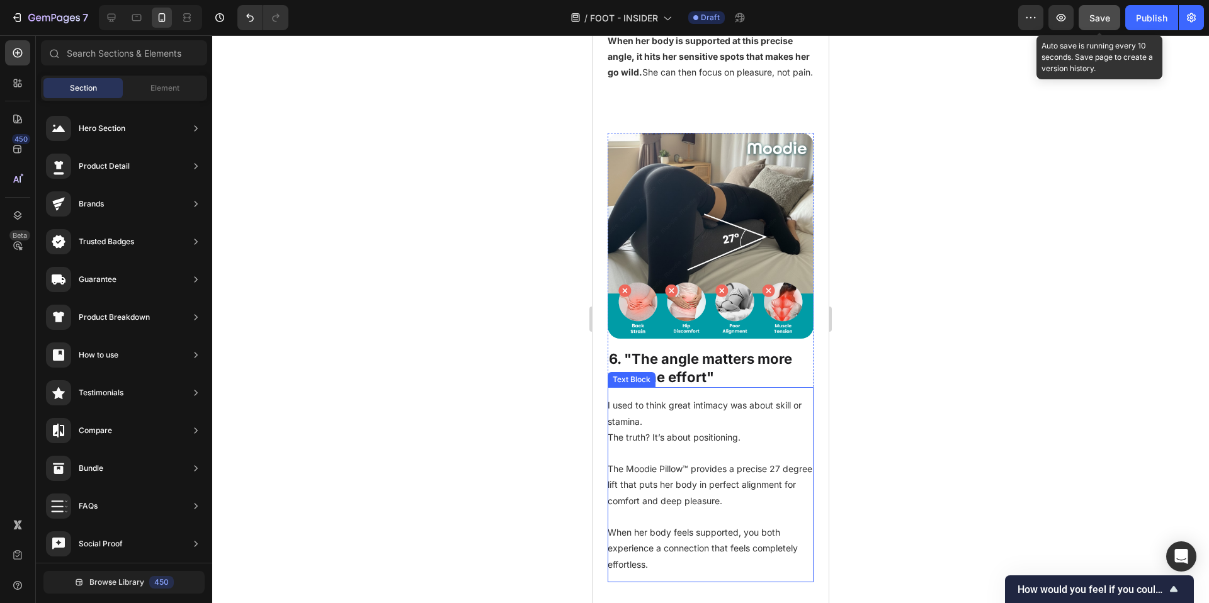
scroll to position [3224, 0]
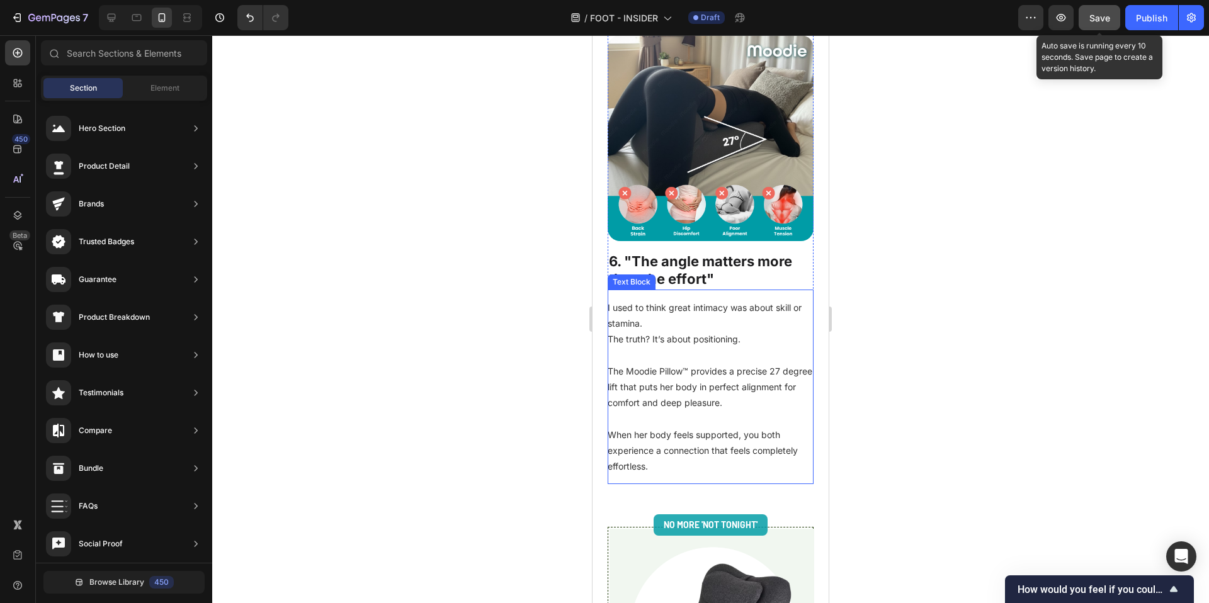
click at [689, 417] on p "When her body feels supported, you both experience a connection that feels comp…" at bounding box center [711, 443] width 206 height 64
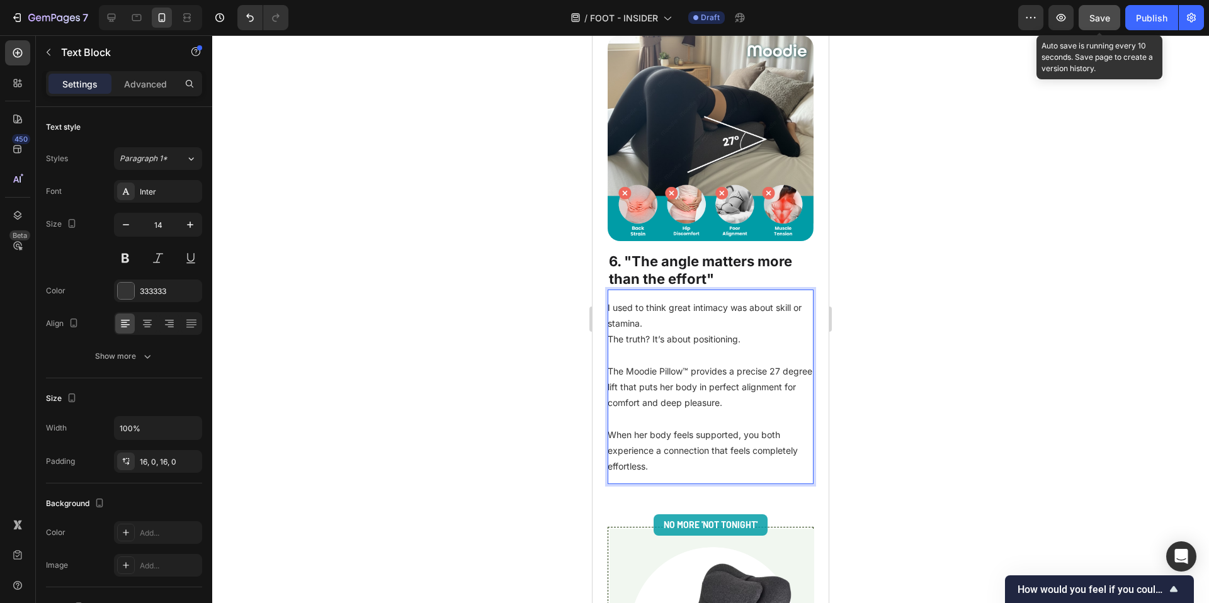
click at [689, 417] on p "When her body feels supported, you both experience a connection that feels comp…" at bounding box center [711, 443] width 206 height 64
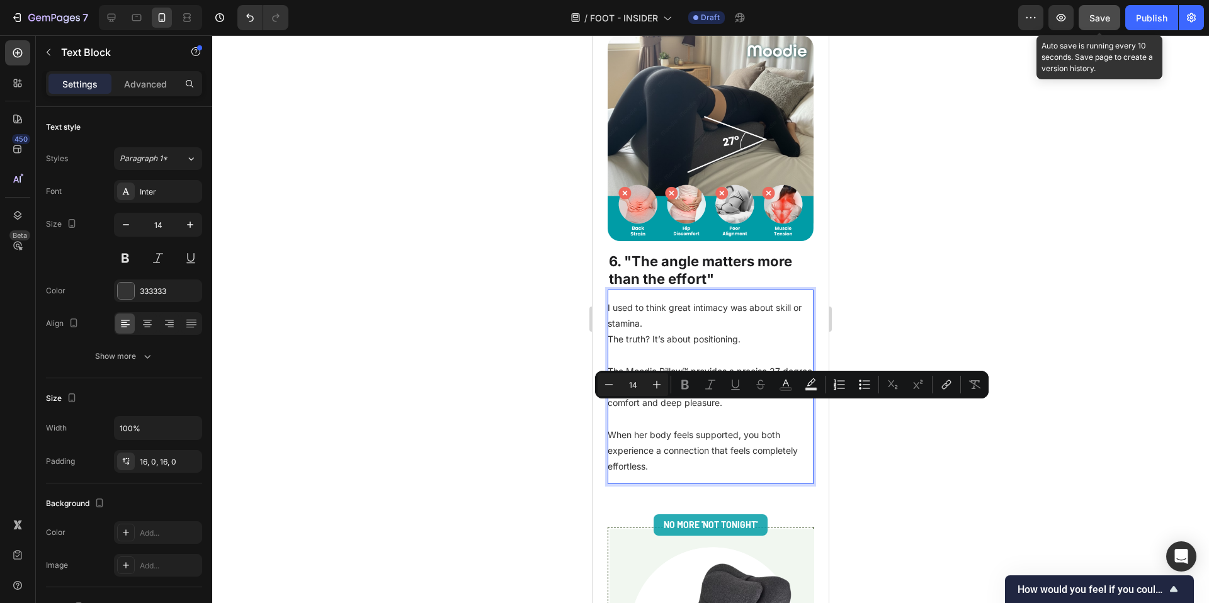
click at [689, 417] on p "When her body feels supported, you both experience a connection that feels comp…" at bounding box center [711, 443] width 206 height 64
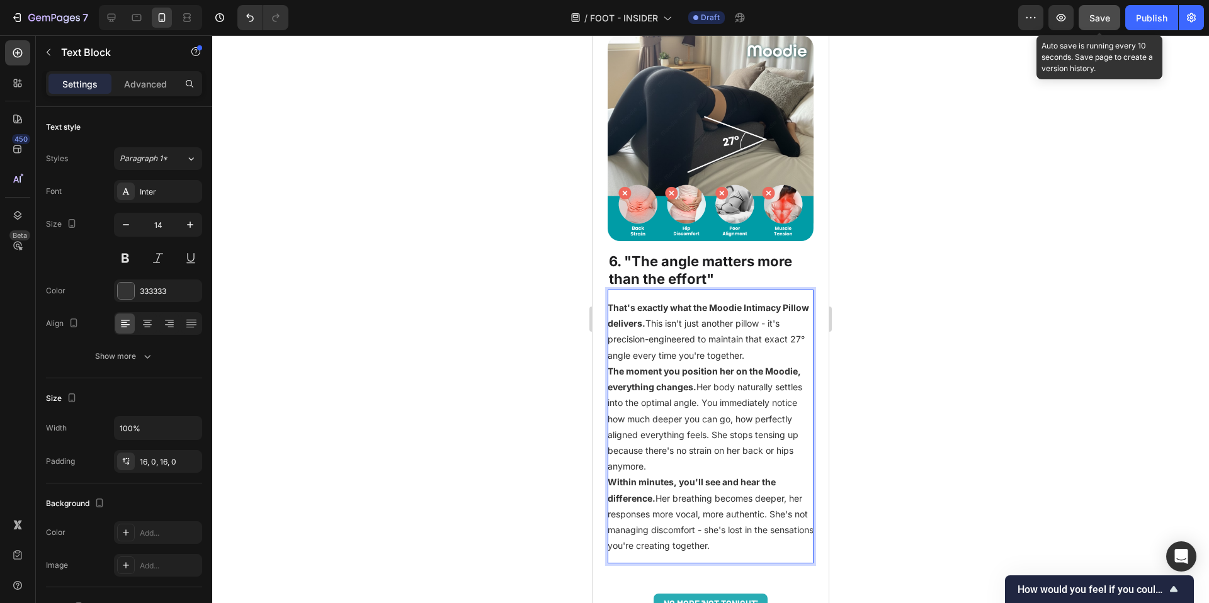
click at [768, 346] on p "That's exactly what the Moodie Intimacy Pillow delivers. This isn't just anothe…" at bounding box center [711, 332] width 206 height 64
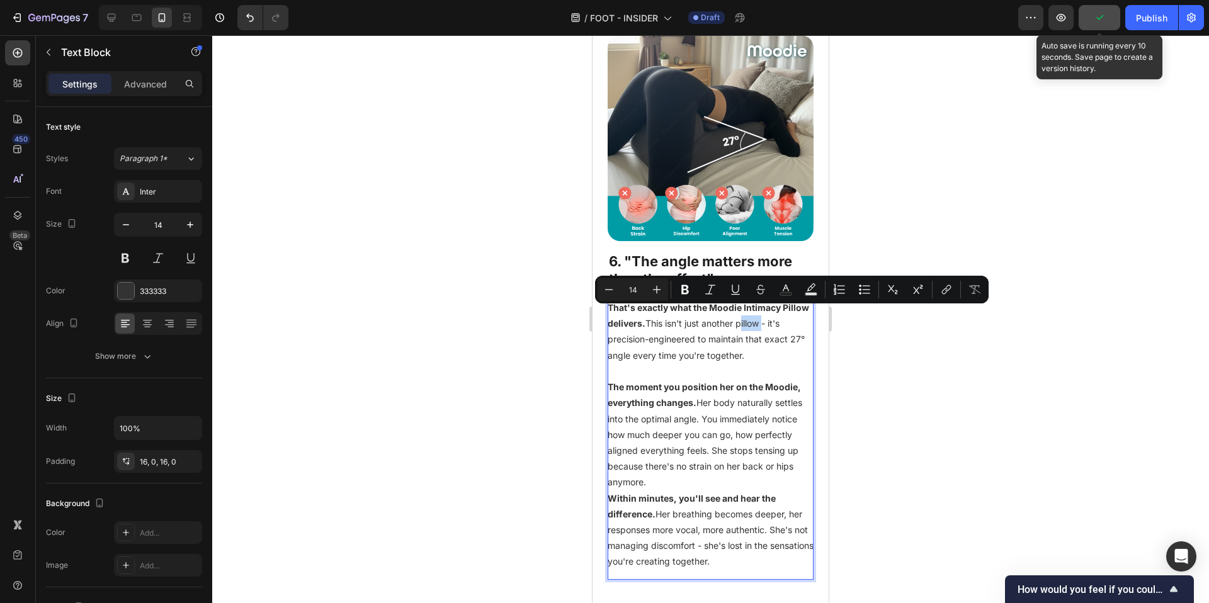
drag, startPoint x: 768, startPoint y: 316, endPoint x: 790, endPoint y: 316, distance: 22.0
click at [790, 316] on p "That's exactly what the Moodie Intimacy Pillow delivers. This isn't just anothe…" at bounding box center [711, 332] width 206 height 64
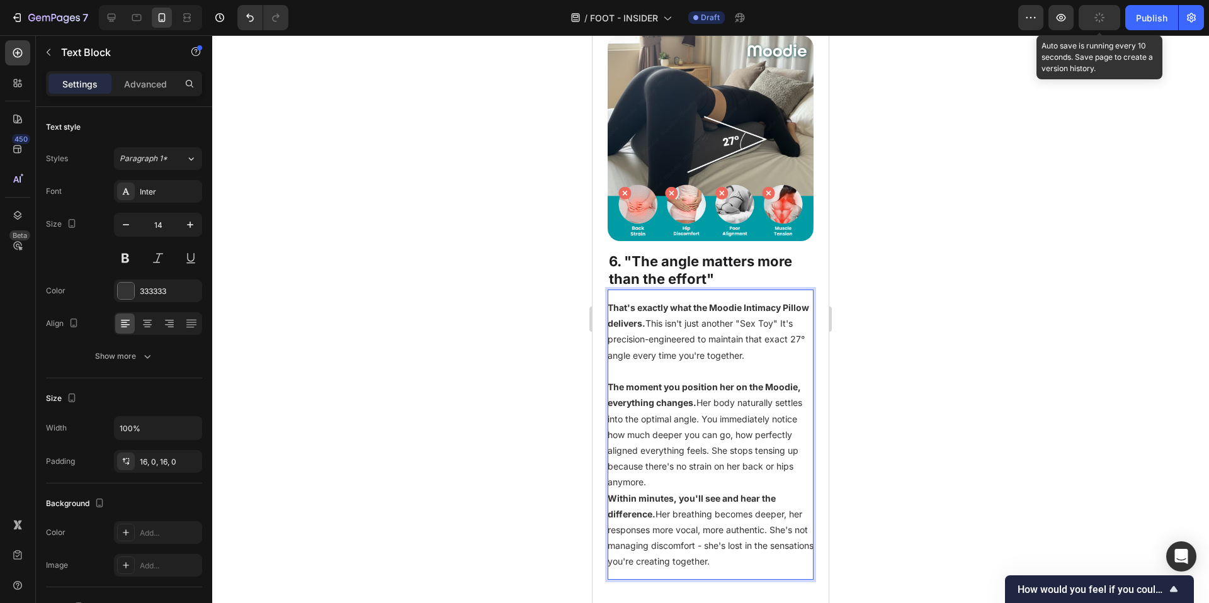
click at [625, 329] on p "That's exactly what the Moodie Intimacy Pillow delivers. This isn't just anothe…" at bounding box center [711, 332] width 206 height 64
click at [254, 312] on div at bounding box center [710, 319] width 997 height 568
click at [624, 331] on p "That's exactly what the Moodie Intimacy Pillow delivers. This isn't just anothe…" at bounding box center [711, 332] width 206 height 64
click at [475, 357] on div at bounding box center [710, 319] width 997 height 568
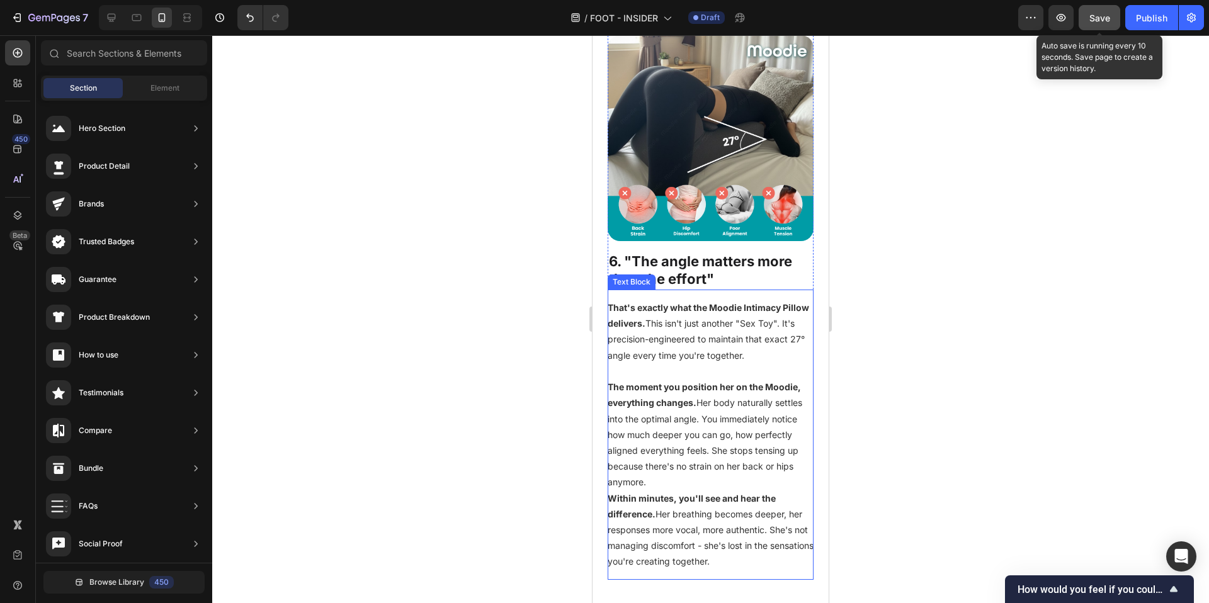
click at [748, 472] on p "The moment you position her on the Moodie, everything changes. Her body natural…" at bounding box center [711, 434] width 206 height 111
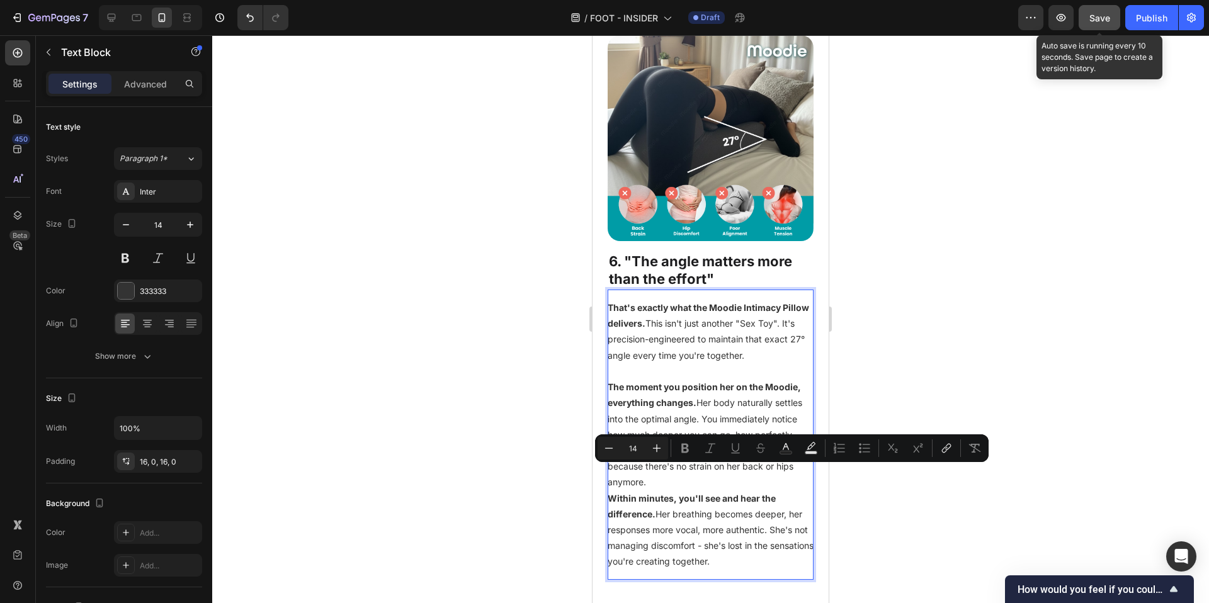
click at [712, 475] on p "The moment you position her on the Moodie, everything changes. Her body natural…" at bounding box center [711, 434] width 206 height 111
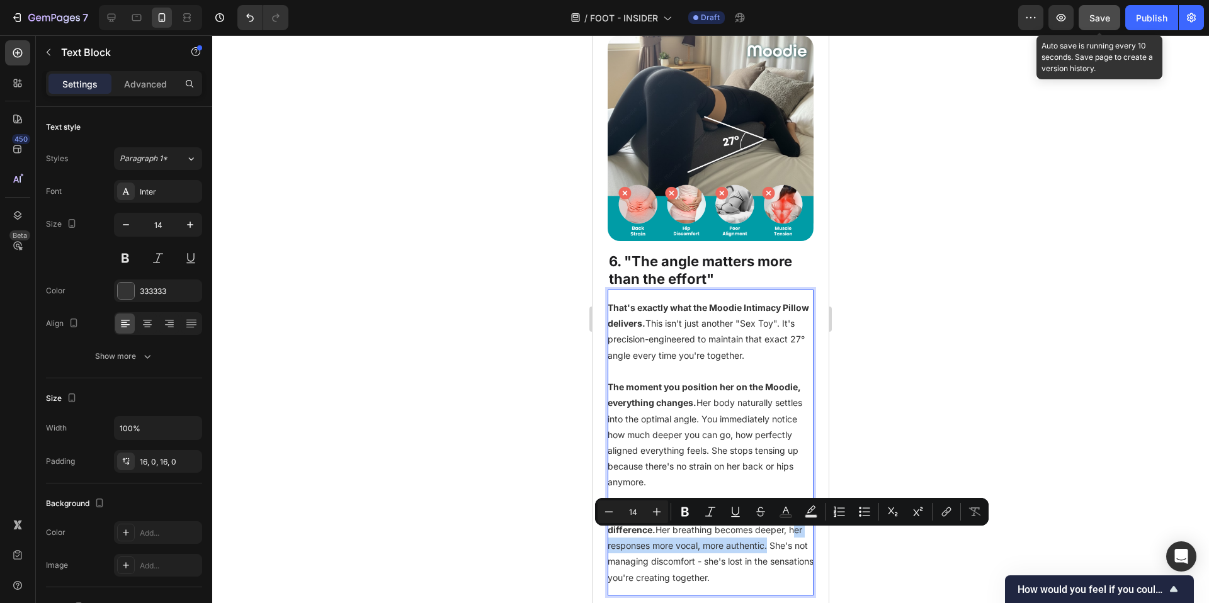
drag, startPoint x: 608, startPoint y: 537, endPoint x: 781, endPoint y: 541, distance: 172.6
click at [781, 541] on p "Within minutes, you'll see and hear the difference. Her breathing becomes deepe…" at bounding box center [711, 545] width 206 height 79
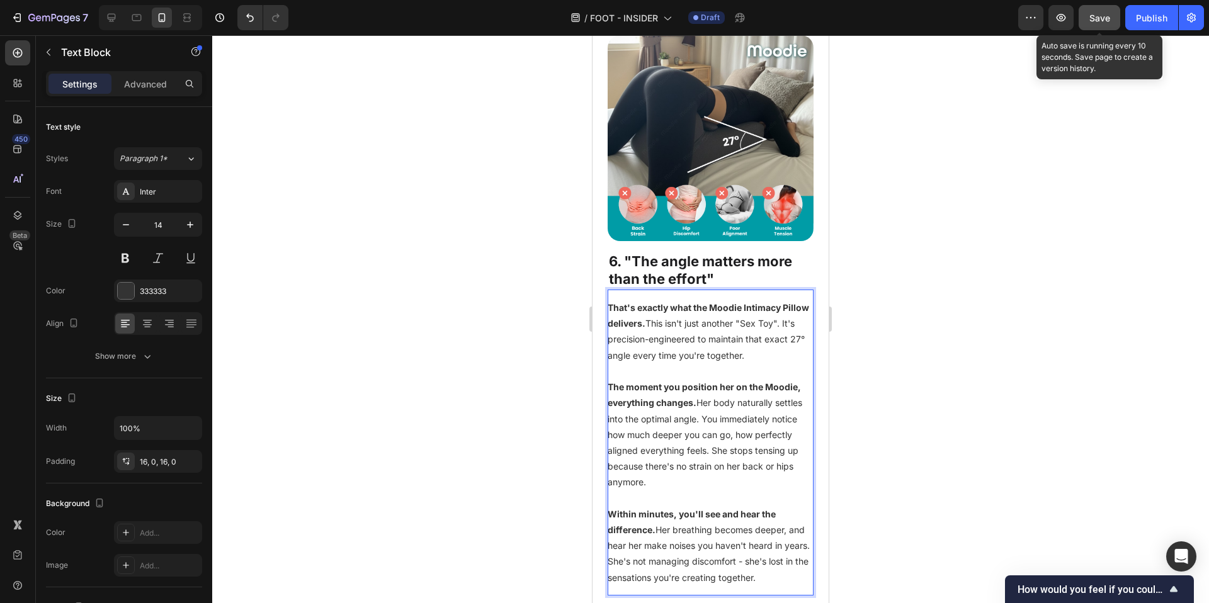
click at [772, 551] on p "Within minutes, you'll see and hear the difference. Her breathing becomes deepe…" at bounding box center [711, 545] width 206 height 79
click at [704, 552] on p "Within minutes, you'll see and hear the difference. Her breathing becomes deepe…" at bounding box center [711, 545] width 206 height 79
click at [621, 509] on strong "Within minutes, you'll see and hear the difference." at bounding box center [692, 522] width 168 height 26
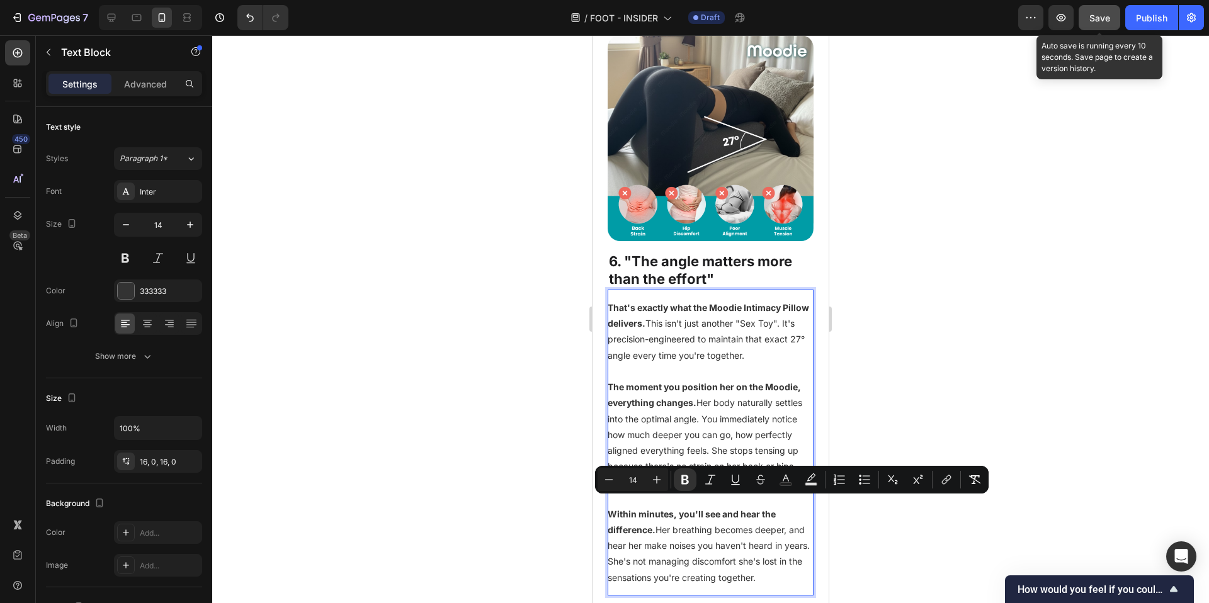
drag, startPoint x: 610, startPoint y: 503, endPoint x: 800, endPoint y: 574, distance: 203.3
copy p "Within minutes, you'll see and hear the difference. Her breathing becomes deepe…"
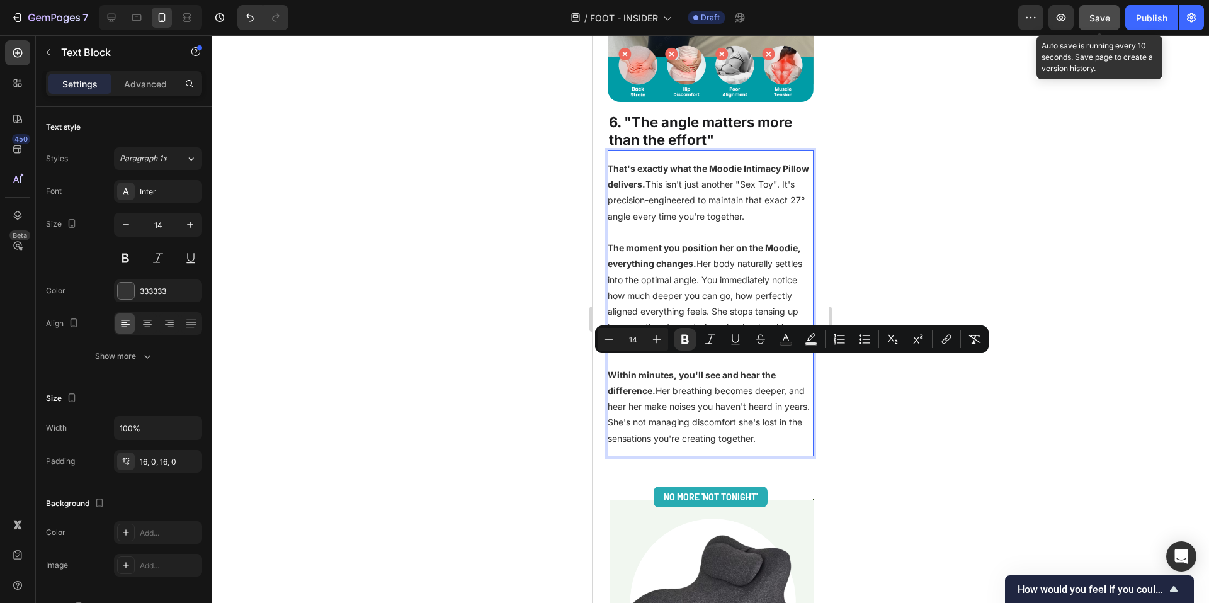
scroll to position [3365, 0]
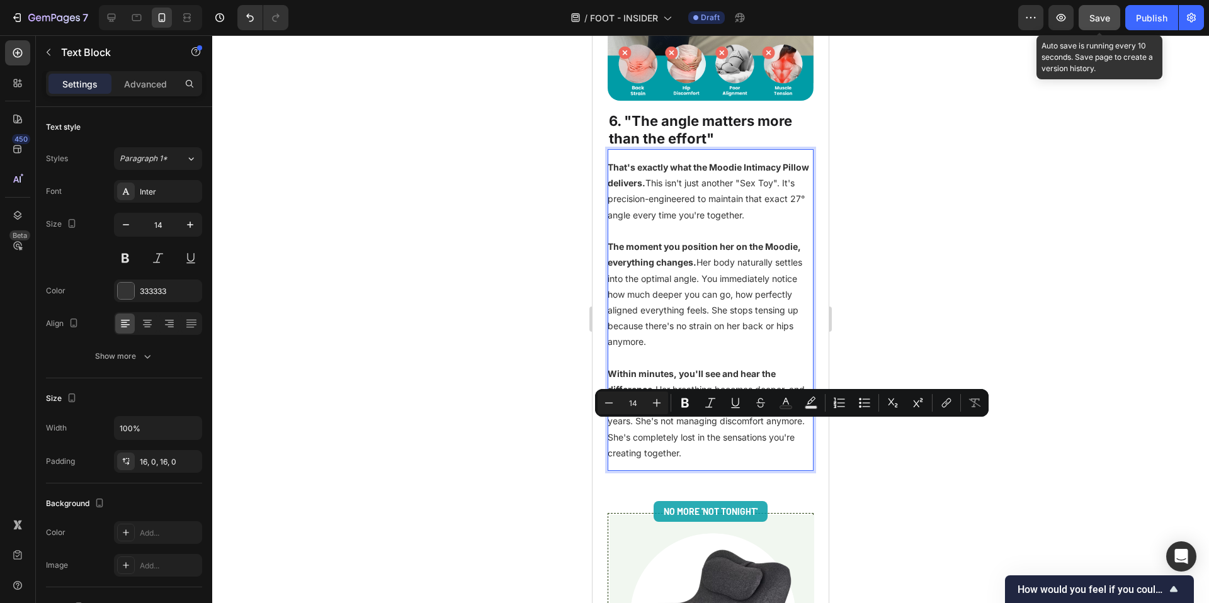
drag, startPoint x: 761, startPoint y: 443, endPoint x: 651, endPoint y: 425, distance: 111.1
click at [651, 425] on p "Within minutes, you'll see and hear the difference. Her breathing becomes deepe…" at bounding box center [711, 413] width 206 height 95
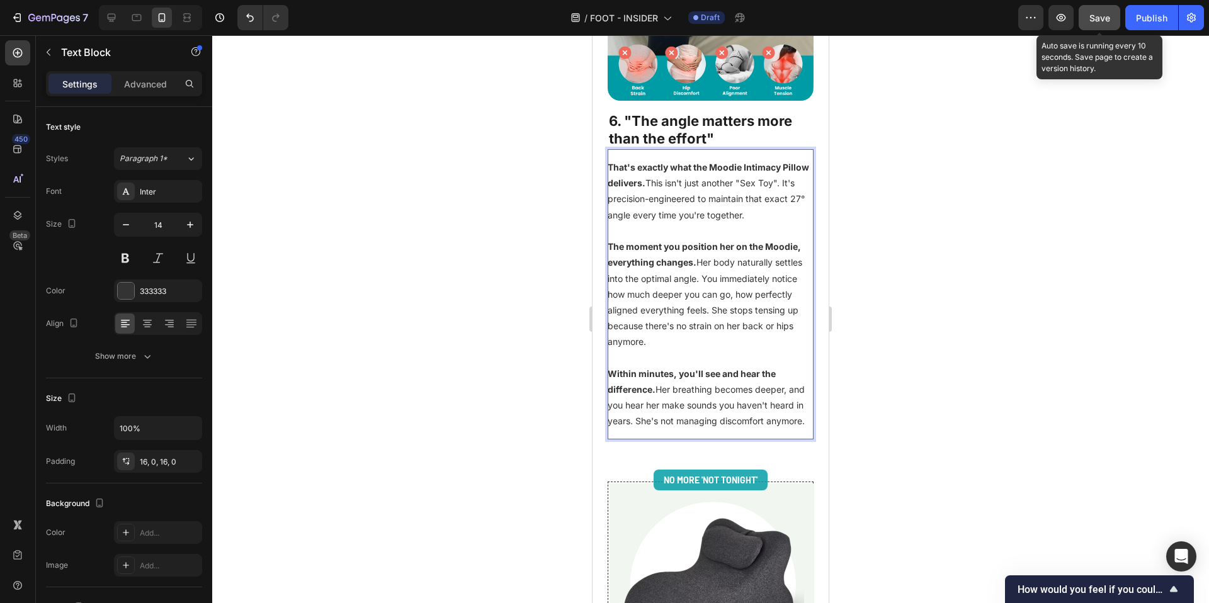
click at [508, 372] on div at bounding box center [710, 319] width 997 height 568
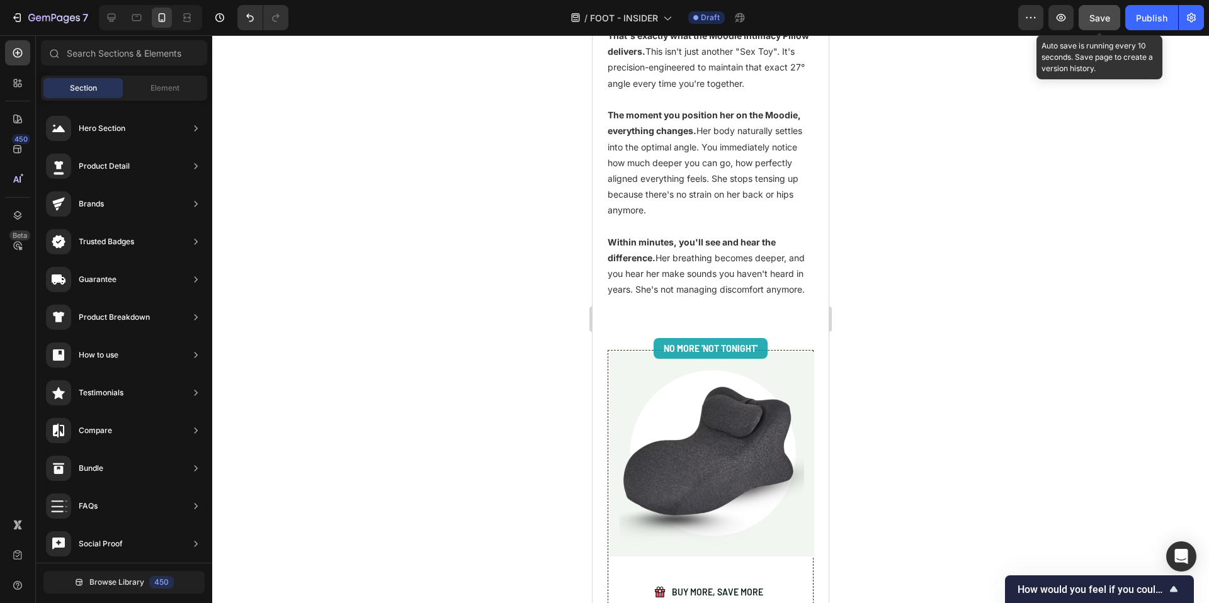
scroll to position [3333, 0]
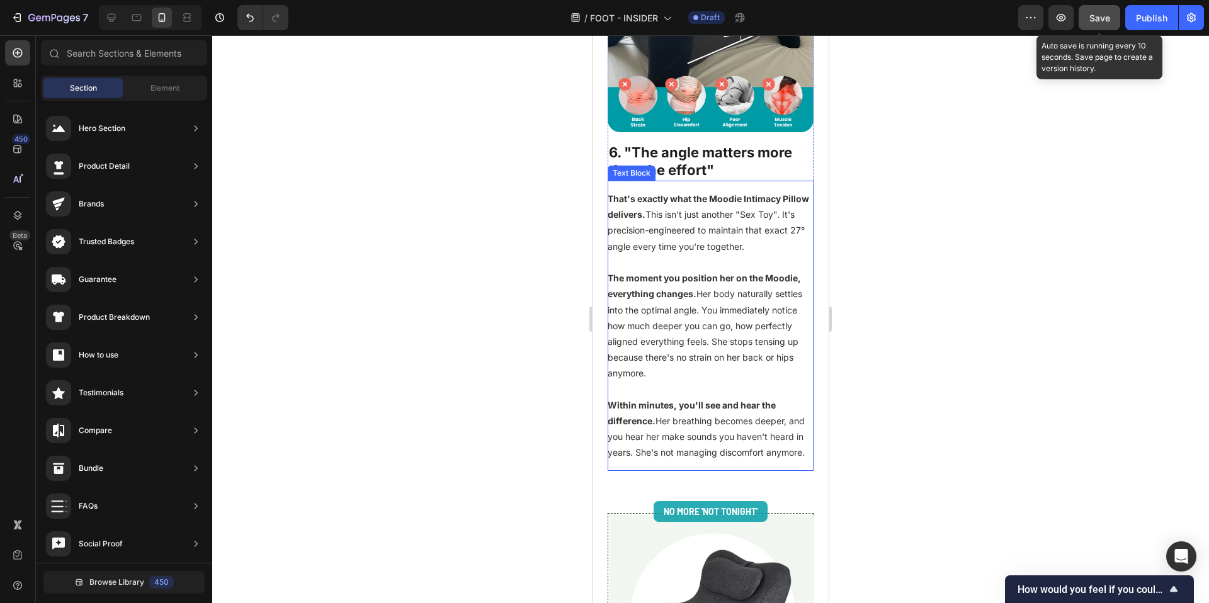
click at [684, 330] on p "The moment you position her on the Moodie, everything changes. Her body natural…" at bounding box center [711, 325] width 206 height 111
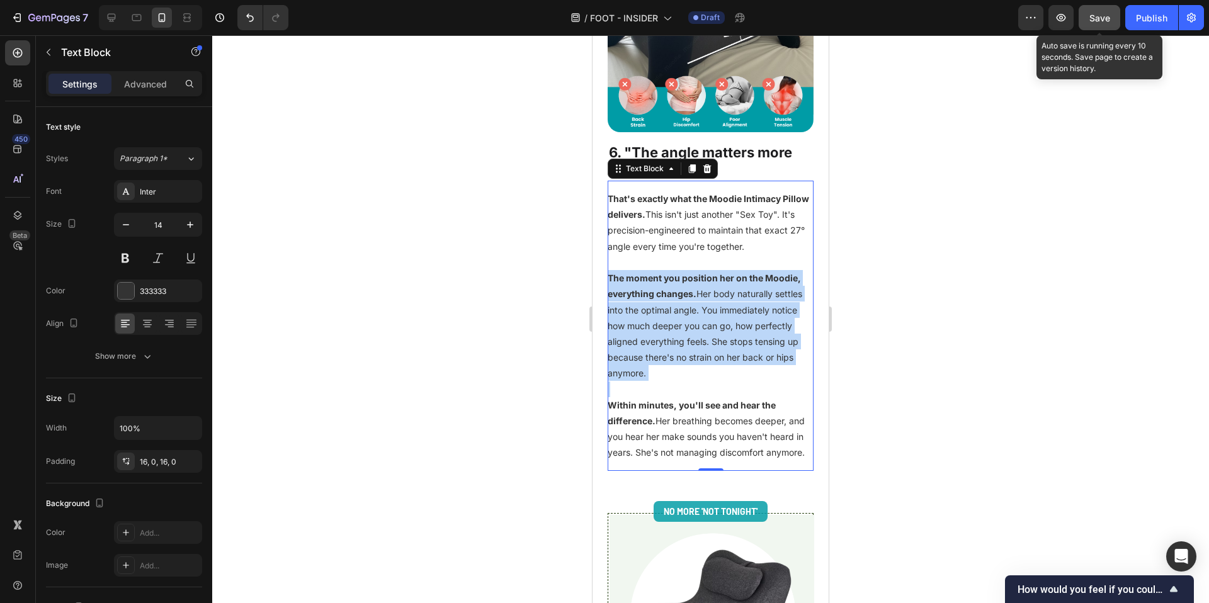
click at [684, 330] on p "The moment you position her on the Moodie, everything changes. Her body natural…" at bounding box center [711, 325] width 206 height 111
copy div "That's exactly what the Moodie Intimacy Pillow delivers. This isn't just anothe…"
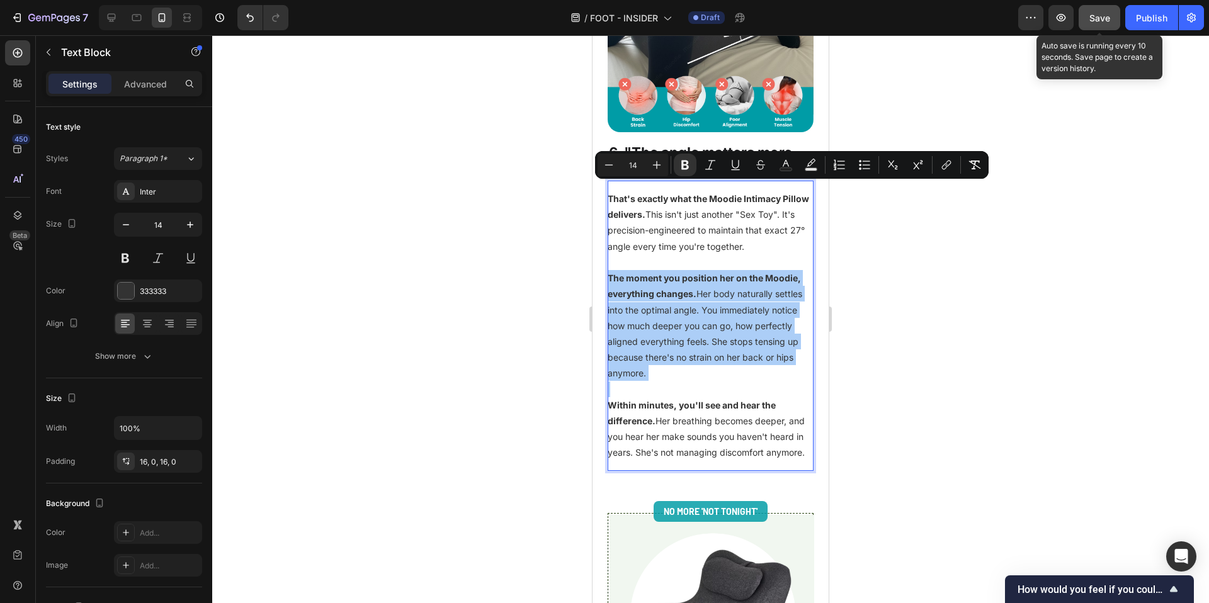
drag, startPoint x: 1001, startPoint y: 331, endPoint x: 962, endPoint y: 334, distance: 39.2
click at [1001, 331] on div at bounding box center [710, 319] width 997 height 568
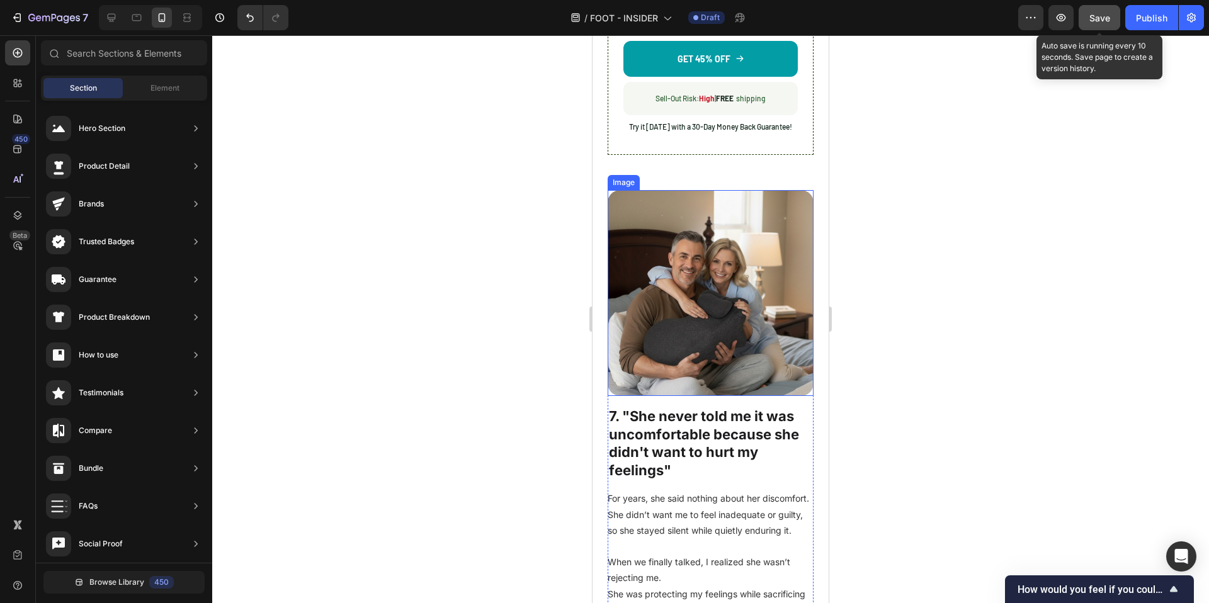
scroll to position [4155, 0]
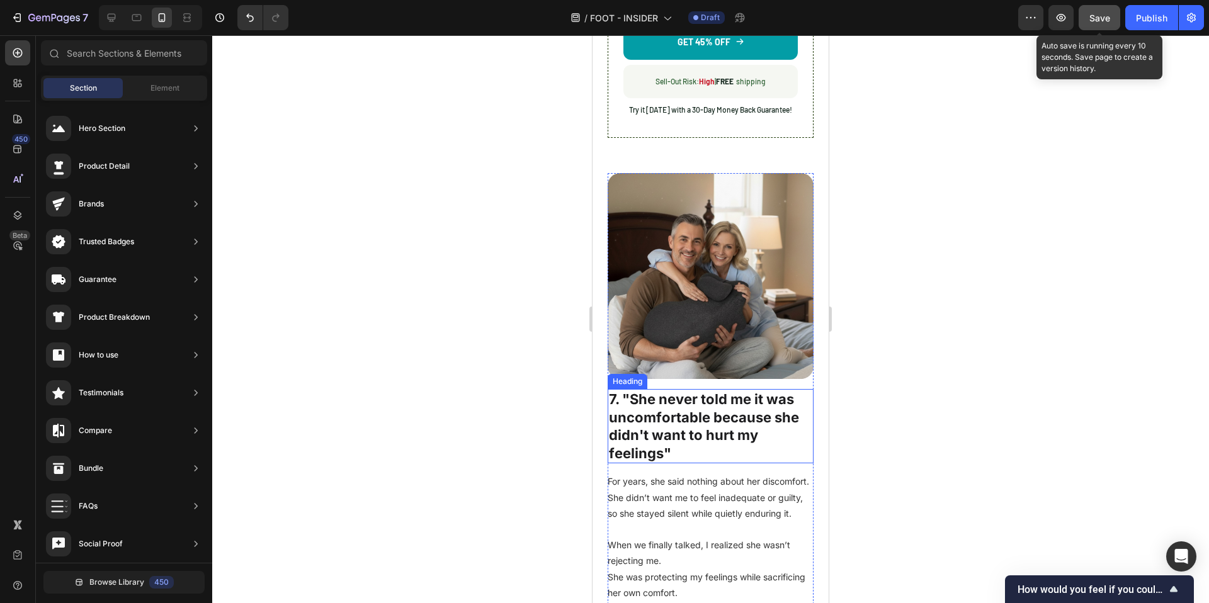
click at [717, 418] on h2 "7. "She never told me it was uncomfortable because she didn't want to hurt my f…" at bounding box center [711, 426] width 206 height 74
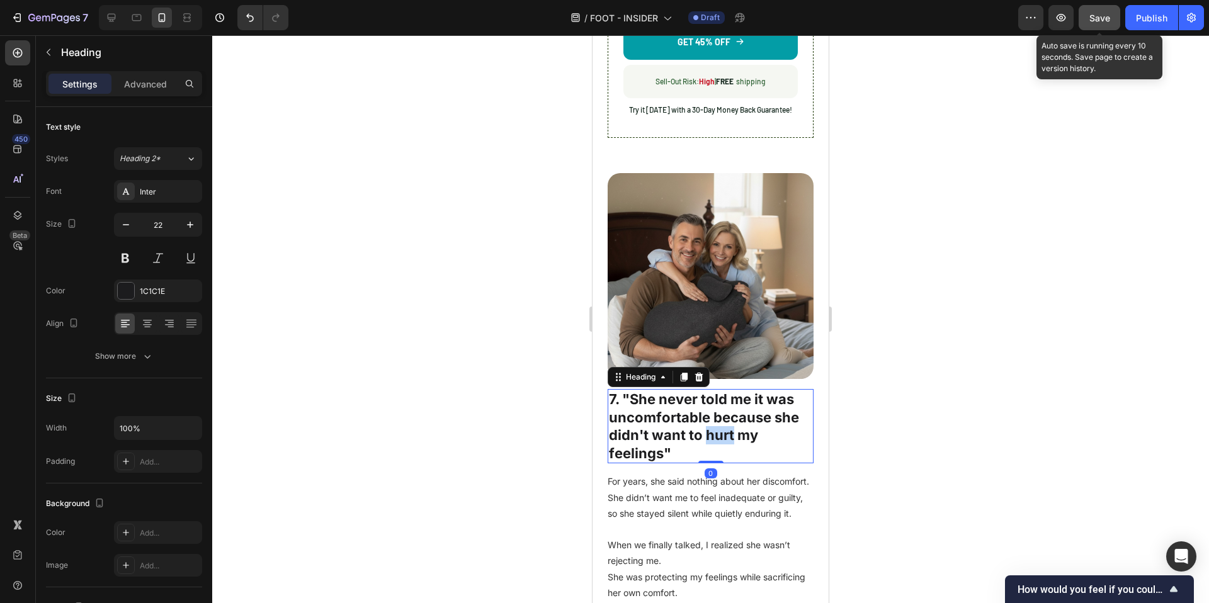
click at [717, 418] on h2 "7. "She never told me it was uncomfortable because she didn't want to hurt my f…" at bounding box center [711, 426] width 206 height 74
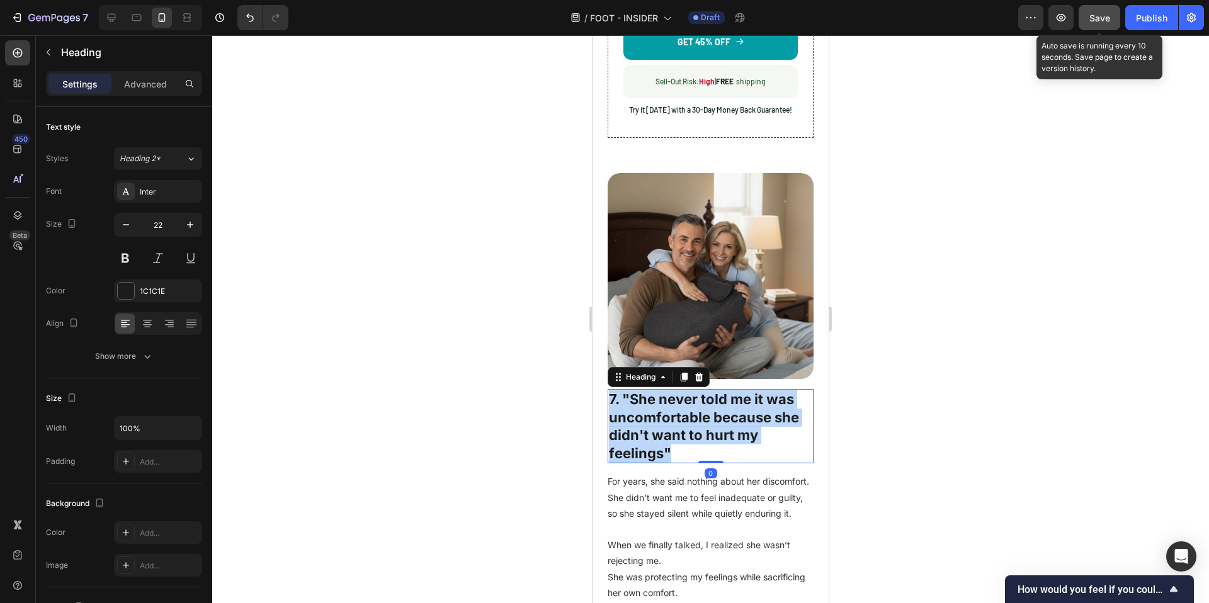
click at [717, 418] on p "7. "She never told me it was uncomfortable because she didn't want to hurt my f…" at bounding box center [710, 426] width 203 height 72
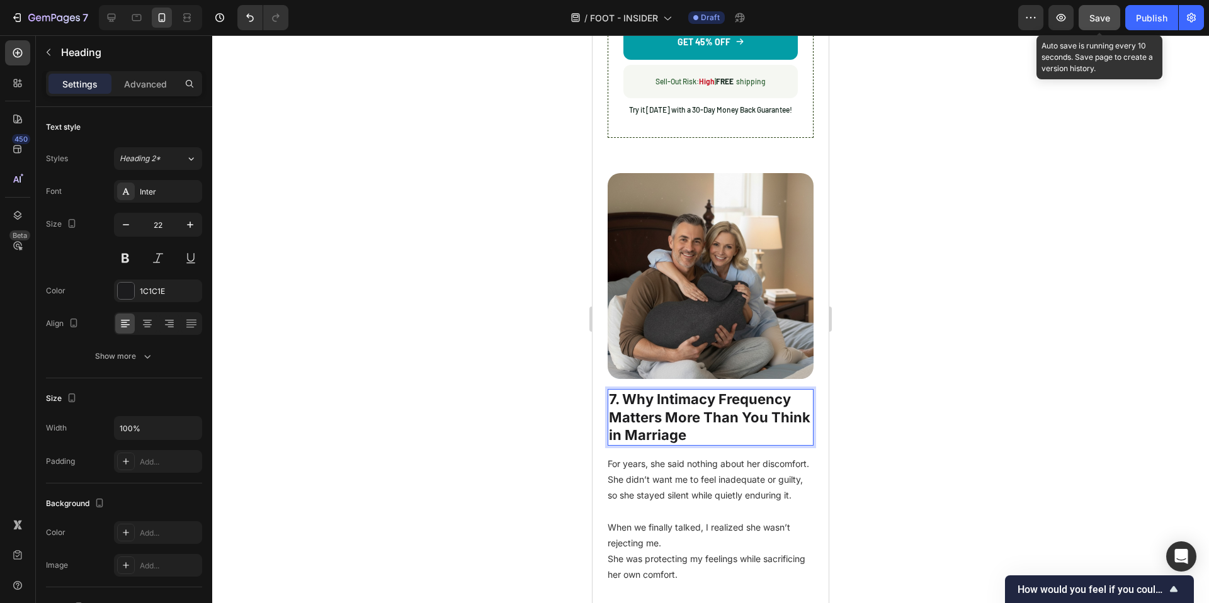
click at [736, 390] on p "7. Why Intimacy Frequency Matters More Than You Think in Marriage" at bounding box center [710, 417] width 203 height 54
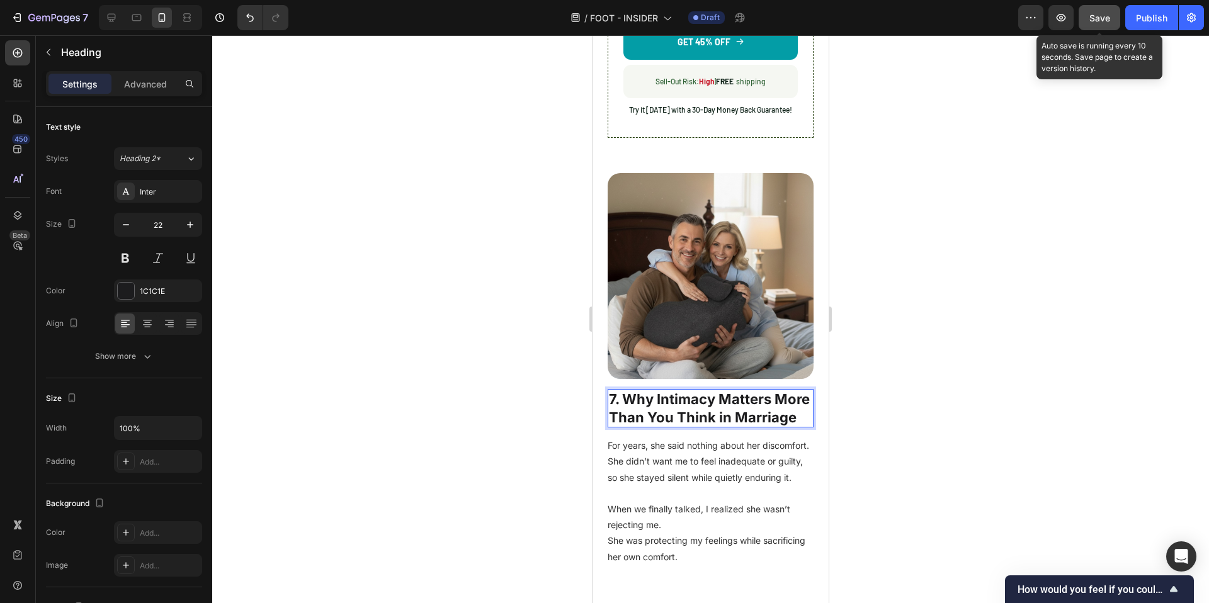
click at [994, 465] on div at bounding box center [710, 319] width 997 height 568
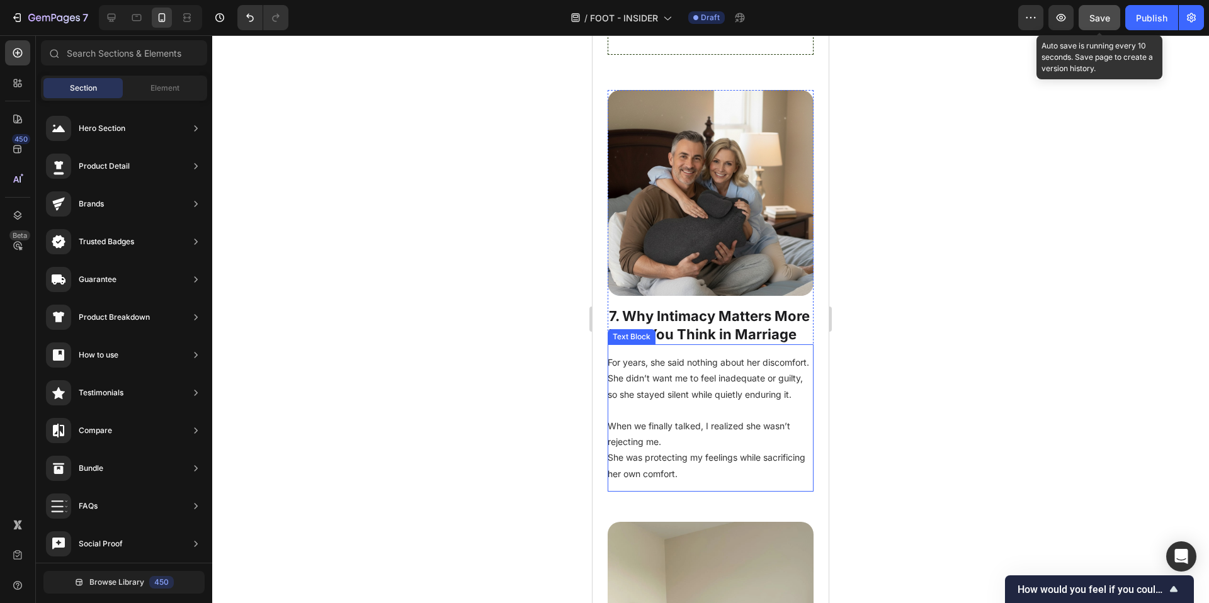
scroll to position [4294, 0]
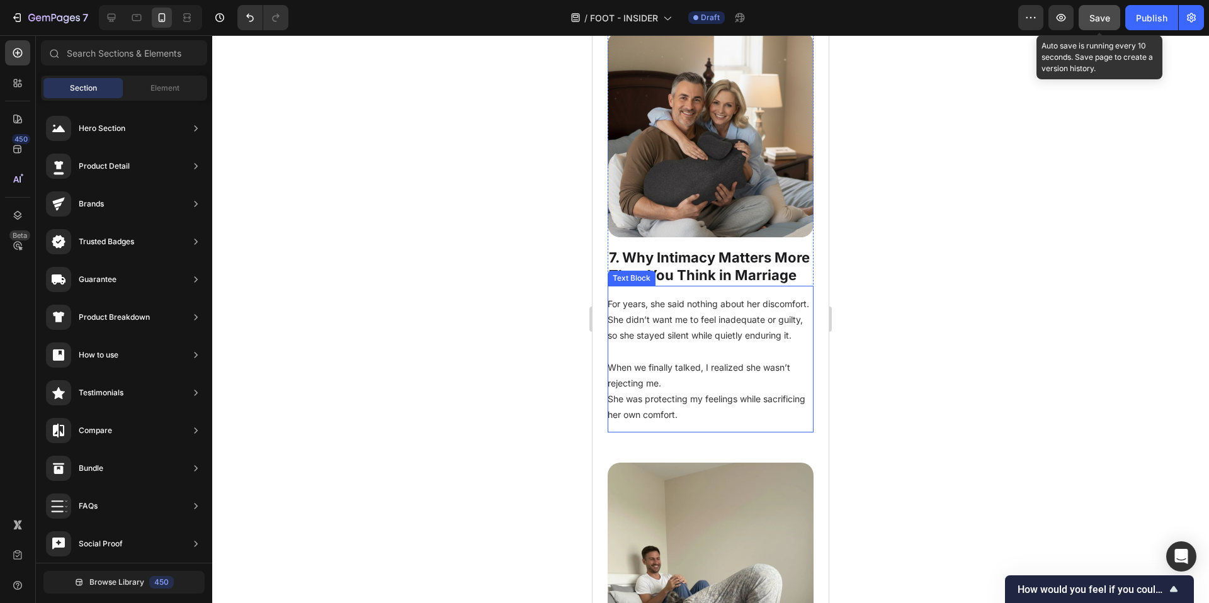
click at [701, 343] on p "For years, she said nothing about her discomfort. She didn’t want me to feel in…" at bounding box center [711, 320] width 206 height 48
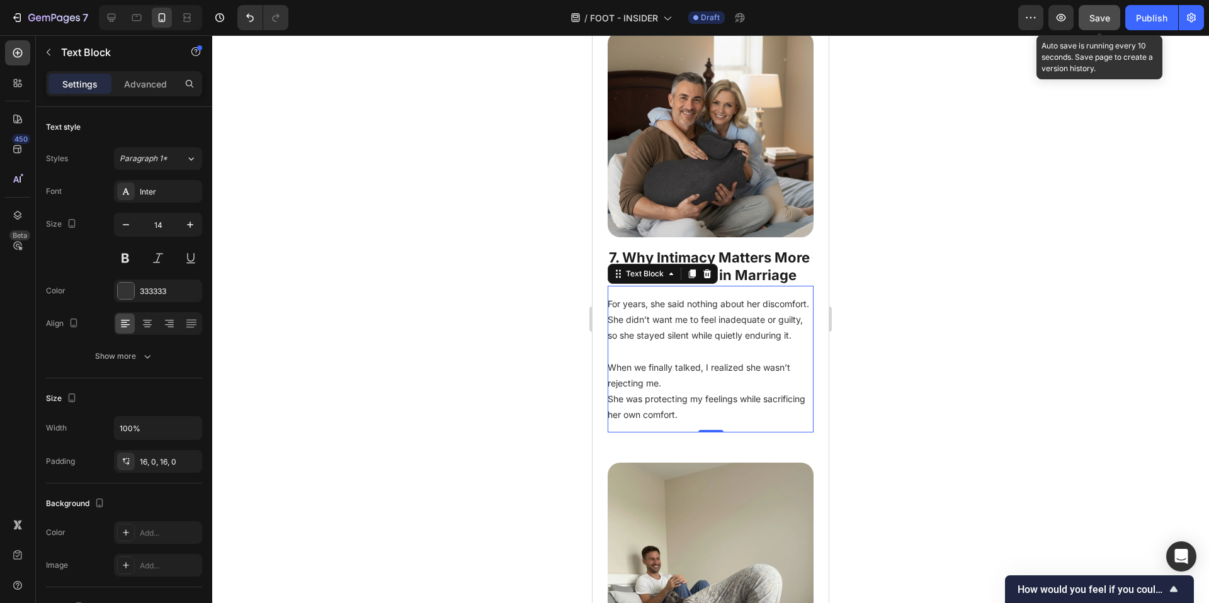
click at [701, 343] on p "For years, she said nothing about her discomfort. She didn’t want me to feel in…" at bounding box center [711, 320] width 206 height 48
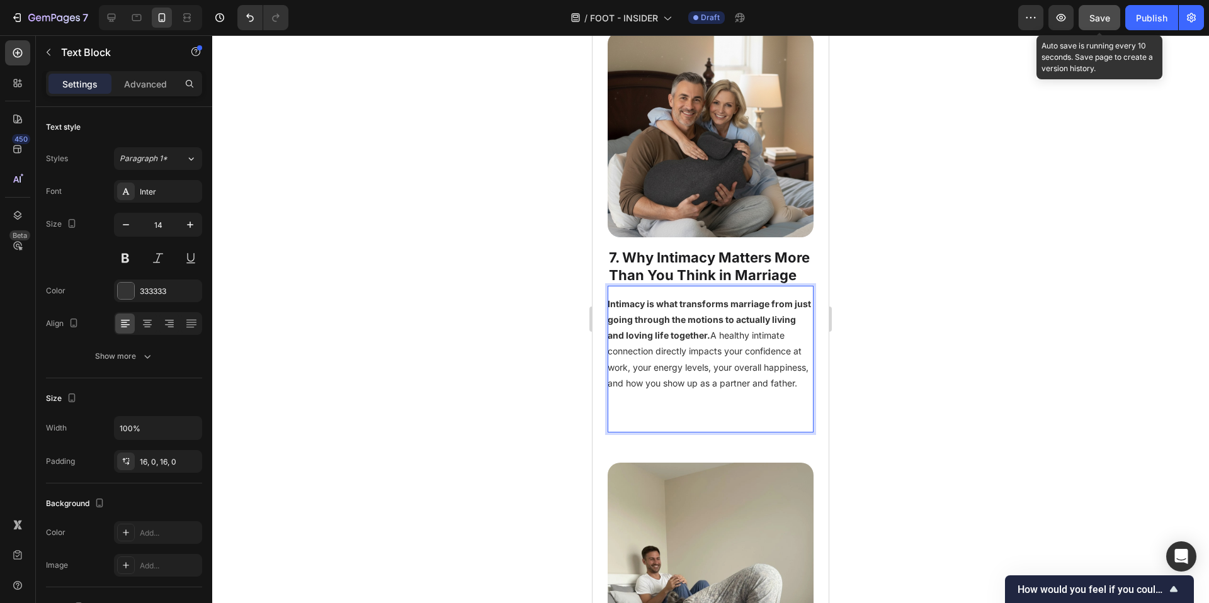
click at [705, 391] on p "Intimacy is what transforms marriage from just going through the motions to act…" at bounding box center [711, 343] width 206 height 95
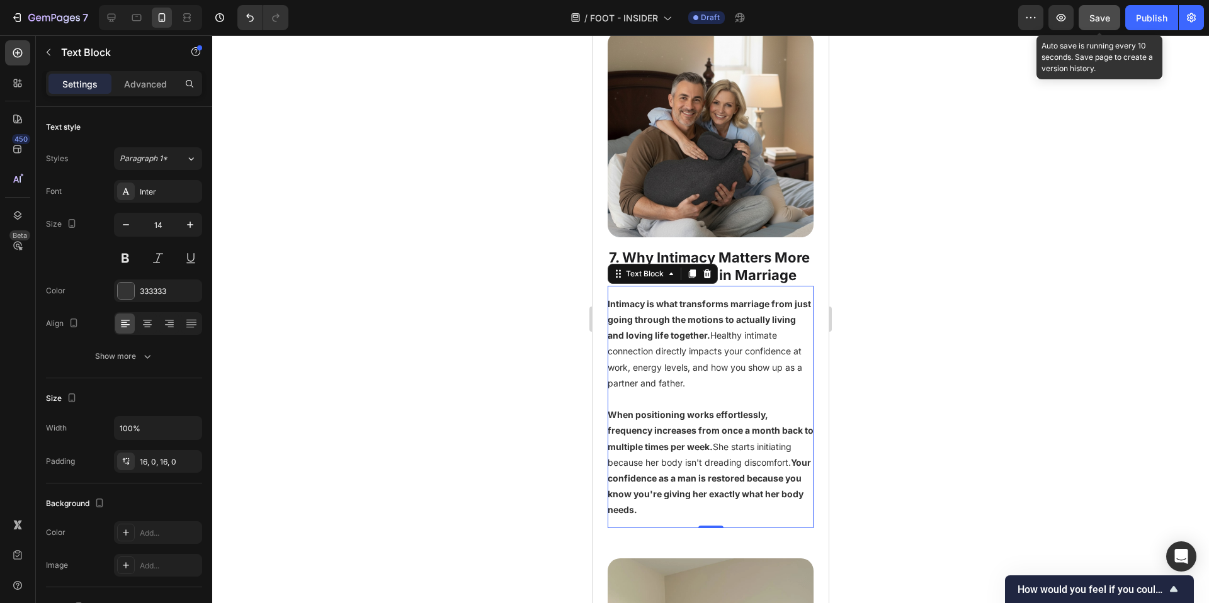
click at [980, 394] on div at bounding box center [710, 319] width 997 height 568
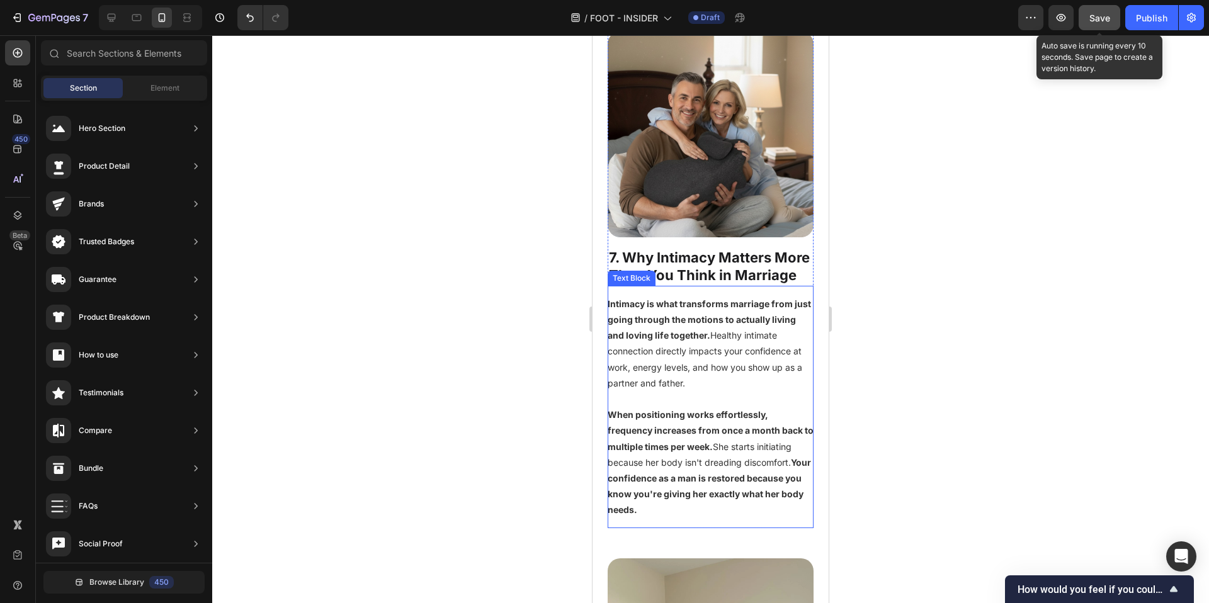
click at [669, 327] on strong "Intimacy is what transforms marriage from just going through the motions to act…" at bounding box center [709, 320] width 203 height 42
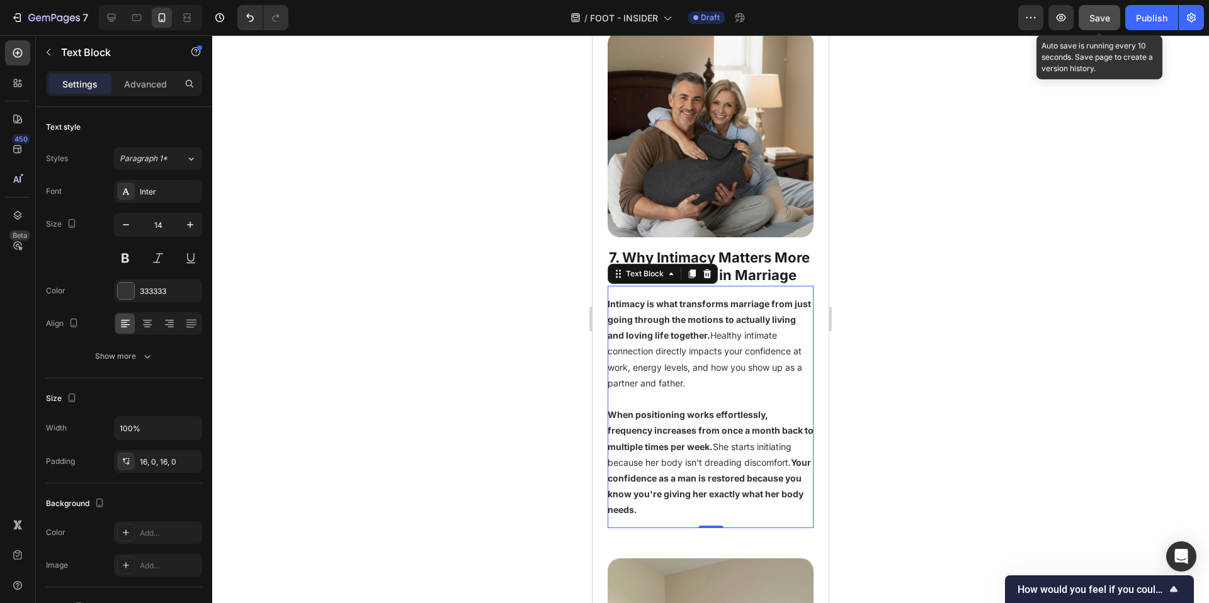
drag, startPoint x: 669, startPoint y: 327, endPoint x: 681, endPoint y: 332, distance: 12.4
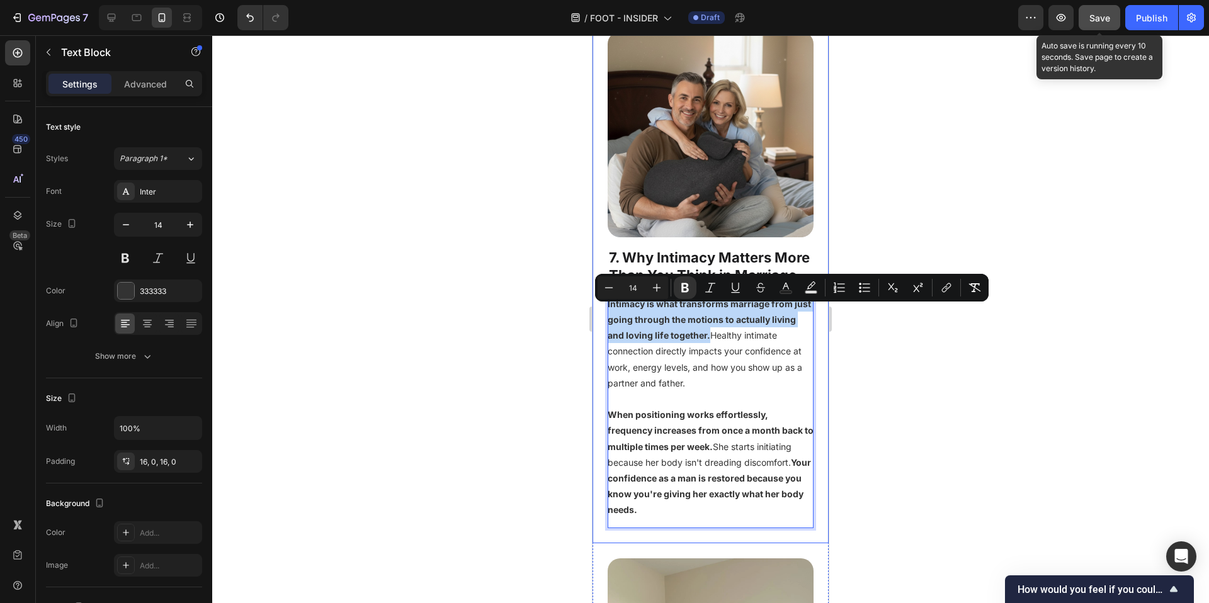
drag, startPoint x: 736, startPoint y: 343, endPoint x: 600, endPoint y: 310, distance: 139.3
click at [600, 310] on div "Image 7. Why Intimacy Matters More Than You Think in Marriage Heading Intimacy …" at bounding box center [711, 279] width 236 height 527
click at [923, 378] on div at bounding box center [710, 319] width 997 height 568
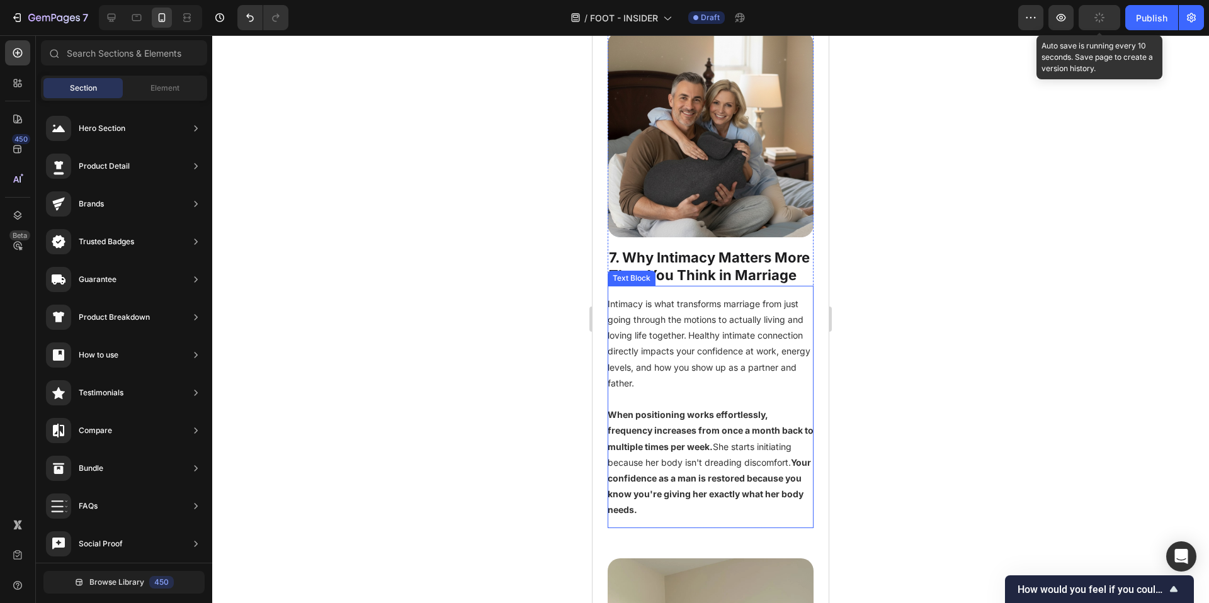
scroll to position [4392, 0]
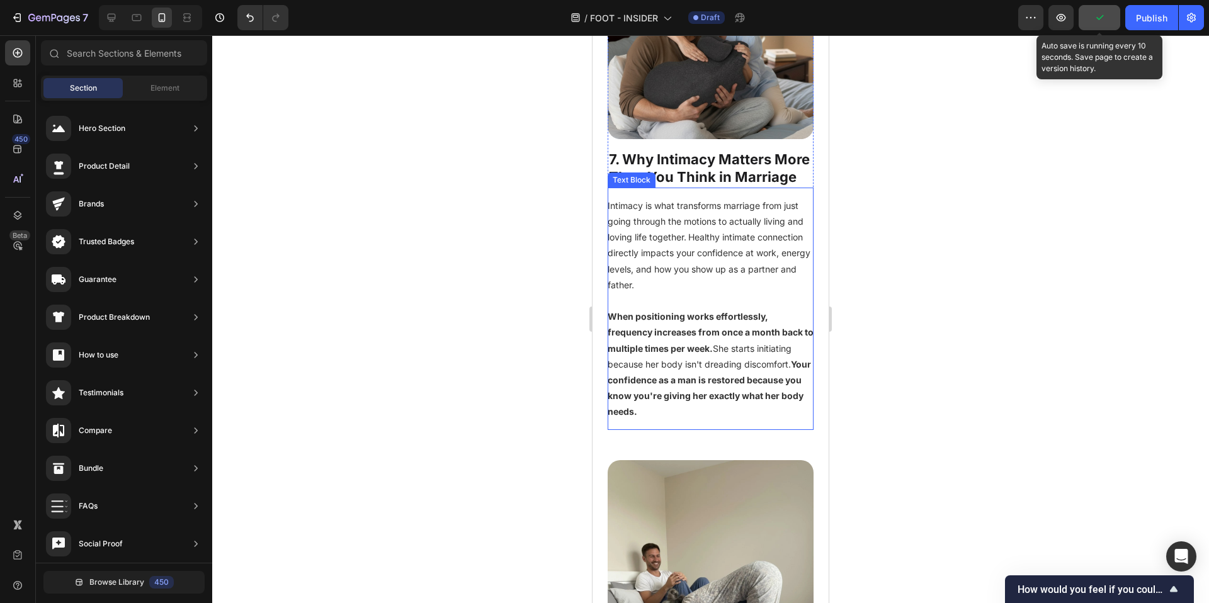
click at [770, 329] on p "When positioning works effortlessly, frequency increases from once a month back…" at bounding box center [711, 364] width 206 height 111
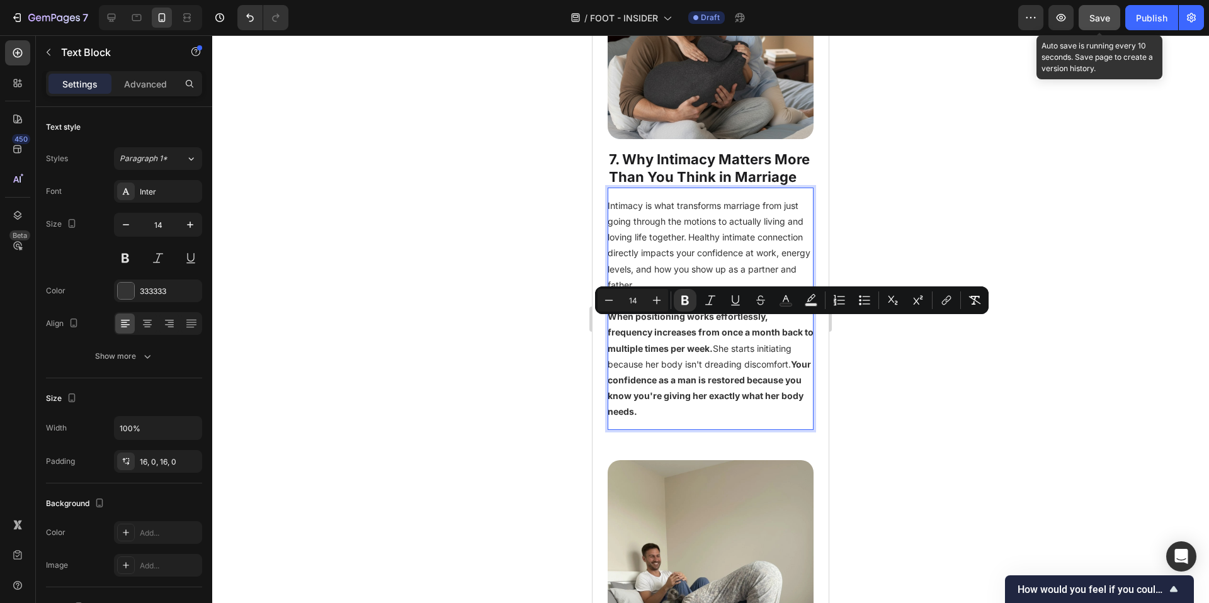
click at [768, 326] on p "When positioning works effortlessly, frequency increases from once a month back…" at bounding box center [711, 364] width 206 height 111
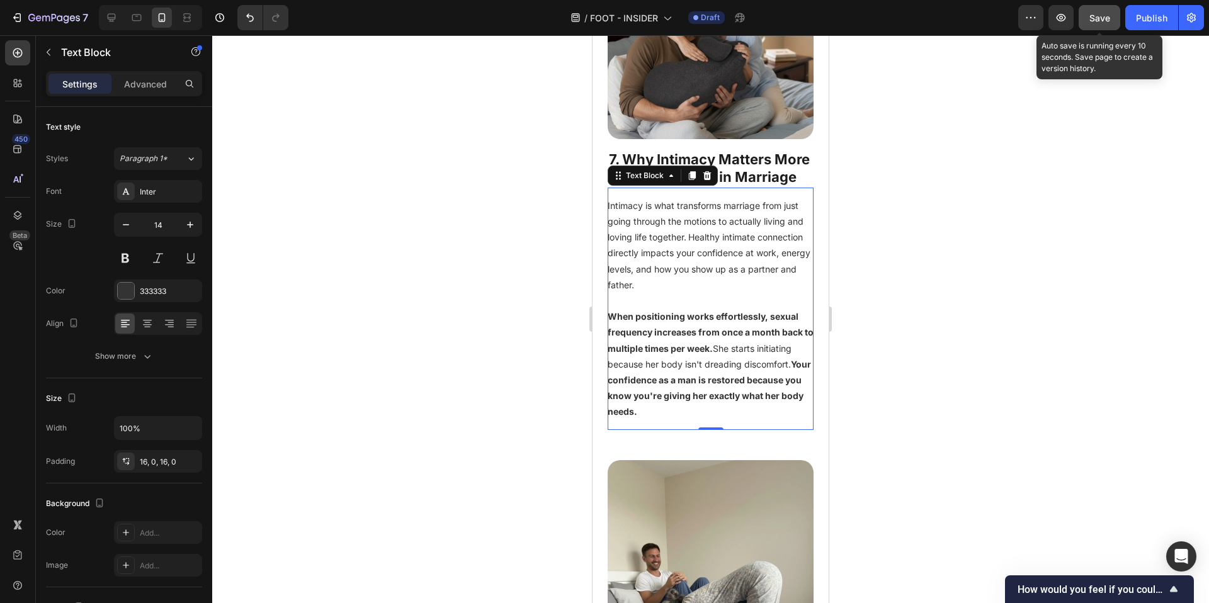
click at [926, 385] on div at bounding box center [710, 319] width 997 height 568
click at [652, 389] on p "When positioning works effortlessly, sexual frequency increases from once a mon…" at bounding box center [711, 364] width 206 height 111
click at [651, 390] on p "When positioning works effortlessly, sexual frequency increases from once a mon…" at bounding box center [711, 364] width 206 height 111
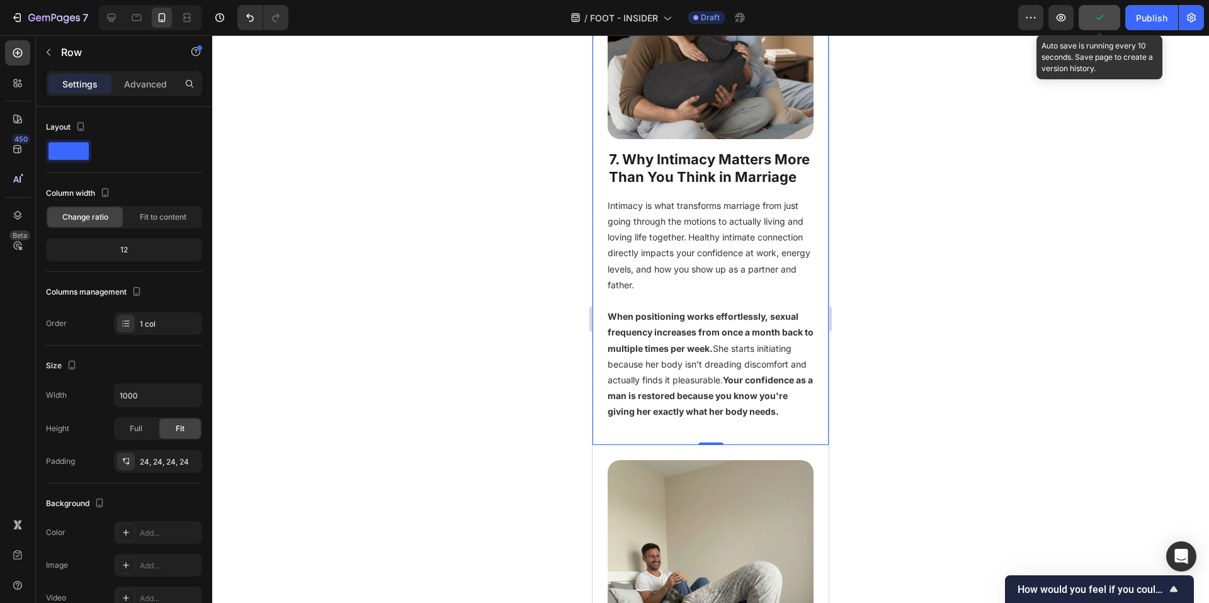
click at [815, 424] on div "Image 7. Why Intimacy Matters More Than You Think in Marriage Heading Intimacy …" at bounding box center [711, 181] width 236 height 527
click at [748, 388] on p "When positioning works effortlessly, sexual frequency increases from once a mon…" at bounding box center [711, 364] width 206 height 111
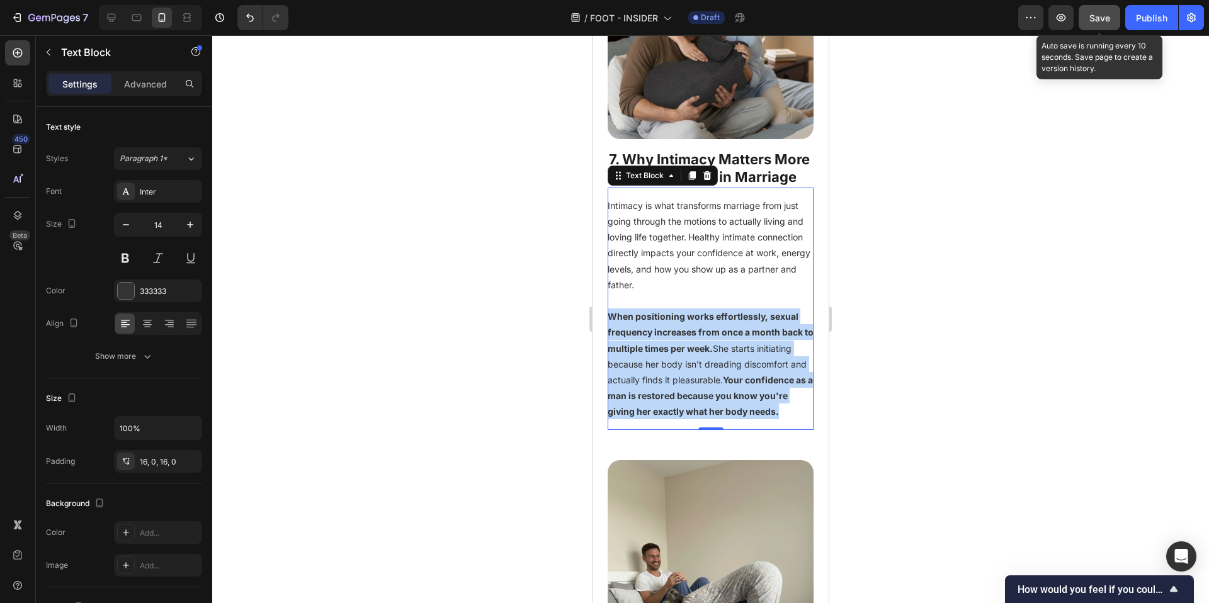
click at [748, 388] on p "When positioning works effortlessly, sexual frequency increases from once a mon…" at bounding box center [711, 364] width 206 height 111
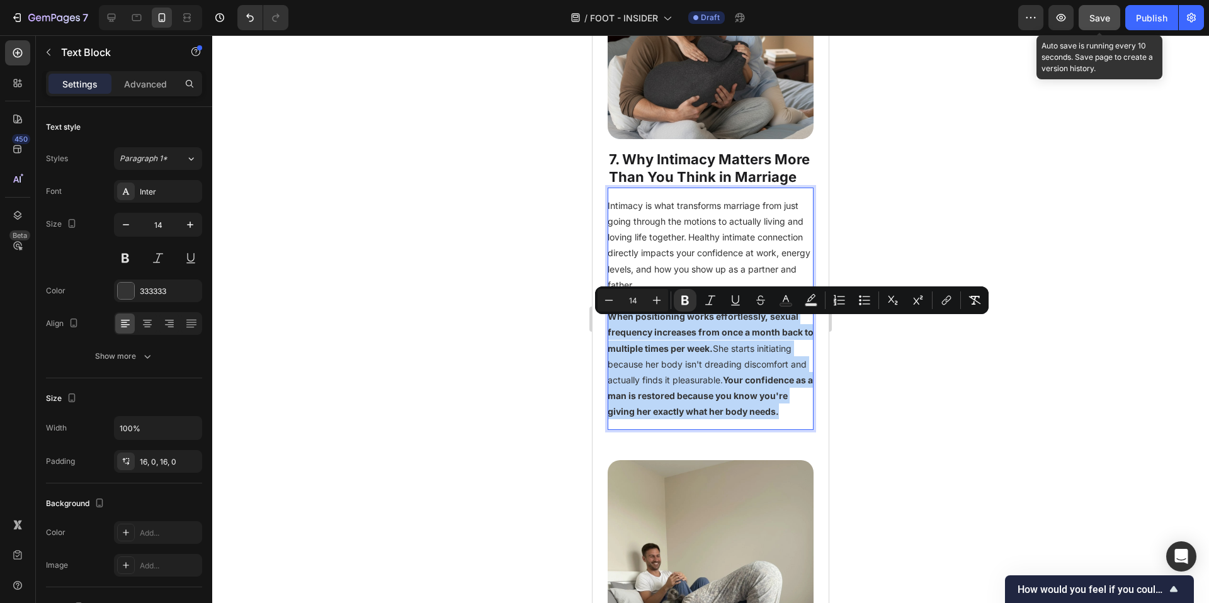
click at [743, 390] on p "When positioning works effortlessly, sexual frequency increases from once a mon…" at bounding box center [711, 364] width 206 height 111
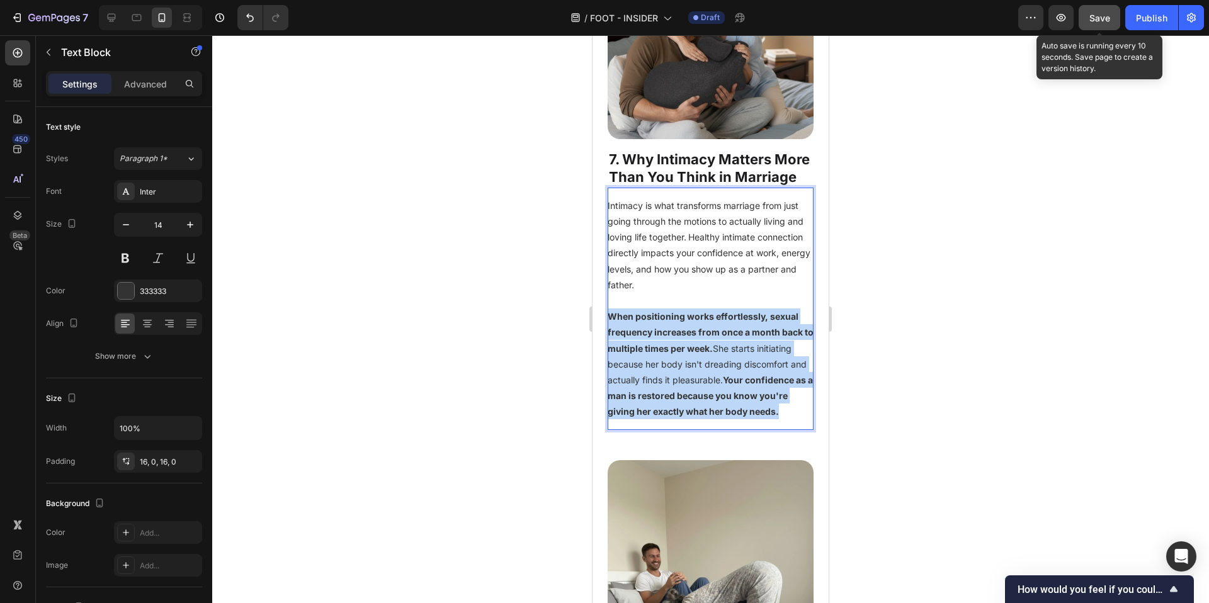
drag, startPoint x: 739, startPoint y: 390, endPoint x: 788, endPoint y: 390, distance: 49.8
click at [788, 390] on p "When positioning works effortlessly, sexual frequency increases from once a mon…" at bounding box center [711, 364] width 206 height 111
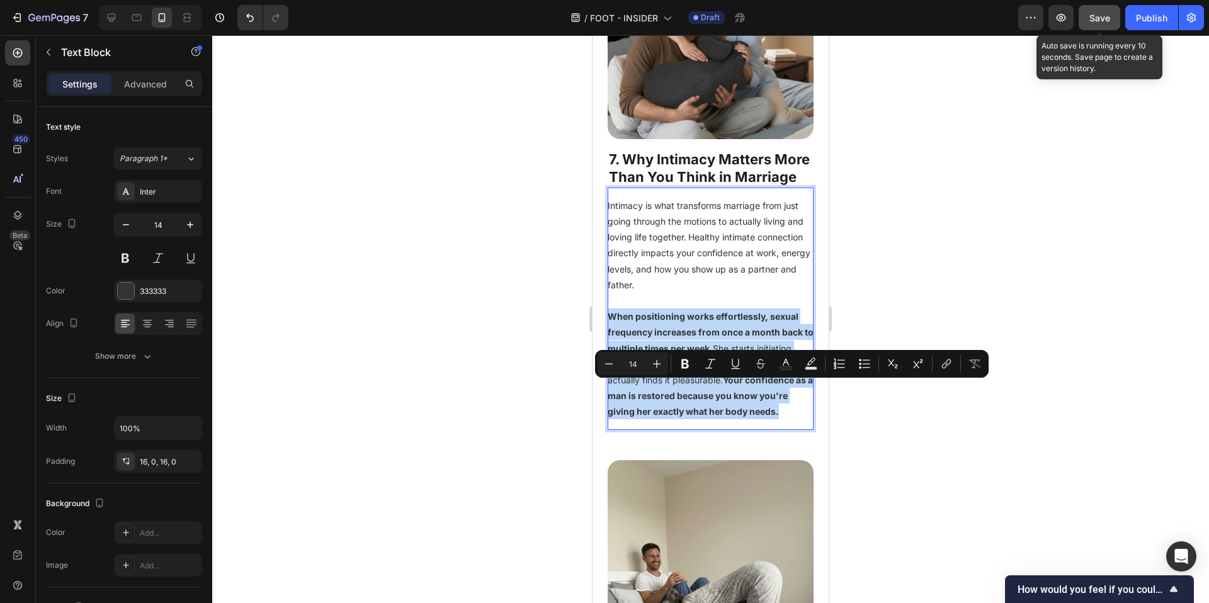
copy p "pleasurable."
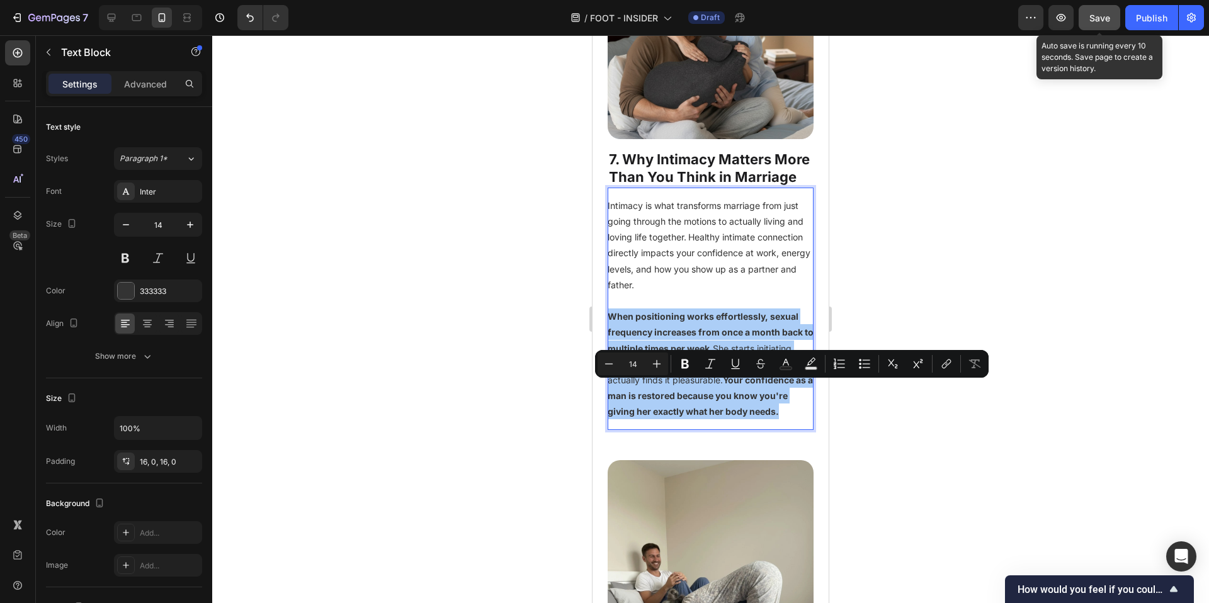
click at [902, 479] on div at bounding box center [710, 319] width 997 height 568
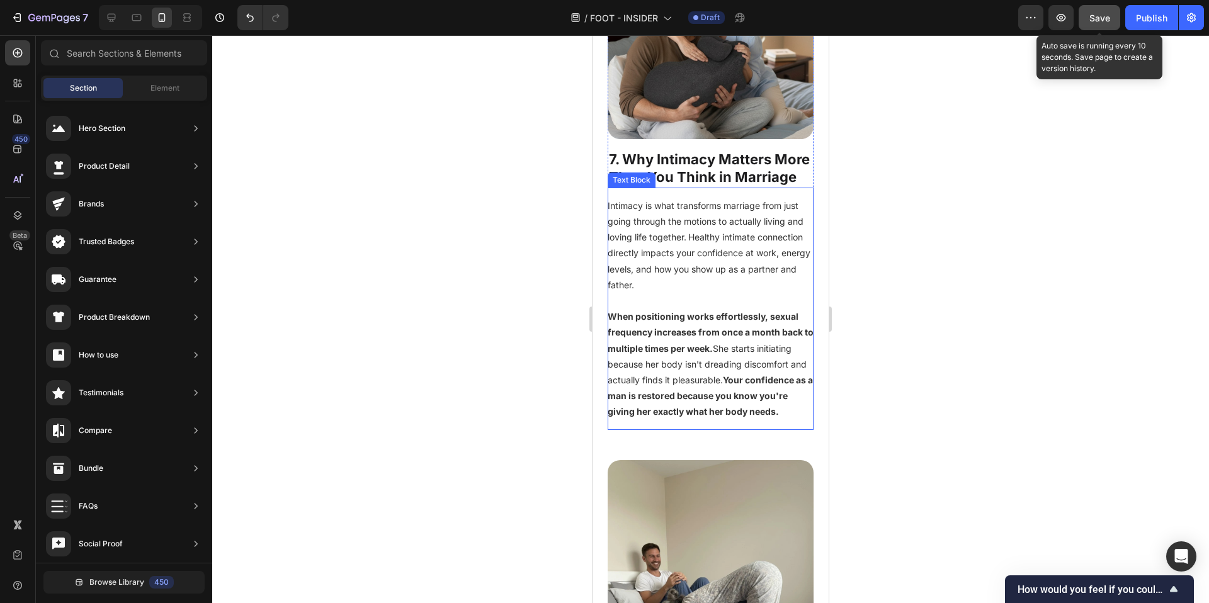
click at [672, 417] on strong "Your confidence as a man is restored because you know you're giving her exactly…" at bounding box center [710, 396] width 205 height 42
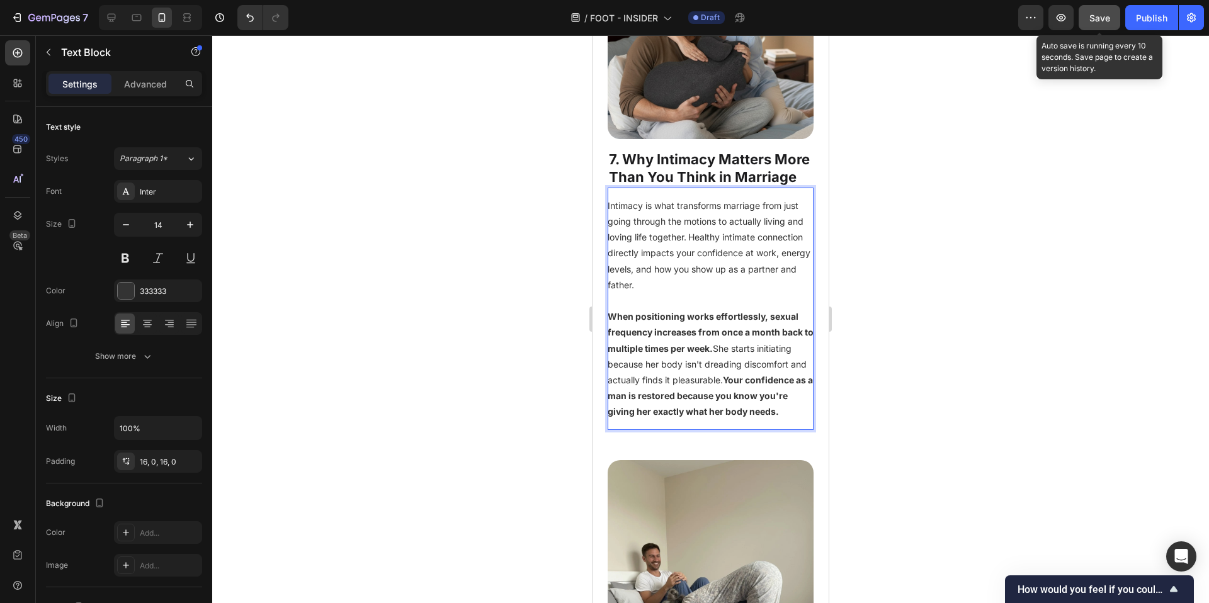
click at [726, 419] on p "When positioning works effortlessly, sexual frequency increases from once a mon…" at bounding box center [711, 364] width 206 height 111
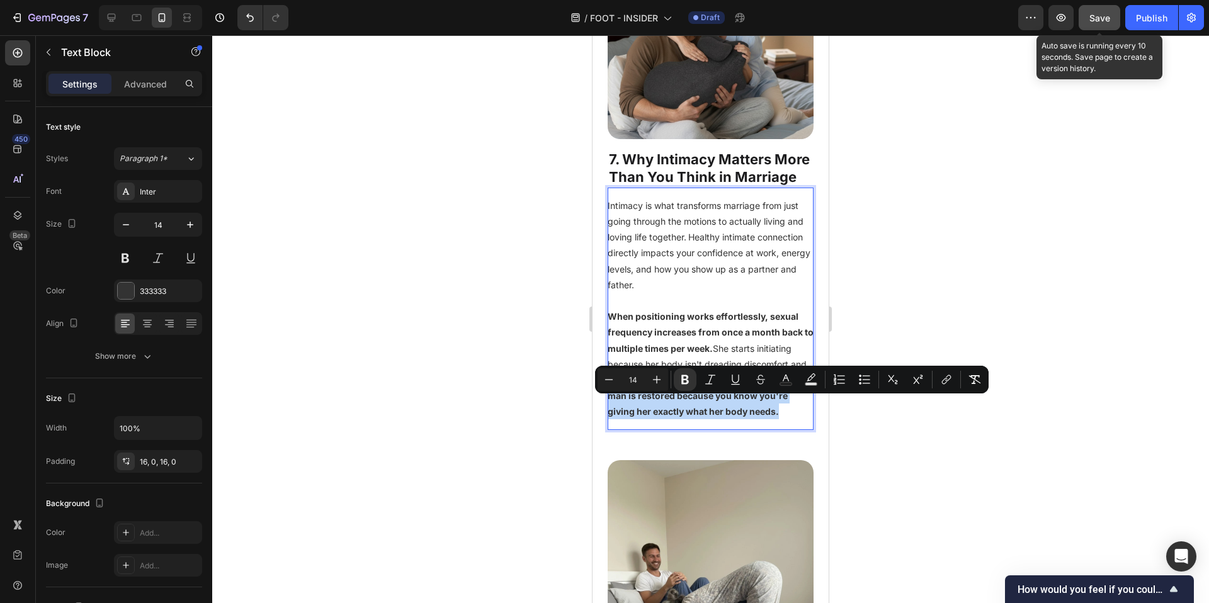
drag, startPoint x: 715, startPoint y: 440, endPoint x: 610, endPoint y: 407, distance: 110.2
click at [610, 407] on p "When positioning works effortlessly, sexual frequency increases from once a mon…" at bounding box center [711, 364] width 206 height 111
click at [720, 419] on p "When positioning works effortlessly, sexual frequency increases from once a mon…" at bounding box center [711, 364] width 206 height 111
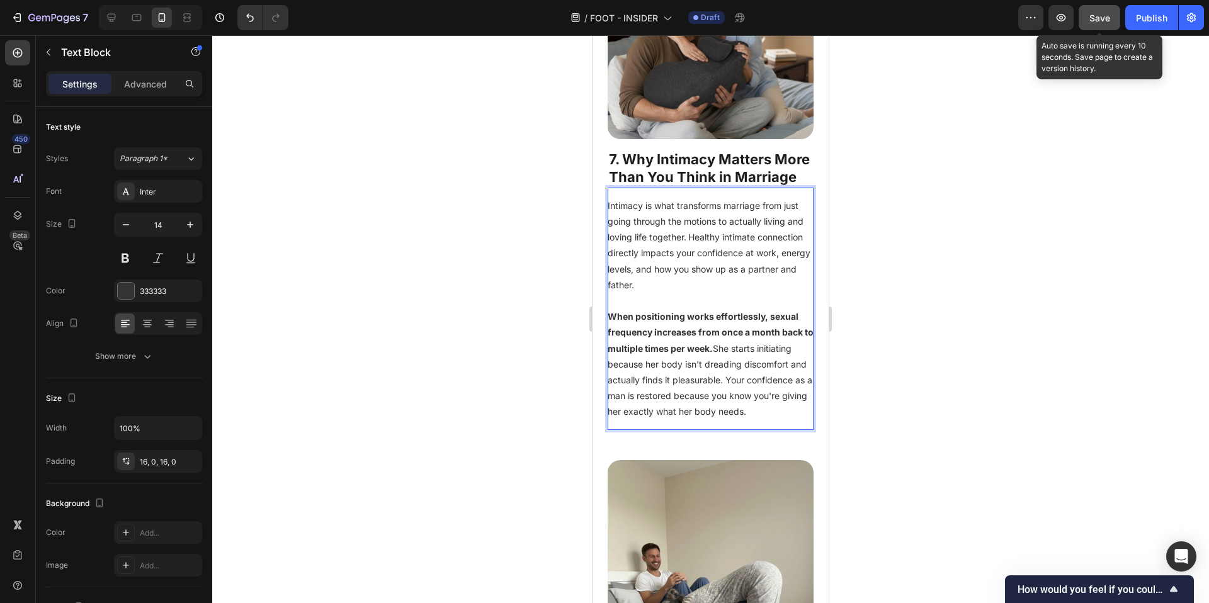
click at [623, 419] on p "When positioning works effortlessly, sexual frequency increases from once a mon…" at bounding box center [711, 364] width 206 height 111
click at [788, 419] on p "When positioning works effortlessly, sexual frequency increases from once a mon…" at bounding box center [711, 364] width 206 height 111
click at [1008, 397] on div at bounding box center [710, 319] width 997 height 568
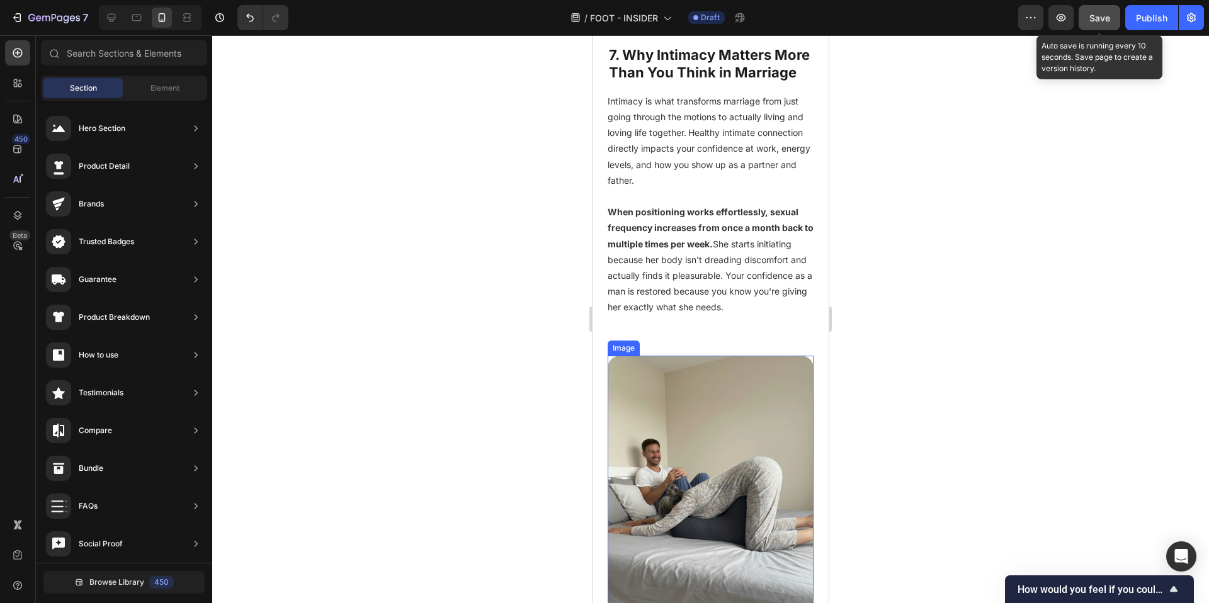
scroll to position [4478, 0]
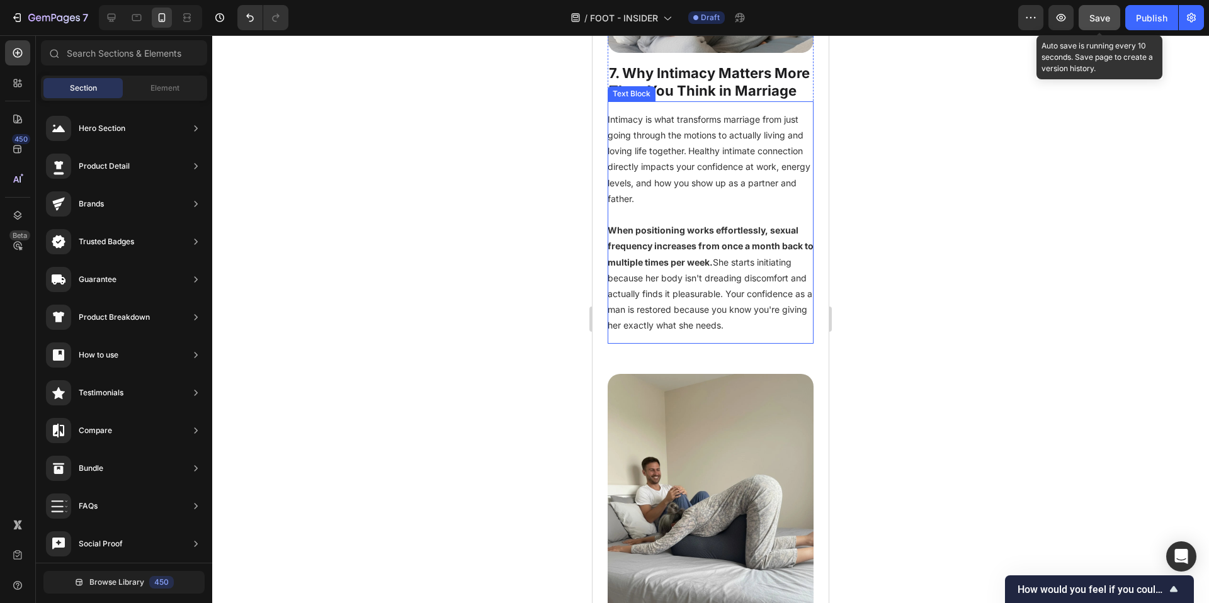
click at [696, 297] on p "When positioning works effortlessly, sexual frequency increases from once a mon…" at bounding box center [711, 277] width 206 height 111
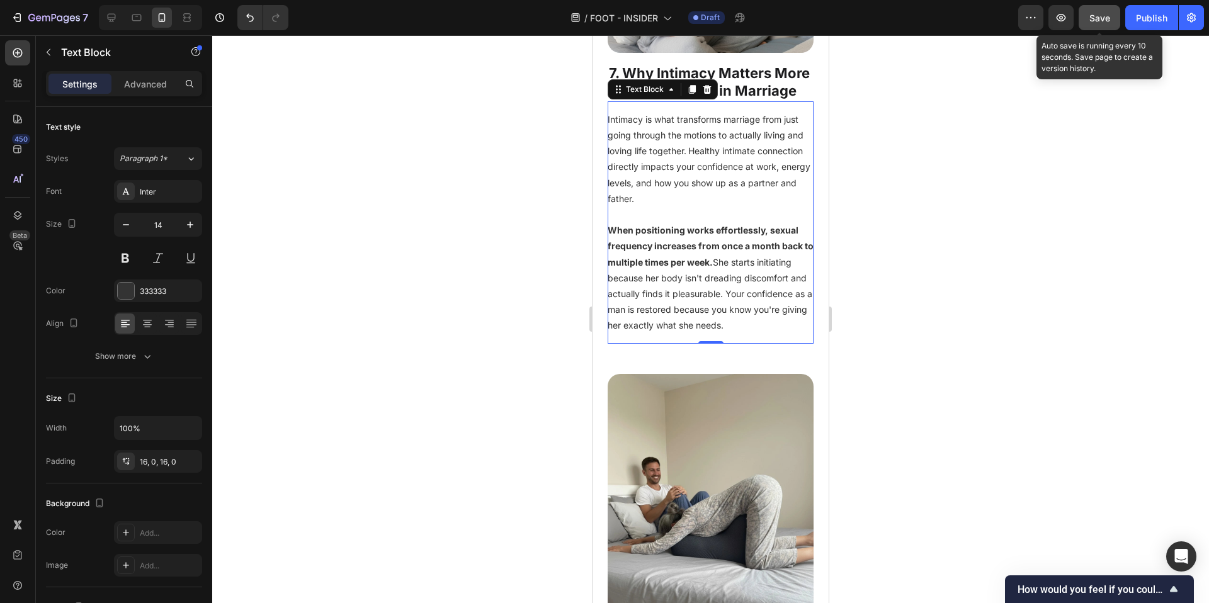
click at [697, 297] on p "When positioning works effortlessly, sexual frequency increases from once a mon…" at bounding box center [711, 277] width 206 height 111
copy div "Intimacy is what transforms marriage from just going through the motions to act…"
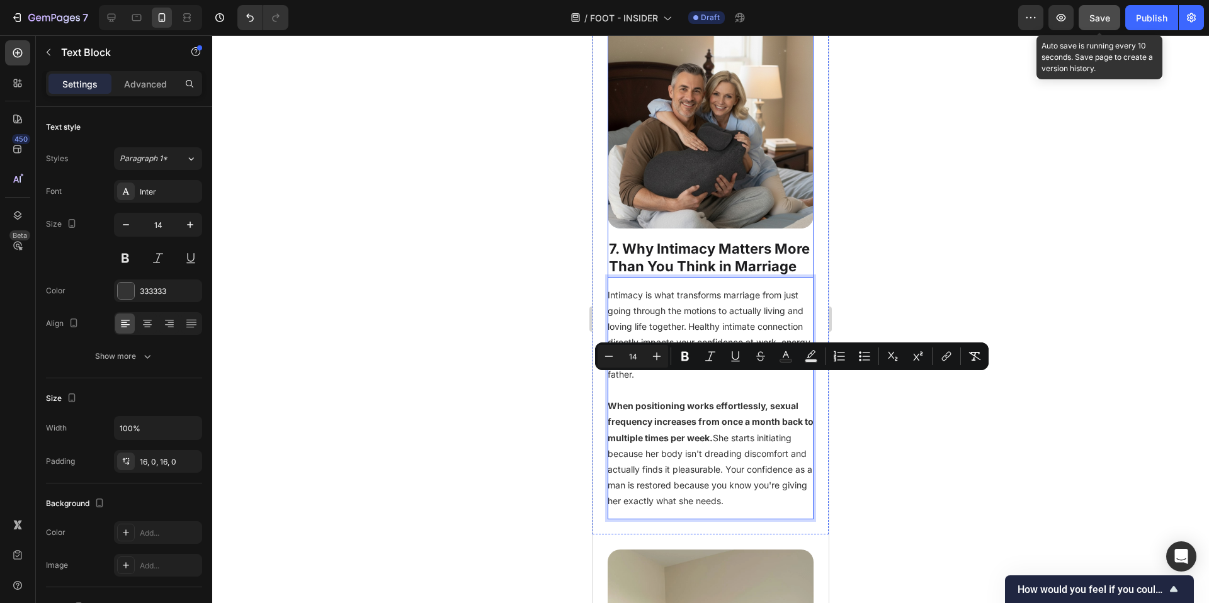
scroll to position [4129, 0]
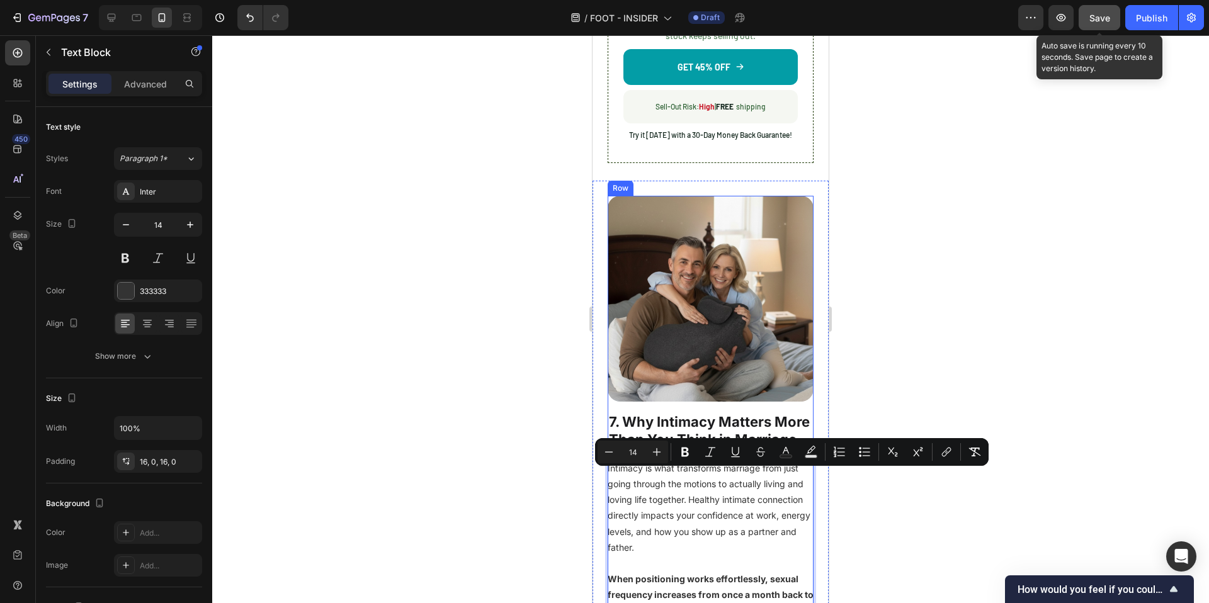
click at [972, 375] on div at bounding box center [710, 319] width 997 height 568
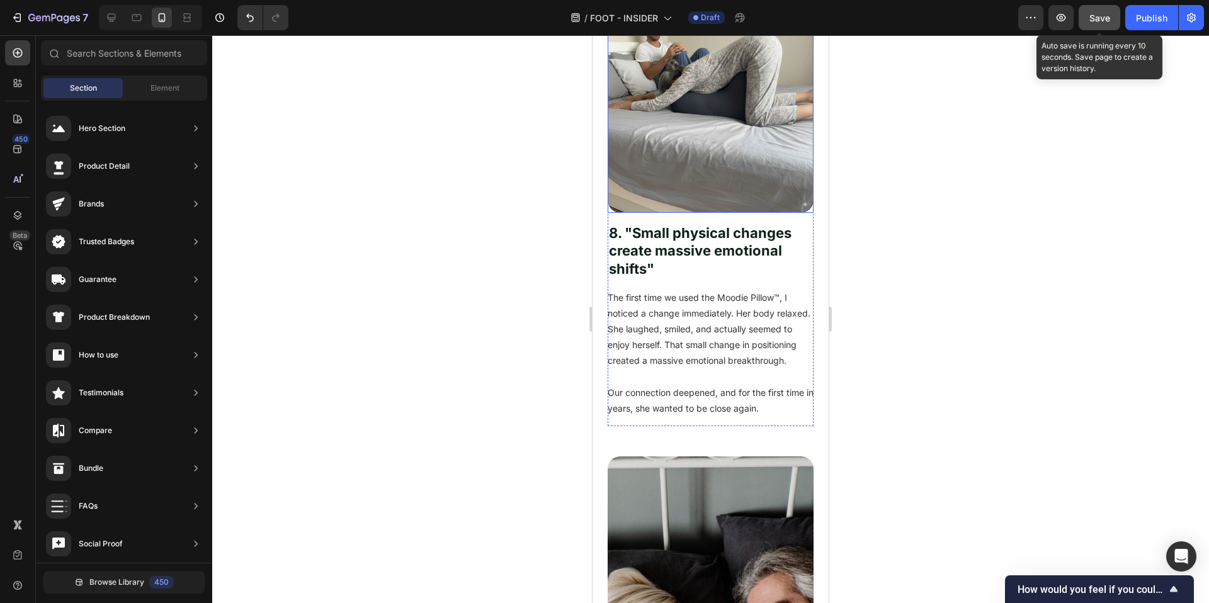
scroll to position [4918, 0]
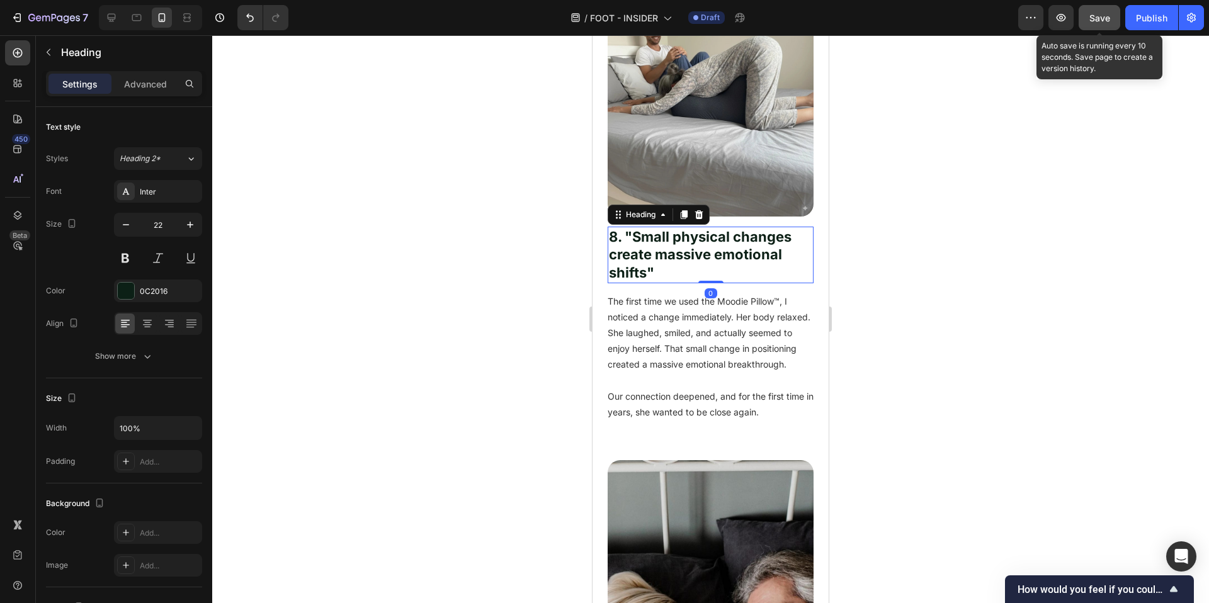
click at [688, 270] on h2 "8. "Small physical changes create massive emotional shifts"" at bounding box center [711, 255] width 206 height 57
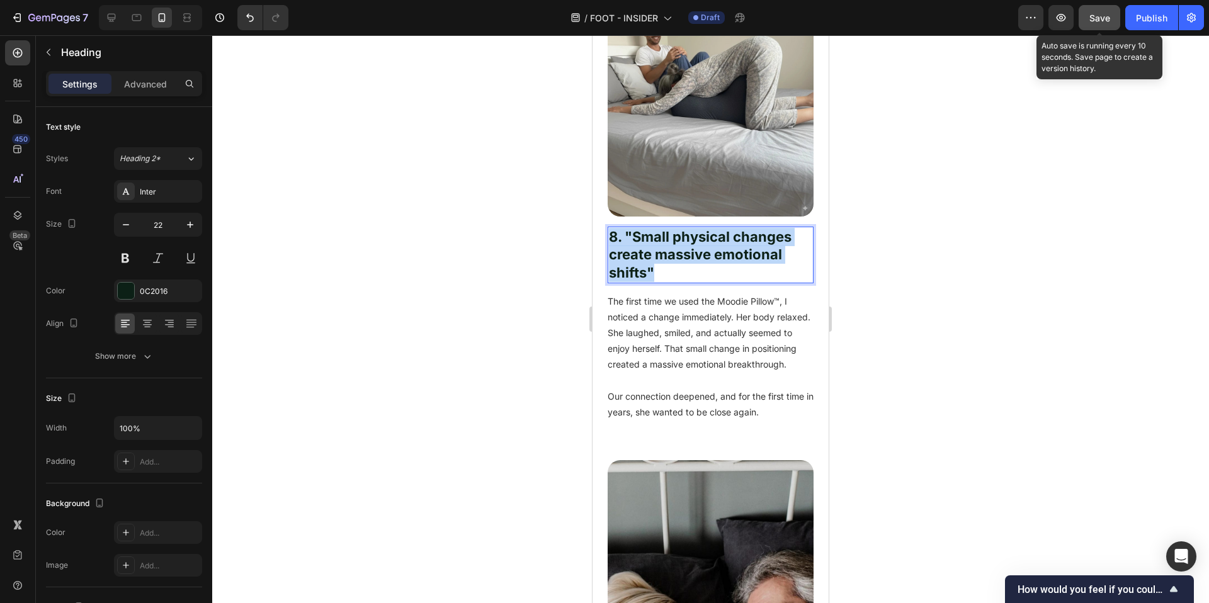
click at [688, 270] on p "8. "Small physical changes create massive emotional shifts"" at bounding box center [710, 255] width 203 height 54
click at [879, 396] on div at bounding box center [710, 319] width 997 height 568
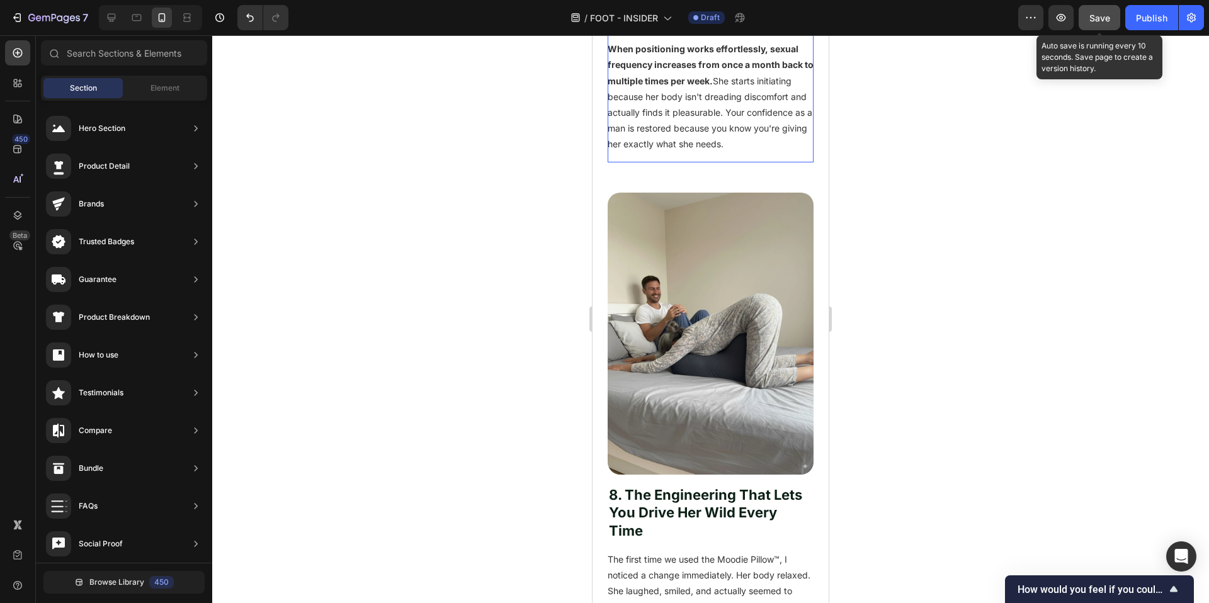
scroll to position [5009, 0]
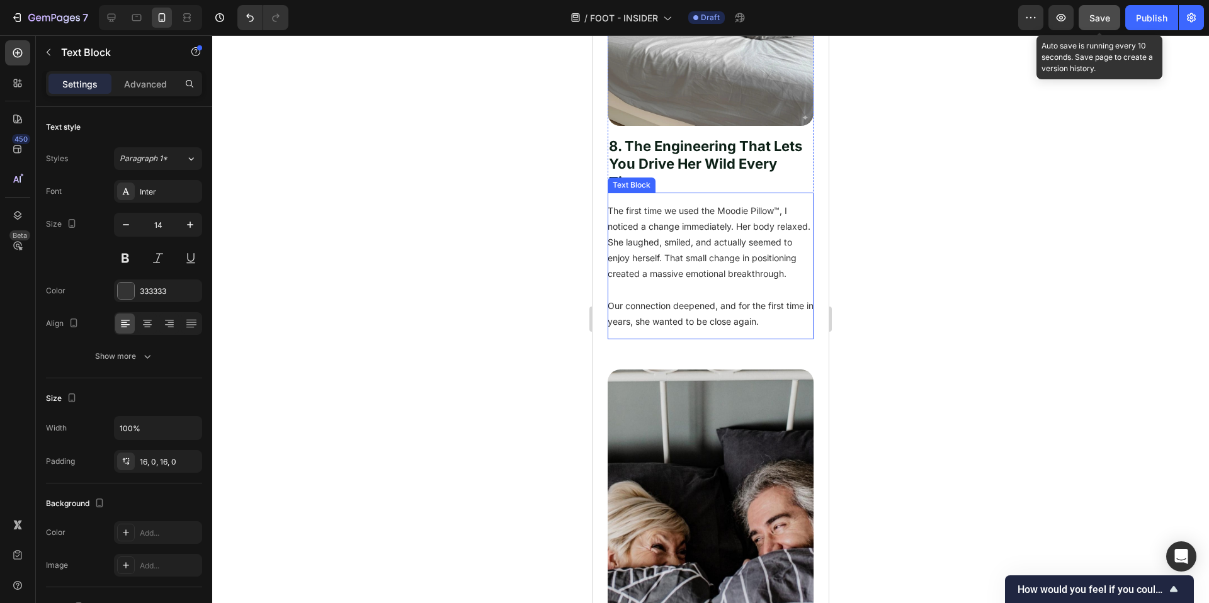
click at [694, 251] on p "The first time we used the Moodie Pillow™, I noticed a change immediately. Her …" at bounding box center [711, 242] width 206 height 79
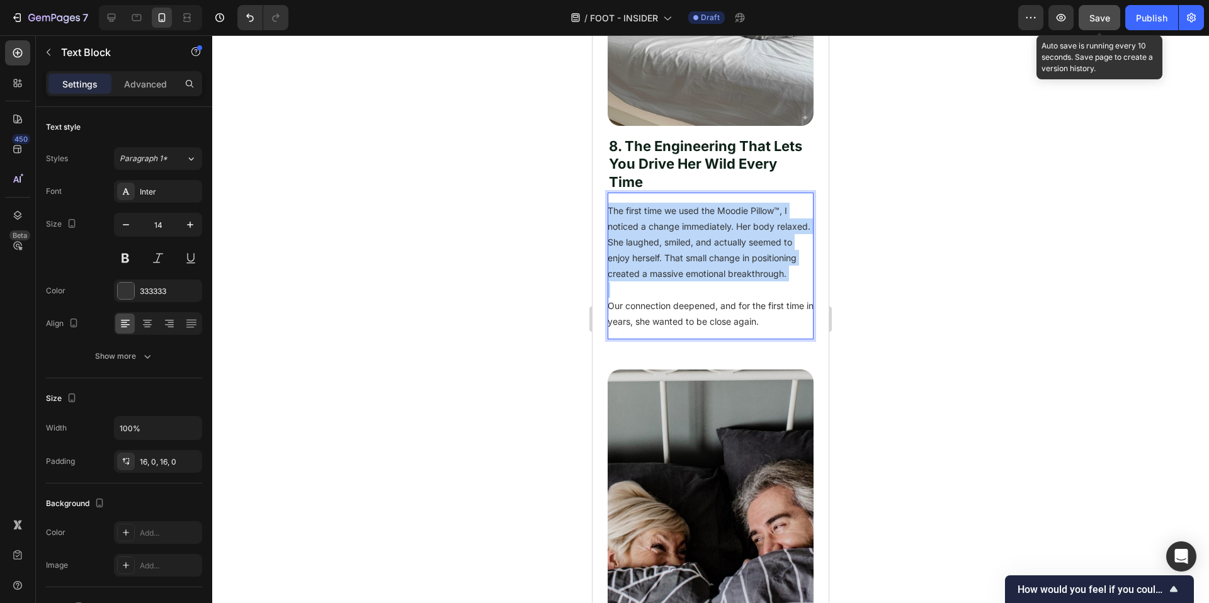
click at [694, 251] on p "The first time we used the Moodie Pillow™, I noticed a change immediately. Her …" at bounding box center [711, 242] width 206 height 79
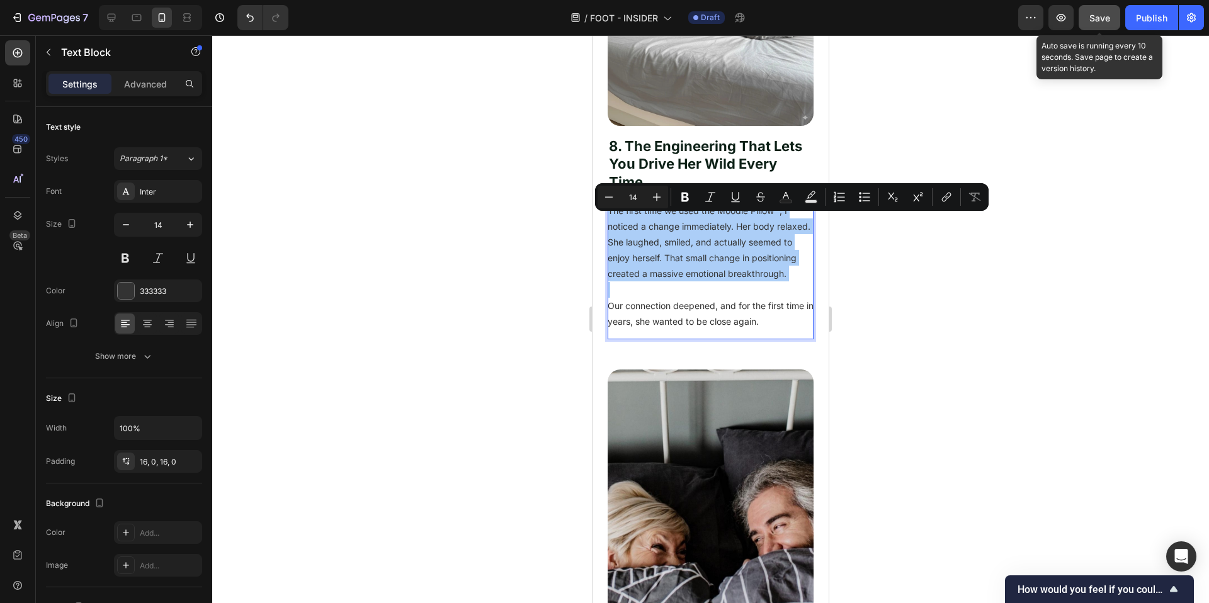
click at [986, 316] on div at bounding box center [710, 319] width 997 height 568
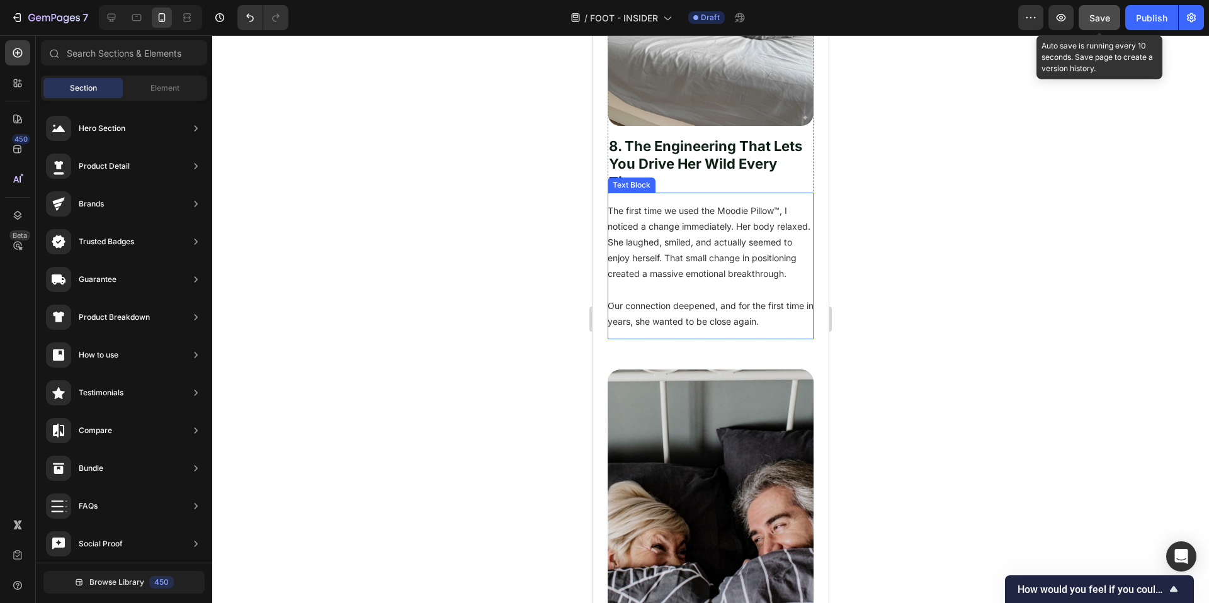
click at [763, 276] on p "The first time we used the Moodie Pillow™, I noticed a change immediately. Her …" at bounding box center [711, 242] width 206 height 79
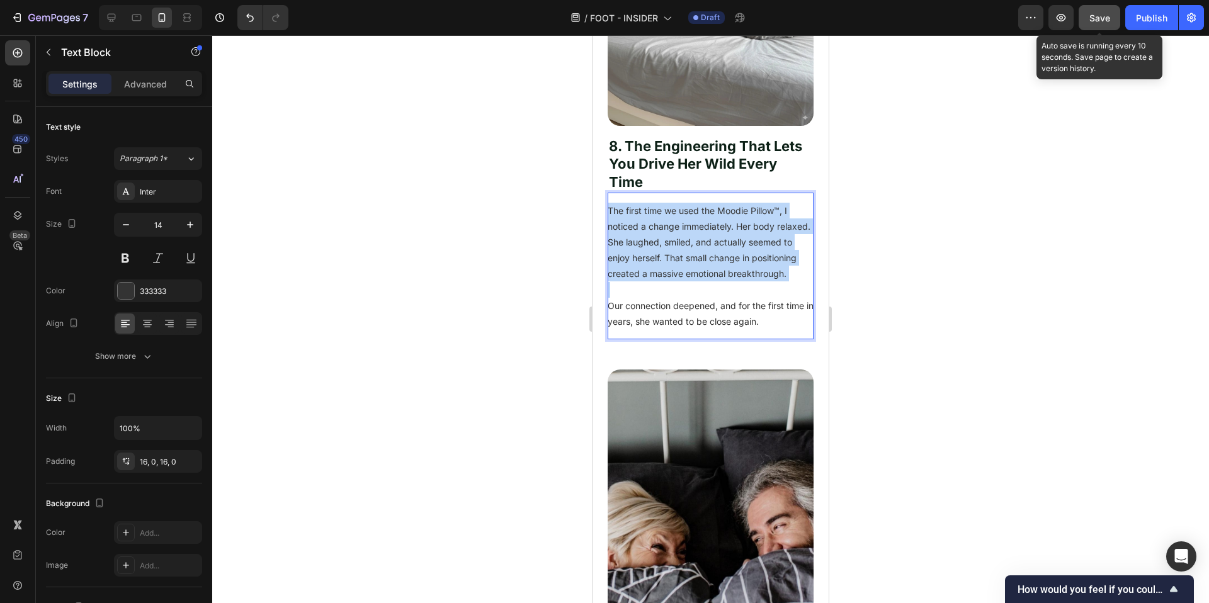
click at [763, 276] on p "The first time we used the Moodie Pillow™, I noticed a change immediately. Her …" at bounding box center [711, 242] width 206 height 79
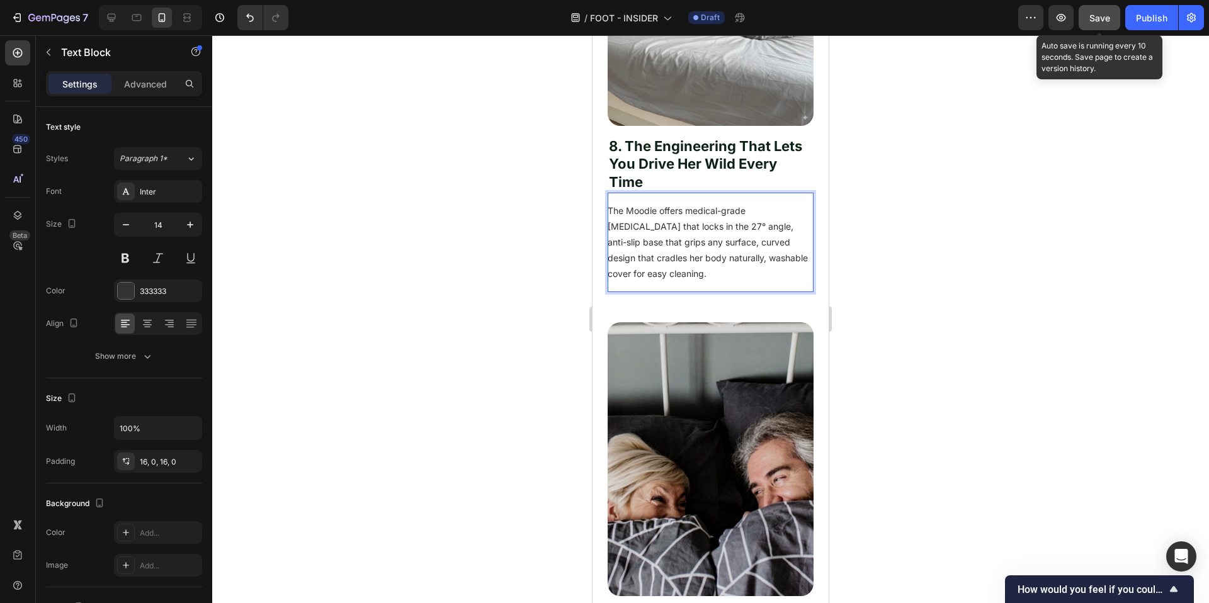
click at [685, 256] on p "The Moodie offers medical-grade memory foam that locks in the 27° angle, anti-s…" at bounding box center [711, 242] width 206 height 79
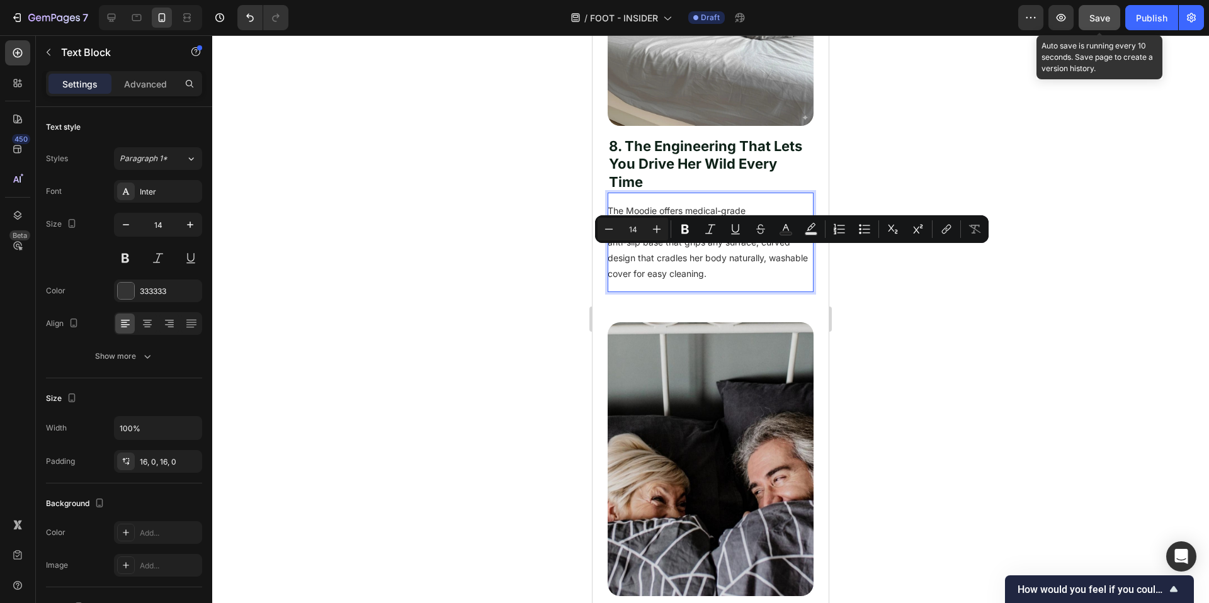
click at [652, 253] on p "The Moodie offers medical-grade memory foam that locks in the 27° angle, anti-s…" at bounding box center [711, 242] width 206 height 79
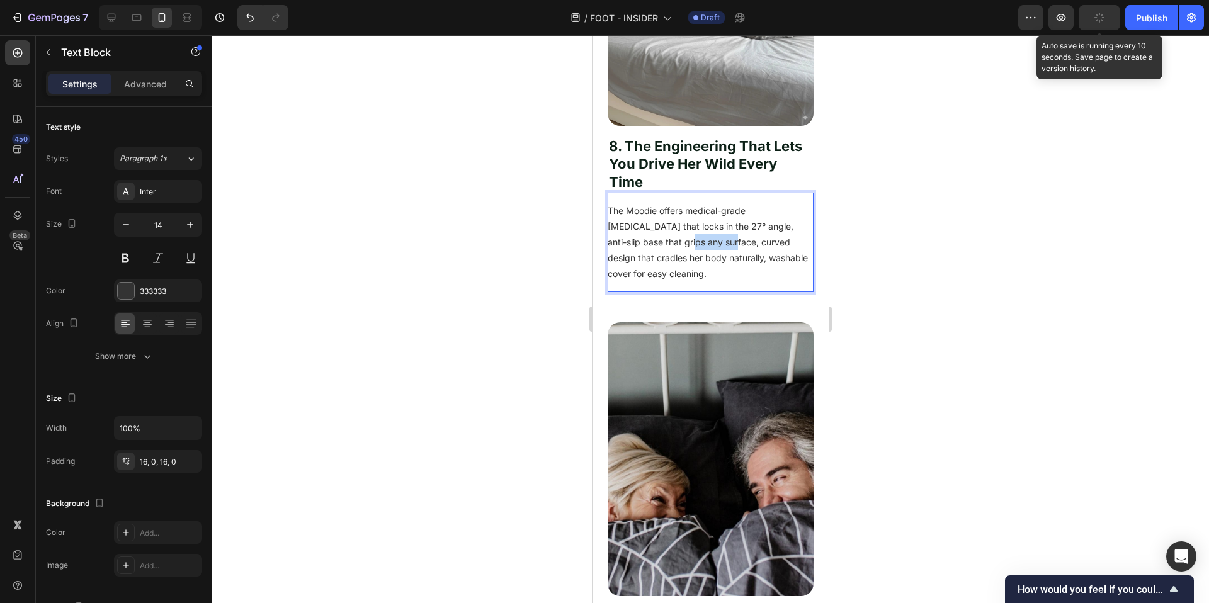
drag, startPoint x: 650, startPoint y: 253, endPoint x: 696, endPoint y: 256, distance: 46.1
click at [696, 256] on p "The Moodie offers medical-grade memory foam that locks in the 27° angle, anti-s…" at bounding box center [711, 242] width 206 height 79
click at [700, 282] on p "The Moodie offers medical-grade memory foam that locks in the 27° angle, anti-s…" at bounding box center [711, 242] width 206 height 79
click at [625, 271] on p "The Moodie offers medical-grade memory foam that locks in the 27° angle, anti-s…" at bounding box center [711, 242] width 206 height 79
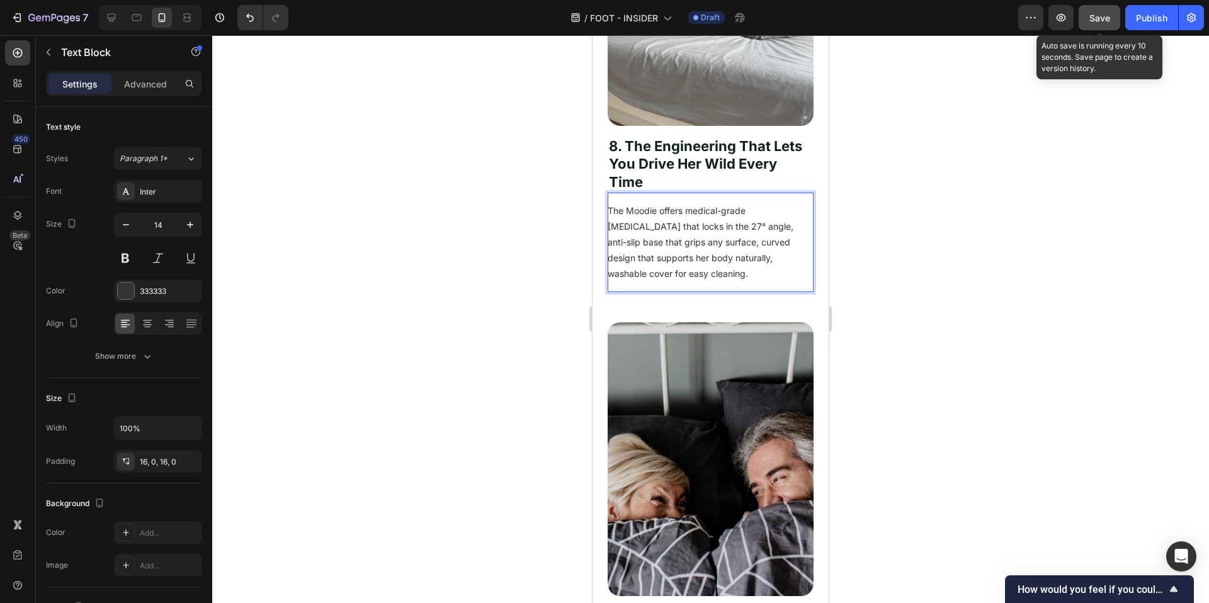
click at [729, 270] on p "The Moodie offers medical-grade memory foam that locks in the 27° angle, anti-s…" at bounding box center [711, 242] width 206 height 79
drag, startPoint x: 633, startPoint y: 283, endPoint x: 703, endPoint y: 284, distance: 69.9
click at [703, 282] on p "The Moodie offers medical-grade memory foam that locks in the 27° angle, anti-s…" at bounding box center [711, 242] width 206 height 79
click at [688, 221] on p "The Moodie offers medical-grade memory foam that locks in the 27° angle, anti-s…" at bounding box center [711, 242] width 206 height 79
click at [771, 282] on p "The Moodie offers medical-grade memory foam that locks in the 27° angle, anti-s…" at bounding box center [711, 242] width 206 height 79
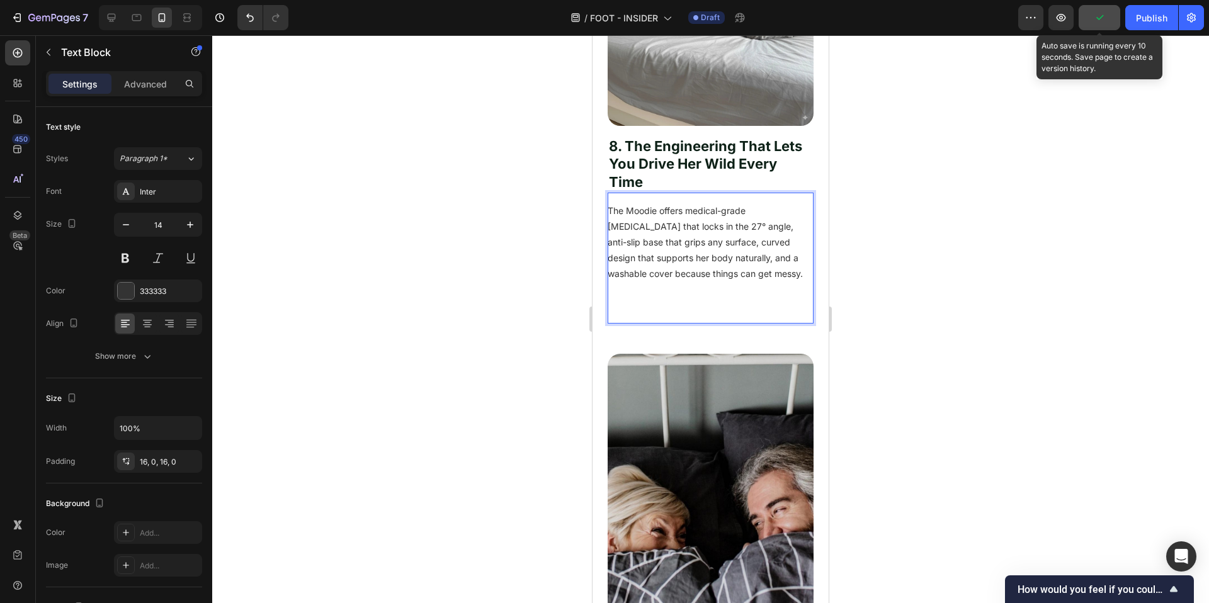
click at [614, 298] on p "Rich Text Editor. Editing area: main" at bounding box center [711, 290] width 206 height 16
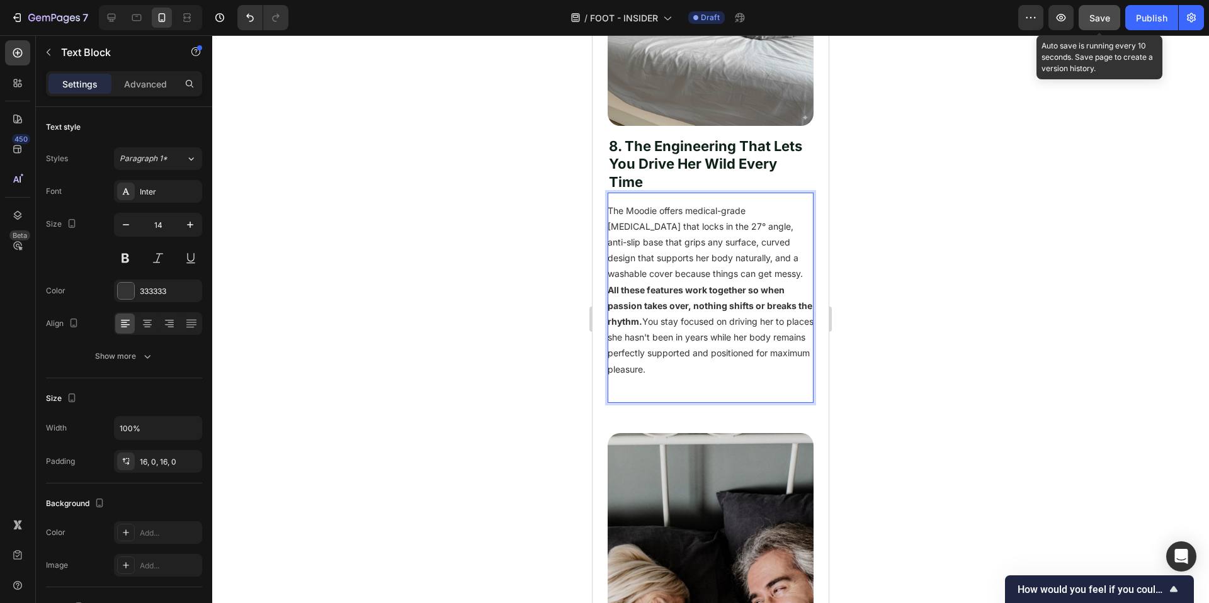
click at [770, 282] on p "The Moodie offers medical-grade memory foam that locks in the 27° angle, anti-s…" at bounding box center [711, 242] width 206 height 79
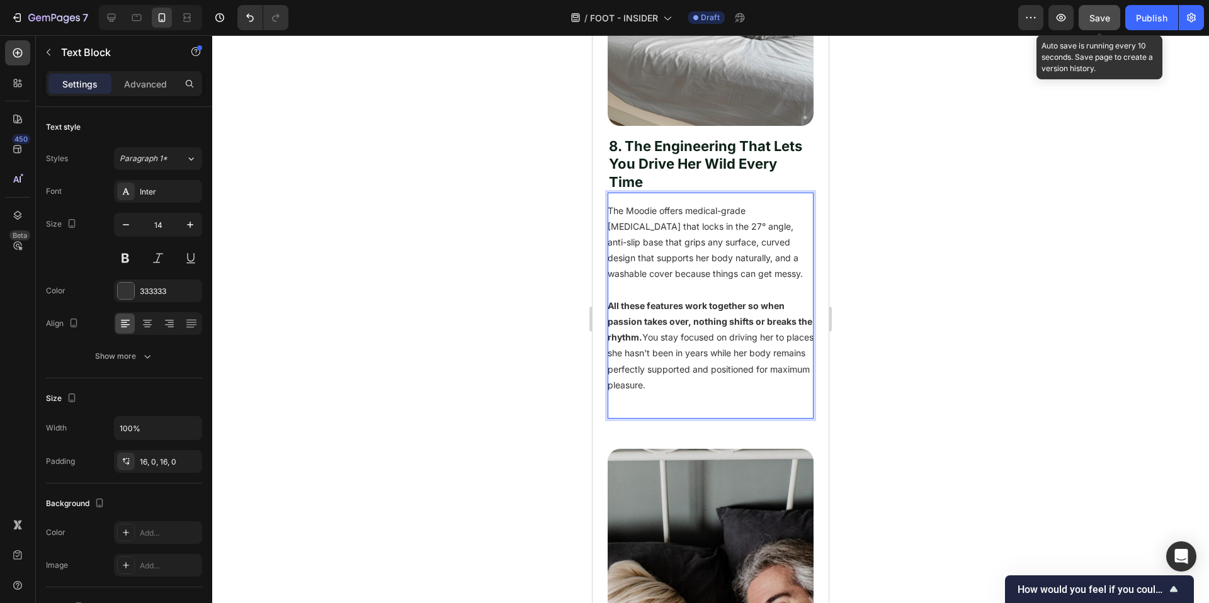
click at [629, 409] on p "Rich Text Editor. Editing area: main" at bounding box center [711, 401] width 206 height 16
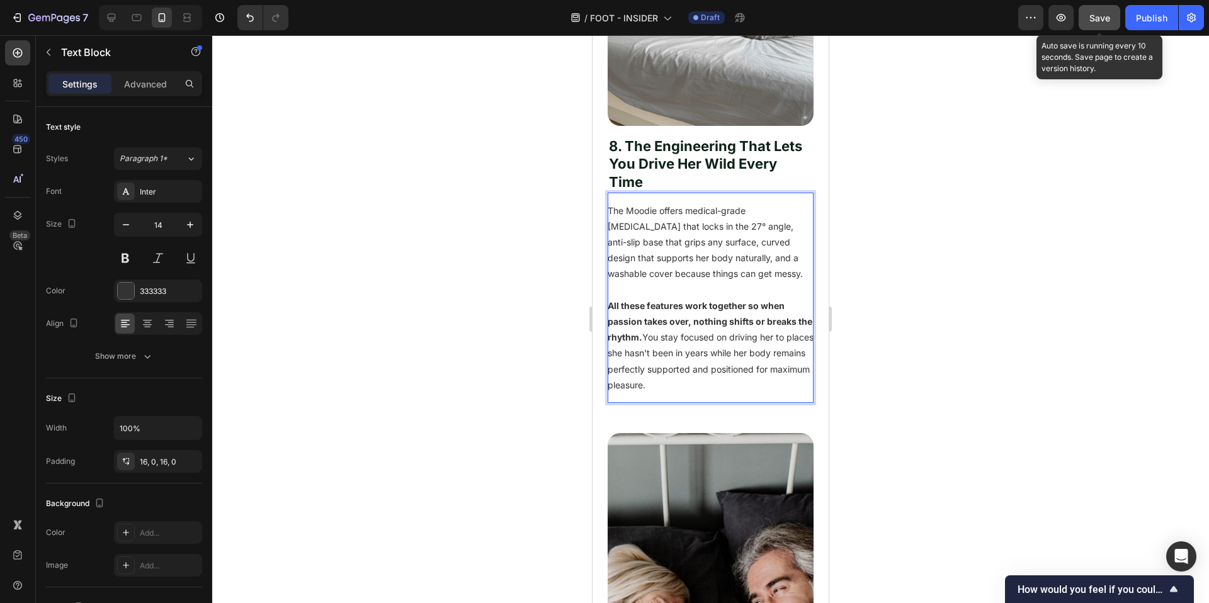
click at [981, 426] on div at bounding box center [710, 319] width 997 height 568
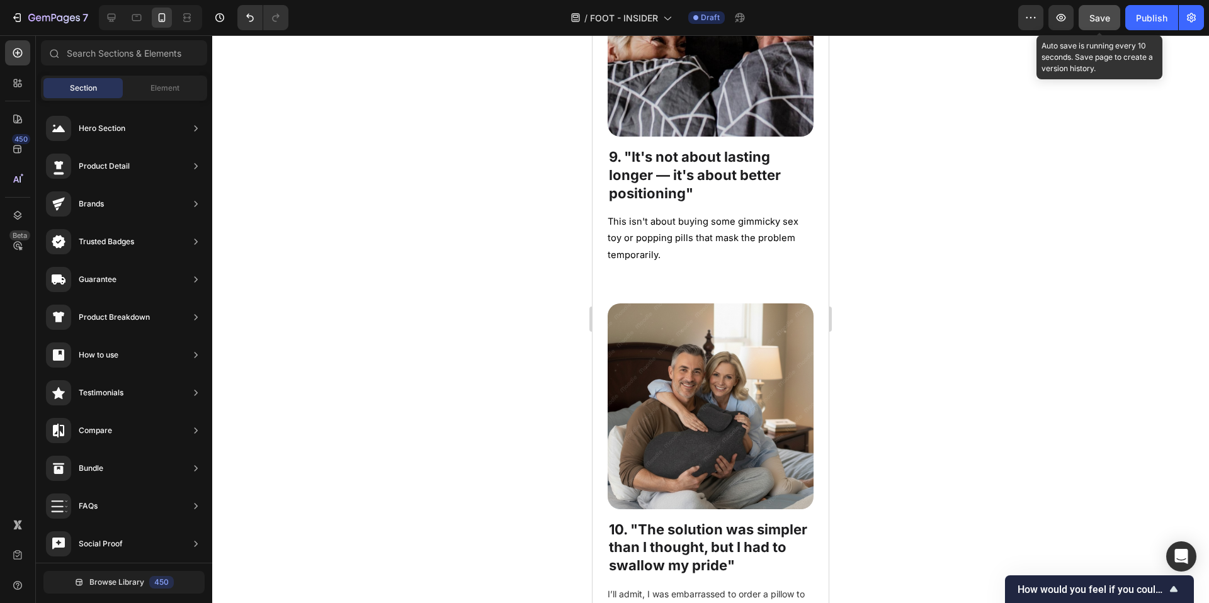
scroll to position [5582, 0]
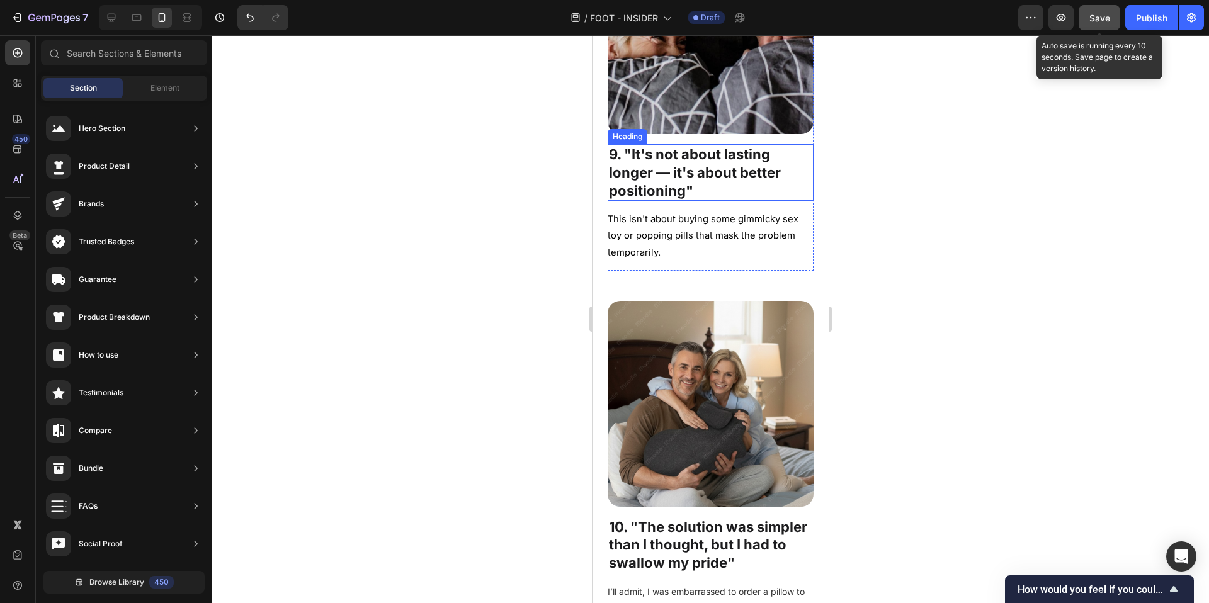
click at [697, 186] on h2 "9. "It's not about lasting longer — it's about better positioning"" at bounding box center [711, 172] width 206 height 57
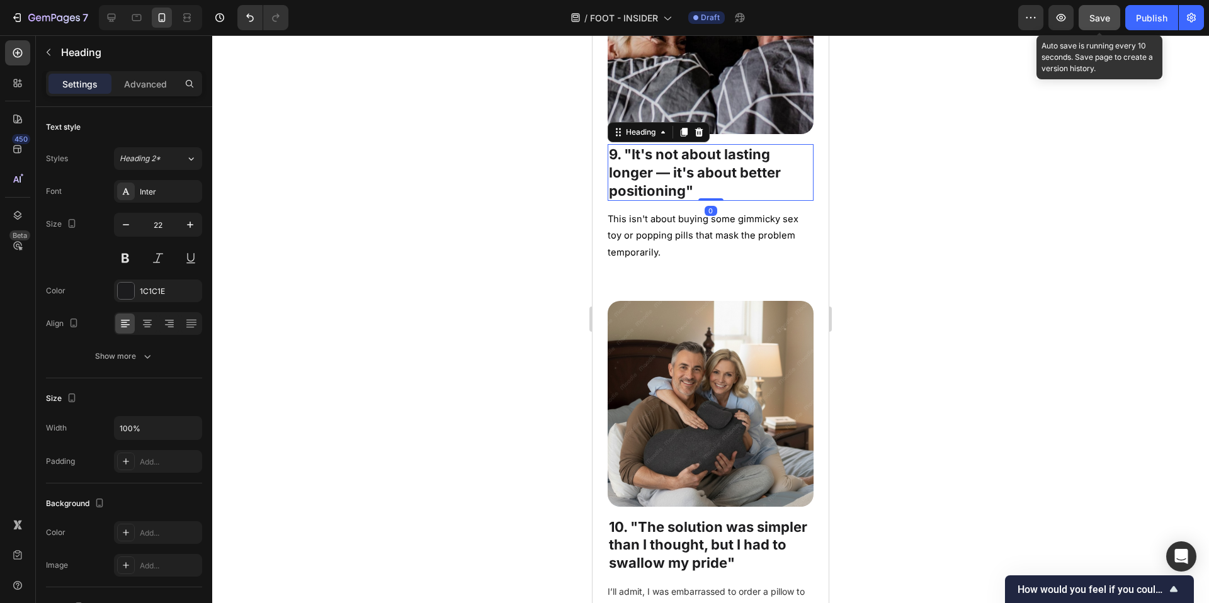
click at [697, 186] on h2 "9. "It's not about lasting longer — it's about better positioning"" at bounding box center [711, 172] width 206 height 57
click at [697, 186] on p "9. "It's not about lasting longer — it's about better positioning"" at bounding box center [710, 172] width 203 height 54
click at [499, 250] on div at bounding box center [710, 319] width 997 height 568
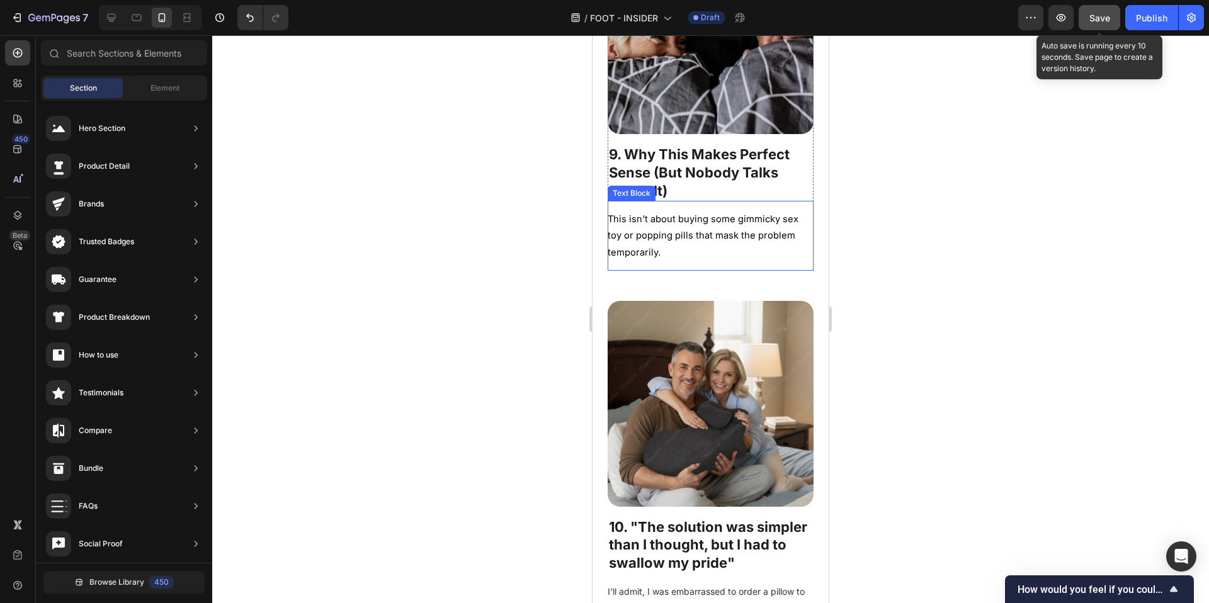
click at [676, 222] on span "This isn't about buying some gimmicky sex toy or popping pills that mask the pr…" at bounding box center [703, 235] width 191 height 44
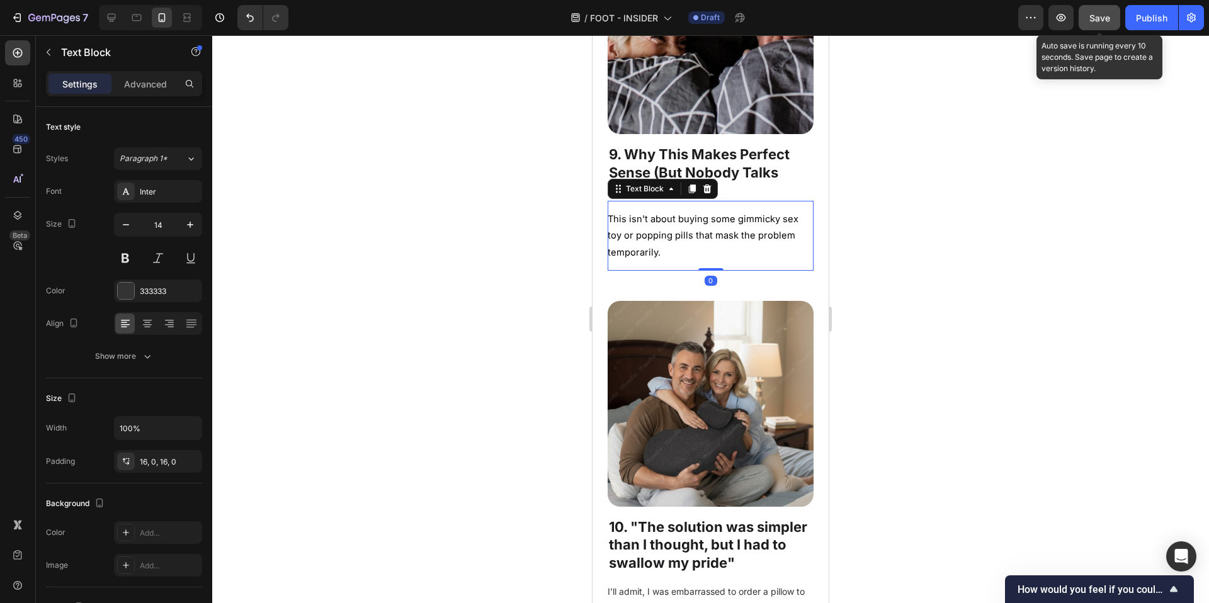
click at [676, 222] on span "This isn't about buying some gimmicky sex toy or popping pills that mask the pr…" at bounding box center [703, 235] width 191 height 44
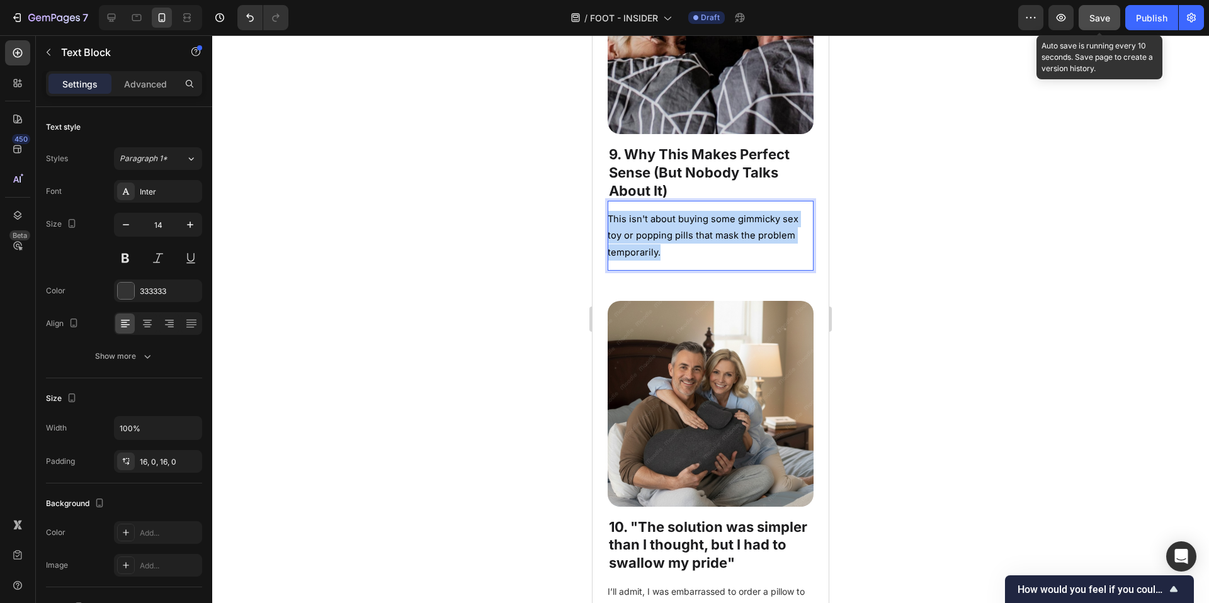
click at [676, 222] on span "This isn't about buying some gimmicky sex toy or popping pills that mask the pr…" at bounding box center [703, 235] width 191 height 44
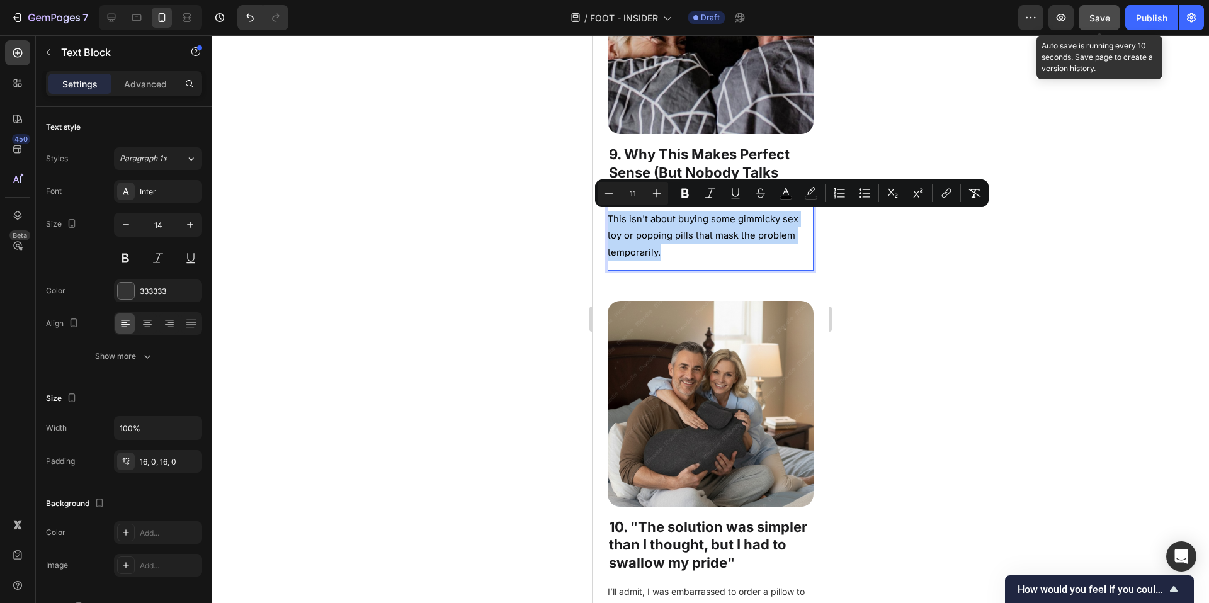
copy span "This isn't about buying some gimmicky sex toy or popping pills that mask the pr…"
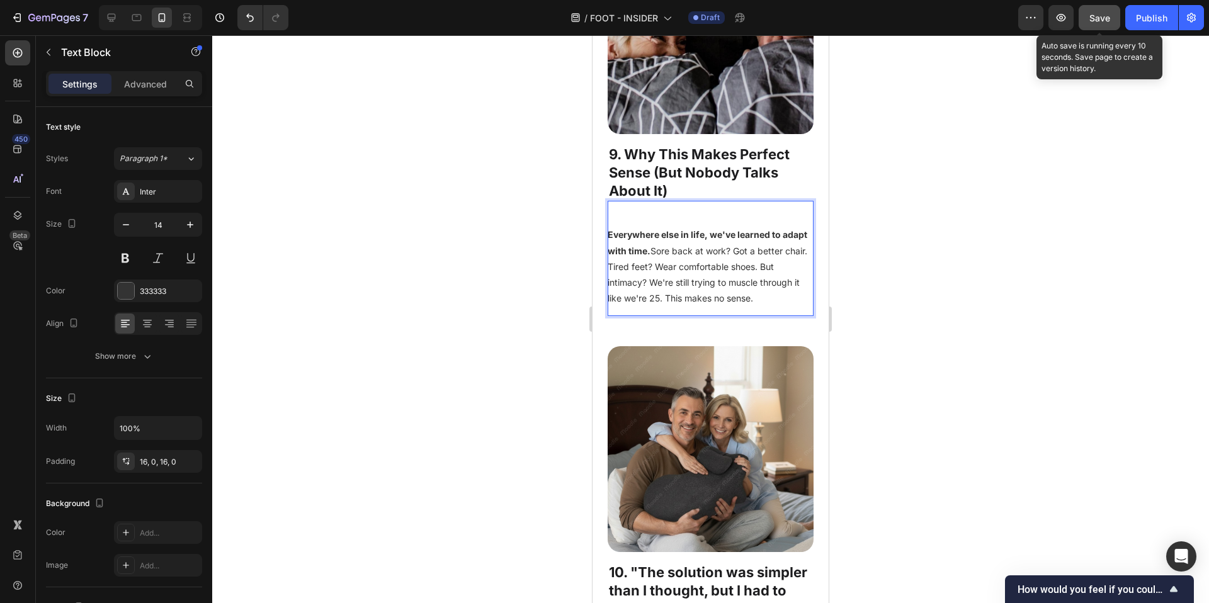
click at [610, 236] on strong "Everywhere else in life, we've learned to adapt with time." at bounding box center [708, 242] width 200 height 26
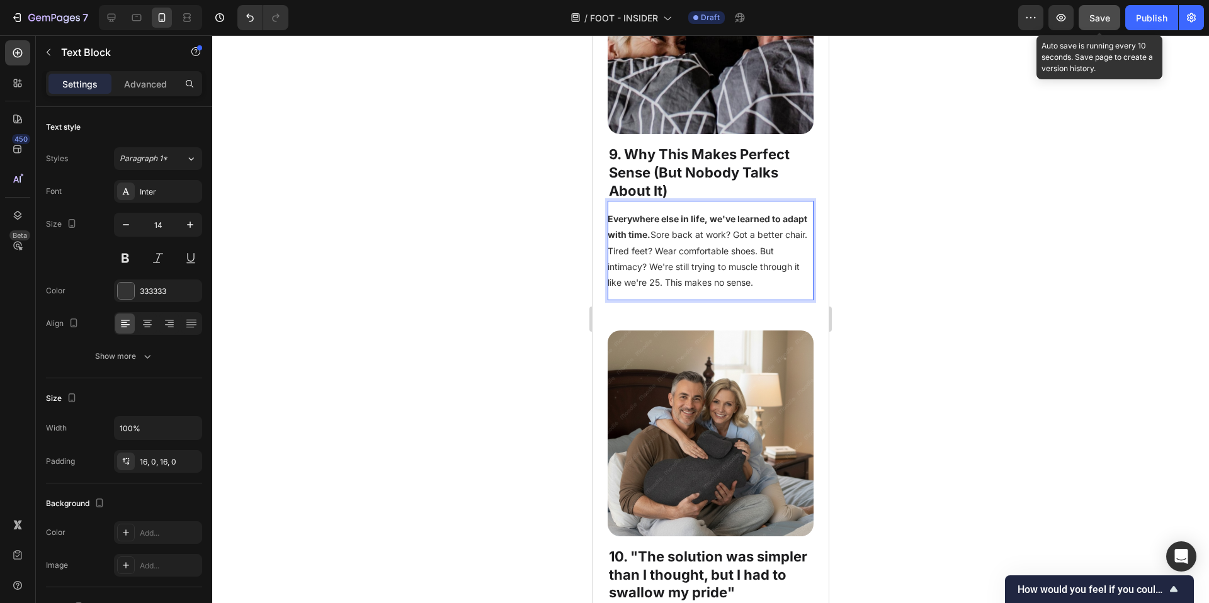
click at [645, 290] on p "Everywhere else in life, we've learned to adapt with time. Sore back at work? G…" at bounding box center [711, 250] width 206 height 79
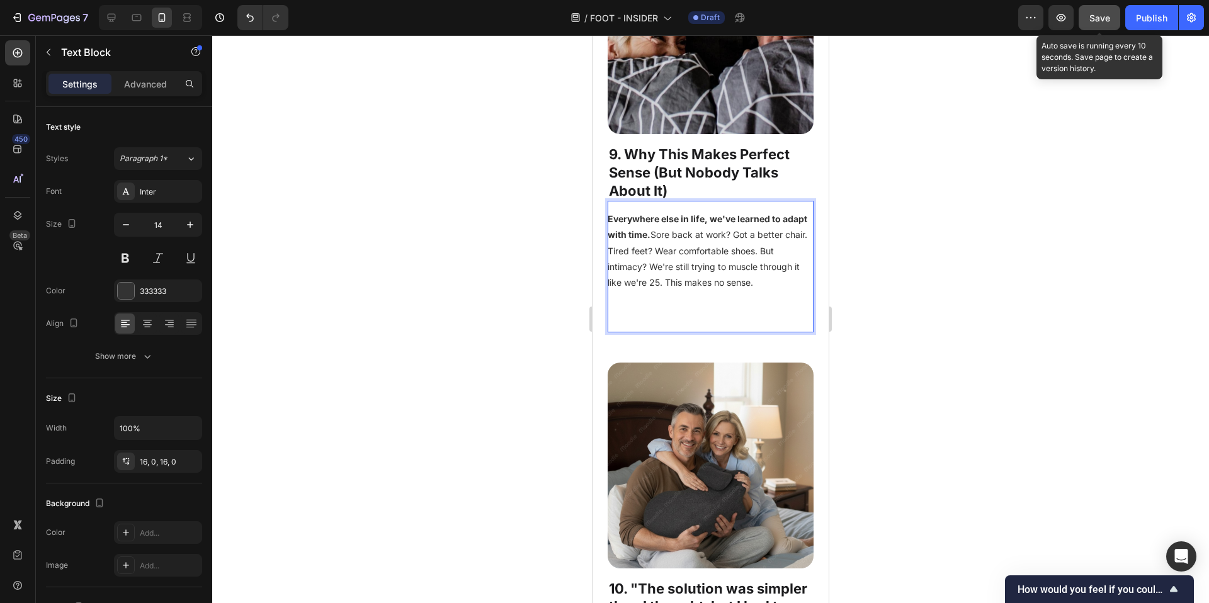
click at [618, 322] on p "Rich Text Editor. Editing area: main" at bounding box center [711, 314] width 206 height 16
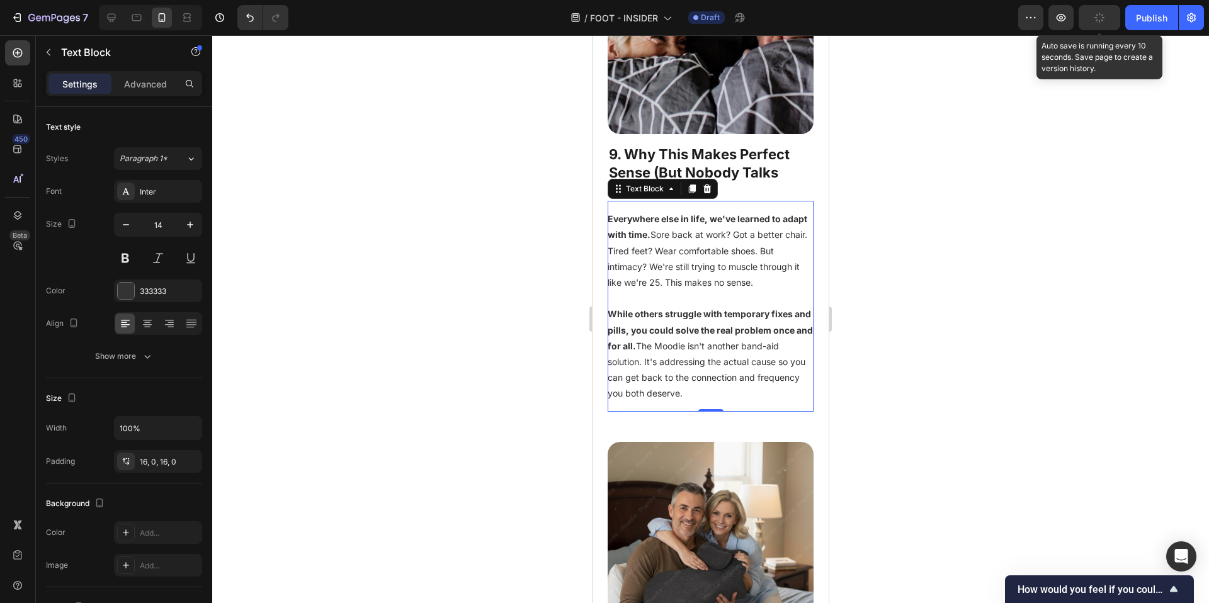
click at [440, 410] on div at bounding box center [710, 319] width 997 height 568
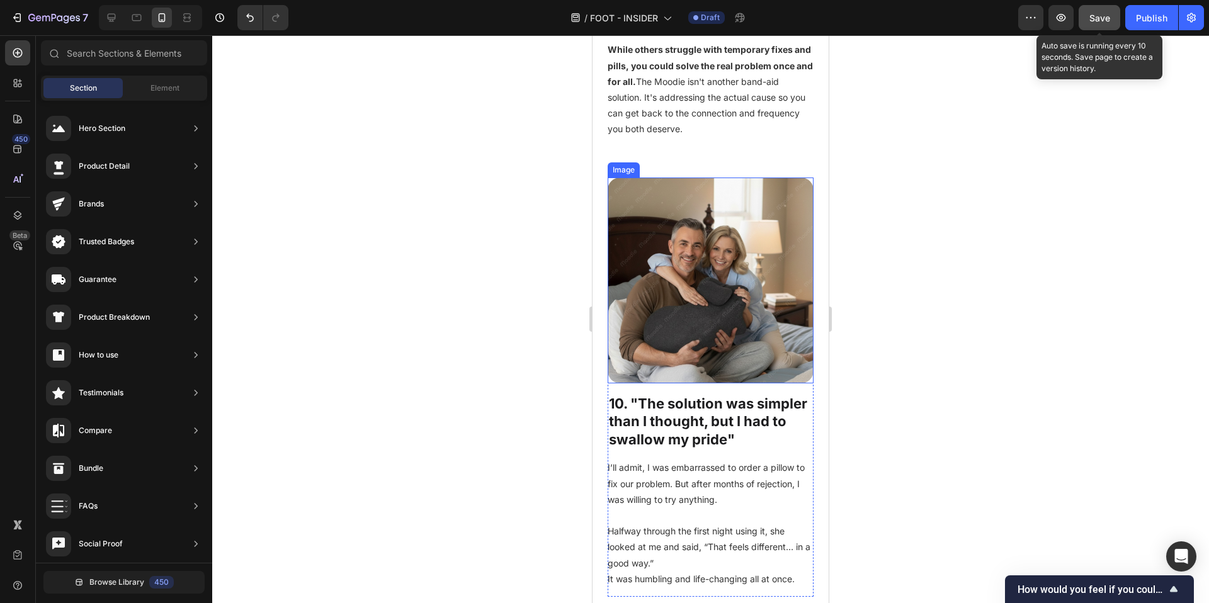
scroll to position [5817, 0]
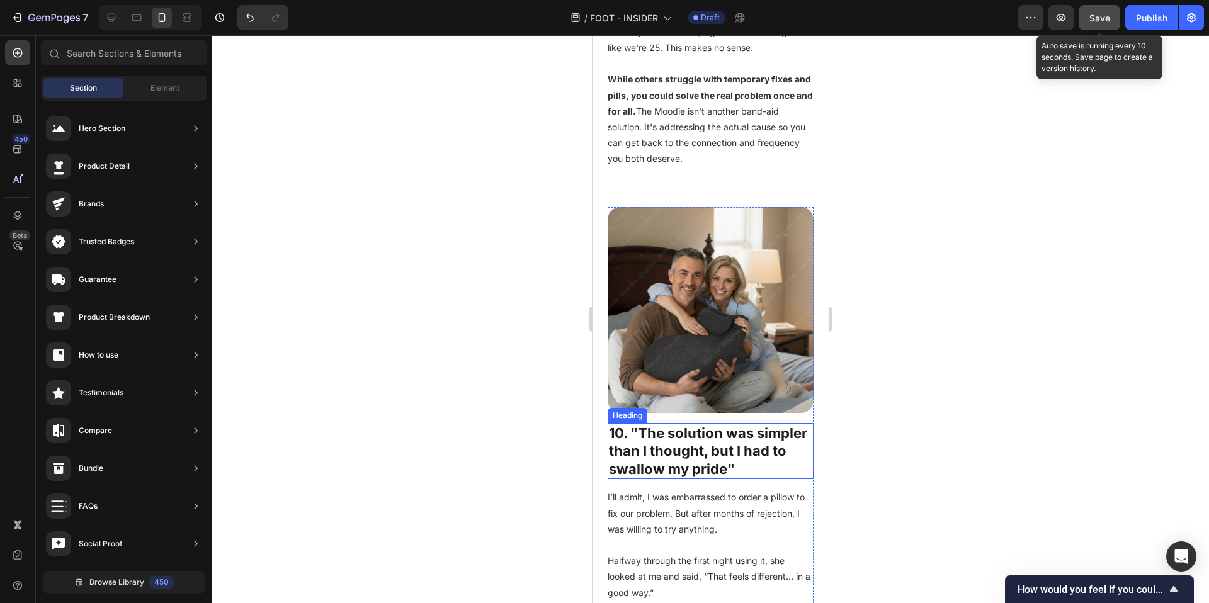
click at [674, 459] on h2 "10. "The solution was simpler than I thought, but I had to swallow my pride"" at bounding box center [711, 451] width 206 height 57
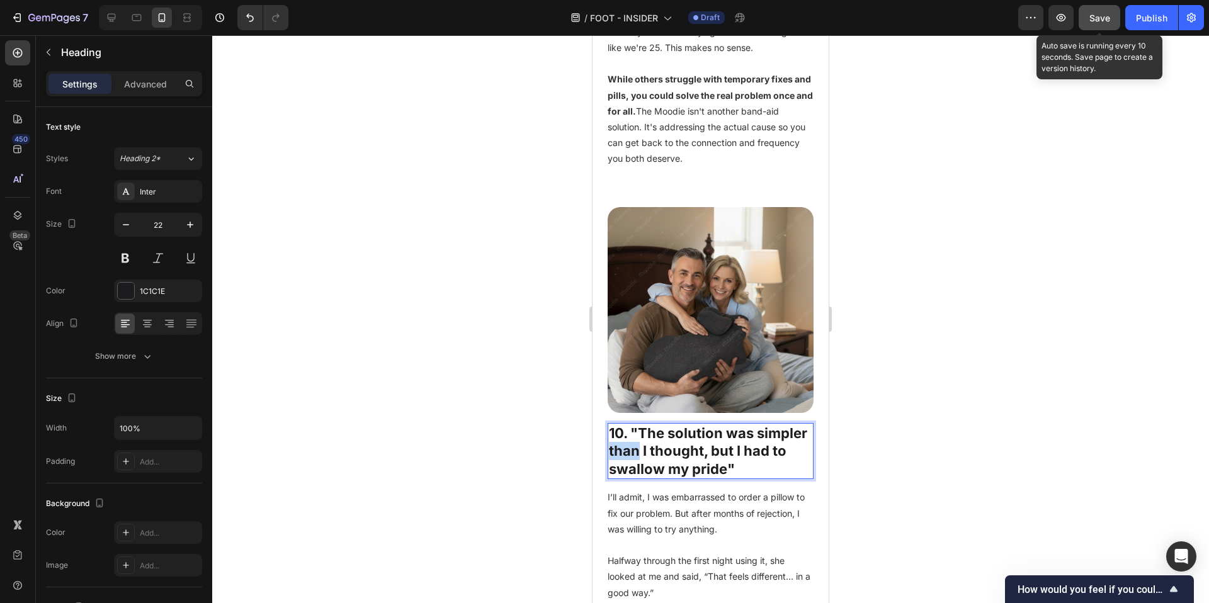
click at [674, 459] on h2 "10. "The solution was simpler than I thought, but I had to swallow my pride"" at bounding box center [711, 451] width 206 height 57
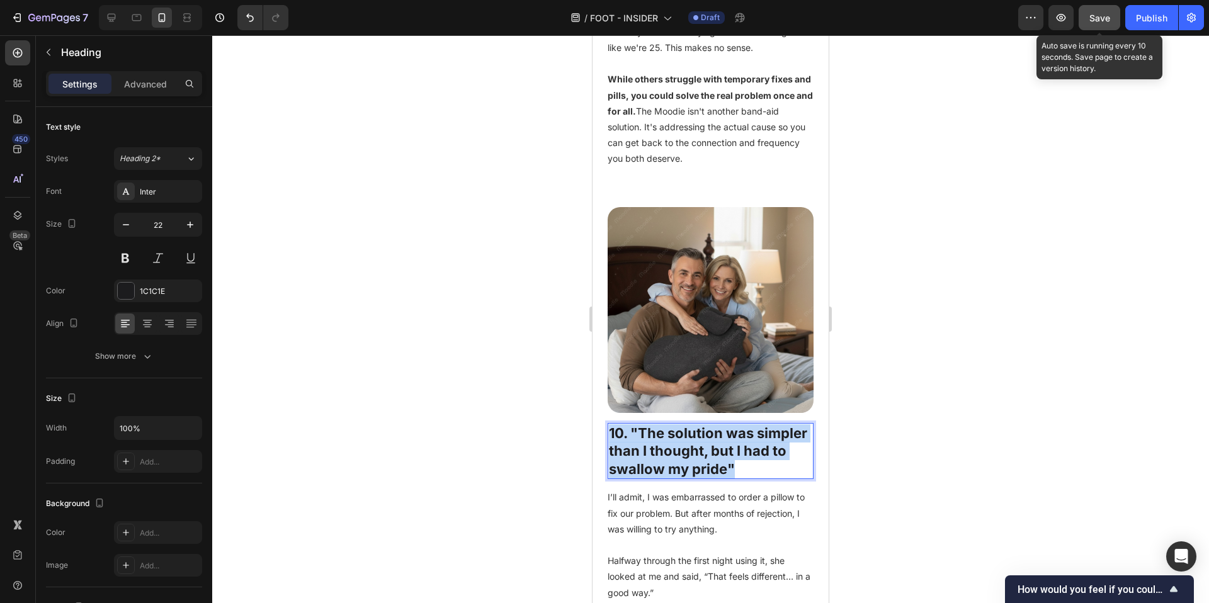
click at [674, 460] on p "10. "The solution was simpler than I thought, but I had to swallow my pride"" at bounding box center [710, 451] width 203 height 54
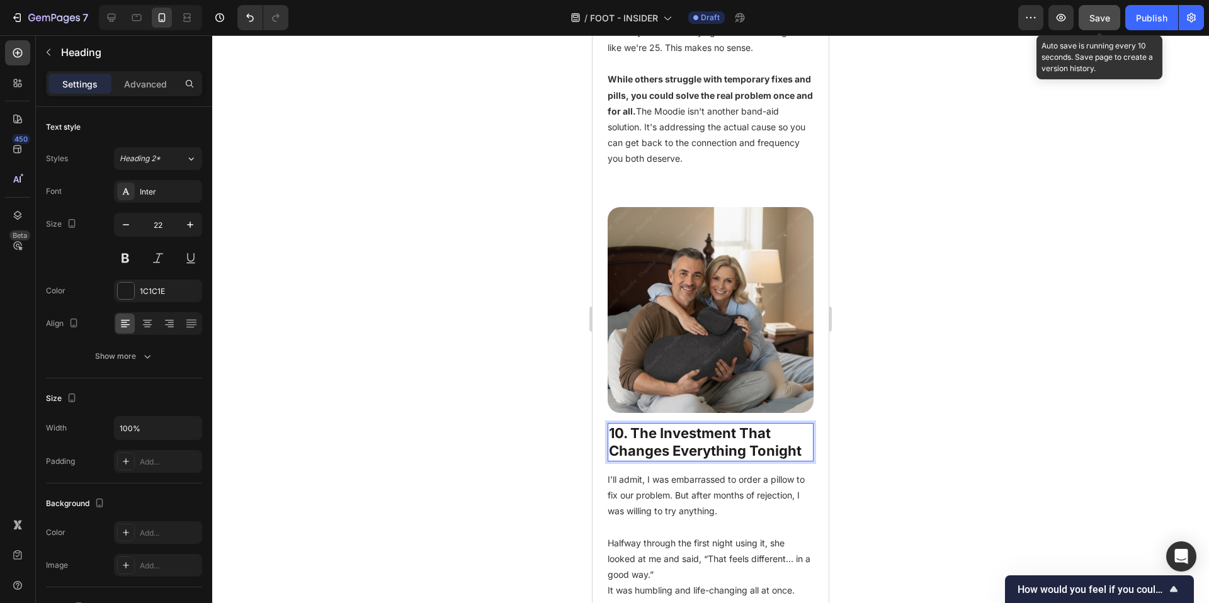
click at [659, 439] on strong "10. The Investment That Changes Everything Tonight" at bounding box center [705, 442] width 193 height 35
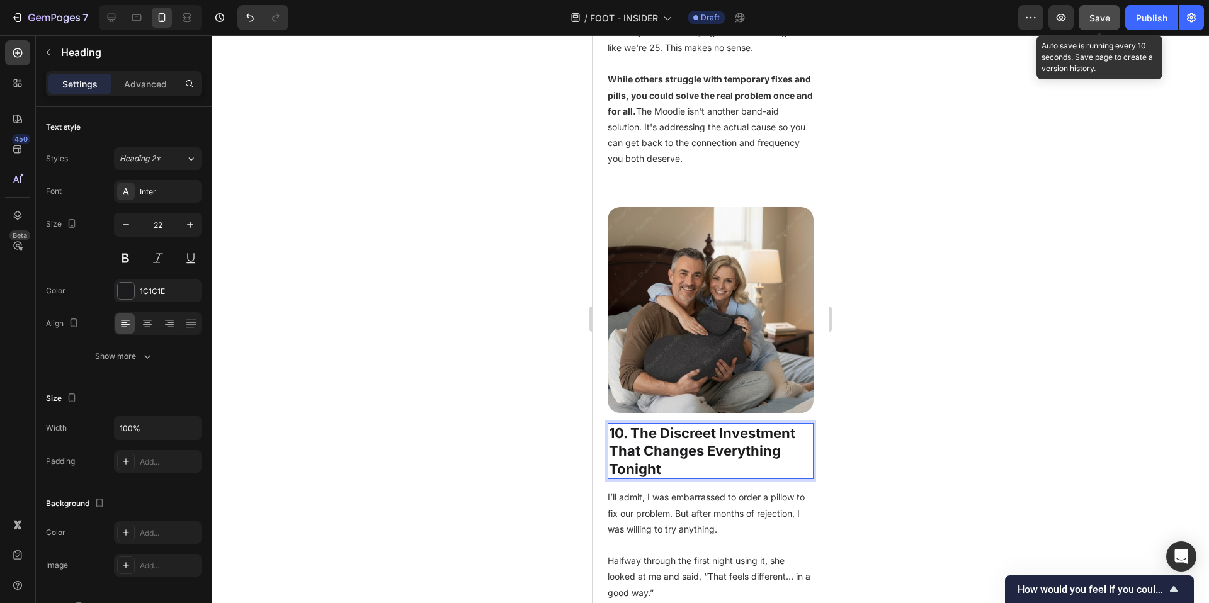
click at [930, 455] on div at bounding box center [710, 319] width 997 height 568
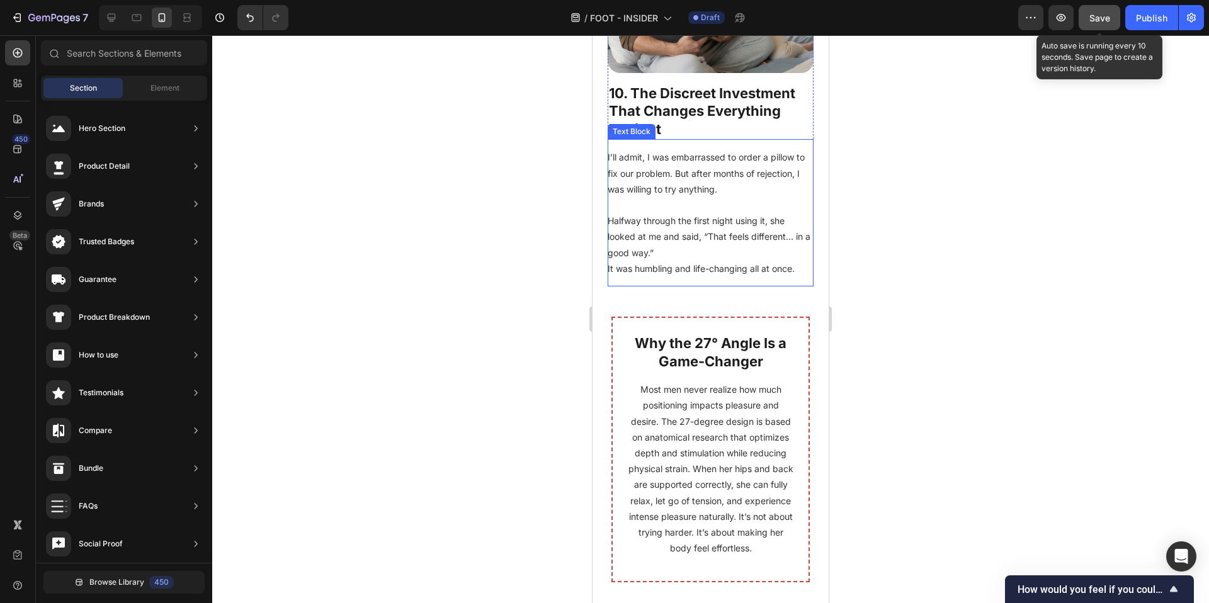
scroll to position [6165, 0]
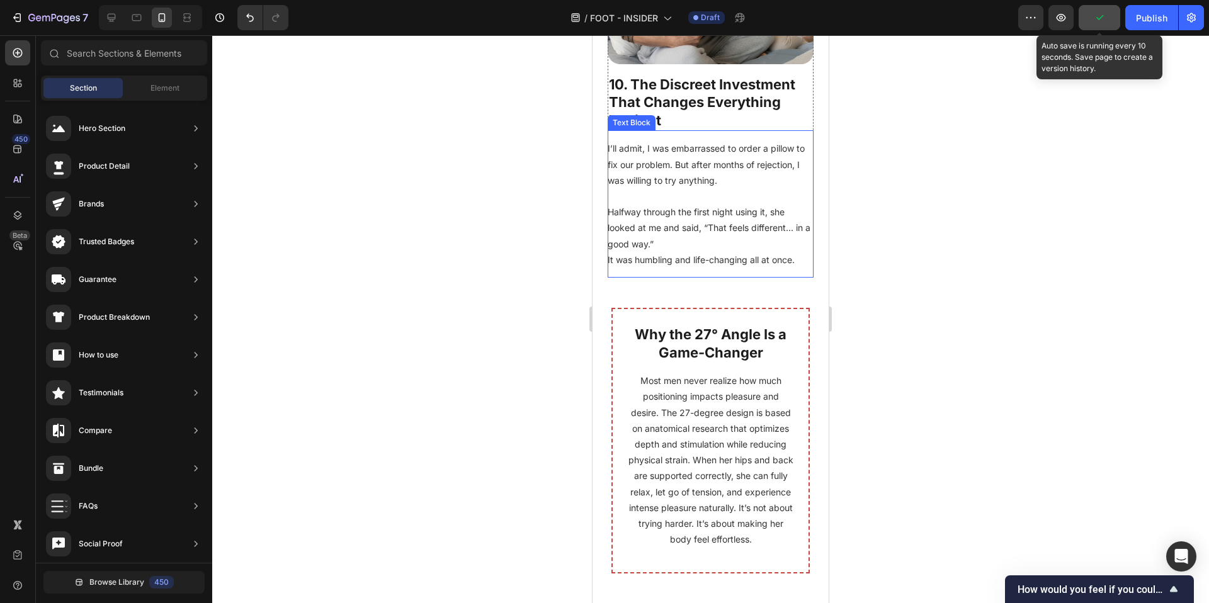
click at [660, 188] on p "I’ll admit, I was embarrassed to order a pillow to fix our problem. But after m…" at bounding box center [711, 164] width 206 height 48
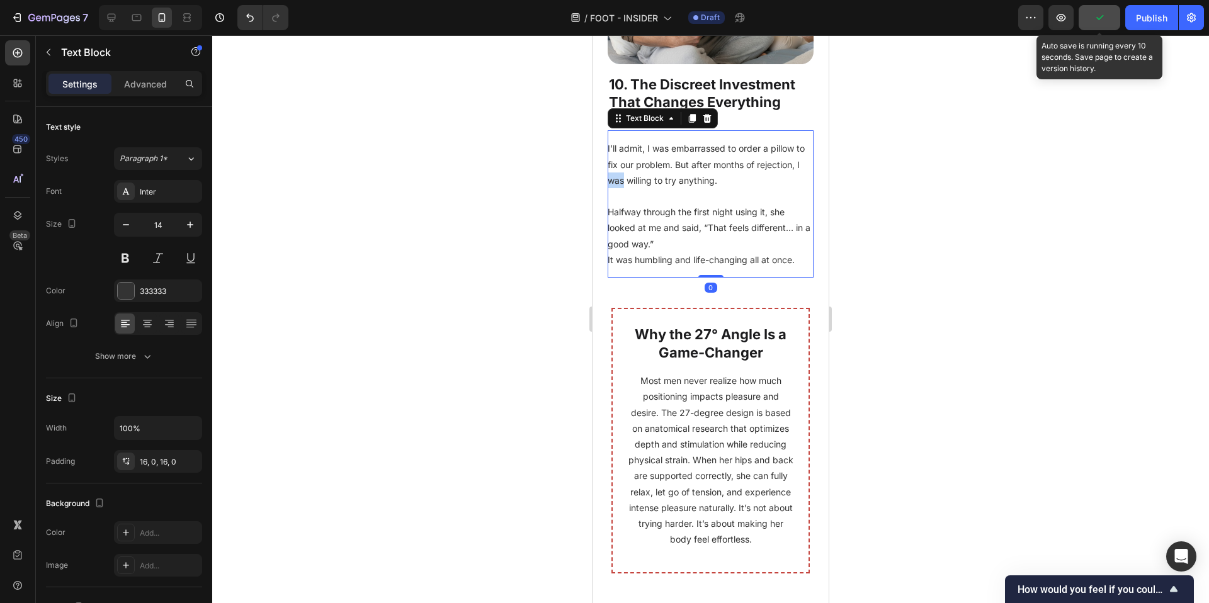
click at [660, 188] on p "I’ll admit, I was embarrassed to order a pillow to fix our problem. But after m…" at bounding box center [711, 164] width 206 height 48
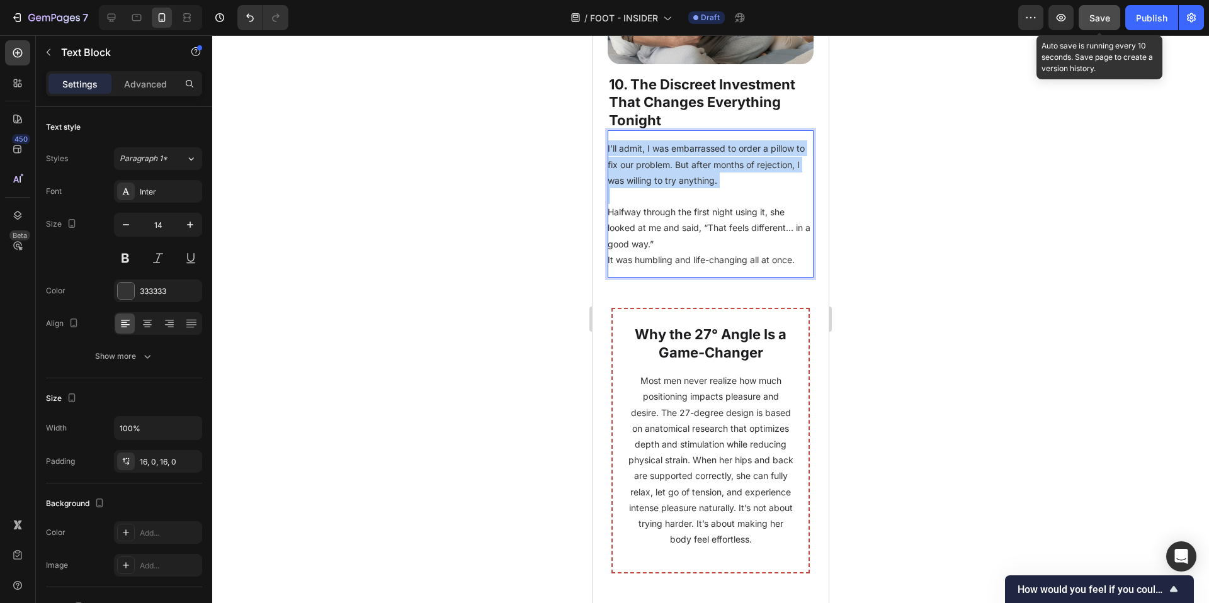
click at [660, 188] on p "I’ll admit, I was embarrassed to order a pillow to fix our problem. But after m…" at bounding box center [711, 164] width 206 height 48
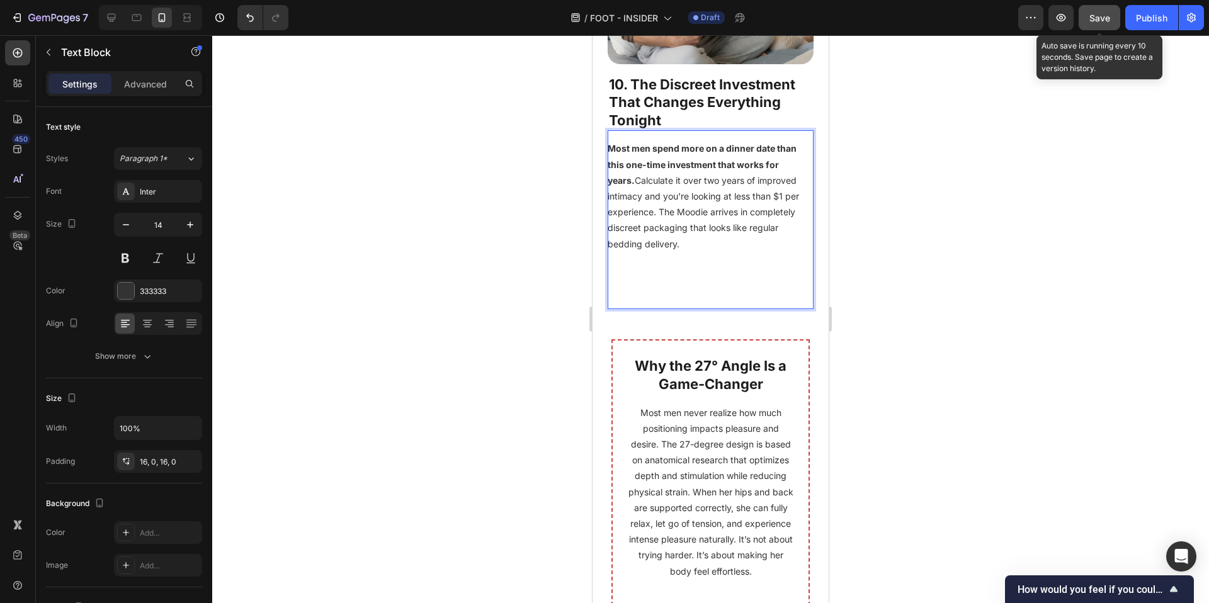
click at [642, 283] on p "Rich Text Editor. Editing area: main" at bounding box center [711, 276] width 206 height 16
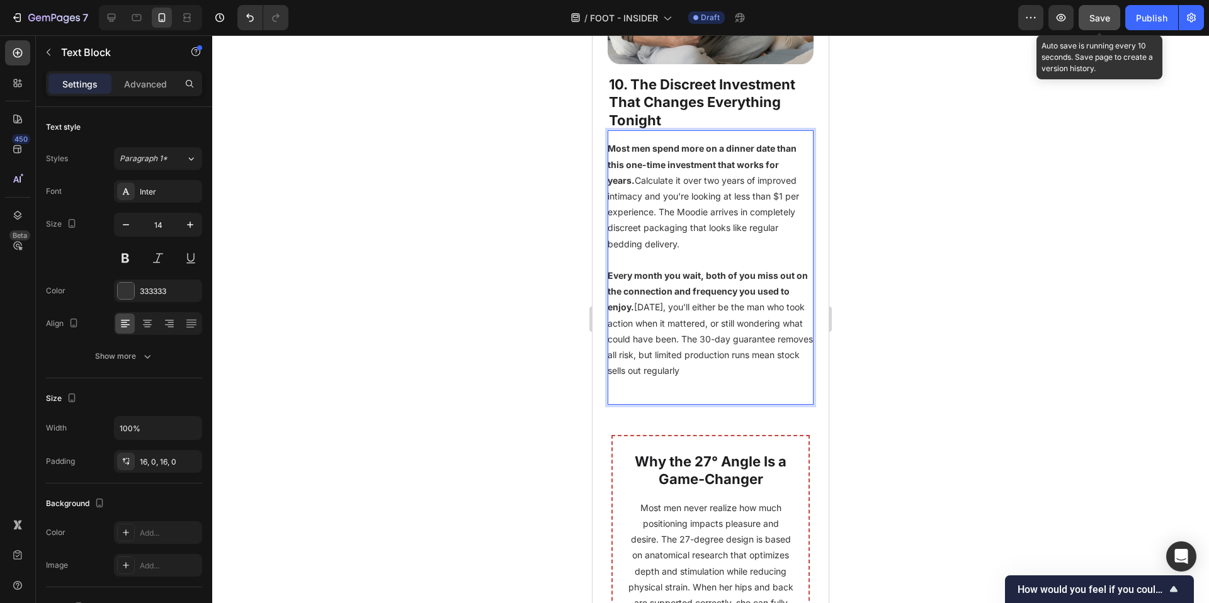
click at [629, 400] on div "Most men spend more on a dinner date than this one-time investment that works f…" at bounding box center [711, 267] width 206 height 274
click at [623, 394] on p "Rich Text Editor. Editing area: main" at bounding box center [711, 386] width 206 height 16
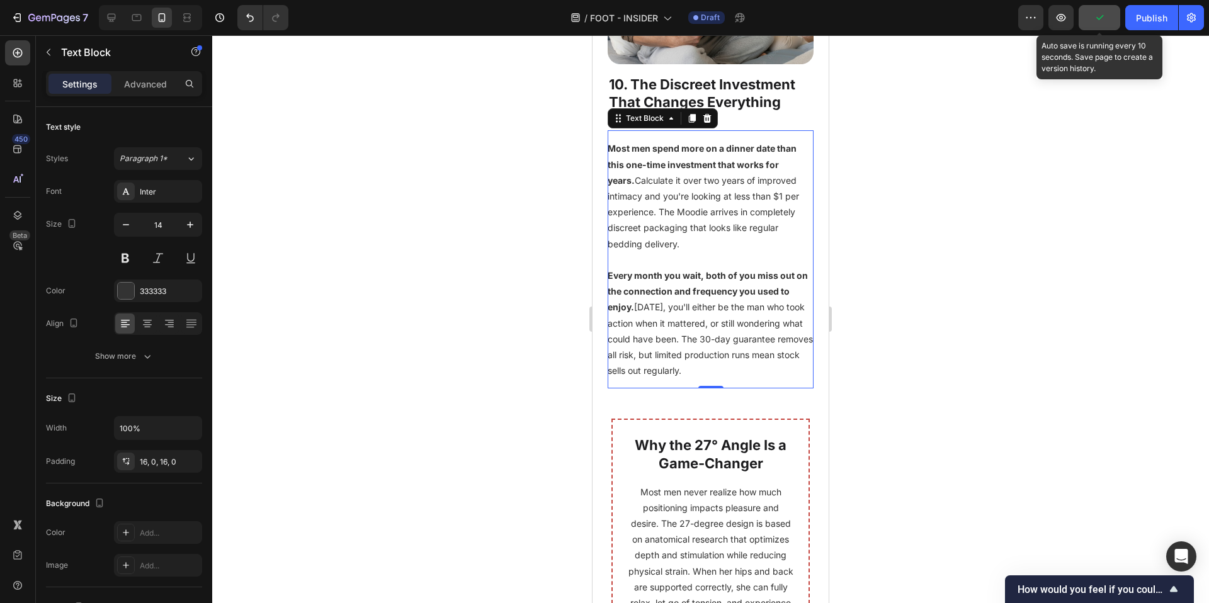
click at [925, 387] on div at bounding box center [710, 319] width 997 height 568
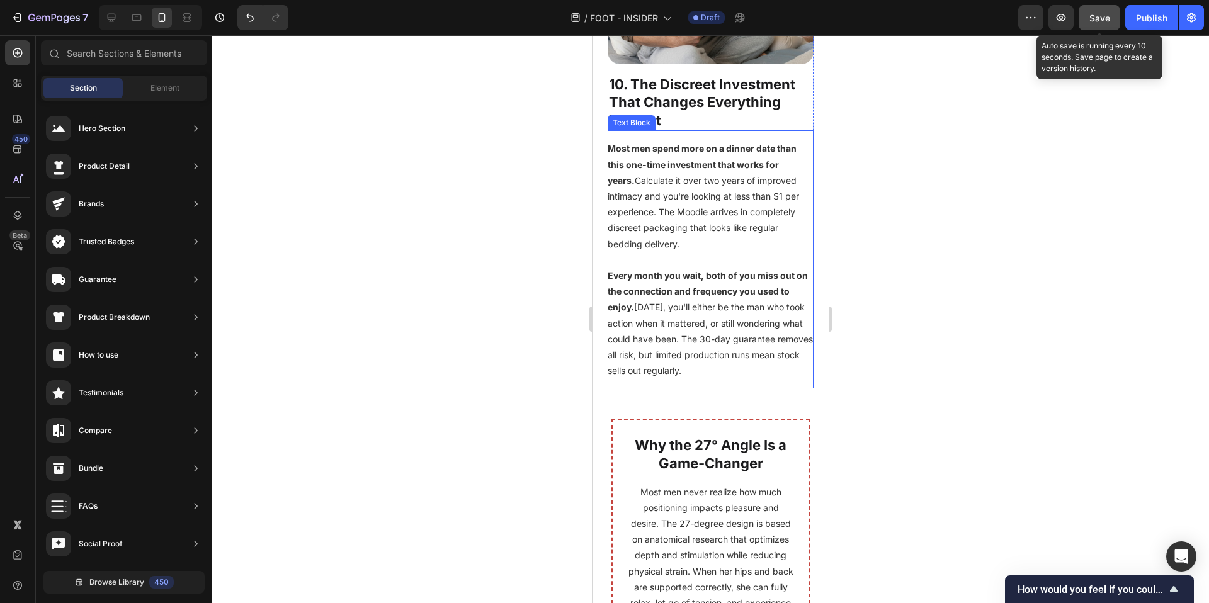
click at [661, 215] on p "Most men spend more on a dinner date than this one-time investment that works f…" at bounding box center [711, 195] width 206 height 111
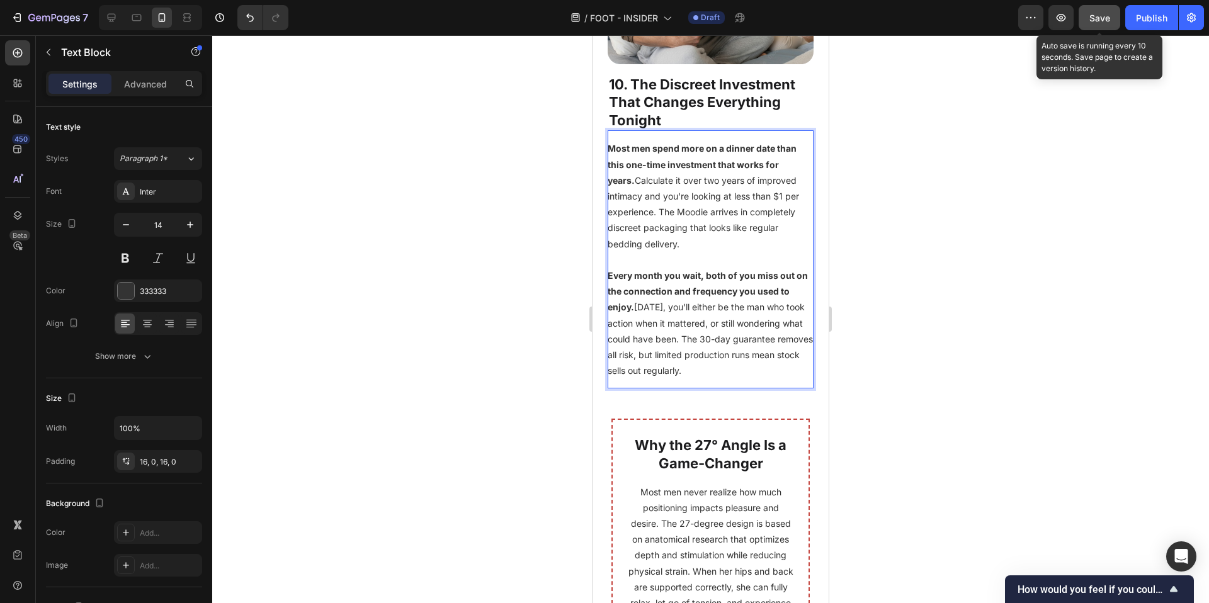
click at [659, 217] on p "Most men spend more on a dinner date than this one-time investment that works f…" at bounding box center [711, 195] width 206 height 111
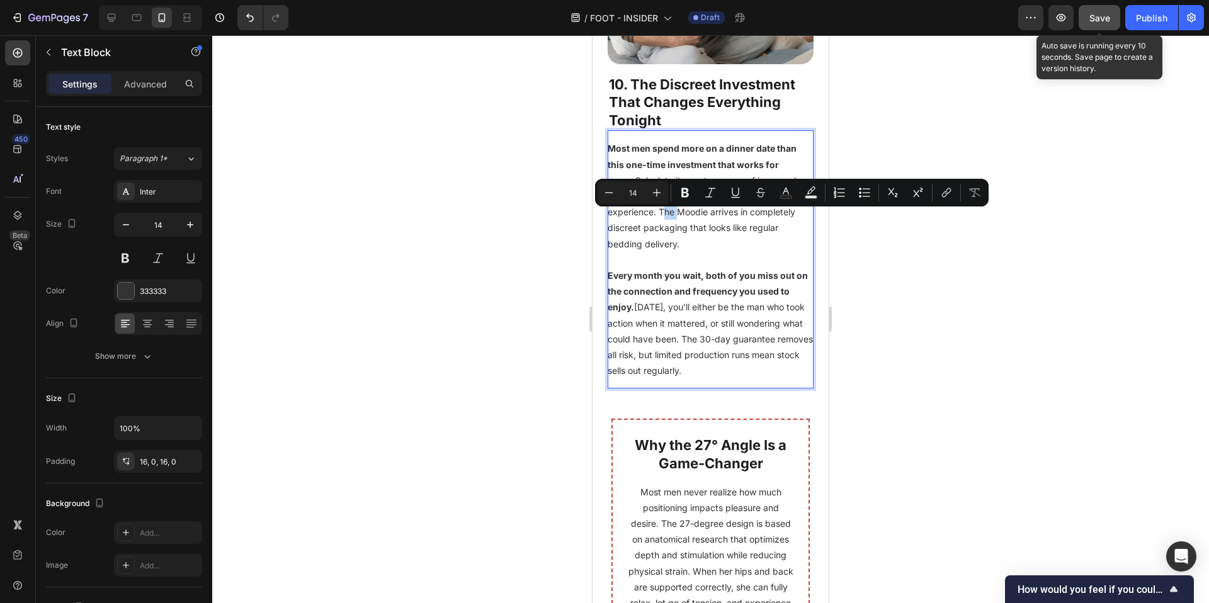
click at [659, 218] on p "Most men spend more on a dinner date than this one-time investment that works f…" at bounding box center [711, 195] width 206 height 111
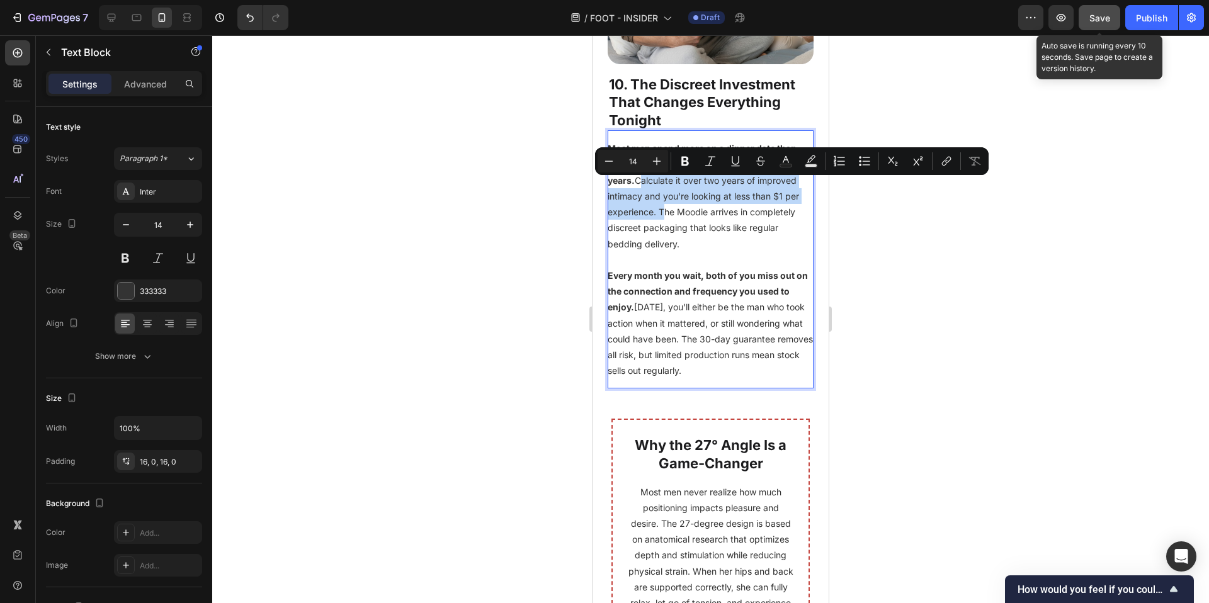
drag, startPoint x: 659, startPoint y: 217, endPoint x: 639, endPoint y: 188, distance: 35.7
click at [639, 188] on p "Most men spend more on a dinner date than this one-time investment that works f…" at bounding box center [711, 195] width 206 height 111
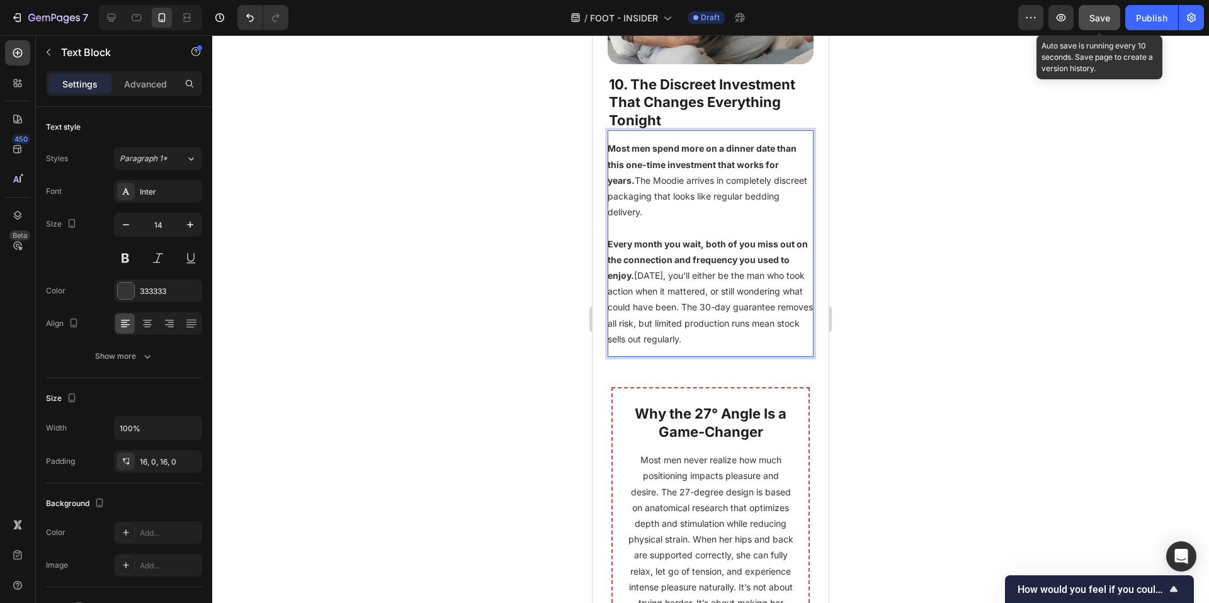
click at [983, 406] on div at bounding box center [710, 319] width 997 height 568
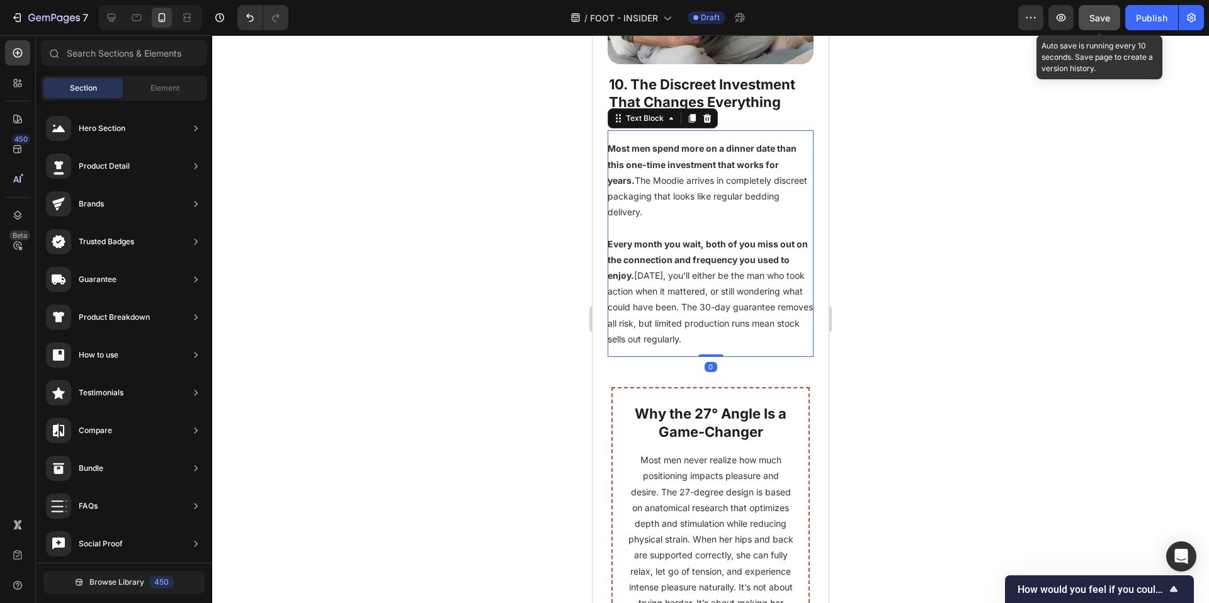
click at [689, 270] on p "Every month you wait, both of you miss out on the connection and frequency you …" at bounding box center [711, 291] width 206 height 111
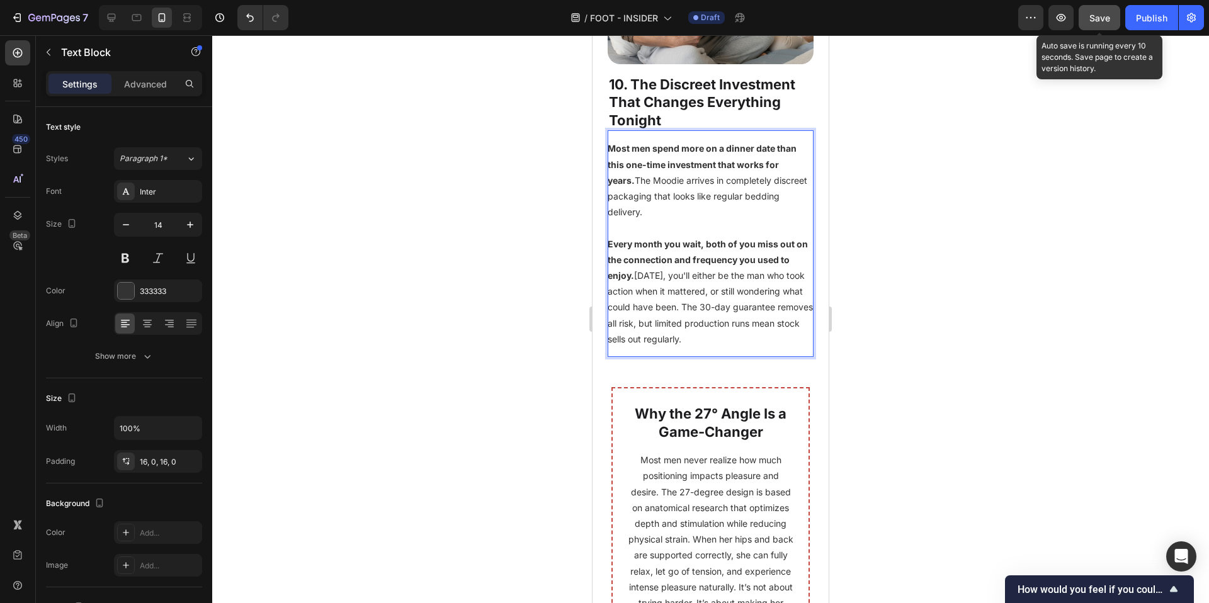
click at [689, 270] on p "Every month you wait, both of you miss out on the connection and frequency you …" at bounding box center [711, 291] width 206 height 111
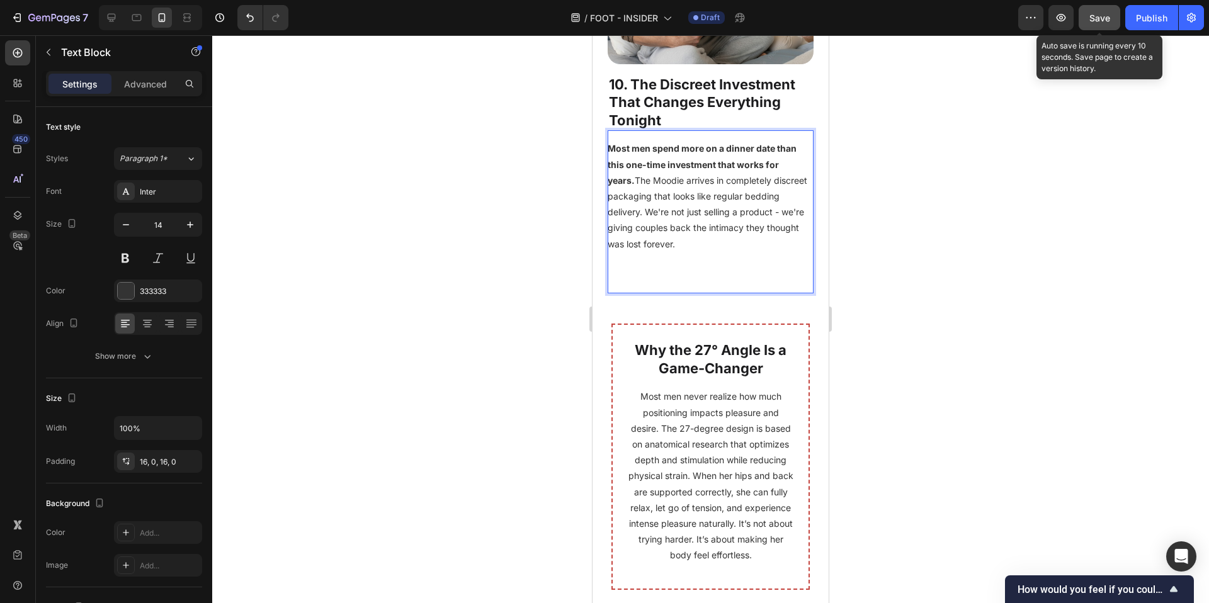
click at [630, 266] on p "Rich Text Editor. Editing area: main" at bounding box center [711, 260] width 206 height 16
click at [630, 289] on div "Most men spend more on a dinner date than this one-time investment that works f…" at bounding box center [711, 211] width 206 height 163
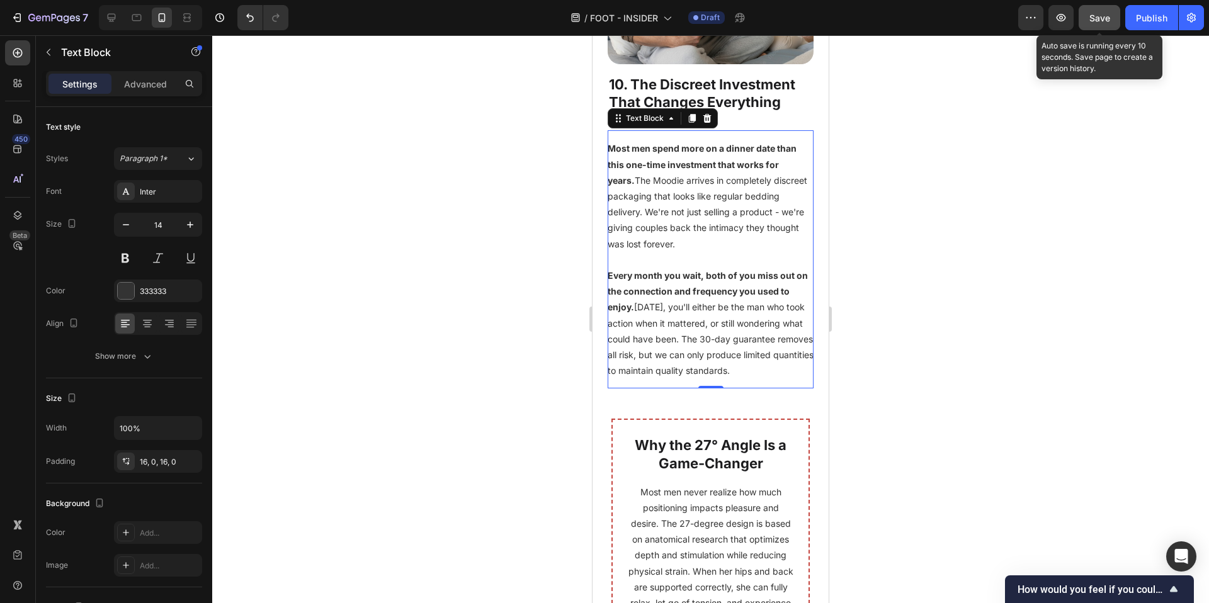
click at [431, 312] on div at bounding box center [710, 319] width 997 height 568
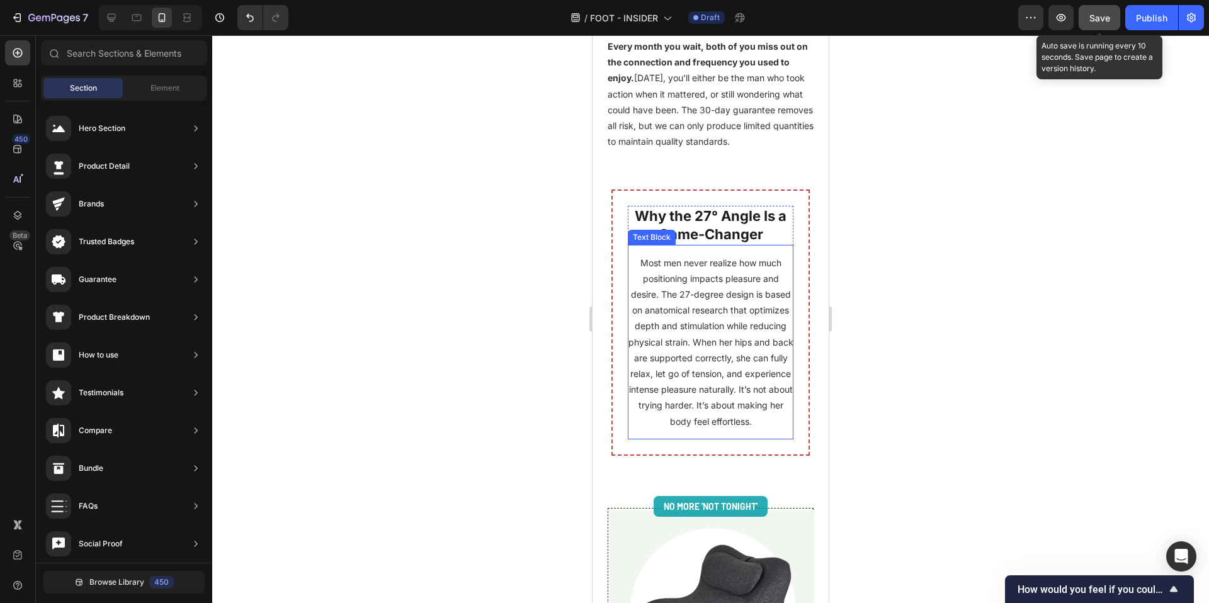
scroll to position [6396, 0]
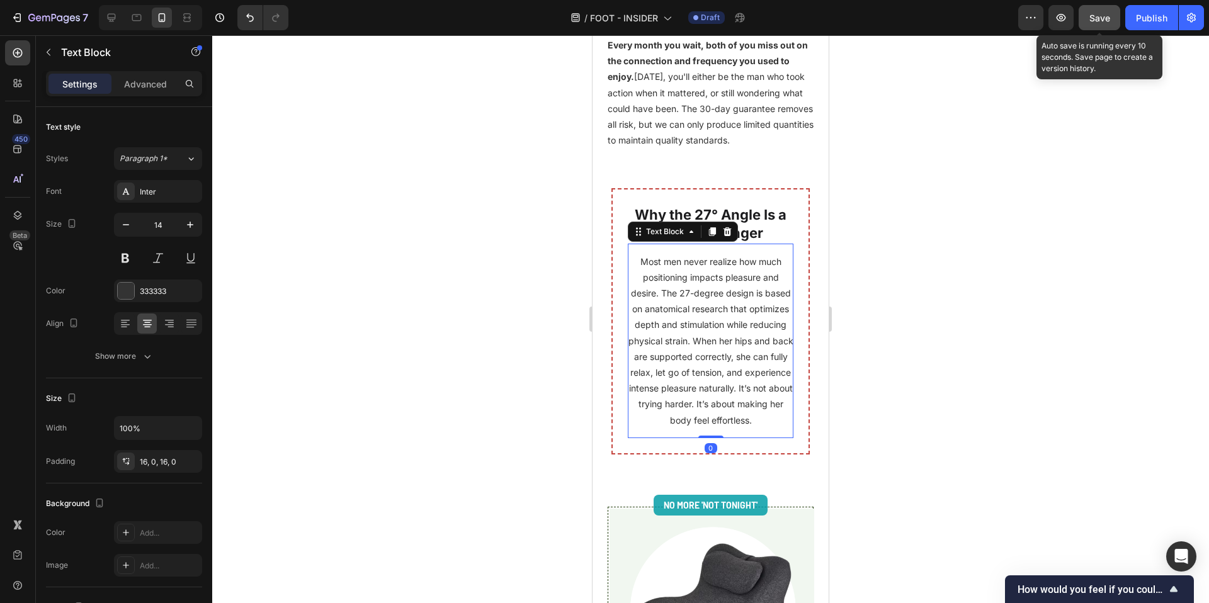
click at [708, 337] on p "Most men never realize how much positioning impacts pleasure and desire. The 27…" at bounding box center [711, 341] width 166 height 174
click at [378, 388] on div at bounding box center [710, 319] width 997 height 568
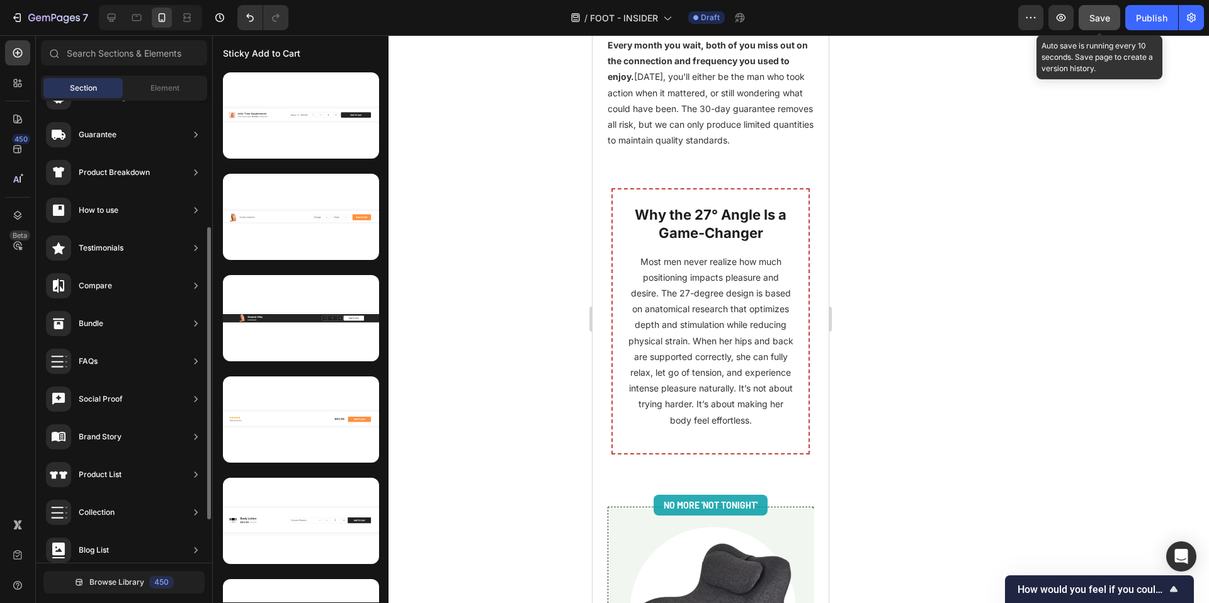
scroll to position [0, 0]
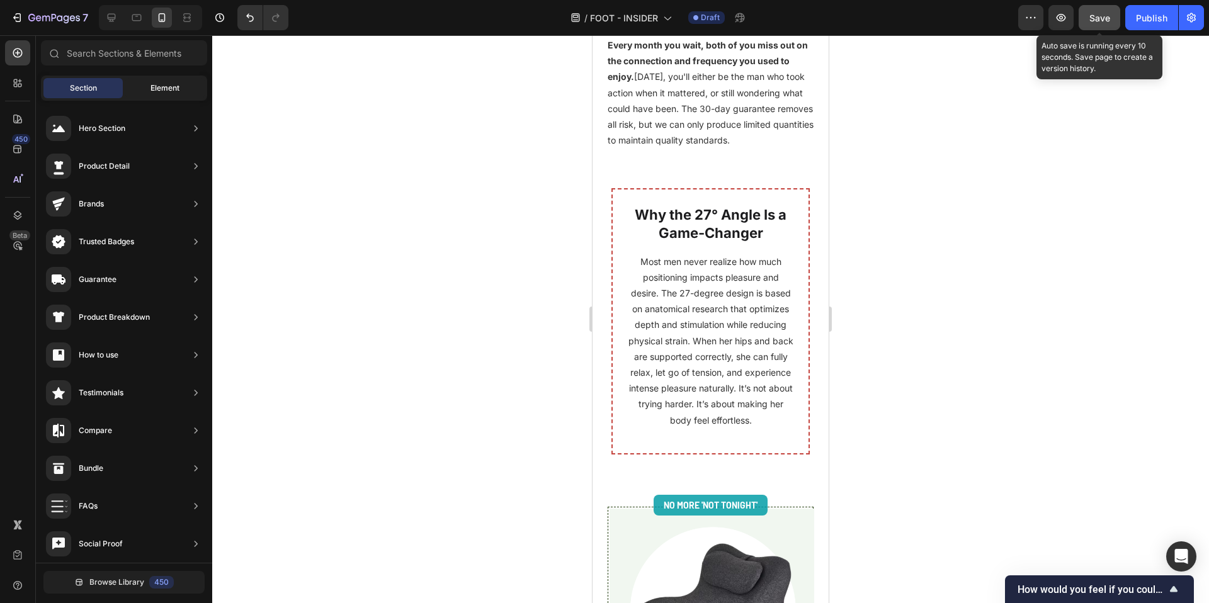
click at [154, 98] on div "Element" at bounding box center [164, 88] width 79 height 20
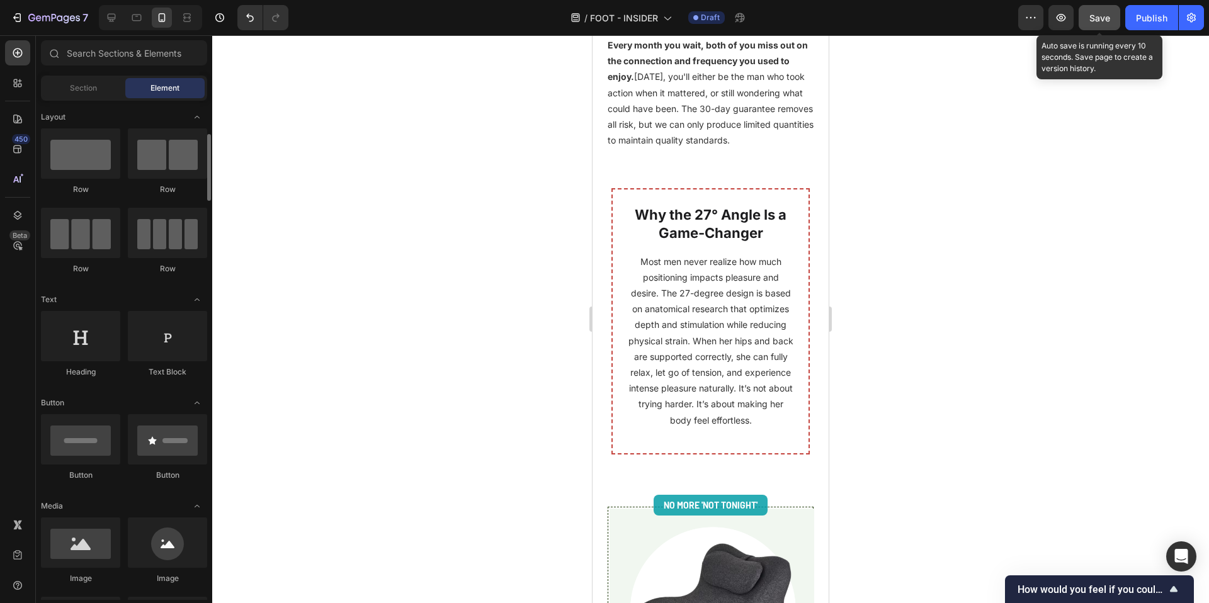
scroll to position [159, 0]
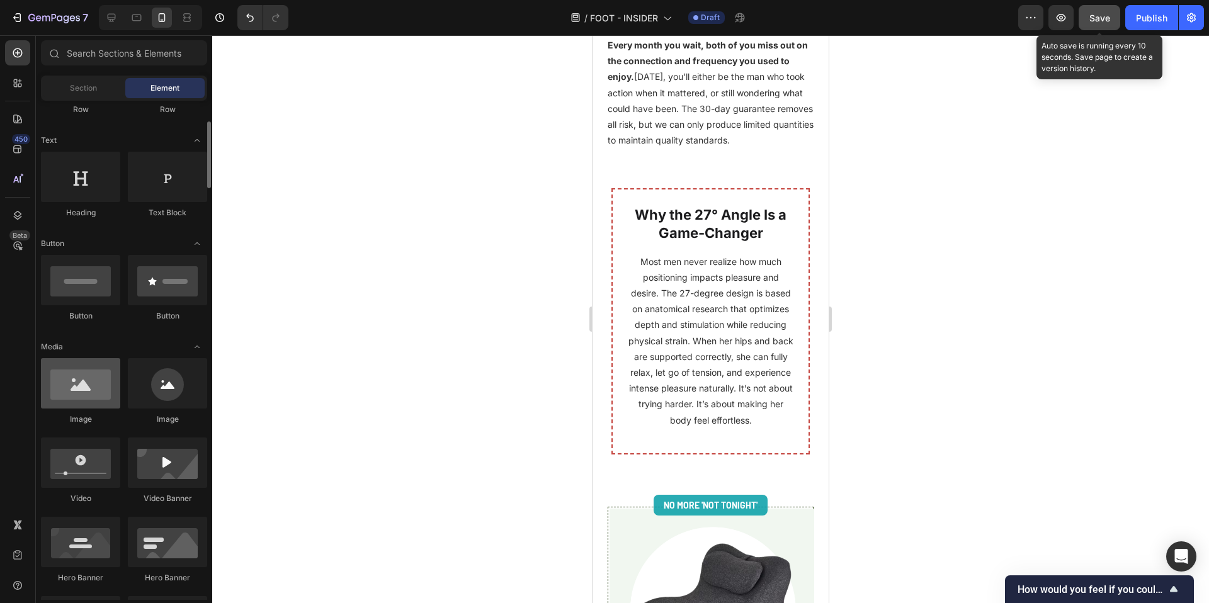
click at [88, 381] on div at bounding box center [80, 383] width 79 height 50
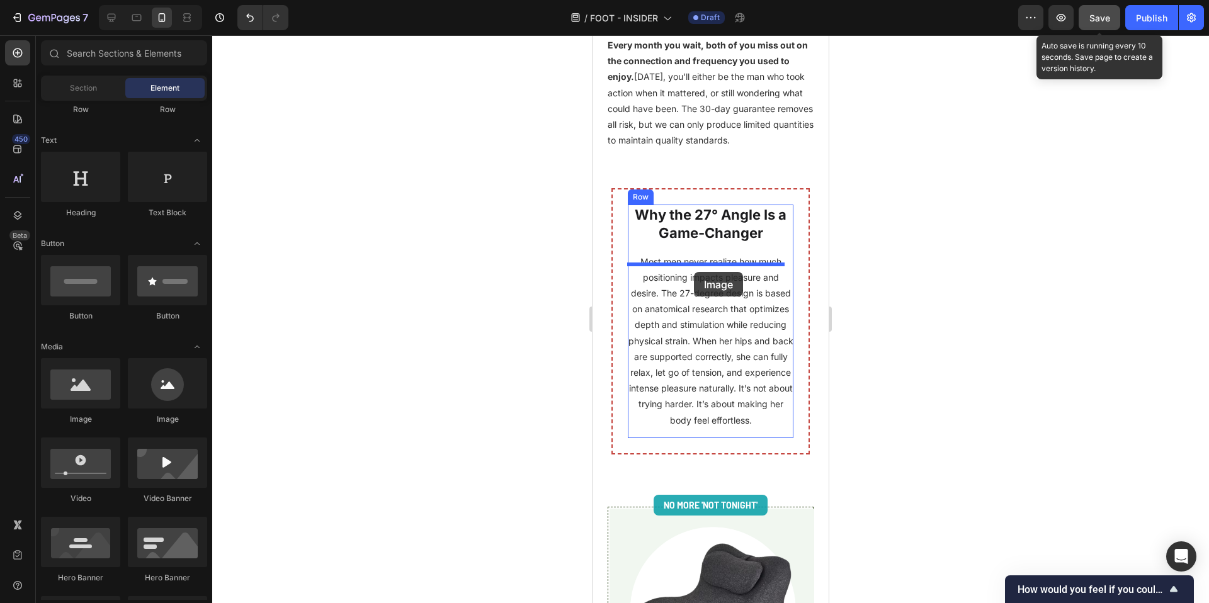
drag, startPoint x: 682, startPoint y: 423, endPoint x: 694, endPoint y: 272, distance: 151.6
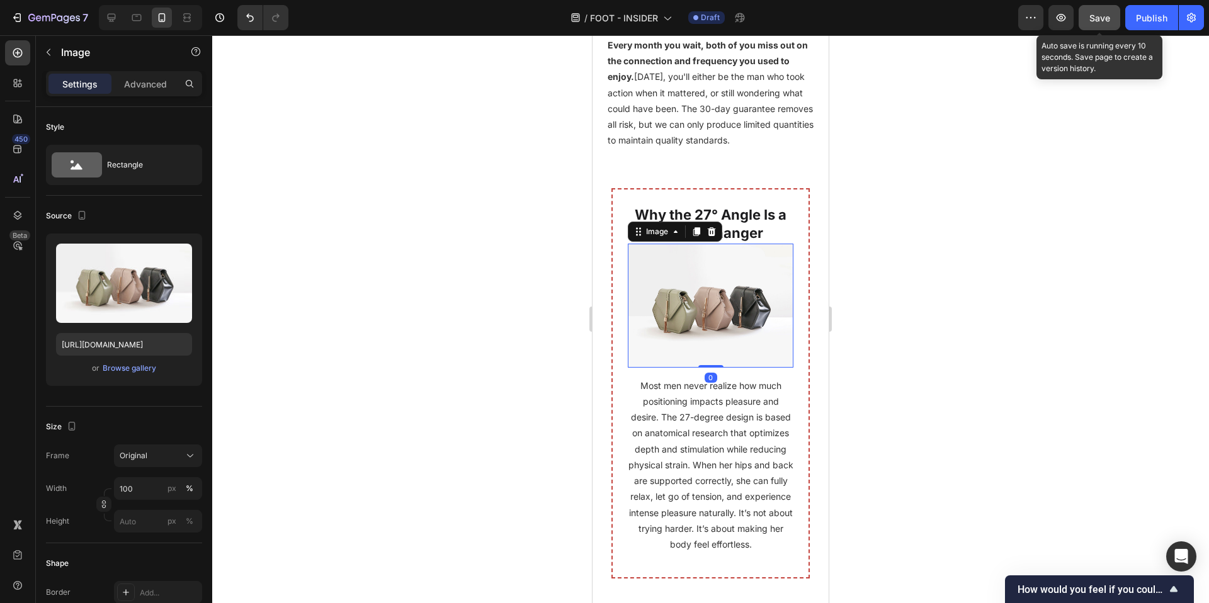
click at [1006, 394] on div at bounding box center [710, 319] width 997 height 568
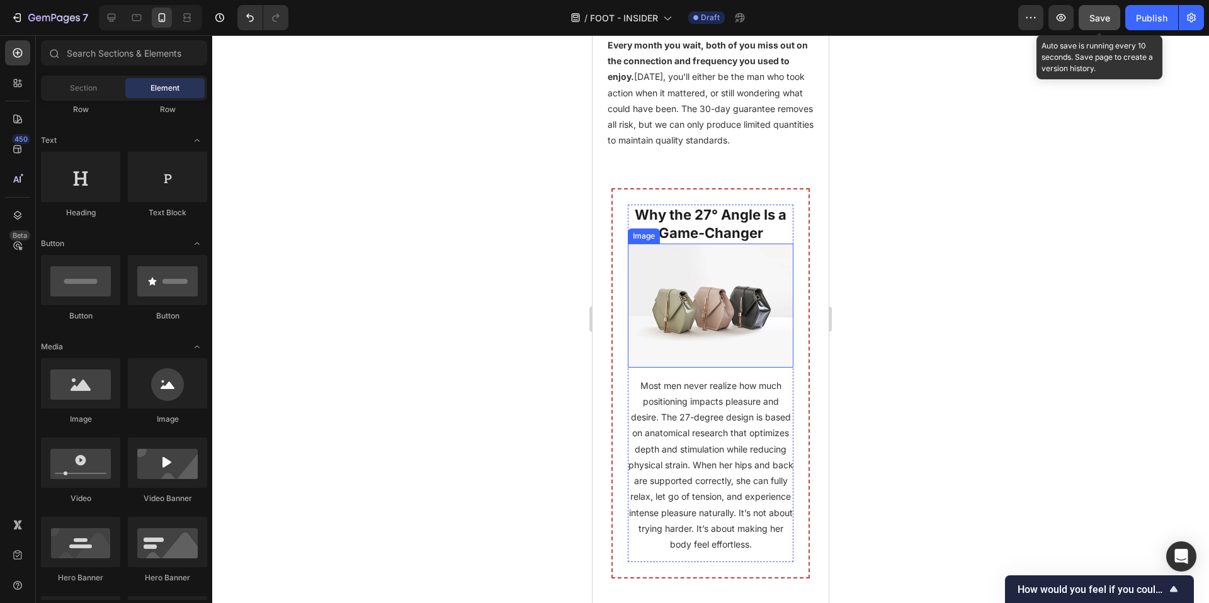
click at [717, 324] on img at bounding box center [711, 306] width 166 height 124
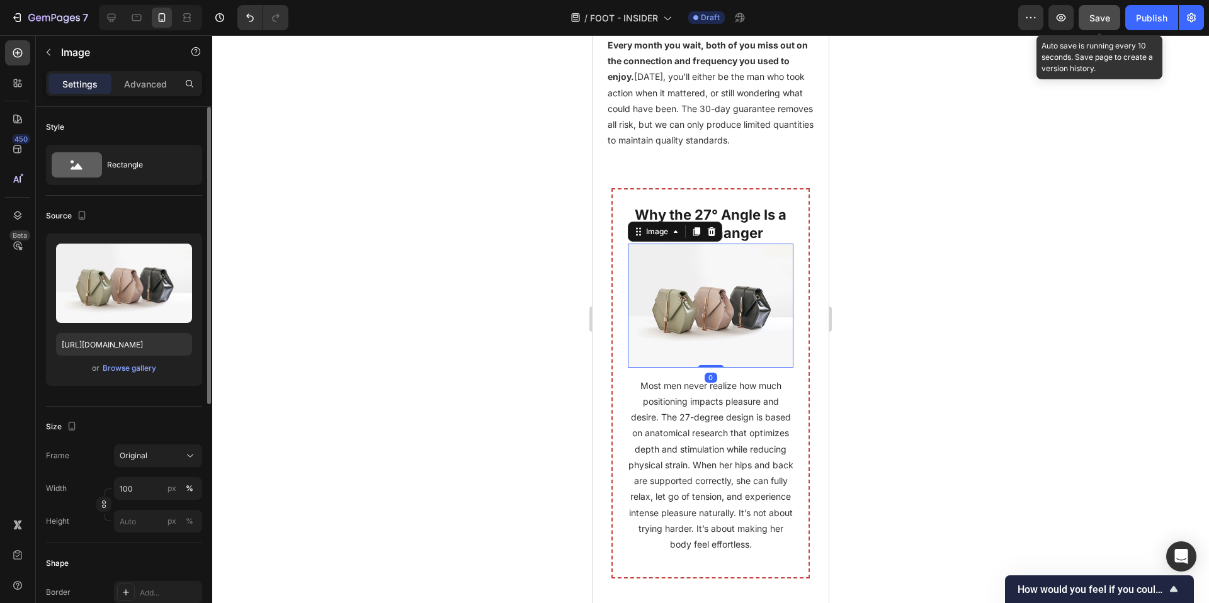
click at [132, 375] on div "or Browse gallery" at bounding box center [124, 368] width 136 height 15
click at [132, 372] on div "Browse gallery" at bounding box center [130, 368] width 54 height 11
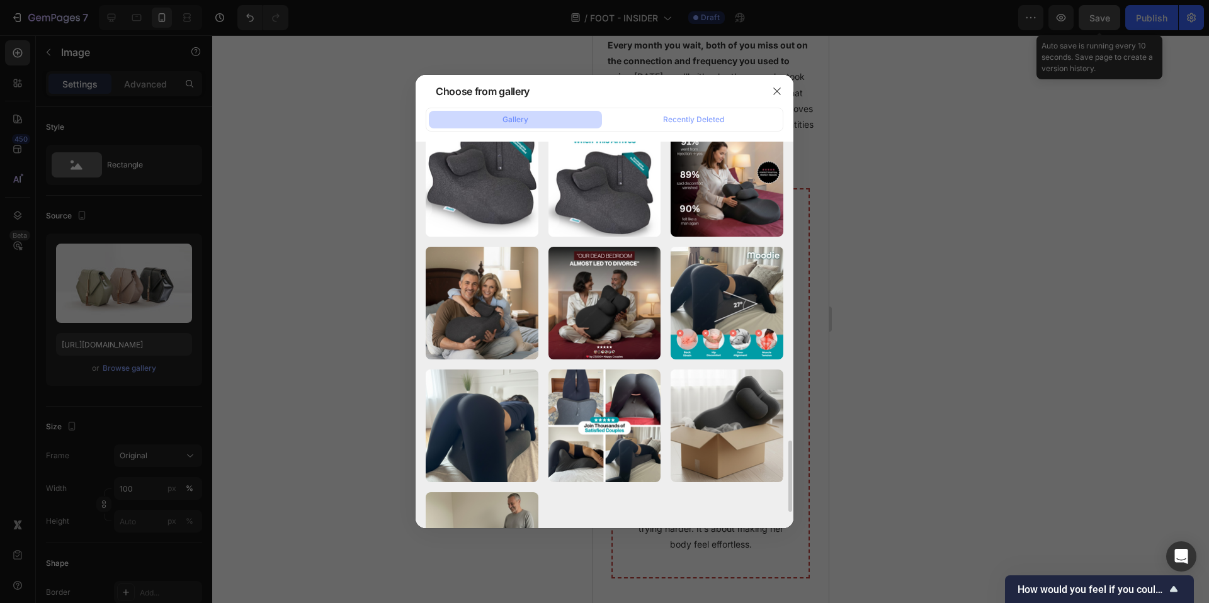
scroll to position [1707, 0]
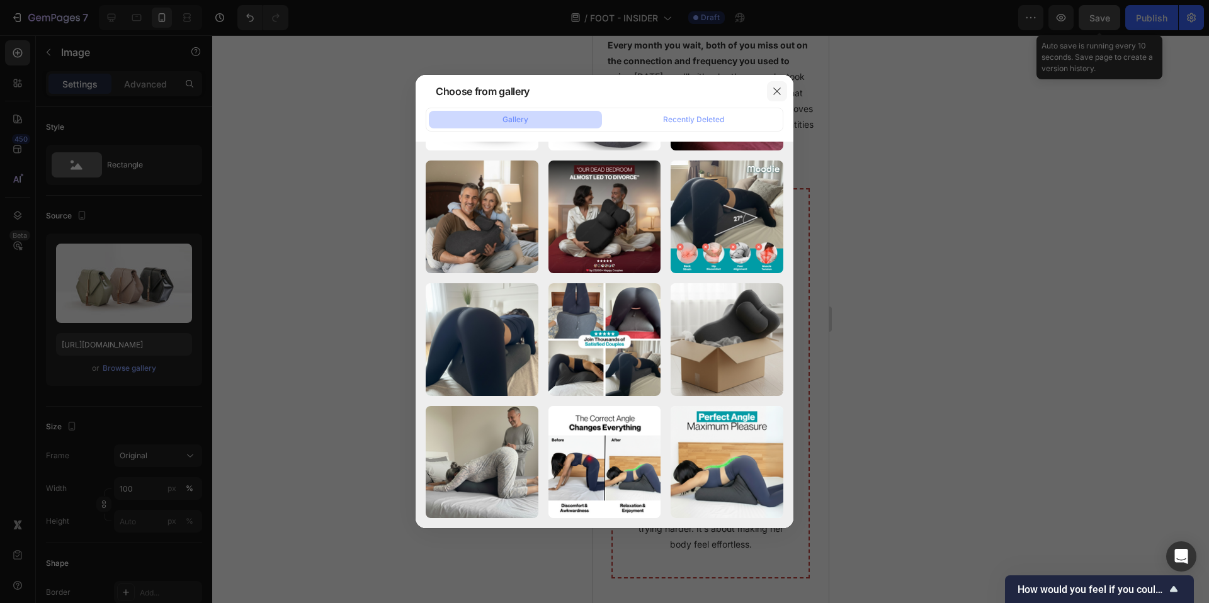
click at [778, 93] on icon "button" at bounding box center [777, 91] width 10 height 10
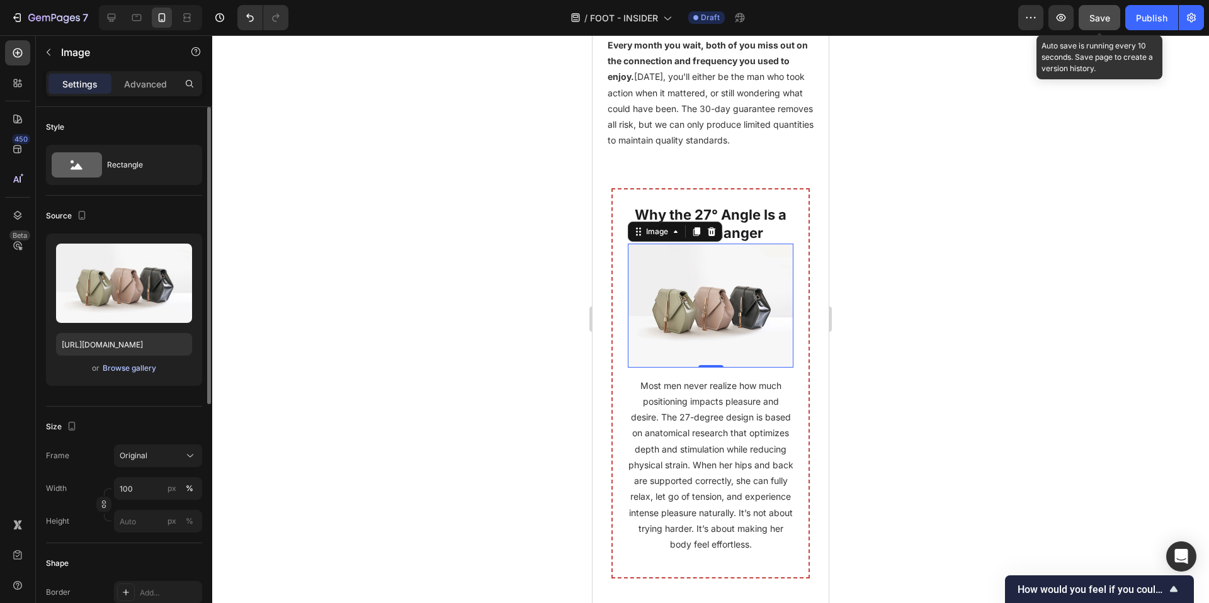
click at [135, 370] on div "Browse gallery" at bounding box center [130, 368] width 54 height 11
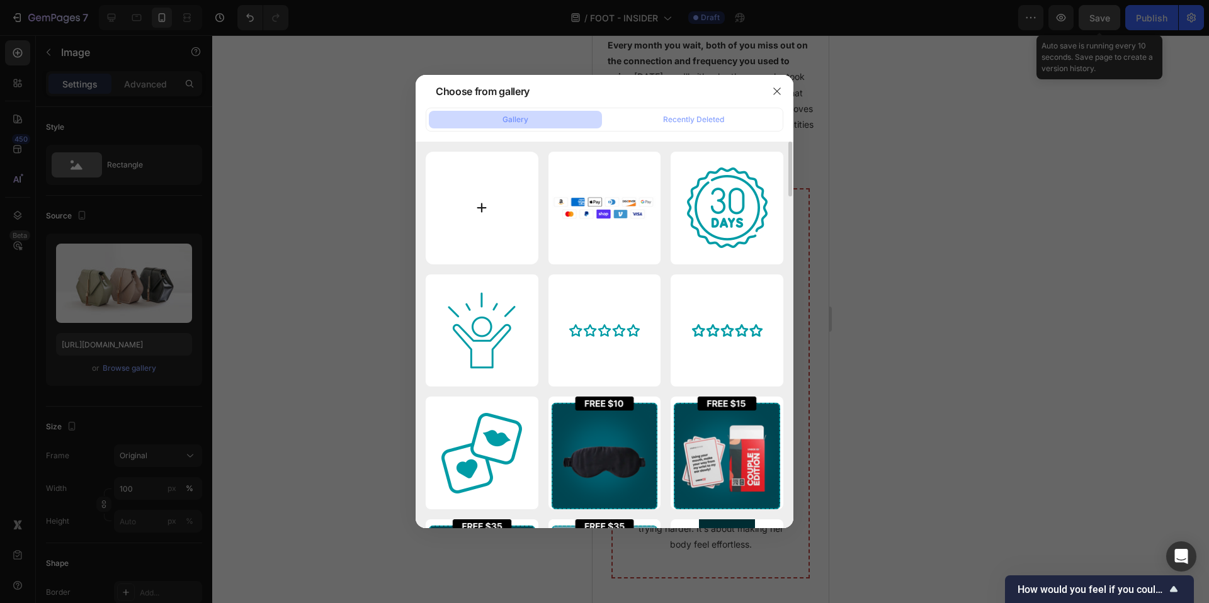
click at [481, 184] on input "file" at bounding box center [482, 208] width 113 height 113
type input "C:\fakepath\Image Ads (11).png"
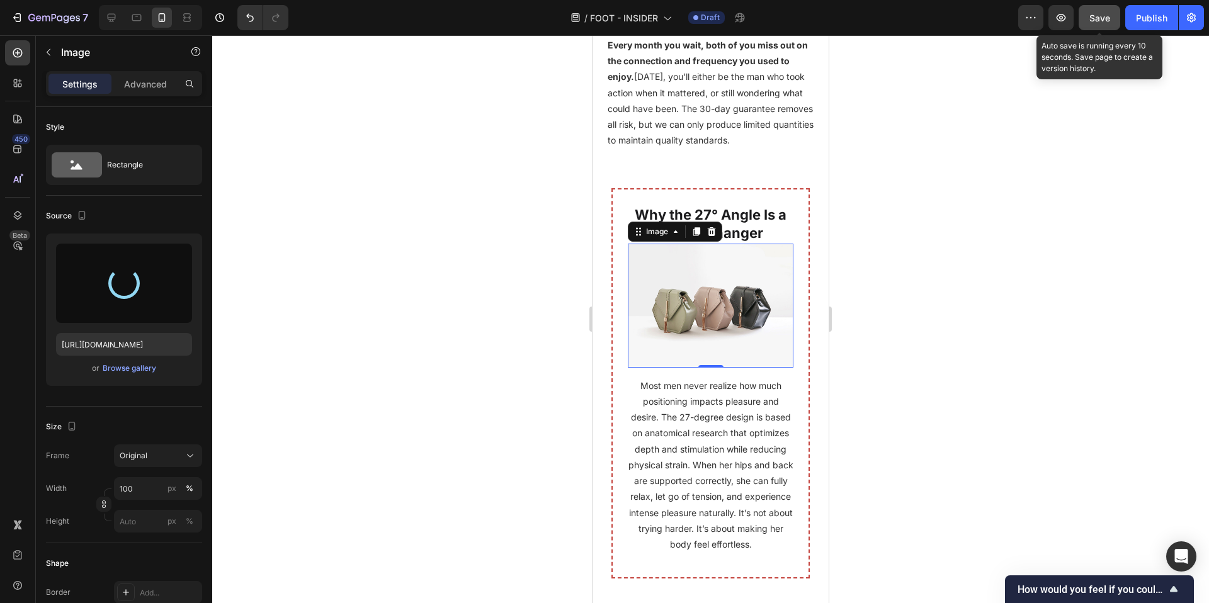
type input "https://cdn.shopify.com/s/files/1/0662/5512/6598/files/gempages_582085952994804…"
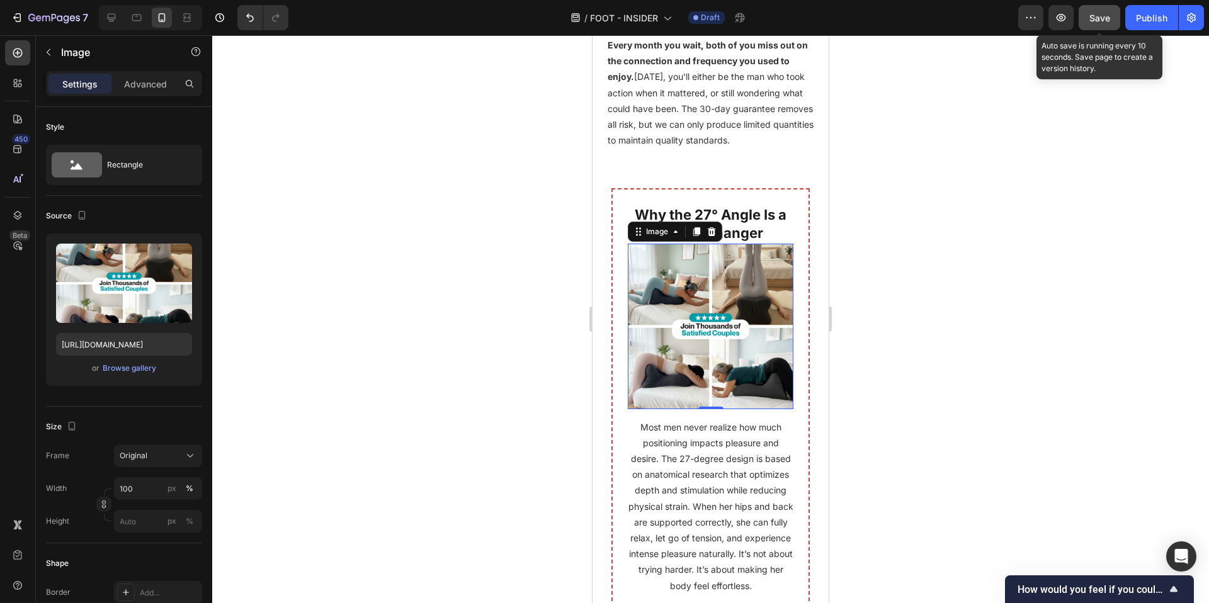
click at [941, 411] on div at bounding box center [710, 319] width 997 height 568
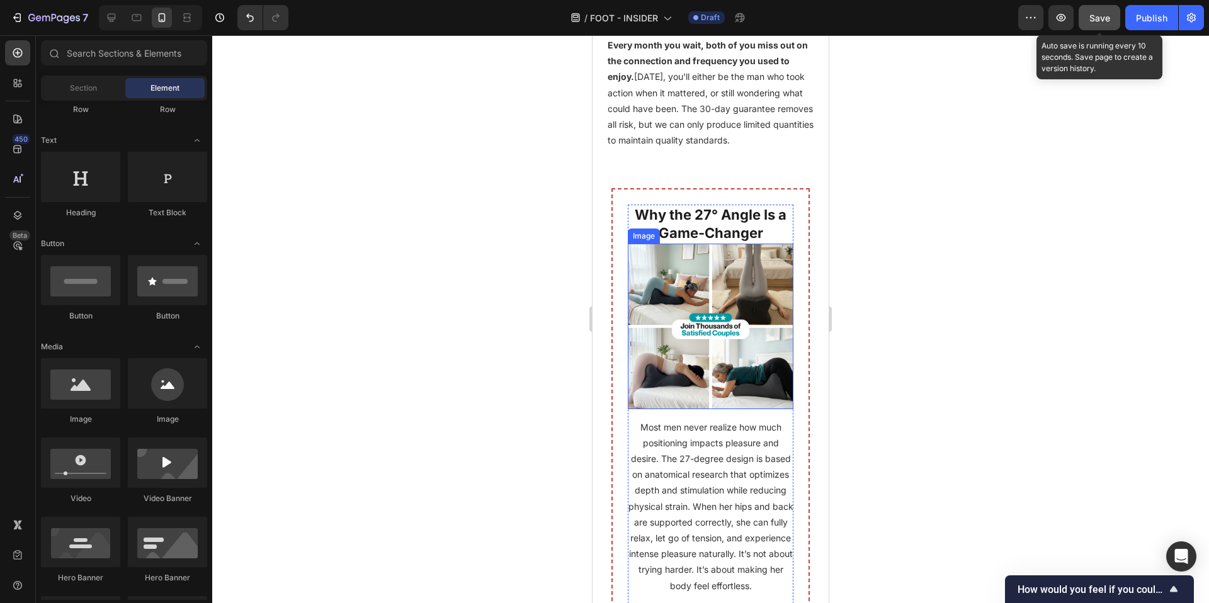
click at [739, 266] on img at bounding box center [711, 327] width 166 height 166
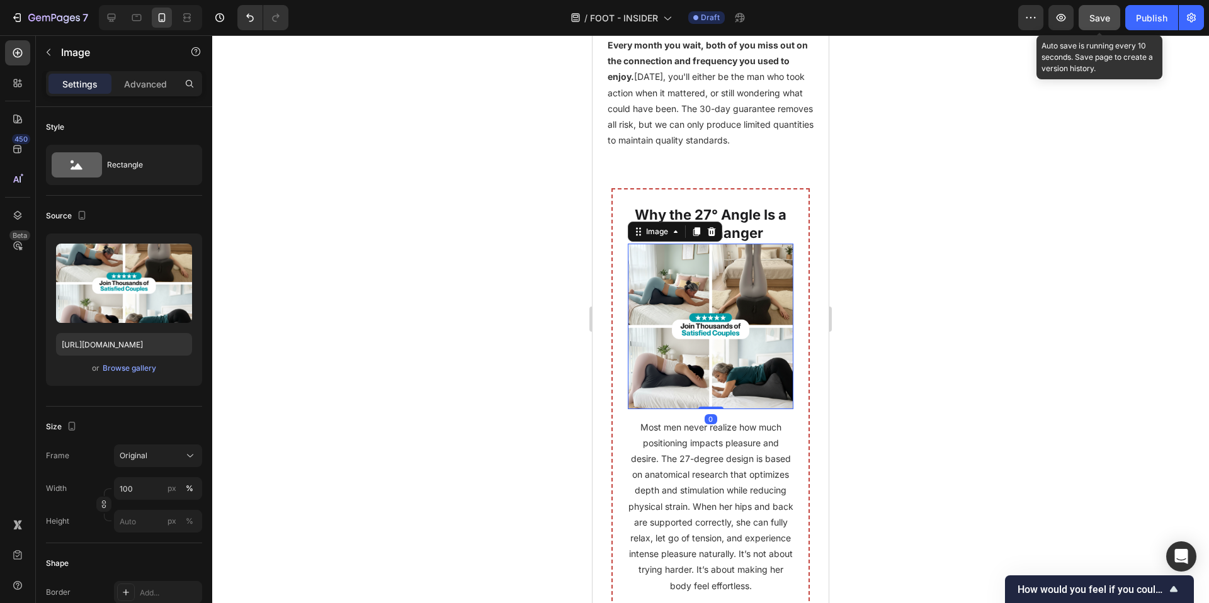
click at [151, 96] on div "Settings Advanced" at bounding box center [124, 83] width 156 height 25
click at [151, 91] on div "Advanced" at bounding box center [145, 84] width 63 height 20
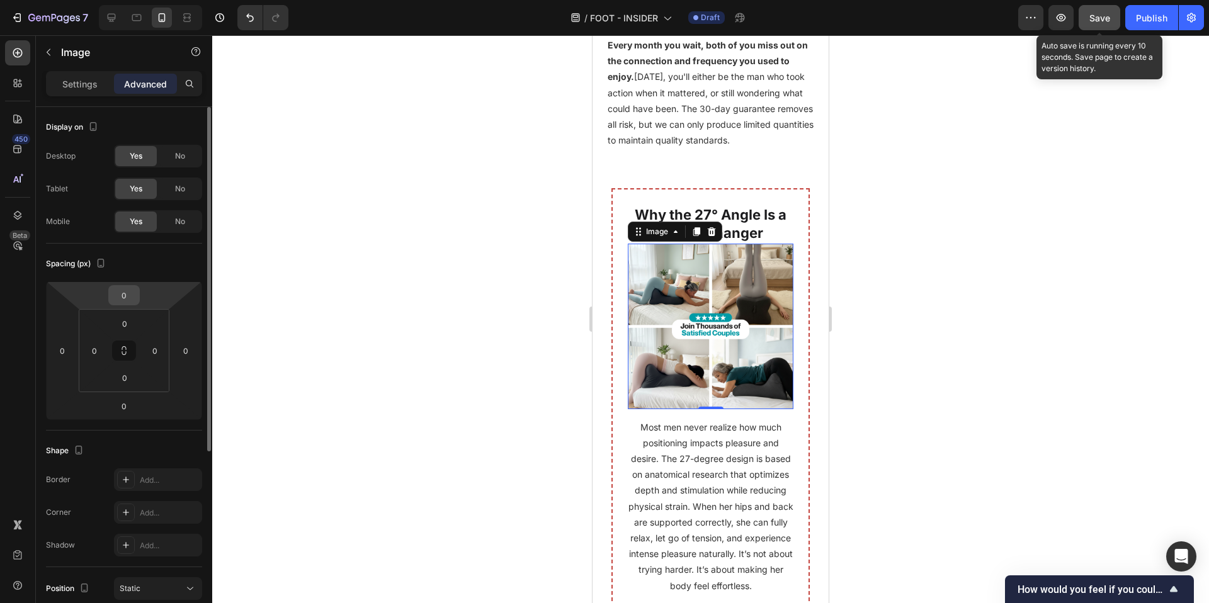
click at [131, 293] on input "0" at bounding box center [123, 295] width 25 height 19
type input "5"
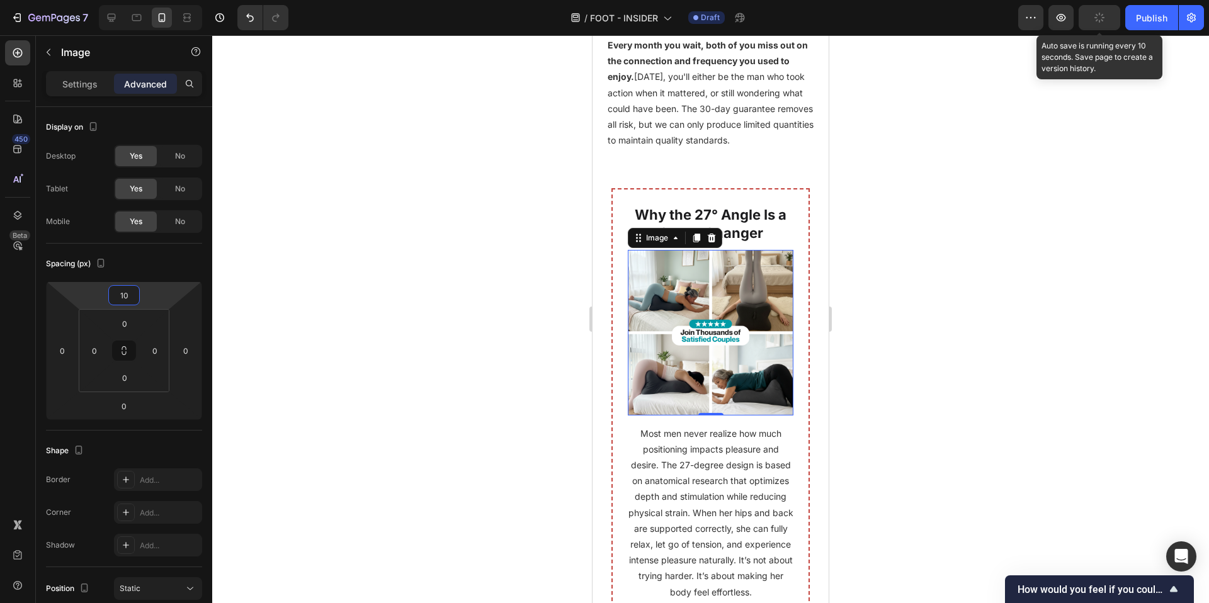
type input "10"
click at [342, 404] on div at bounding box center [710, 319] width 997 height 568
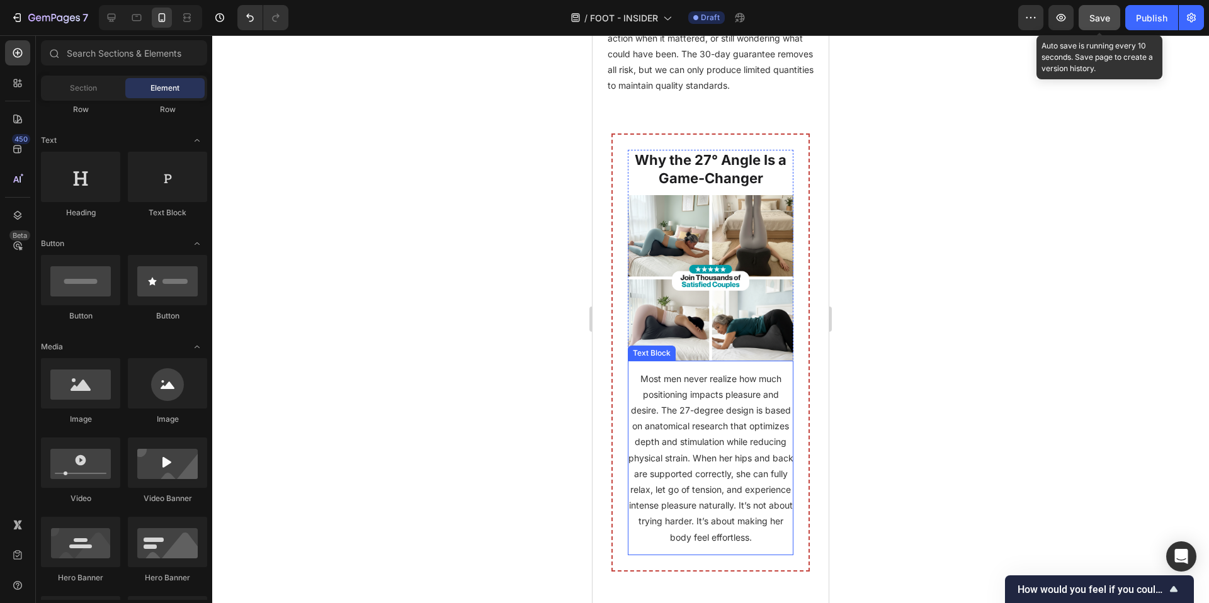
scroll to position [6473, 0]
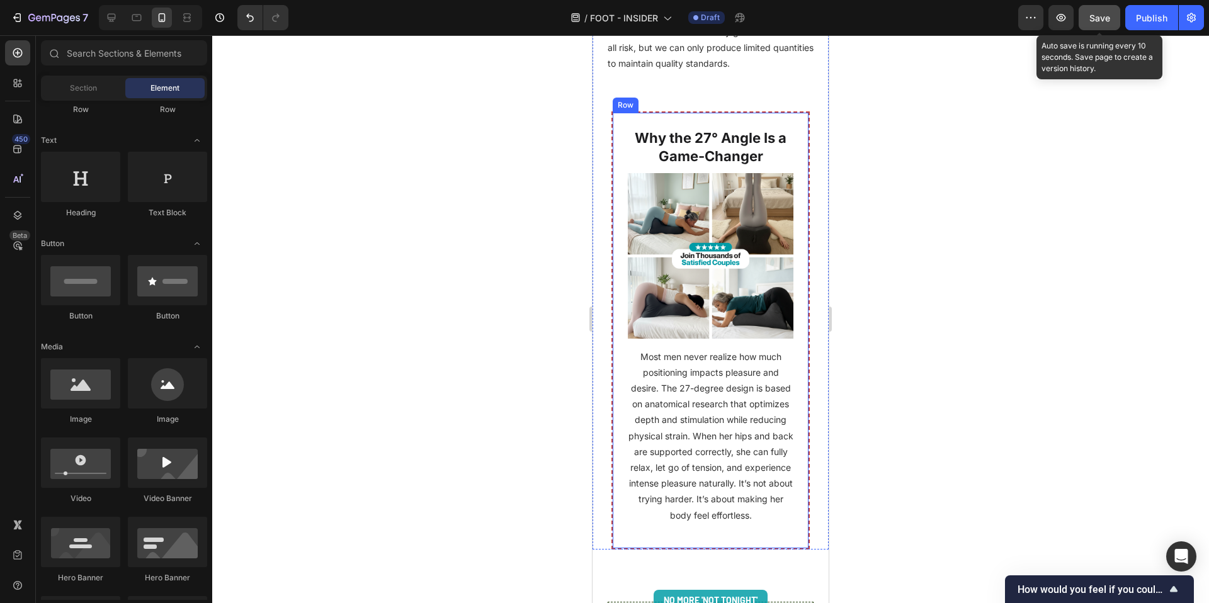
click at [801, 137] on div "Why the 27° Angle Is a Game-Changer Heading Image Most men never realize how mu…" at bounding box center [711, 330] width 198 height 438
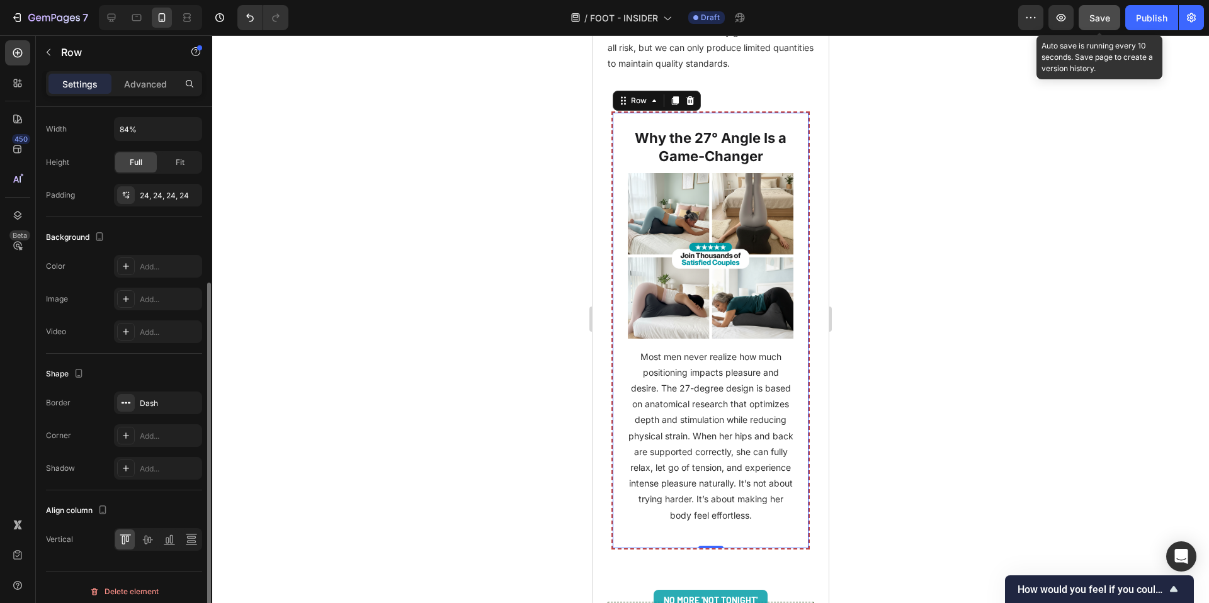
scroll to position [0, 0]
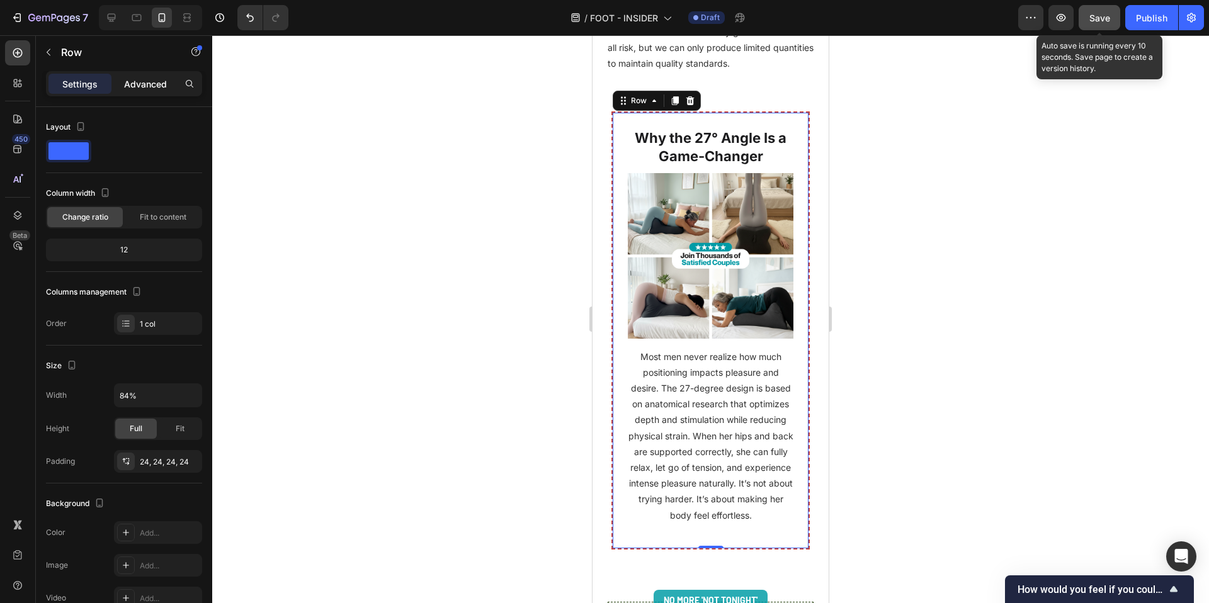
click at [142, 81] on p "Advanced" at bounding box center [145, 83] width 43 height 13
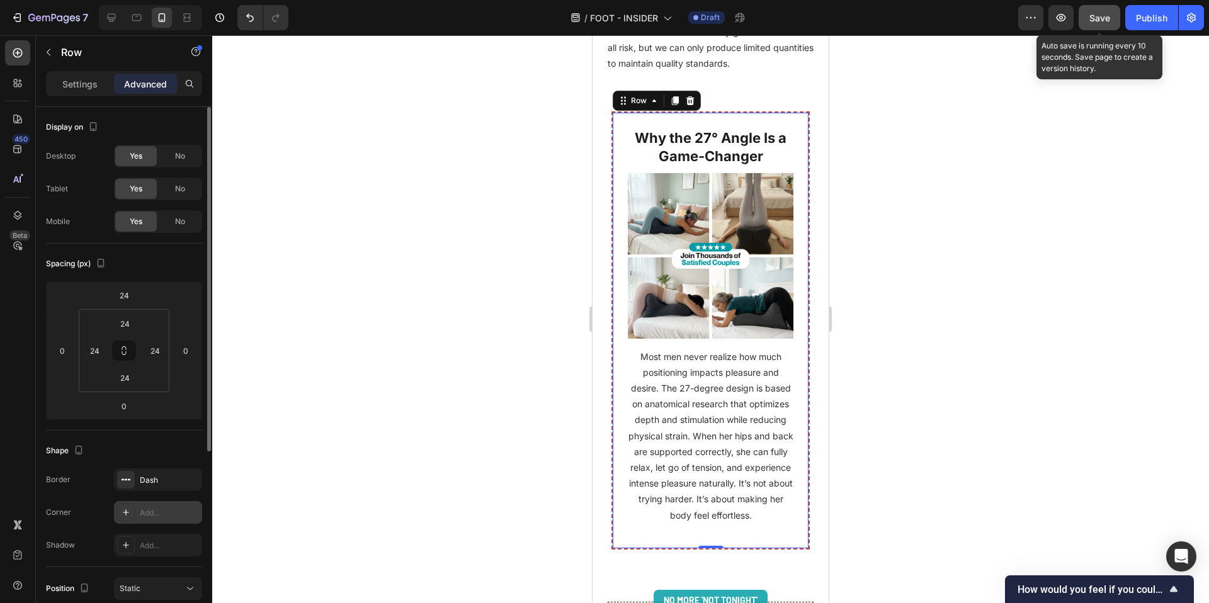
scroll to position [289, 0]
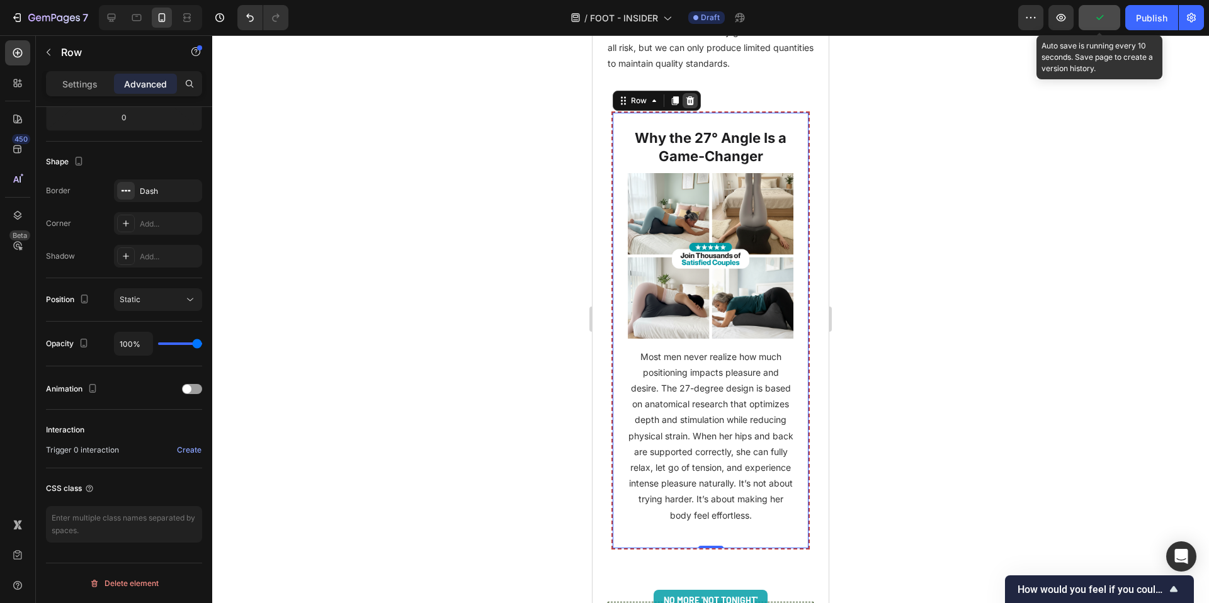
click at [691, 105] on icon at bounding box center [690, 100] width 8 height 9
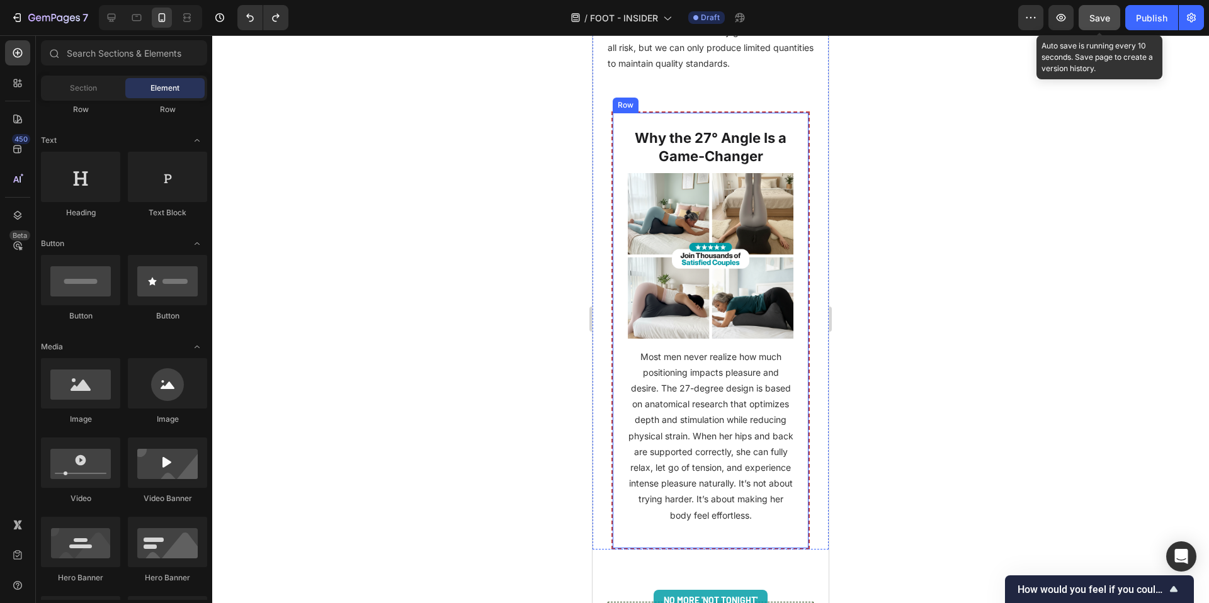
click at [768, 134] on div "Why the 27° Angle Is a Game-Changer Heading Image Most men never realize how mu…" at bounding box center [711, 330] width 198 height 438
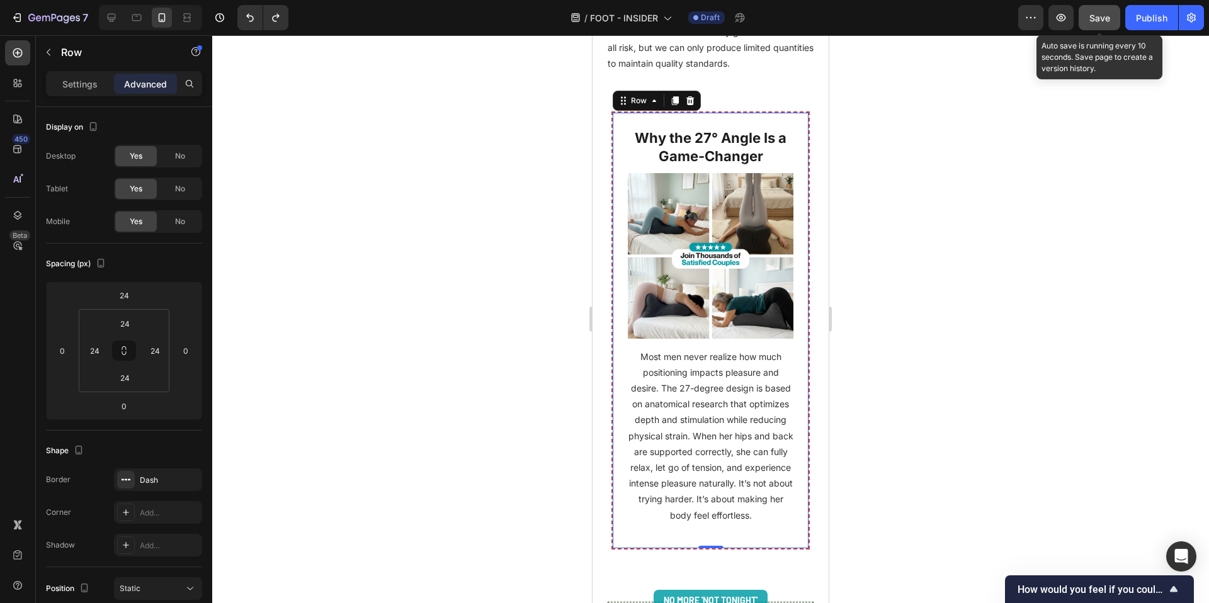
click at [768, 134] on div "Why the 27° Angle Is a Game-Changer Heading Image Most men never realize how mu…" at bounding box center [711, 330] width 198 height 438
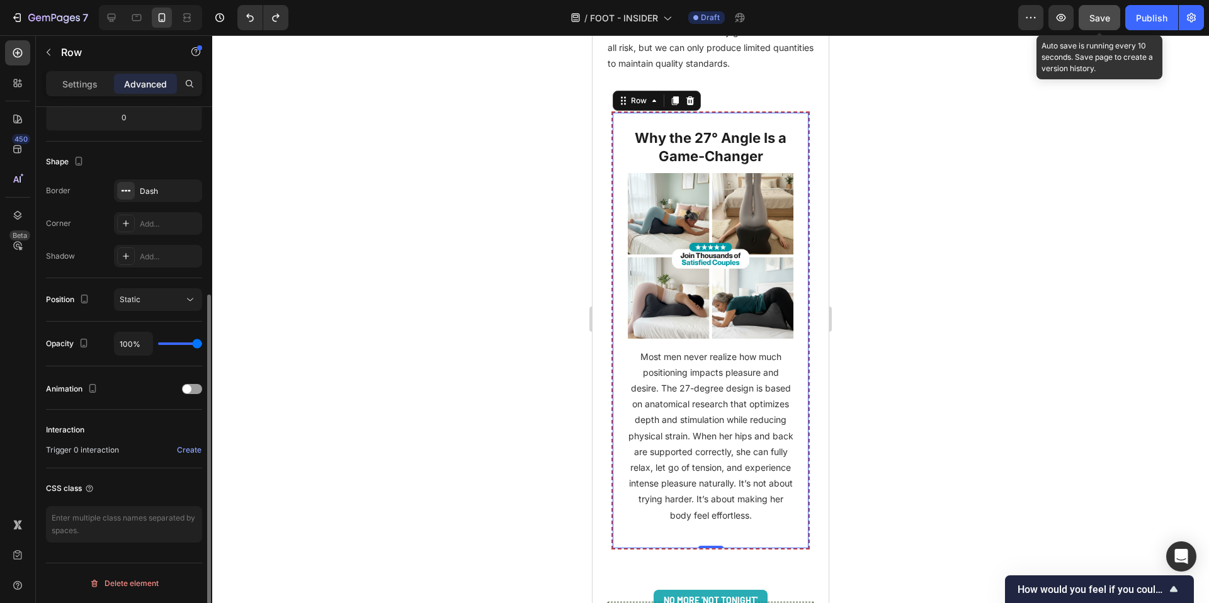
scroll to position [0, 0]
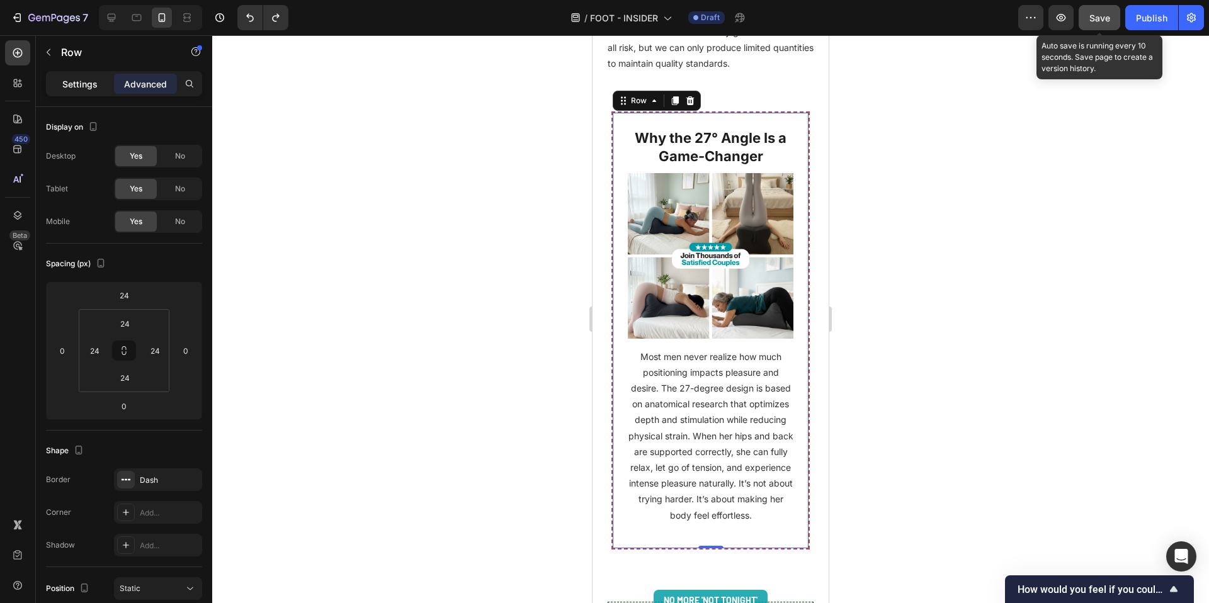
click at [79, 88] on p "Settings" at bounding box center [79, 83] width 35 height 13
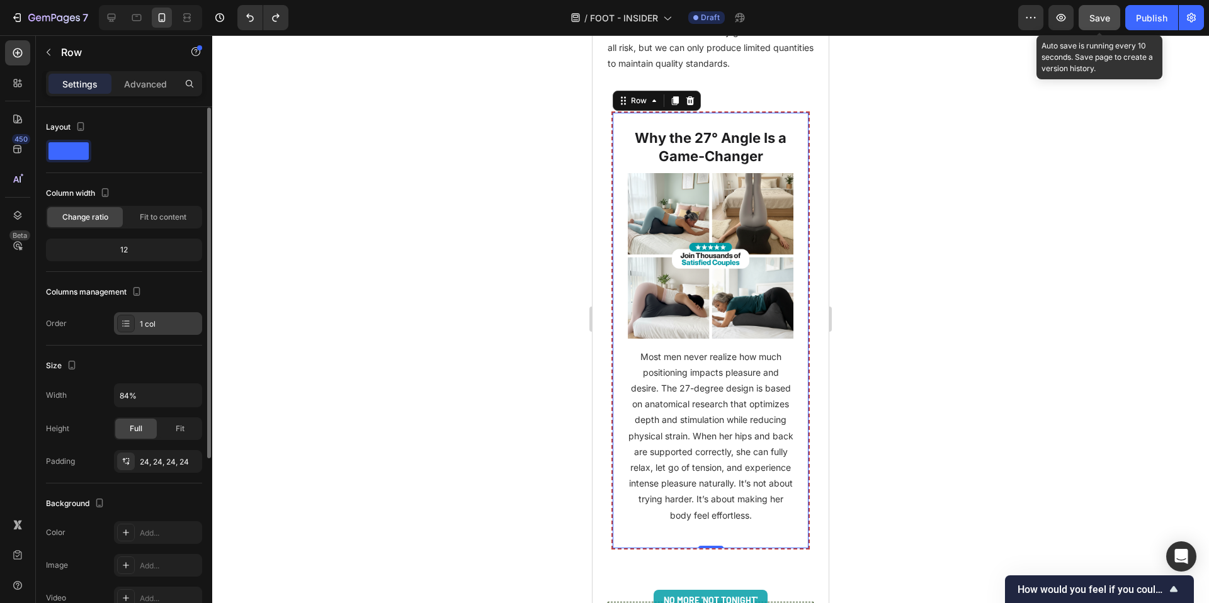
scroll to position [1, 0]
click at [78, 142] on span at bounding box center [68, 151] width 40 height 18
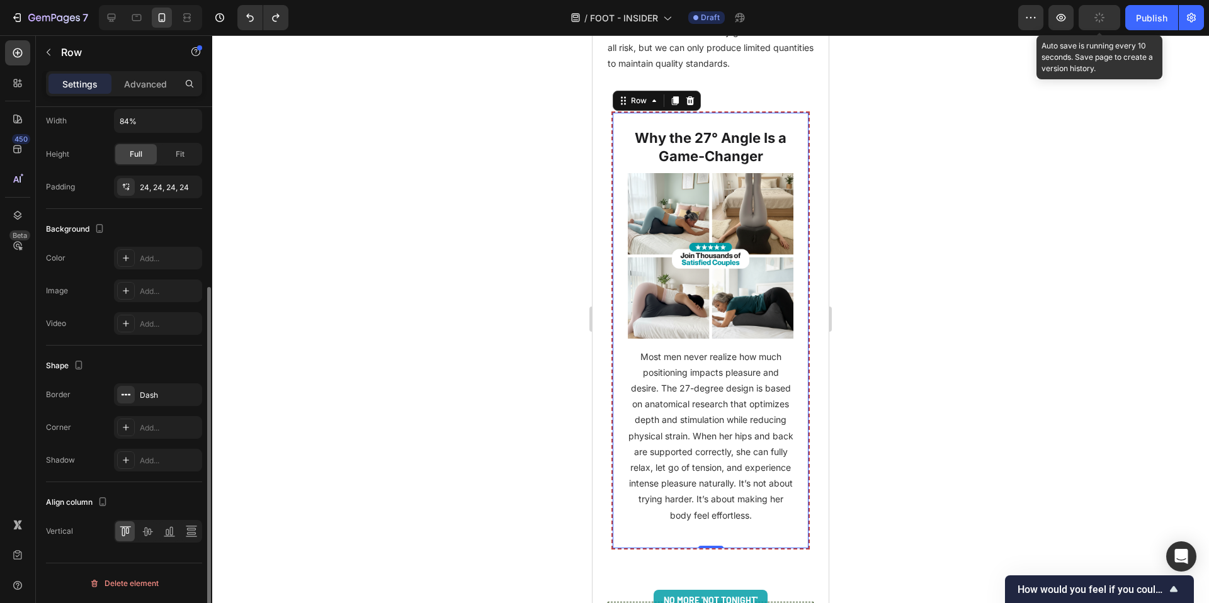
scroll to position [274, 0]
click at [154, 262] on div "Add..." at bounding box center [169, 259] width 59 height 11
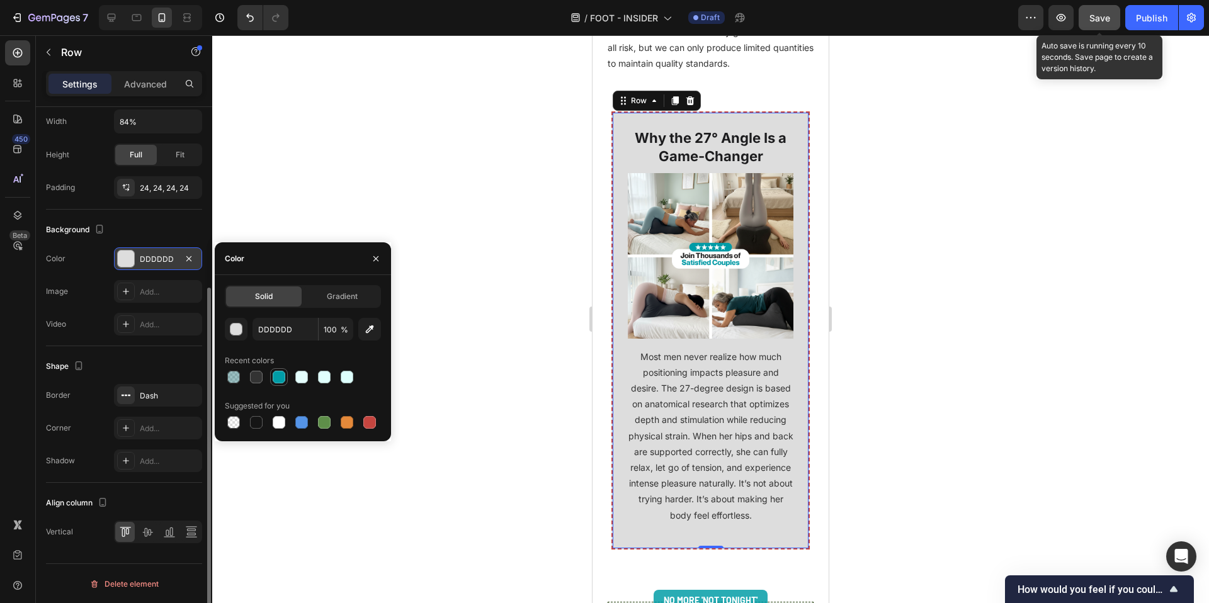
click at [278, 378] on div at bounding box center [279, 377] width 13 height 13
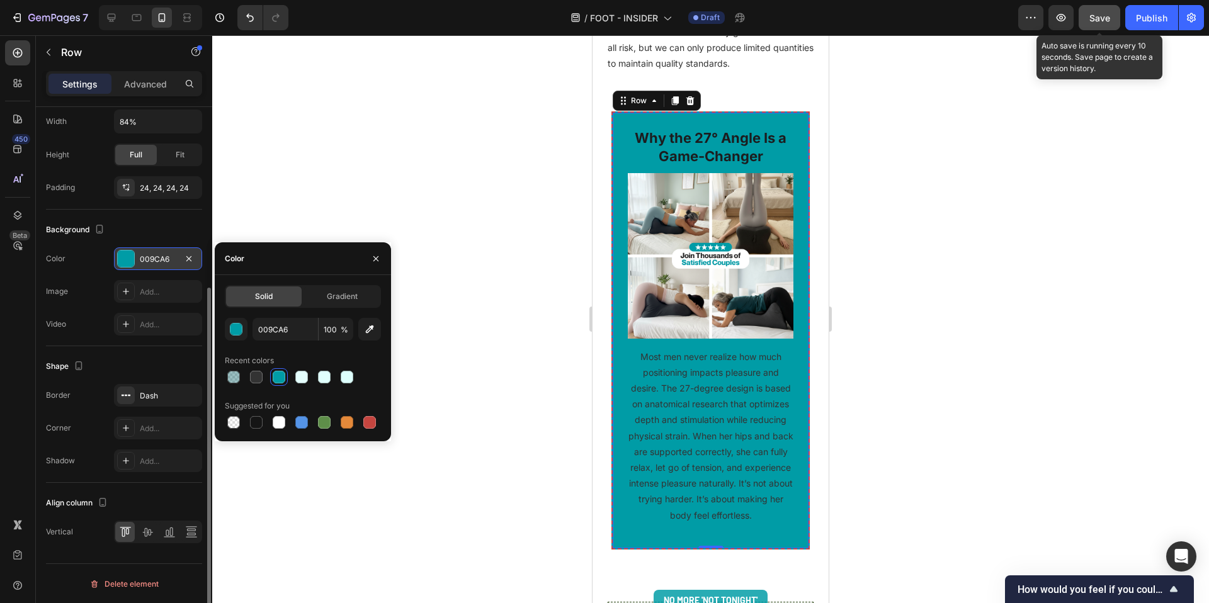
type input "DDDDDD"
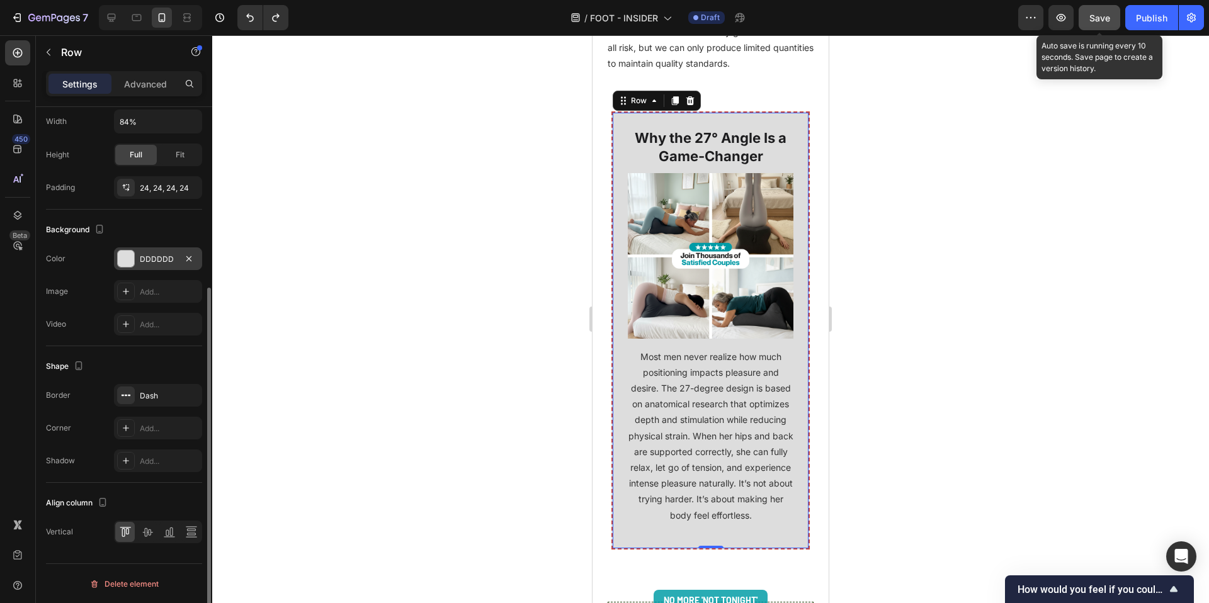
click at [316, 191] on div at bounding box center [710, 319] width 997 height 568
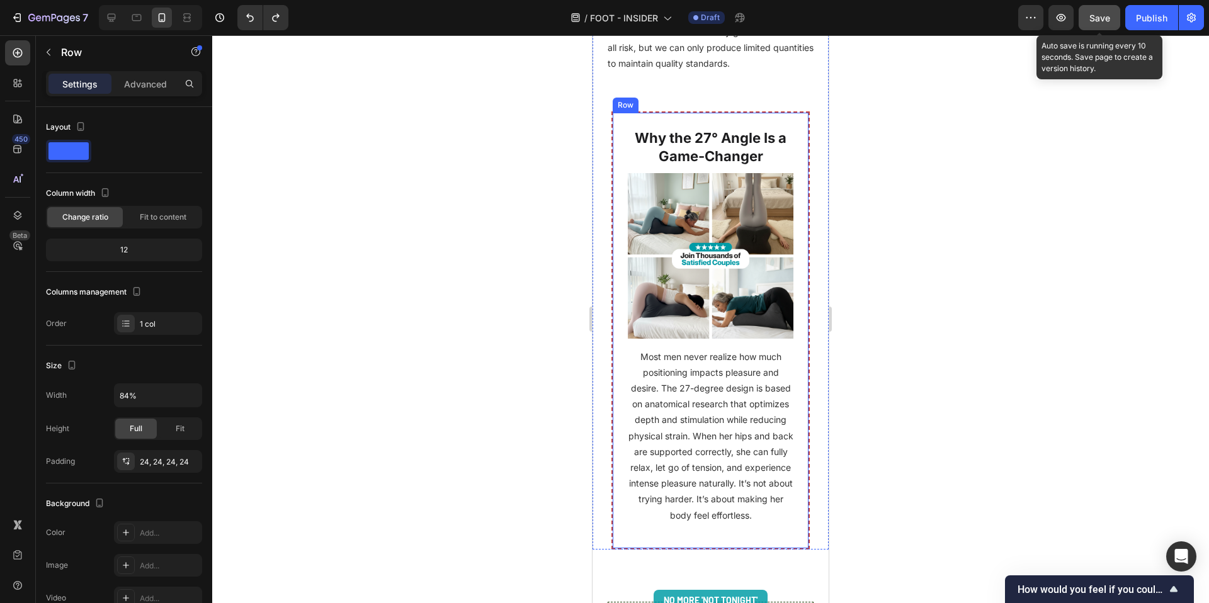
click at [620, 137] on div "Why the 27° Angle Is a Game-Changer Heading Image Most men never realize how mu…" at bounding box center [711, 330] width 198 height 438
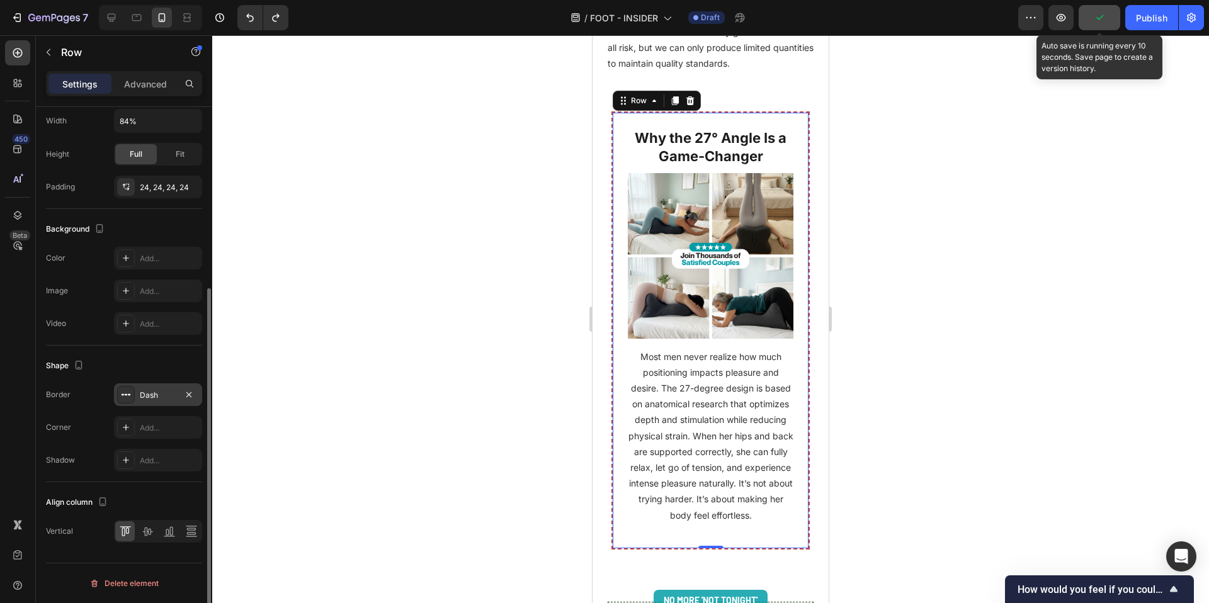
click at [144, 385] on div "Dash" at bounding box center [158, 395] width 88 height 23
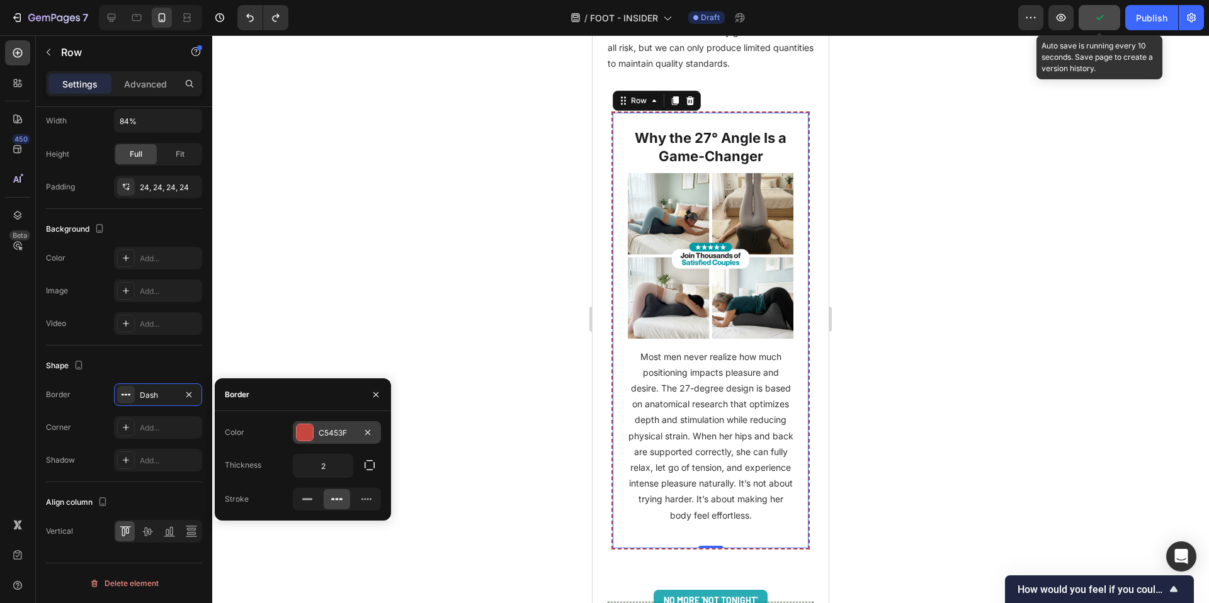
click at [336, 428] on div "C5453F" at bounding box center [337, 433] width 37 height 11
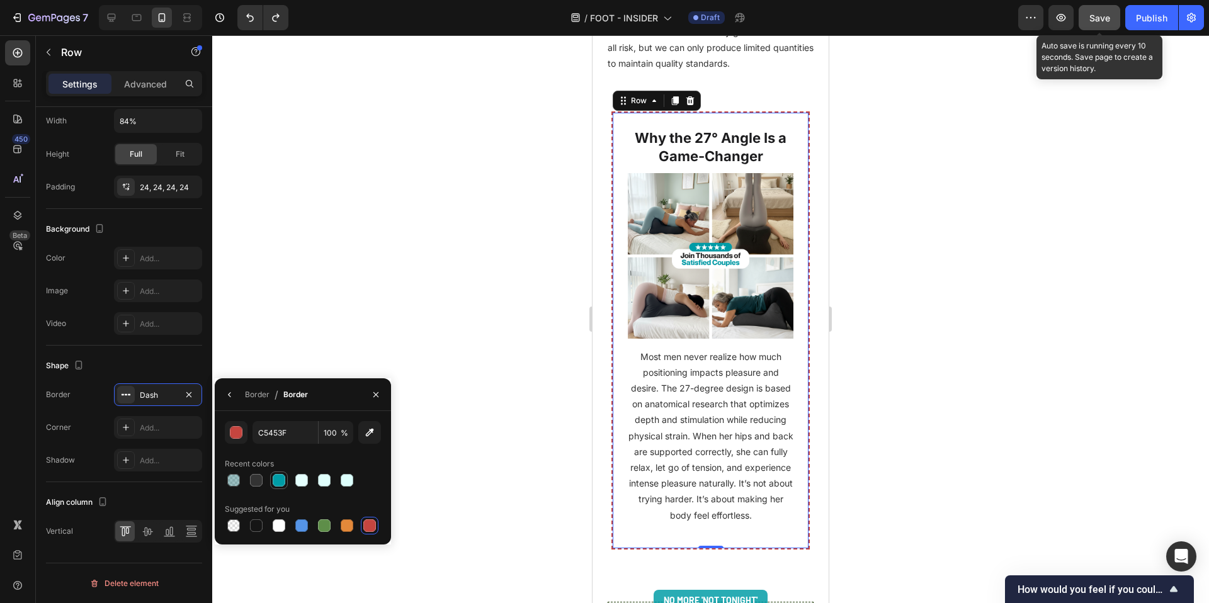
click at [273, 485] on div at bounding box center [279, 480] width 13 height 13
type input "009CA6"
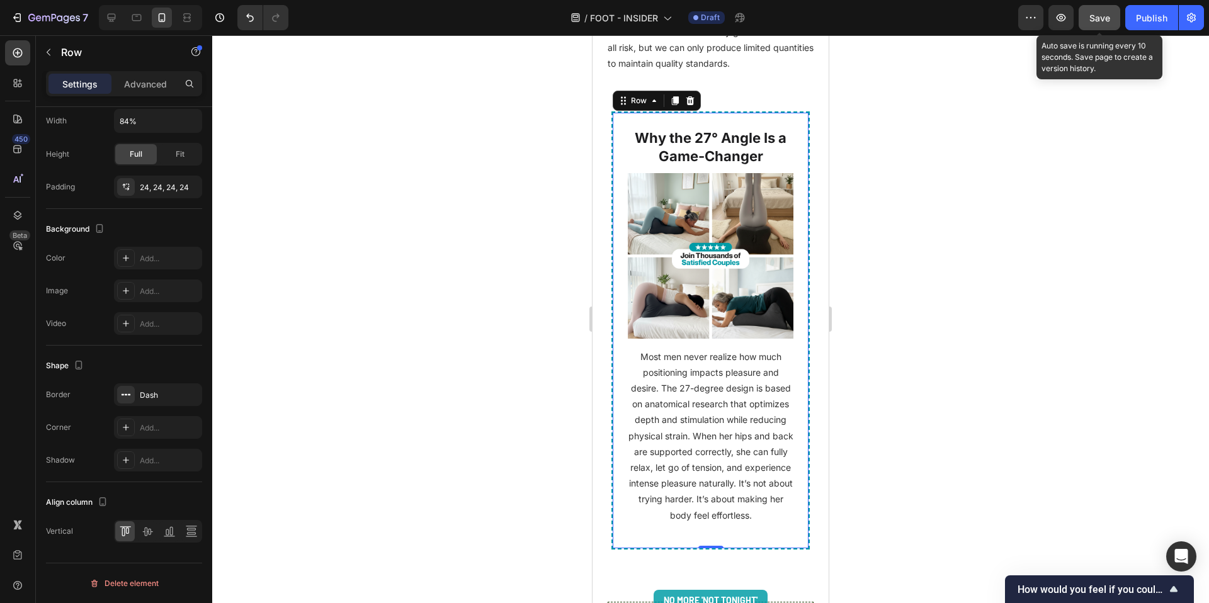
click at [381, 304] on div at bounding box center [710, 319] width 997 height 568
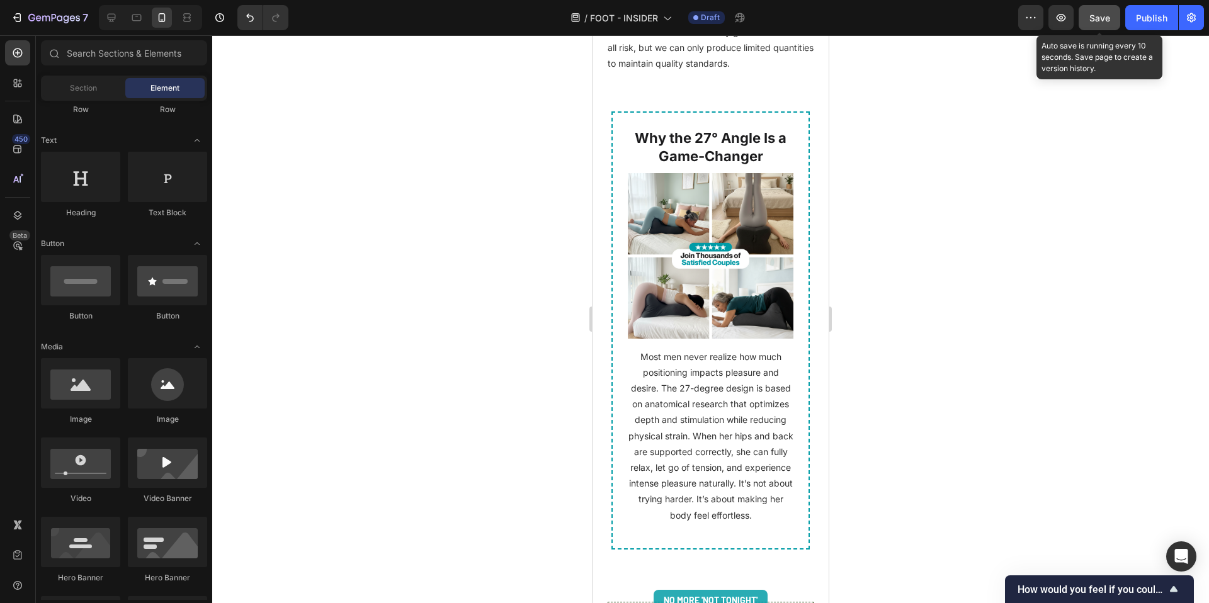
click at [458, 363] on div at bounding box center [710, 319] width 997 height 568
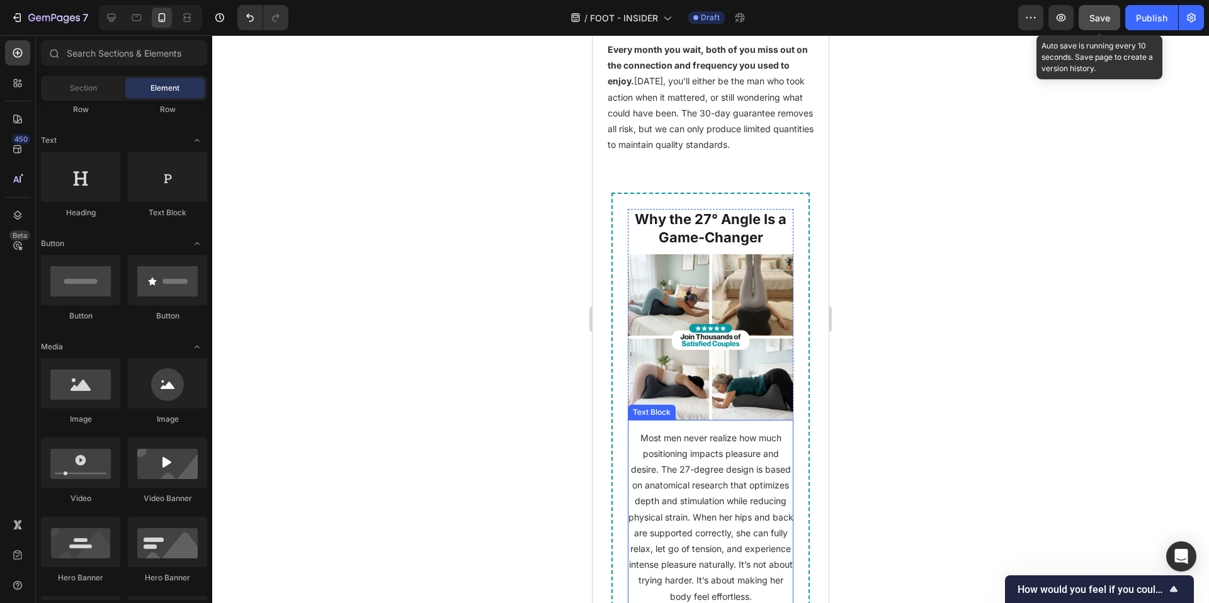
scroll to position [6395, 0]
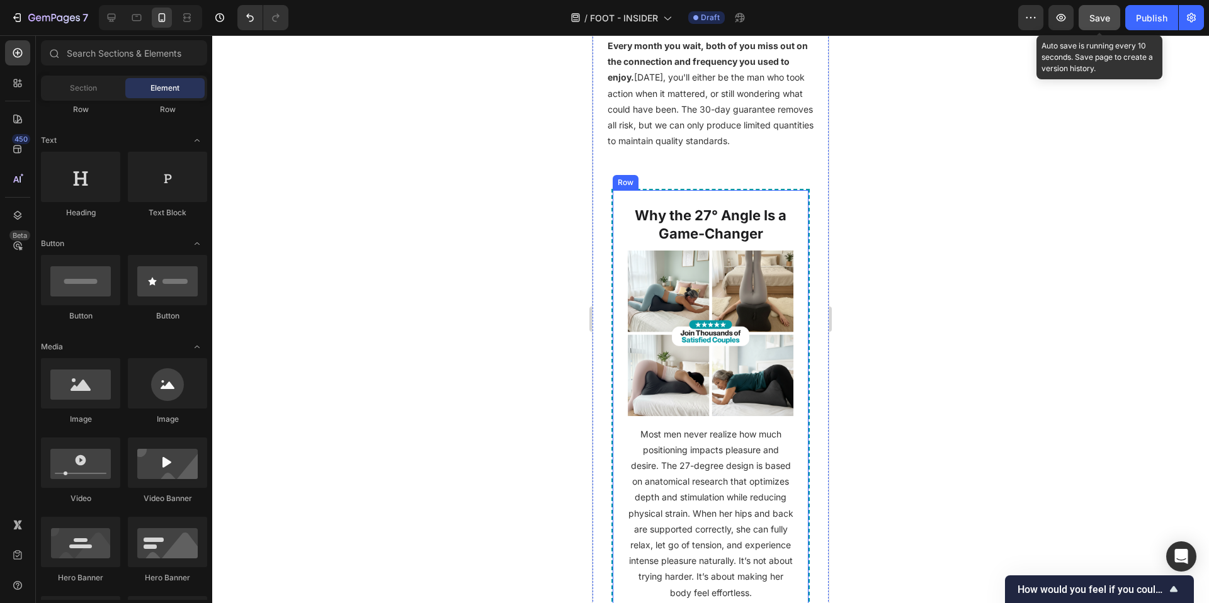
click at [751, 213] on div "Why the 27° Angle Is a Game-Changer Heading Image Most men never realize how mu…" at bounding box center [711, 408] width 198 height 438
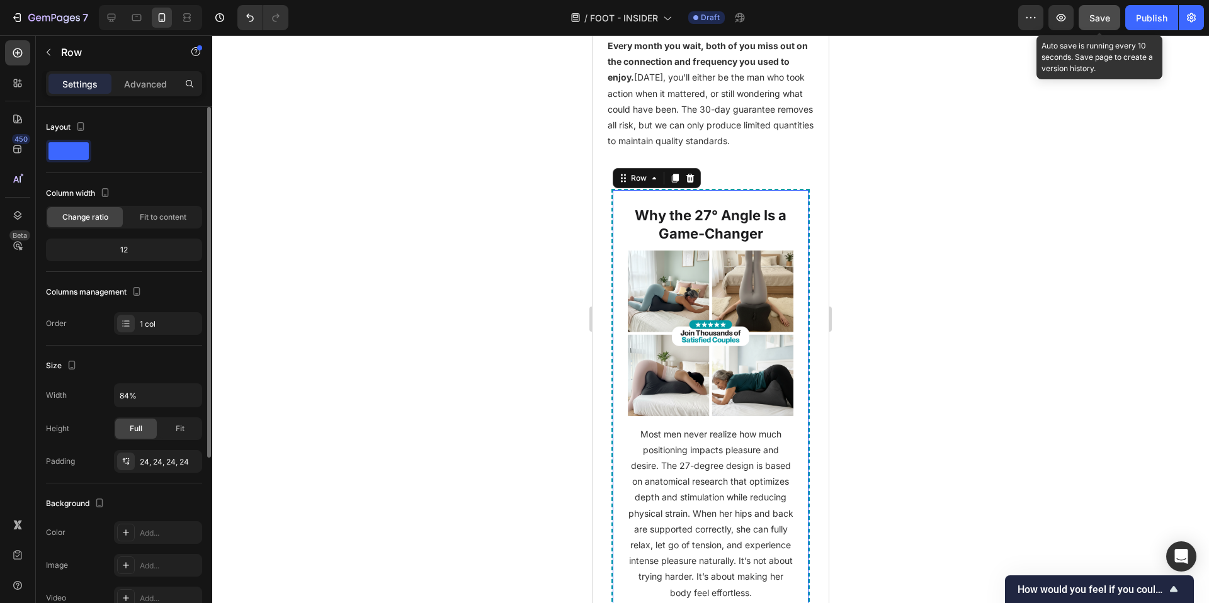
scroll to position [275, 0]
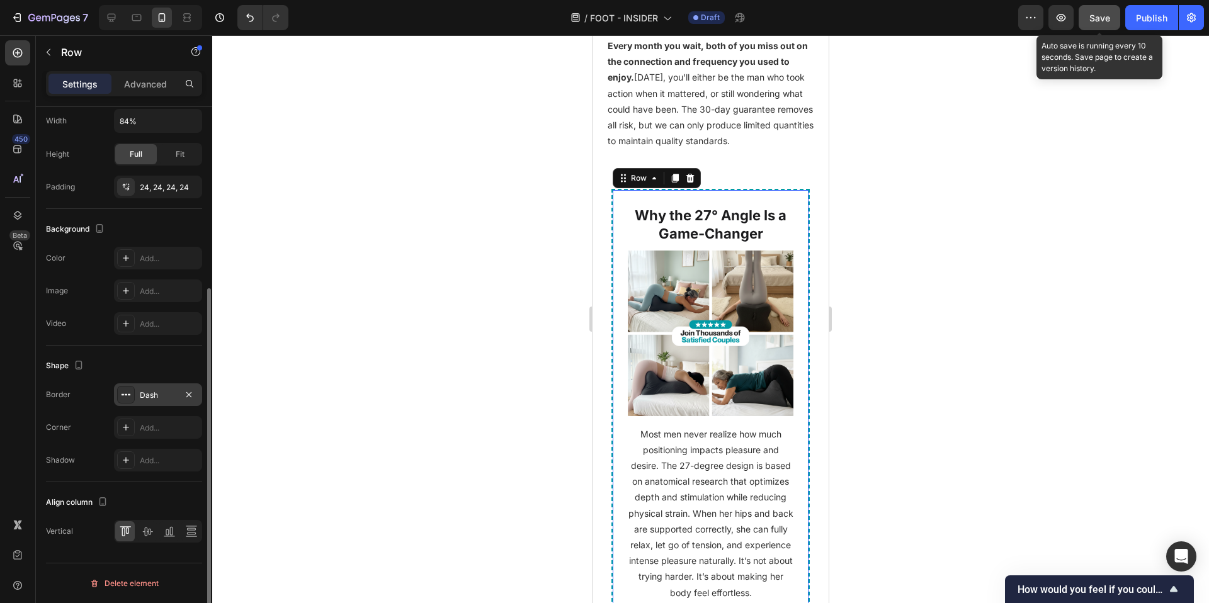
click at [152, 394] on div "Dash" at bounding box center [158, 395] width 37 height 11
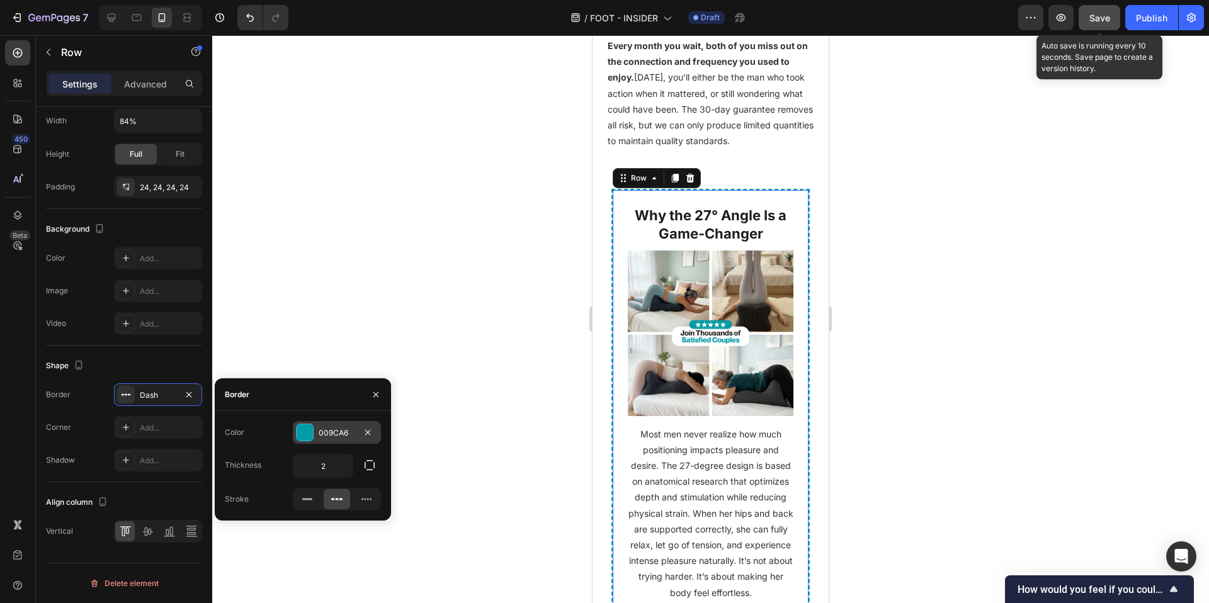
click at [328, 434] on div "009CA6" at bounding box center [337, 433] width 37 height 11
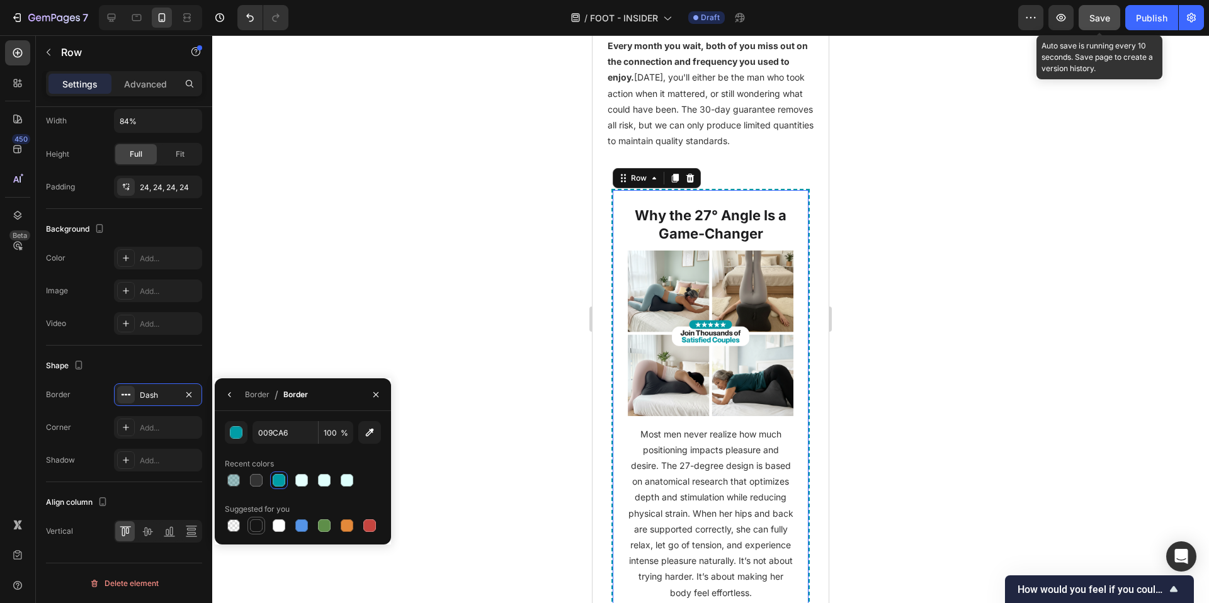
click at [256, 529] on div at bounding box center [256, 526] width 13 height 13
type input "151515"
click at [395, 290] on div at bounding box center [710, 319] width 997 height 568
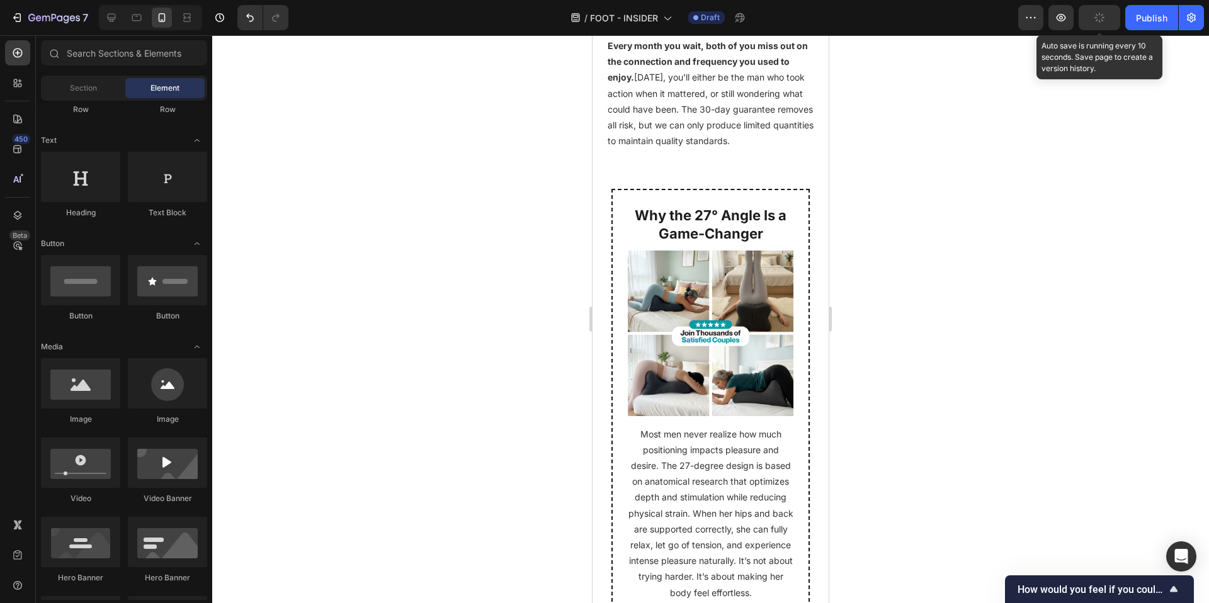
click at [430, 353] on div at bounding box center [710, 319] width 997 height 568
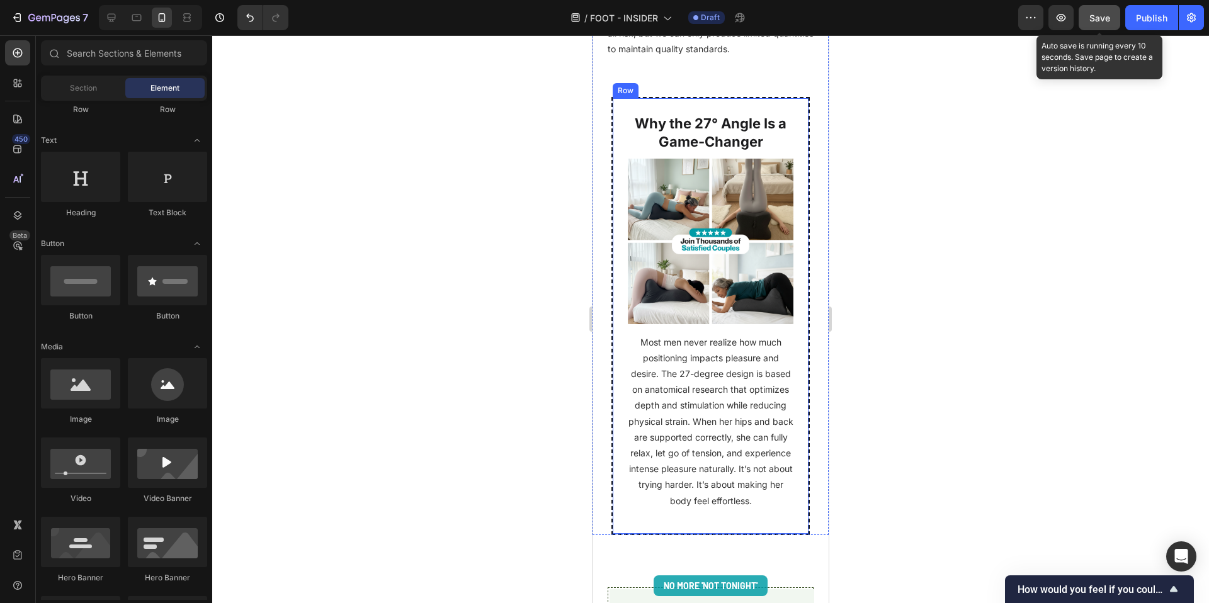
click at [622, 176] on div "Why the 27° Angle Is a Game-Changer Heading Image Most men never realize how mu…" at bounding box center [711, 316] width 198 height 438
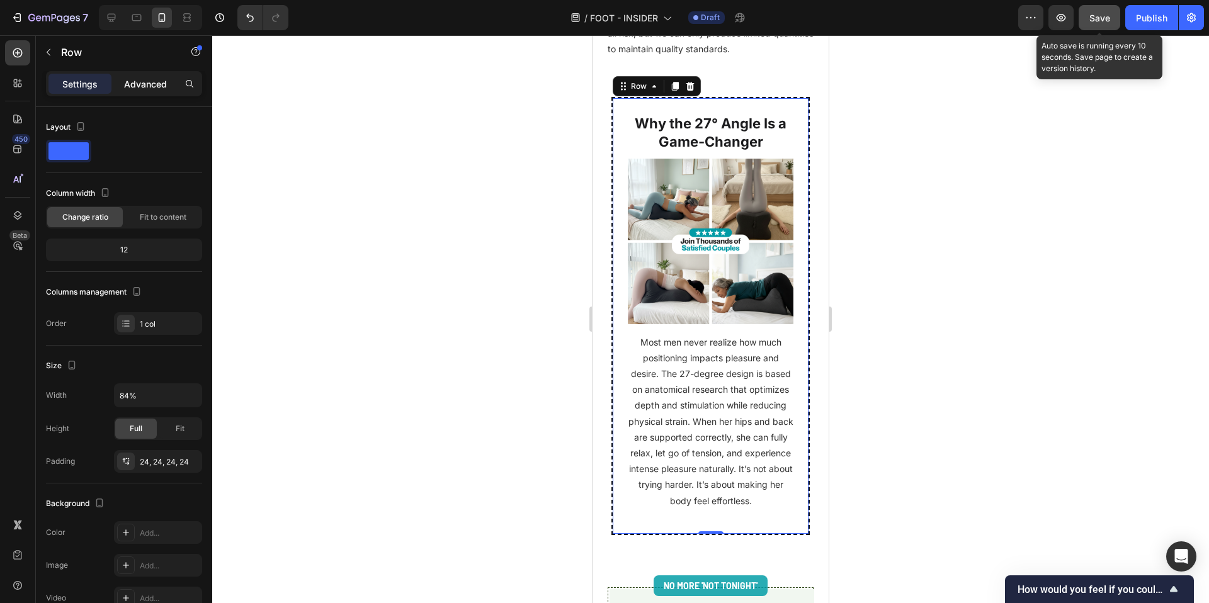
click at [152, 84] on p "Advanced" at bounding box center [145, 83] width 43 height 13
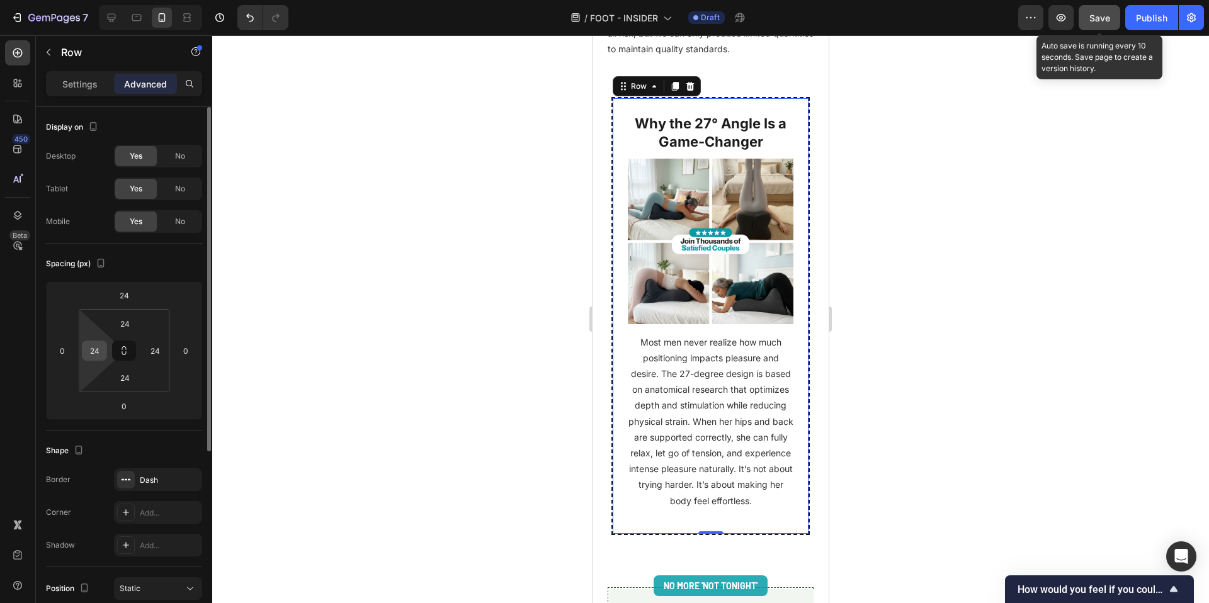
click at [98, 356] on input "24" at bounding box center [94, 350] width 19 height 19
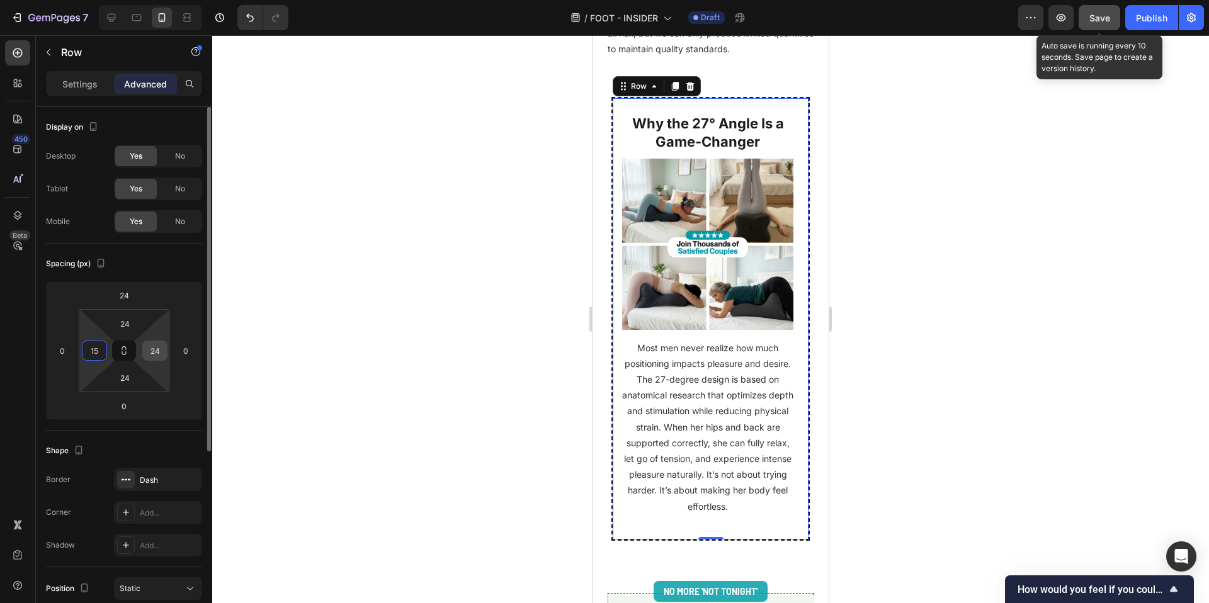
type input "15"
click at [154, 354] on input "24" at bounding box center [154, 350] width 19 height 19
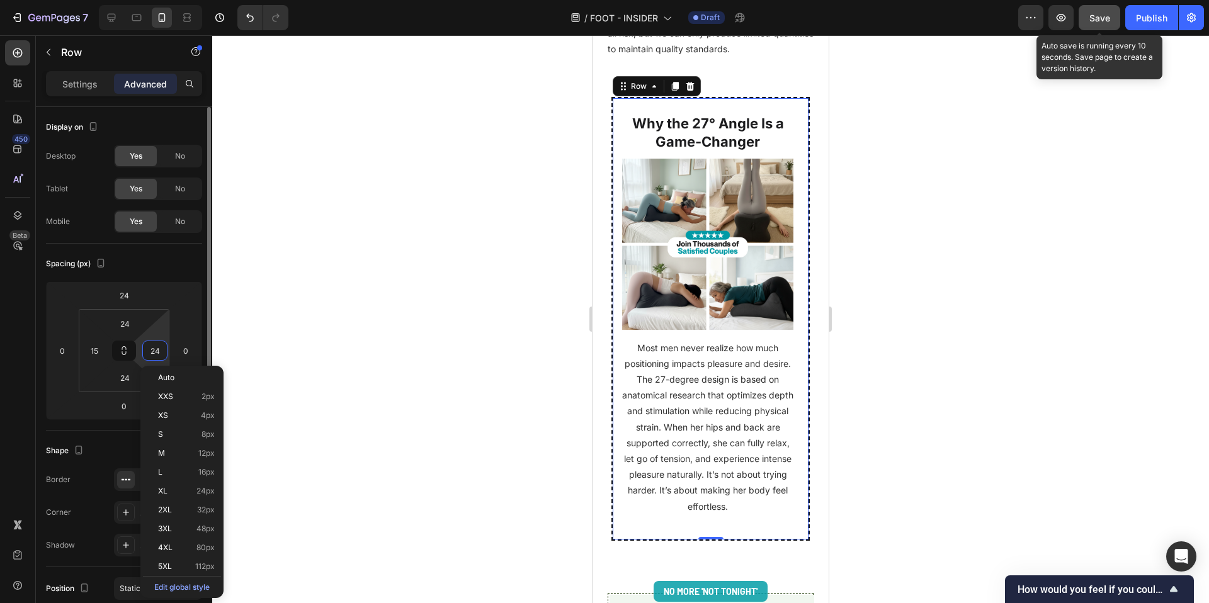
click at [154, 354] on input "24" at bounding box center [154, 350] width 19 height 19
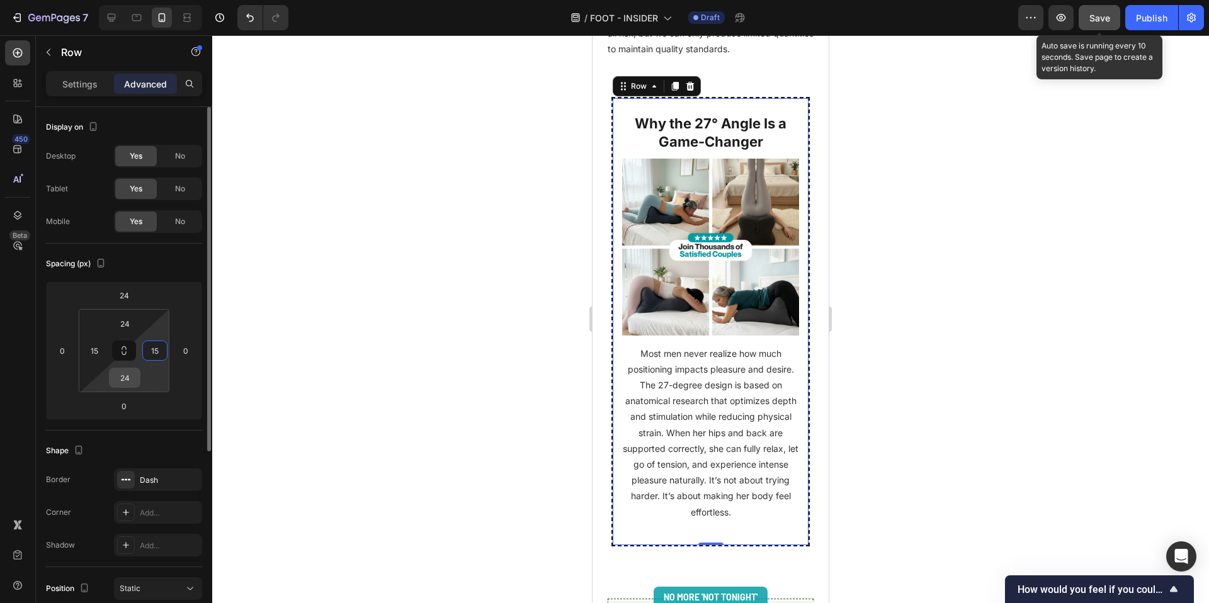
type input "15"
click at [132, 376] on input "24" at bounding box center [124, 377] width 25 height 19
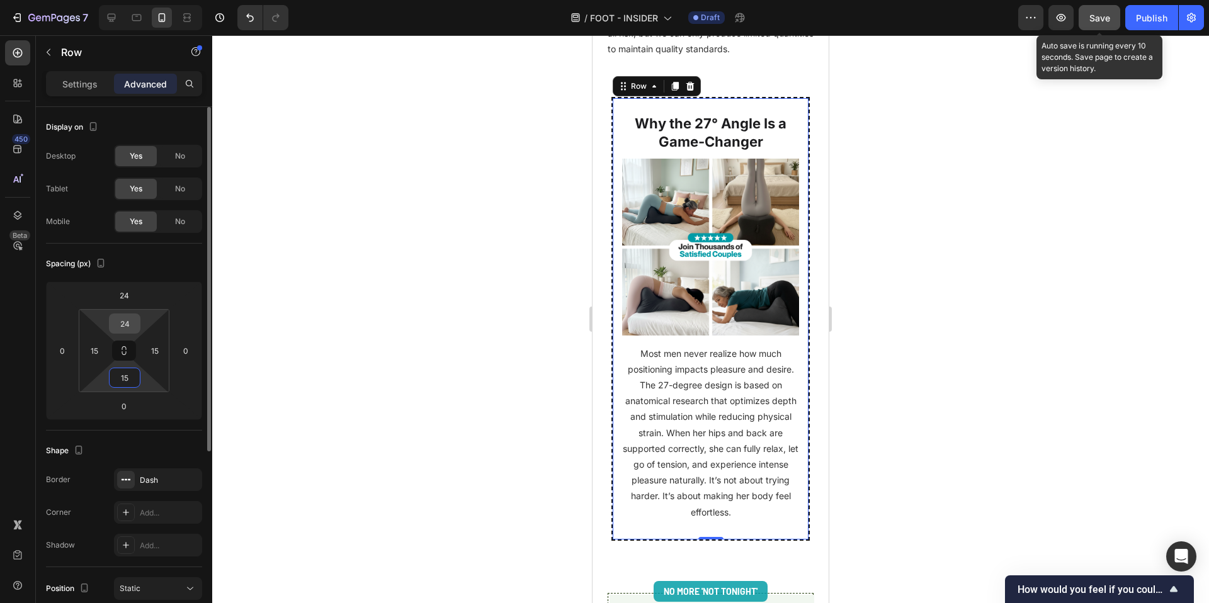
type input "15"
click at [126, 317] on input "24" at bounding box center [124, 323] width 25 height 19
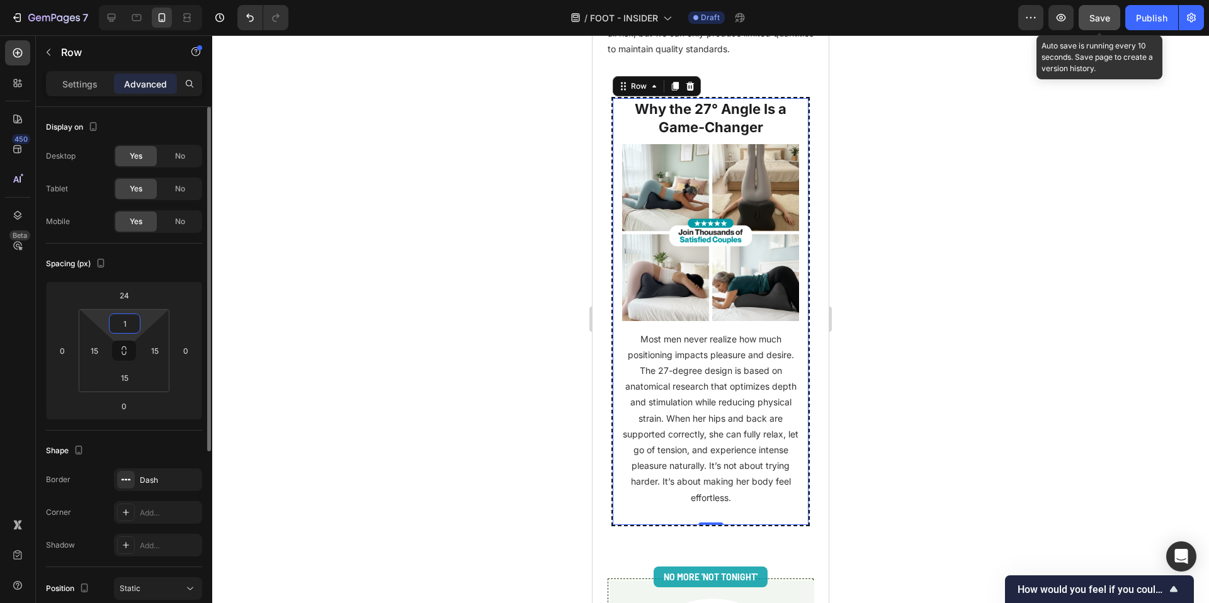
type input "15"
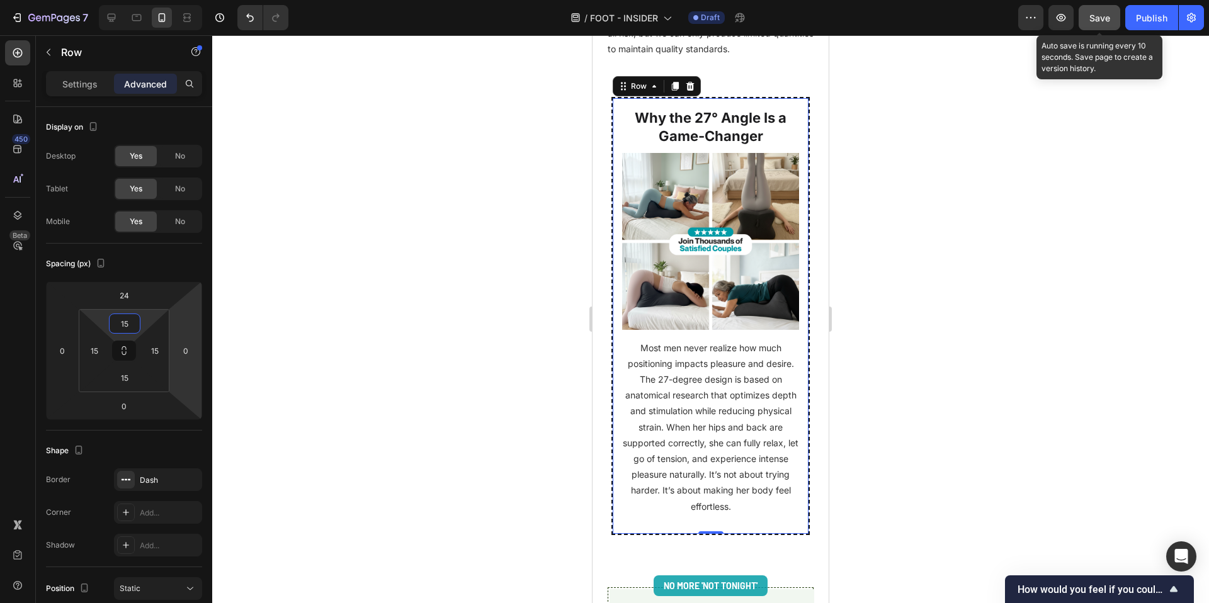
click at [444, 362] on div at bounding box center [710, 319] width 997 height 568
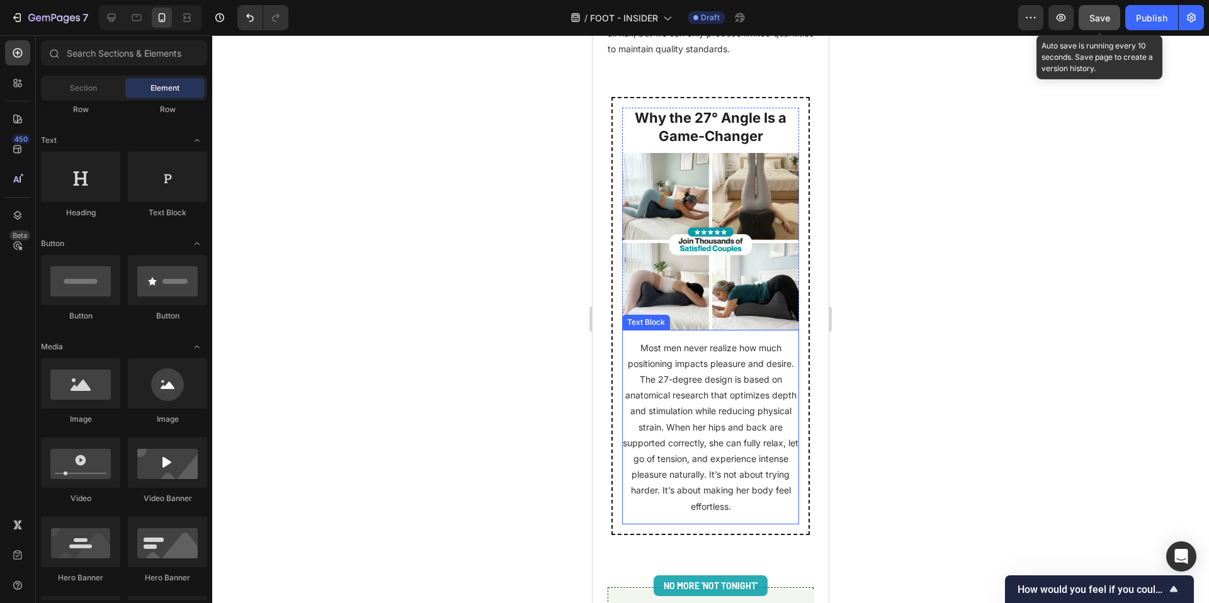
click at [700, 470] on p "Most men never realize how much positioning impacts pleasure and desire. The 27…" at bounding box center [710, 427] width 177 height 174
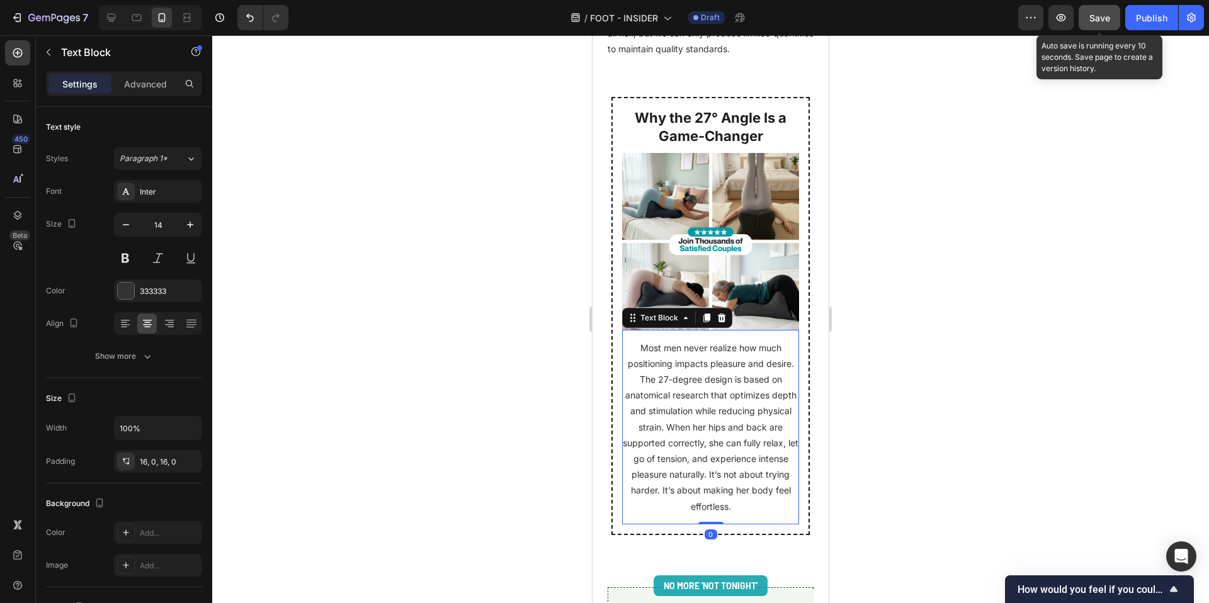
click at [700, 470] on p "Most men never realize how much positioning impacts pleasure and desire. The 27…" at bounding box center [710, 427] width 177 height 174
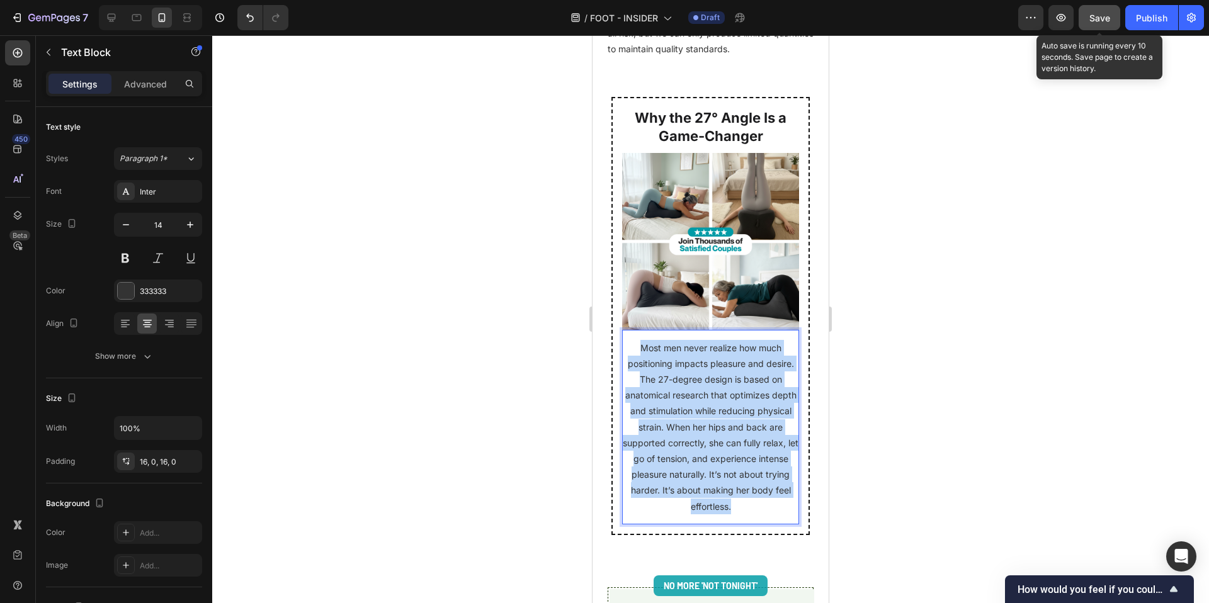
click at [700, 470] on p "Most men never realize how much positioning impacts pleasure and desire. The 27…" at bounding box center [710, 427] width 177 height 174
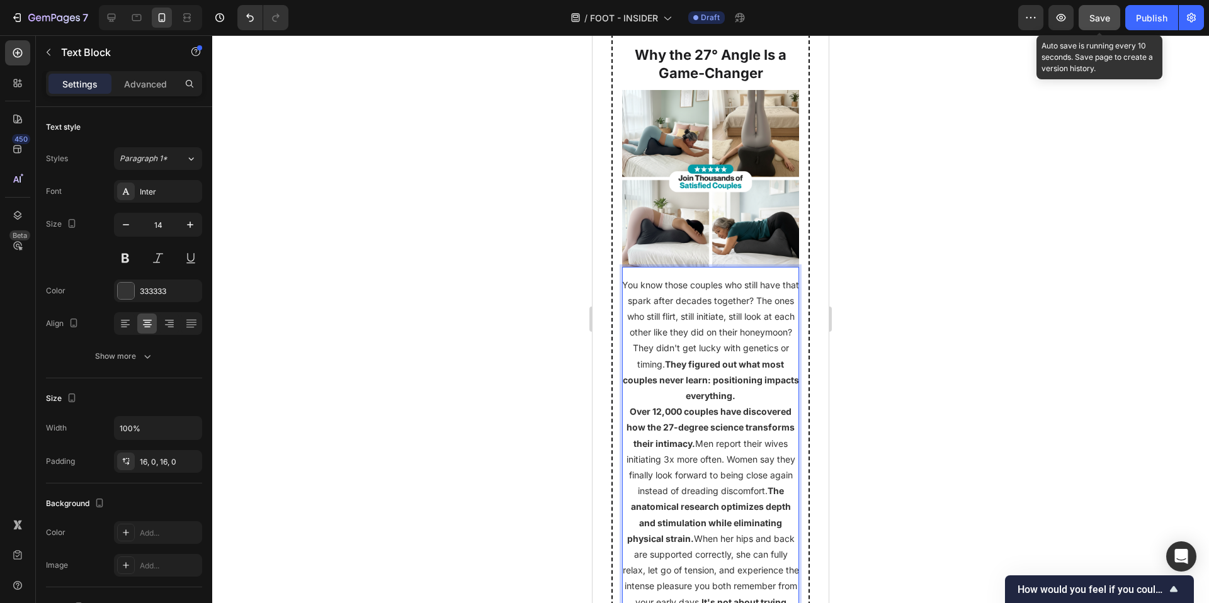
scroll to position [6554, 0]
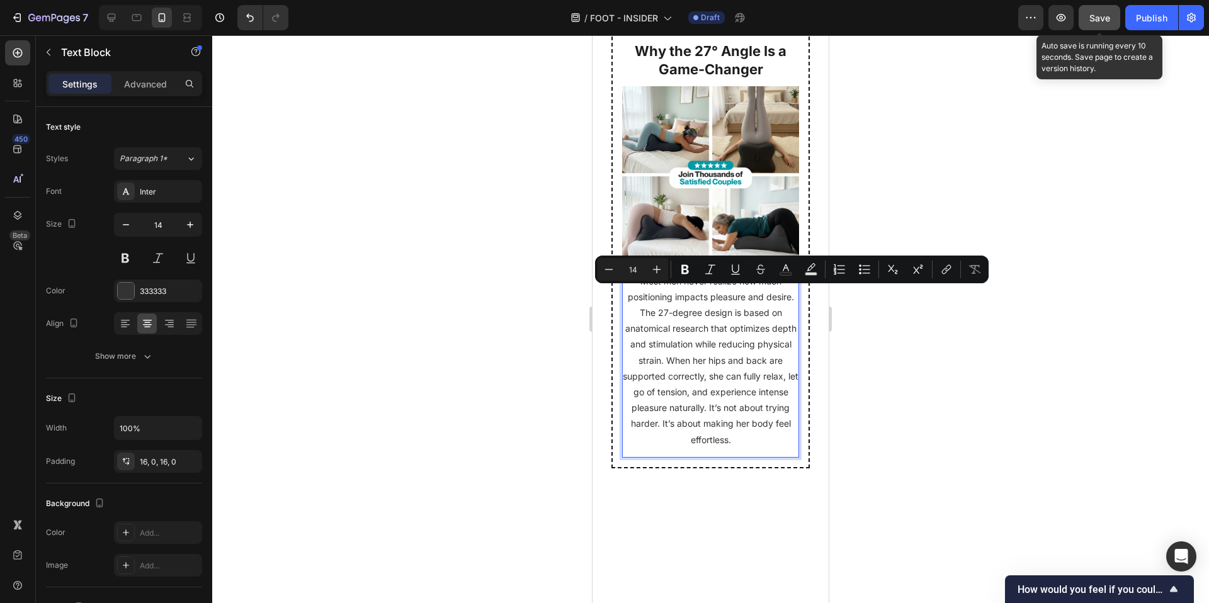
click at [377, 368] on div at bounding box center [710, 319] width 997 height 568
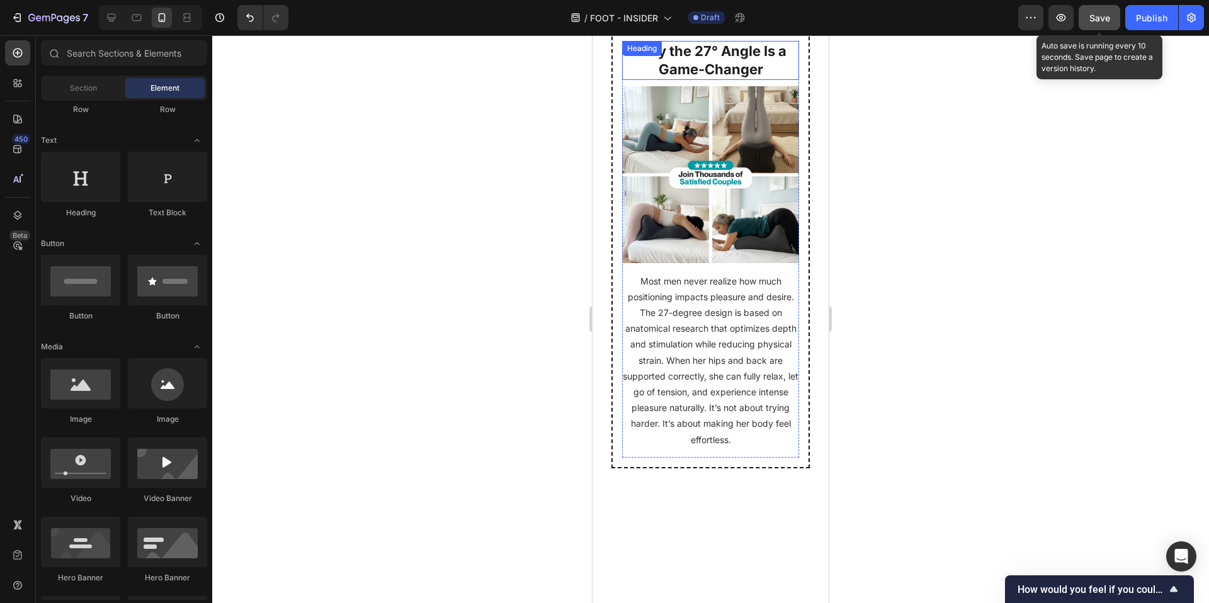
click at [715, 79] on div "Why the 27° Angle Is a Game-Changer Heading" at bounding box center [710, 60] width 177 height 38
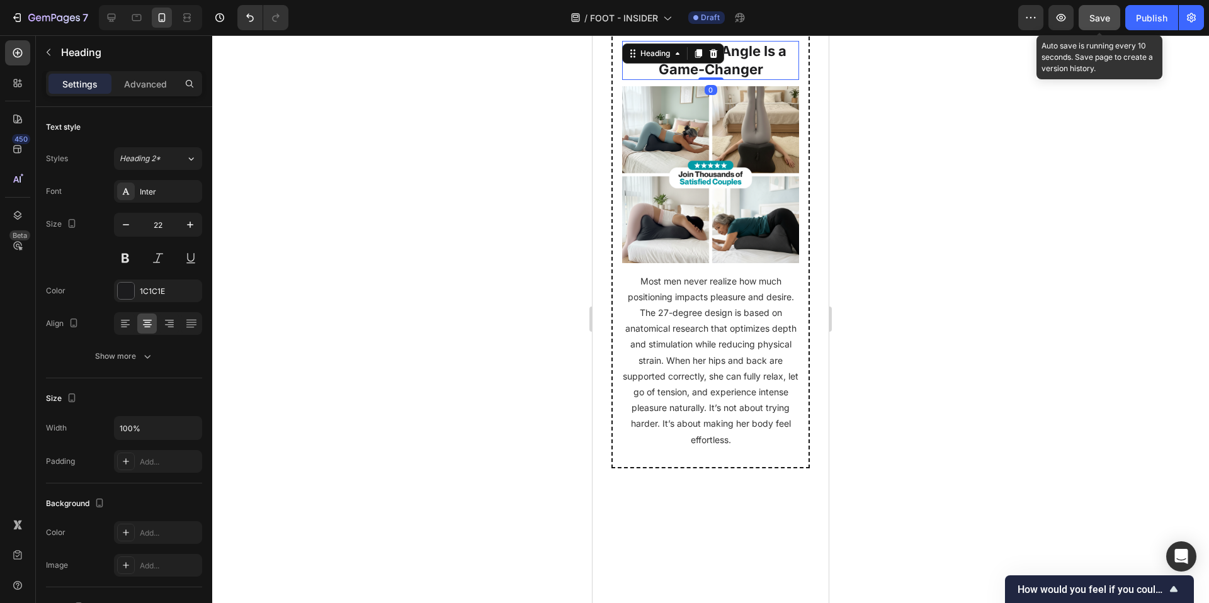
click at [715, 61] on div at bounding box center [713, 53] width 15 height 15
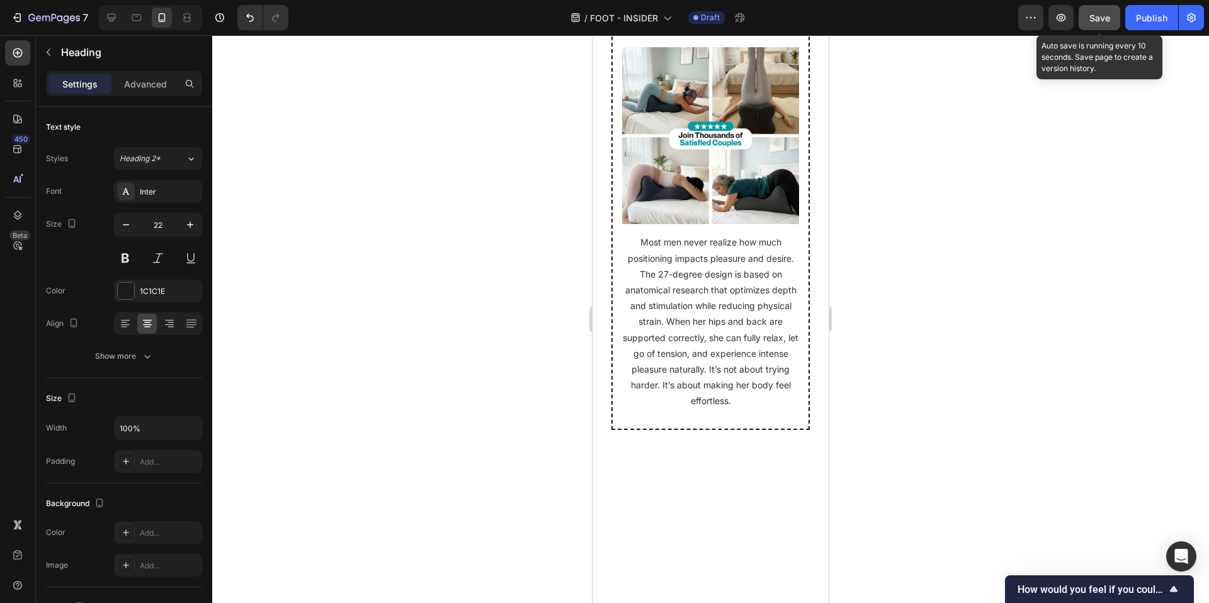
click at [715, 80] on div "Image" at bounding box center [710, 135] width 177 height 177
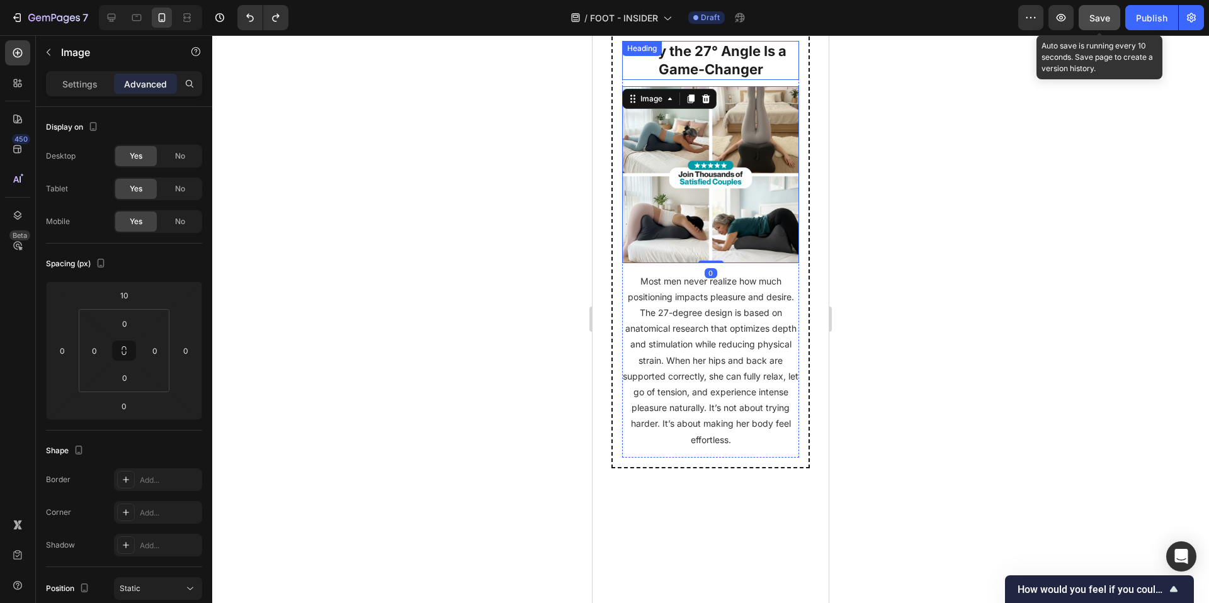
click at [763, 79] on h2 "Why the 27° Angle Is a Game-Changer" at bounding box center [710, 60] width 177 height 38
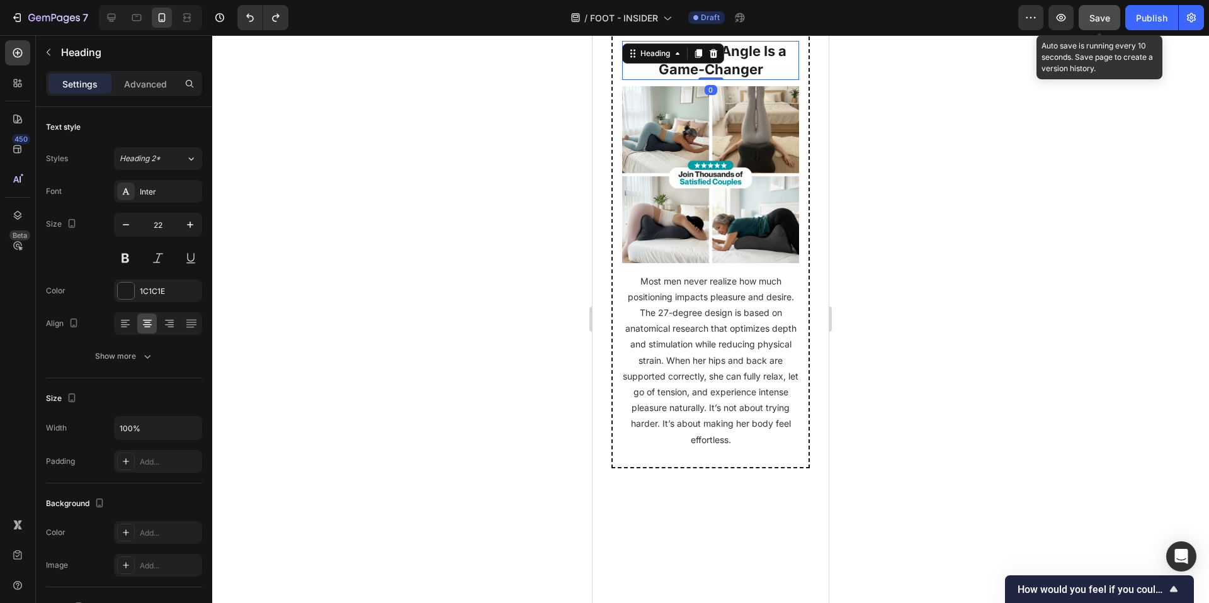
click at [763, 79] on h2 "Why the 27° Angle Is a Game-Changer" at bounding box center [710, 60] width 177 height 38
click at [763, 78] on p "Why the 27° Angle Is a Game-Changer" at bounding box center [710, 60] width 174 height 36
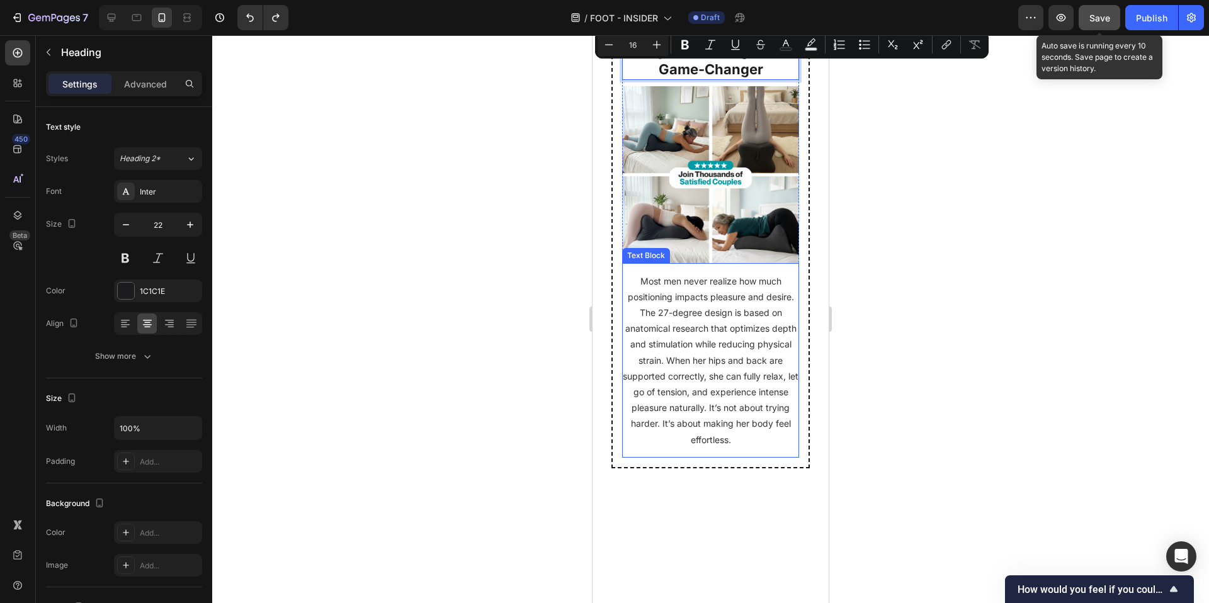
click at [710, 390] on p "Most men never realize how much positioning impacts pleasure and desire. The 27…" at bounding box center [710, 360] width 177 height 174
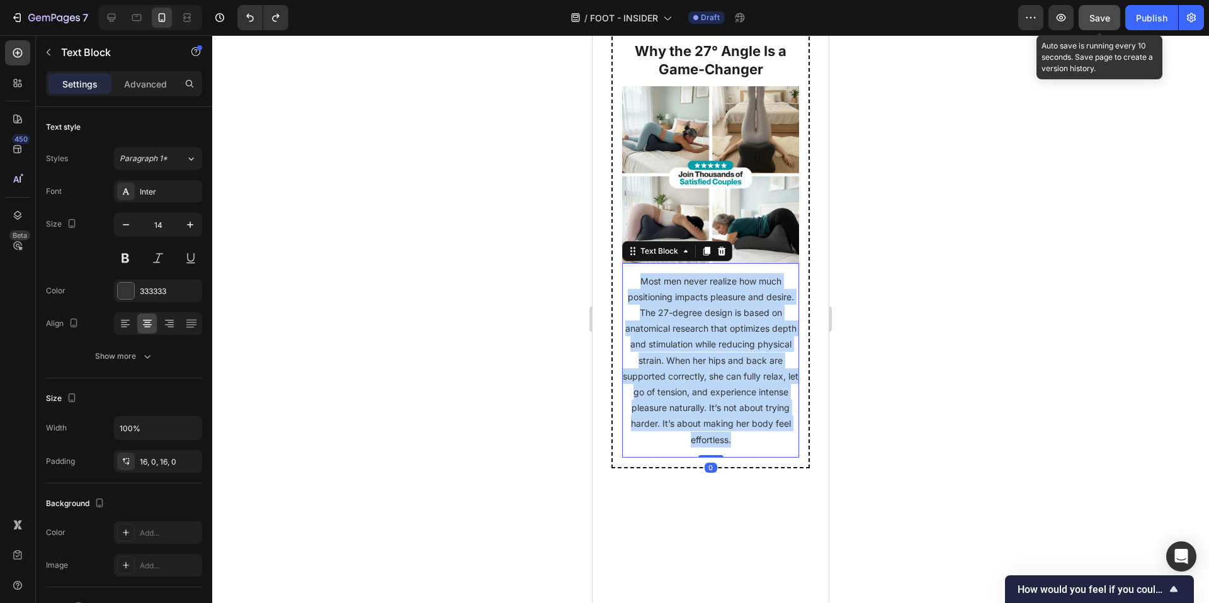
click at [710, 390] on p "Most men never realize how much positioning impacts pleasure and desire. The 27…" at bounding box center [710, 360] width 177 height 174
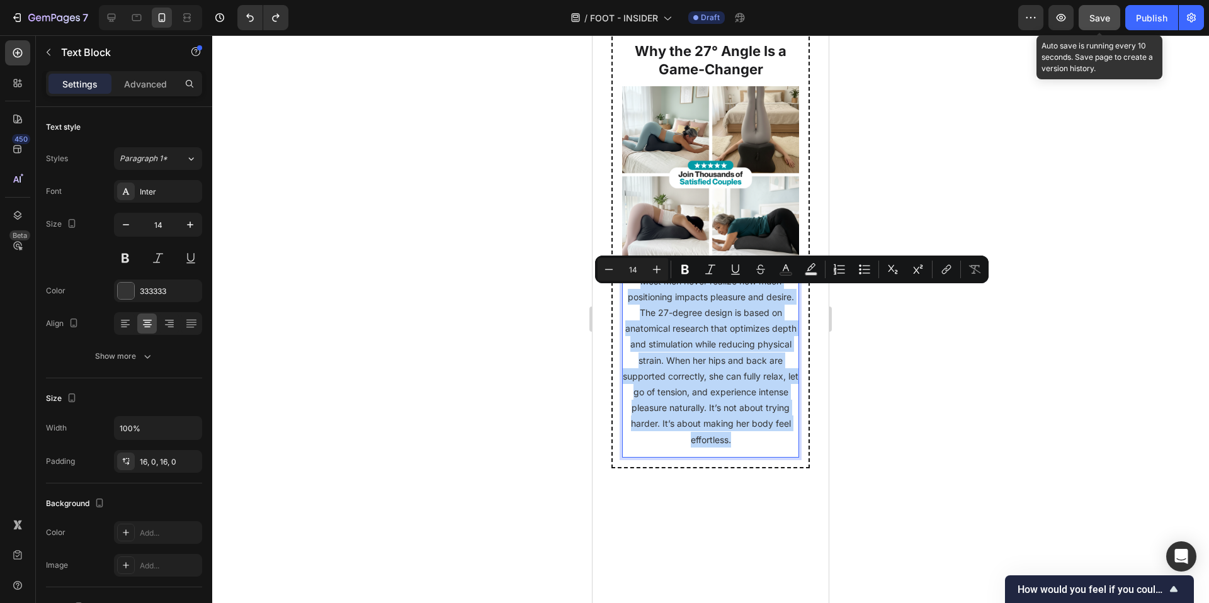
copy p "Most men never realize how much positioning impacts pleasure and desire. The 27…"
click at [712, 74] on div "Why the 27° Angle Is a Game-Changer Heading" at bounding box center [710, 60] width 177 height 38
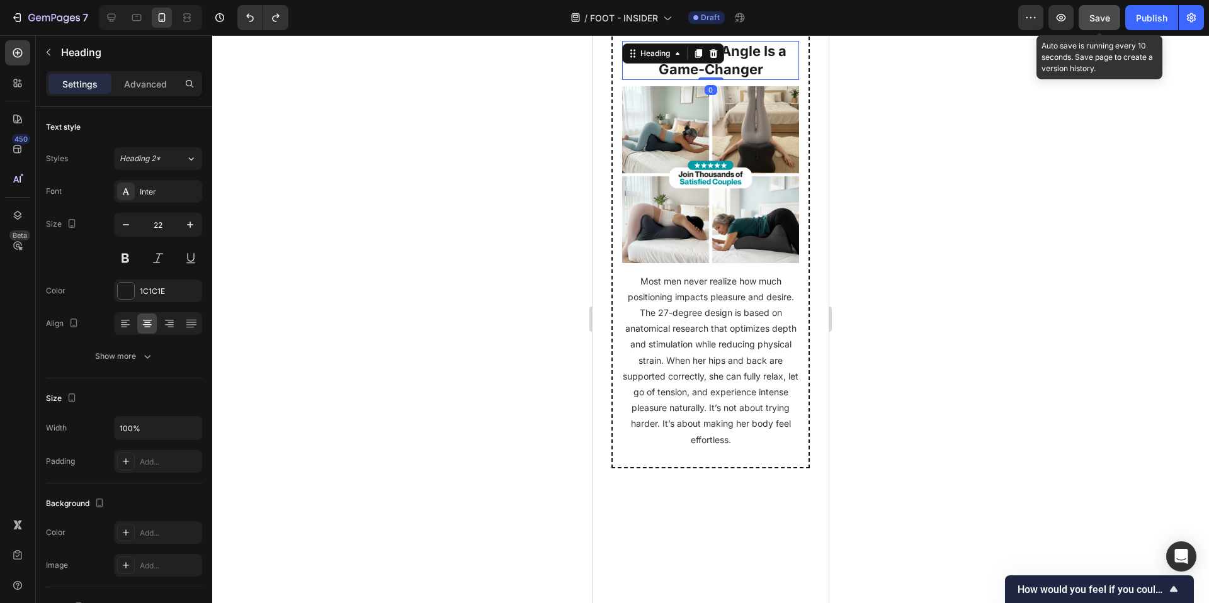
click at [712, 59] on icon at bounding box center [713, 53] width 10 height 10
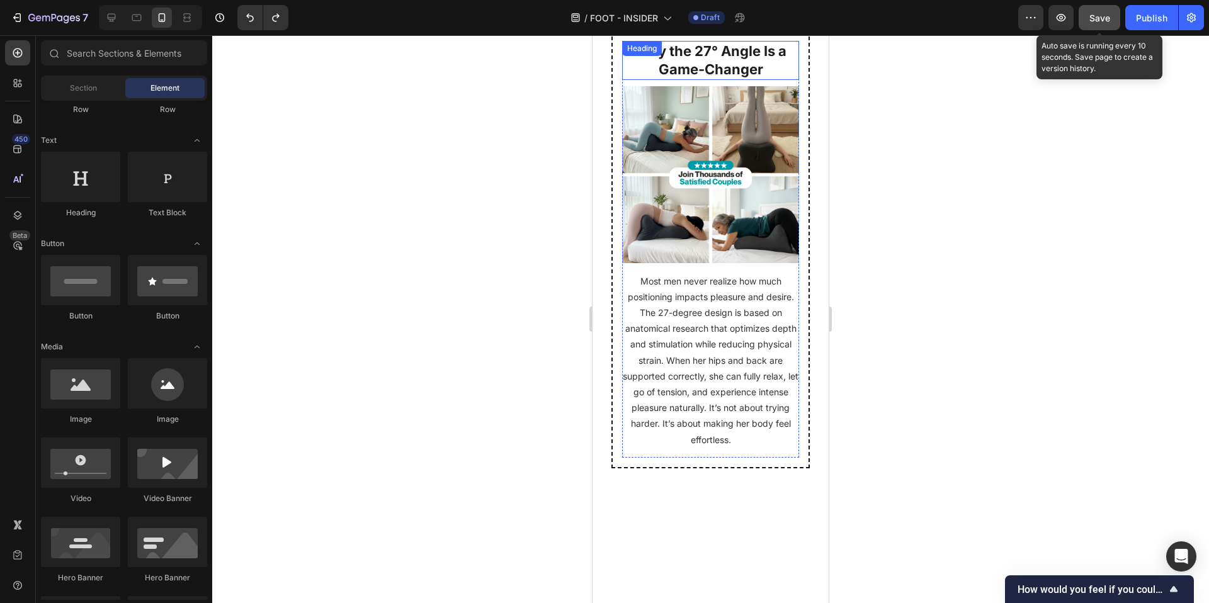
click at [751, 79] on h2 "Why the 27° Angle Is a Game-Changer" at bounding box center [710, 60] width 177 height 38
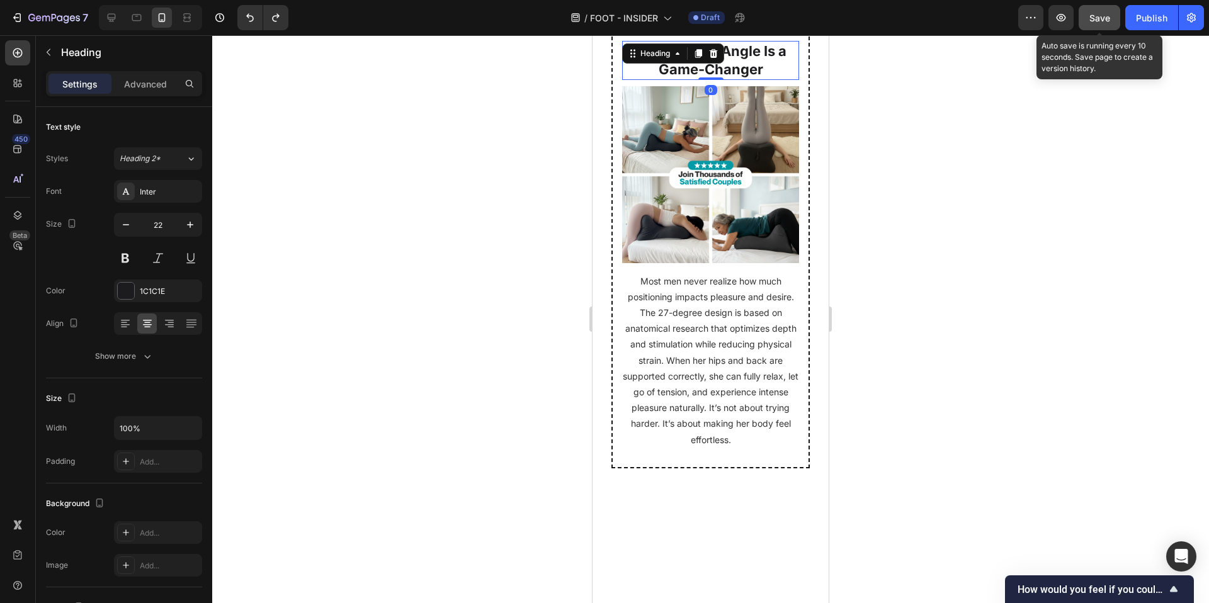
click at [751, 79] on h2 "Why the 27° Angle Is a Game-Changer" at bounding box center [710, 60] width 177 height 38
click at [751, 78] on p "Why the 27° Angle Is a Game-Changer" at bounding box center [710, 60] width 174 height 36
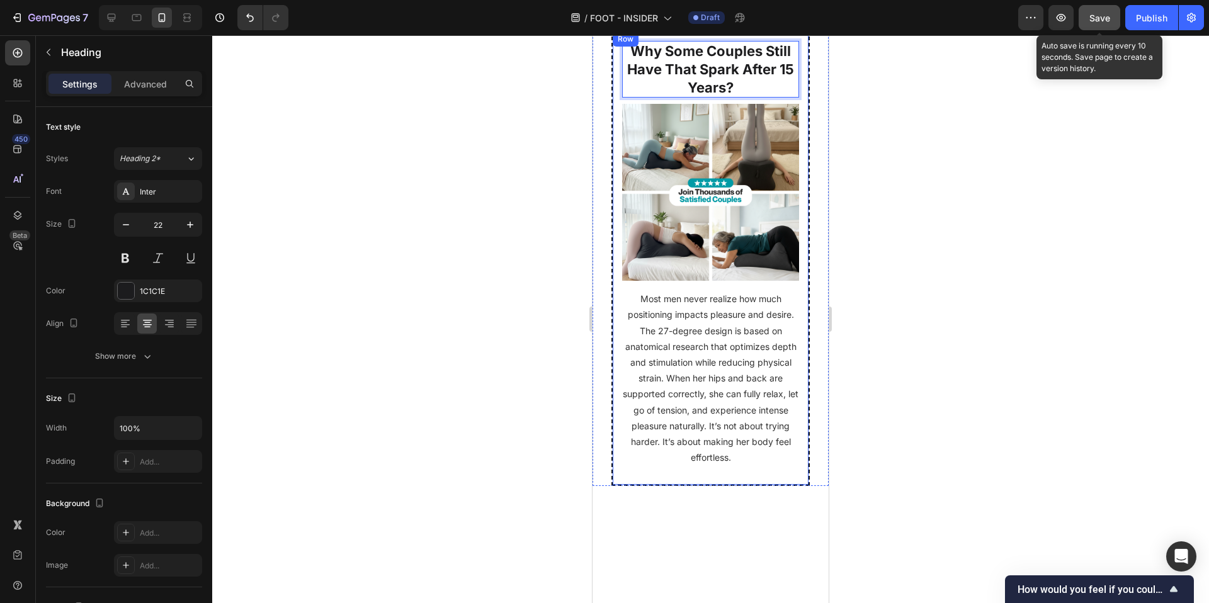
click at [952, 197] on div at bounding box center [710, 319] width 997 height 568
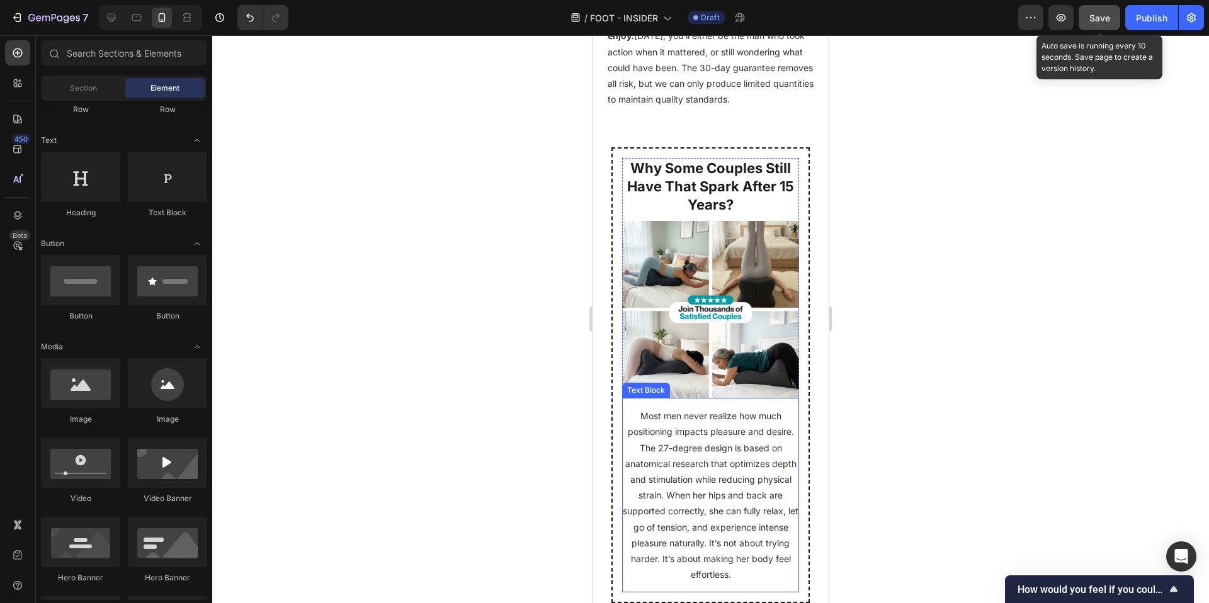
scroll to position [6385, 0]
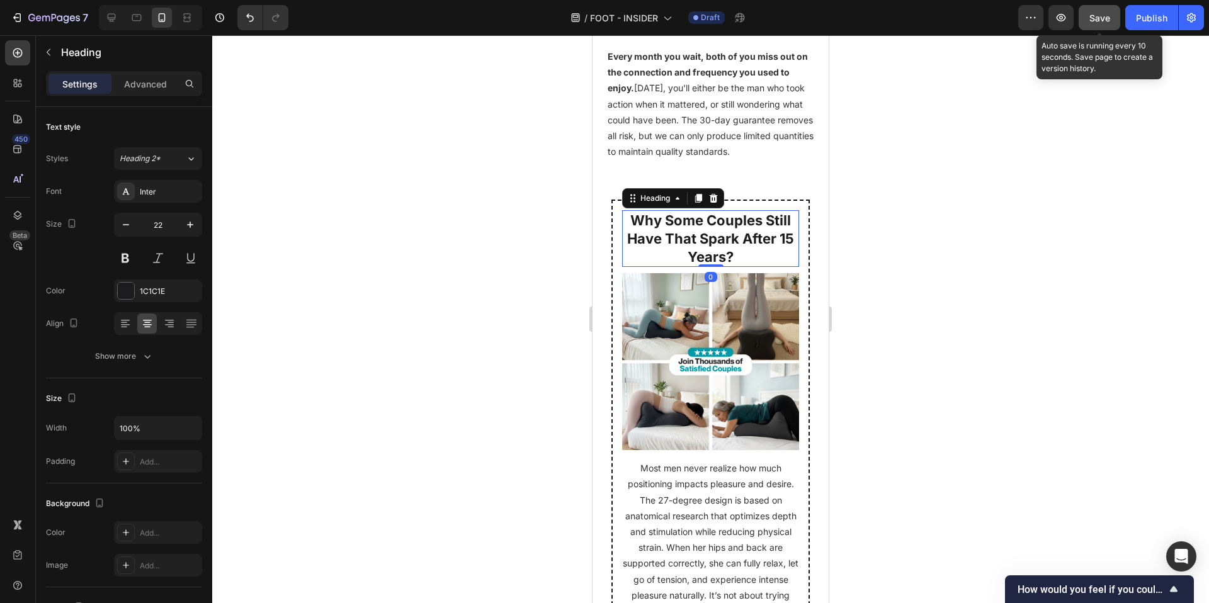
click at [709, 265] on strong "Why Some Couples Still Have That Spark After 15 Years?" at bounding box center [710, 238] width 167 height 52
click at [702, 265] on strong "Why Some Couples Still Have That Spark After 15 Years?" at bounding box center [710, 238] width 167 height 52
drag, startPoint x: 677, startPoint y: 278, endPoint x: 729, endPoint y: 278, distance: 52.3
click at [729, 265] on strong "Why Some Couples Still Have That Spark After 15 Years?" at bounding box center [710, 238] width 167 height 52
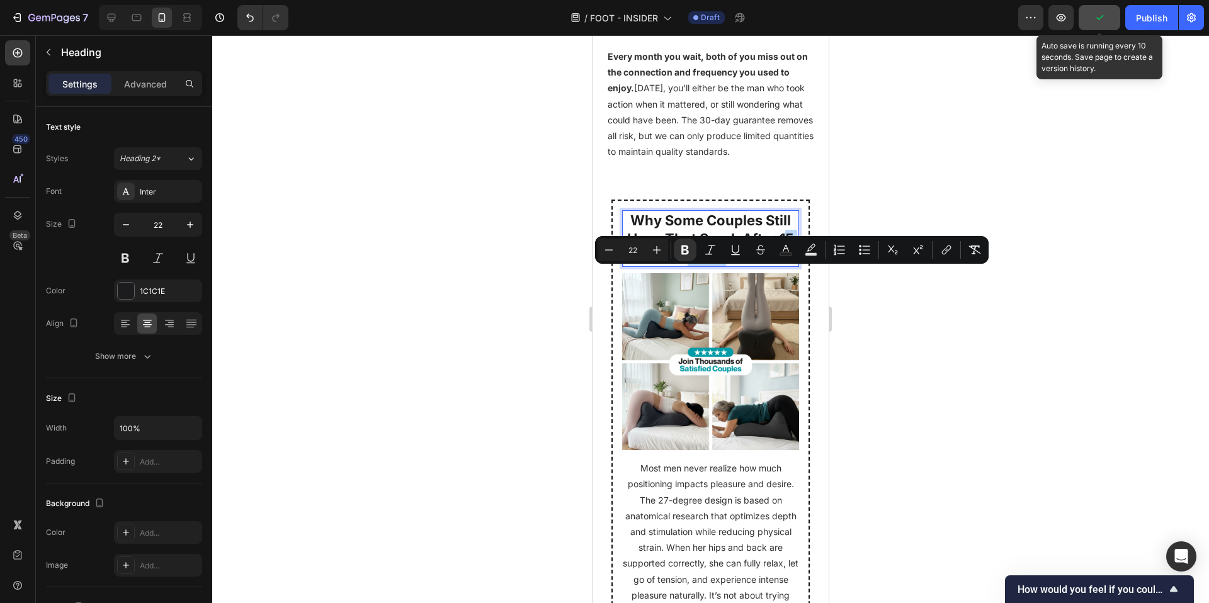
click at [730, 265] on strong "Why Some Couples Still Have That Spark After 15 Years?" at bounding box center [710, 238] width 167 height 52
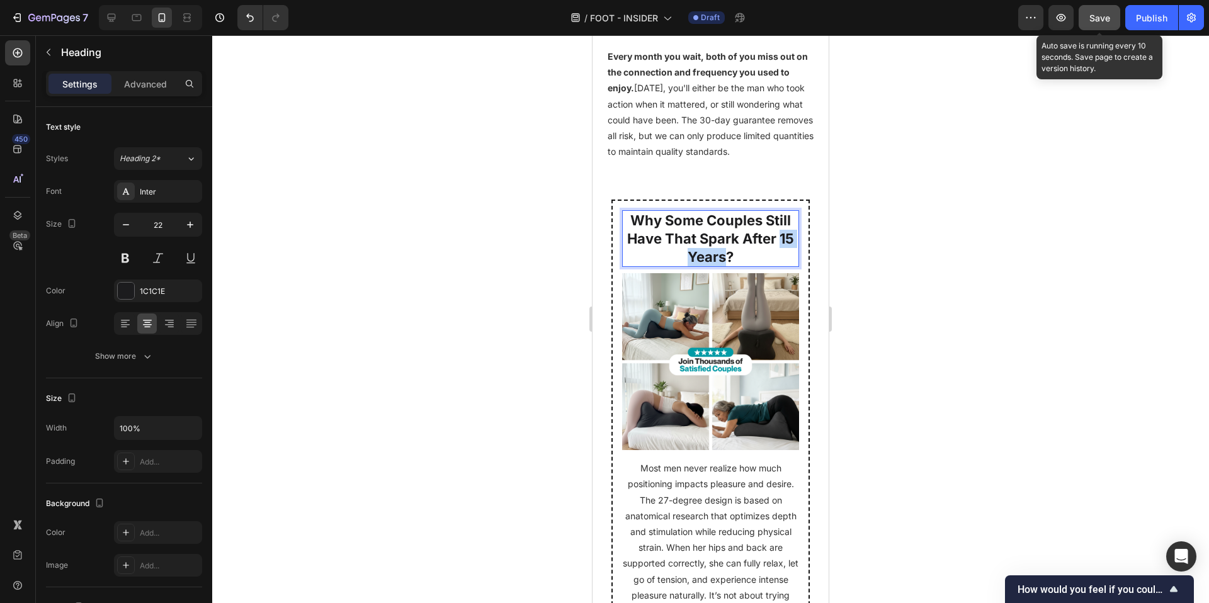
drag, startPoint x: 730, startPoint y: 281, endPoint x: 664, endPoint y: 280, distance: 66.1
click at [664, 266] on p "Why Some Couples Still Have That Spark After 15 Years?" at bounding box center [710, 239] width 174 height 54
click at [967, 319] on div at bounding box center [710, 319] width 997 height 568
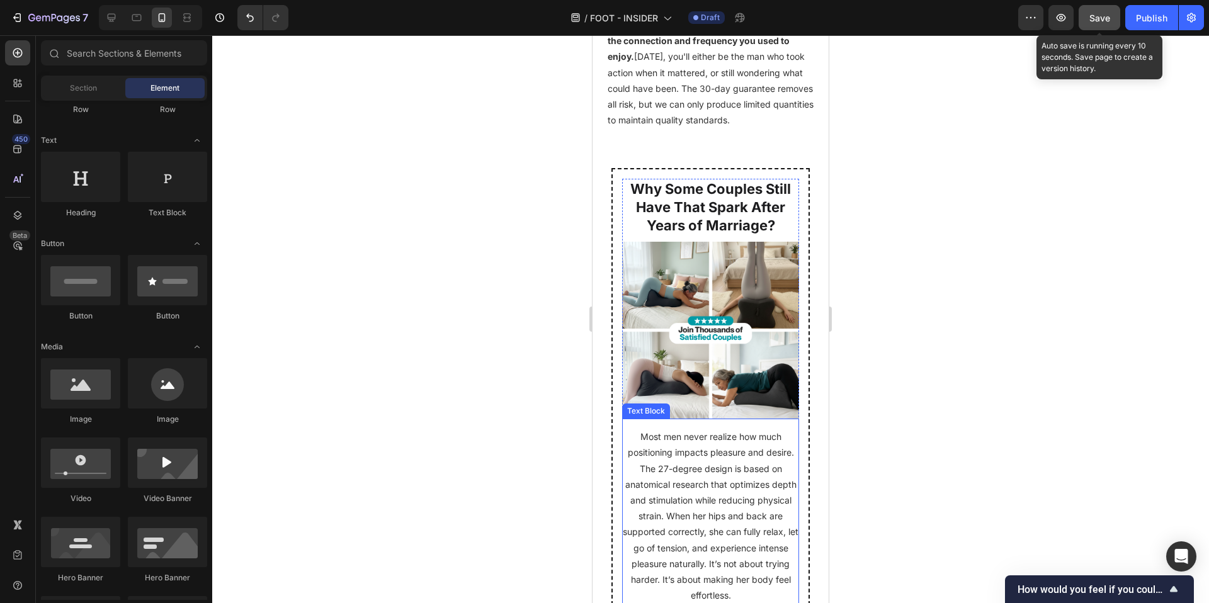
scroll to position [6541, 0]
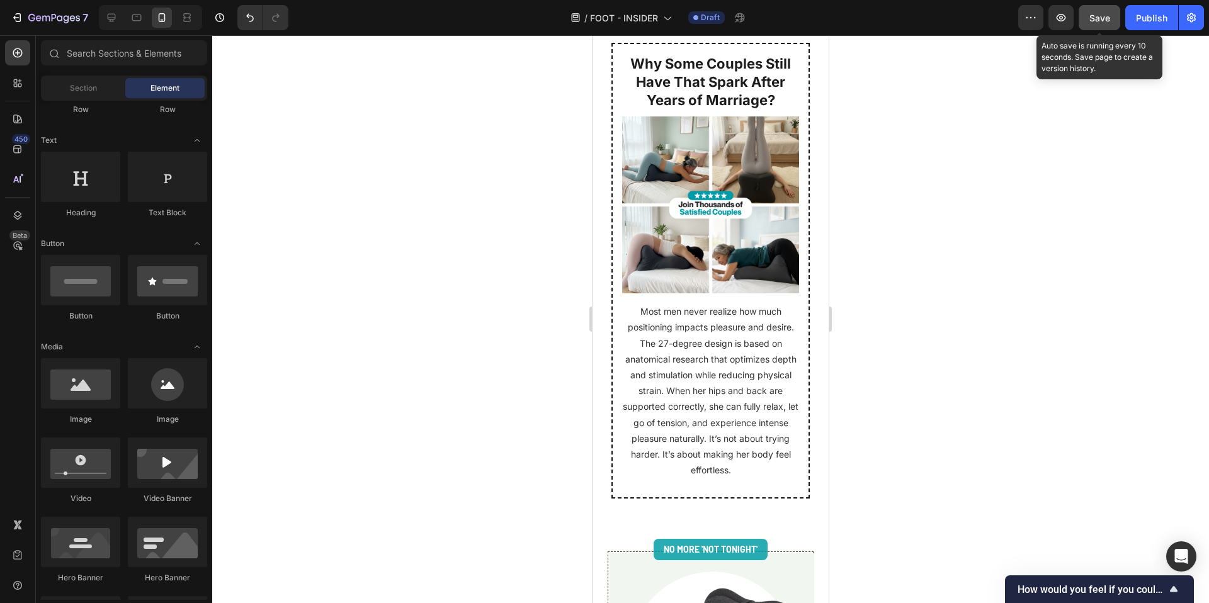
click at [722, 421] on p "Most men never realize how much positioning impacts pleasure and desire. The 27…" at bounding box center [710, 391] width 177 height 174
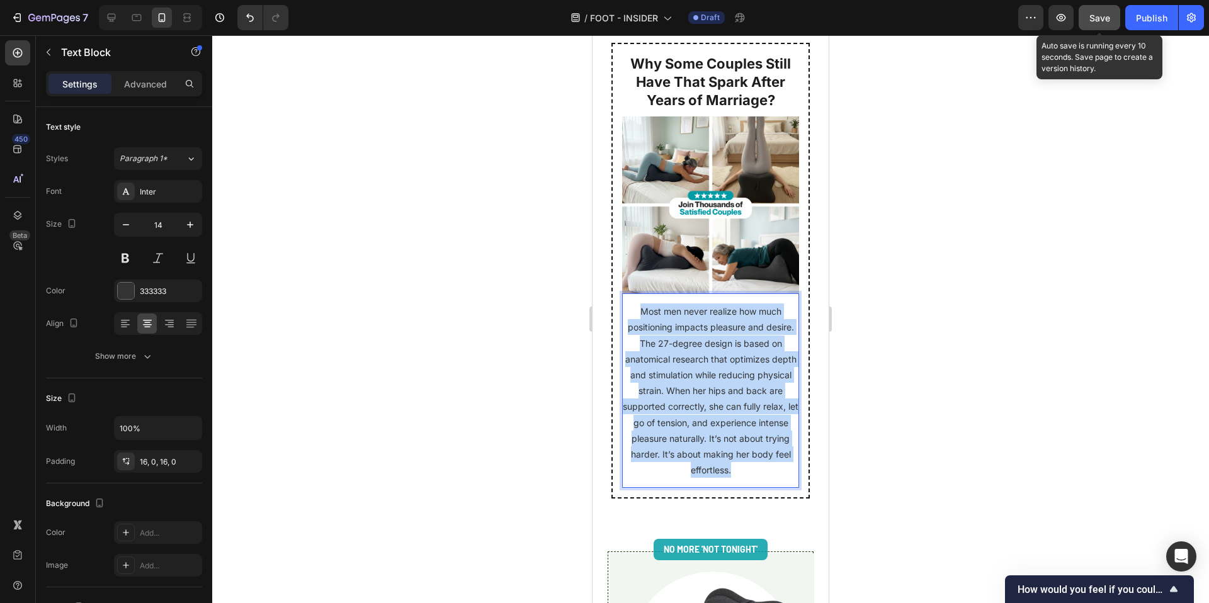
click at [722, 421] on p "Most men never realize how much positioning impacts pleasure and desire. The 27…" at bounding box center [710, 391] width 177 height 174
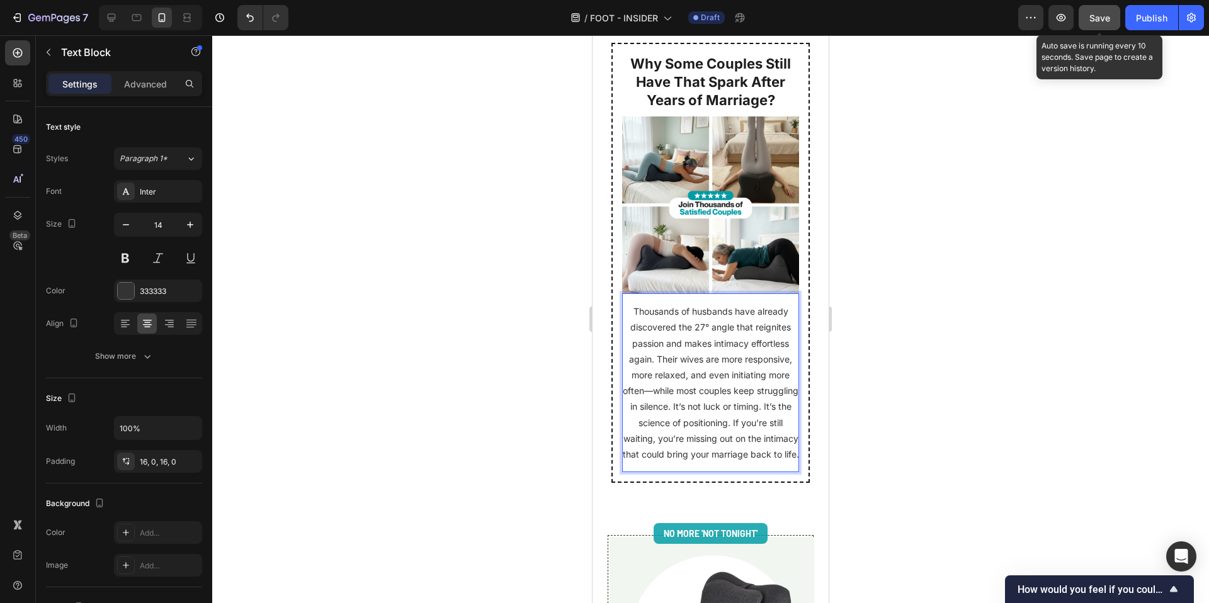
click at [430, 441] on div at bounding box center [710, 319] width 997 height 568
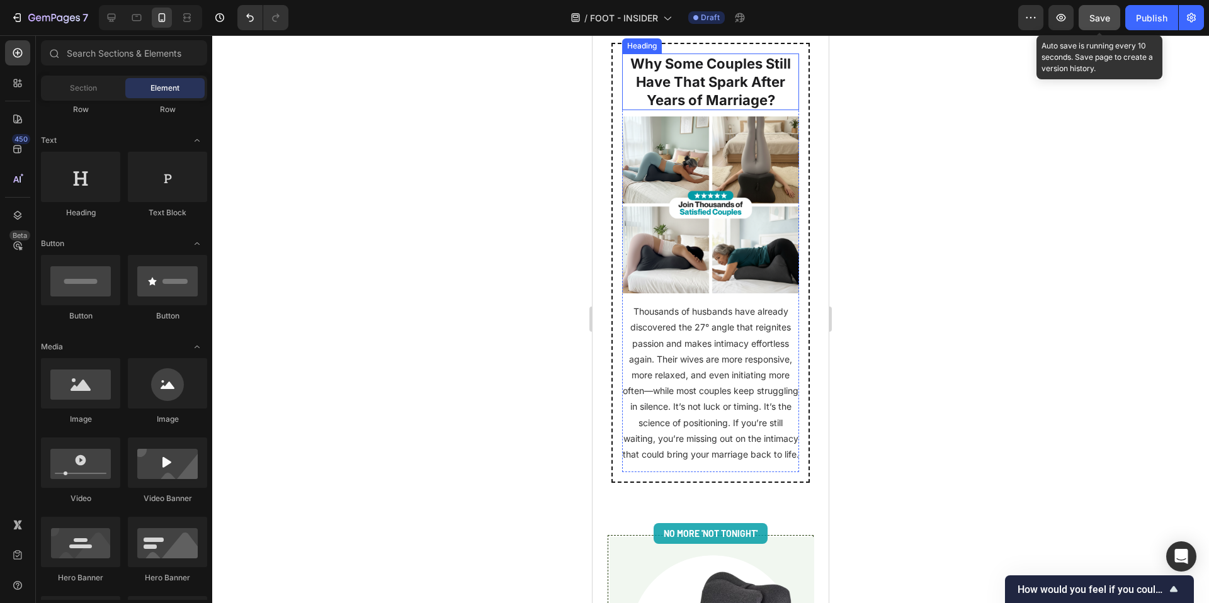
click at [673, 101] on strong "Why Some Couples Still Have That Spark After Years of Marriage?" at bounding box center [710, 81] width 161 height 52
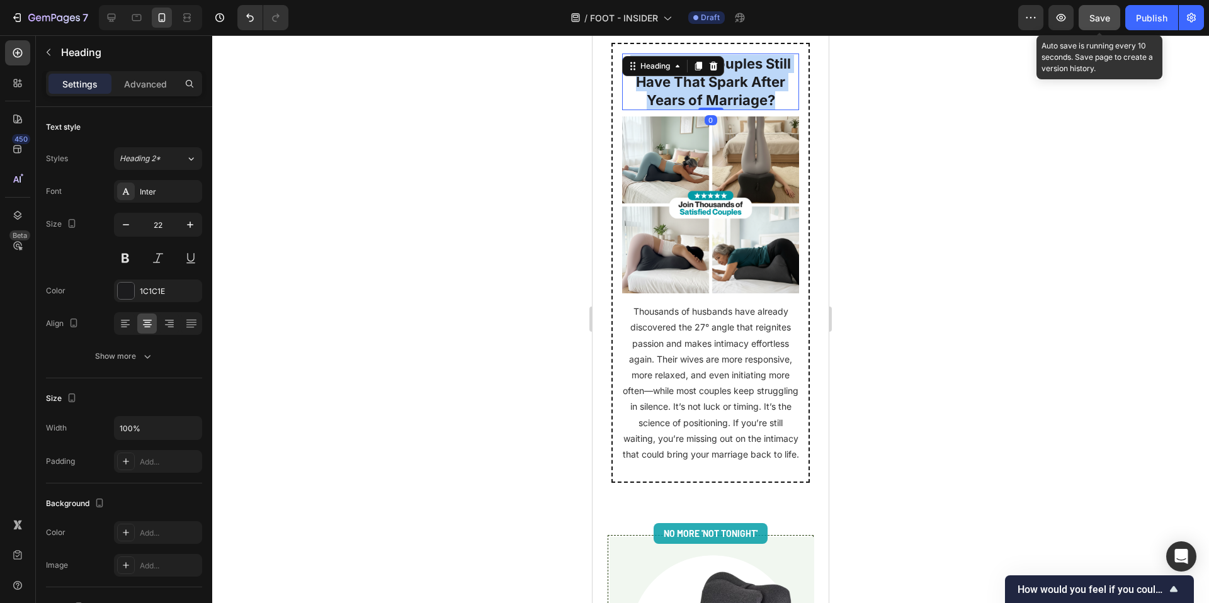
click at [673, 101] on strong "Why Some Couples Still Have That Spark After Years of Marriage?" at bounding box center [710, 81] width 161 height 52
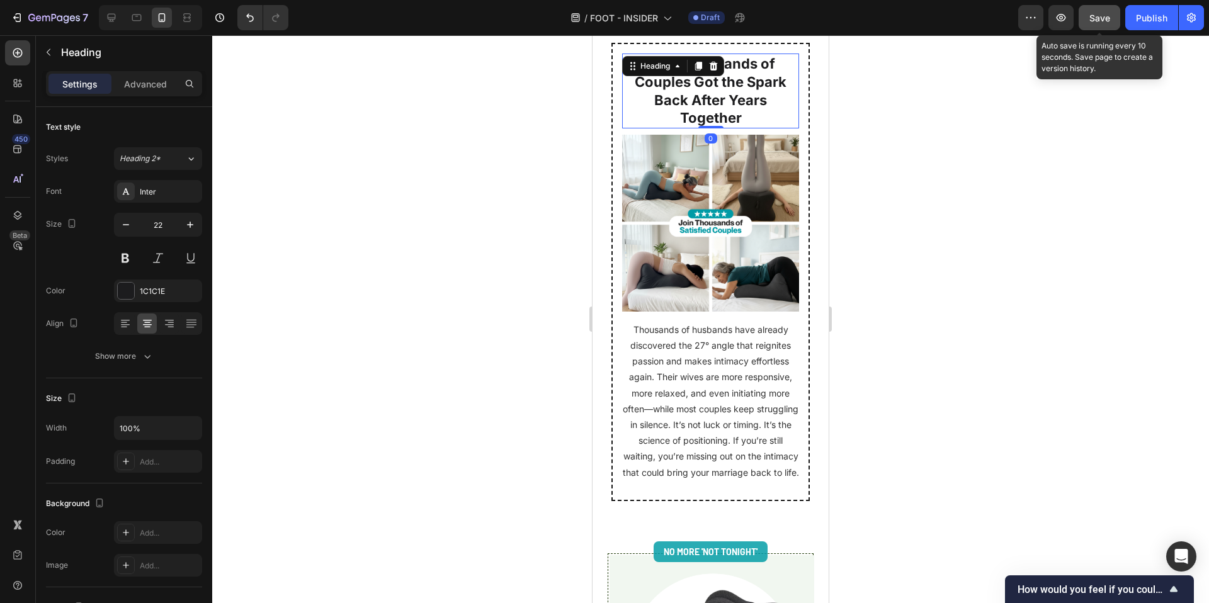
click at [509, 215] on div at bounding box center [710, 319] width 997 height 568
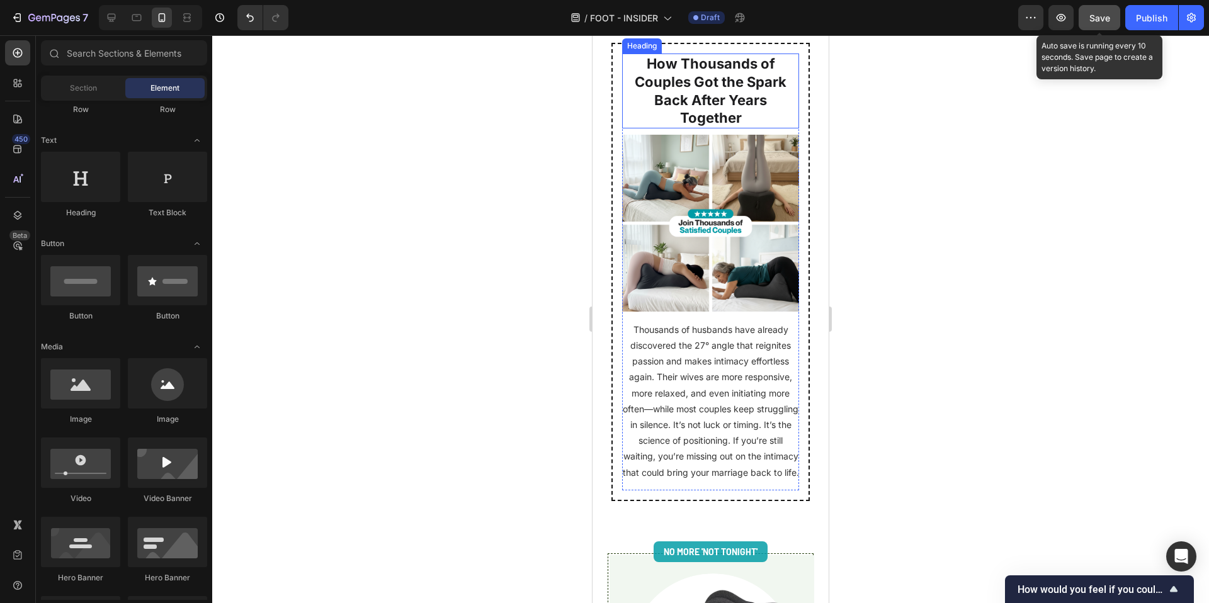
click at [714, 113] on strong "How Thousands of Couples Got the Spark Back After Years Together" at bounding box center [711, 90] width 152 height 71
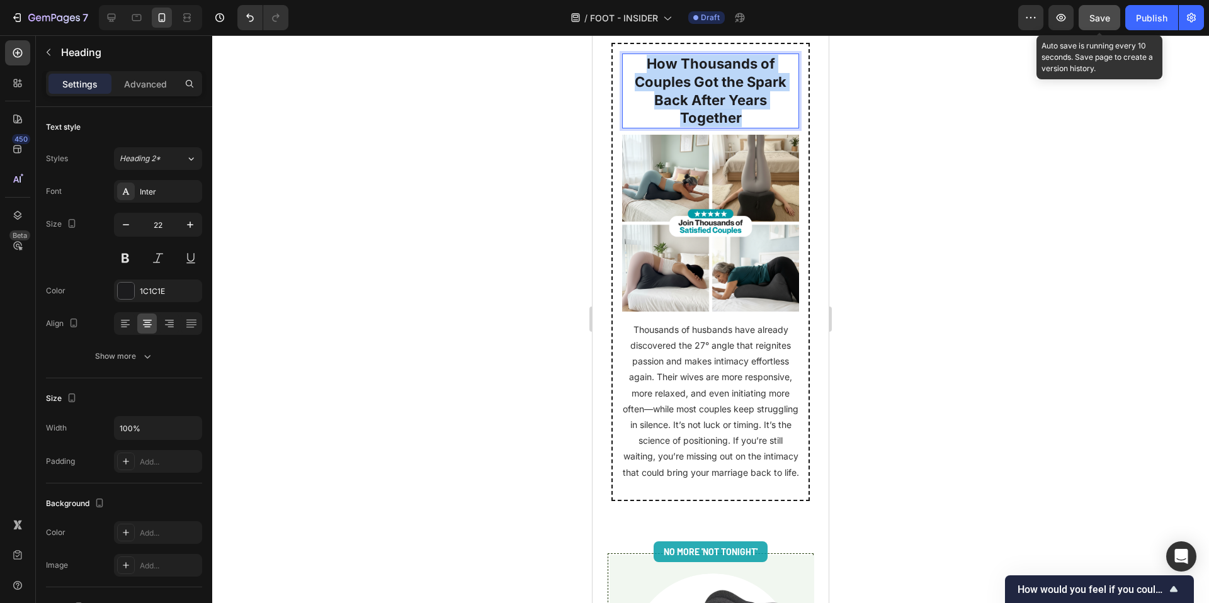
click at [714, 113] on strong "How Thousands of Couples Got the Spark Back After Years Together" at bounding box center [711, 90] width 152 height 71
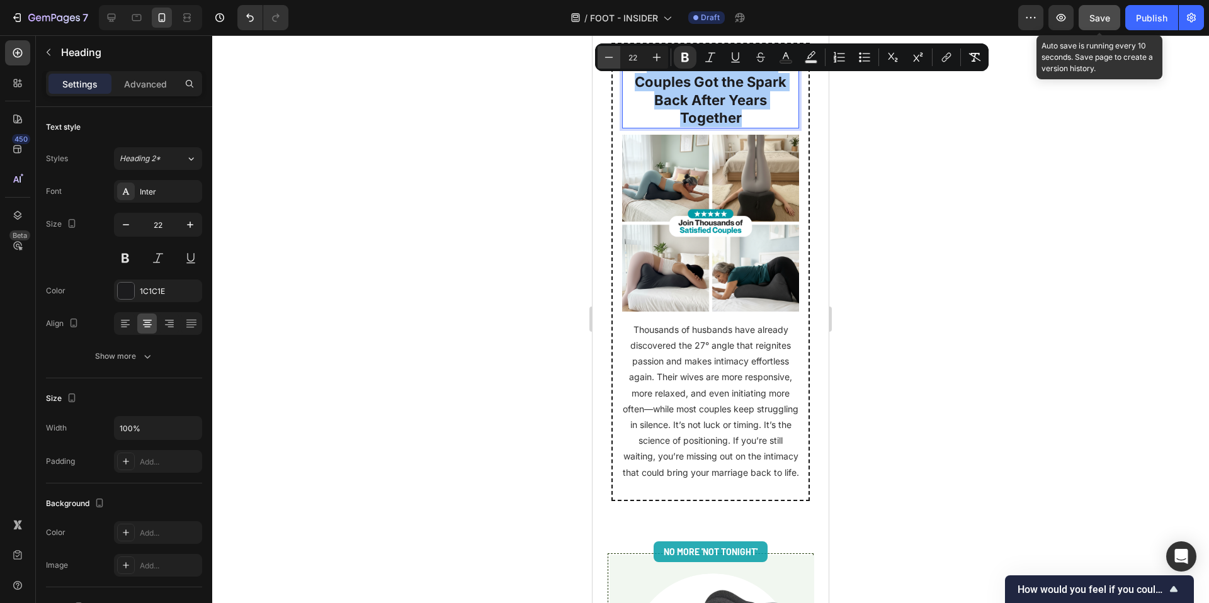
click at [607, 64] on button "Minus" at bounding box center [609, 57] width 23 height 23
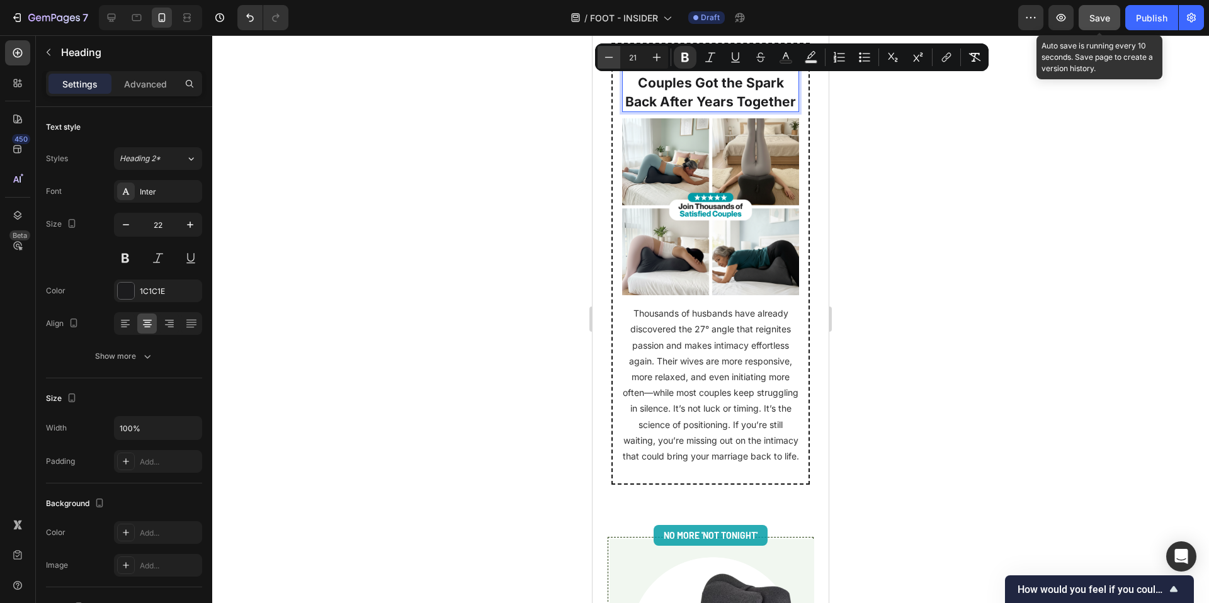
click at [607, 64] on button "Minus" at bounding box center [609, 57] width 23 height 23
type input "20"
click at [484, 207] on div at bounding box center [710, 319] width 997 height 568
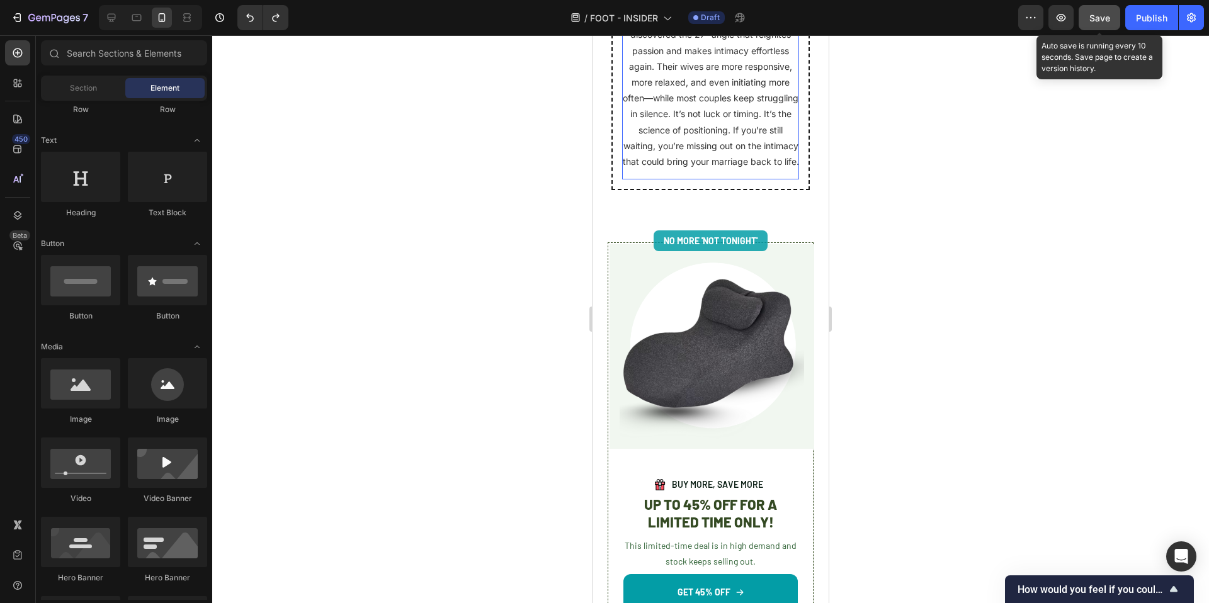
scroll to position [6836, 0]
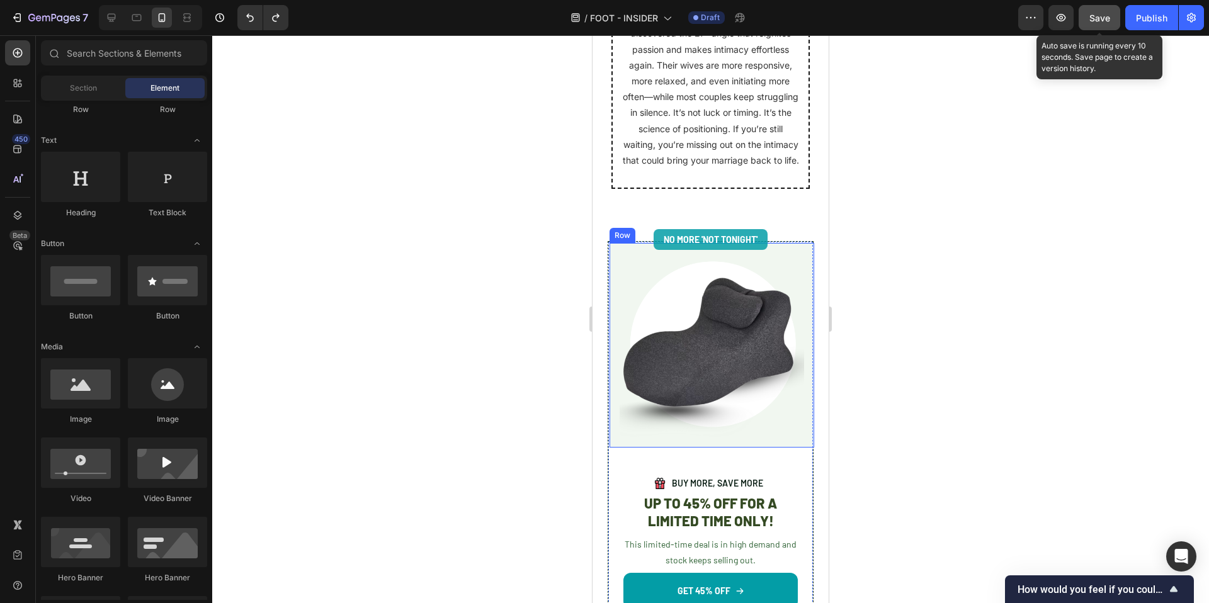
click at [773, 448] on div "Image Row" at bounding box center [712, 345] width 205 height 205
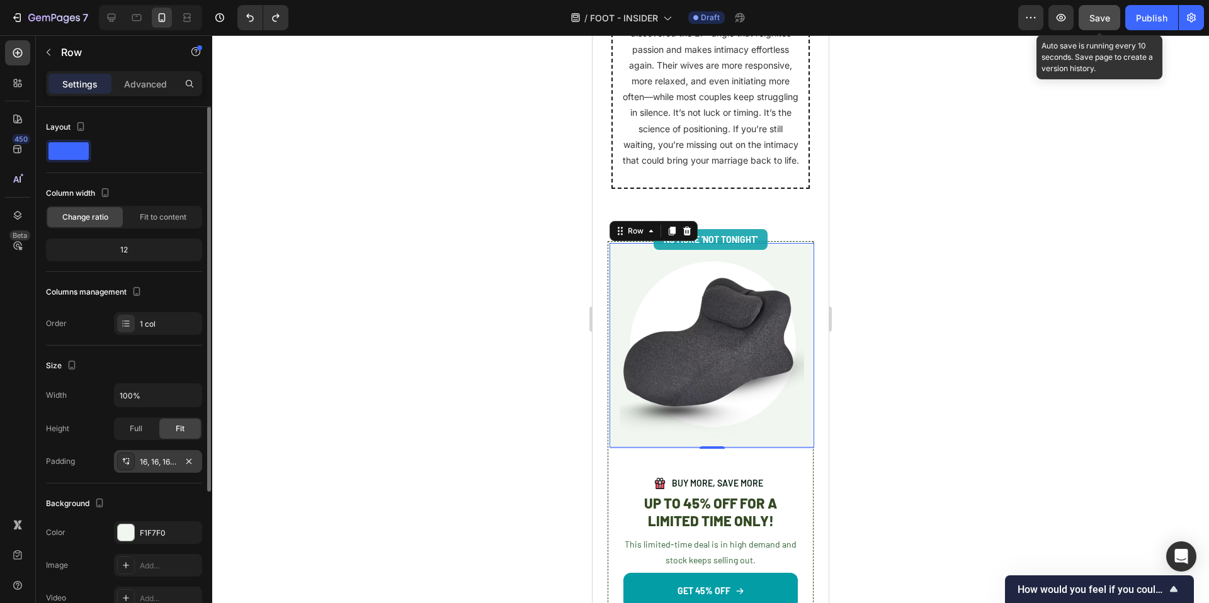
click at [171, 470] on div "16, 16, 16, 16" at bounding box center [158, 461] width 88 height 23
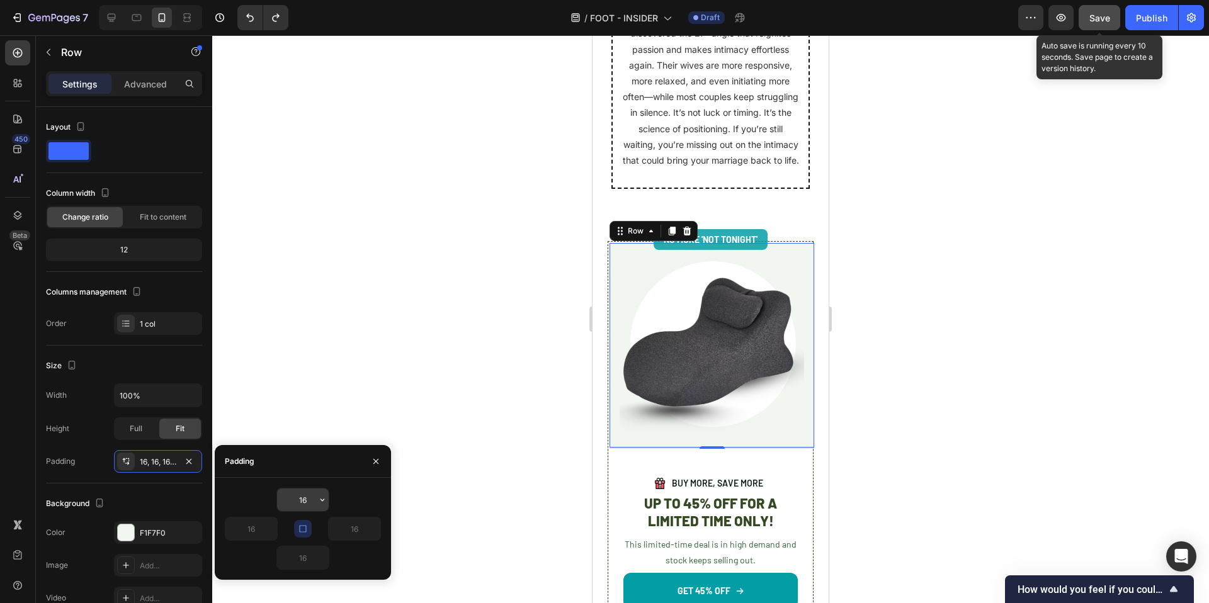
click at [307, 501] on input "16" at bounding box center [303, 500] width 52 height 23
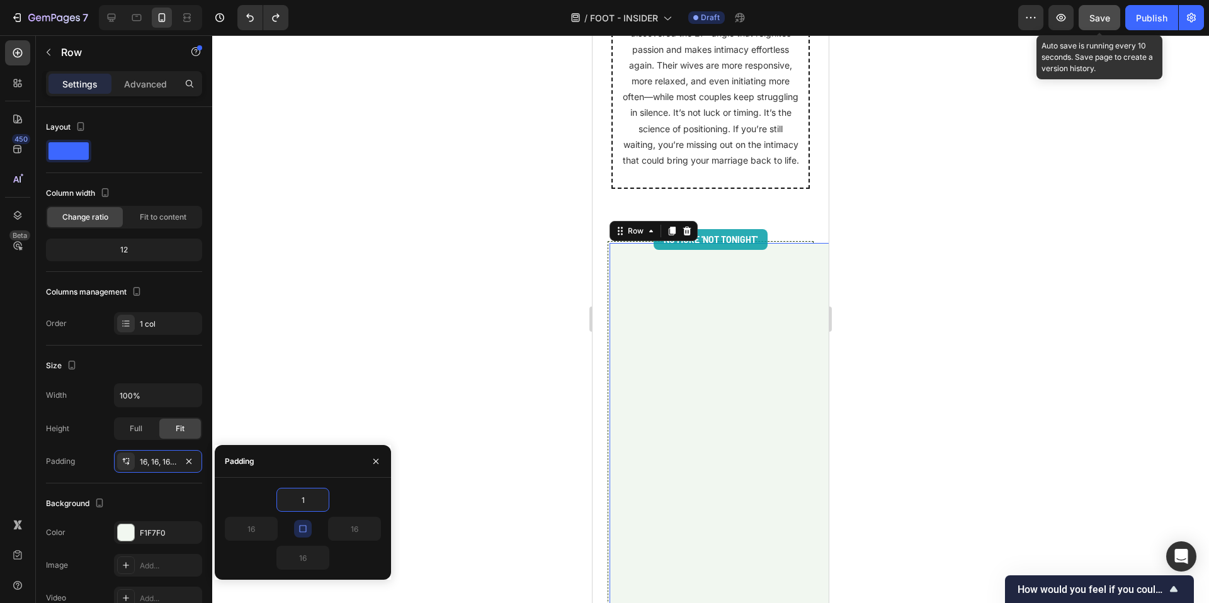
type input "16"
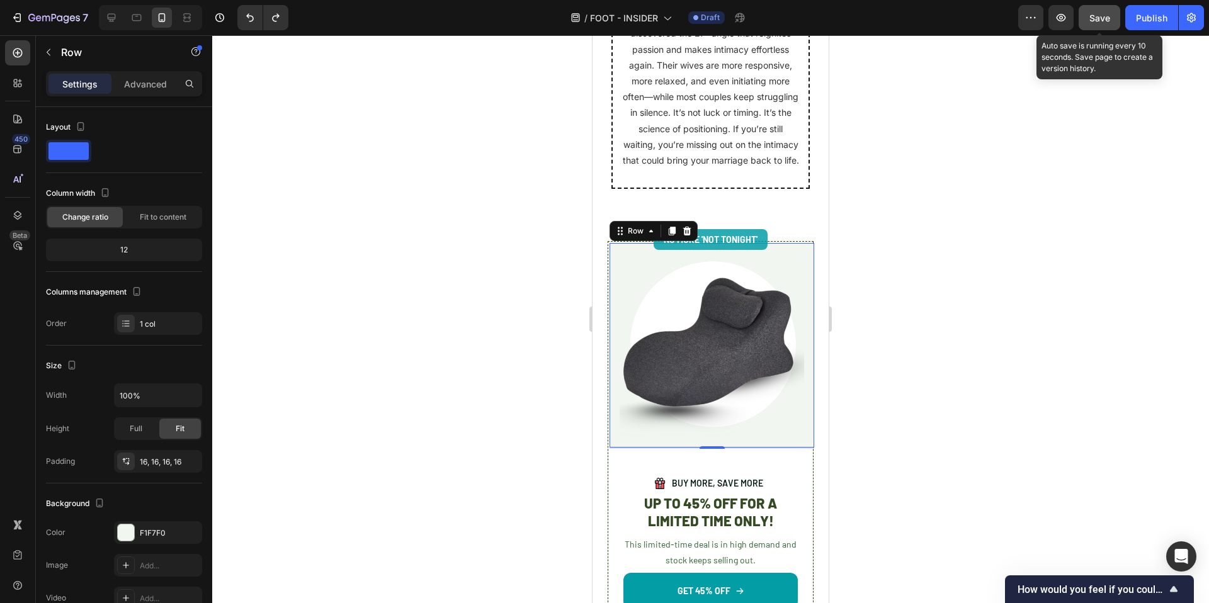
click at [424, 313] on div at bounding box center [710, 319] width 997 height 568
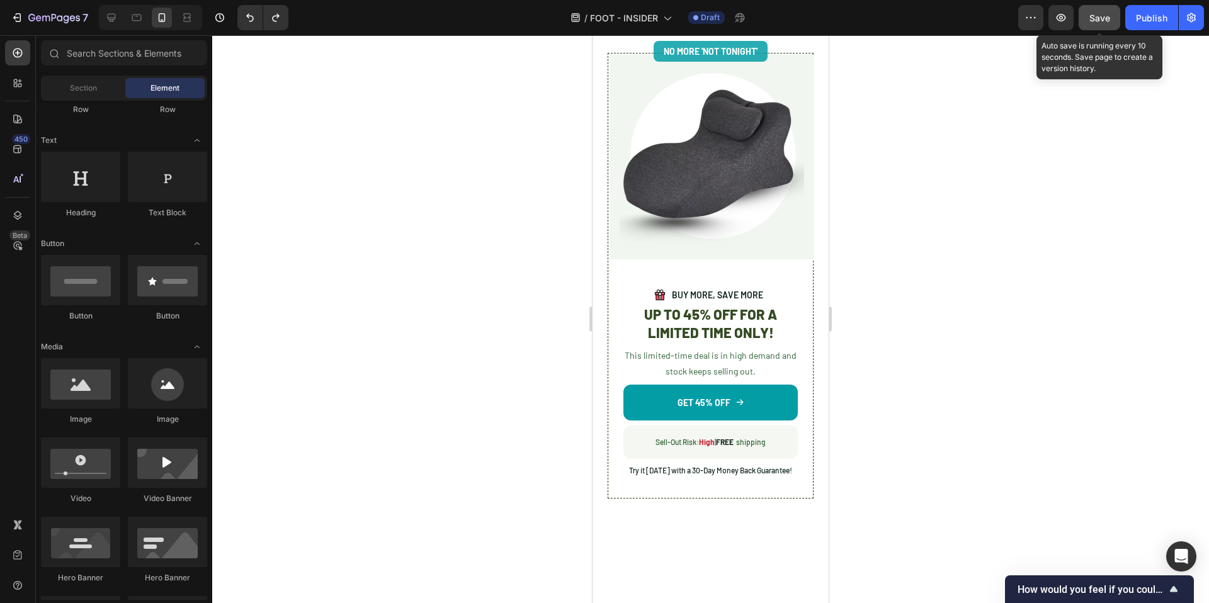
scroll to position [3625, 0]
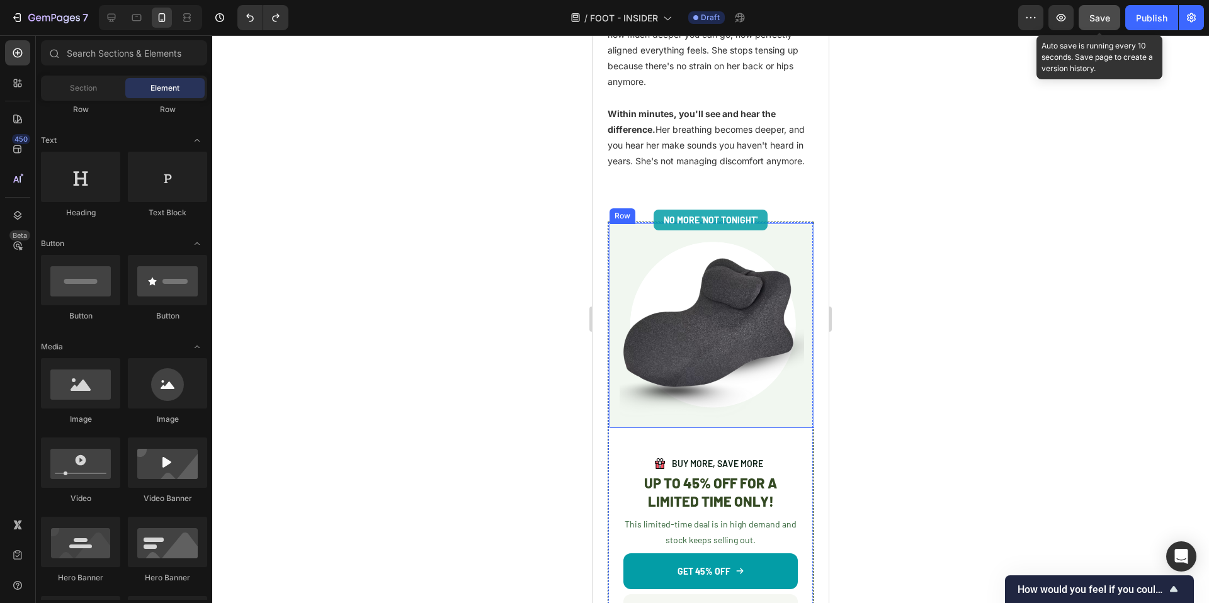
click at [779, 416] on div "Image Row" at bounding box center [712, 326] width 205 height 205
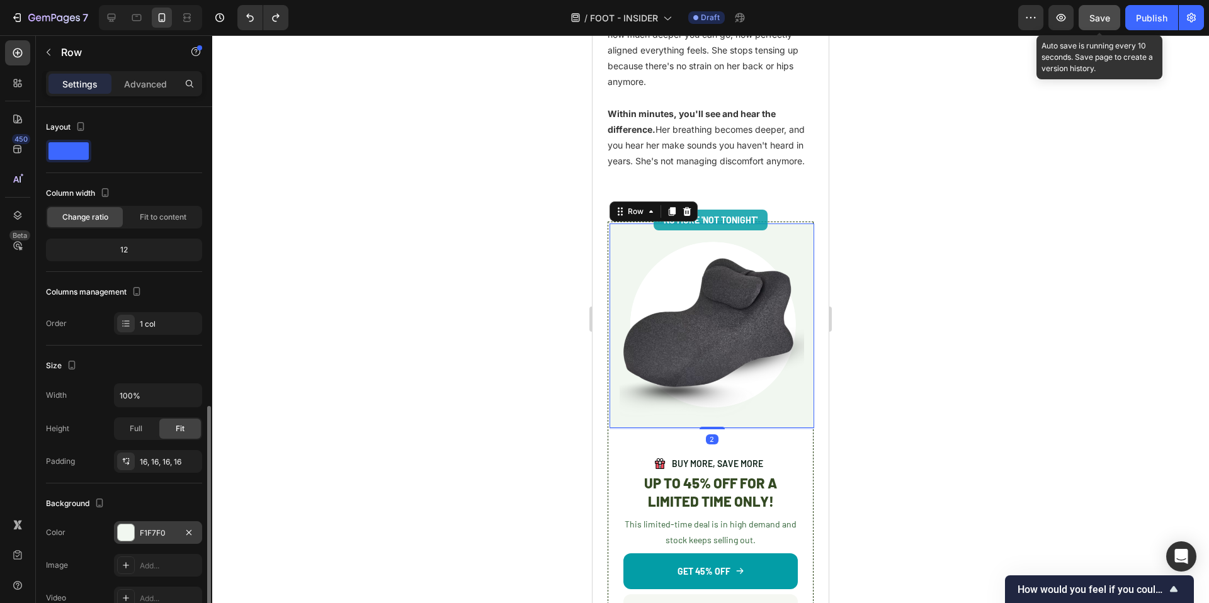
scroll to position [195, 0]
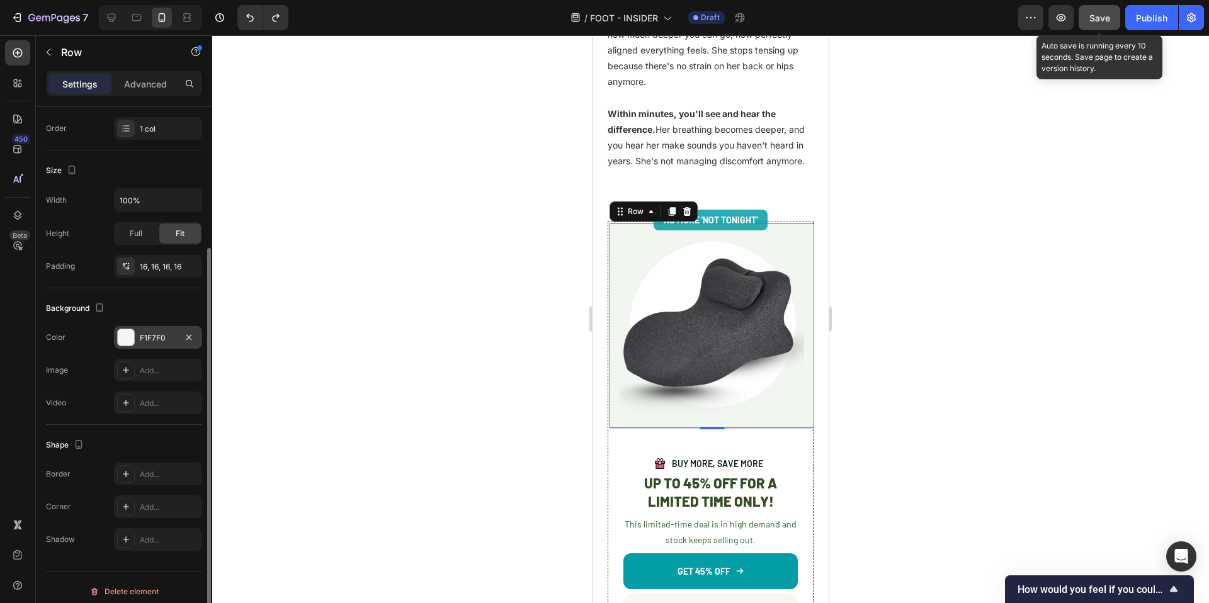
click at [127, 332] on div at bounding box center [126, 337] width 16 height 16
click at [111, 314] on div "Background" at bounding box center [124, 309] width 156 height 20
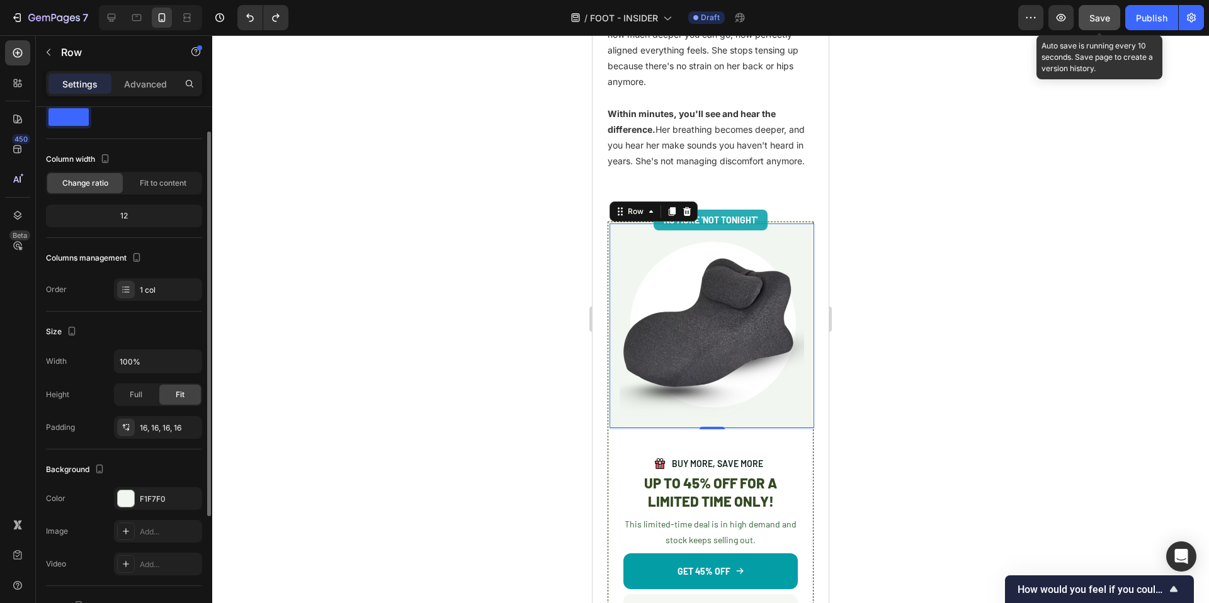
scroll to position [0, 0]
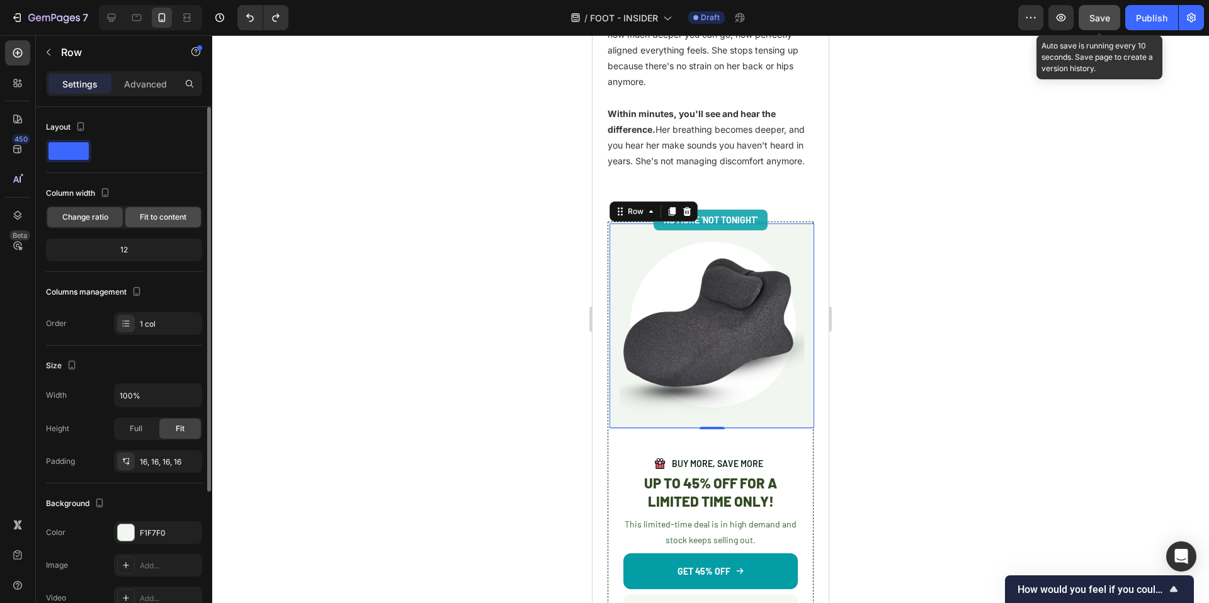
click at [188, 217] on div "Fit to content" at bounding box center [163, 217] width 76 height 20
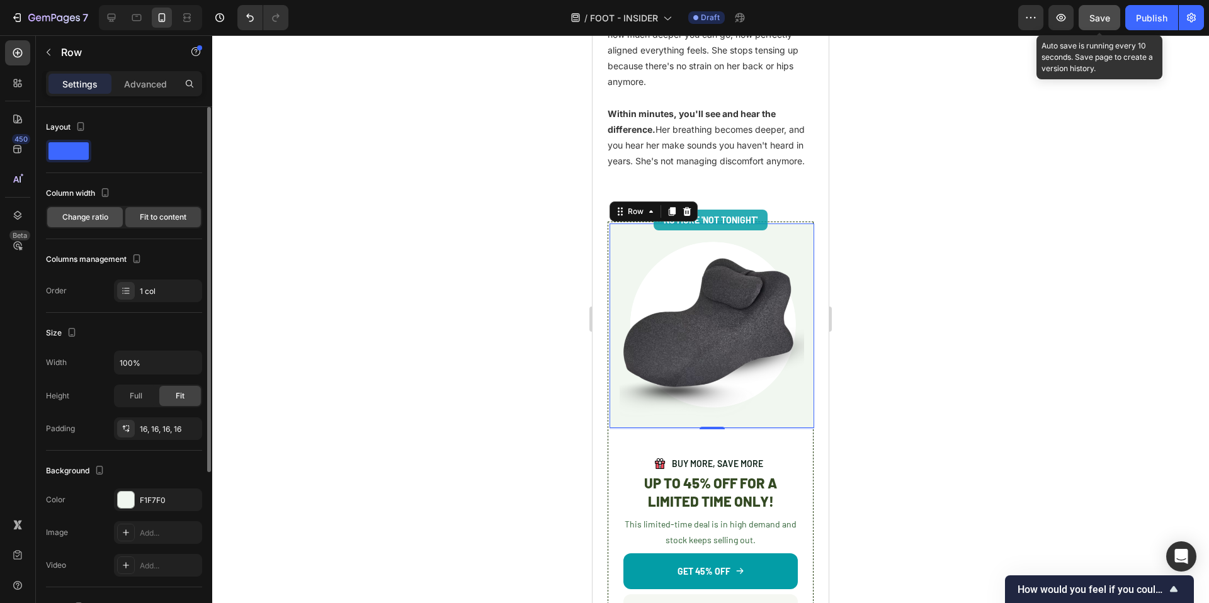
click at [75, 222] on span "Change ratio" at bounding box center [85, 217] width 46 height 11
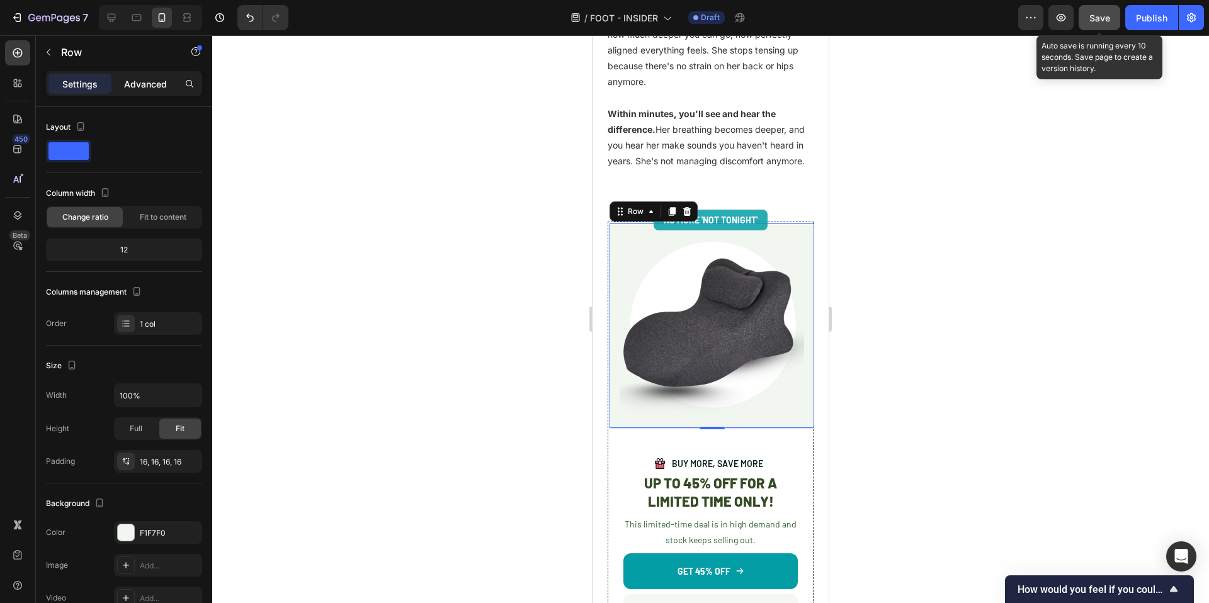
click at [144, 89] on p "Advanced" at bounding box center [145, 83] width 43 height 13
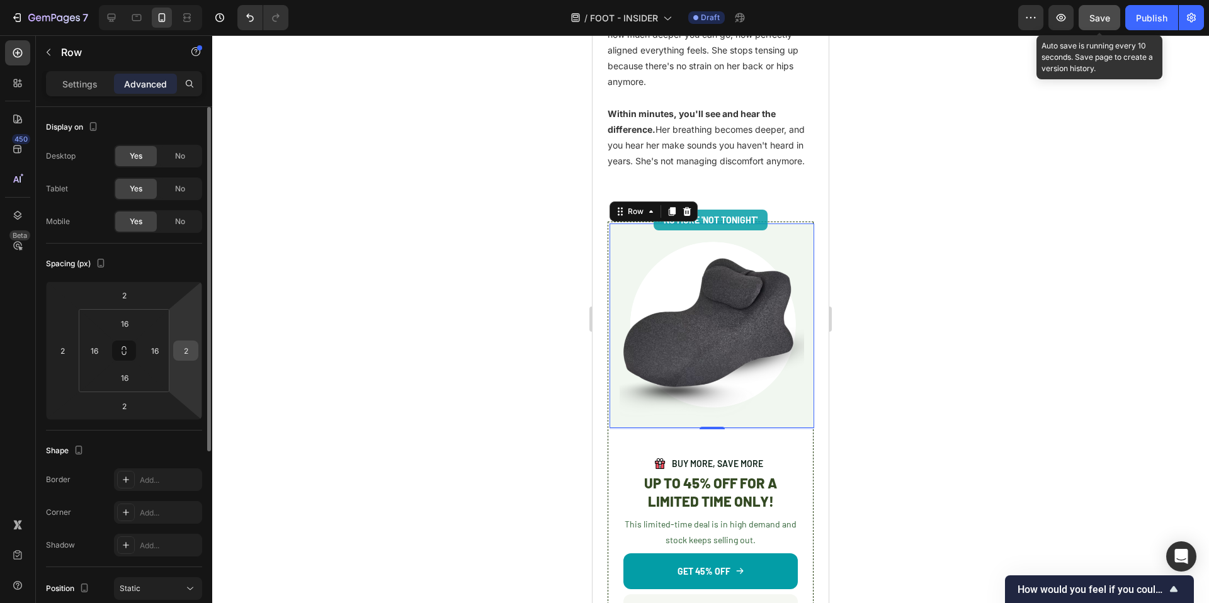
click at [181, 354] on input "2" at bounding box center [185, 350] width 19 height 19
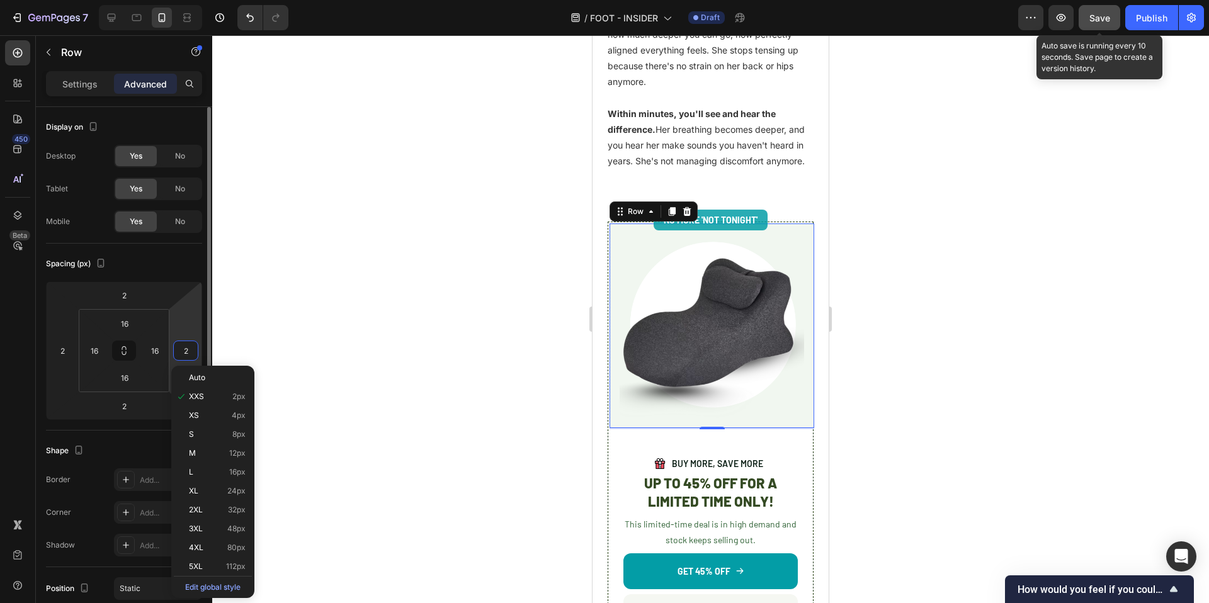
click at [181, 354] on input "2" at bounding box center [185, 350] width 19 height 19
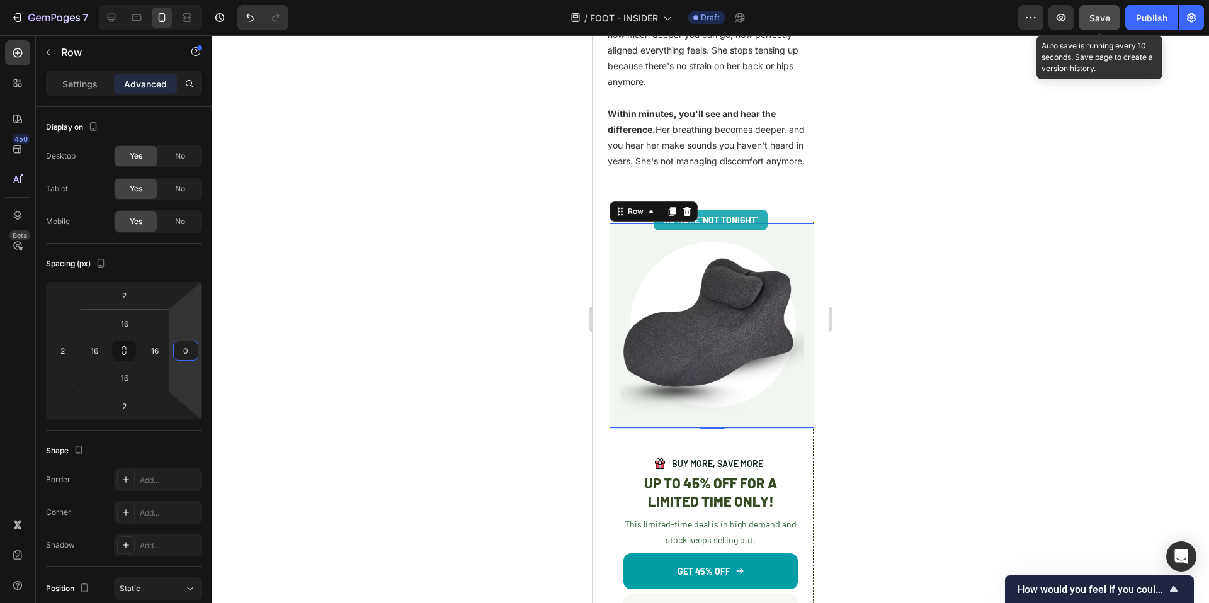
type input "0"
click at [272, 329] on div at bounding box center [710, 319] width 997 height 568
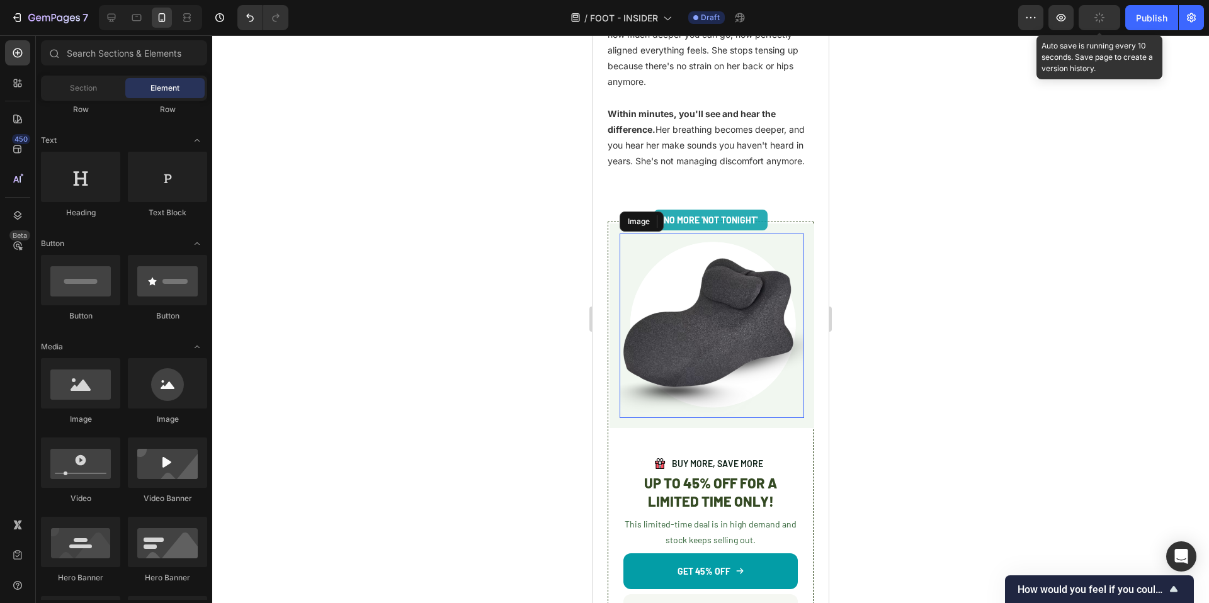
click at [722, 389] on img at bounding box center [712, 326] width 185 height 185
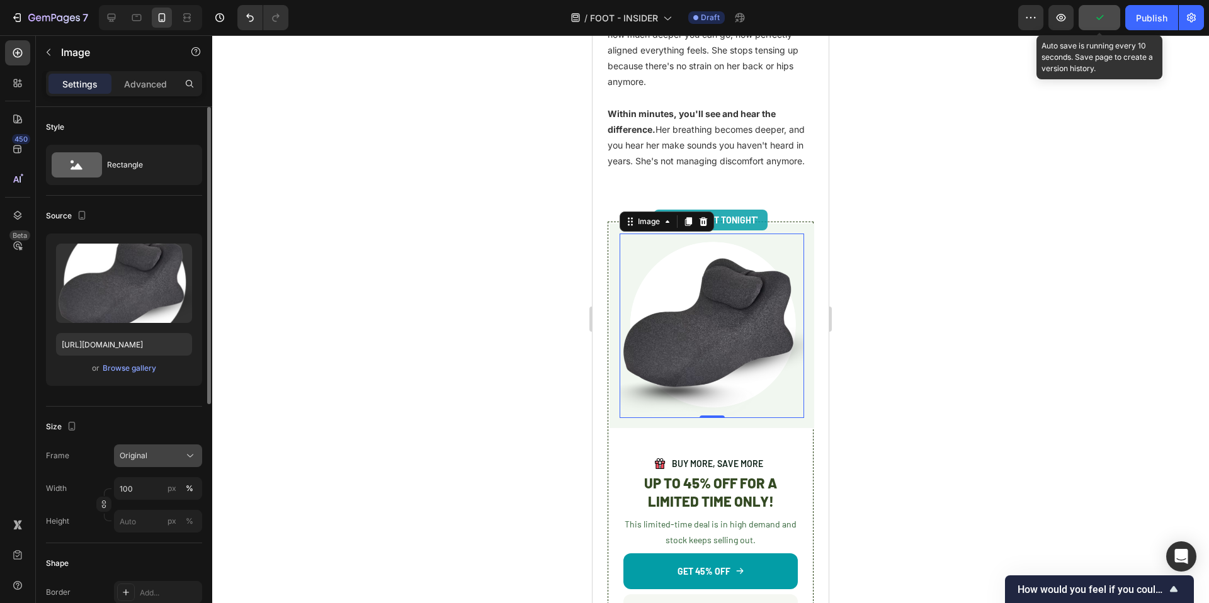
click at [127, 464] on button "Original" at bounding box center [158, 456] width 88 height 23
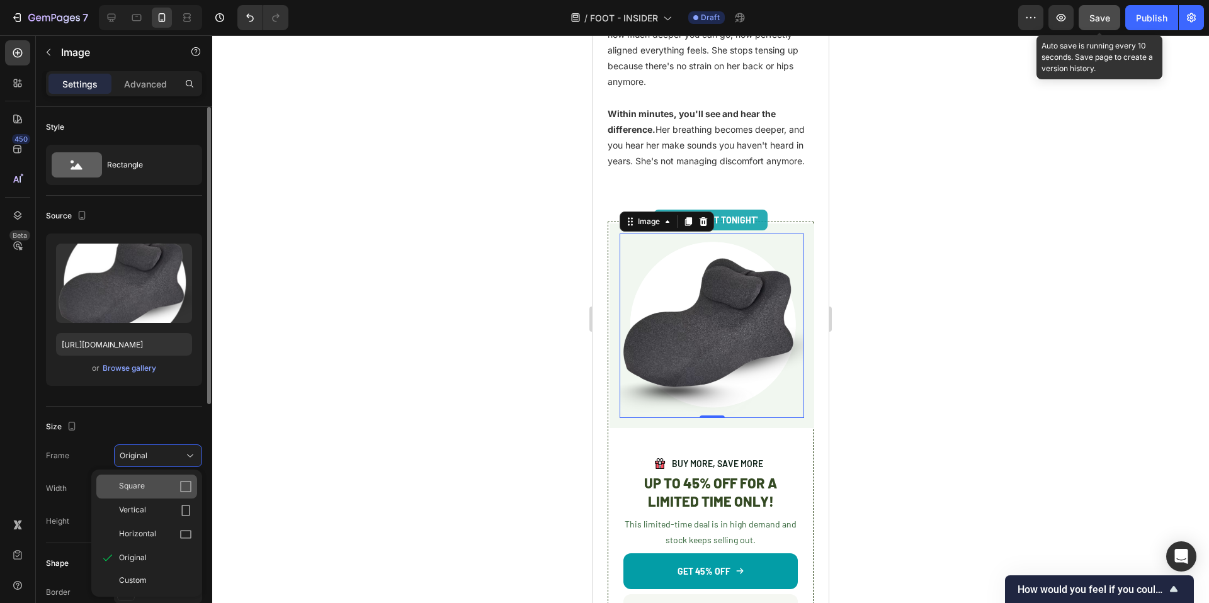
click at [128, 496] on div "Square" at bounding box center [146, 487] width 101 height 24
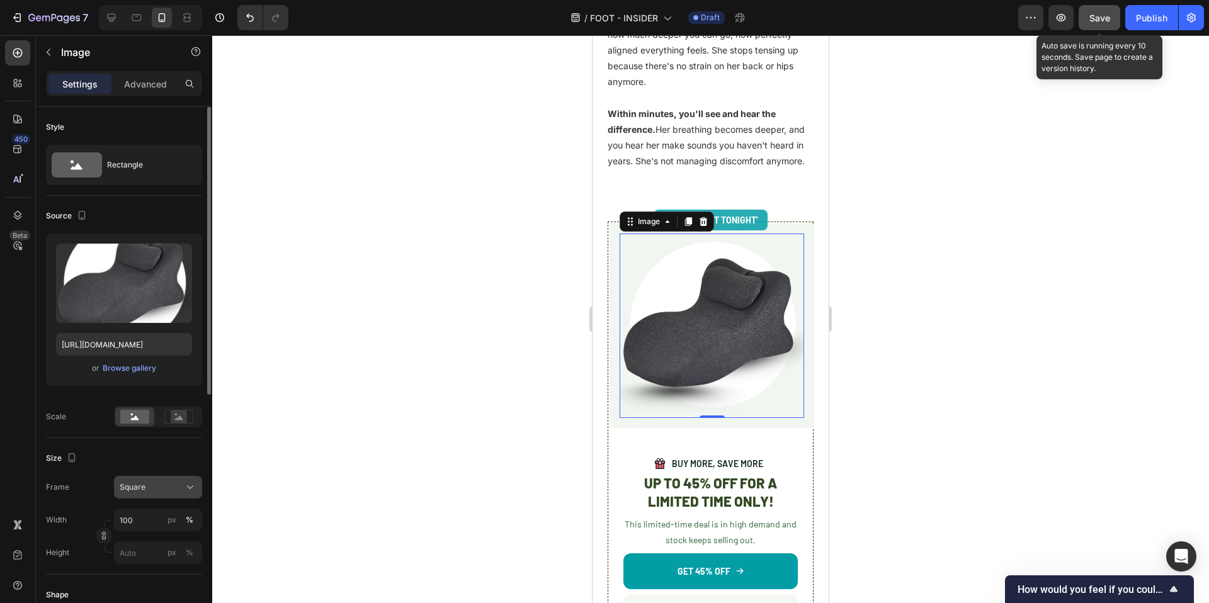
click at [128, 493] on div "Square" at bounding box center [158, 487] width 77 height 13
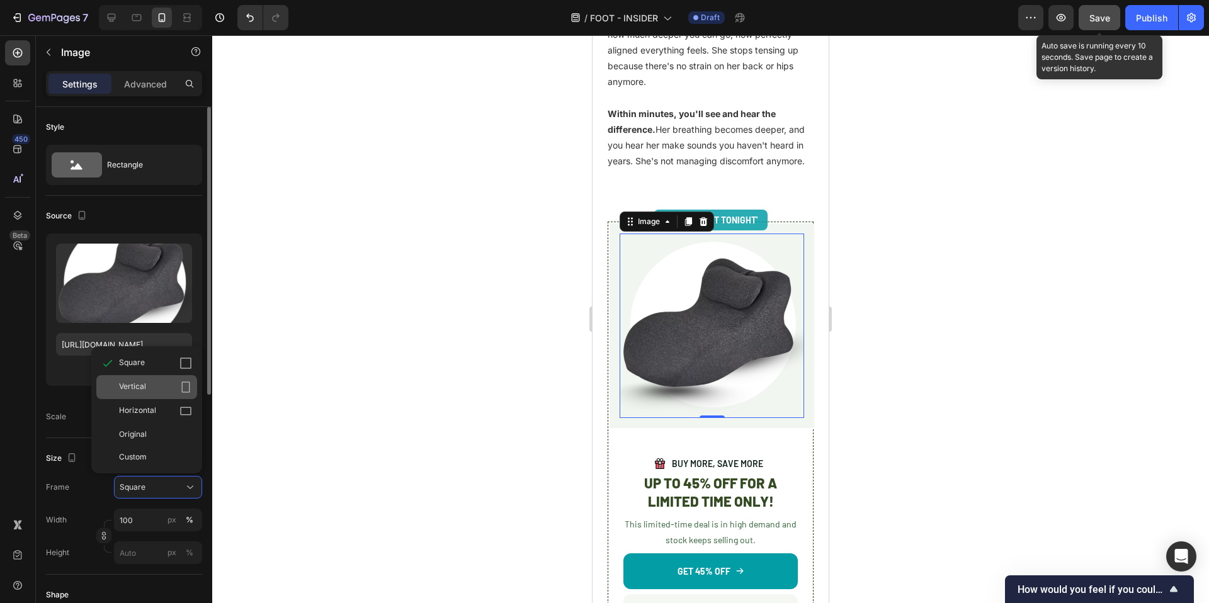
click at [134, 391] on span "Vertical" at bounding box center [132, 387] width 27 height 13
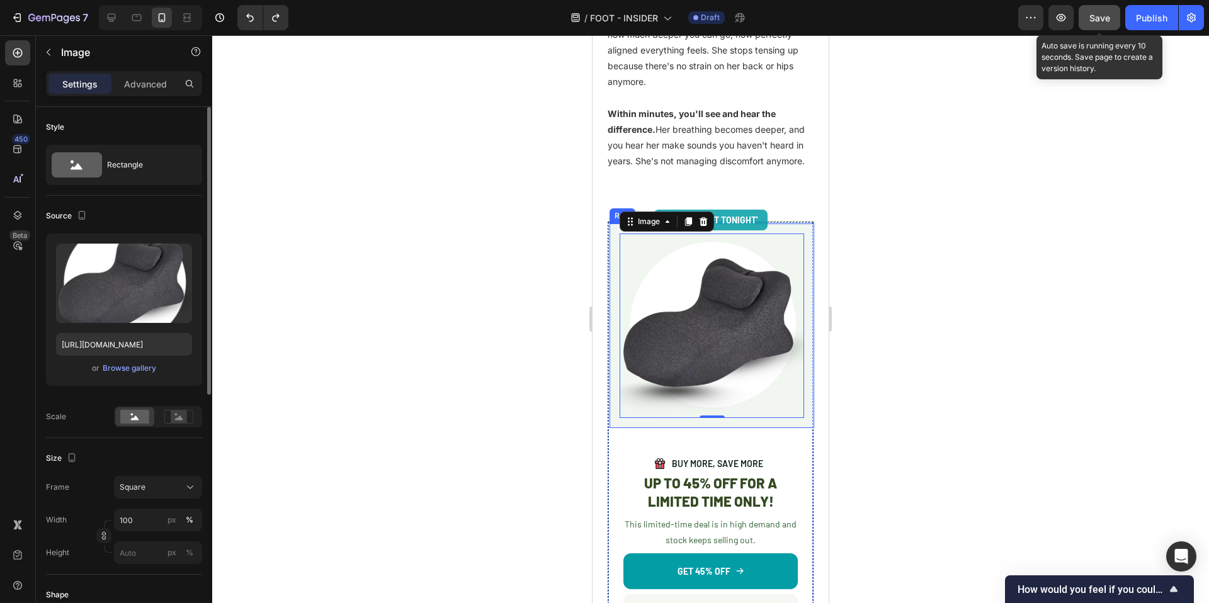
click at [788, 421] on div "Image 0 Row" at bounding box center [712, 326] width 205 height 205
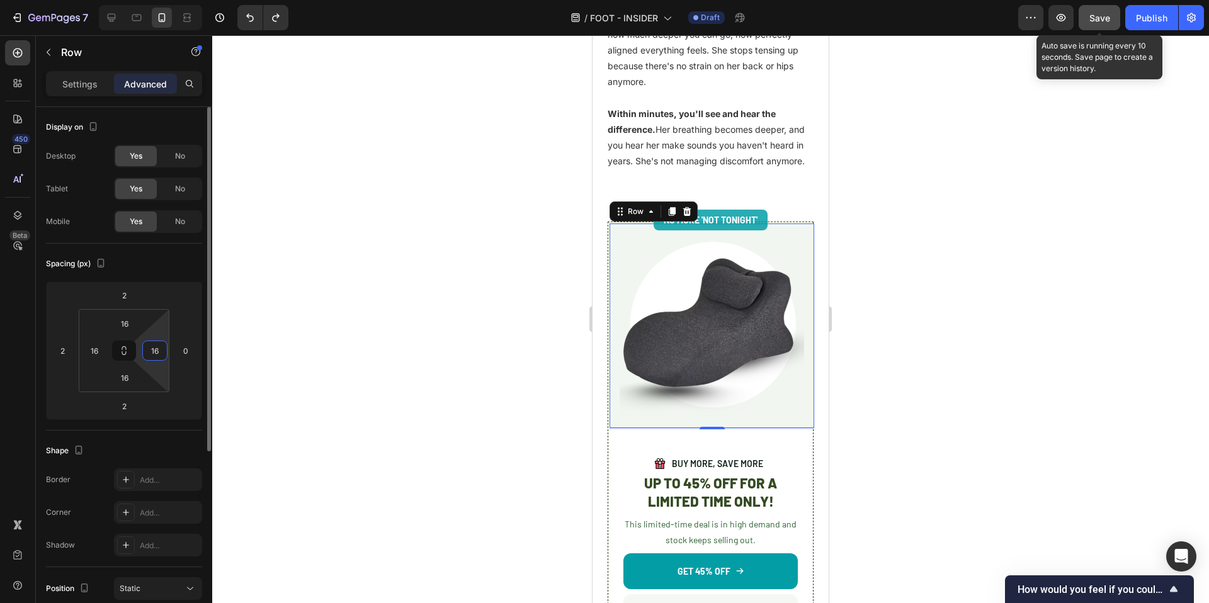
click at [156, 351] on input "16" at bounding box center [154, 350] width 19 height 19
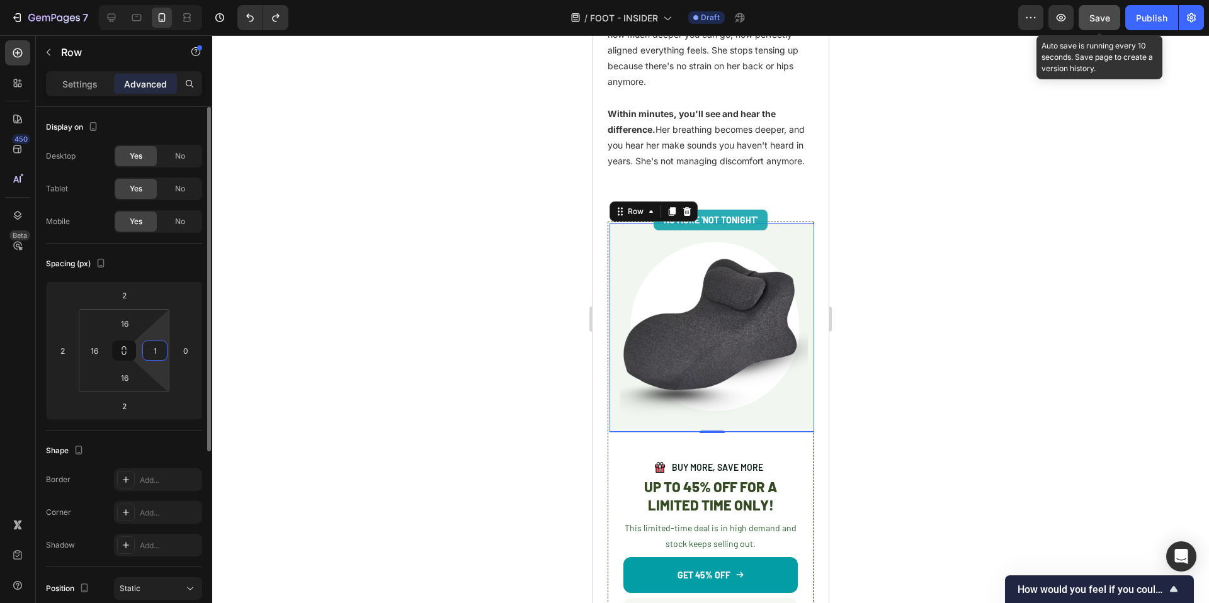
type input "16"
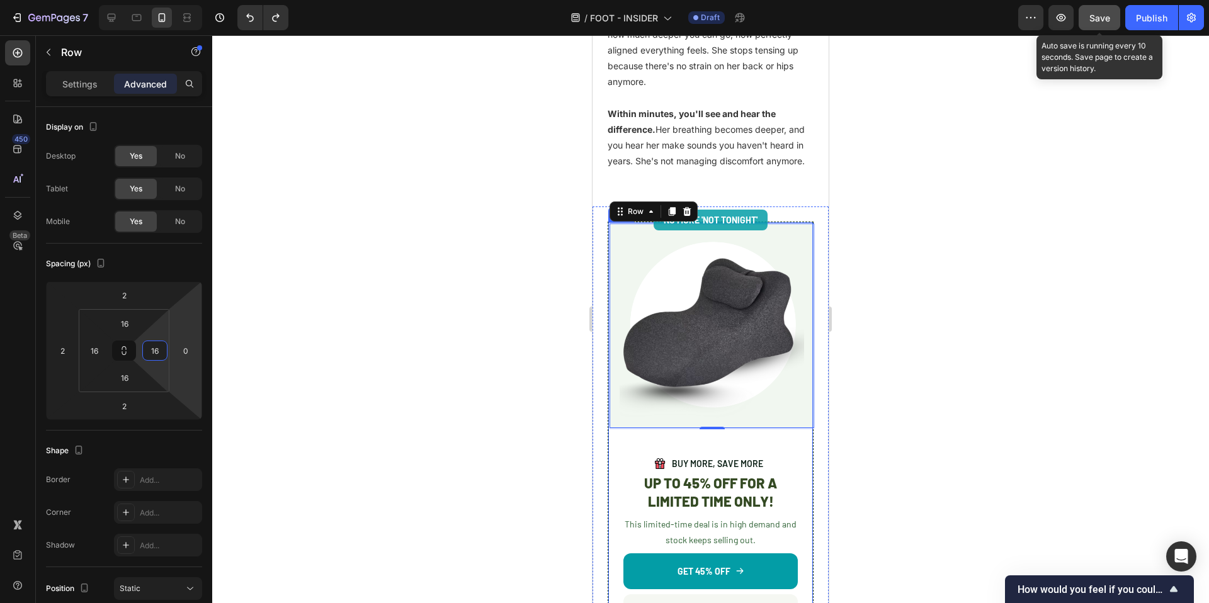
click at [608, 411] on div "Image Row 2 Image BUY MORE, SAVE MORE Text Block Advanced List UP TO 45% OFF FO…" at bounding box center [711, 445] width 206 height 446
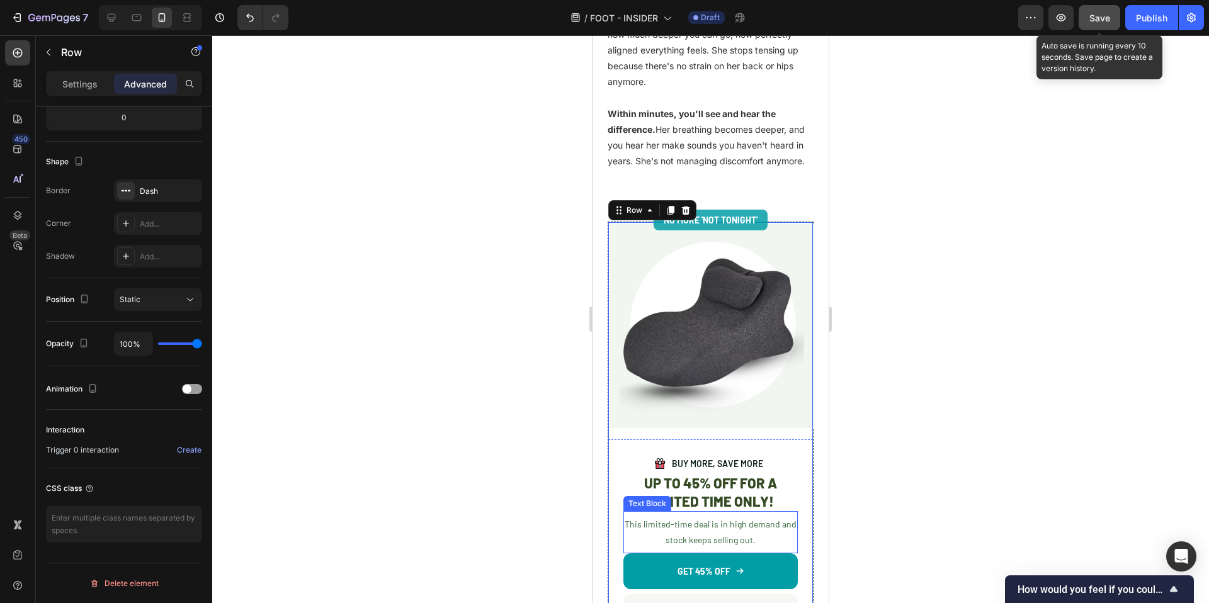
scroll to position [3853, 0]
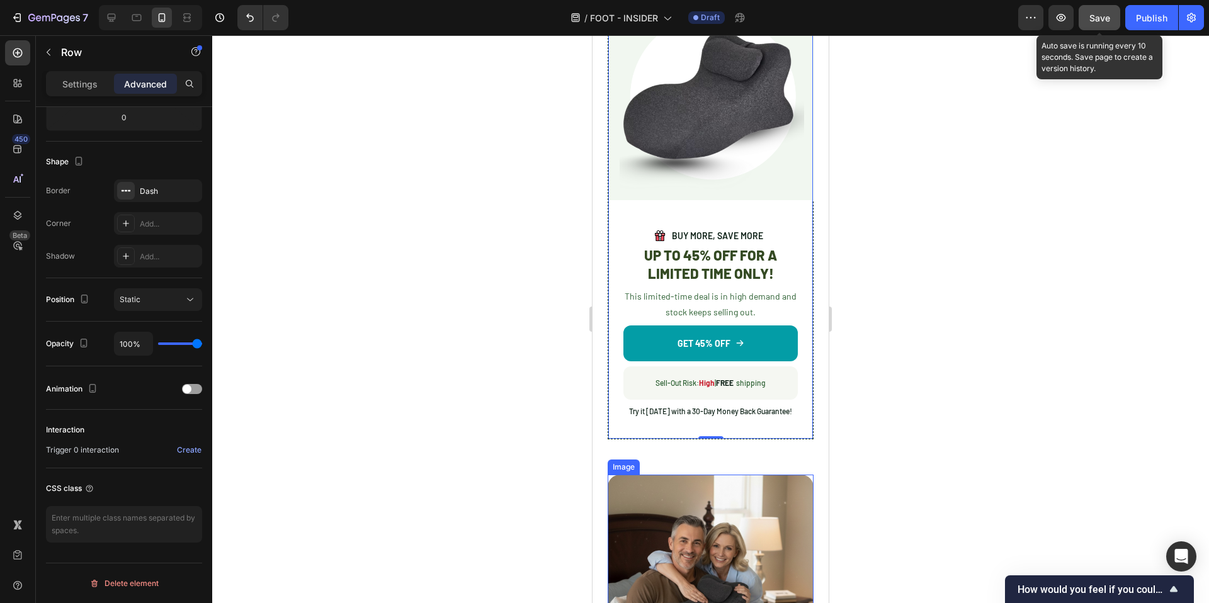
click at [976, 424] on div at bounding box center [710, 319] width 997 height 568
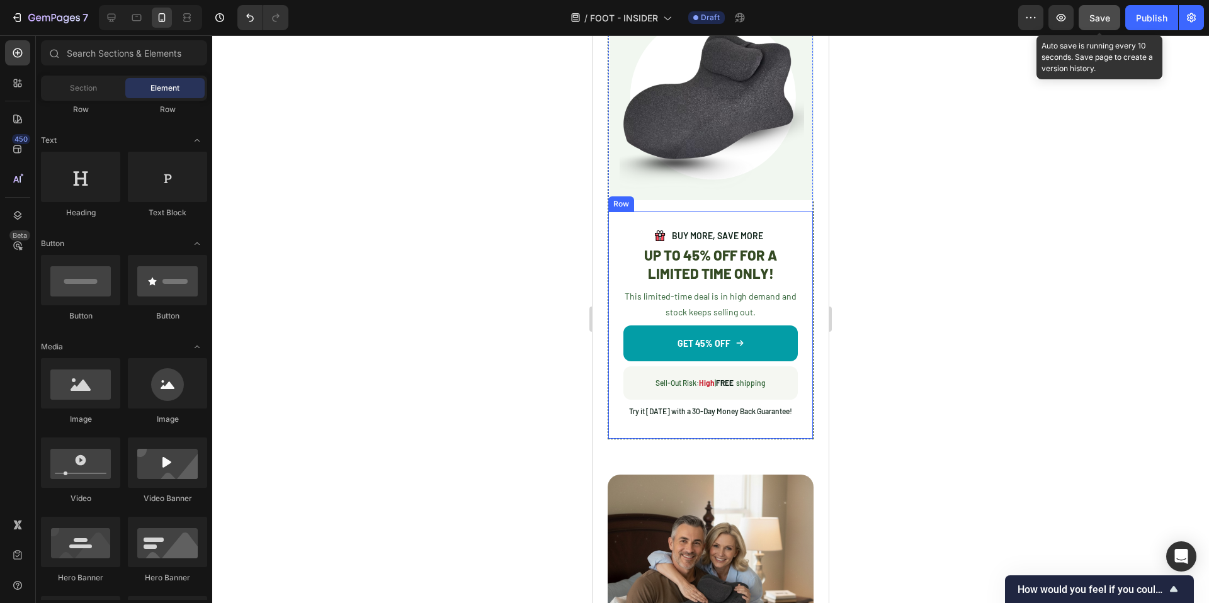
scroll to position [3690, 0]
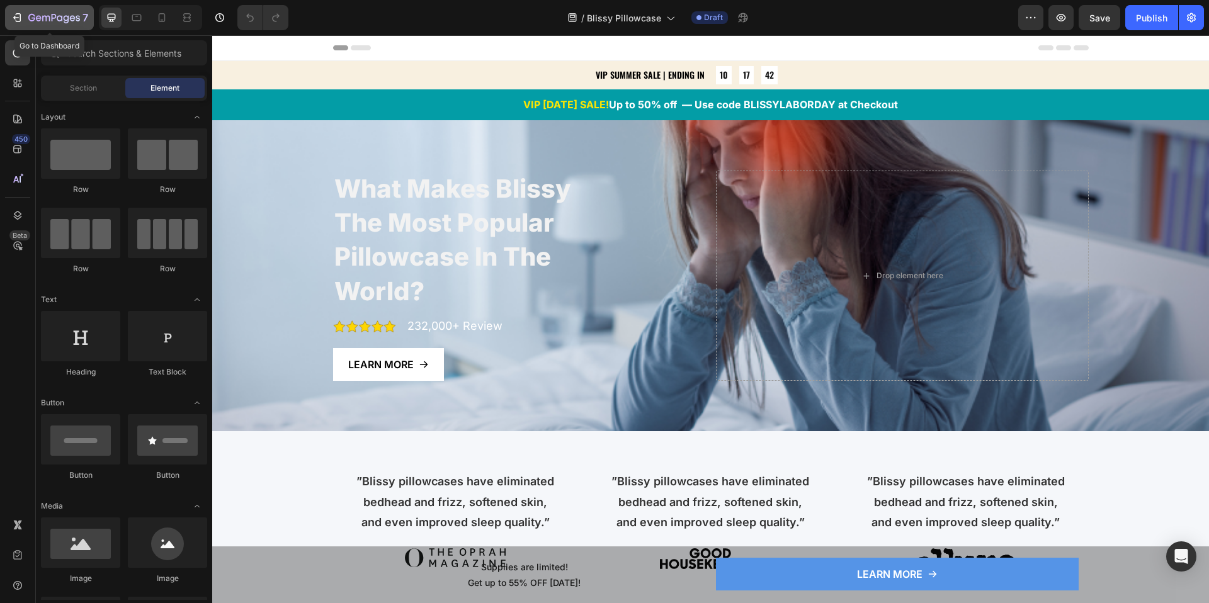
click at [20, 16] on icon "button" at bounding box center [17, 17] width 13 height 13
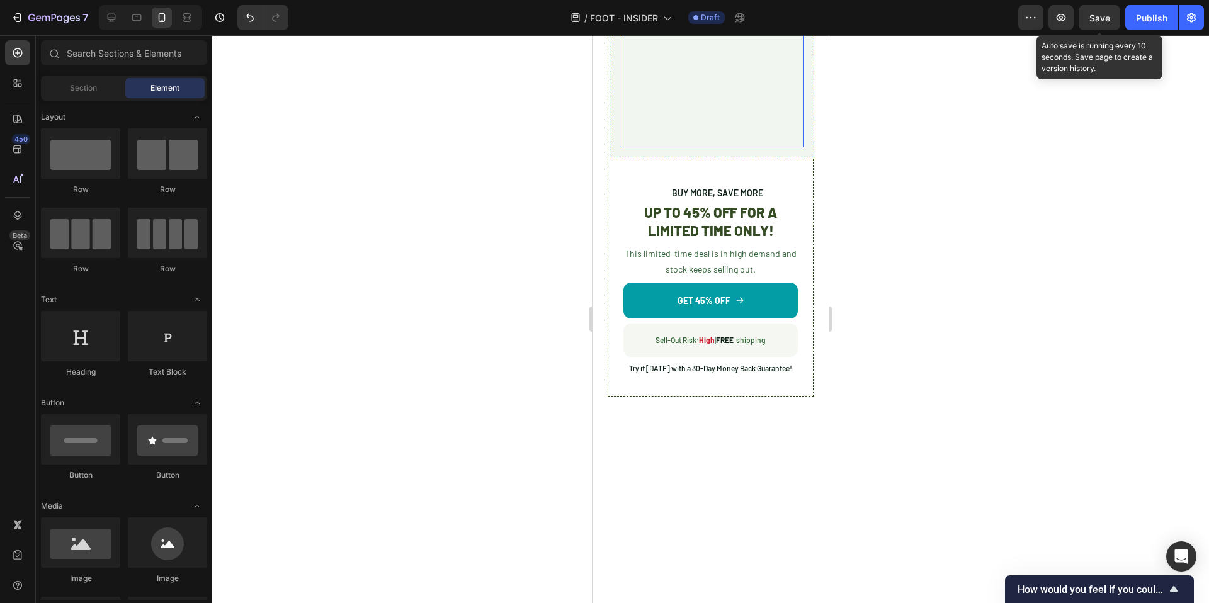
scroll to position [159, 0]
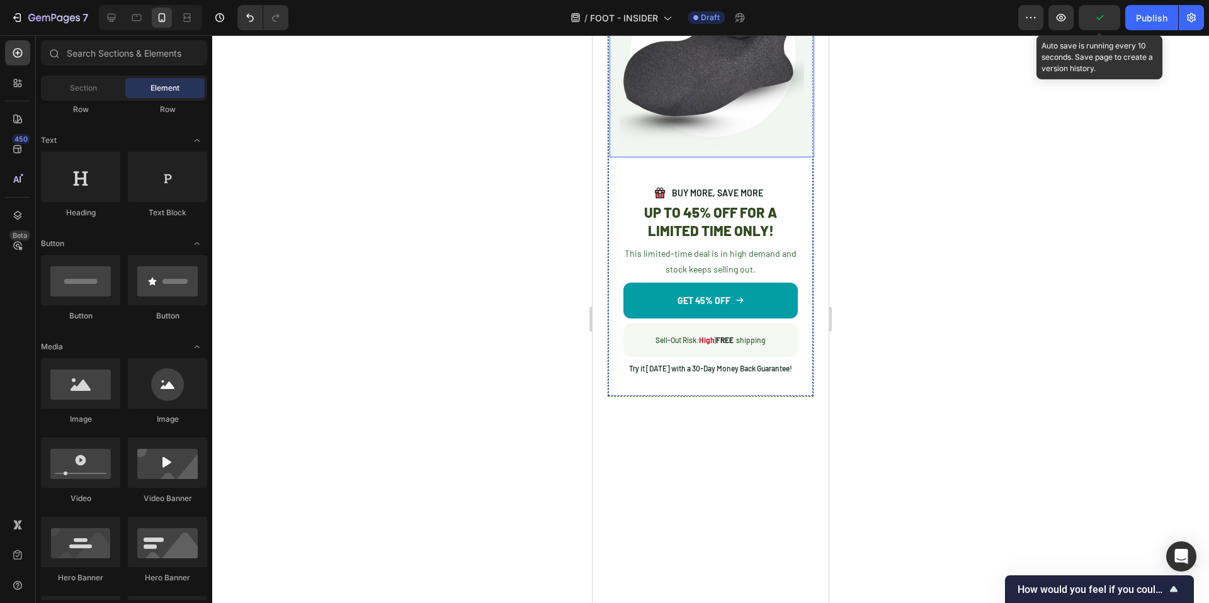
click at [788, 157] on div "Image Row" at bounding box center [712, 55] width 205 height 205
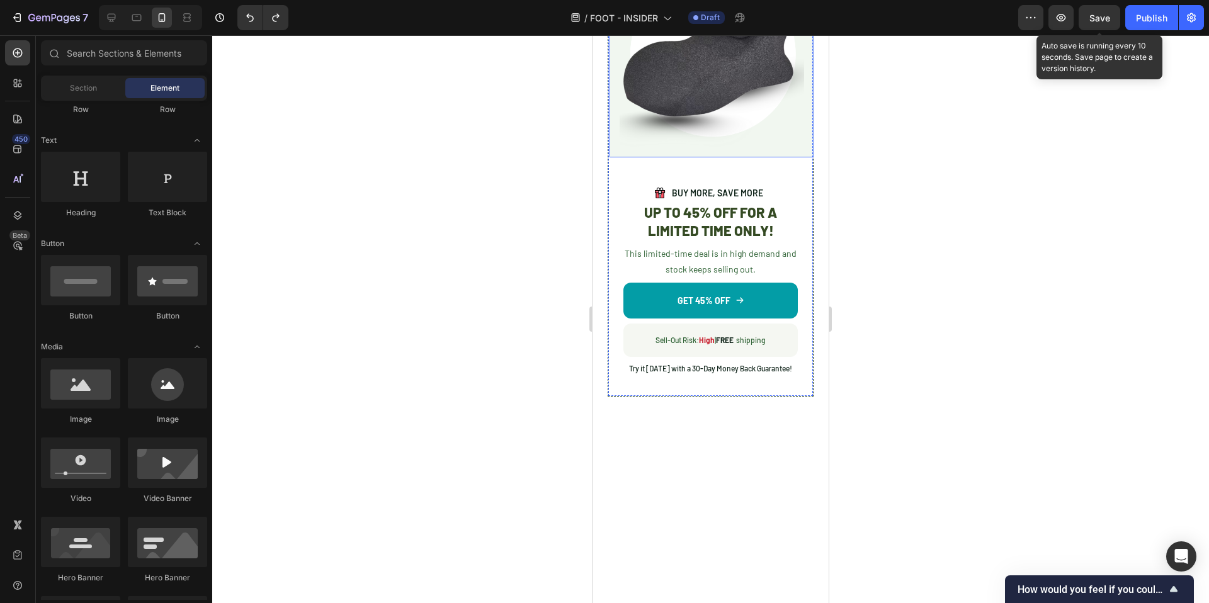
click at [791, 157] on div "Image Row" at bounding box center [712, 55] width 205 height 205
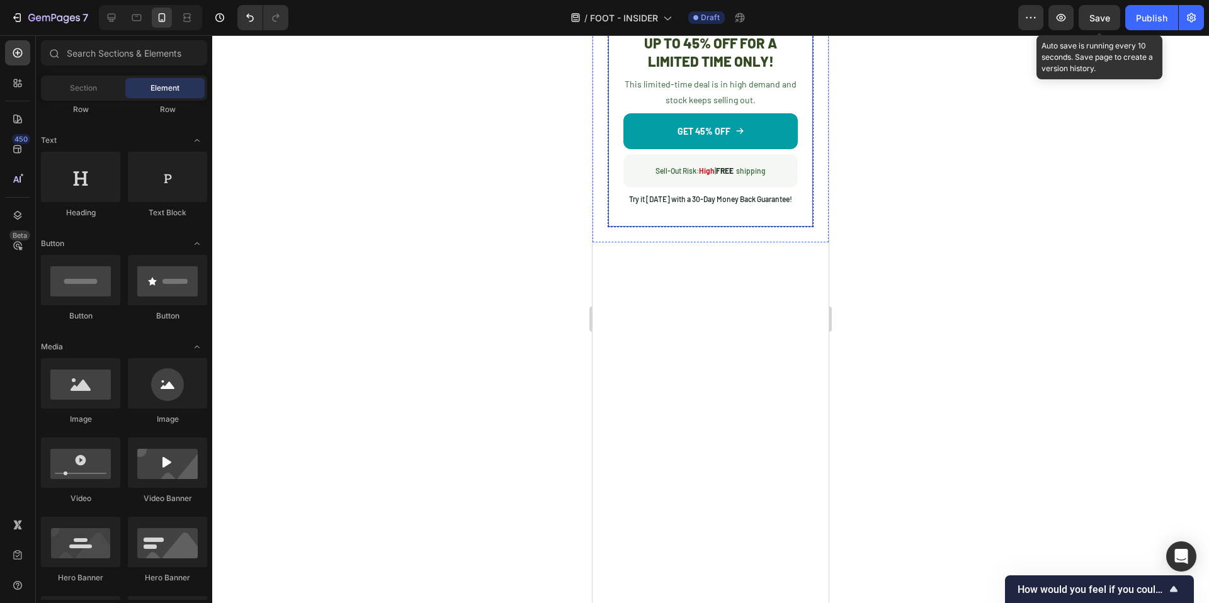
drag, startPoint x: 682, startPoint y: 436, endPoint x: 686, endPoint y: 181, distance: 255.1
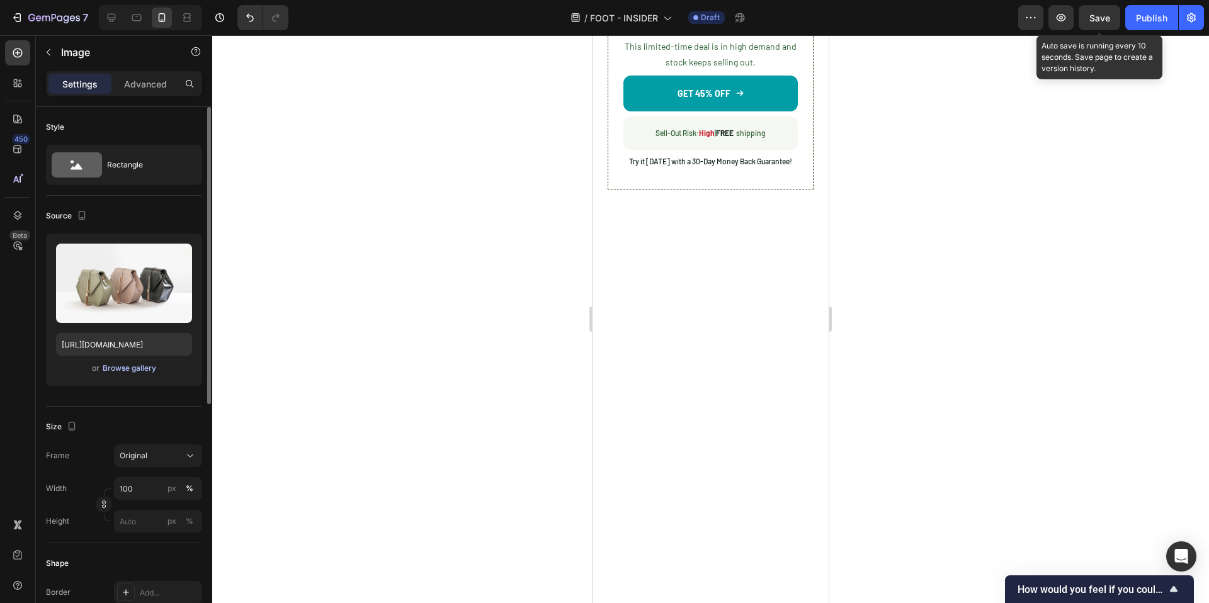
click at [131, 367] on div "Browse gallery" at bounding box center [130, 368] width 54 height 11
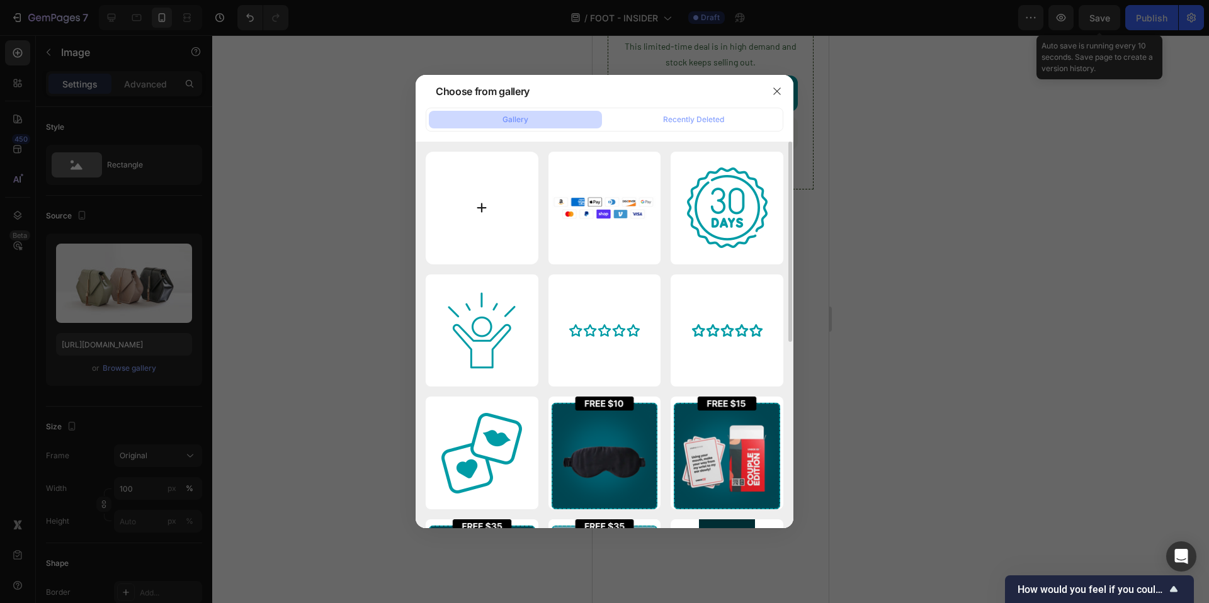
click at [495, 201] on input "file" at bounding box center [482, 208] width 113 height 113
type input "C:\fakepath\Moodie Final Product Images (12).png"
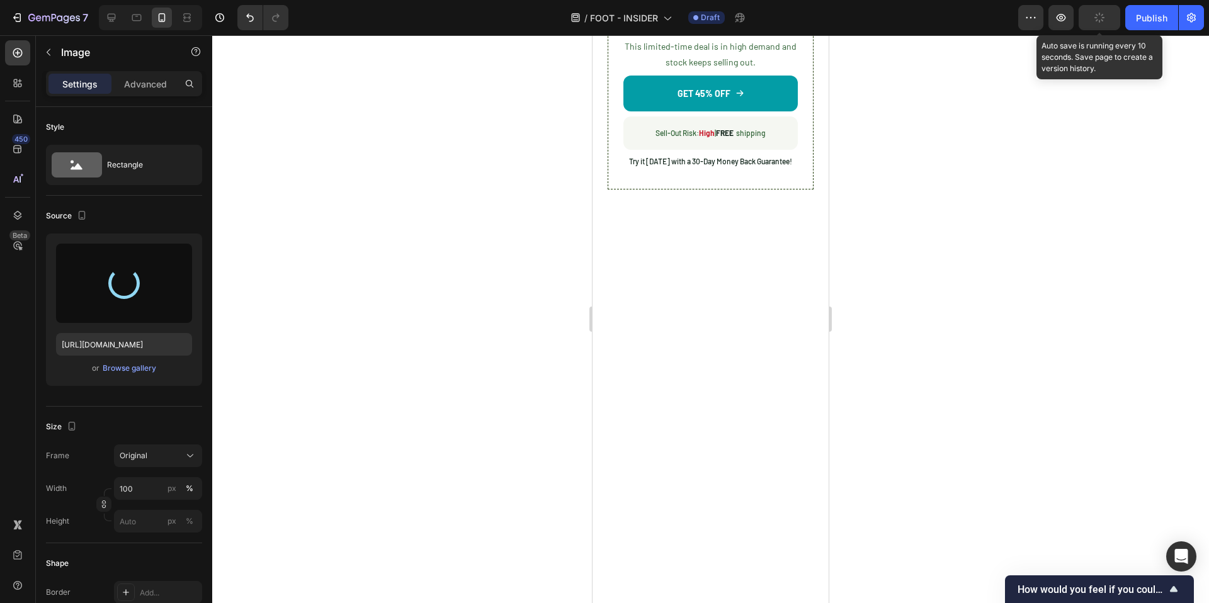
type input "https://cdn.shopify.com/s/files/1/0662/5512/6598/files/gempages_582085952994804…"
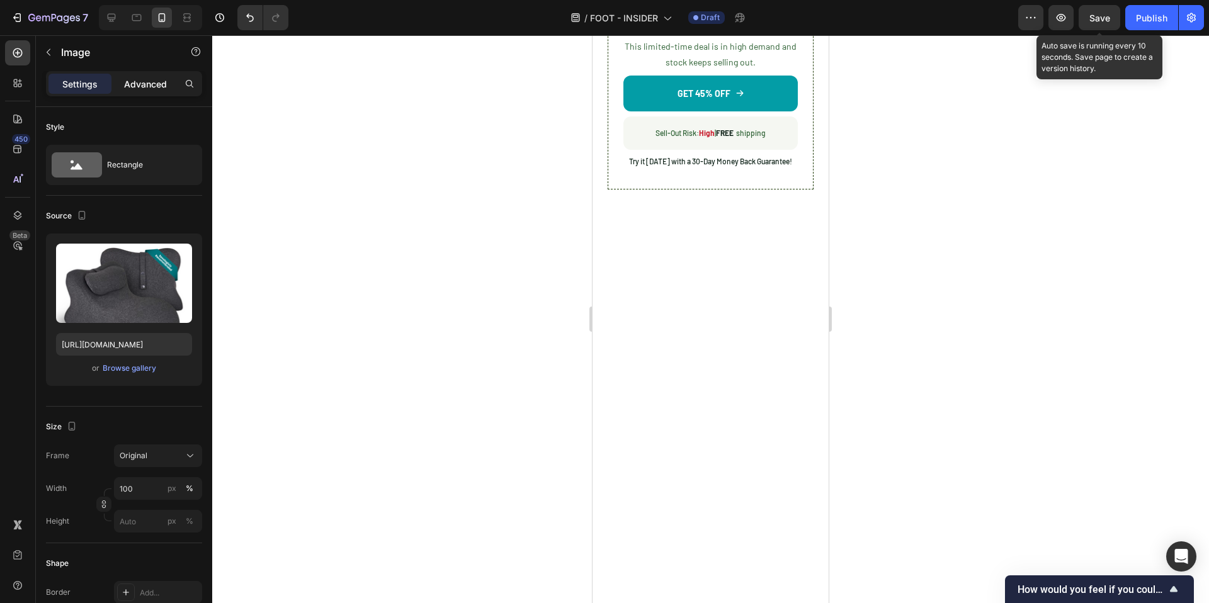
click at [123, 91] on div "Advanced" at bounding box center [145, 84] width 63 height 20
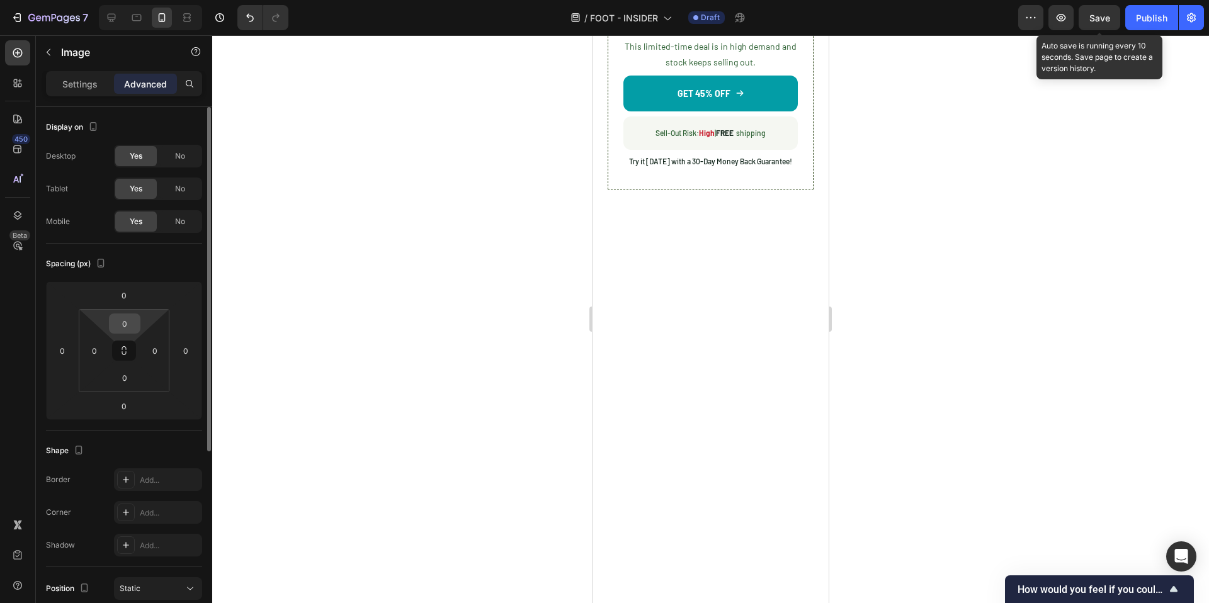
click at [125, 323] on input "0" at bounding box center [124, 323] width 25 height 19
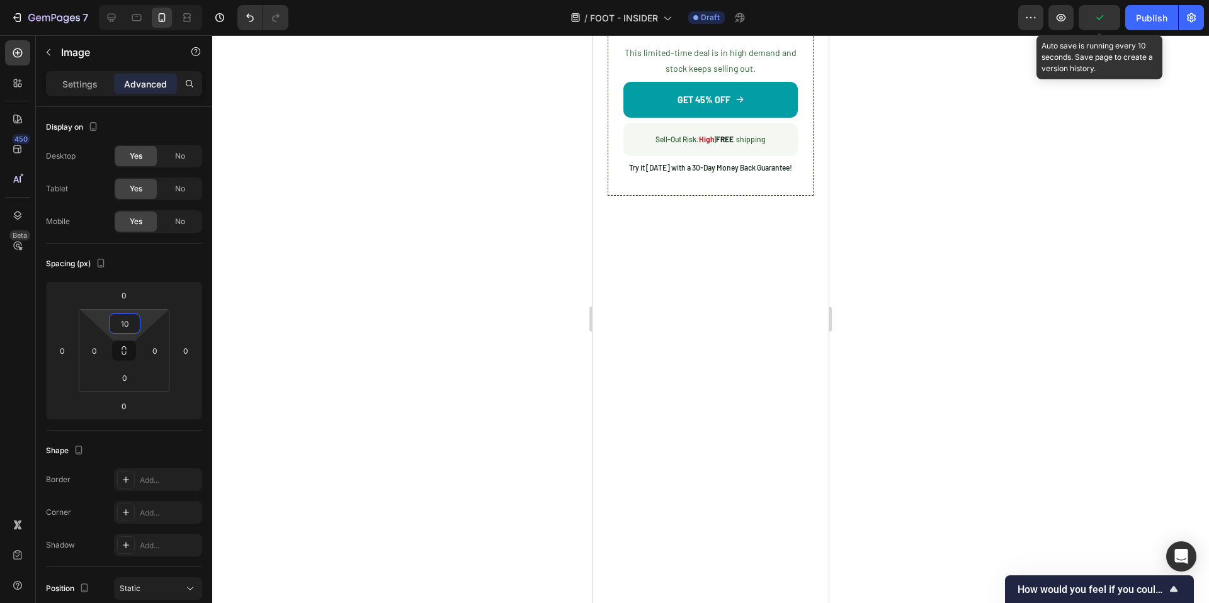
type input "10"
click at [414, 374] on div at bounding box center [710, 319] width 997 height 568
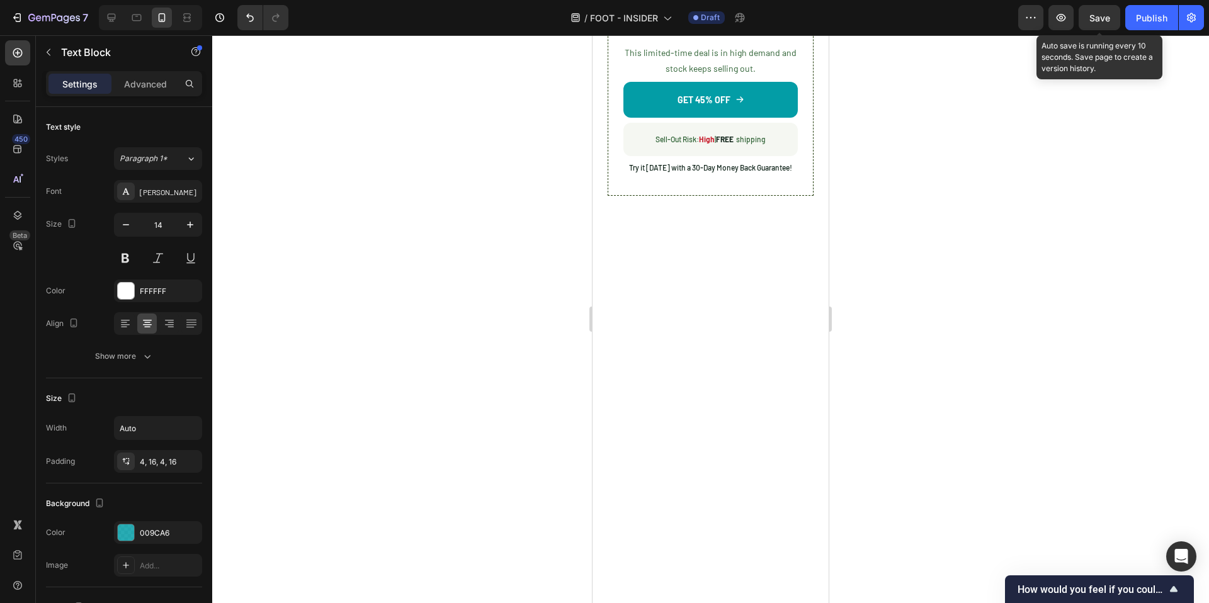
click at [516, 174] on div at bounding box center [710, 319] width 997 height 568
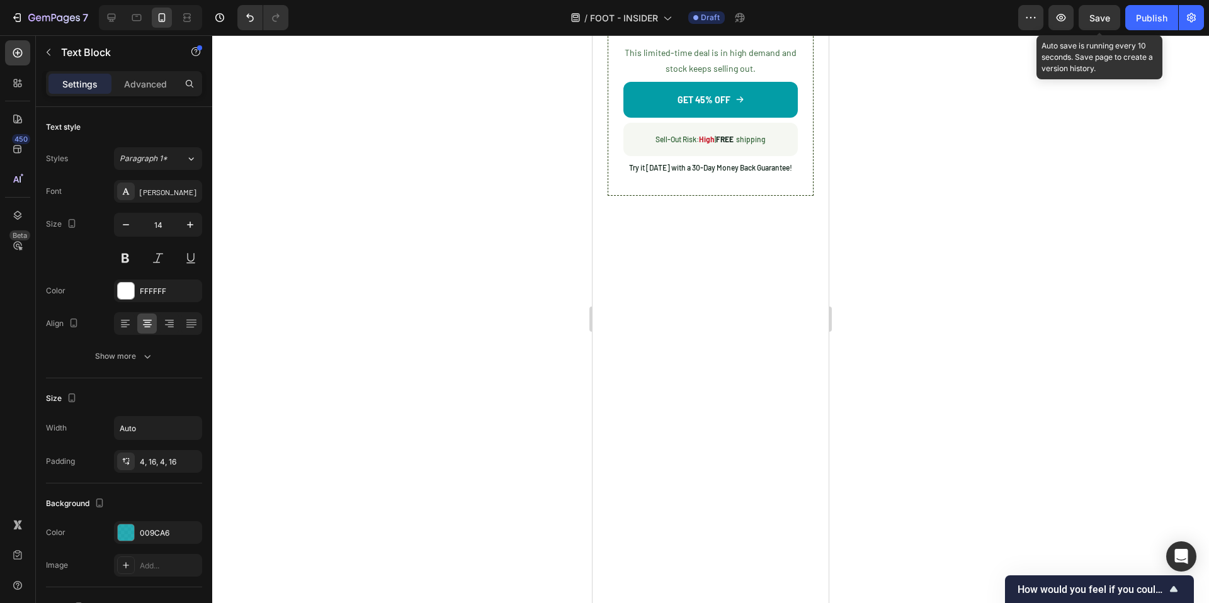
drag, startPoint x: 663, startPoint y: 159, endPoint x: 612, endPoint y: 167, distance: 52.3
click at [435, 203] on div at bounding box center [710, 319] width 997 height 568
click at [146, 525] on div "009CA6" at bounding box center [158, 532] width 88 height 23
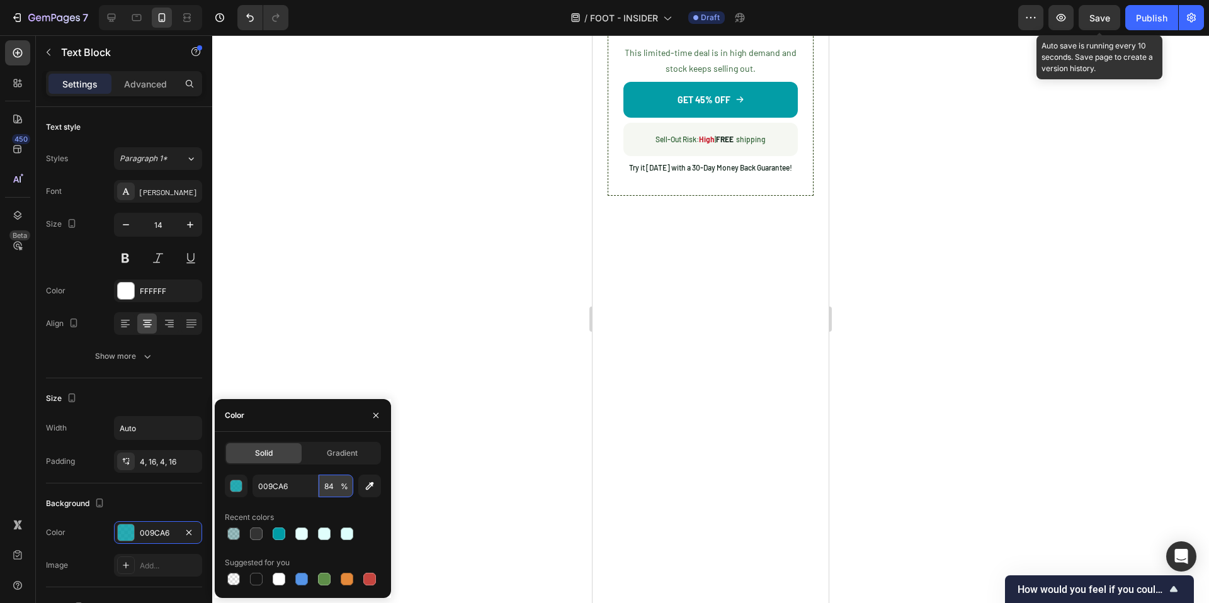
click at [336, 485] on input "84" at bounding box center [336, 486] width 35 height 23
click at [336, 486] on input "84" at bounding box center [336, 486] width 35 height 23
type input "100"
click at [445, 305] on div at bounding box center [710, 319] width 997 height 568
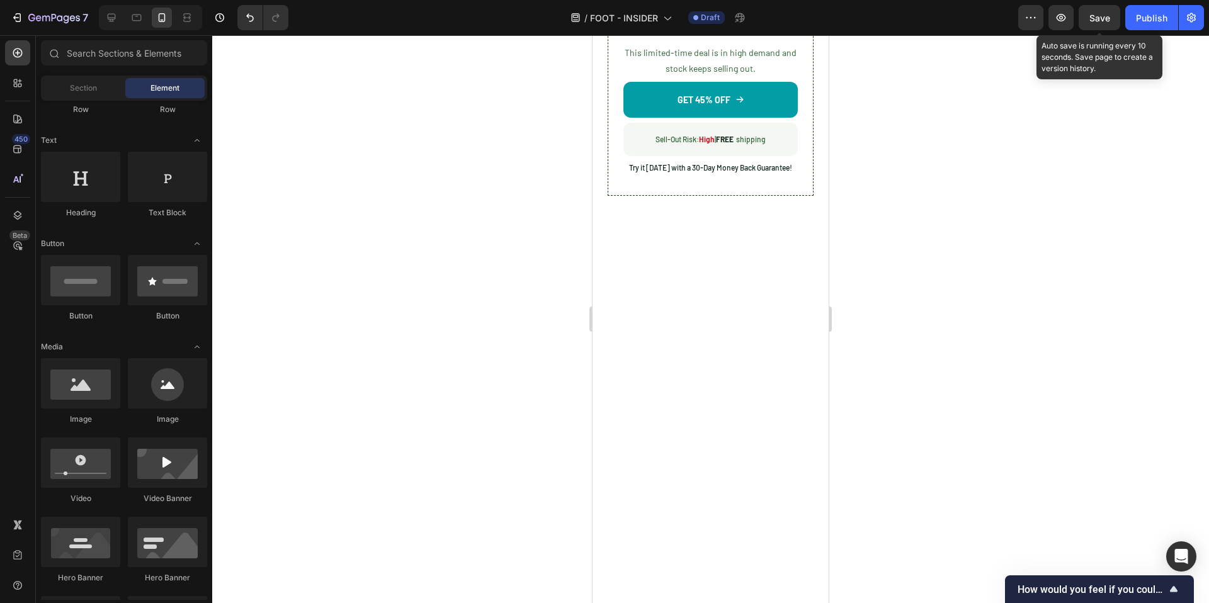
click at [475, 385] on div at bounding box center [710, 319] width 997 height 568
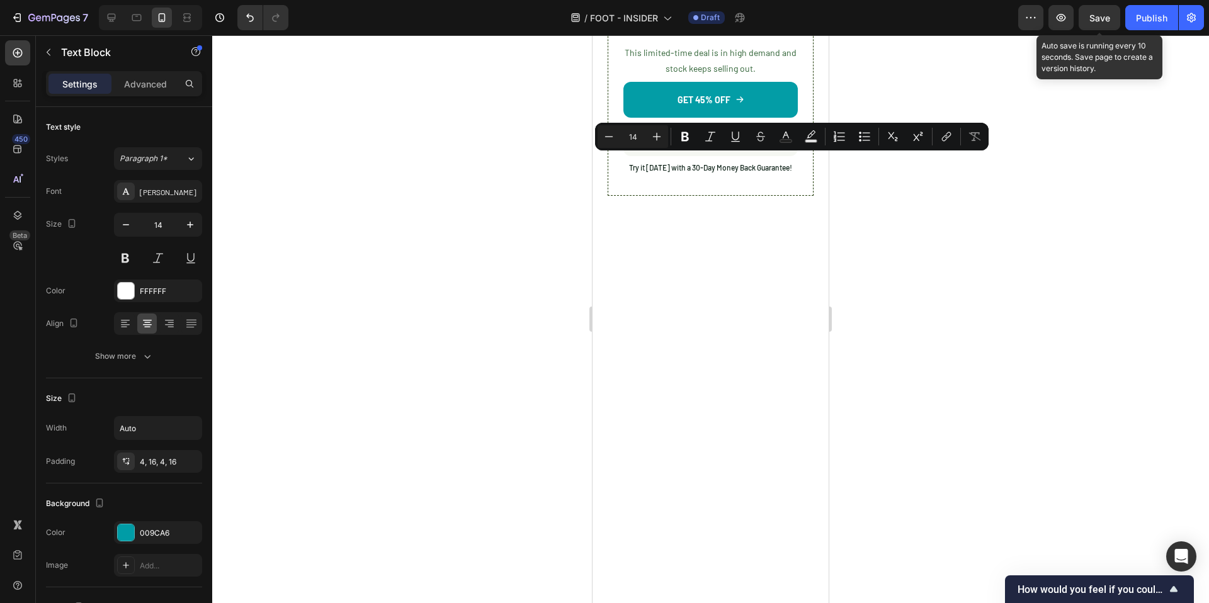
click at [528, 299] on div at bounding box center [710, 319] width 997 height 568
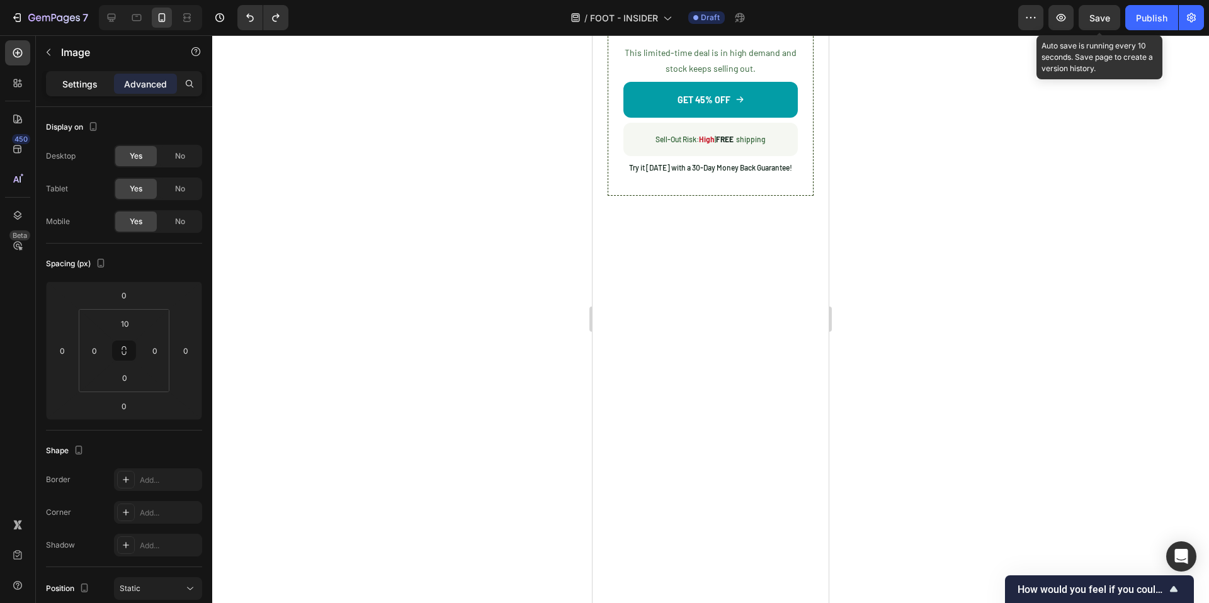
click at [77, 91] on div "Settings" at bounding box center [79, 84] width 63 height 20
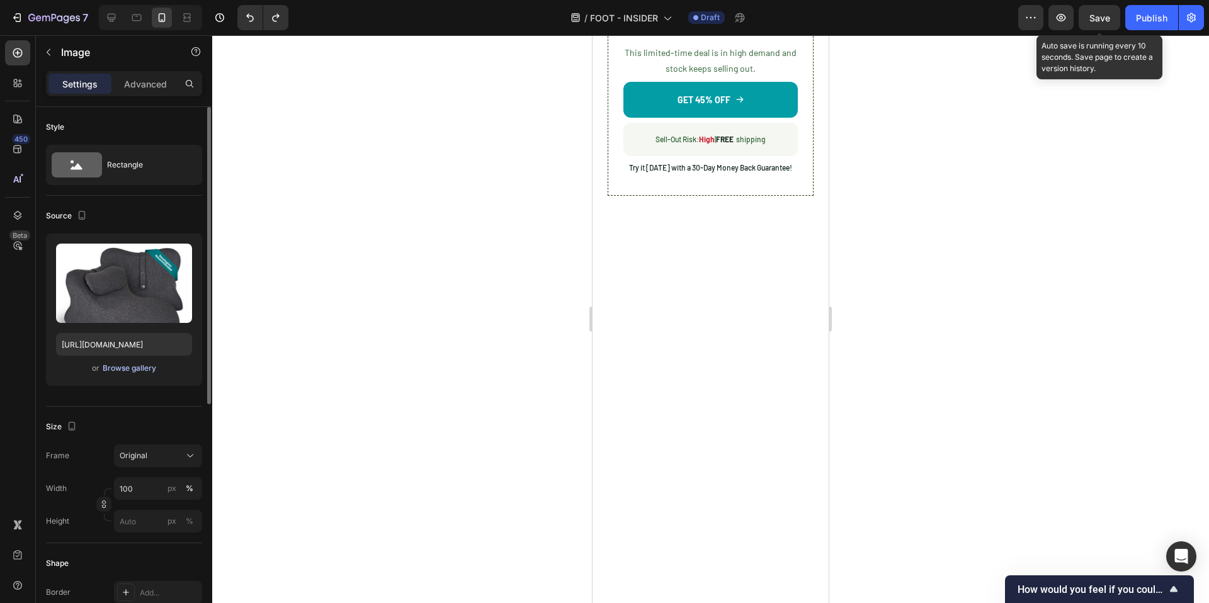
click at [130, 366] on div "Browse gallery" at bounding box center [130, 368] width 54 height 11
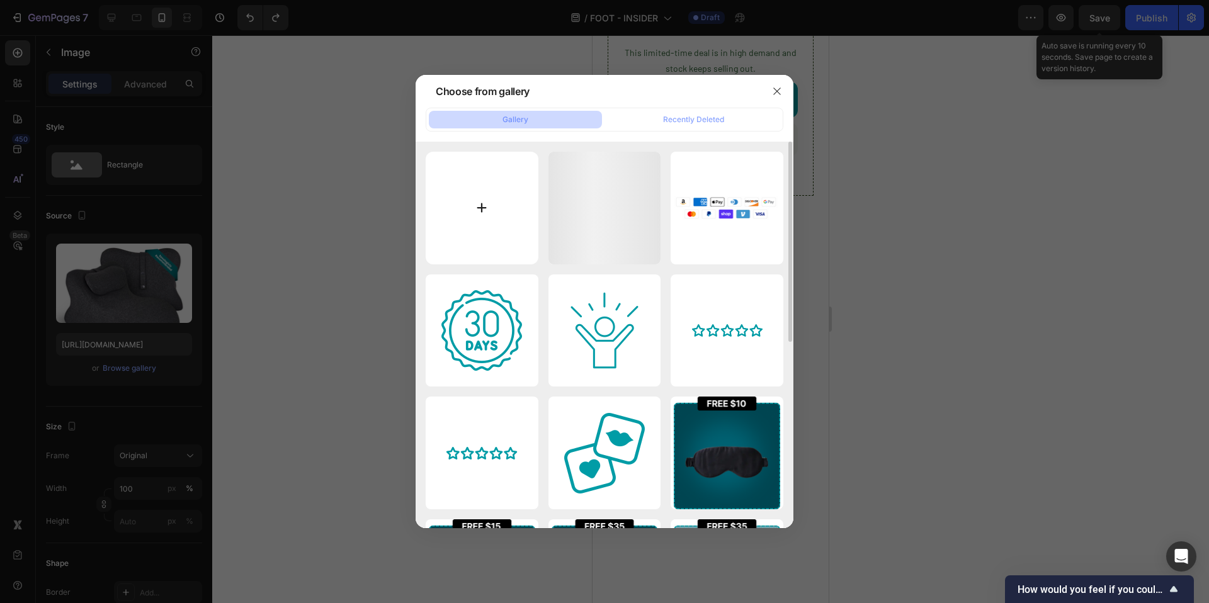
click at [456, 203] on input "file" at bounding box center [482, 208] width 113 height 113
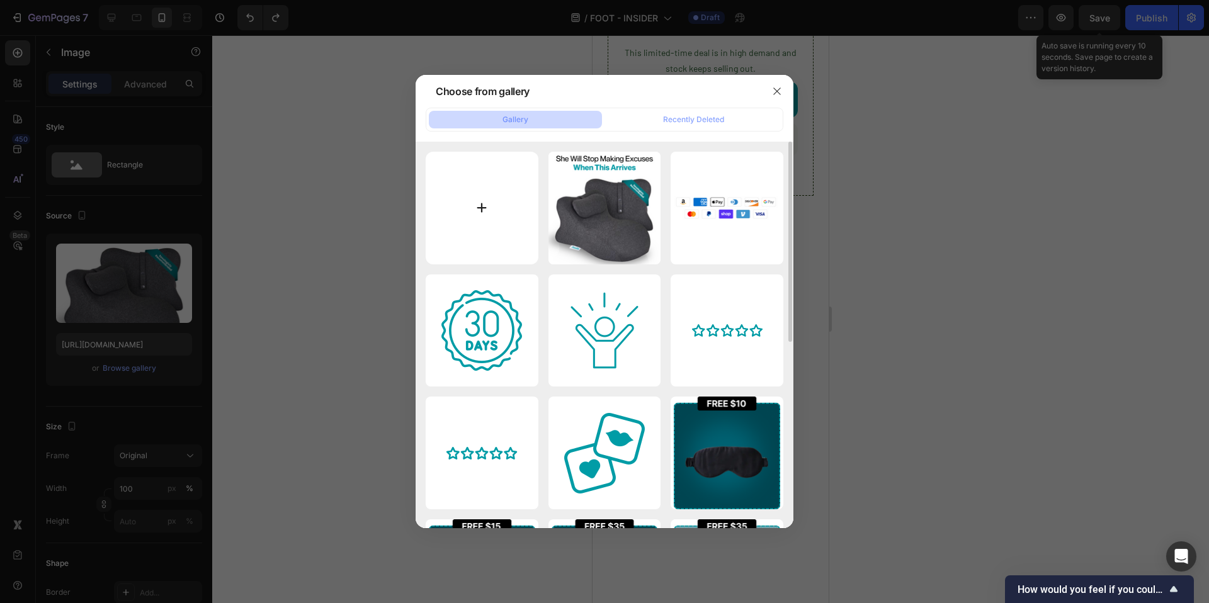
type input "C:\fakepath\Moodie Final Product Images (13).png"
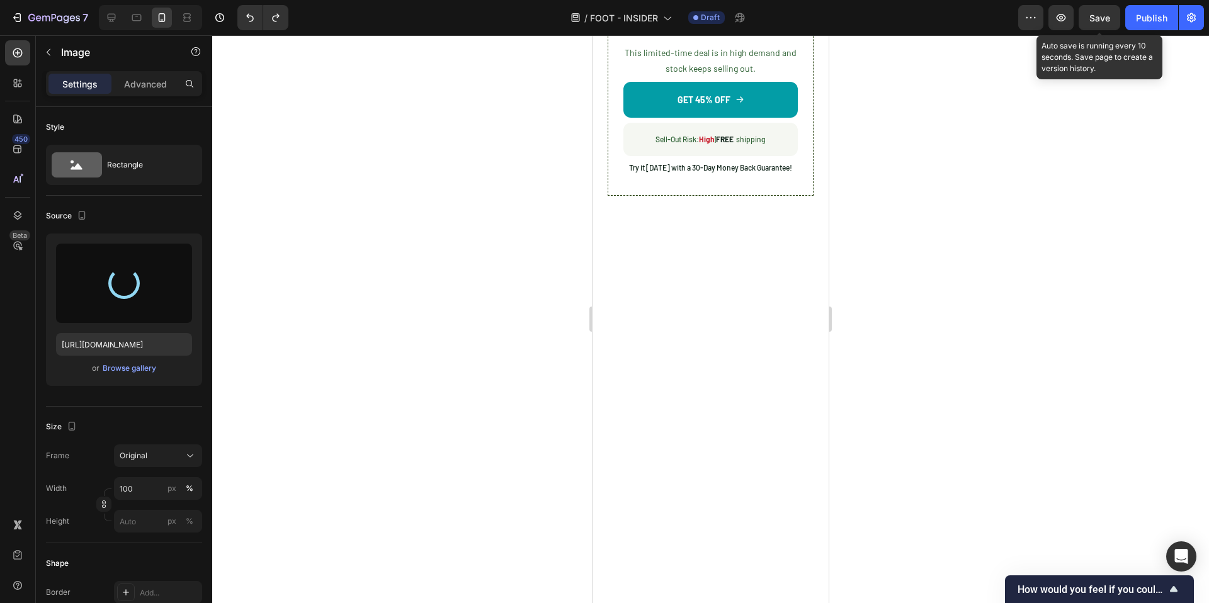
type input "https://cdn.shopify.com/s/files/1/0662/5512/6598/files/gempages_582085952994804…"
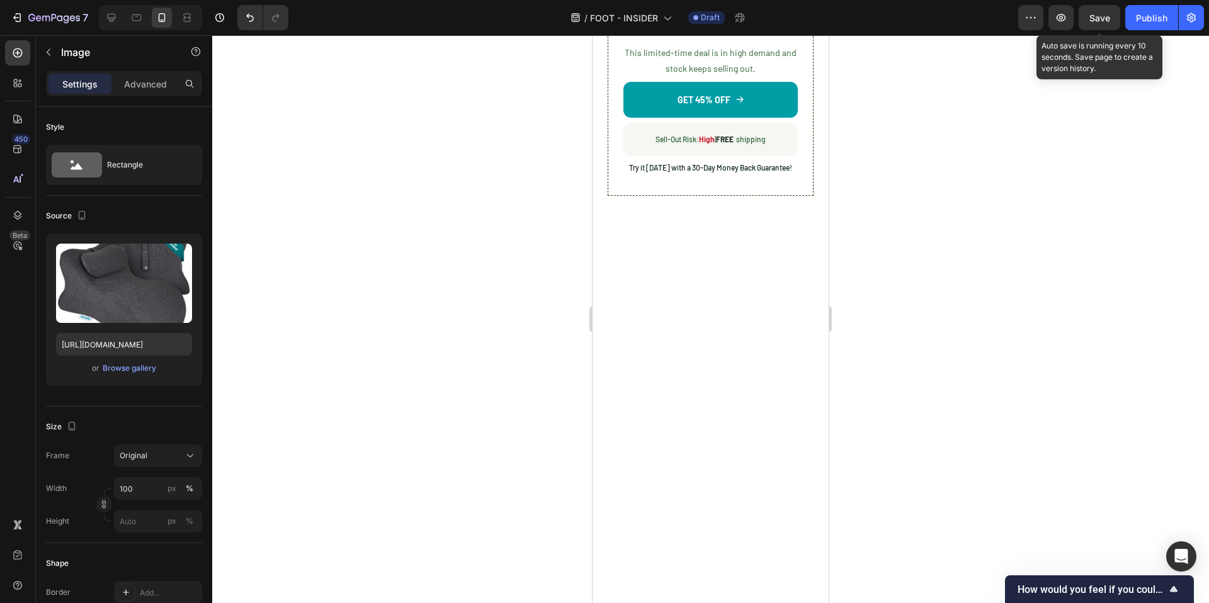
click at [435, 236] on div at bounding box center [710, 319] width 997 height 568
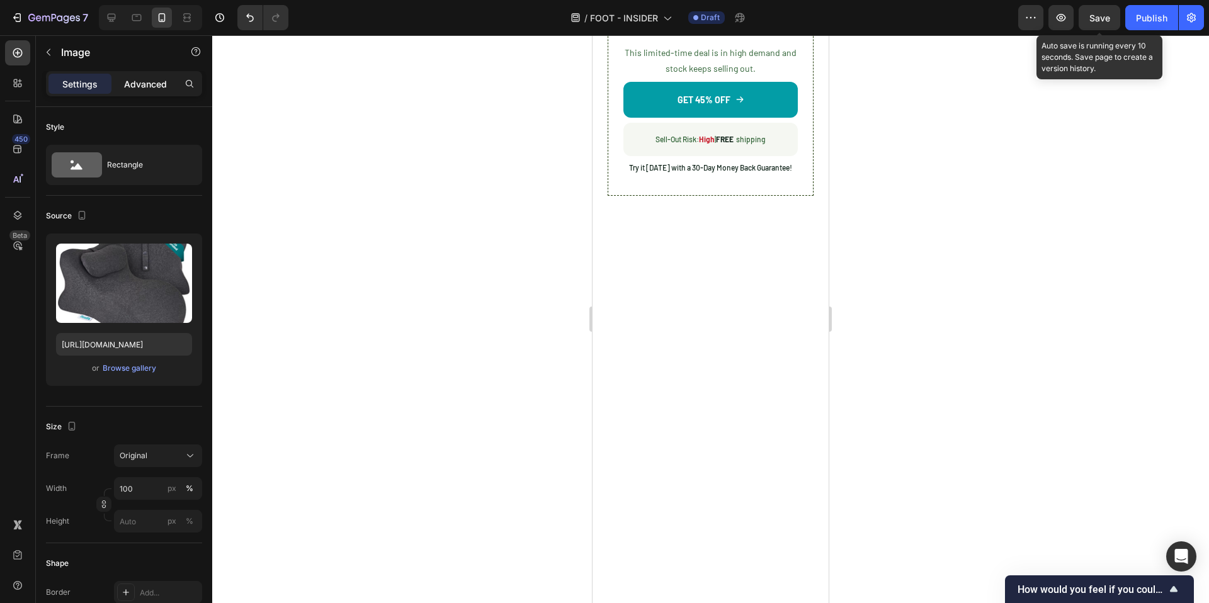
click at [140, 80] on p "Advanced" at bounding box center [145, 83] width 43 height 13
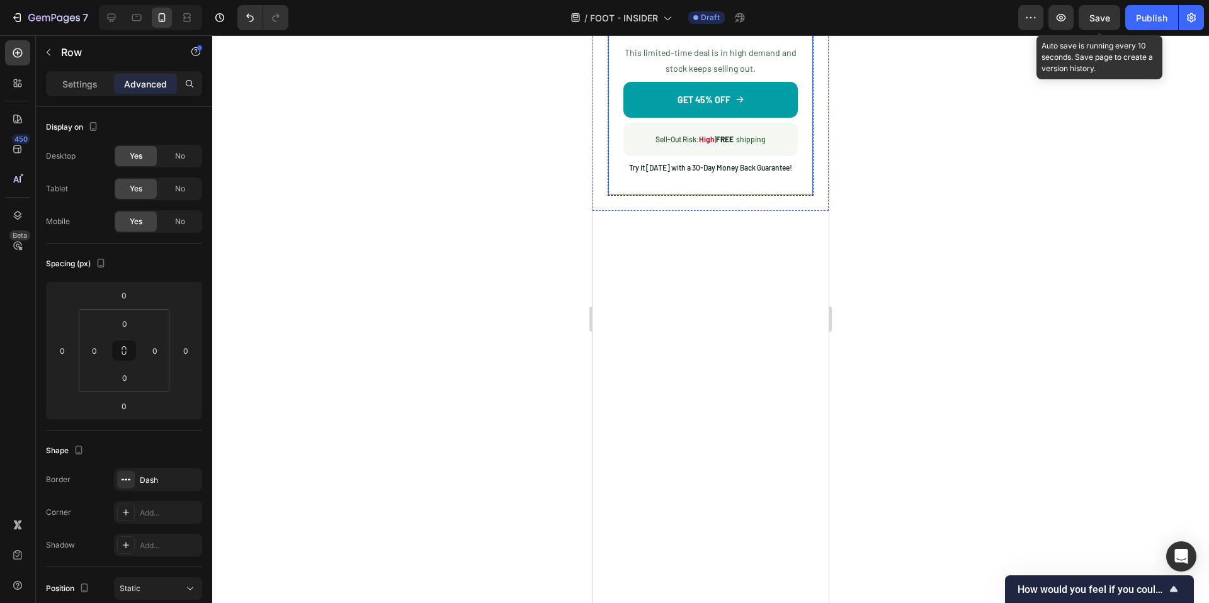
click at [736, 196] on div "Image 0 Image BUY MORE, SAVE MORE Text Block Advanced List UP TO 45% OFF FOR A …" at bounding box center [711, 73] width 206 height 245
click at [739, 195] on div "Image BUY MORE, SAVE MORE Text Block Advanced List UP TO 45% OFF FOR A LIMITED …" at bounding box center [710, 81] width 205 height 227
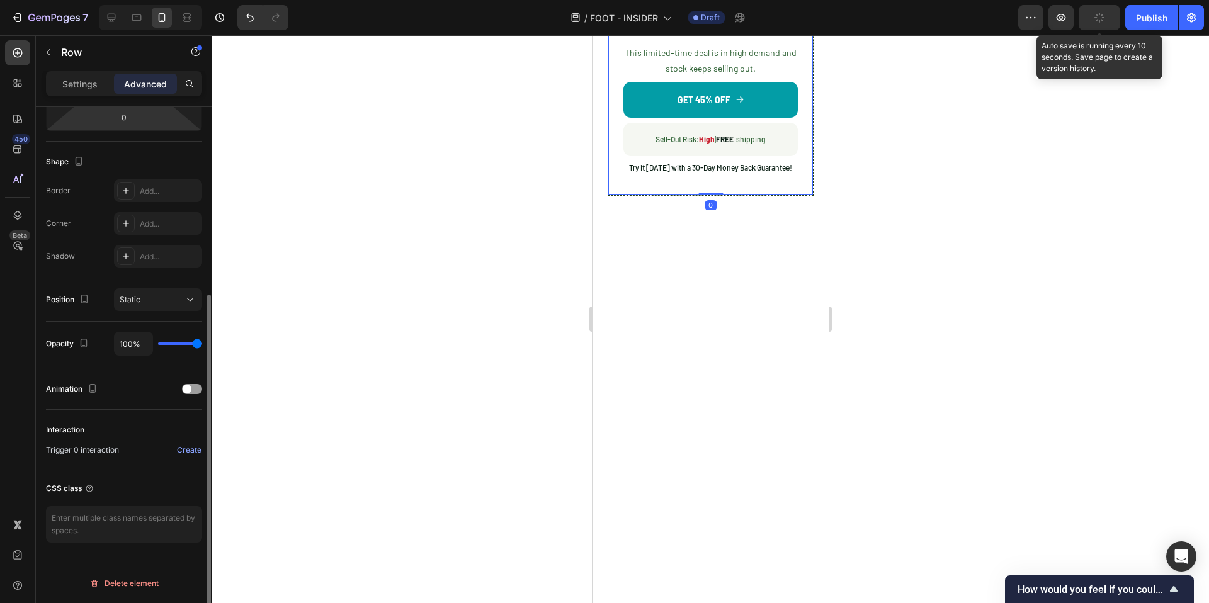
scroll to position [0, 0]
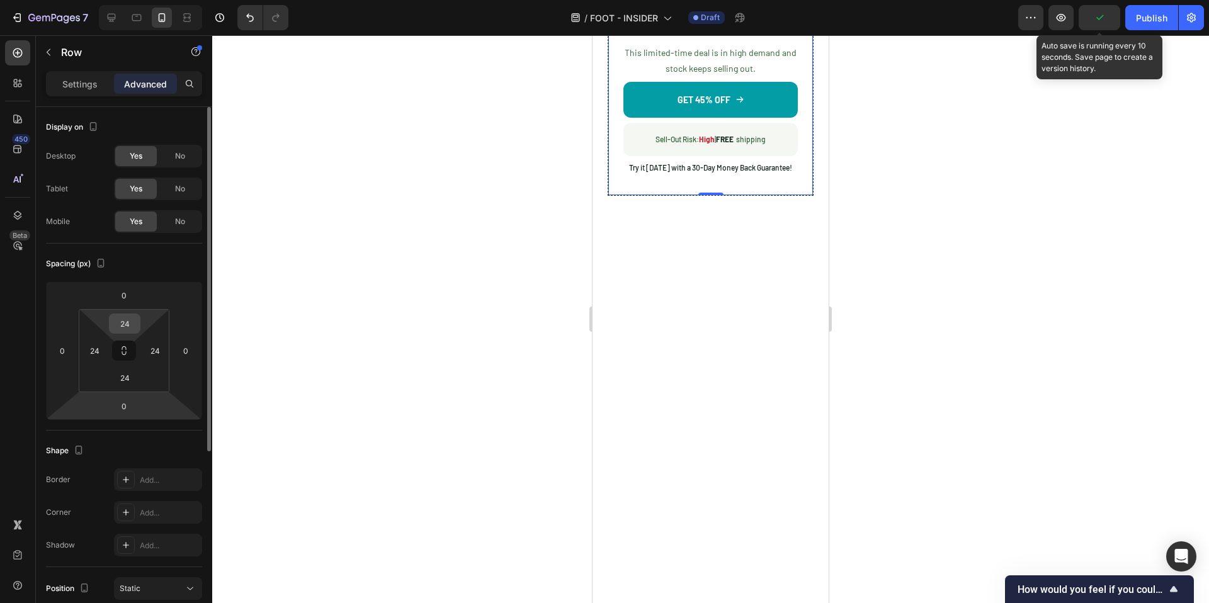
click at [128, 320] on input "24" at bounding box center [124, 323] width 25 height 19
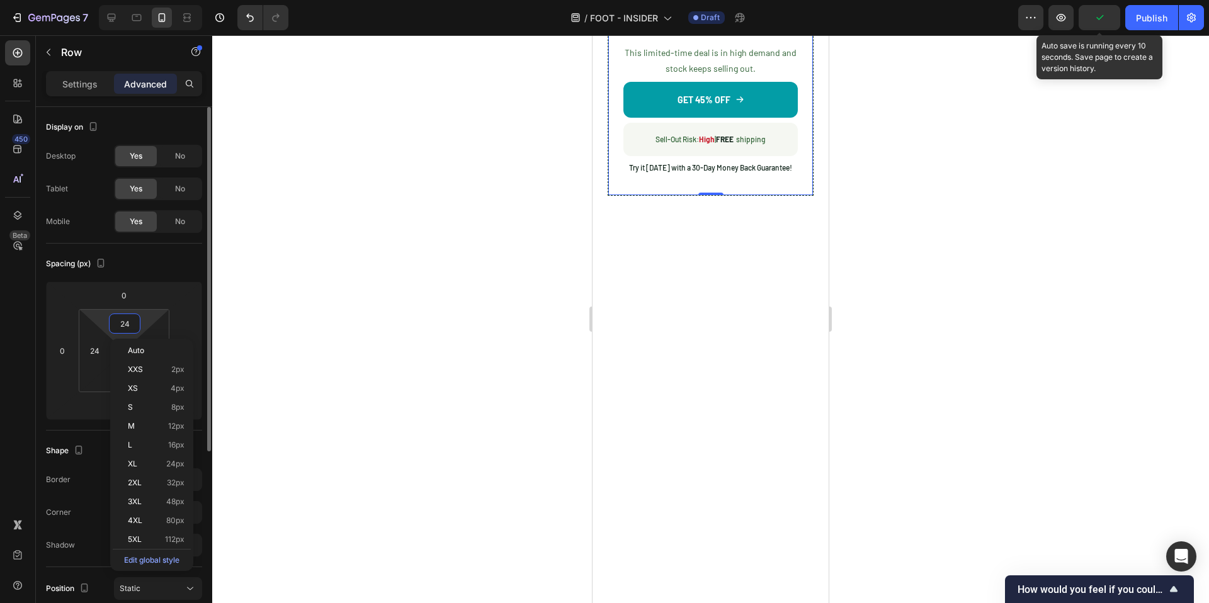
click at [128, 320] on input "24" at bounding box center [124, 323] width 25 height 19
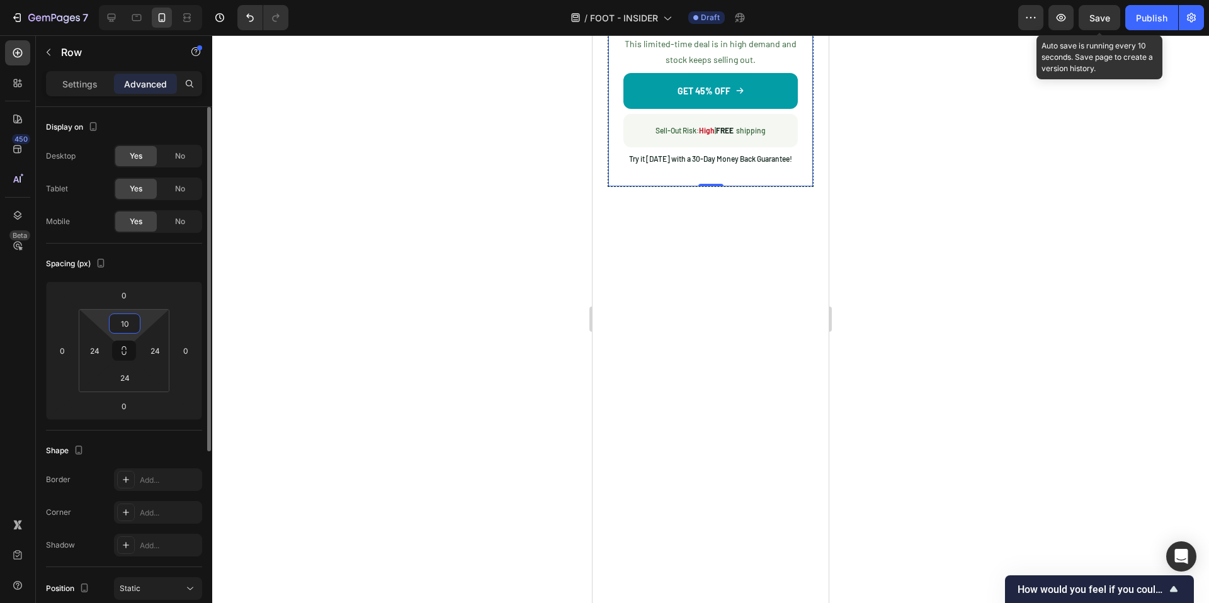
click at [128, 320] on input "10" at bounding box center [124, 323] width 25 height 19
type input "0"
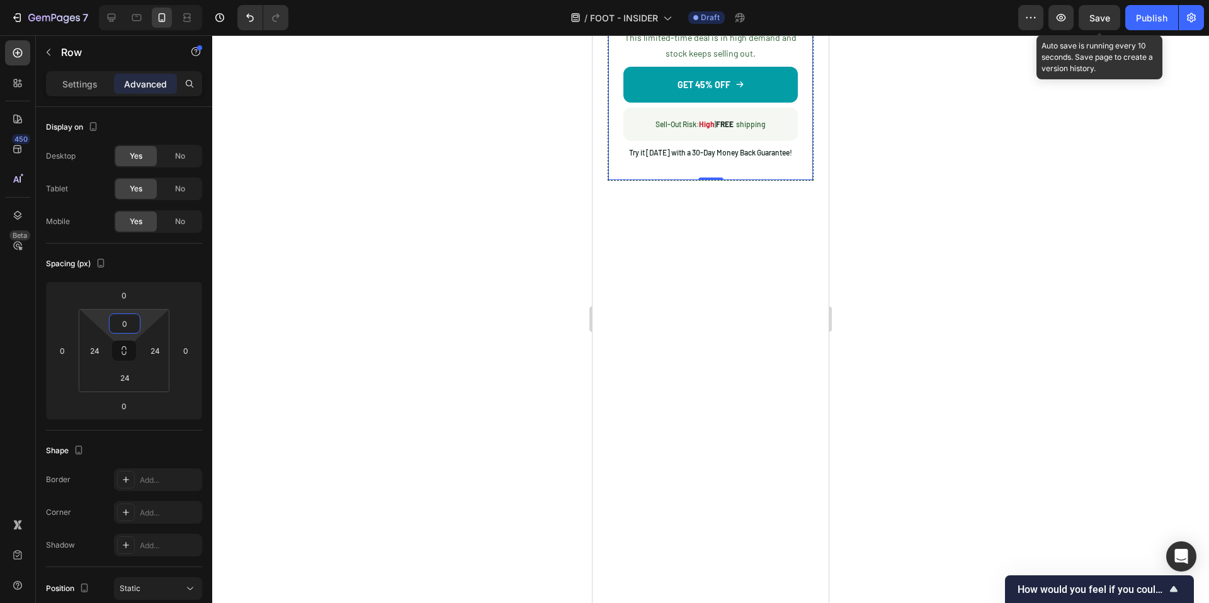
click at [343, 375] on div at bounding box center [710, 319] width 997 height 568
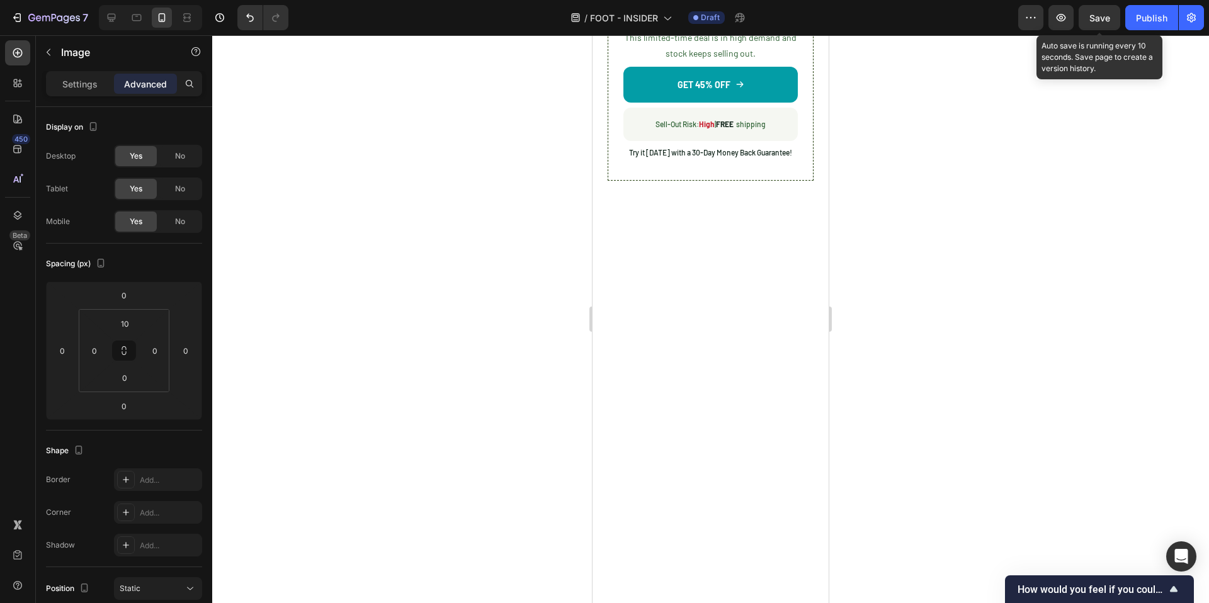
drag, startPoint x: 706, startPoint y: 361, endPoint x: 705, endPoint y: 342, distance: 19.5
click at [425, 278] on div at bounding box center [710, 319] width 997 height 568
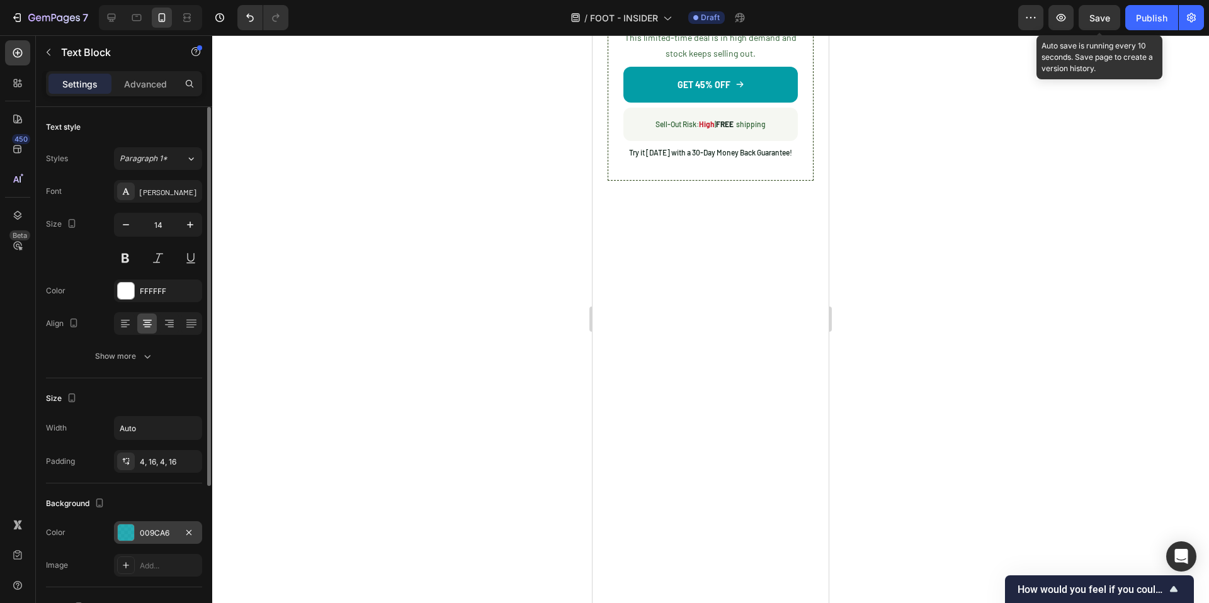
click at [132, 532] on div at bounding box center [126, 533] width 16 height 16
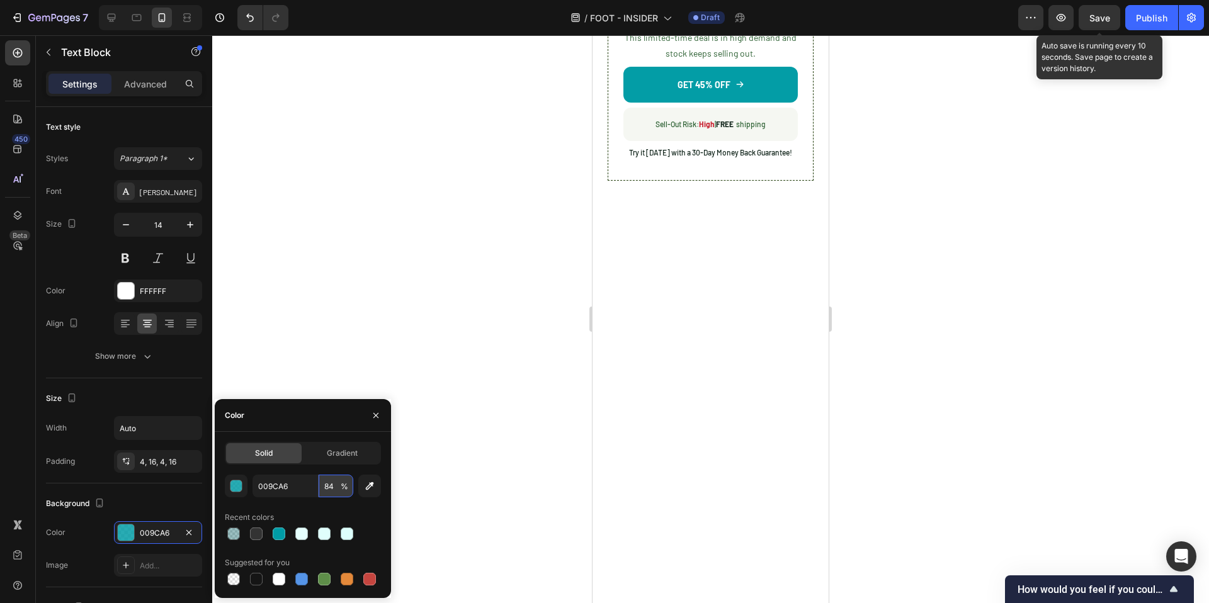
click at [327, 489] on input "84" at bounding box center [336, 486] width 35 height 23
type input "95"
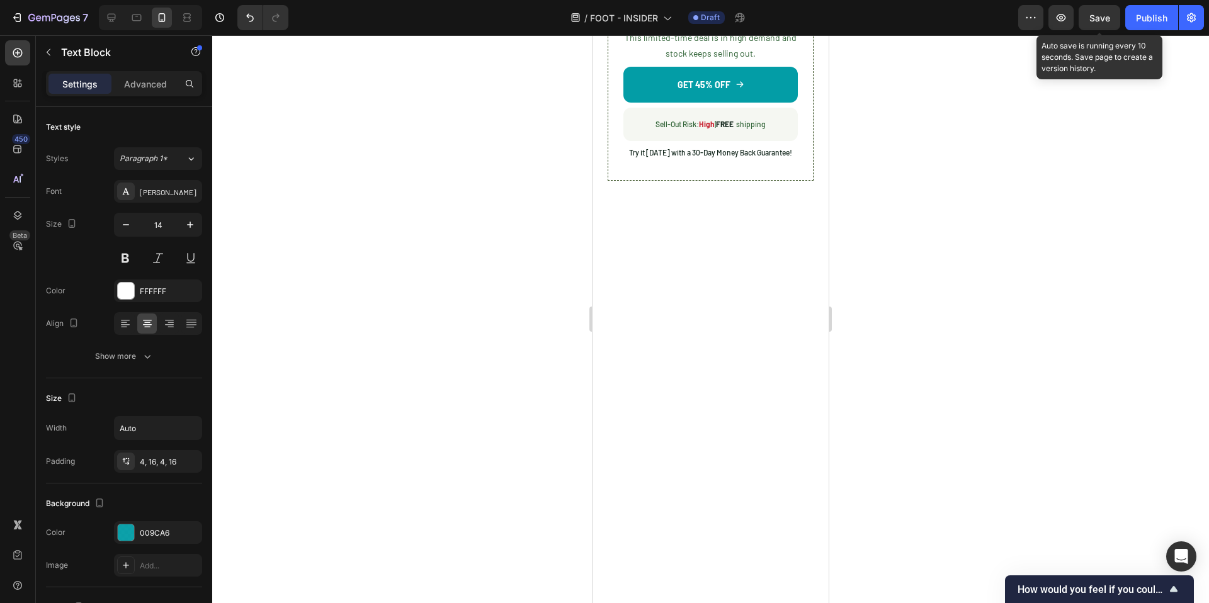
click at [500, 283] on div at bounding box center [710, 319] width 997 height 568
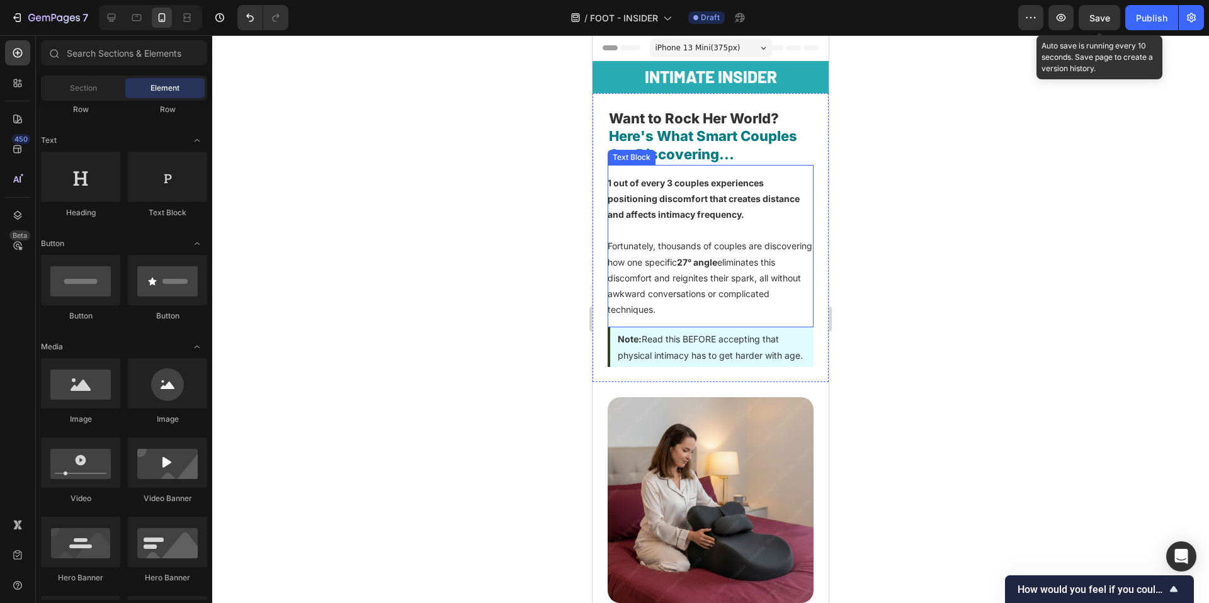
click at [679, 326] on div "1 out of every 3 couples experiences positioning discomfort that creates distan…" at bounding box center [711, 246] width 206 height 163
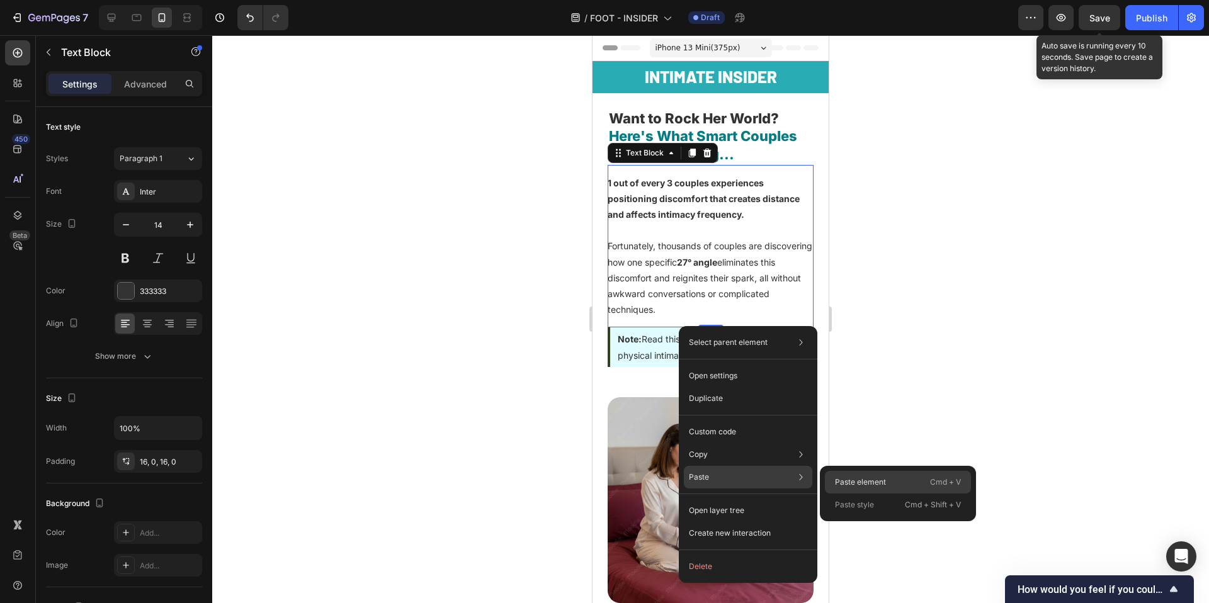
click at [865, 482] on p "Paste element" at bounding box center [860, 482] width 51 height 11
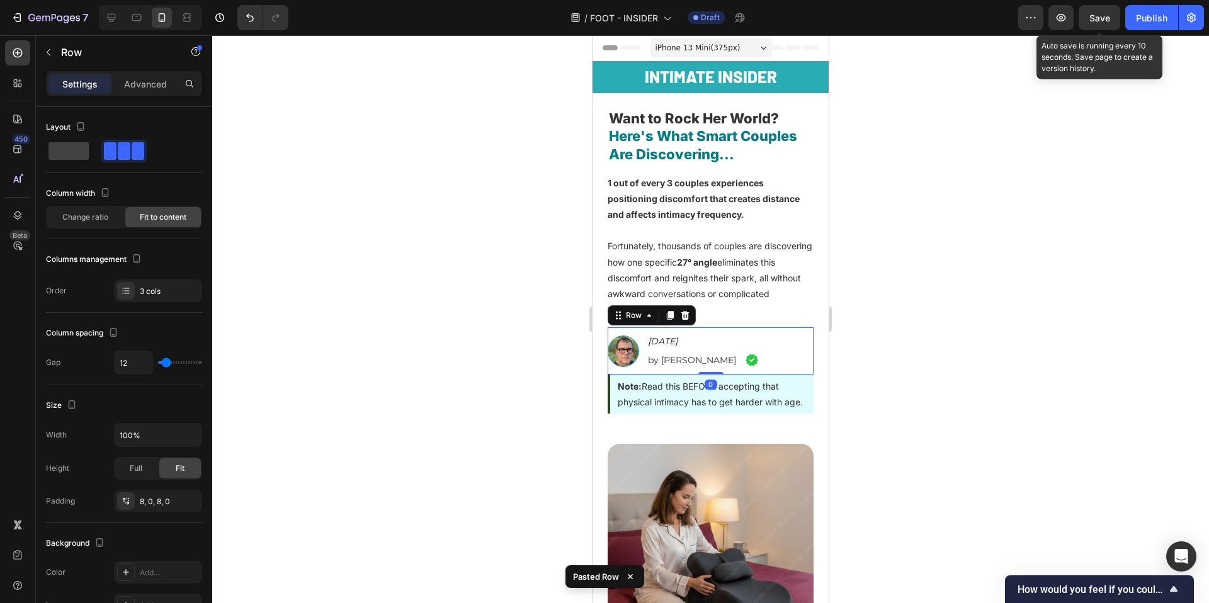
click at [930, 378] on div at bounding box center [710, 319] width 997 height 568
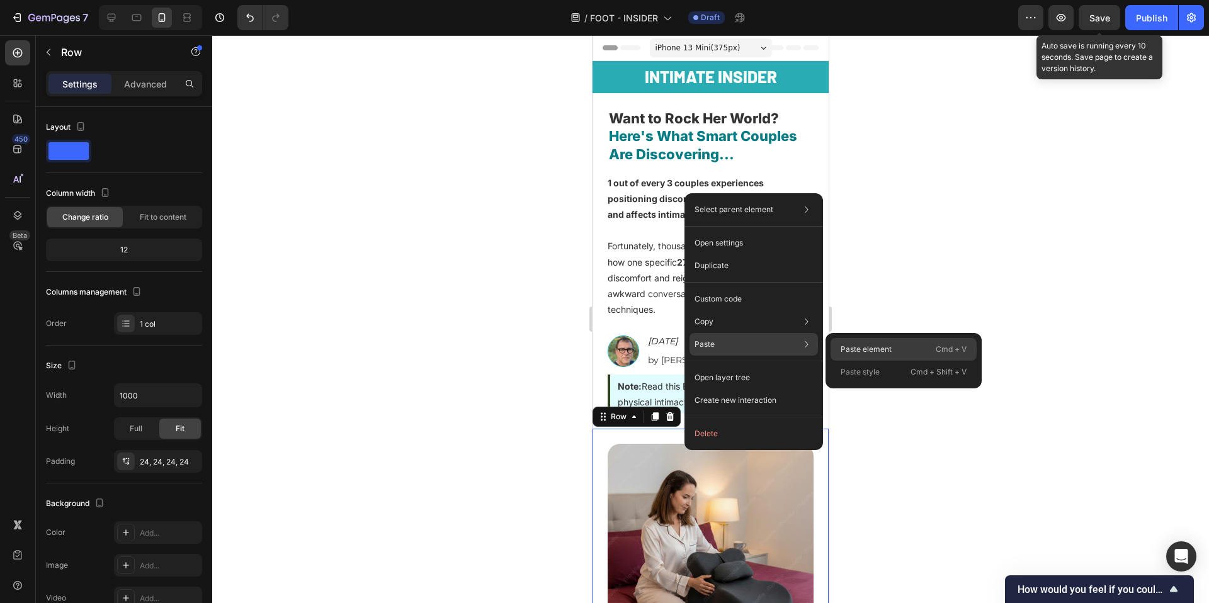
click at [877, 358] on div "Paste element Cmd + V" at bounding box center [904, 349] width 146 height 23
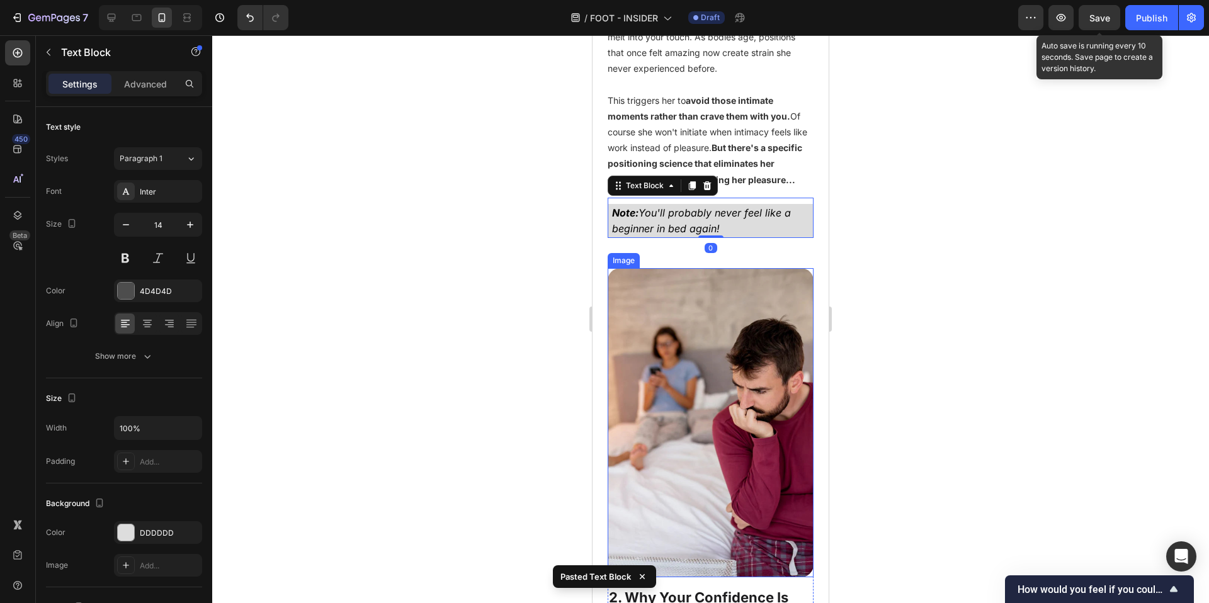
scroll to position [629, 0]
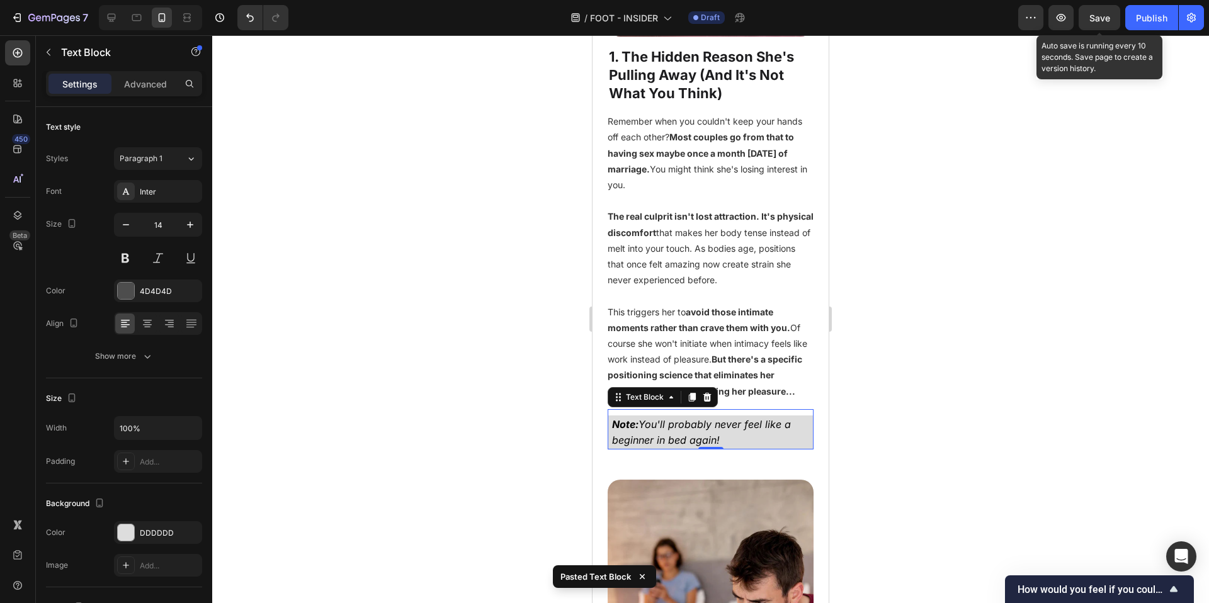
click at [988, 413] on div at bounding box center [710, 319] width 997 height 568
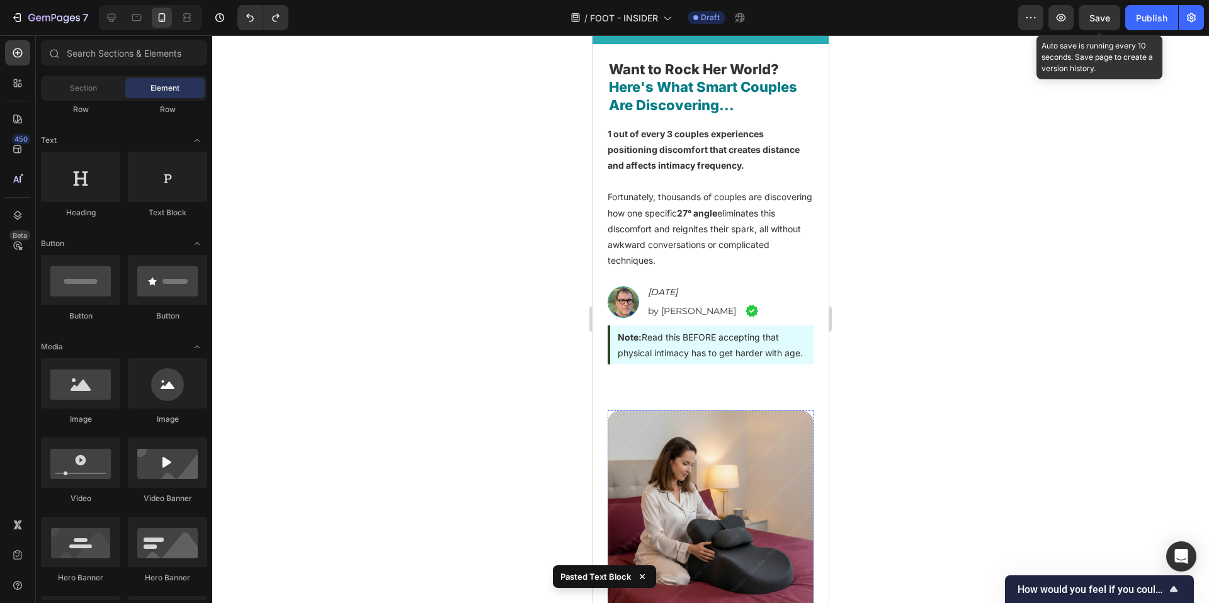
scroll to position [0, 0]
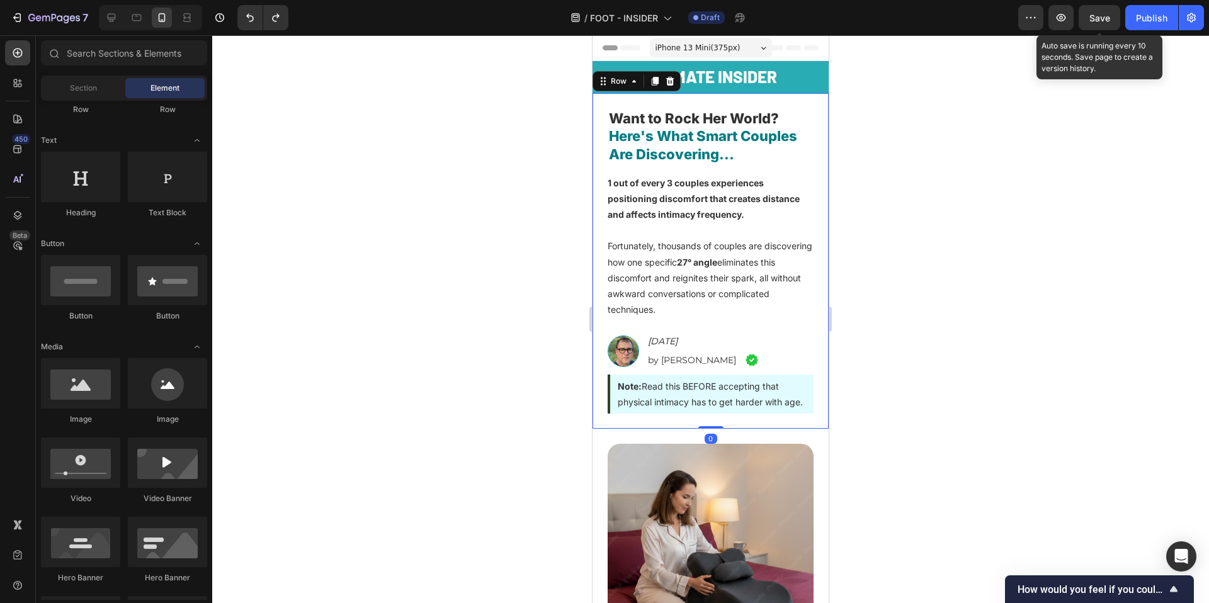
click at [715, 429] on div "Want to Rock Her World? Here's What Smart Couples Are Discovering... Heading 1 …" at bounding box center [711, 261] width 236 height 336
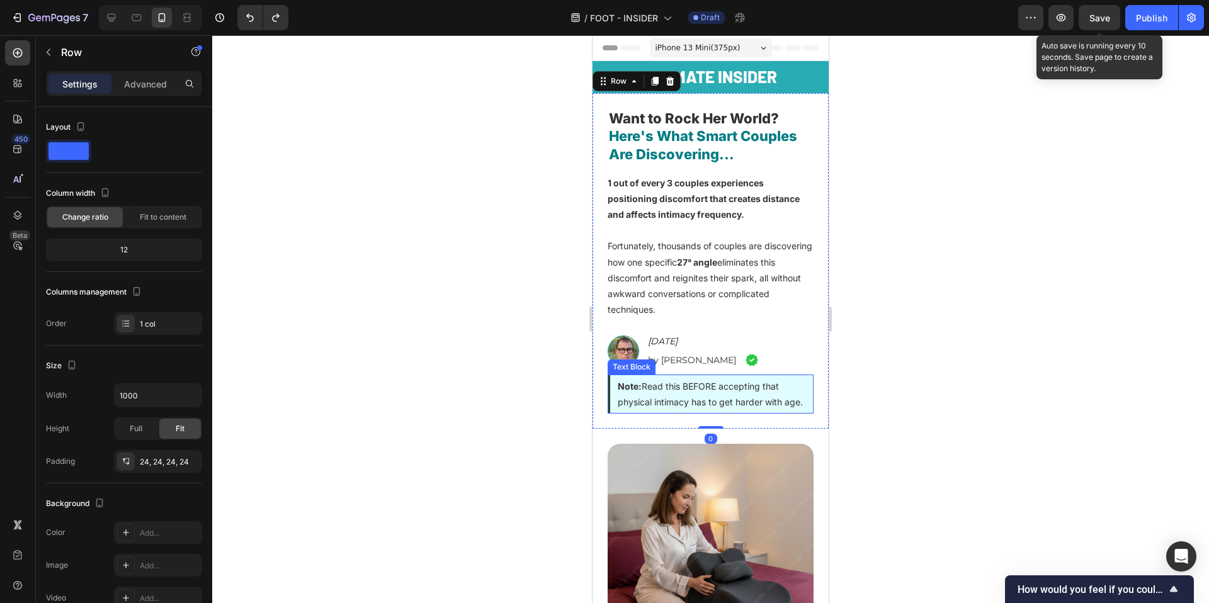
click at [469, 407] on div at bounding box center [710, 319] width 997 height 568
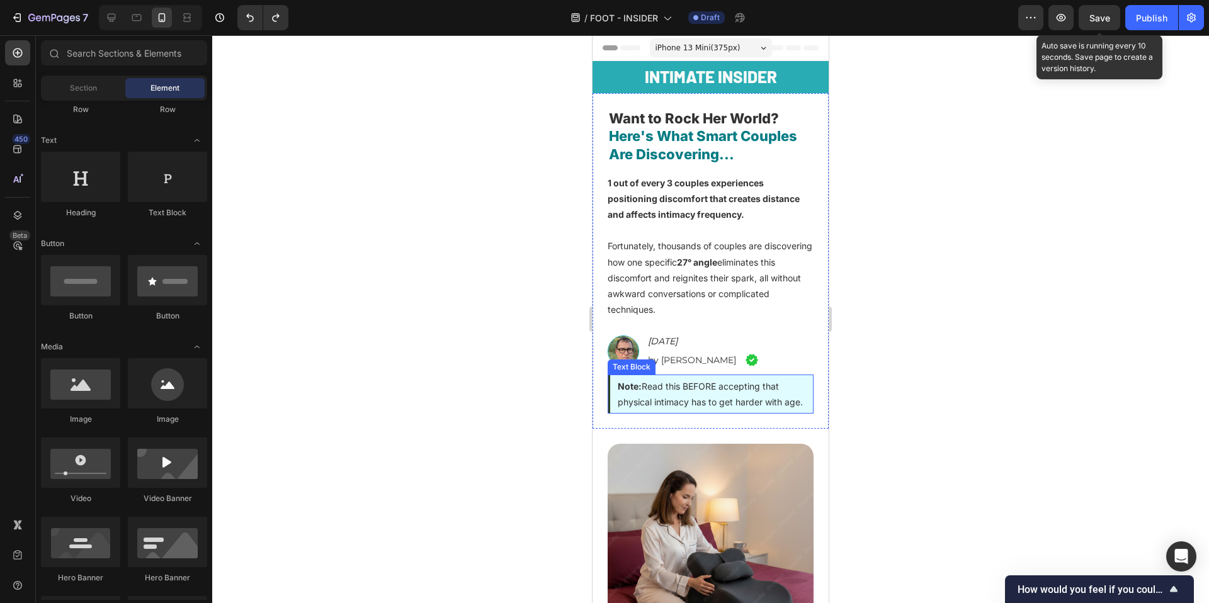
click at [424, 344] on div at bounding box center [710, 319] width 997 height 568
click at [431, 298] on div at bounding box center [710, 319] width 997 height 568
click at [987, 263] on div at bounding box center [710, 319] width 997 height 568
click at [650, 332] on div "Image Wed, Sept 5th, 2025 Heading by Mike Richardson Heading Image Row" at bounding box center [711, 350] width 206 height 47
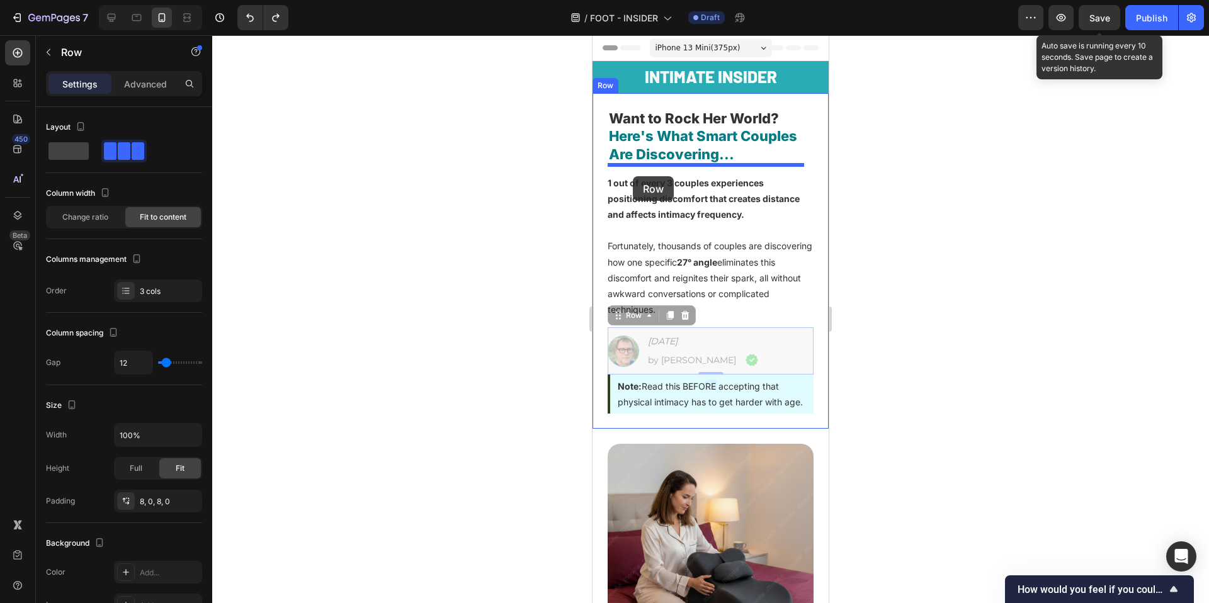
drag, startPoint x: 619, startPoint y: 318, endPoint x: 633, endPoint y: 176, distance: 142.4
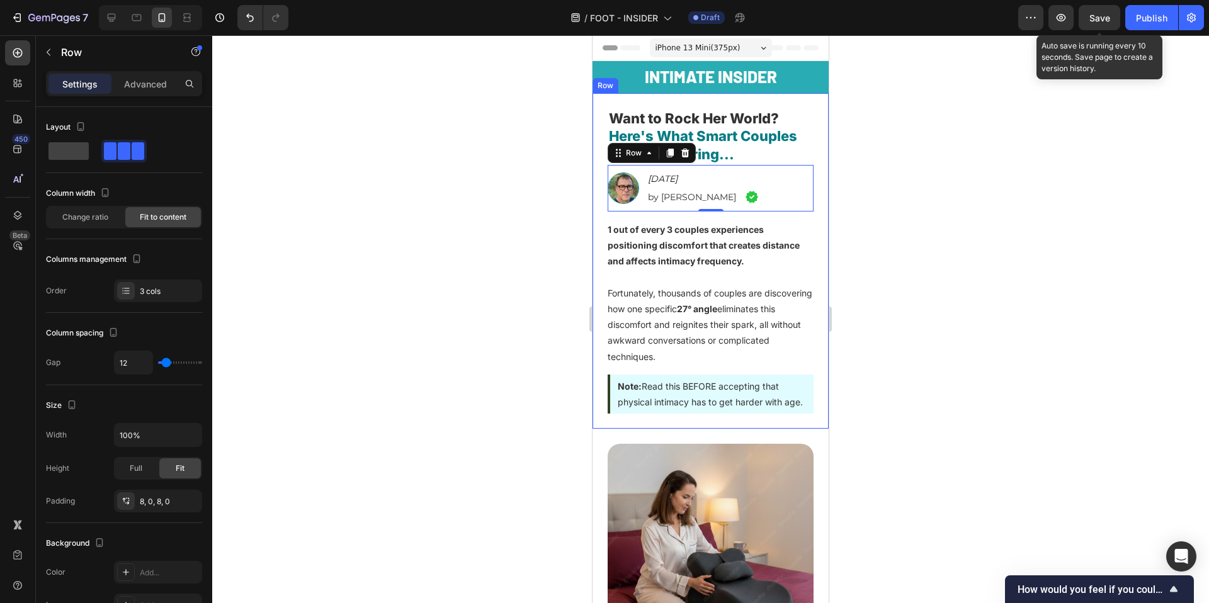
click at [523, 217] on div at bounding box center [710, 319] width 997 height 568
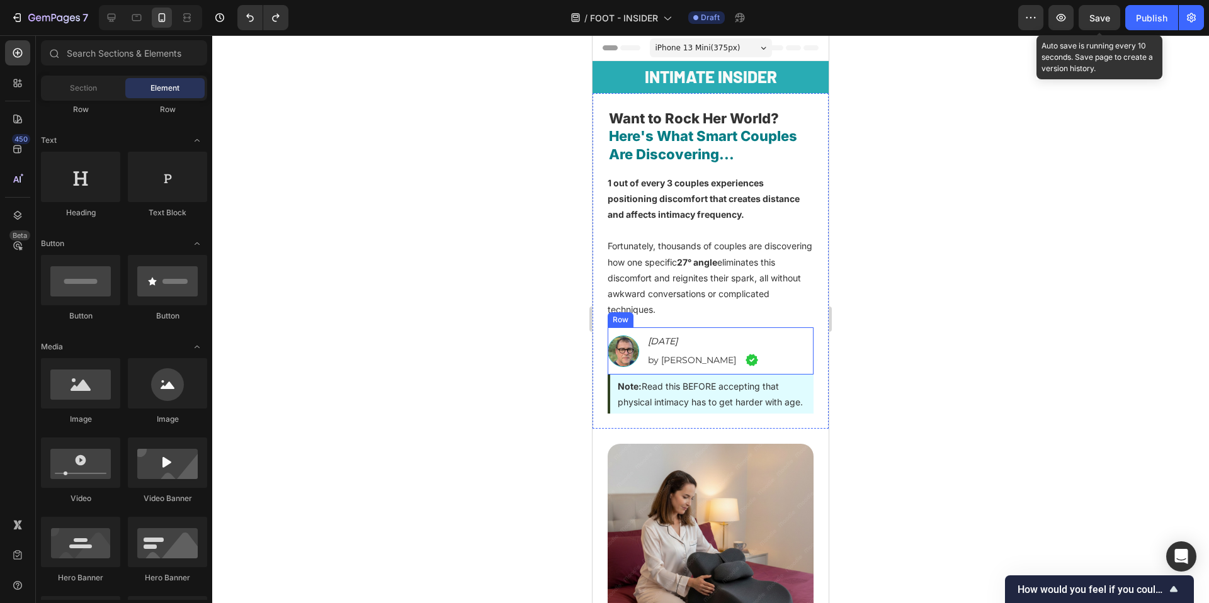
click at [670, 331] on div "Image Wed, Sept 5th, 2025 Heading by Mike Richardson Heading Image Row" at bounding box center [711, 350] width 206 height 47
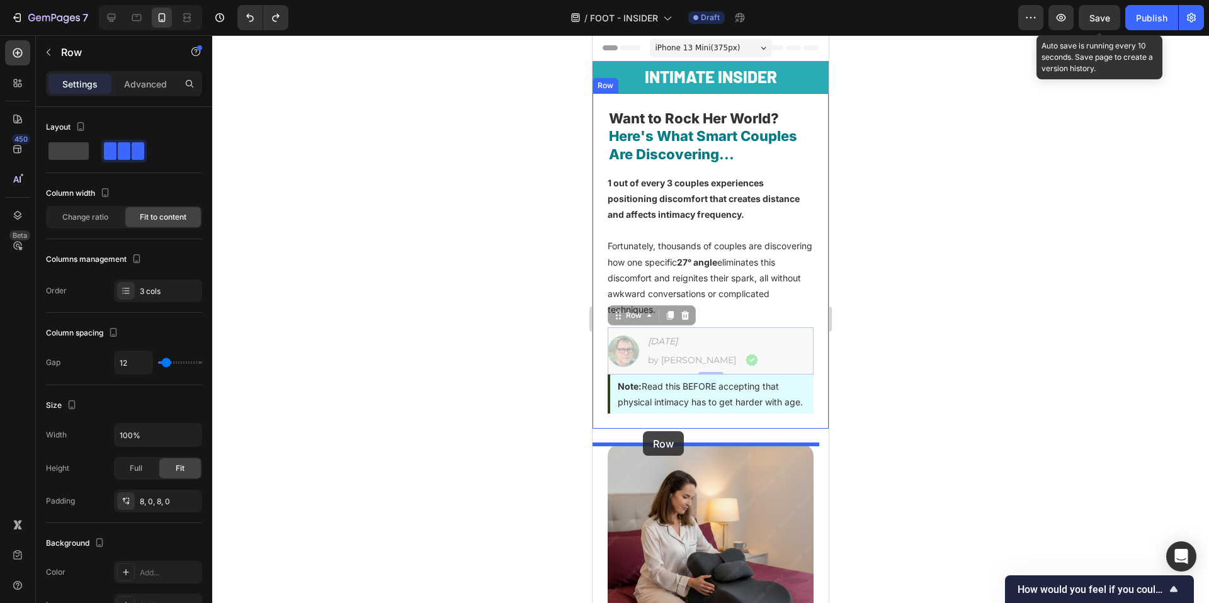
drag, startPoint x: 622, startPoint y: 319, endPoint x: 643, endPoint y: 431, distance: 114.7
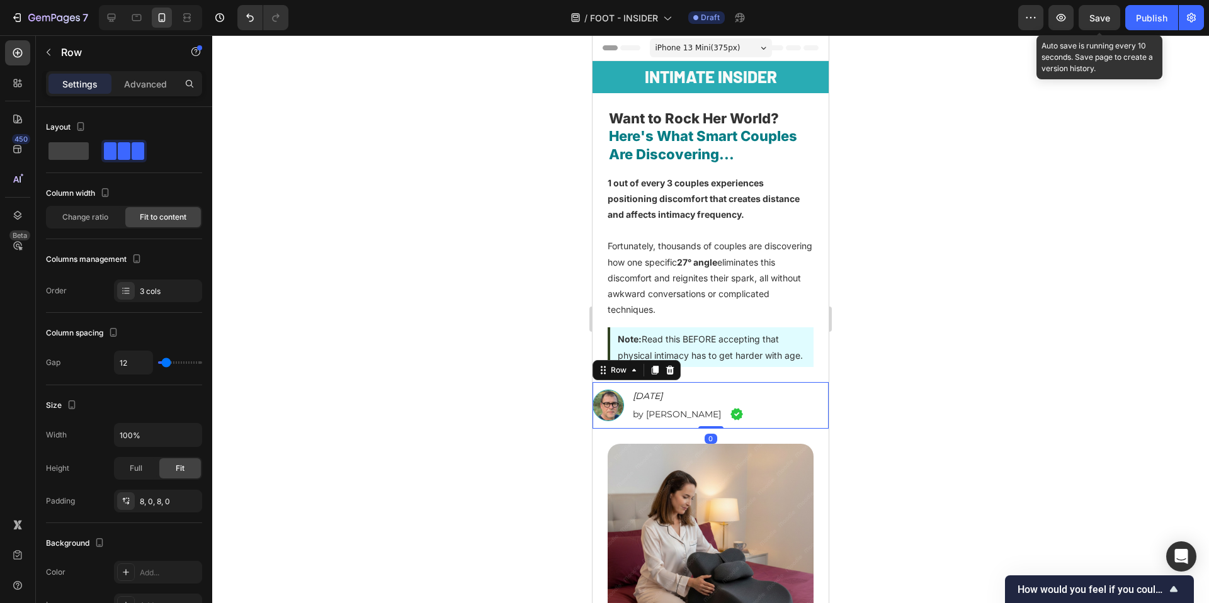
click at [511, 411] on div at bounding box center [710, 319] width 997 height 568
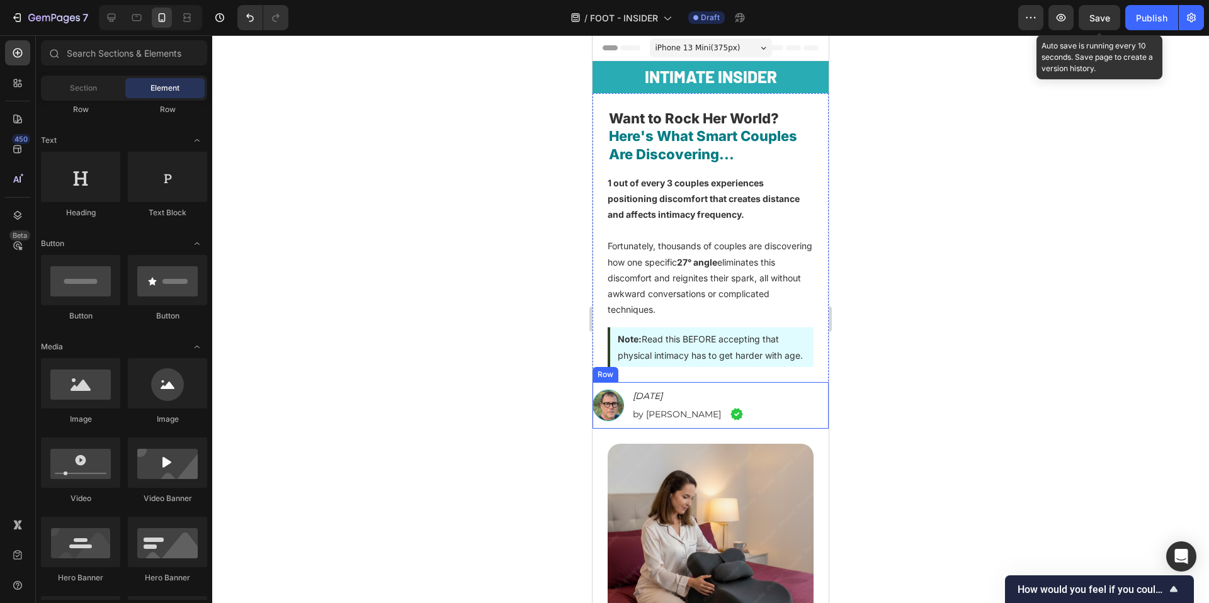
click at [631, 406] on div "Image Wed, Sept 5th, 2025 Heading by Mike Richardson Heading Image Row" at bounding box center [711, 405] width 236 height 47
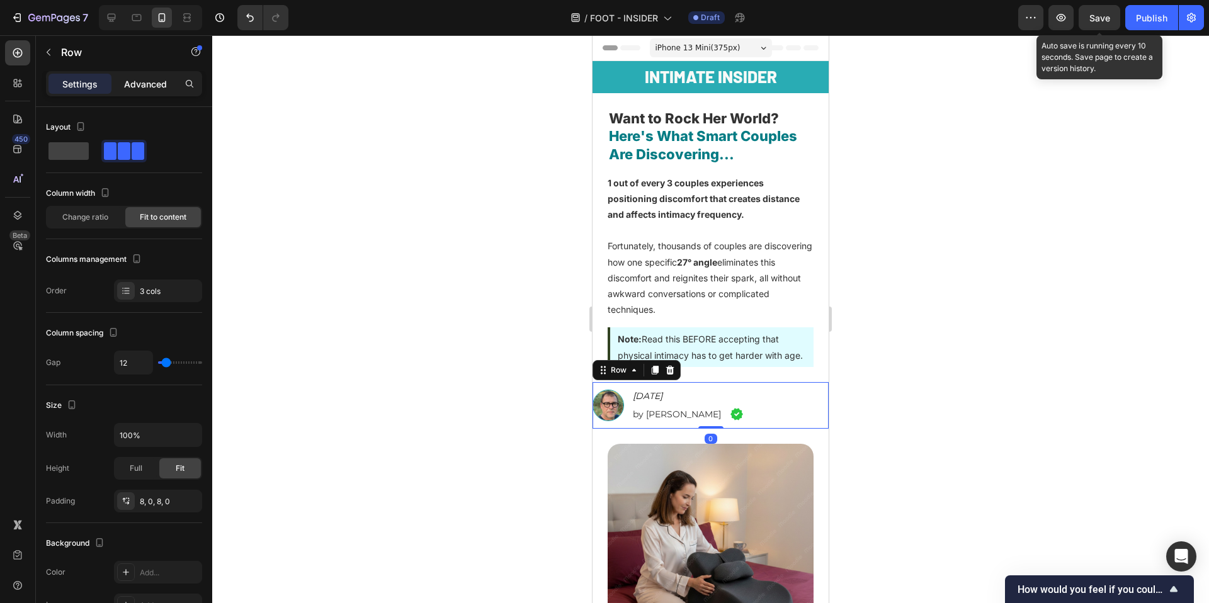
click at [128, 81] on p "Advanced" at bounding box center [145, 83] width 43 height 13
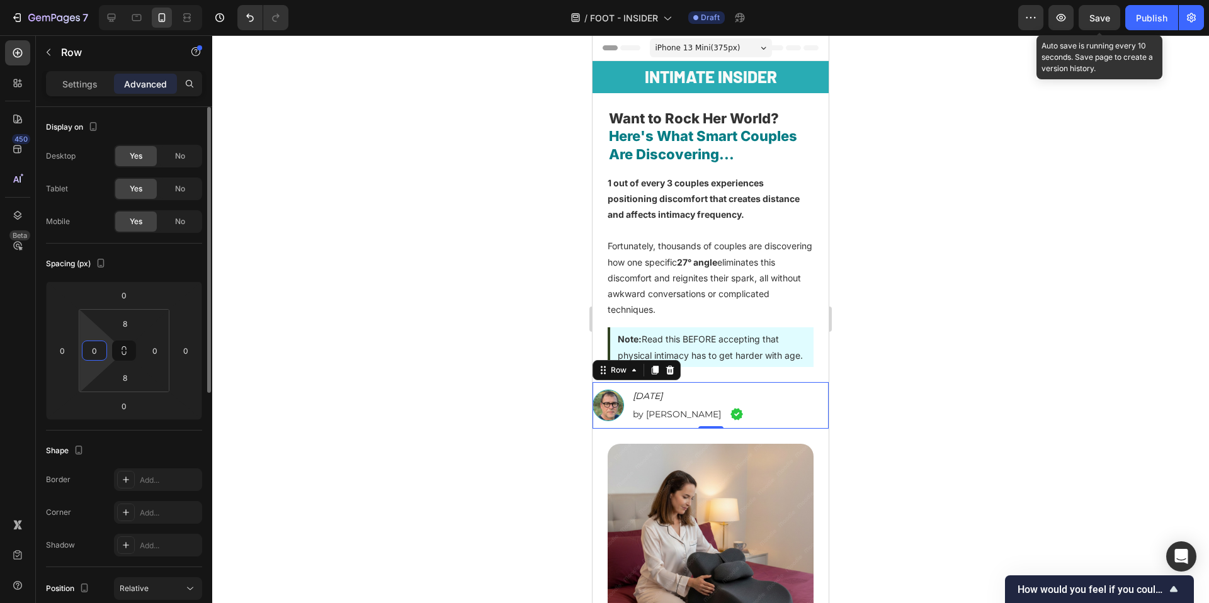
click at [103, 348] on input "0" at bounding box center [94, 350] width 19 height 19
type input "10"
click at [412, 394] on div at bounding box center [710, 319] width 997 height 568
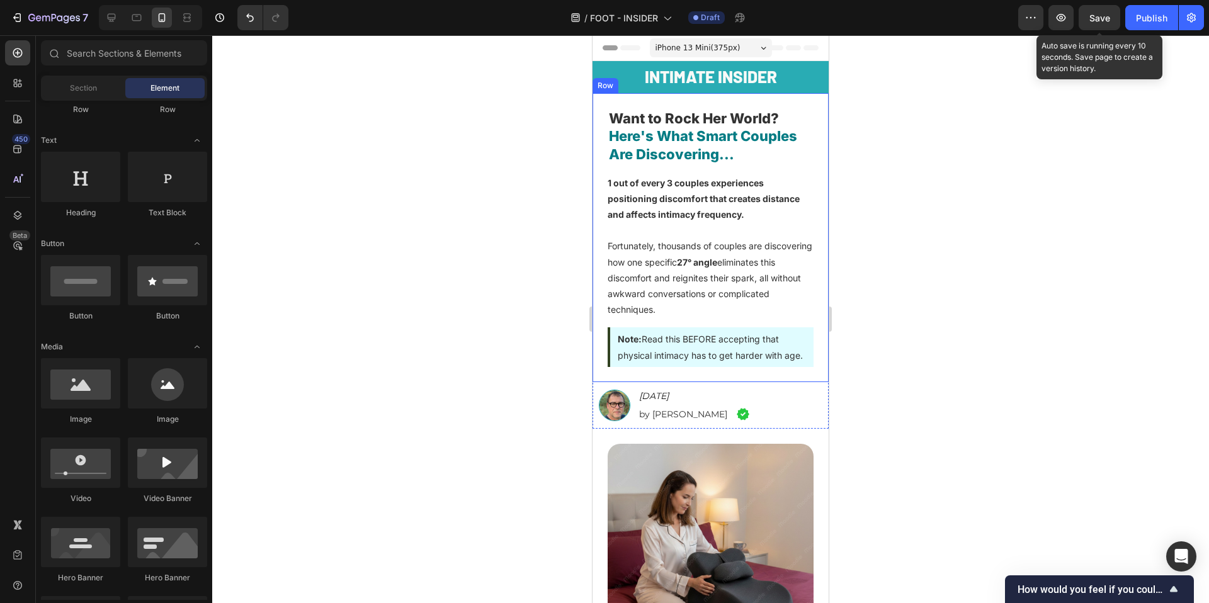
click at [705, 382] on div "Want to Rock Her World? Here's What Smart Couples Are Discovering... Heading 1 …" at bounding box center [711, 237] width 236 height 289
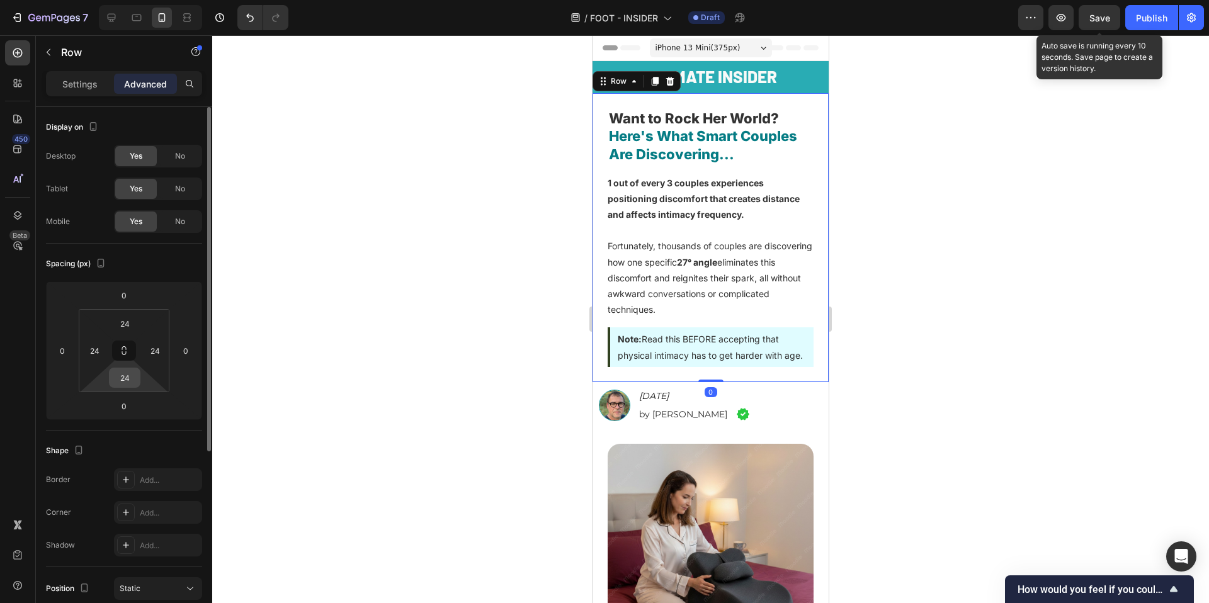
click at [120, 375] on input "24" at bounding box center [124, 377] width 25 height 19
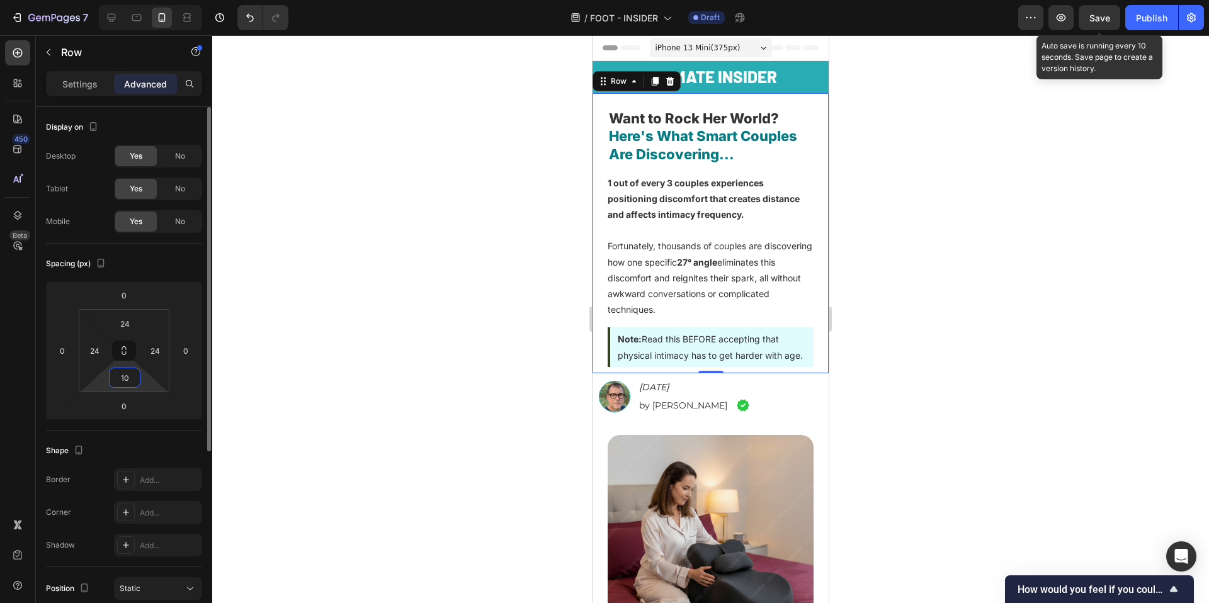
type input "1"
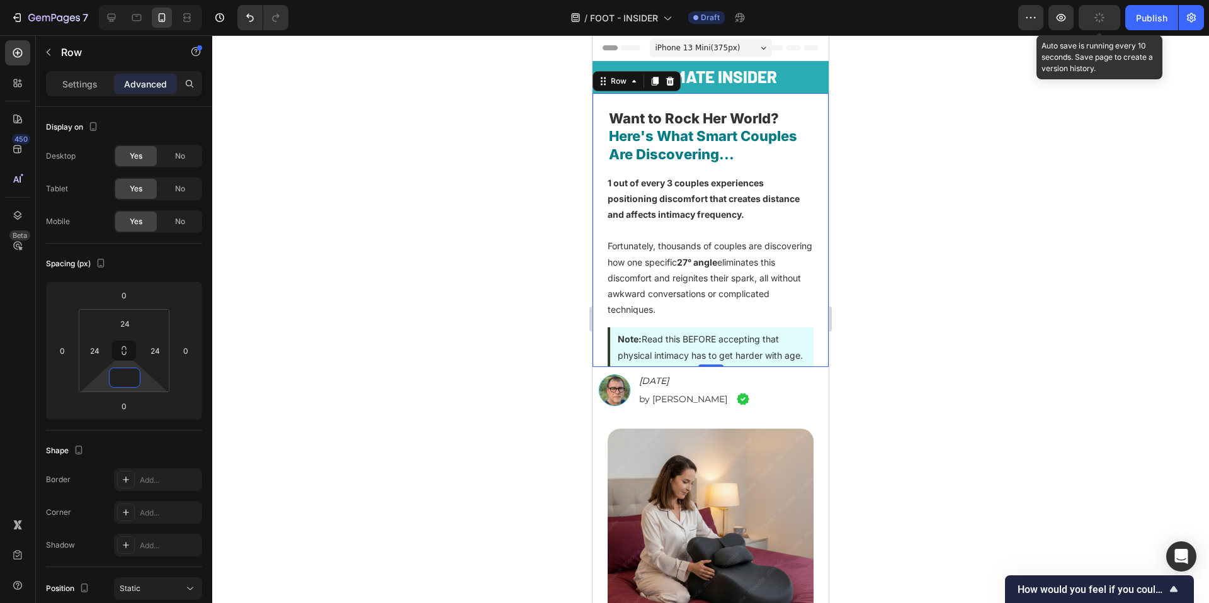
type input "0"
click at [489, 397] on div at bounding box center [710, 319] width 997 height 568
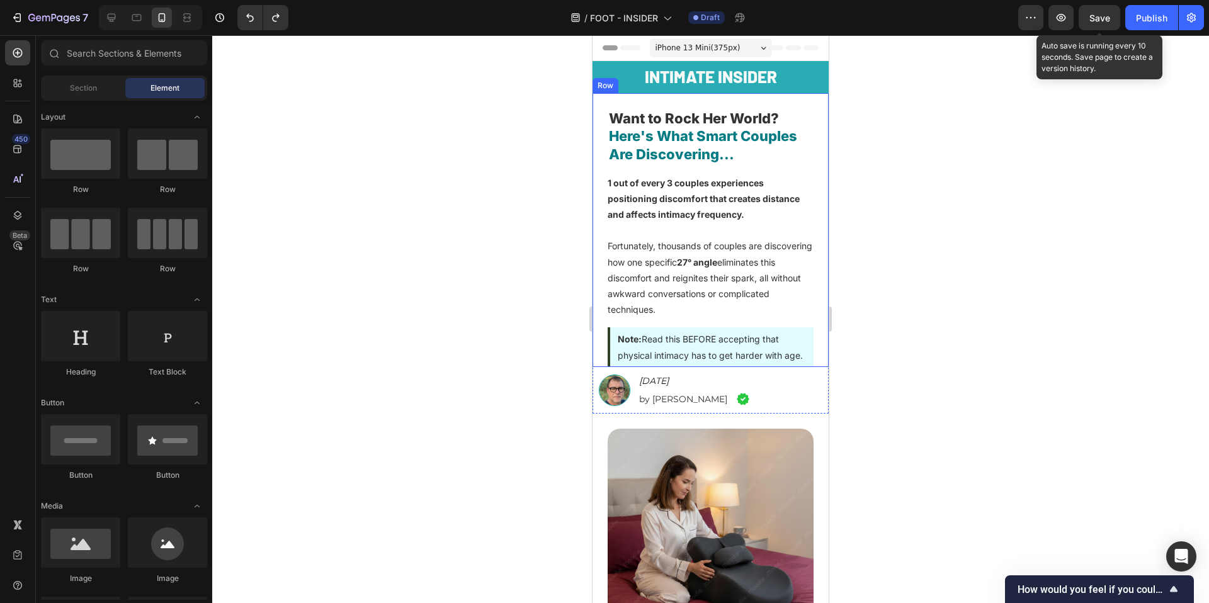
click at [812, 353] on div "Want to Rock Her World? Here's What Smart Couples Are Discovering... Heading 1 …" at bounding box center [711, 230] width 236 height 274
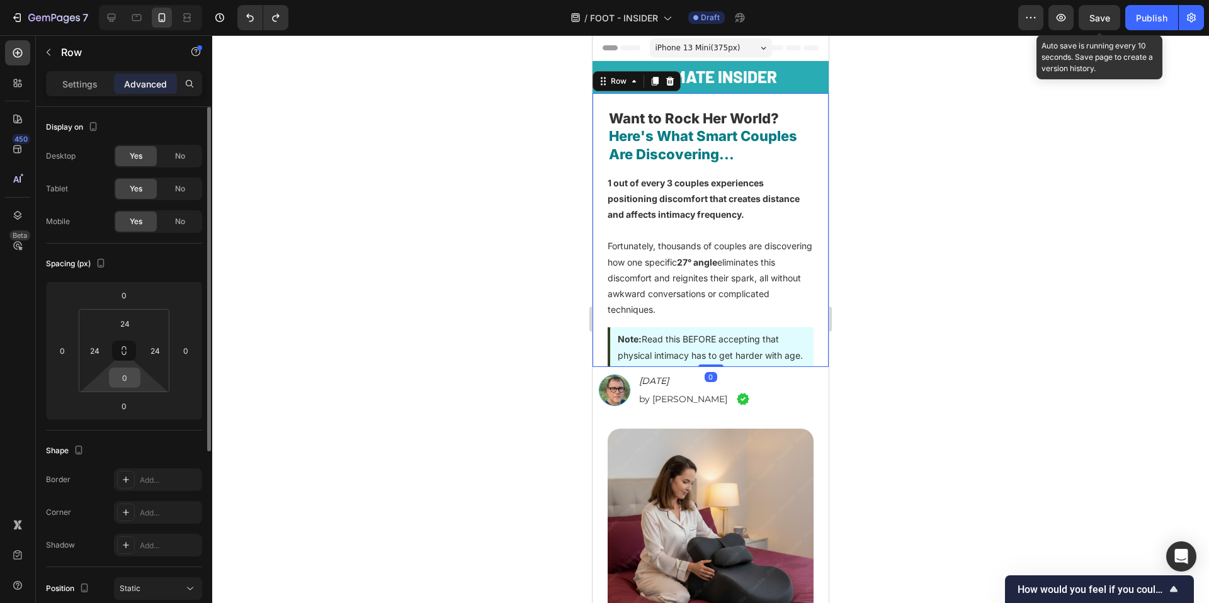
click at [118, 381] on input "0" at bounding box center [124, 377] width 25 height 19
type input "5"
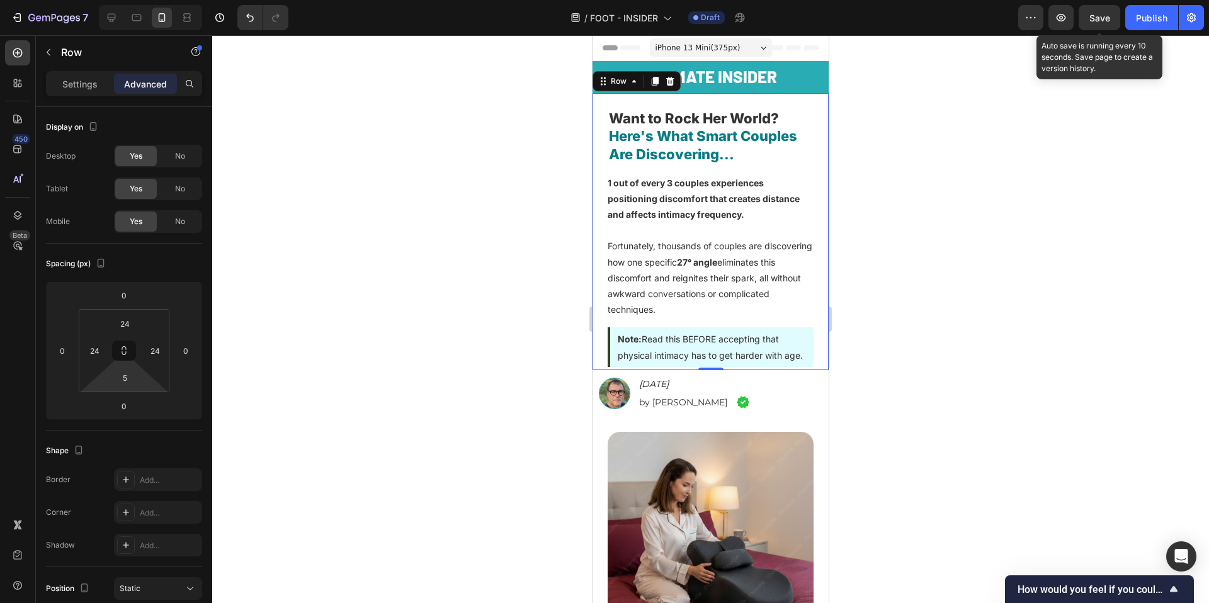
click at [436, 436] on div at bounding box center [710, 319] width 997 height 568
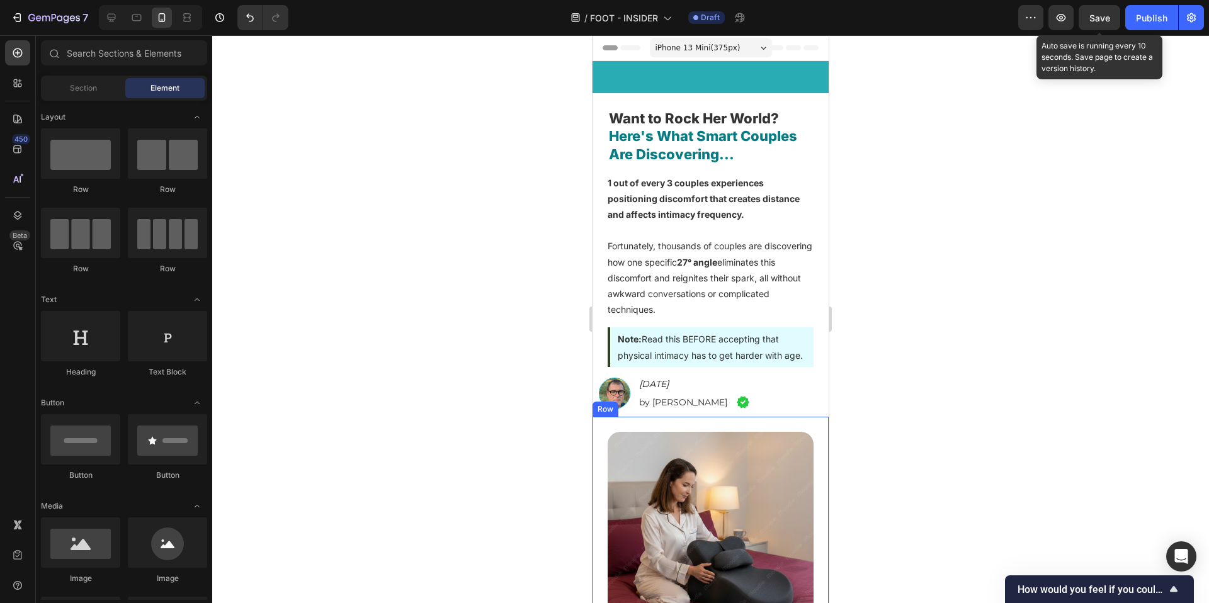
scroll to position [231, 0]
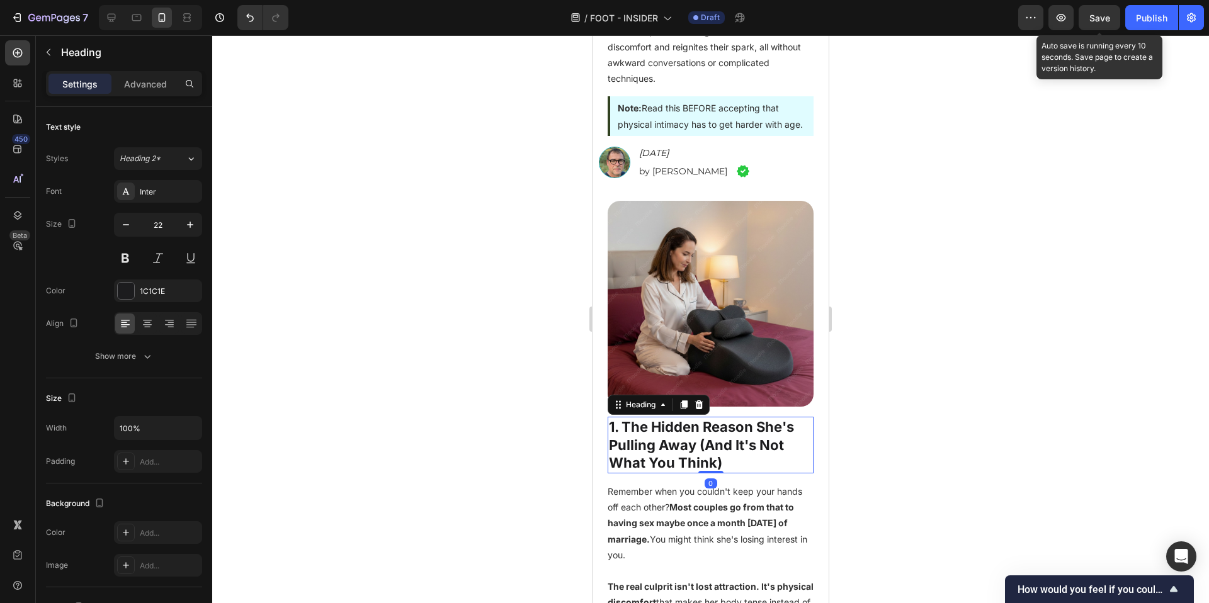
click at [673, 442] on h2 "1. The Hidden Reason She's Pulling Away (And It's Not What You Think)" at bounding box center [711, 445] width 206 height 57
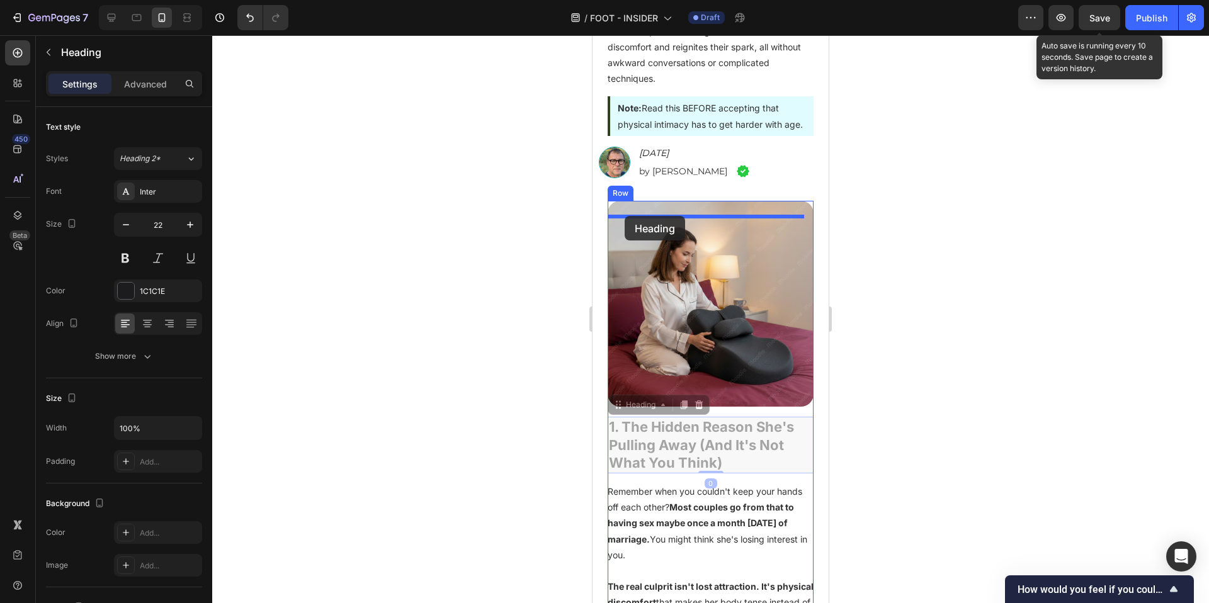
drag, startPoint x: 615, startPoint y: 411, endPoint x: 1054, endPoint y: 428, distance: 438.6
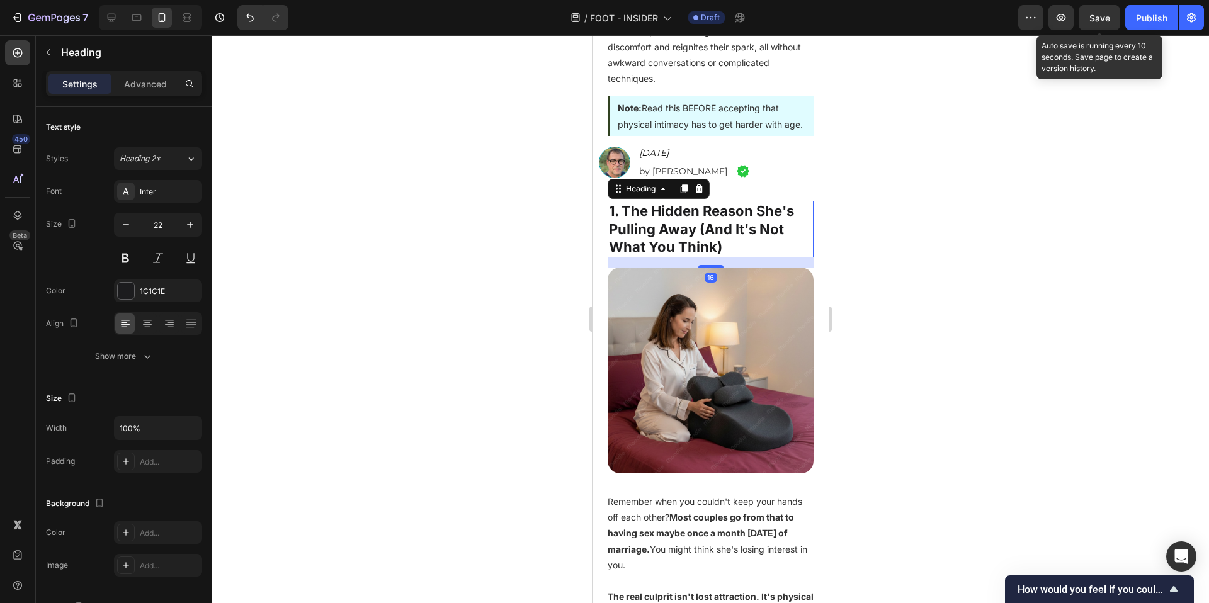
click at [453, 422] on div at bounding box center [710, 319] width 997 height 568
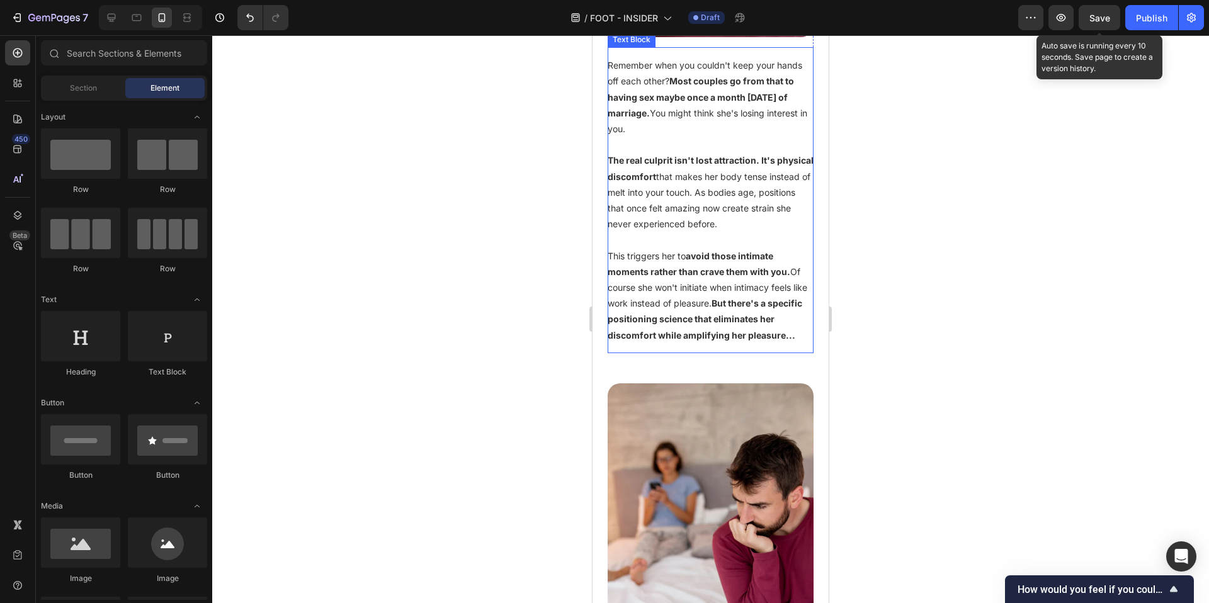
scroll to position [928, 0]
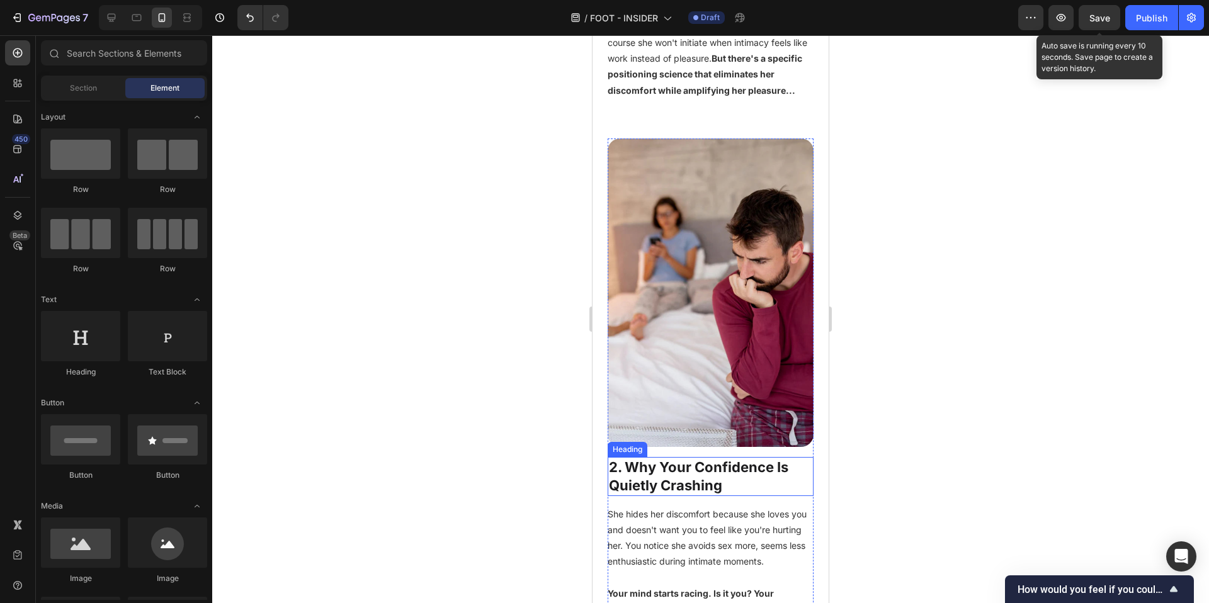
click at [673, 481] on h2 "2. Why Your Confidence Is Quietly Crashing" at bounding box center [711, 476] width 206 height 38
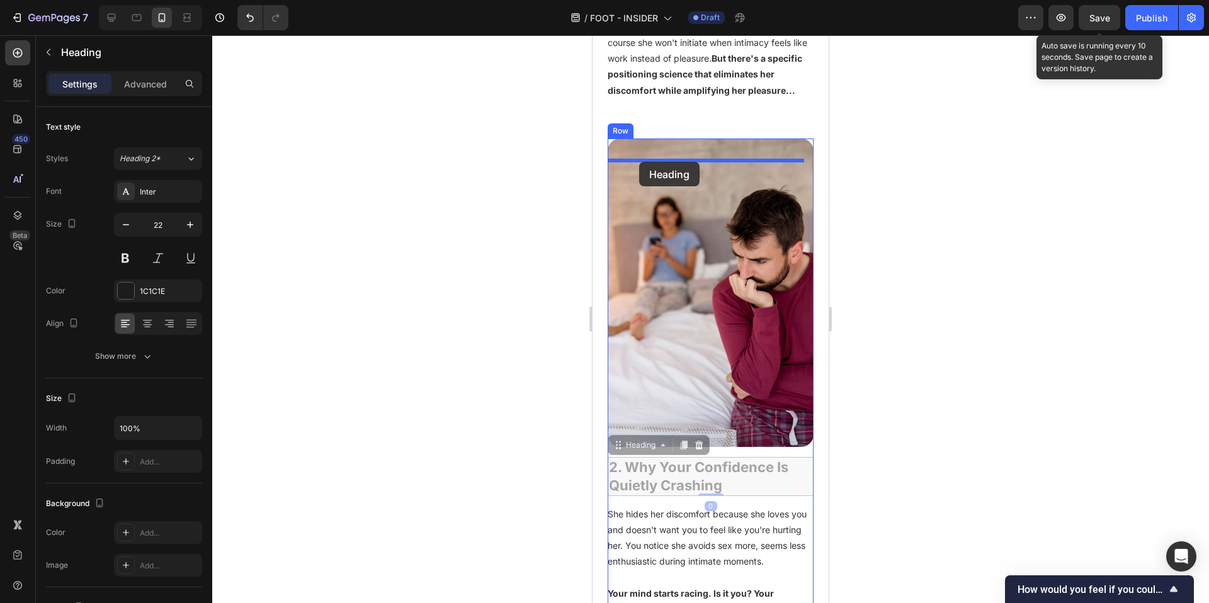
drag, startPoint x: 618, startPoint y: 456, endPoint x: 639, endPoint y: 162, distance: 294.8
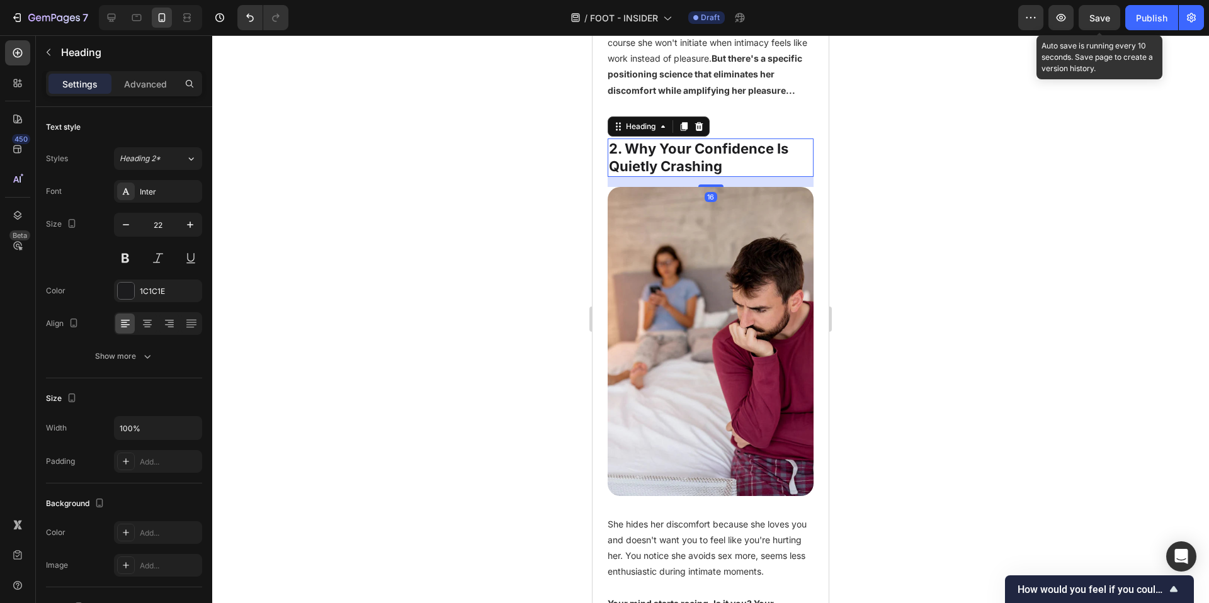
click at [470, 542] on div at bounding box center [710, 319] width 997 height 568
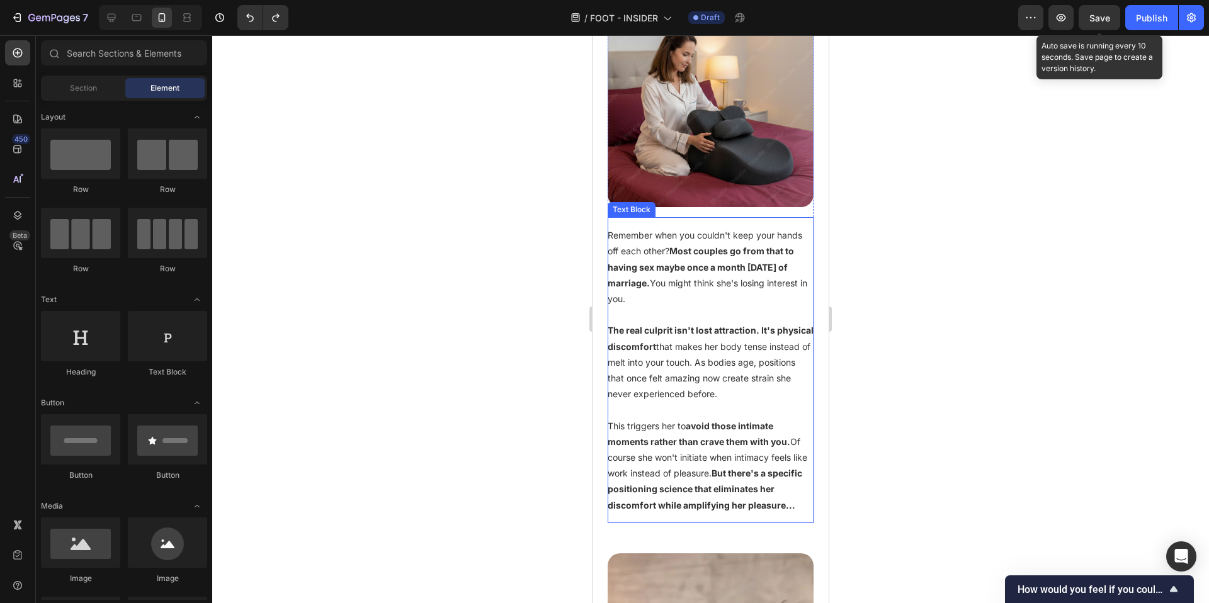
scroll to position [447, 0]
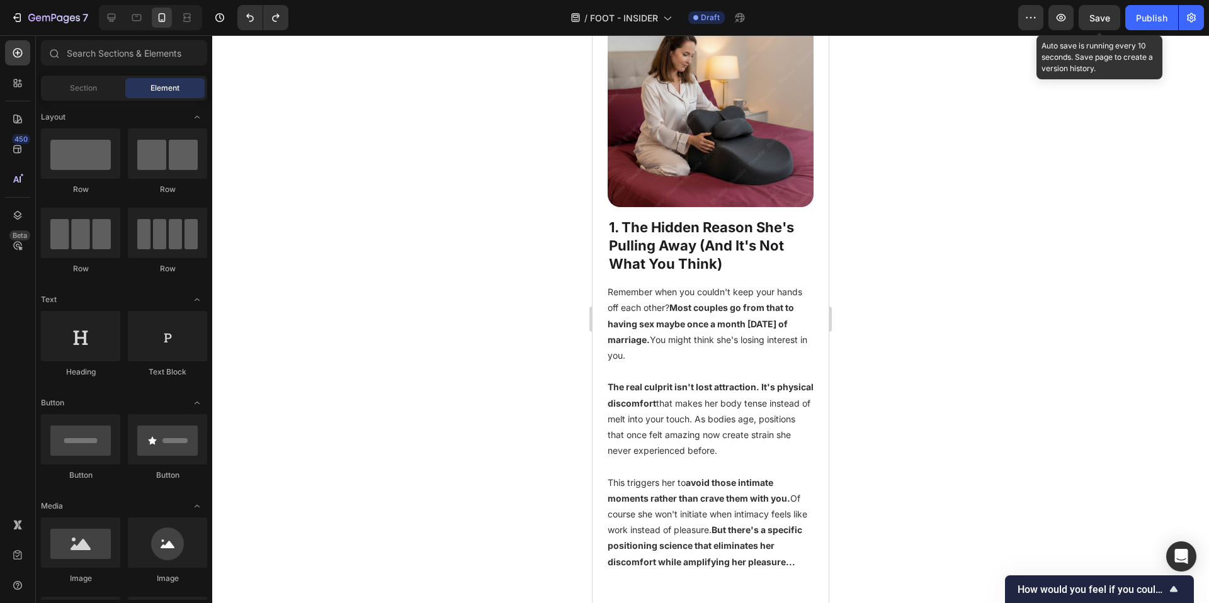
click at [1004, 419] on div at bounding box center [710, 319] width 997 height 568
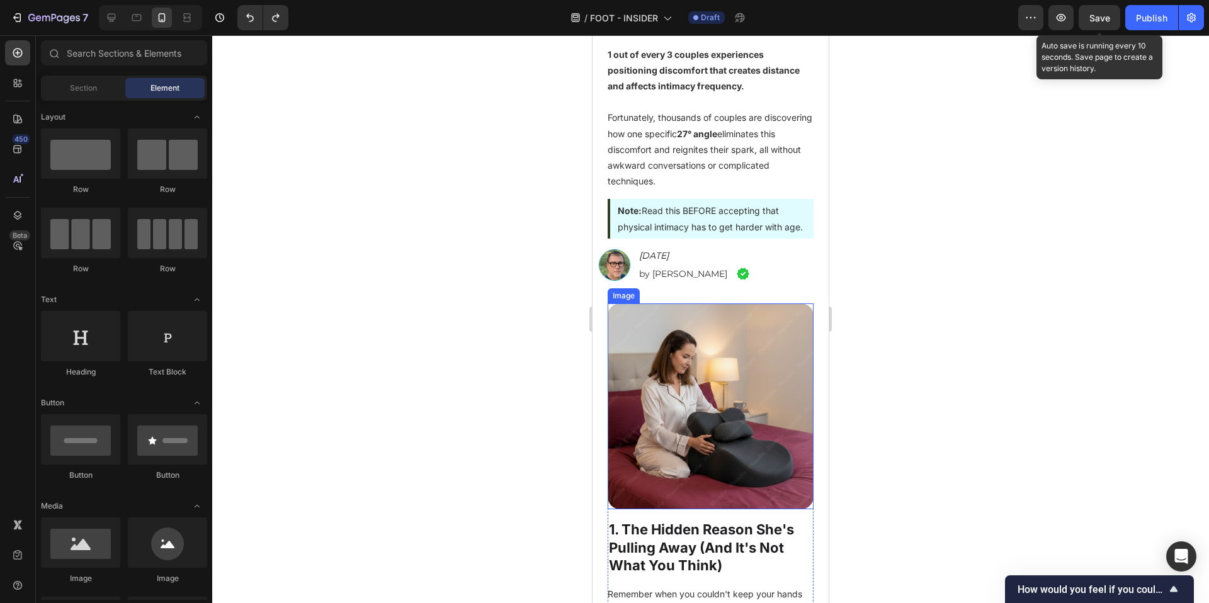
scroll to position [0, 0]
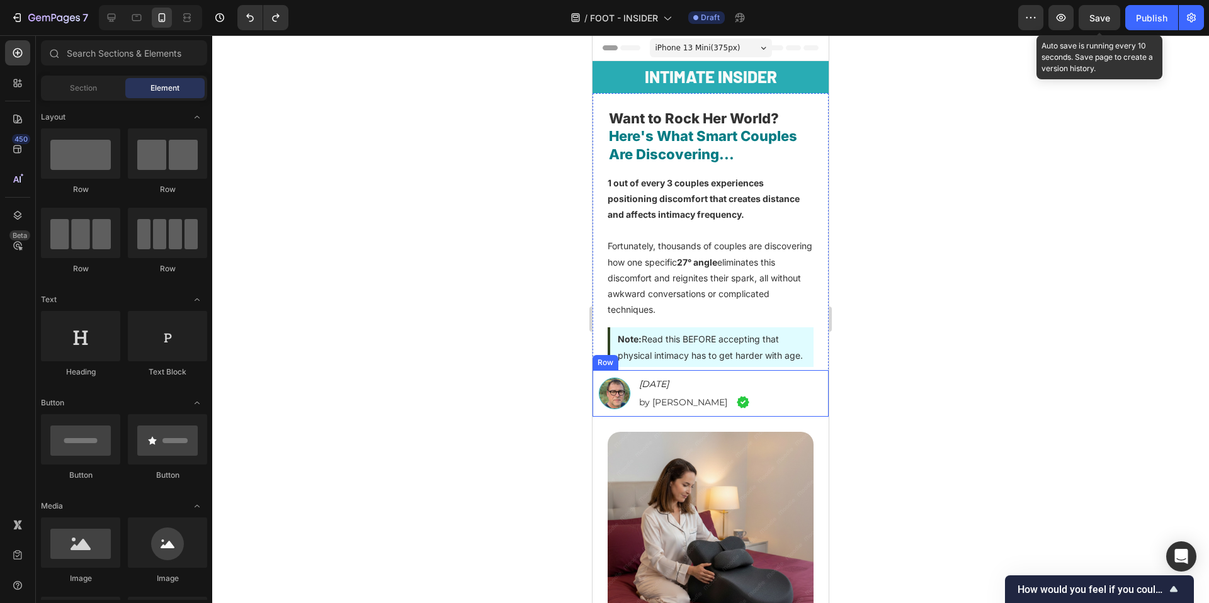
click at [631, 388] on div "Image Wed, Sept 5th, 2025 Heading by Mike Richardson Heading Image Row" at bounding box center [711, 393] width 236 height 47
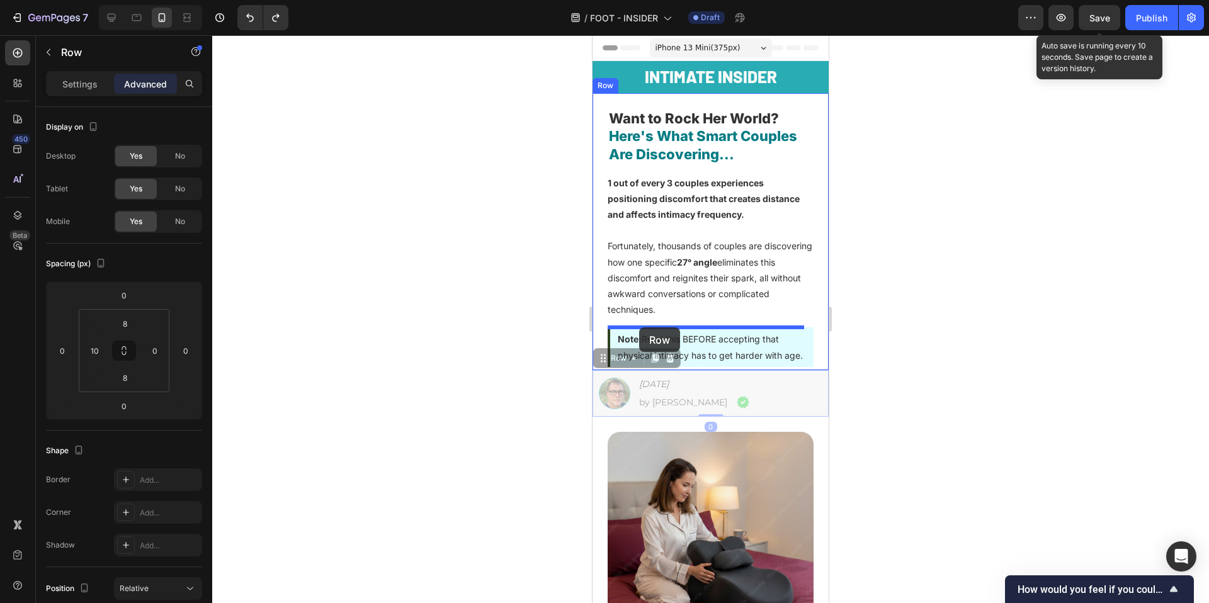
drag, startPoint x: 603, startPoint y: 373, endPoint x: 638, endPoint y: 331, distance: 54.1
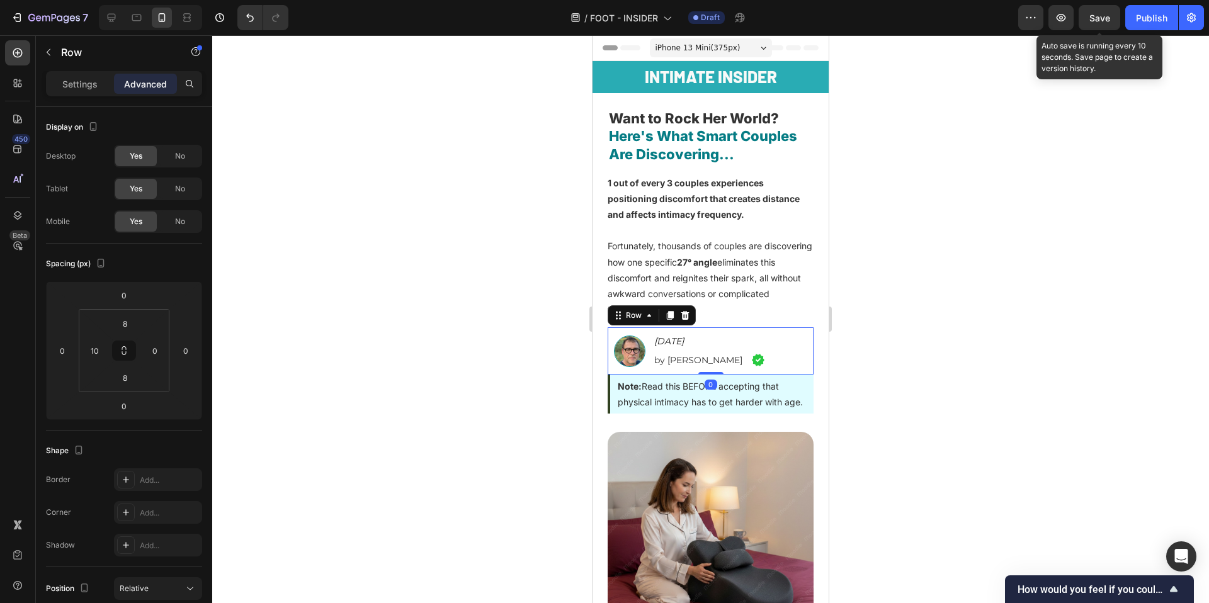
click at [943, 458] on div at bounding box center [710, 319] width 997 height 568
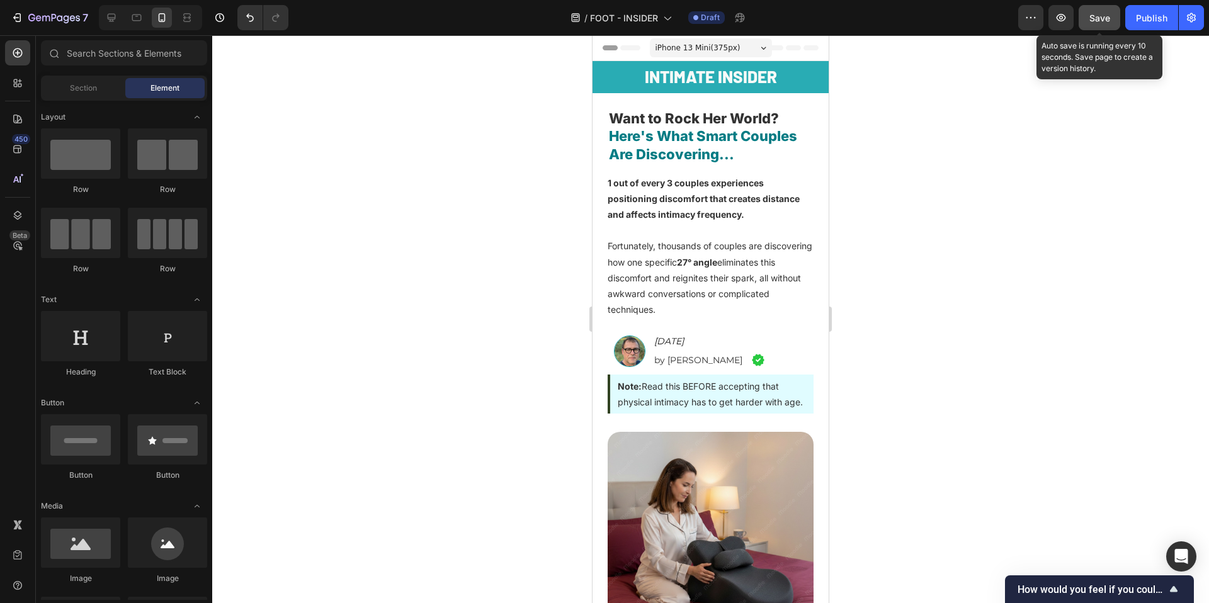
click at [1098, 18] on span "Save" at bounding box center [1100, 18] width 21 height 11
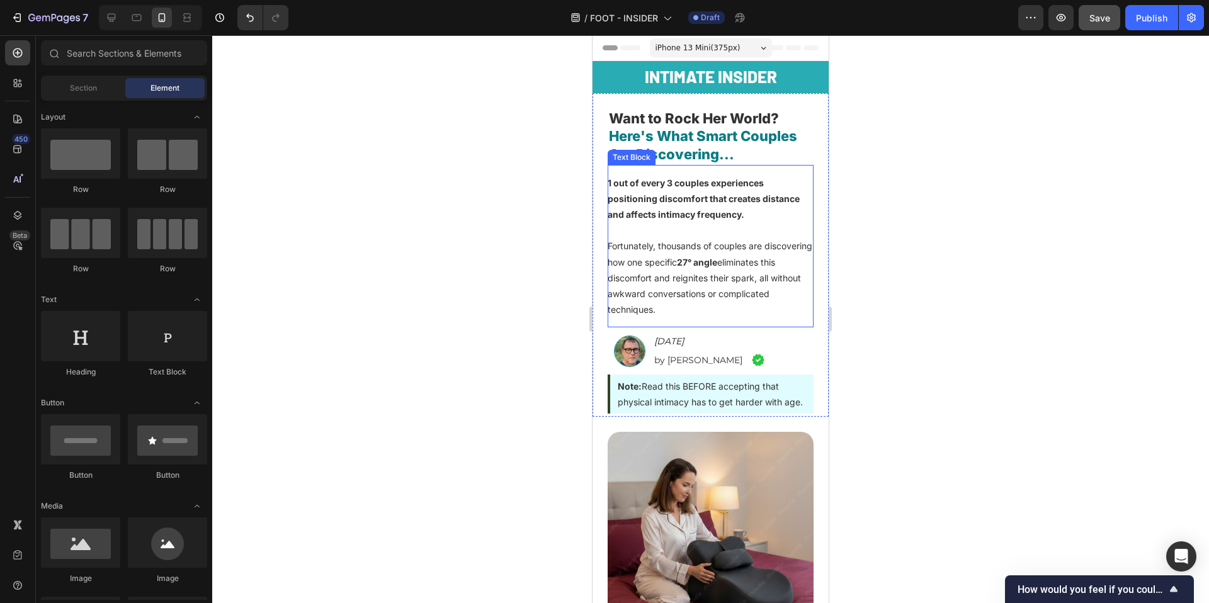
click at [676, 221] on p "1 out of every 3 couples experiences positioning discomfort that creates distan…" at bounding box center [711, 199] width 206 height 48
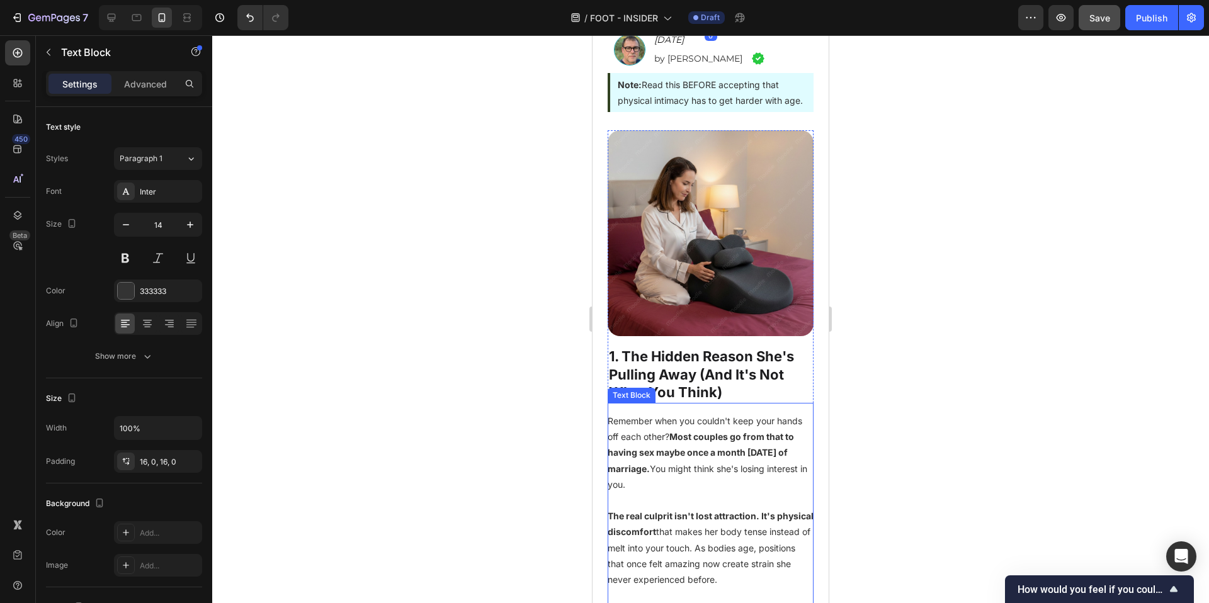
scroll to position [293, 0]
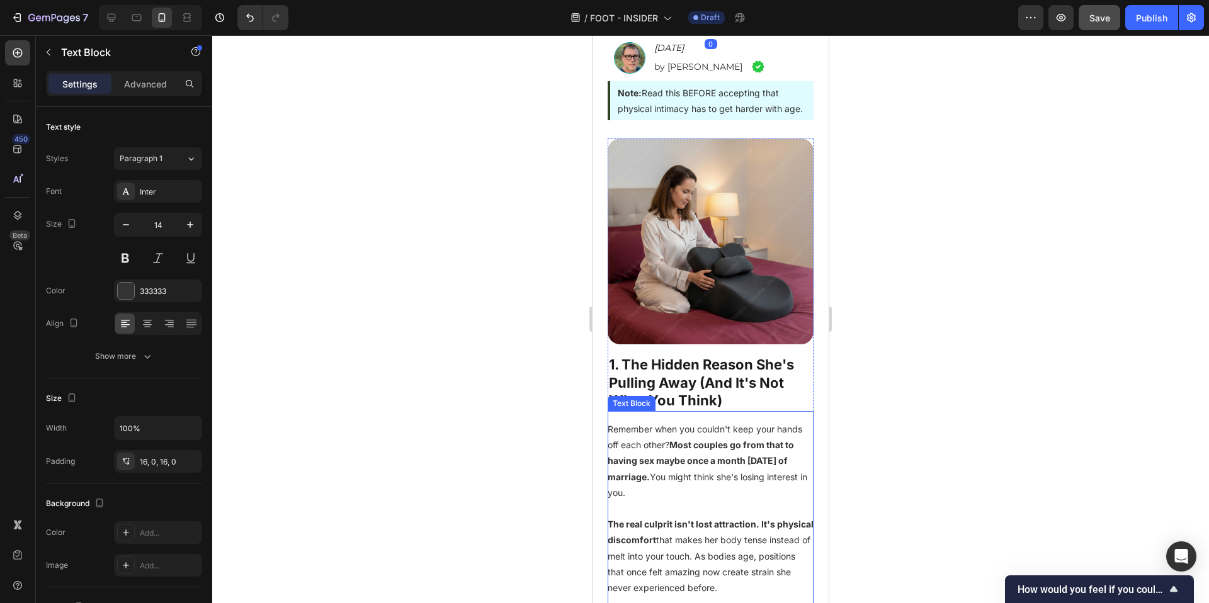
click at [705, 472] on strong "Most couples go from that to having sex maybe once a month within three years o…" at bounding box center [701, 461] width 186 height 42
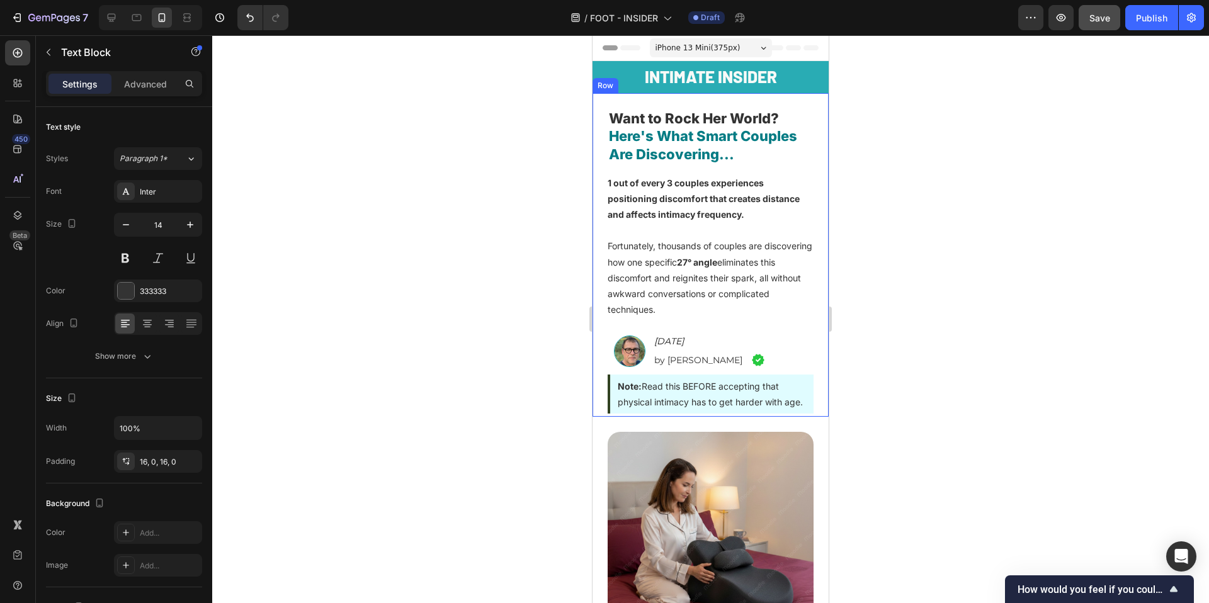
click at [977, 377] on div at bounding box center [710, 319] width 997 height 568
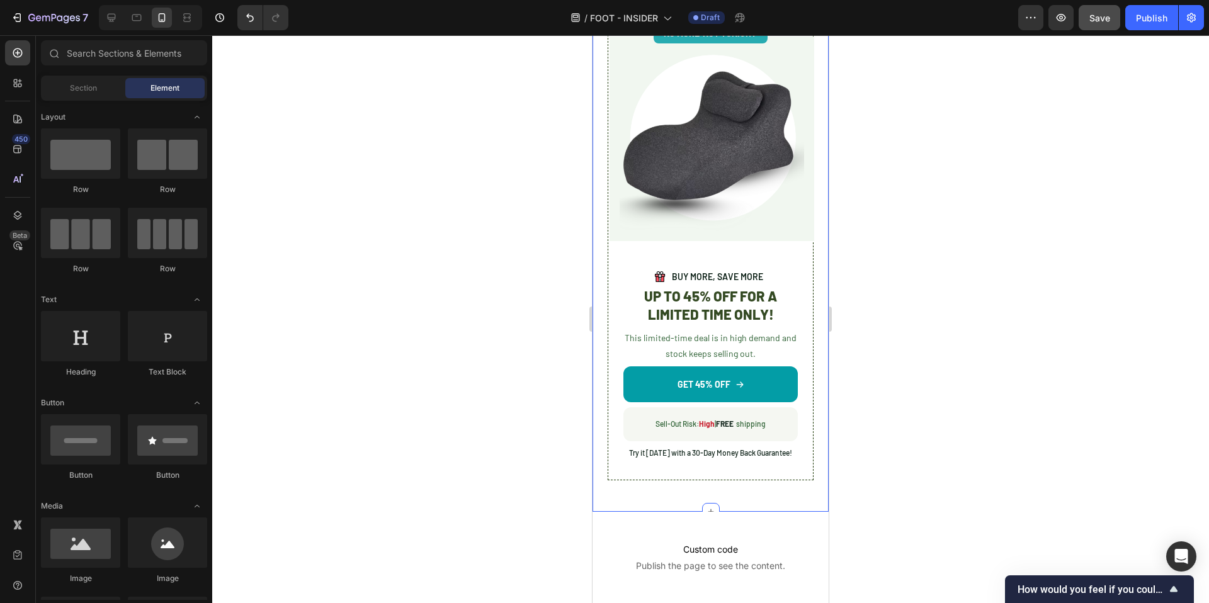
scroll to position [7331, 0]
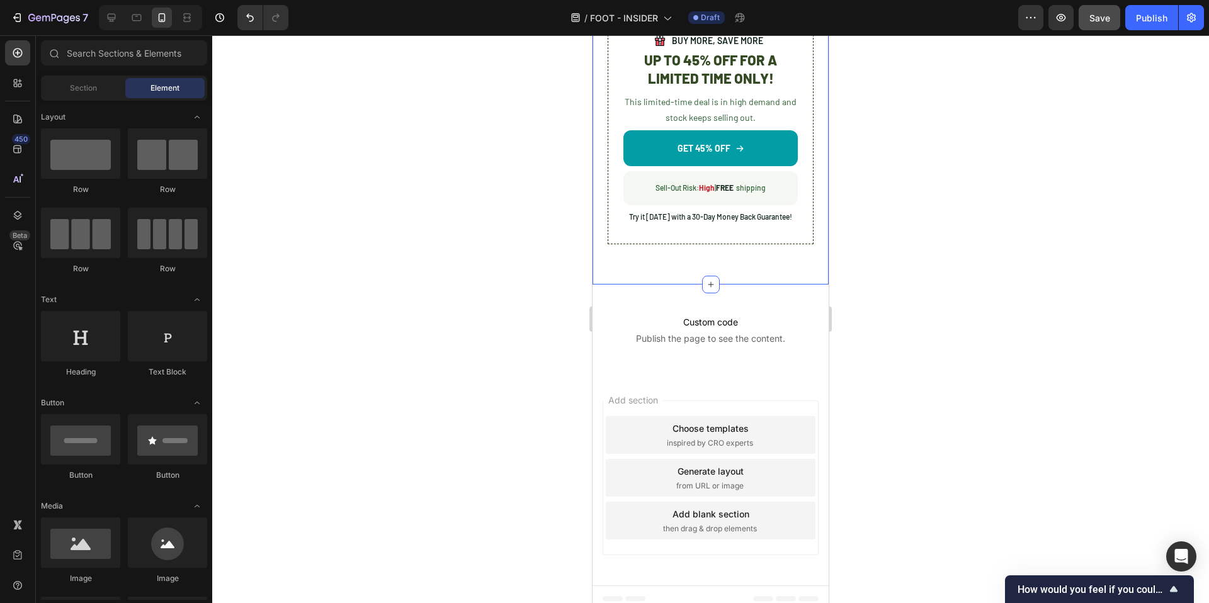
click at [671, 274] on div "No More 'Not Tonight' Text Block Row Image Row Image BUY MORE, SAVE MORE Text B…" at bounding box center [711, 25] width 236 height 518
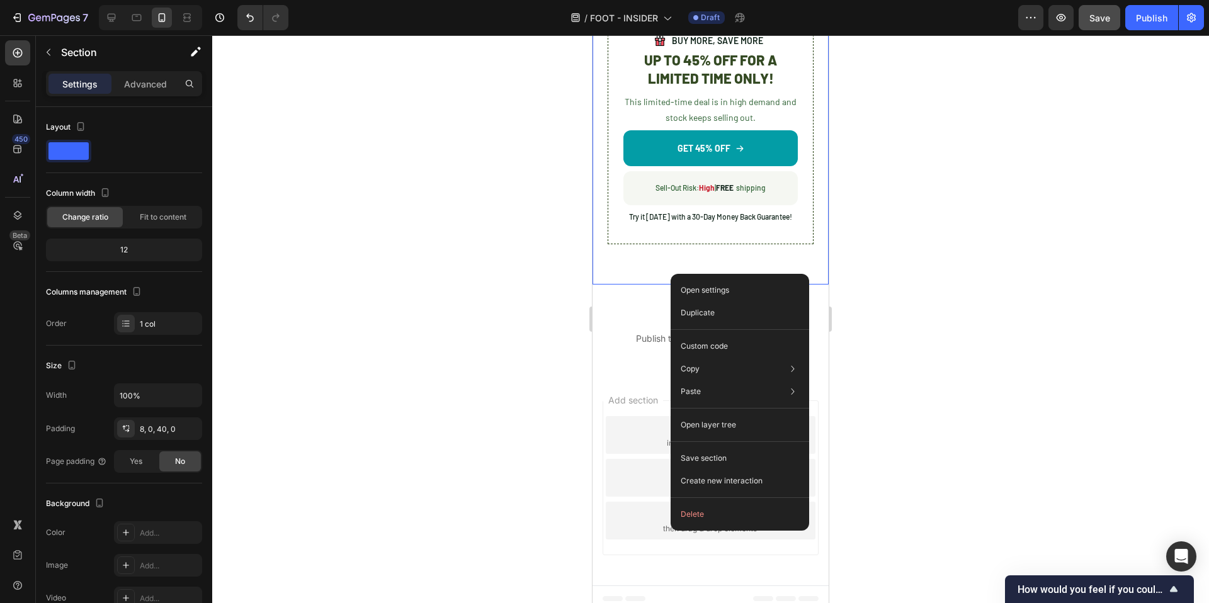
drag, startPoint x: 671, startPoint y: 274, endPoint x: 1265, endPoint y: 310, distance: 595.0
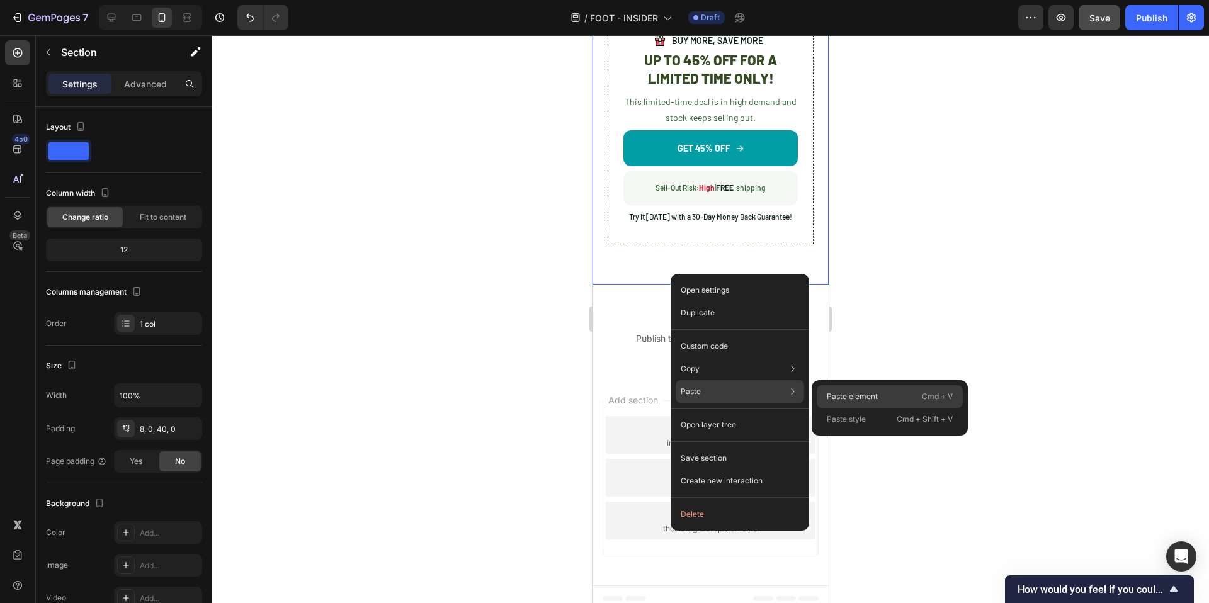
click at [871, 394] on p "Paste element" at bounding box center [852, 396] width 51 height 11
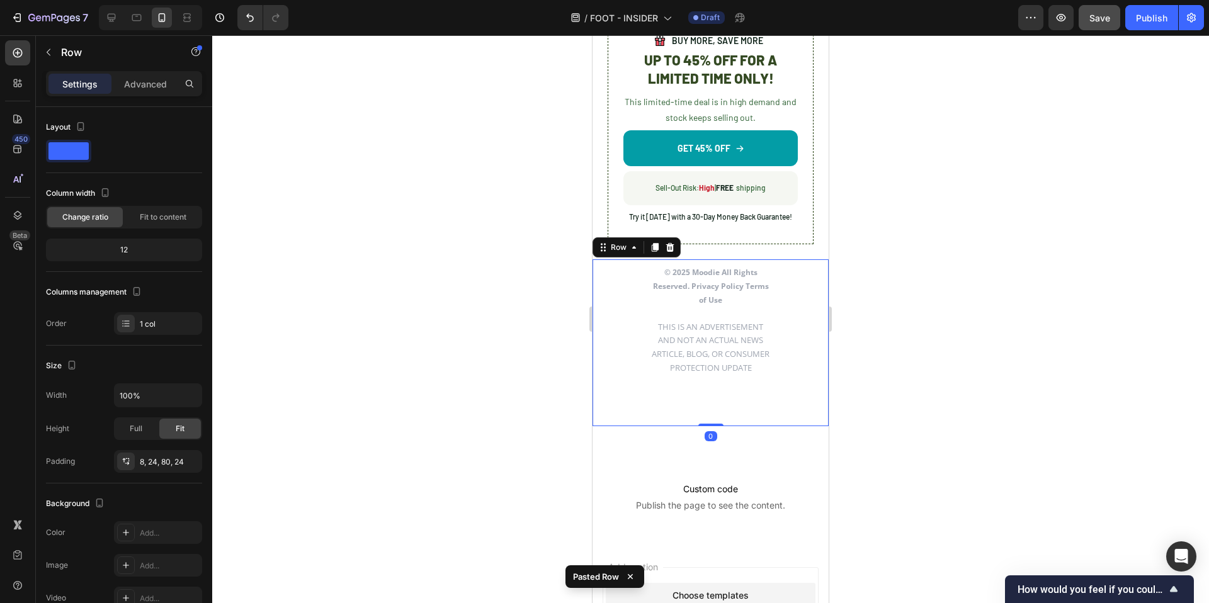
click at [871, 394] on div at bounding box center [710, 319] width 997 height 568
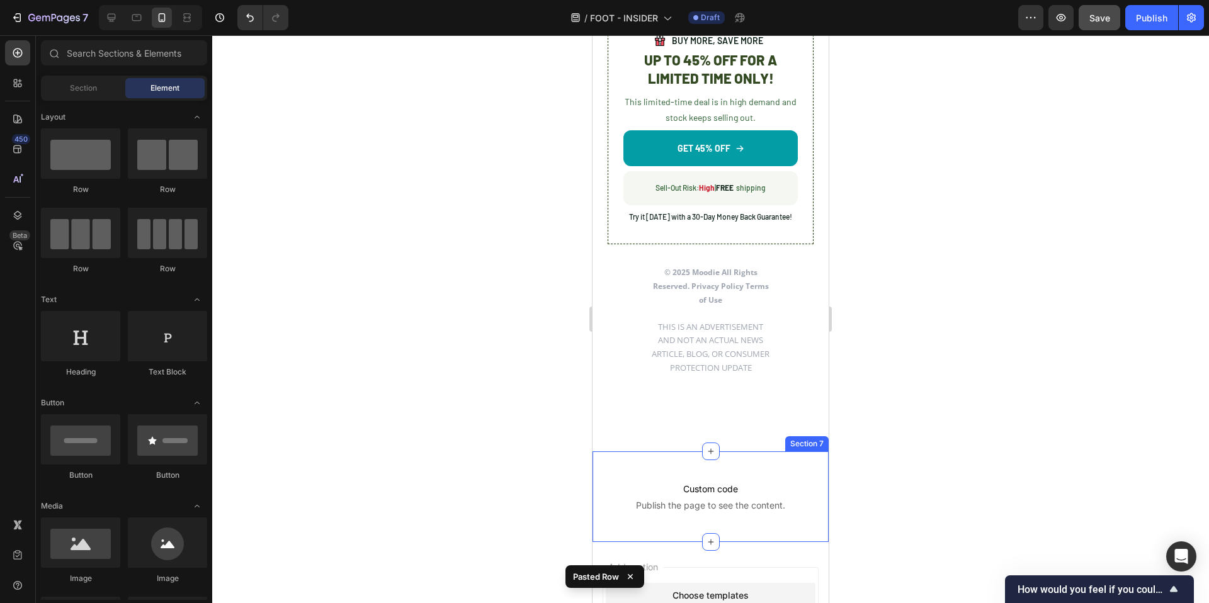
click at [737, 460] on div "Custom code Publish the page to see the content. Custom Code Row Section 7" at bounding box center [711, 497] width 236 height 91
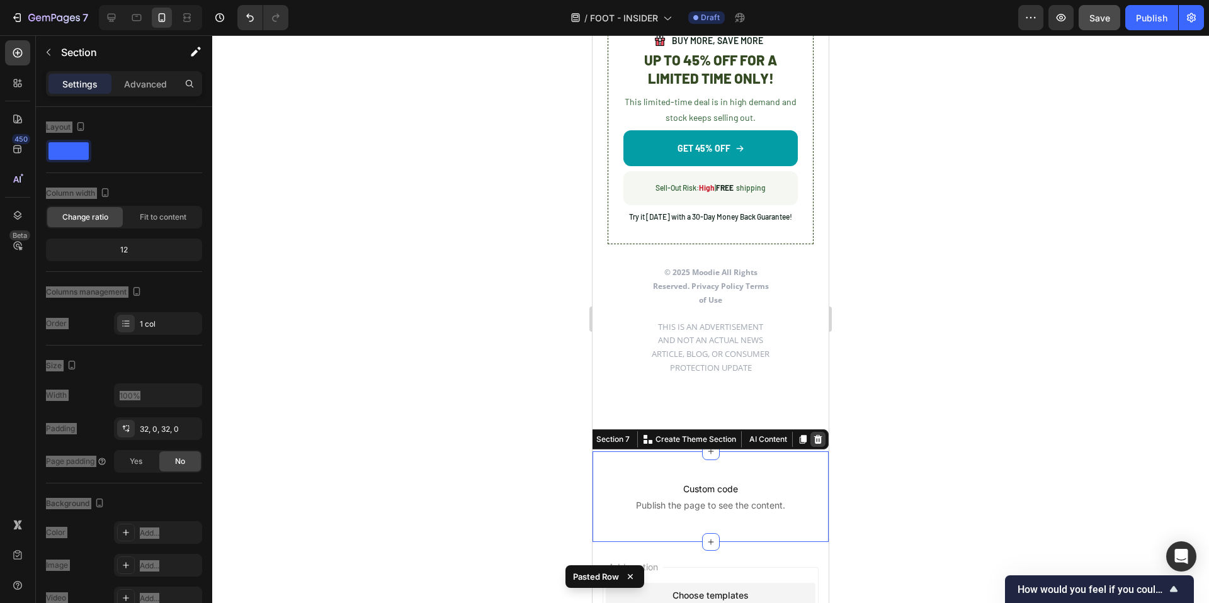
click at [813, 445] on icon at bounding box center [818, 440] width 10 height 10
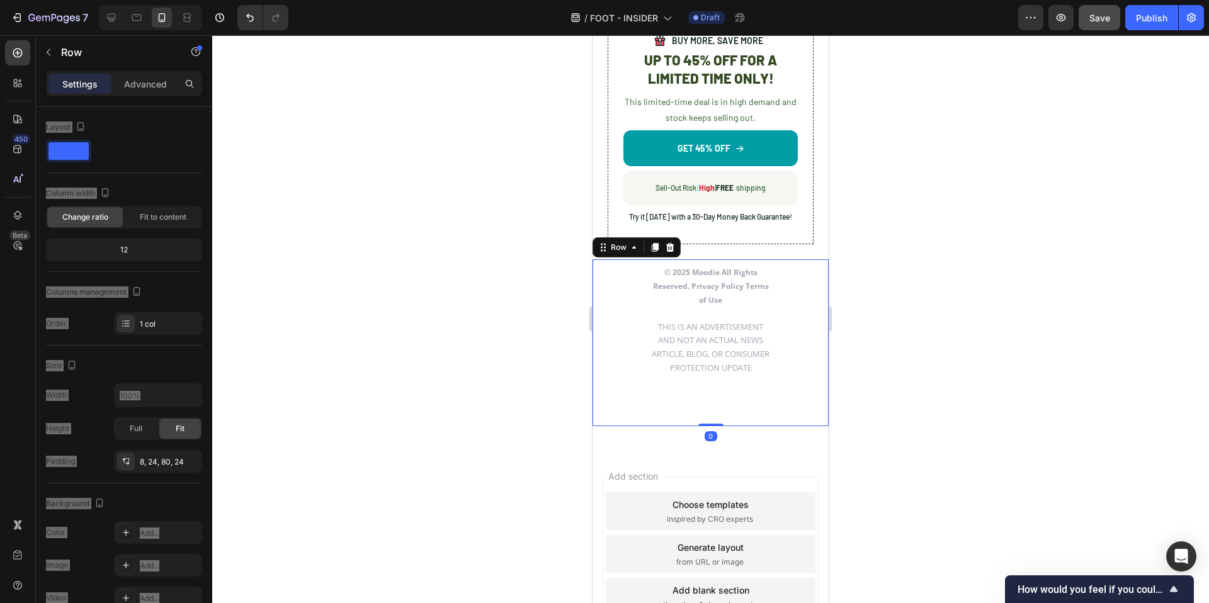
click at [751, 397] on div "© 2025 Moodie All Rights Reserved. Privacy Policy Terms of Use THIS IS AN ADVER…" at bounding box center [711, 342] width 236 height 167
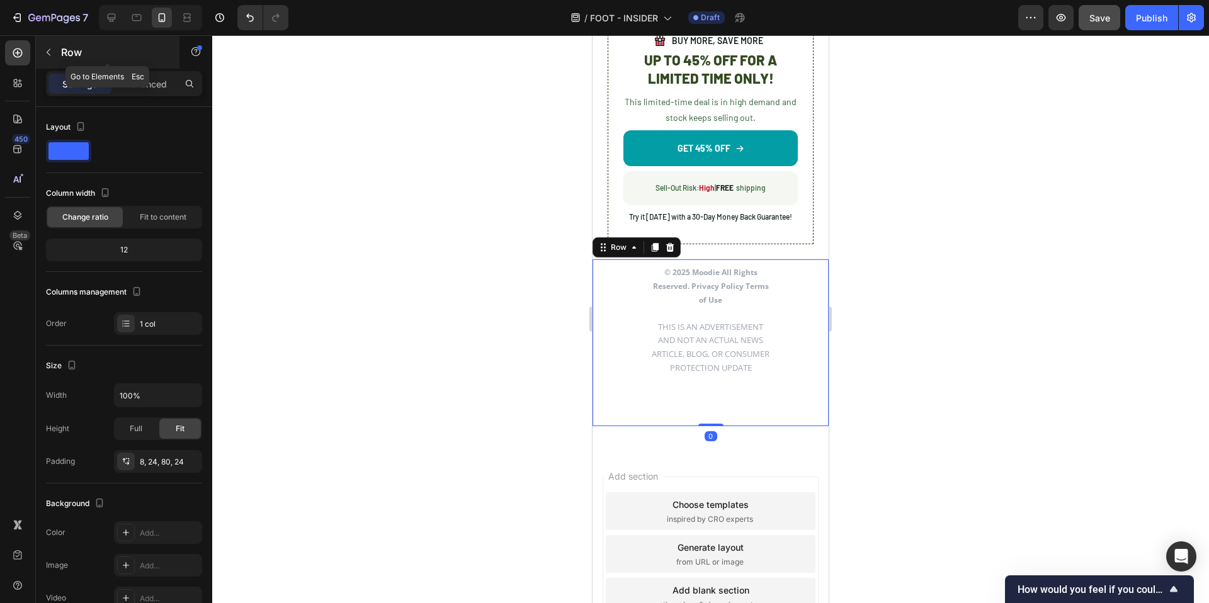
click at [155, 60] on div "Row" at bounding box center [108, 52] width 144 height 33
click at [719, 410] on div "© 2025 Moodie All Rights Reserved. Privacy Policy Terms of Use THIS IS AN ADVER…" at bounding box center [711, 342] width 236 height 167
click at [149, 88] on p "Advanced" at bounding box center [145, 83] width 43 height 13
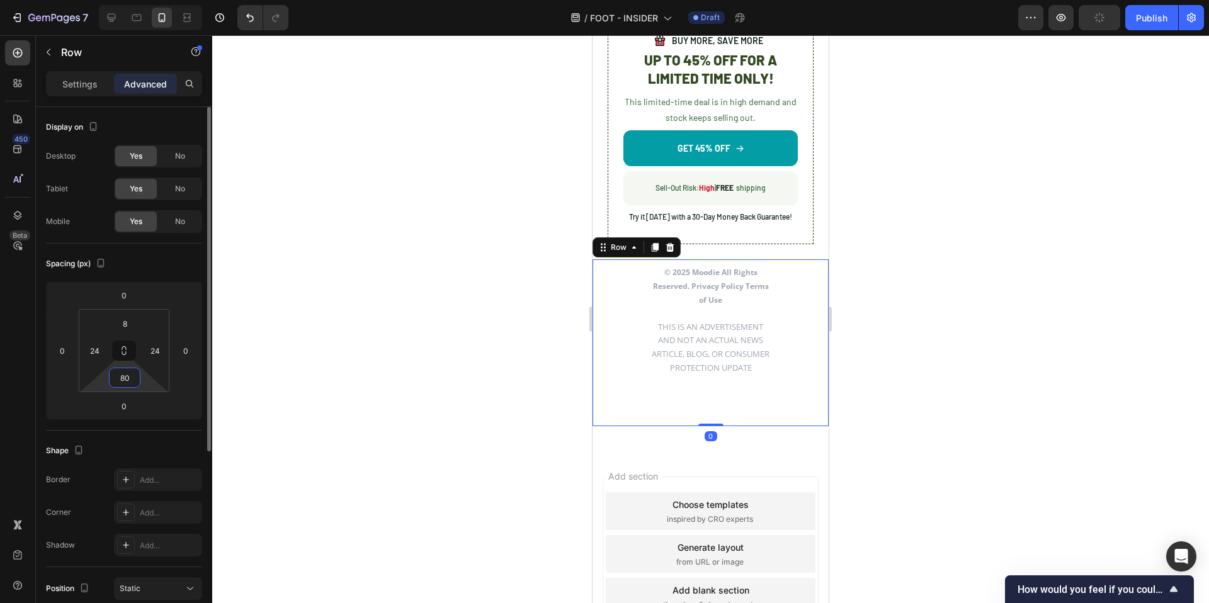
click at [121, 381] on input "80" at bounding box center [124, 377] width 25 height 19
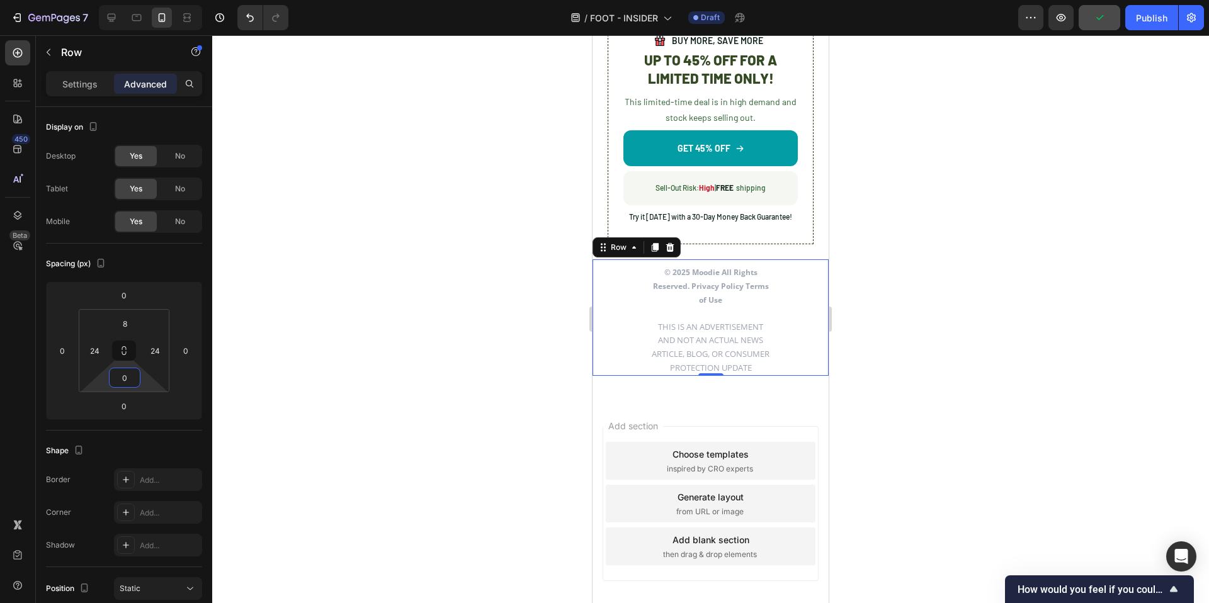
type input "0"
click at [341, 428] on div at bounding box center [710, 319] width 997 height 568
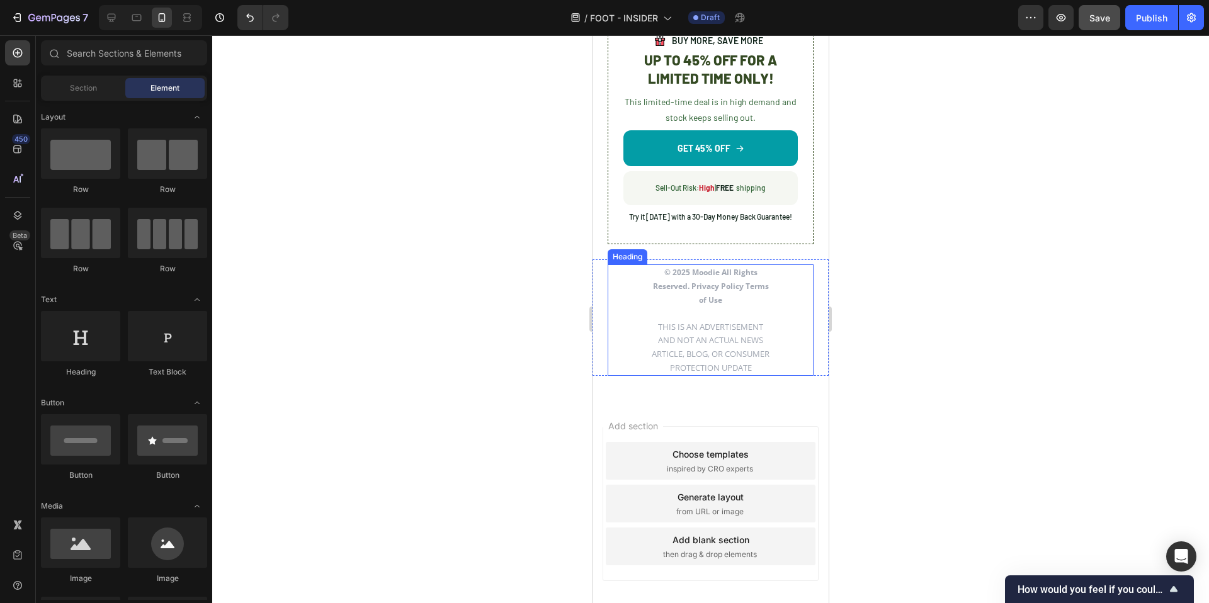
click at [773, 356] on div "© 2025 Moodie All Rights Reserved. Privacy Policy Terms of Use THIS IS AN ADVER…" at bounding box center [711, 320] width 206 height 111
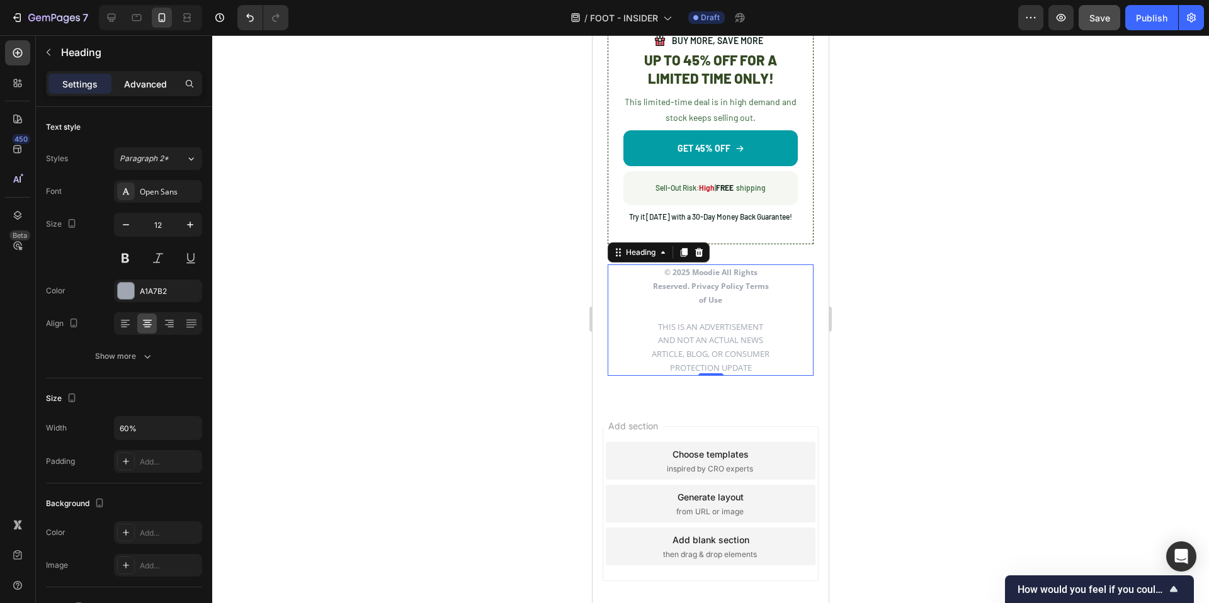
click at [134, 91] on div "Advanced" at bounding box center [145, 84] width 63 height 20
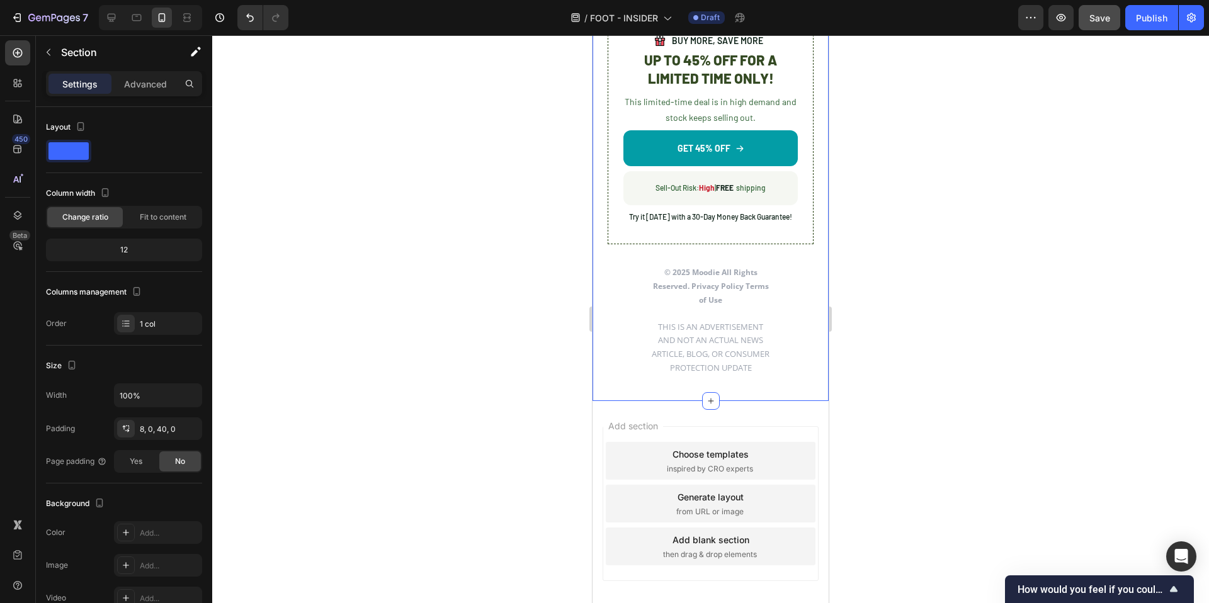
click at [746, 391] on div "No More 'Not Tonight' Text Block Row Image Row Image BUY MORE, SAVE MORE Text B…" at bounding box center [711, 83] width 236 height 635
click at [128, 86] on p "Advanced" at bounding box center [145, 83] width 43 height 13
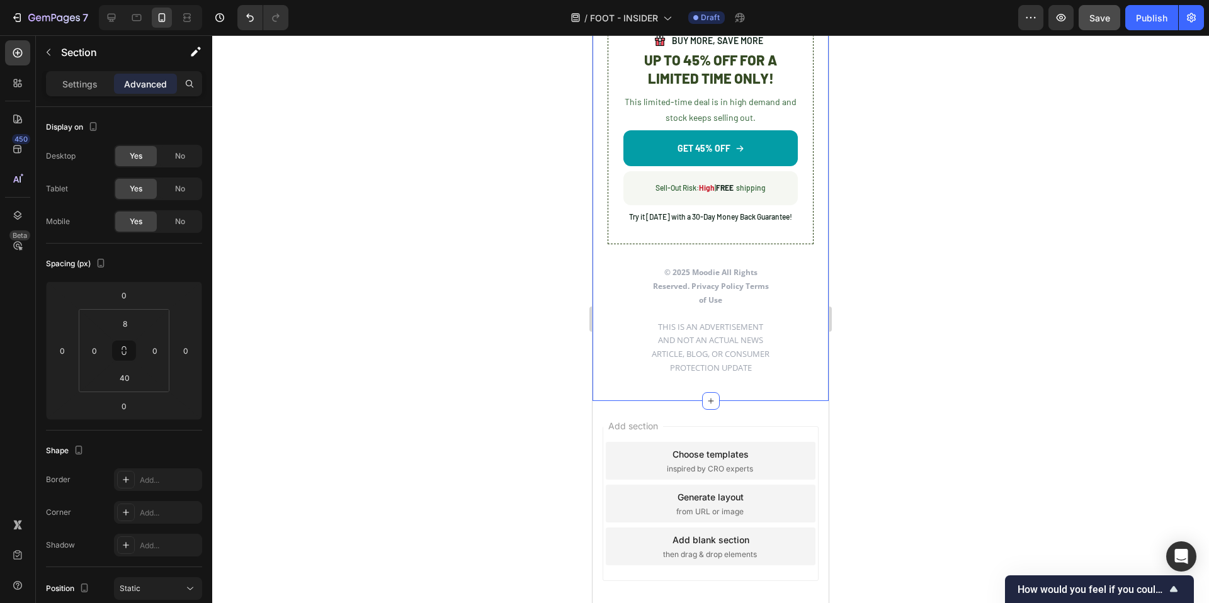
click at [488, 428] on div at bounding box center [710, 319] width 997 height 568
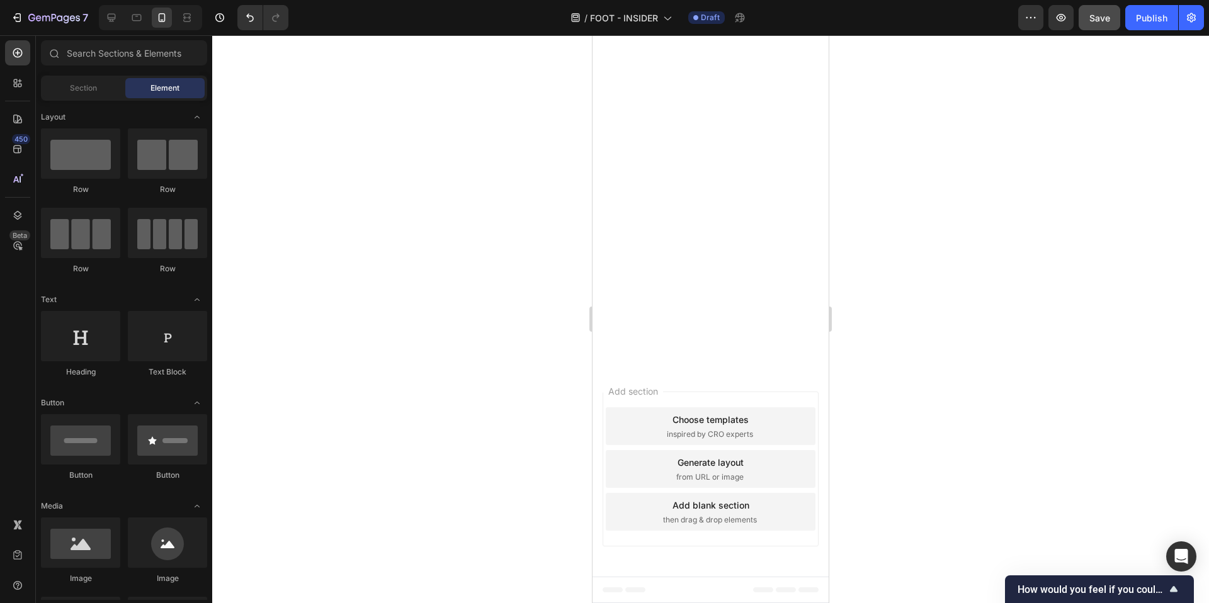
scroll to position [6485, 0]
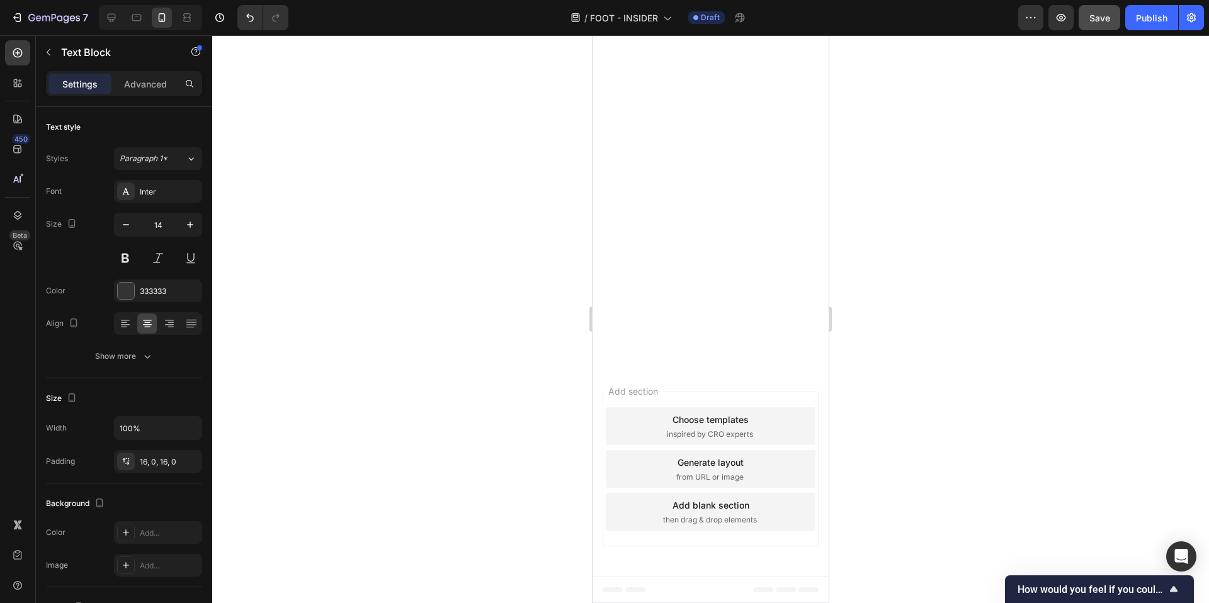
click at [904, 452] on div at bounding box center [710, 319] width 997 height 568
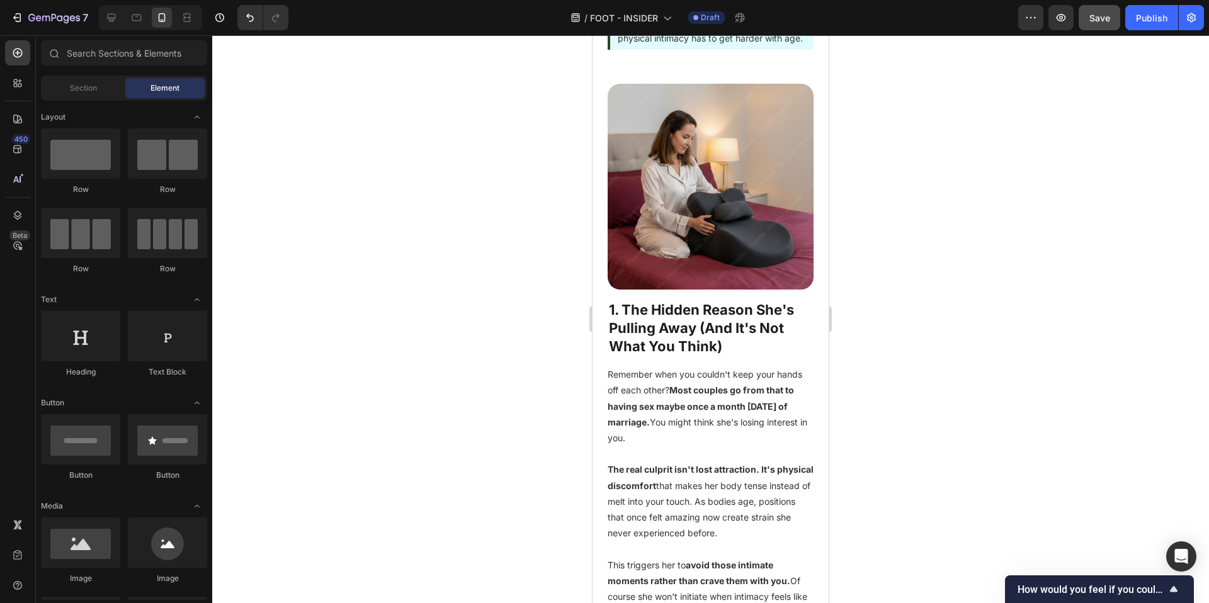
scroll to position [0, 0]
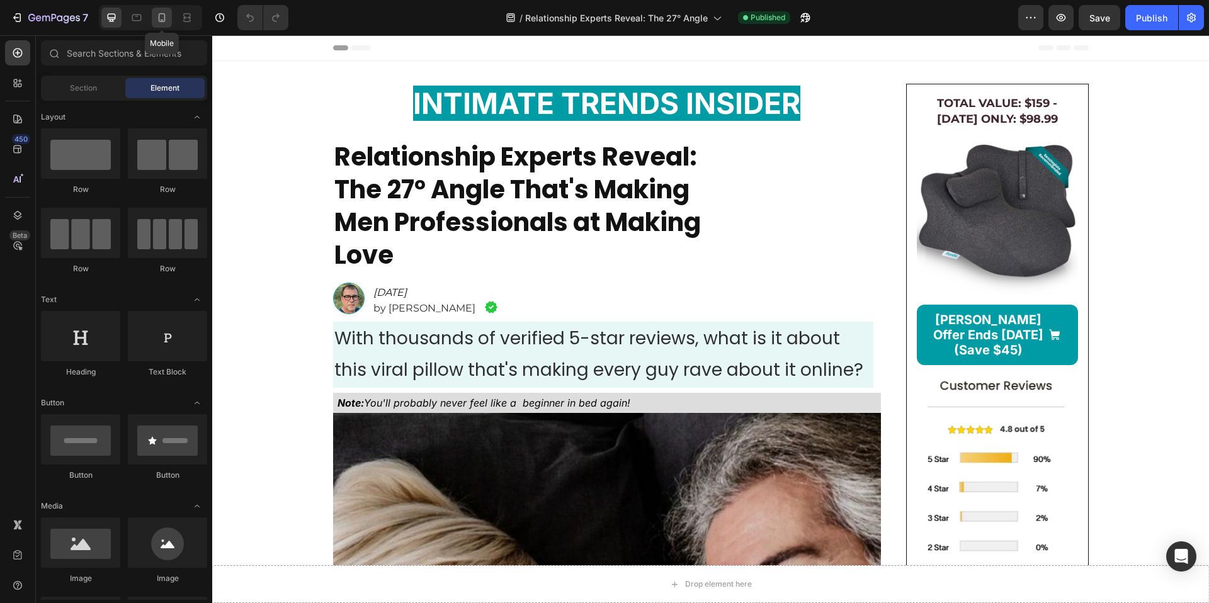
click at [165, 18] on icon at bounding box center [162, 17] width 7 height 9
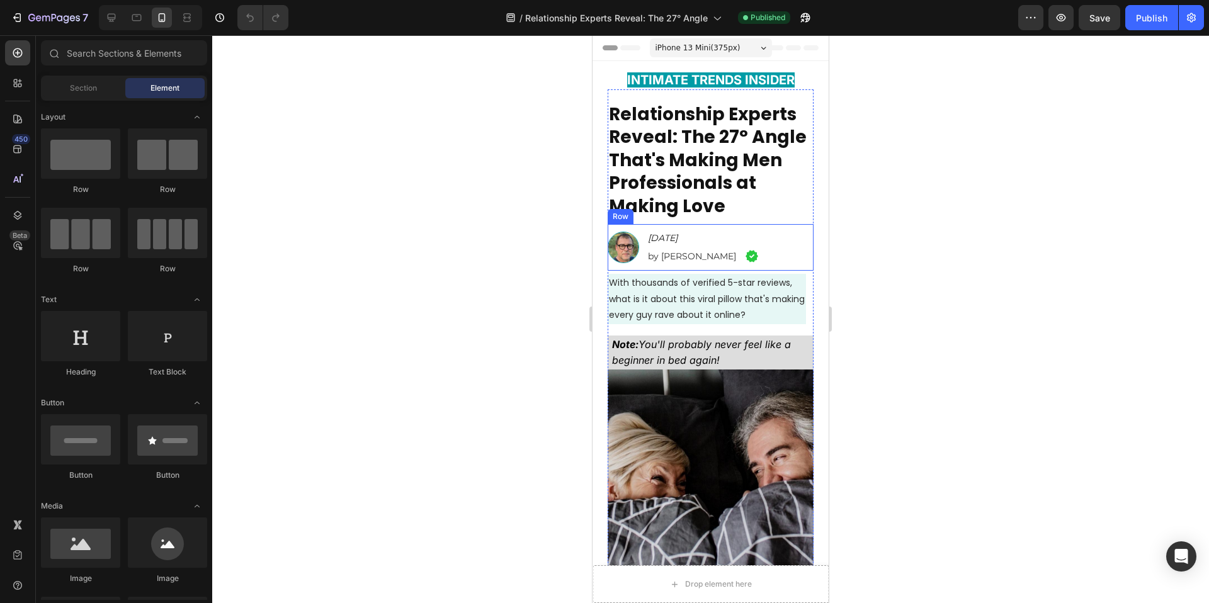
click at [753, 236] on div "Image" at bounding box center [752, 247] width 14 height 37
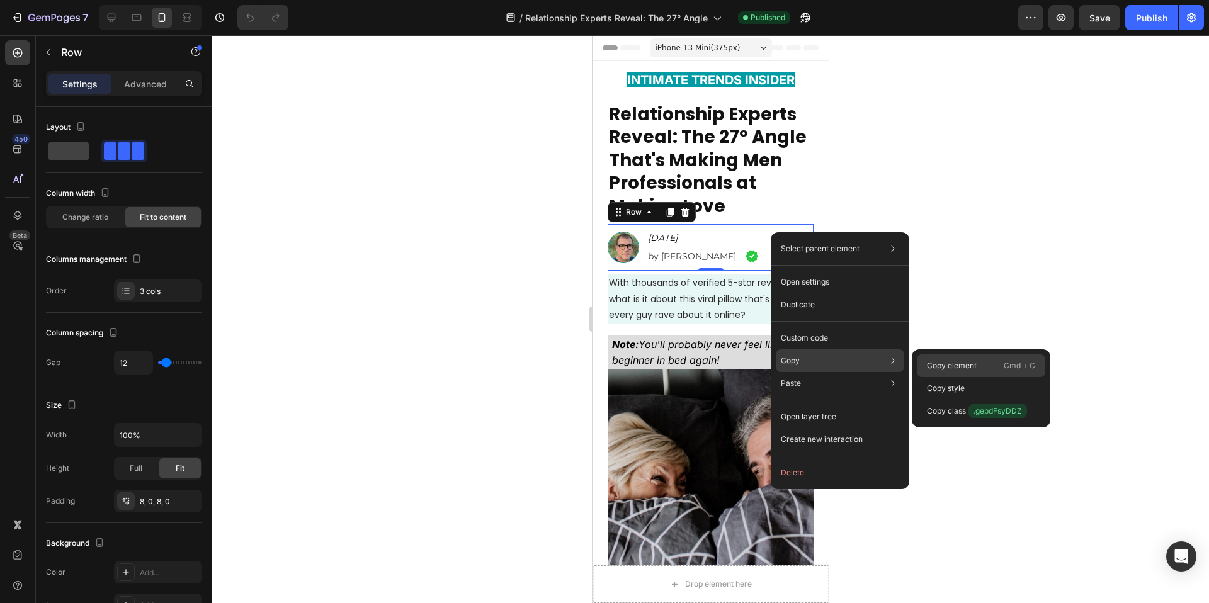
click at [920, 365] on div "Copy element Cmd + C" at bounding box center [981, 366] width 128 height 23
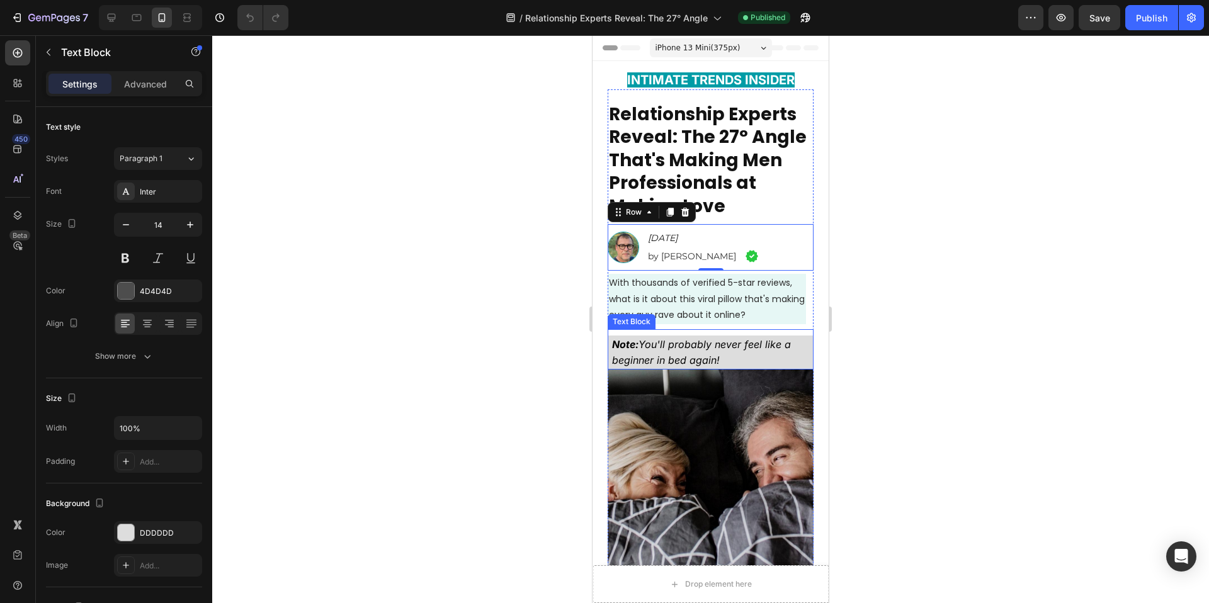
click at [767, 360] on p "Note: You'll probably never feel like a beginner in bed again!" at bounding box center [710, 352] width 203 height 31
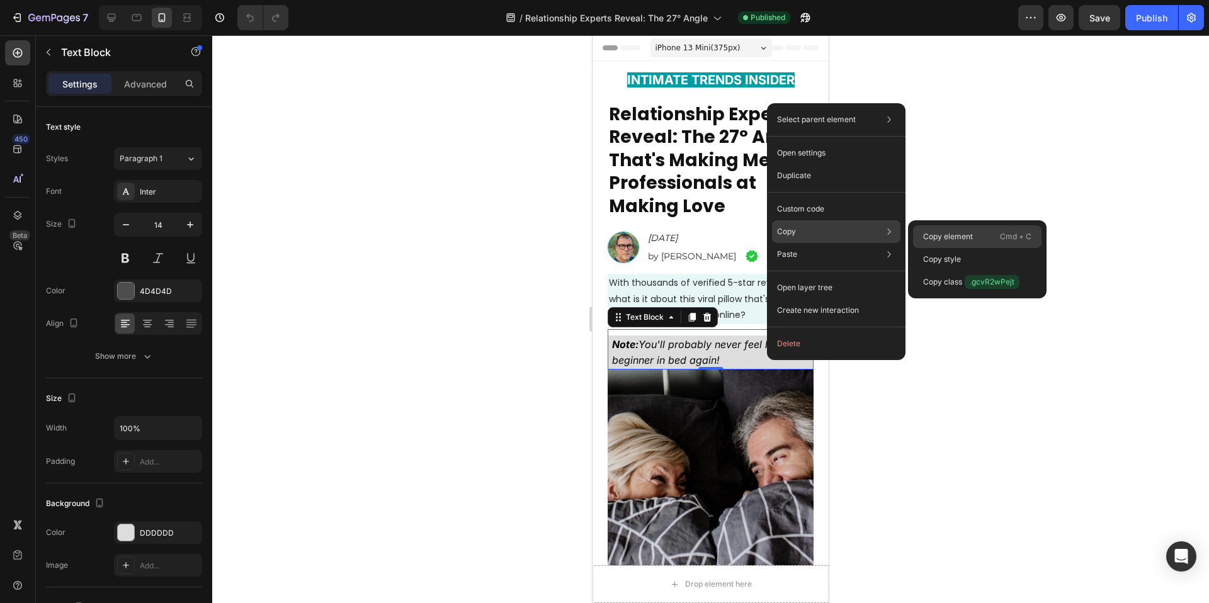
click at [956, 236] on p "Copy element" at bounding box center [948, 236] width 50 height 11
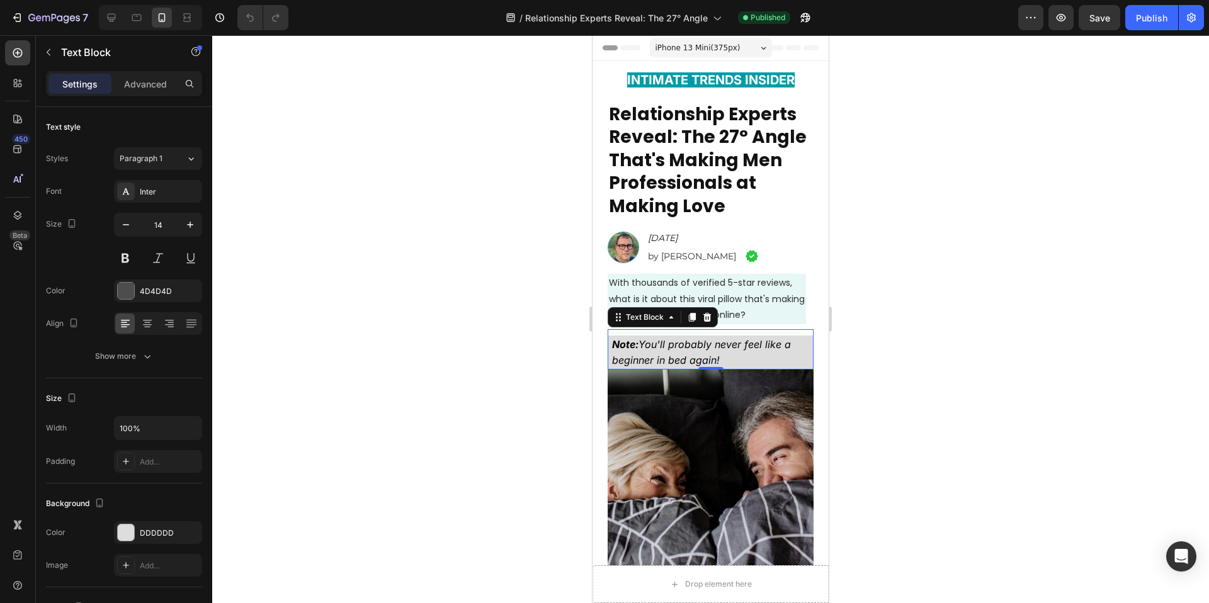
click at [508, 223] on div at bounding box center [710, 319] width 997 height 568
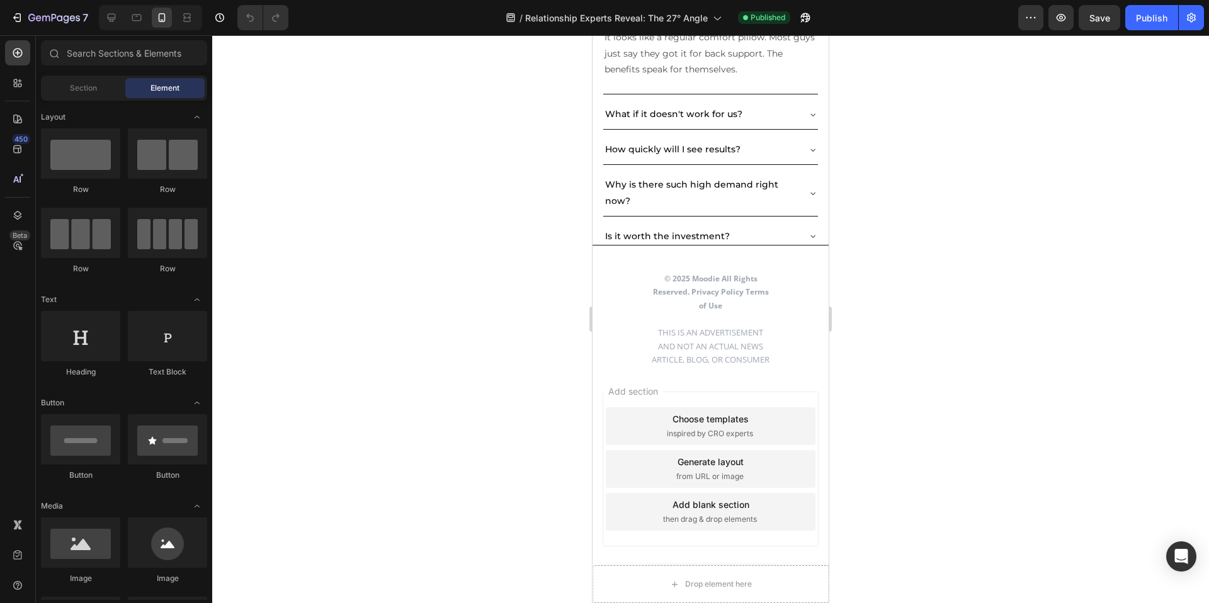
scroll to position [9988, 0]
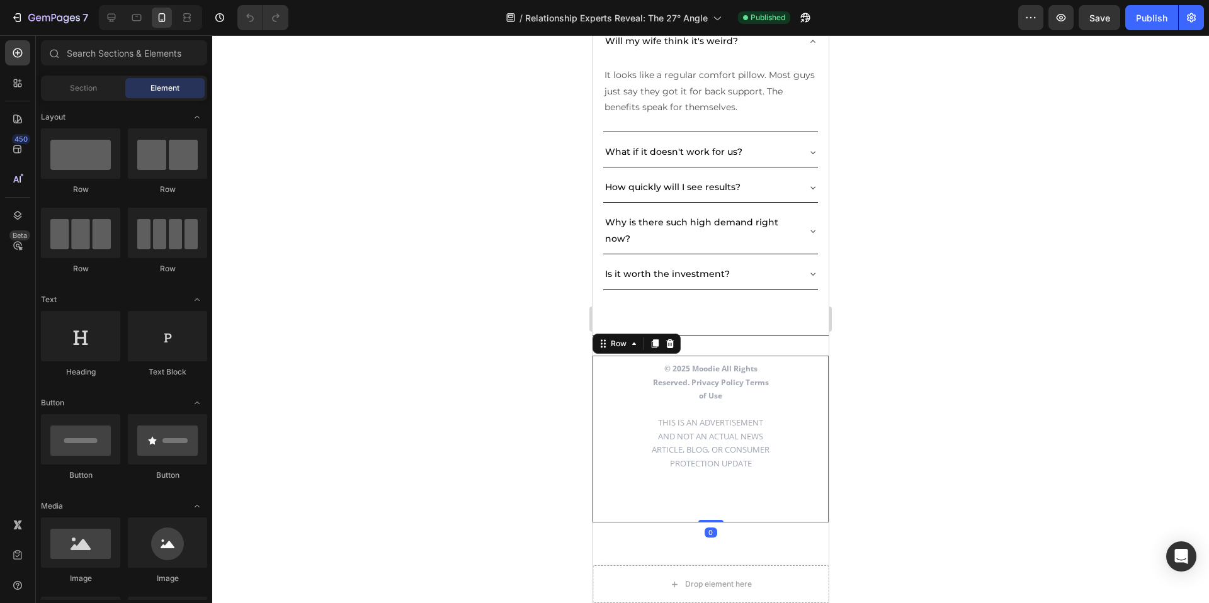
click at [810, 369] on div "© 2025 Moodie All Rights Reserved. Privacy Policy Terms of Use THIS IS AN ADVER…" at bounding box center [711, 439] width 236 height 167
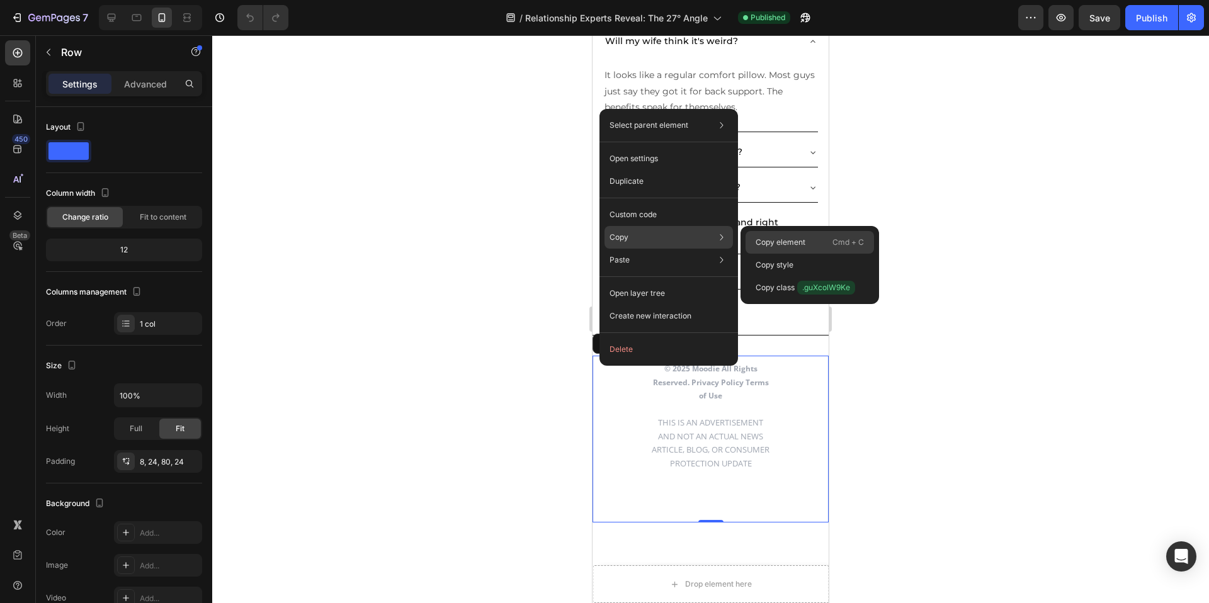
click at [771, 245] on p "Copy element" at bounding box center [781, 242] width 50 height 11
